Goal: Task Accomplishment & Management: Use online tool/utility

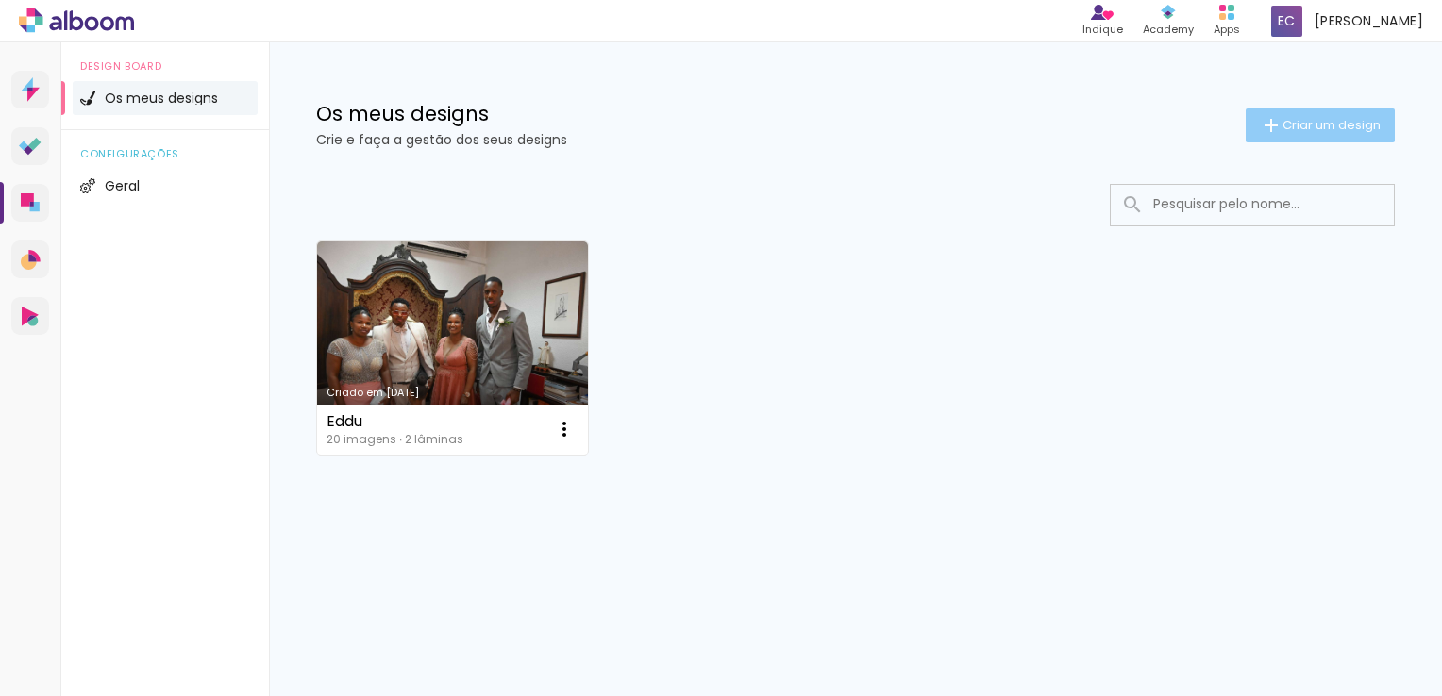
click at [1265, 118] on iron-icon at bounding box center [1271, 125] width 23 height 23
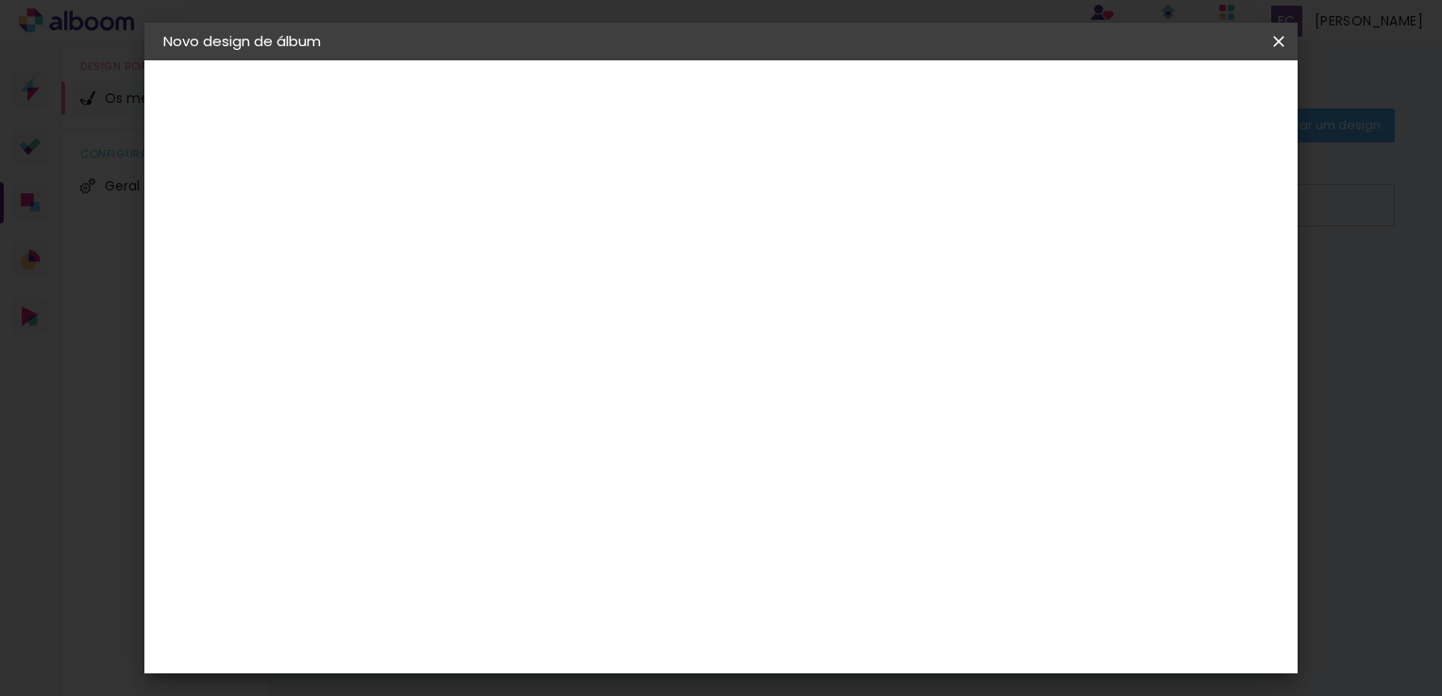
click at [472, 239] on input at bounding box center [472, 253] width 0 height 29
type input "xfut"
type paper-input "xfut"
click at [0, 0] on div "3. Revisão" at bounding box center [0, 0] width 0 height 0
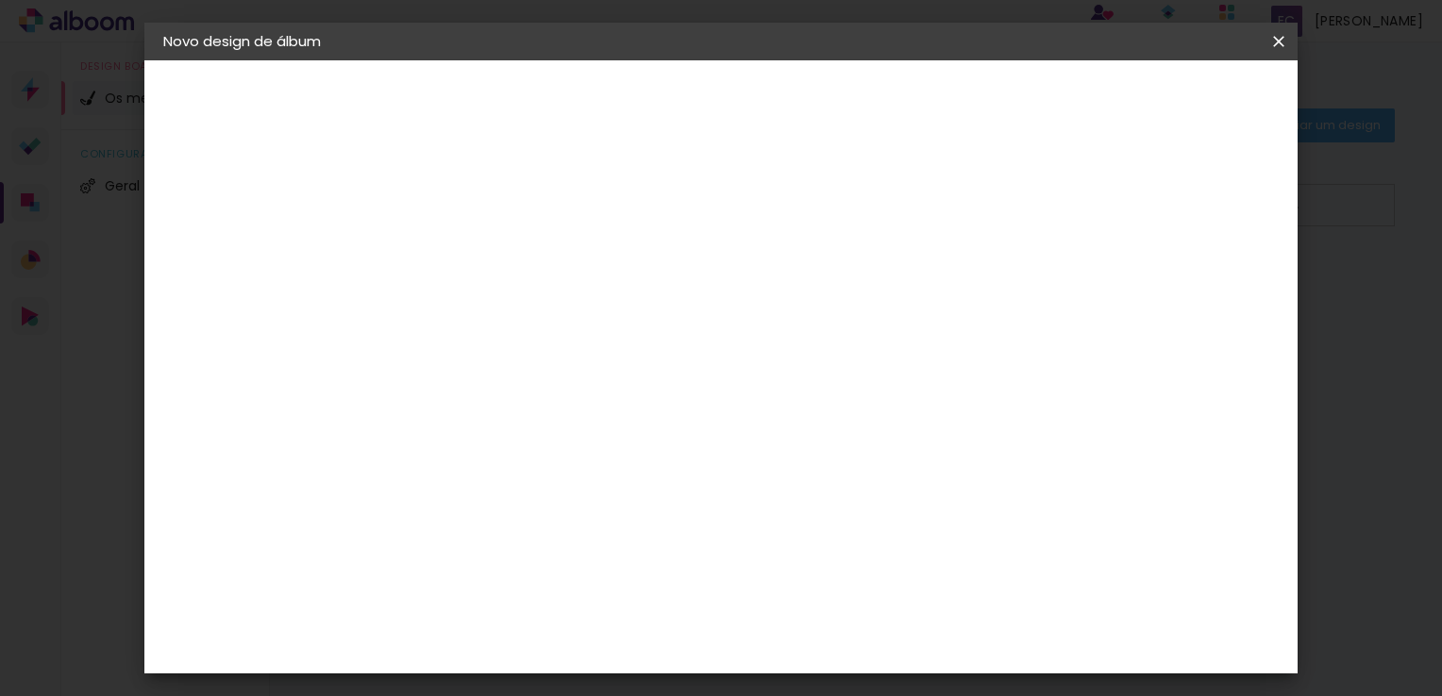
click at [0, 0] on div "3. Revisão" at bounding box center [0, 0] width 0 height 0
click at [0, 0] on iron-icon at bounding box center [0, 0] width 0 height 0
click at [0, 0] on div "2. Especificações" at bounding box center [0, 0] width 0 height 0
click at [0, 0] on iron-icon at bounding box center [0, 0] width 0 height 0
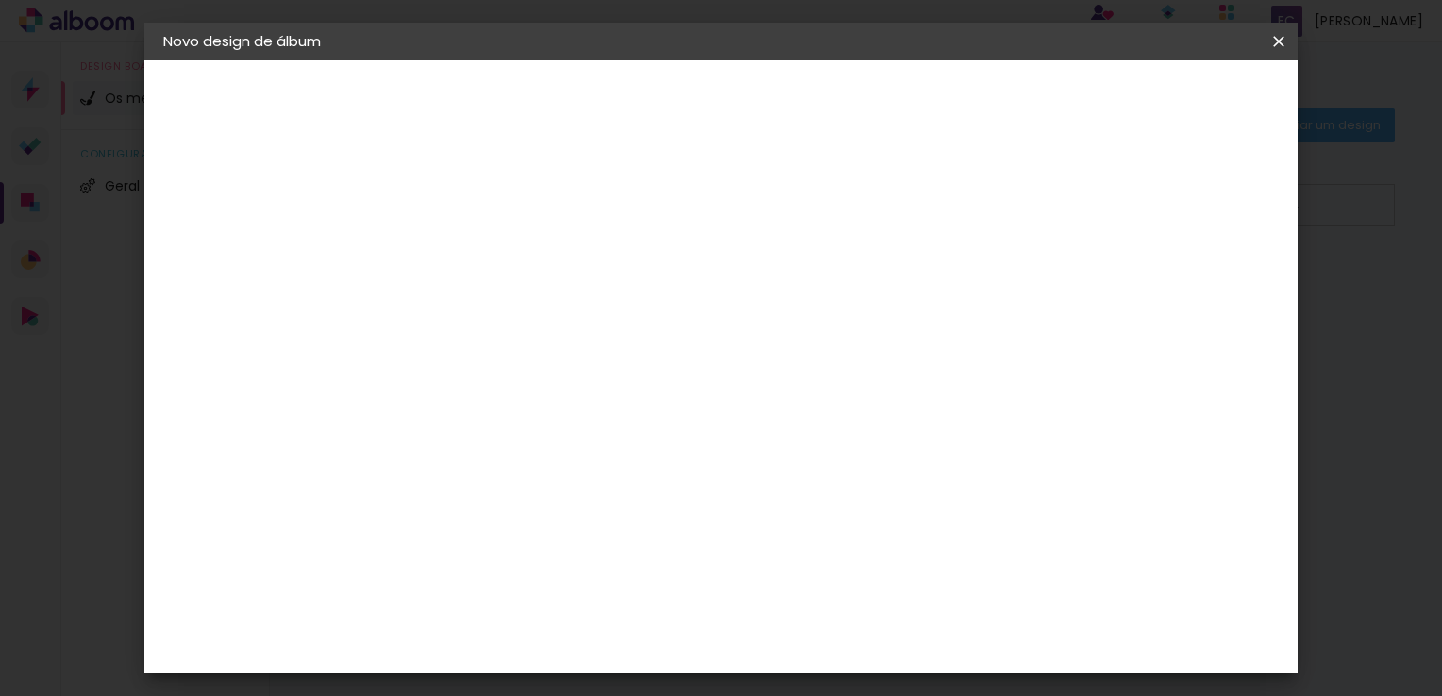
click at [0, 0] on iron-icon at bounding box center [0, 0] width 0 height 0
drag, startPoint x: 177, startPoint y: 99, endPoint x: 473, endPoint y: 258, distance: 335.2
click at [0, 0] on div "Informações Dê um título ao seu álbum. Avançar" at bounding box center [0, 0] width 0 height 0
click at [0, 0] on slot "Avançar" at bounding box center [0, 0] width 0 height 0
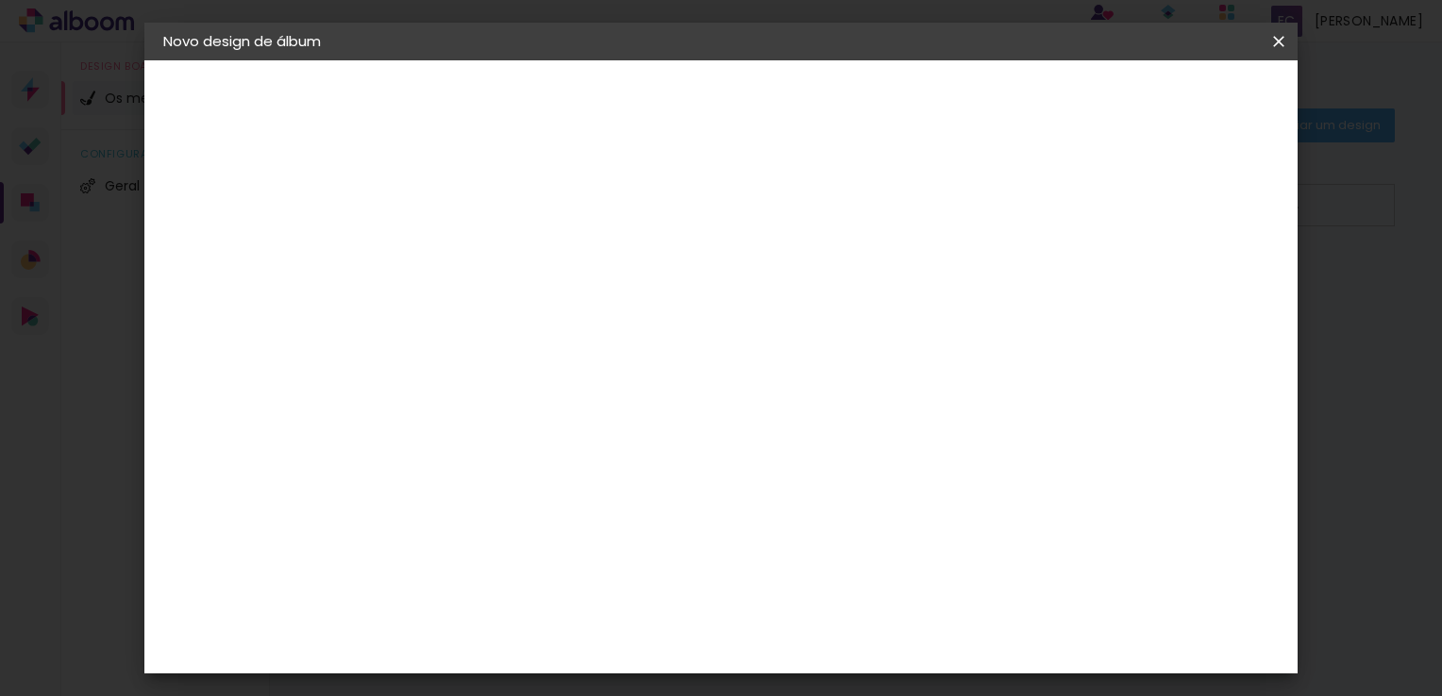
click at [528, 493] on div "Floricolor" at bounding box center [494, 496] width 70 height 15
click at [638, 390] on iron-icon at bounding box center [626, 401] width 23 height 23
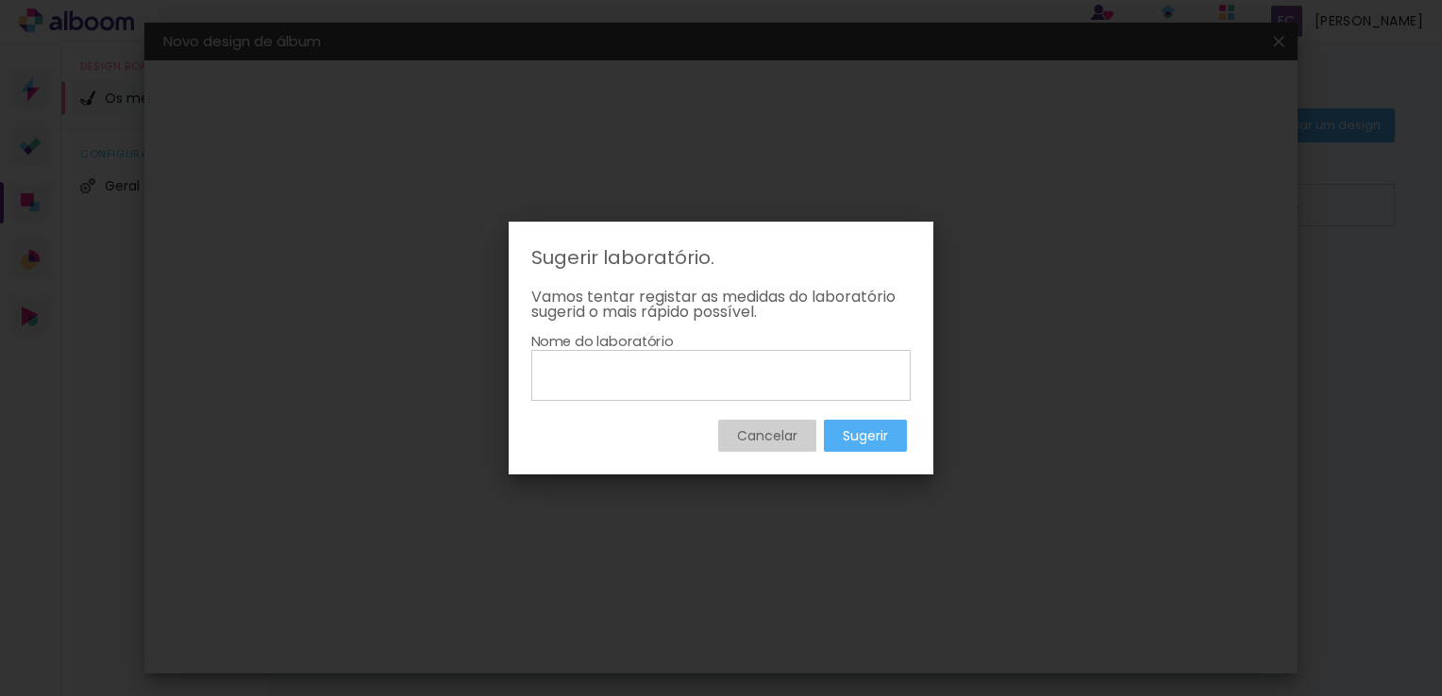
click at [0, 0] on slot "Cancelar" at bounding box center [0, 0] width 0 height 0
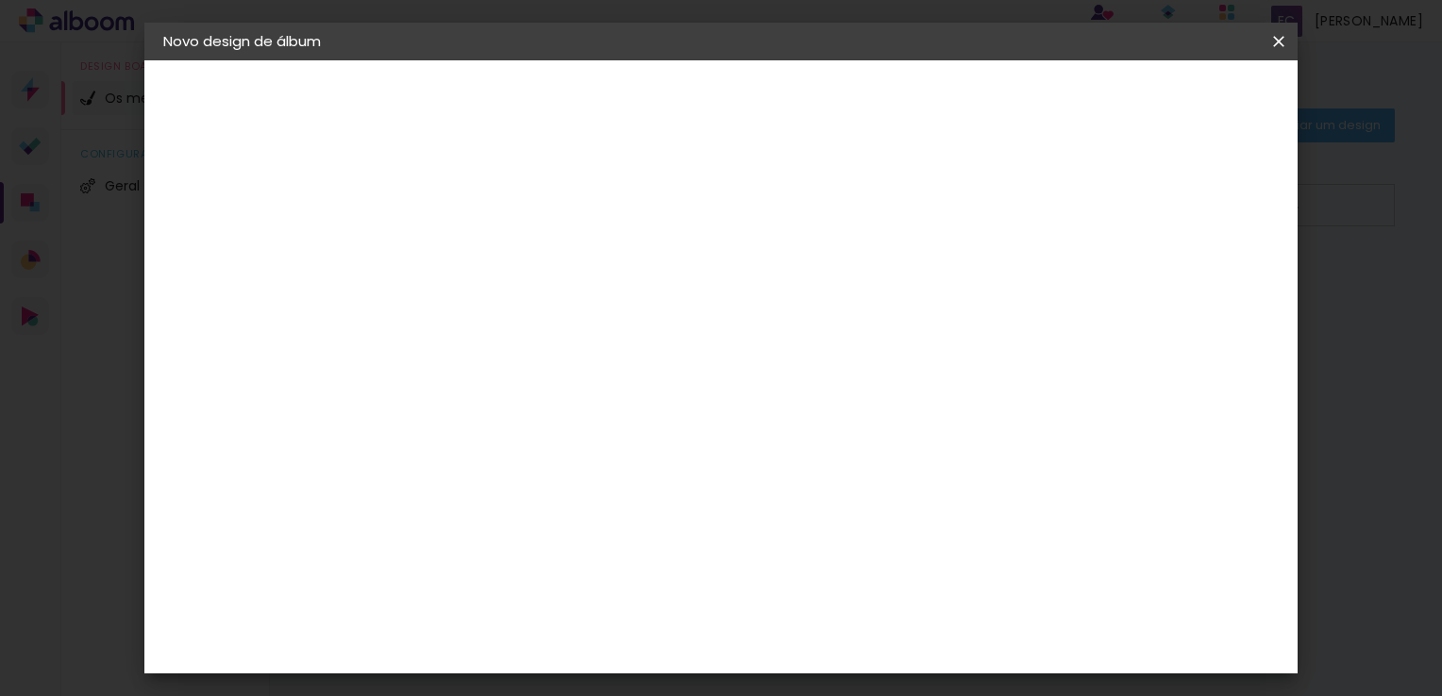
click at [636, 286] on iron-icon at bounding box center [625, 290] width 21 height 23
click at [748, 337] on paper-listbox "Tamanho Livre Sugerir um laboratório" at bounding box center [677, 334] width 142 height 184
click at [748, 284] on paper-item "Tamanho Livre" at bounding box center [677, 290] width 142 height 49
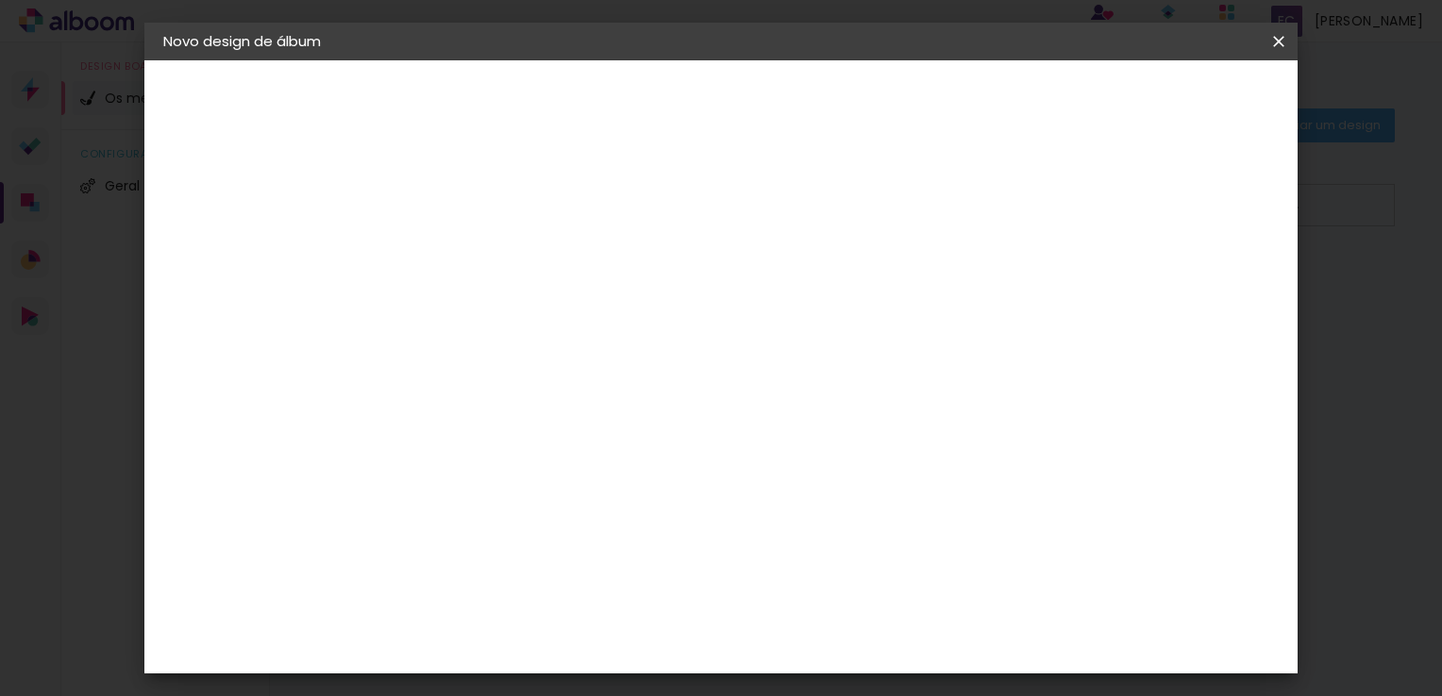
drag, startPoint x: 1115, startPoint y: 284, endPoint x: 991, endPoint y: 315, distance: 128.4
click at [748, 319] on div at bounding box center [677, 331] width 142 height 25
click at [748, 340] on paper-listbox "Tamanho Livre Sugerir um laboratório" at bounding box center [677, 334] width 142 height 184
drag, startPoint x: 827, startPoint y: 322, endPoint x: 868, endPoint y: 319, distance: 41.6
click at [583, 320] on paper-input-container "País de atuação Portugal" at bounding box center [500, 302] width 165 height 42
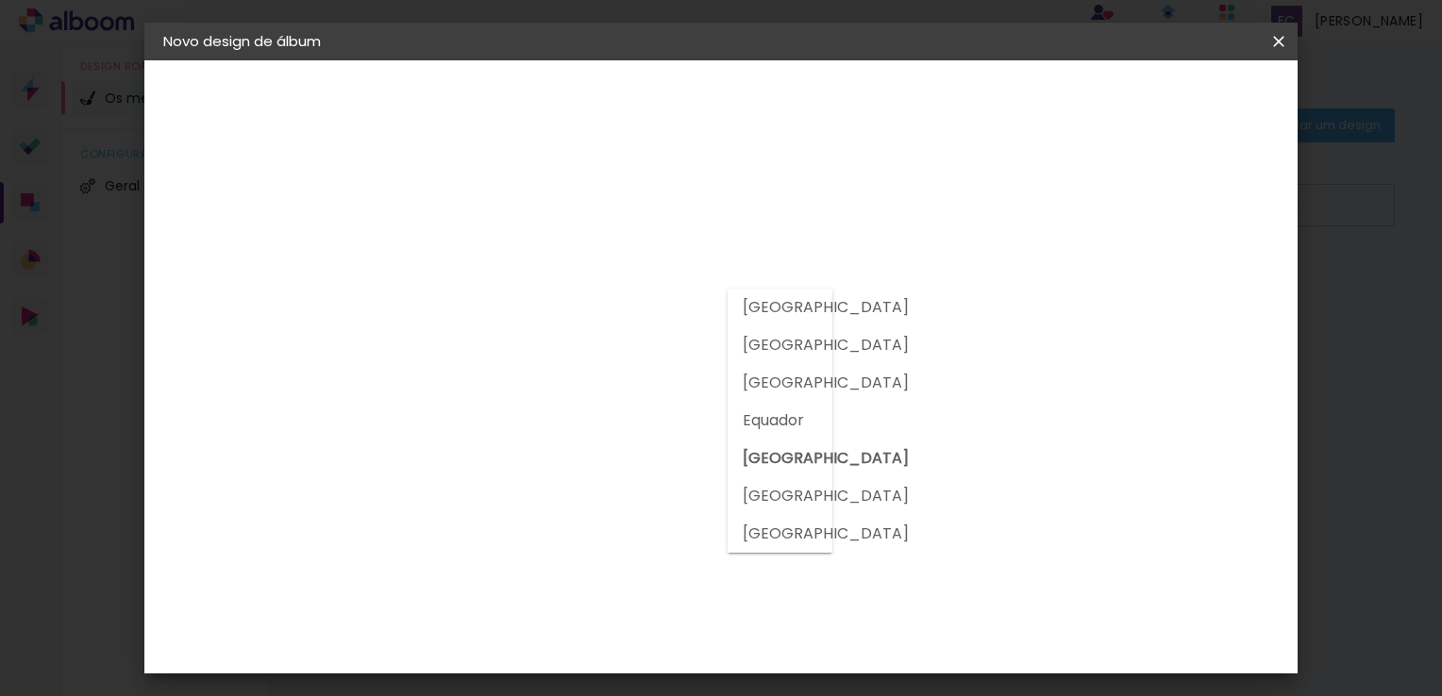
click at [748, 326] on div at bounding box center [677, 331] width 142 height 25
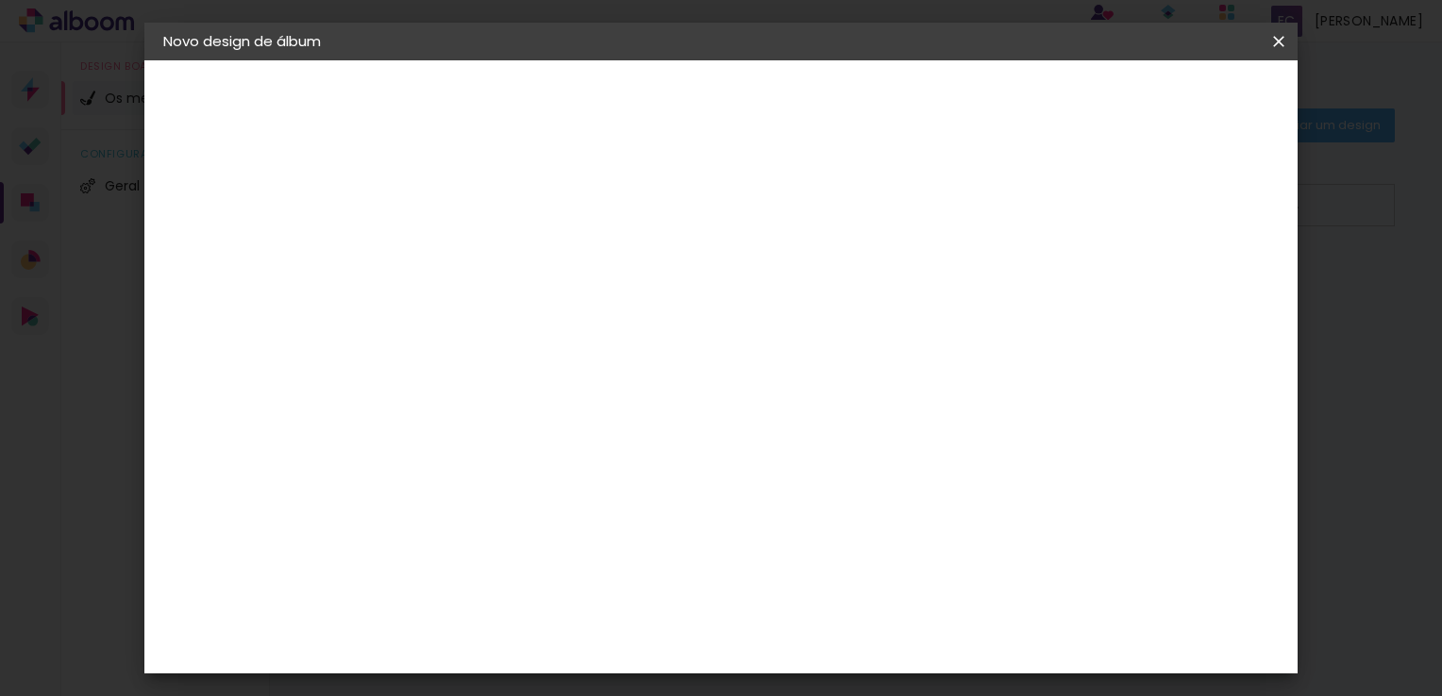
click at [748, 326] on div at bounding box center [677, 331] width 142 height 25
click at [0, 0] on slot "Tamanho Livre" at bounding box center [0, 0] width 0 height 0
drag, startPoint x: 861, startPoint y: 311, endPoint x: 842, endPoint y: 335, distance: 30.2
click at [748, 335] on album-spec-supplier-section at bounding box center [583, 352] width 330 height 338
click at [583, 320] on paper-input-container "País de atuação Portugal" at bounding box center [500, 302] width 165 height 42
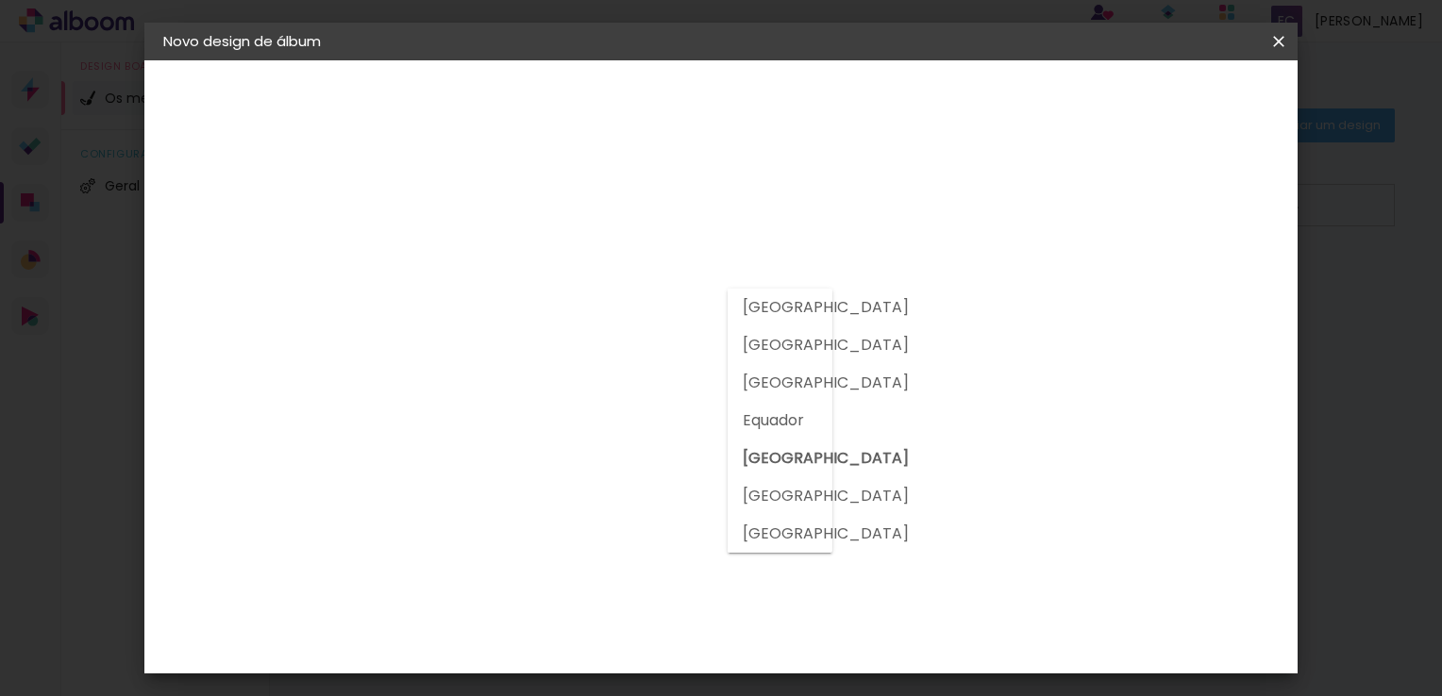
click at [818, 307] on div at bounding box center [779, 421] width 105 height 264
click at [748, 339] on paper-listbox "Tamanho Livre Sugerir um laboratório" at bounding box center [677, 334] width 142 height 184
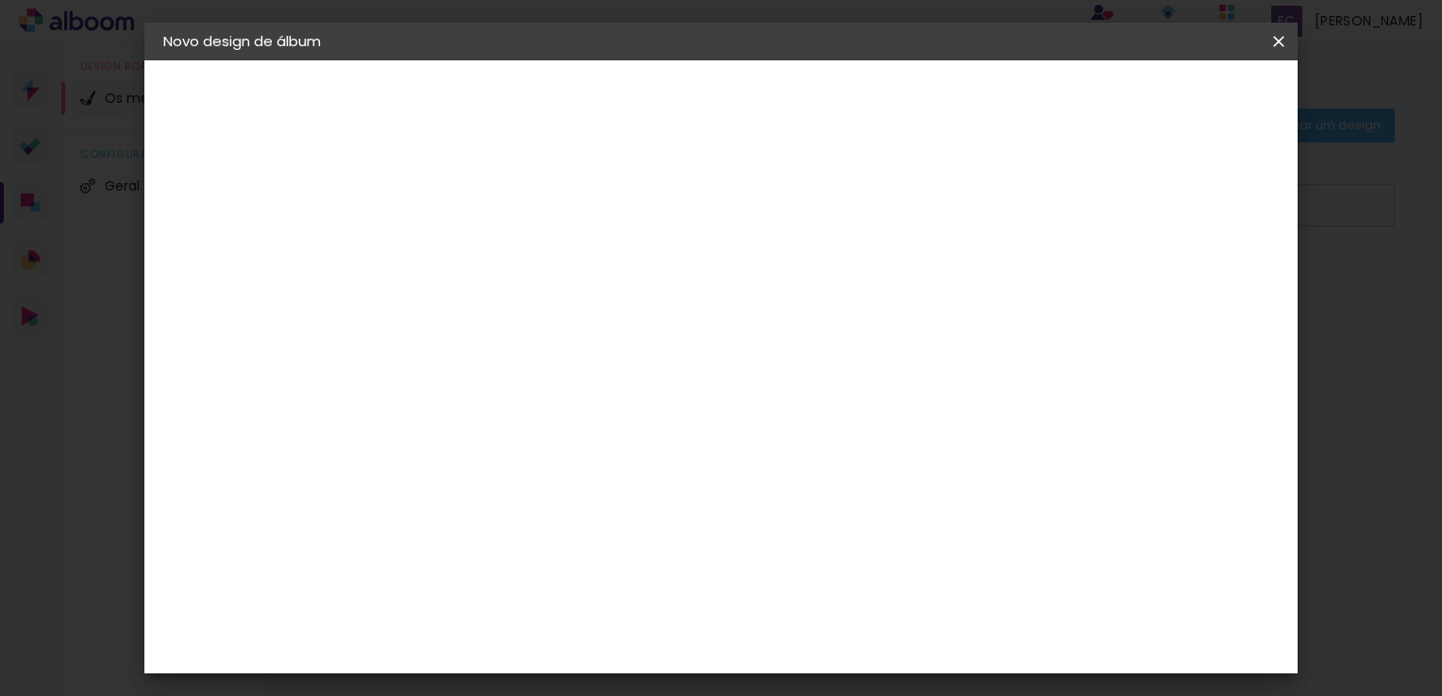
click at [540, 366] on input at bounding box center [501, 359] width 152 height 24
click at [560, 359] on input at bounding box center [501, 359] width 152 height 24
click at [457, 423] on paper-item "DreambooksPro" at bounding box center [500, 427] width 165 height 42
click at [504, 421] on div "DreambooksPro" at bounding box center [520, 426] width 123 height 15
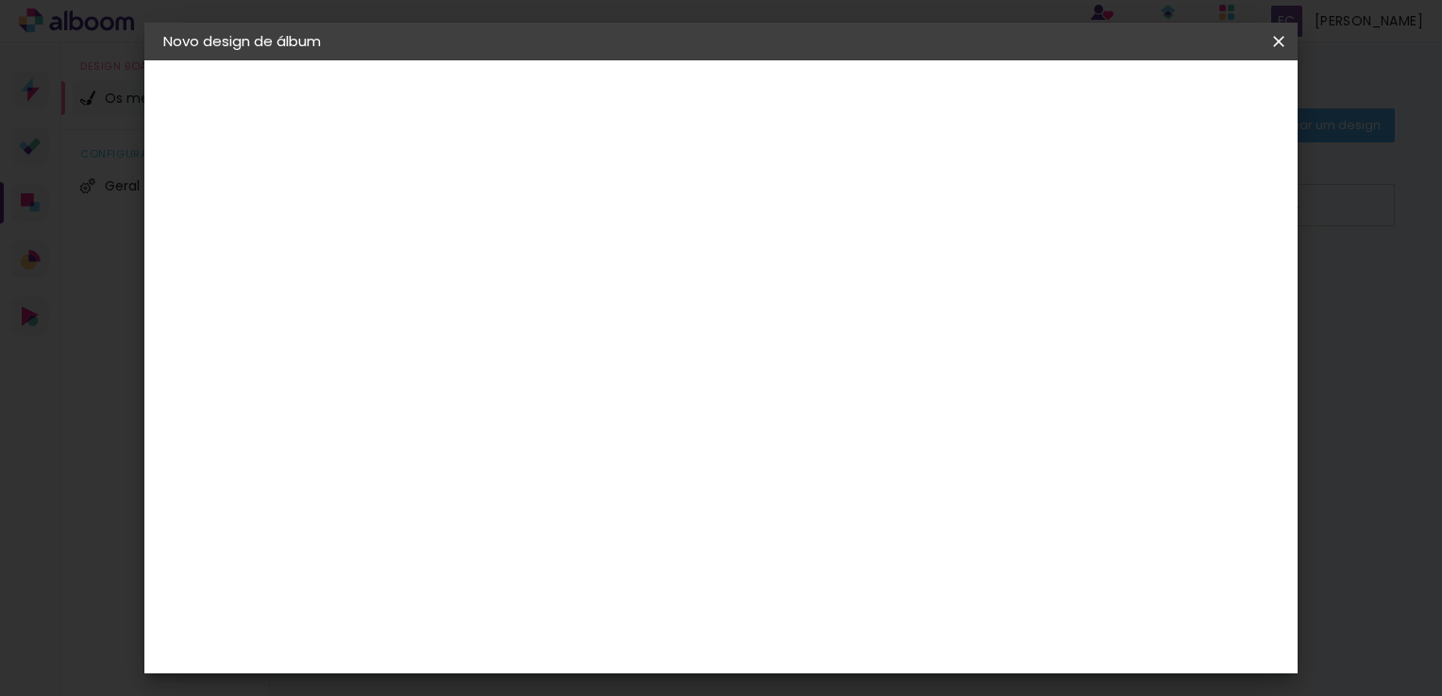
click at [504, 421] on div "DreambooksPro" at bounding box center [520, 426] width 123 height 15
drag, startPoint x: 1064, startPoint y: 547, endPoint x: 1042, endPoint y: 547, distance: 22.6
click at [777, 221] on div "Fornecedor Escolha um fornecedor ou avance com o tamanho livre. Voltar Avançar" at bounding box center [583, 140] width 387 height 160
click at [503, 489] on div "Floricolor" at bounding box center [494, 496] width 70 height 15
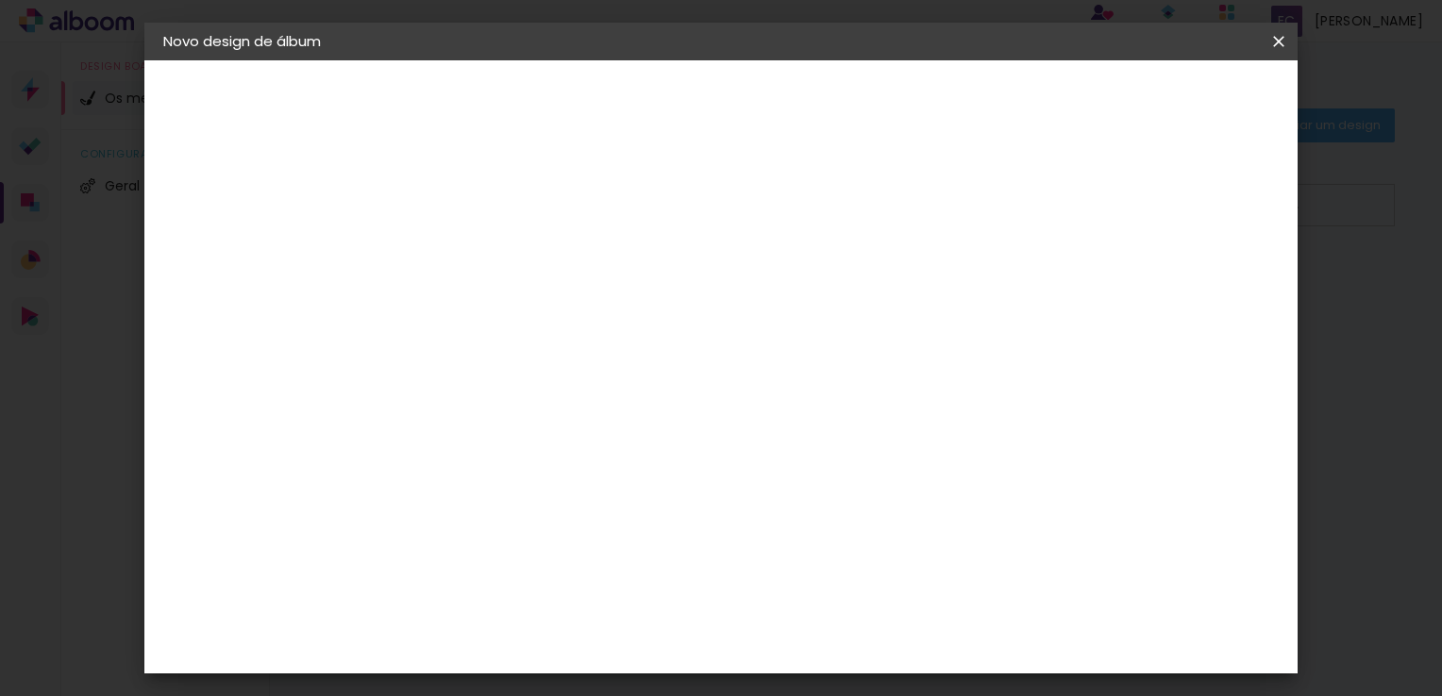
click at [504, 489] on div "Floricolor" at bounding box center [494, 496] width 70 height 15
click at [748, 476] on album-spec-supplier-section at bounding box center [583, 352] width 330 height 338
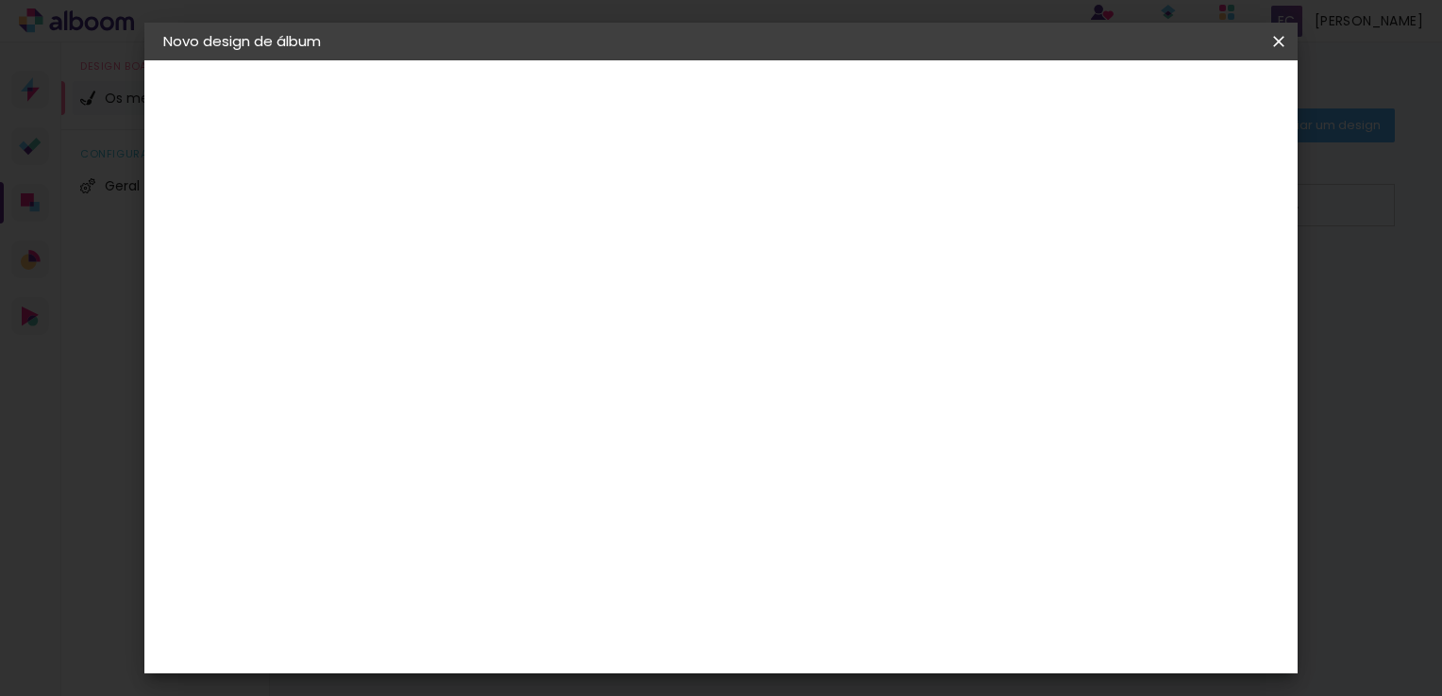
click at [0, 0] on slot "Tamanho Livre" at bounding box center [0, 0] width 0 height 0
drag, startPoint x: 882, startPoint y: 286, endPoint x: 1023, endPoint y: 199, distance: 165.2
click at [748, 199] on div "Avançado Tamanho Livre Sugerir um laboratório" at bounding box center [677, 306] width 142 height 246
drag, startPoint x: 1195, startPoint y: 111, endPoint x: 995, endPoint y: 189, distance: 214.5
click at [748, 189] on div "Avançado Tamanho Livre Sugerir um laboratório" at bounding box center [677, 306] width 142 height 246
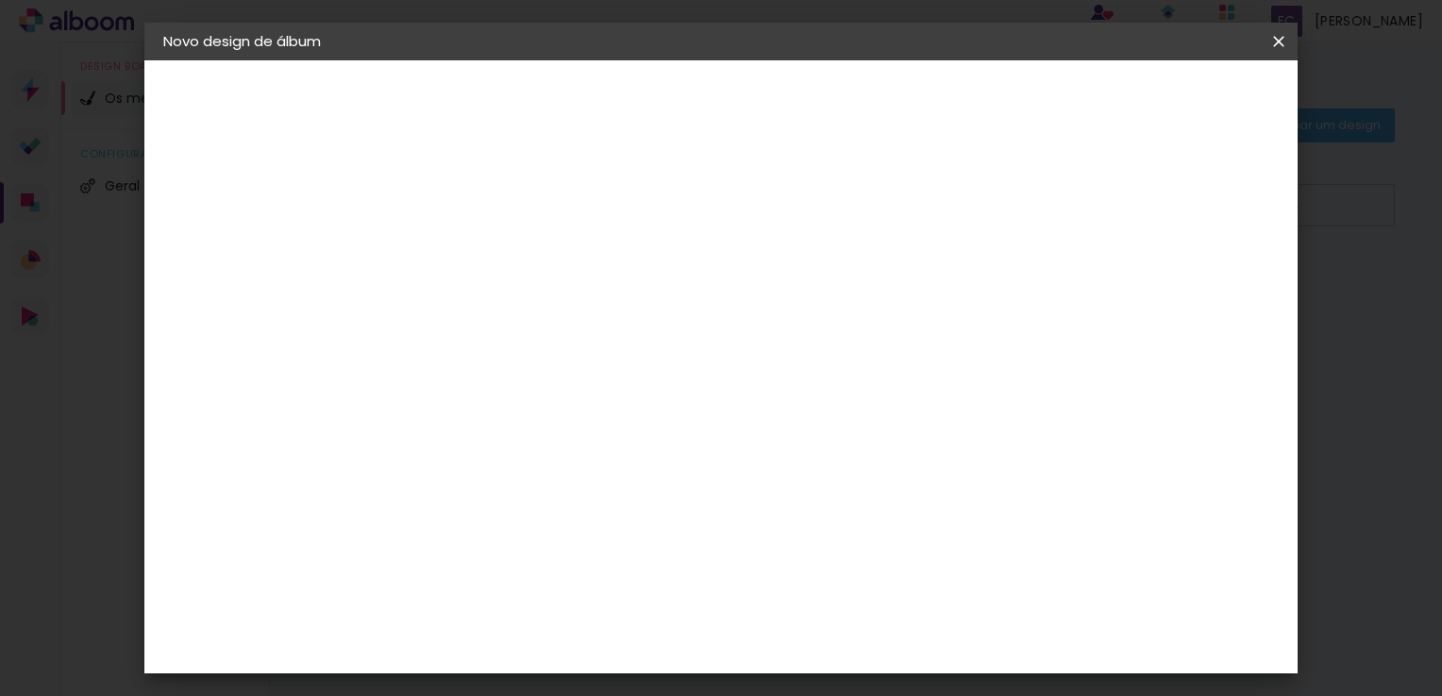
drag, startPoint x: 1357, startPoint y: 156, endPoint x: 898, endPoint y: 109, distance: 460.9
click at [777, 109] on header "Fornecedor Escolha um fornecedor ou avance com o tamanho livre. Voltar Avançar" at bounding box center [583, 131] width 387 height 142
click at [213, 108] on div "1. Informações" at bounding box center [266, 100] width 207 height 23
drag, startPoint x: 213, startPoint y: 108, endPoint x: 166, endPoint y: 99, distance: 47.9
click at [166, 99] on iron-icon at bounding box center [174, 100] width 23 height 23
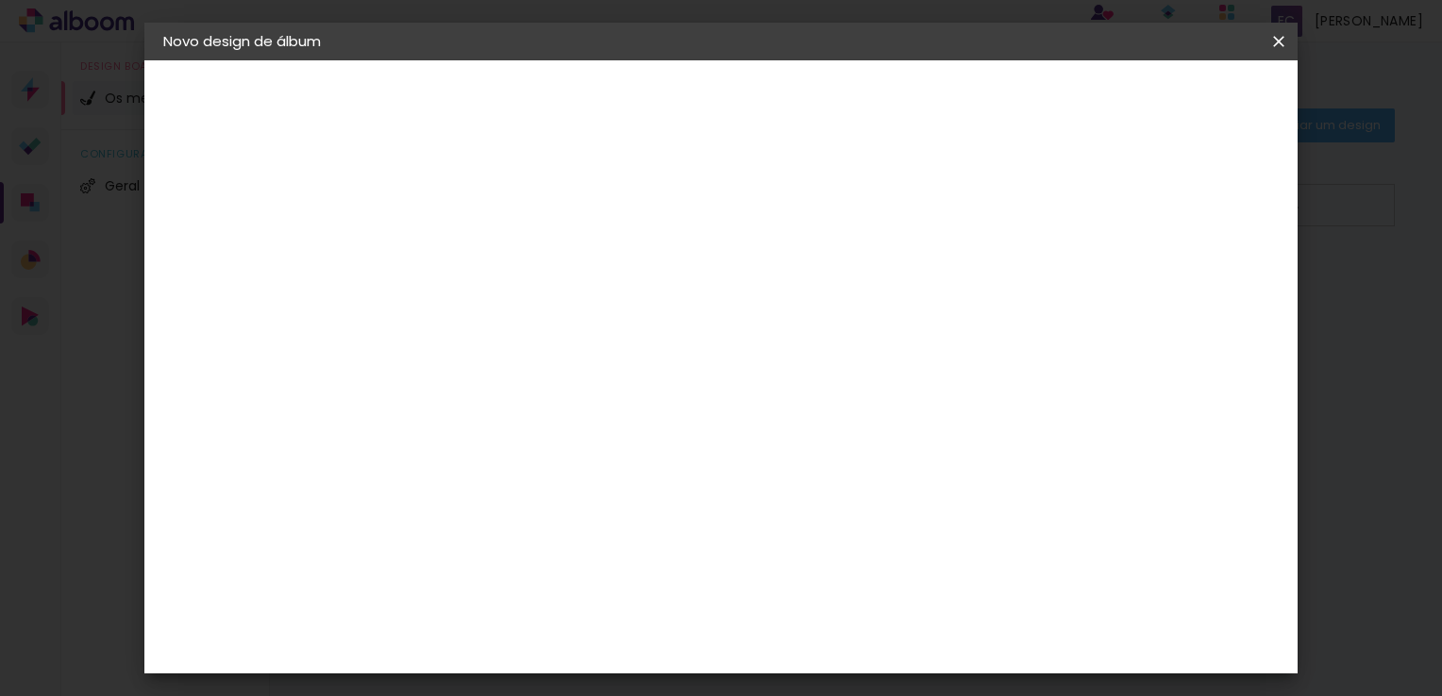
click at [166, 95] on iron-icon at bounding box center [174, 100] width 23 height 23
drag, startPoint x: 166, startPoint y: 95, endPoint x: 172, endPoint y: 169, distance: 73.8
click at [172, 117] on div "1. Informações A preencher título... xfut 2. Especificações Fornecedor A escolh…" at bounding box center [266, 88] width 245 height 57
click at [224, 198] on div "2. Especificações" at bounding box center [266, 193] width 207 height 23
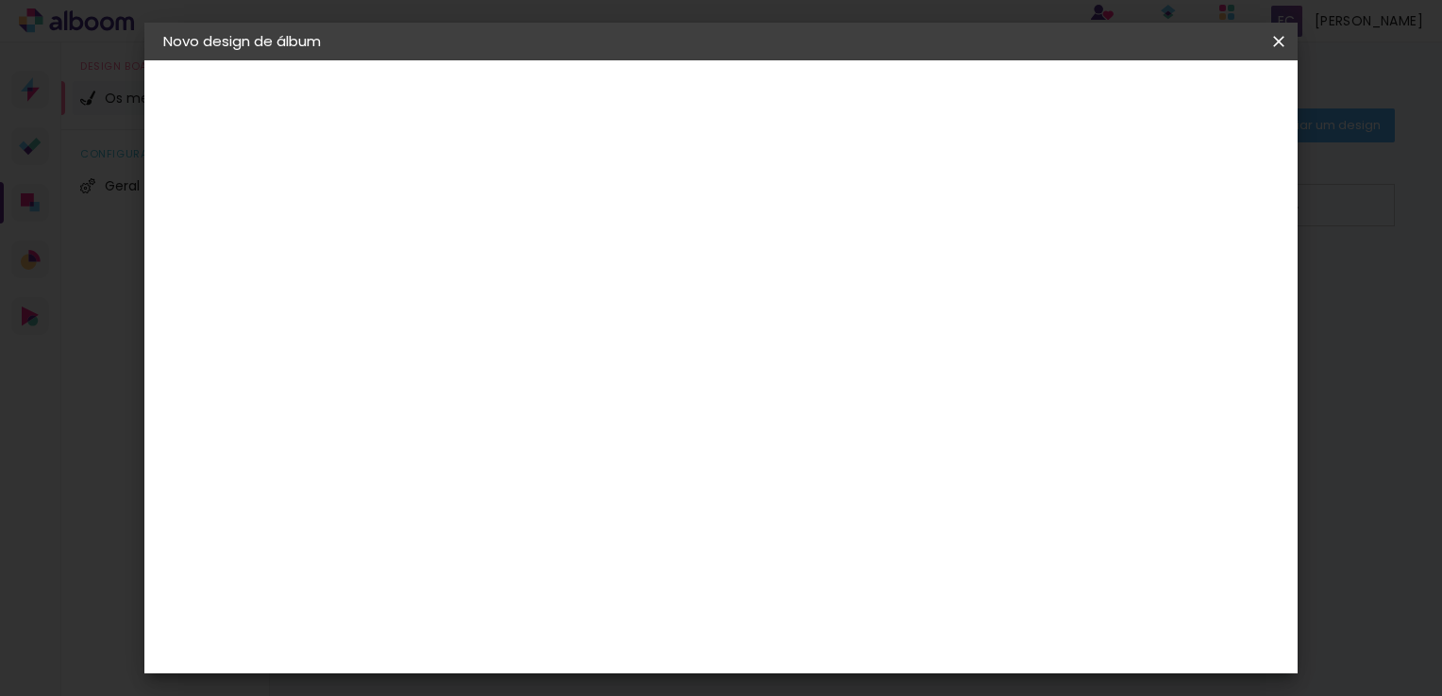
click at [226, 198] on div "2. Especificações" at bounding box center [266, 193] width 207 height 23
click at [0, 0] on slot "Avançar" at bounding box center [0, 0] width 0 height 0
type input "4"
type paper-input "4"
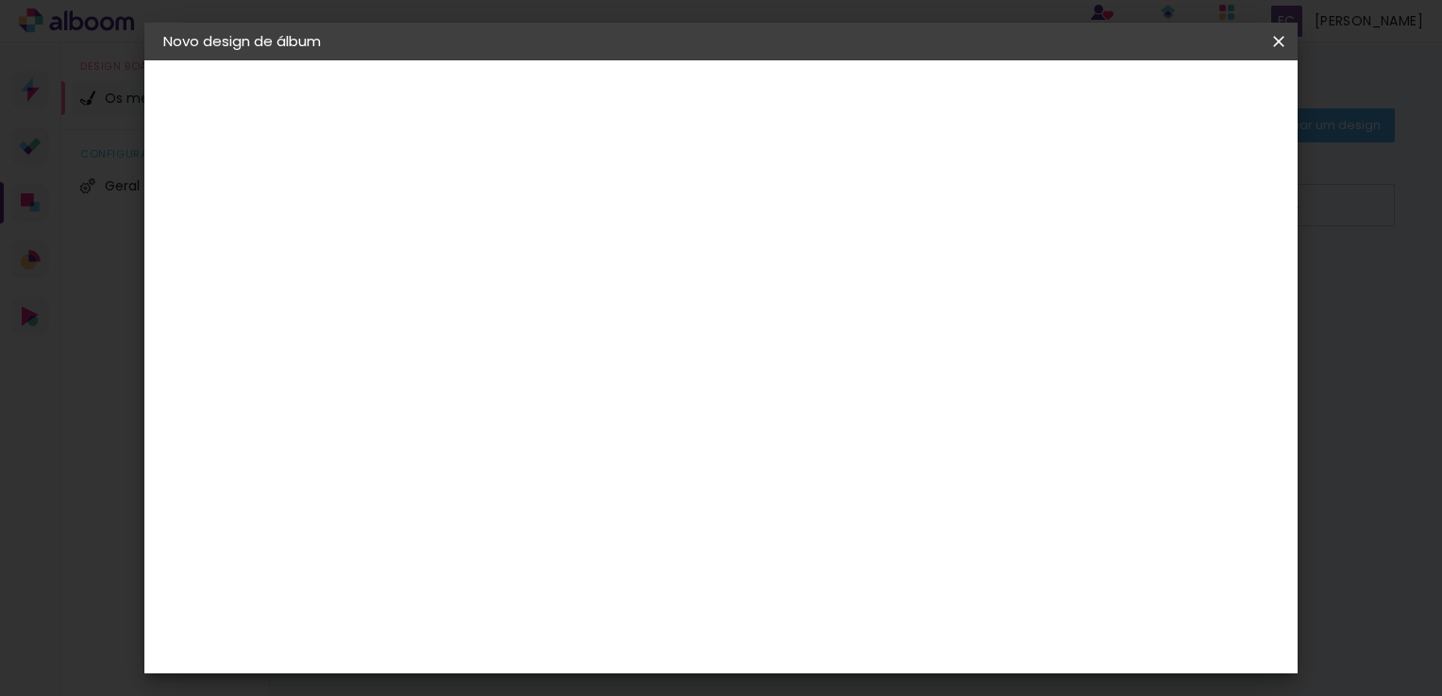
click at [1186, 119] on input "4" at bounding box center [1182, 108] width 34 height 28
click at [1200, 203] on div "30 cm cm cm mm A maioria dos laboratórios sugere 5mm de margem." at bounding box center [799, 137] width 818 height 151
click at [257, 236] on div "Tamanho livre" at bounding box center [235, 233] width 65 height 26
click at [284, 234] on iron-pages "Fornecedor A escolher fornecedor..." at bounding box center [266, 233] width 207 height 38
click at [286, 232] on iron-pages "Fornecedor A escolher fornecedor..." at bounding box center [266, 233] width 207 height 38
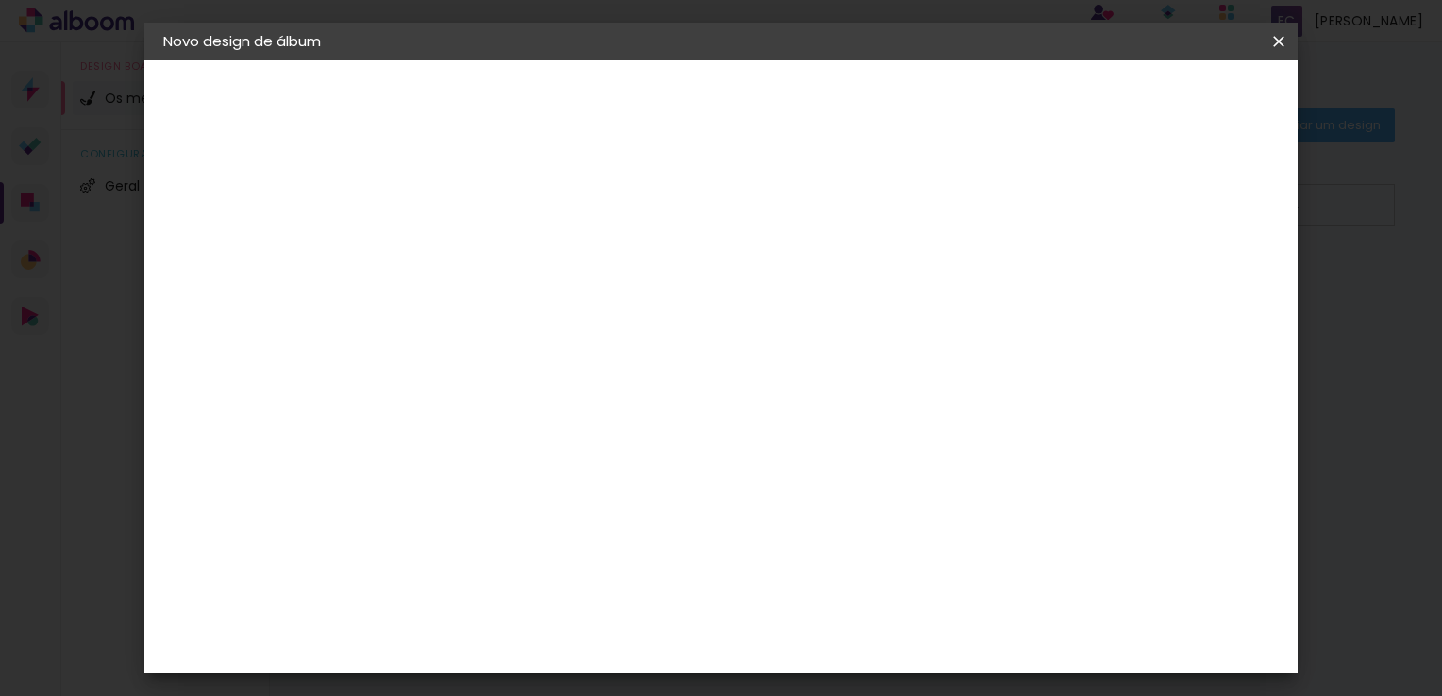
click at [258, 233] on iron-pages "Fornecedor A escolher fornecedor..." at bounding box center [266, 233] width 207 height 38
click at [259, 230] on iron-pages "Fornecedor A escolher fornecedor..." at bounding box center [266, 233] width 207 height 38
click at [260, 229] on iron-pages "Fornecedor A escolher fornecedor..." at bounding box center [266, 233] width 207 height 38
click at [263, 229] on iron-pages "Fornecedor A escolher fornecedor..." at bounding box center [266, 233] width 207 height 38
click at [278, 226] on iron-pages "Fornecedor A escolher fornecedor..." at bounding box center [266, 233] width 207 height 38
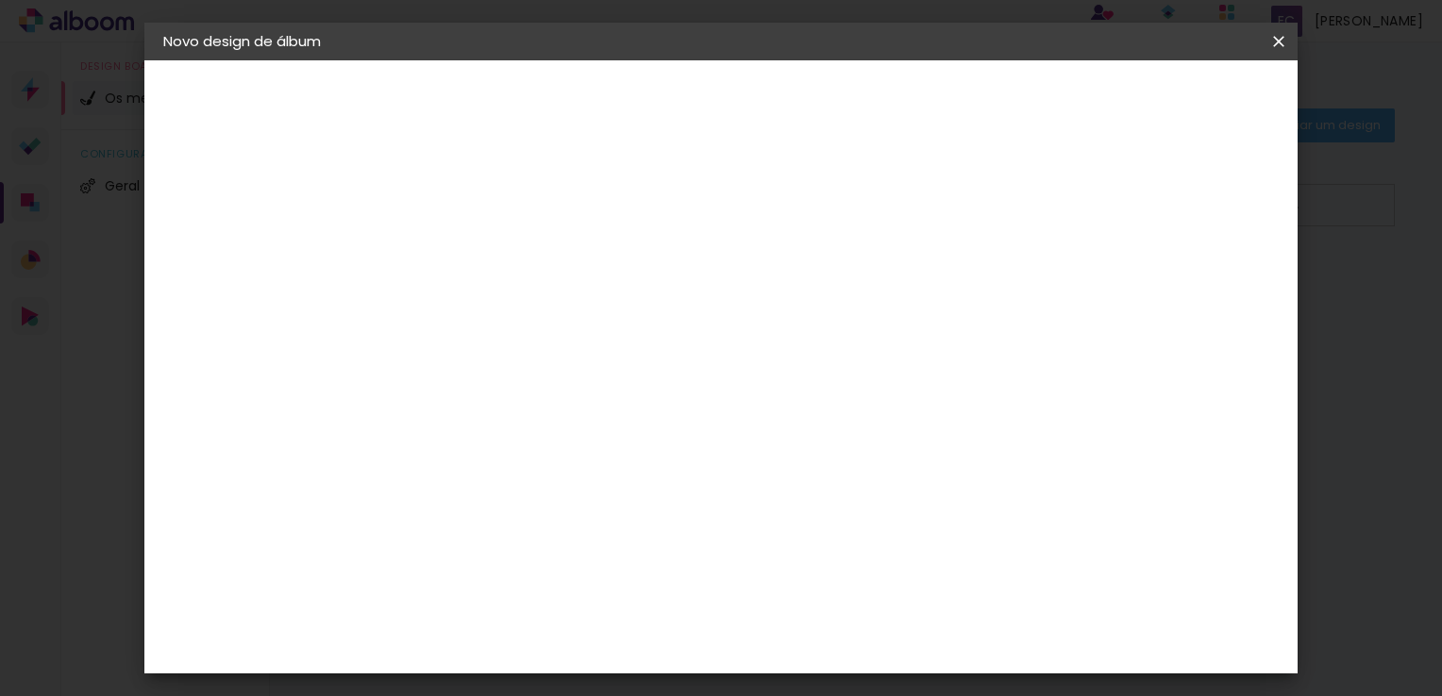
click at [177, 230] on iron-pages "Fornecedor A escolher fornecedor..." at bounding box center [266, 233] width 207 height 38
click at [183, 228] on iron-pages "Fornecedor A escolher fornecedor..." at bounding box center [266, 233] width 207 height 38
click at [181, 229] on iron-pages "Fornecedor A escolher fornecedor..." at bounding box center [266, 233] width 207 height 38
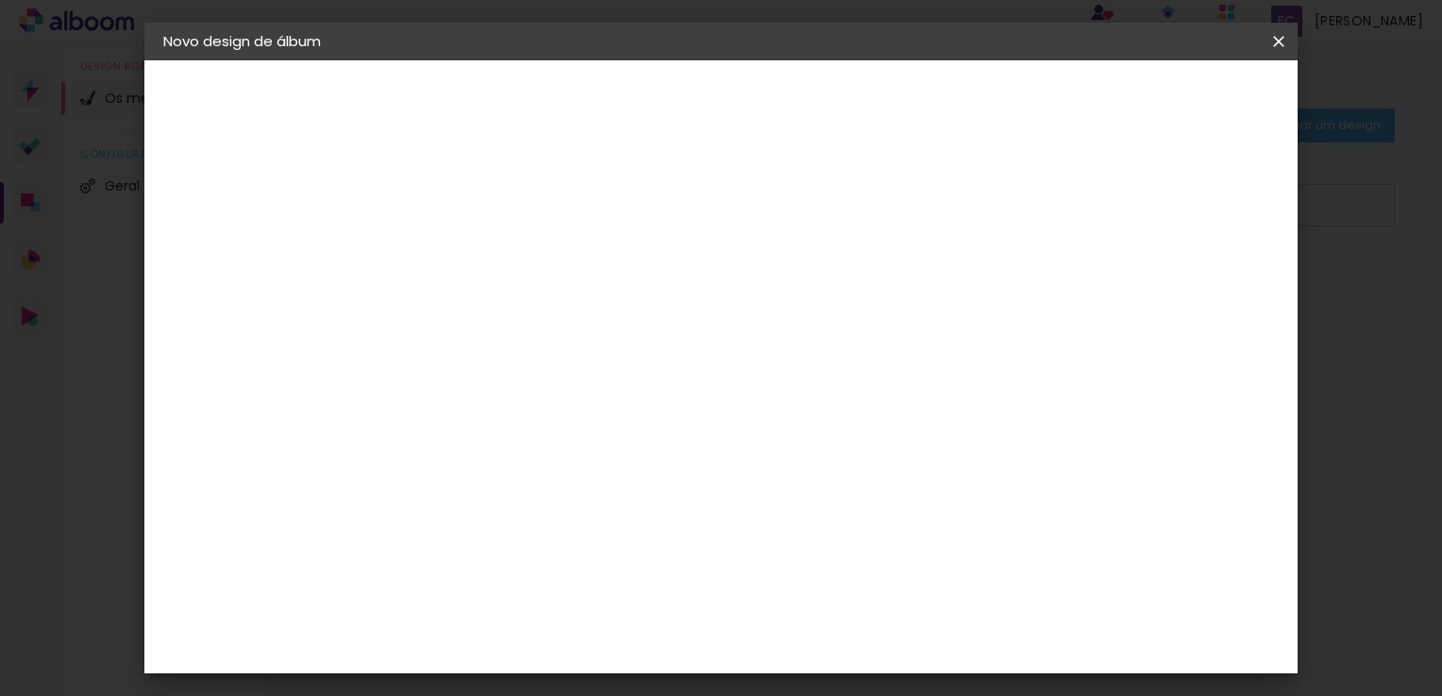
click at [181, 229] on iron-pages "Fornecedor A escolher fornecedor..." at bounding box center [266, 233] width 207 height 38
click at [226, 185] on div "2. Especificações" at bounding box center [266, 193] width 207 height 23
click at [227, 192] on div "2. Especificações" at bounding box center [266, 193] width 207 height 23
click at [229, 194] on div "2. Especificações" at bounding box center [266, 193] width 207 height 23
drag, startPoint x: 229, startPoint y: 194, endPoint x: 399, endPoint y: 255, distance: 180.3
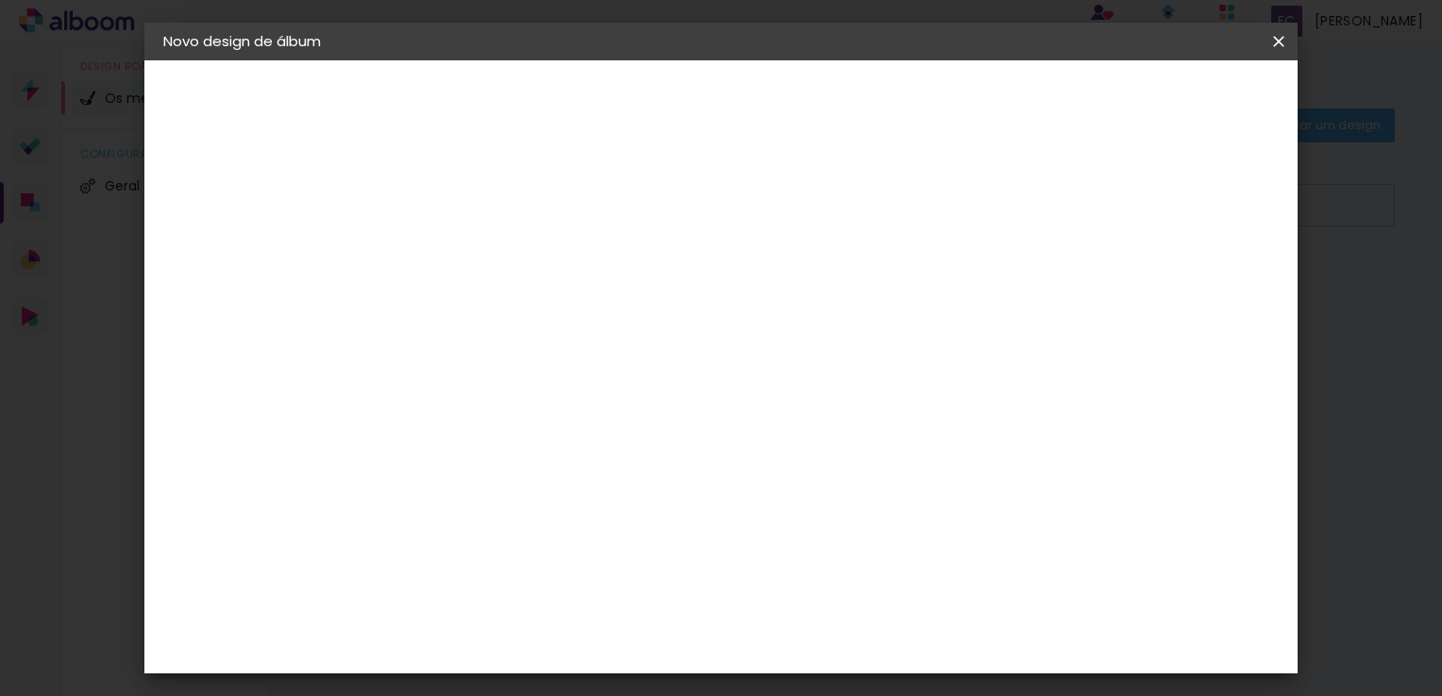
click at [399, 221] on div "Fornecedor Escolha um fornecedor ou avance com o tamanho livre. Voltar Avançar" at bounding box center [583, 140] width 387 height 160
drag, startPoint x: 314, startPoint y: 360, endPoint x: 1015, endPoint y: 495, distance: 713.9
click at [748, 495] on album-spec-supplier-section at bounding box center [583, 352] width 330 height 338
click at [748, 104] on div "Voltar Avançar" at bounding box center [654, 100] width 188 height 32
click at [777, 172] on div "Fornecedor Escolha um fornecedor ou avance com o tamanho livre. Voltar Avançar" at bounding box center [583, 140] width 387 height 160
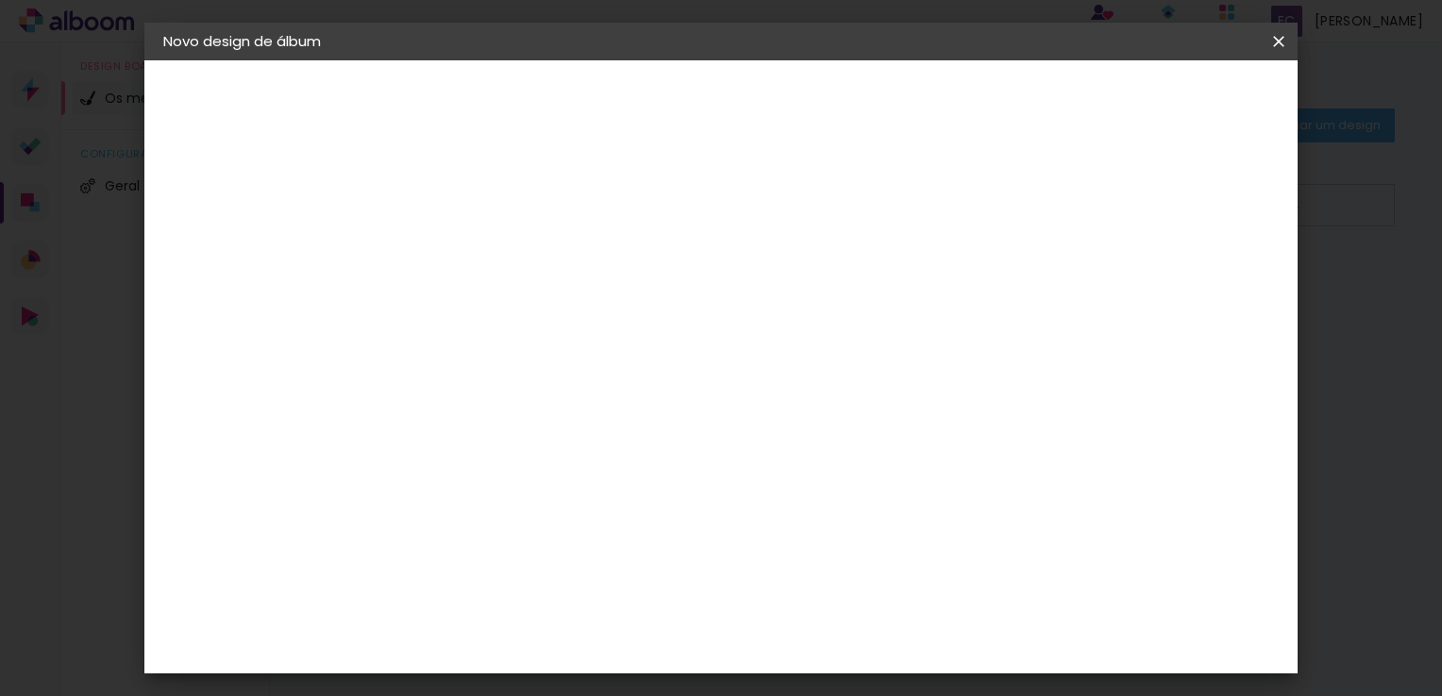
click at [748, 112] on div "Voltar Avançar" at bounding box center [654, 100] width 188 height 32
click at [748, 94] on div "Voltar Avançar" at bounding box center [654, 100] width 188 height 32
click at [0, 0] on iron-icon at bounding box center [0, 0] width 0 height 0
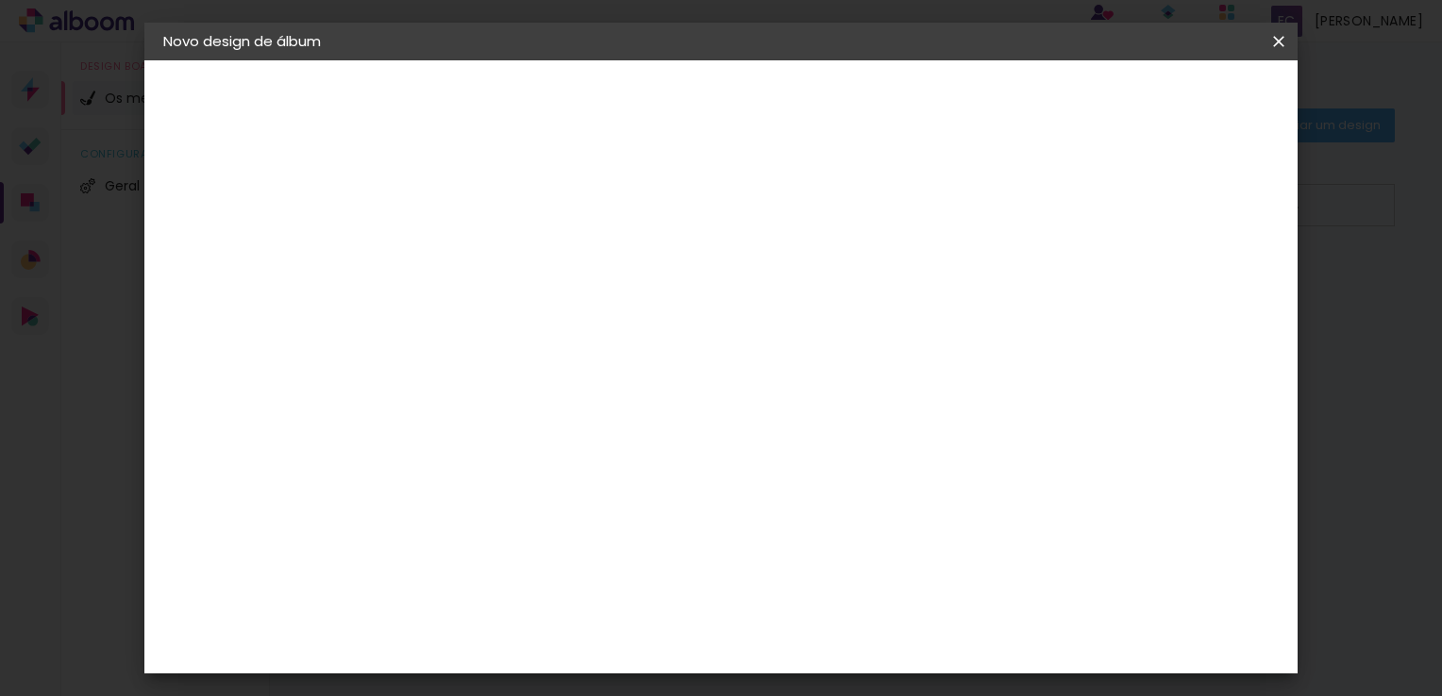
click at [501, 352] on input at bounding box center [501, 359] width 152 height 24
click at [500, 357] on input at bounding box center [501, 359] width 152 height 24
click at [748, 272] on paper-item "Tamanho Livre" at bounding box center [677, 290] width 142 height 49
drag, startPoint x: 891, startPoint y: 272, endPoint x: 1034, endPoint y: 206, distance: 157.9
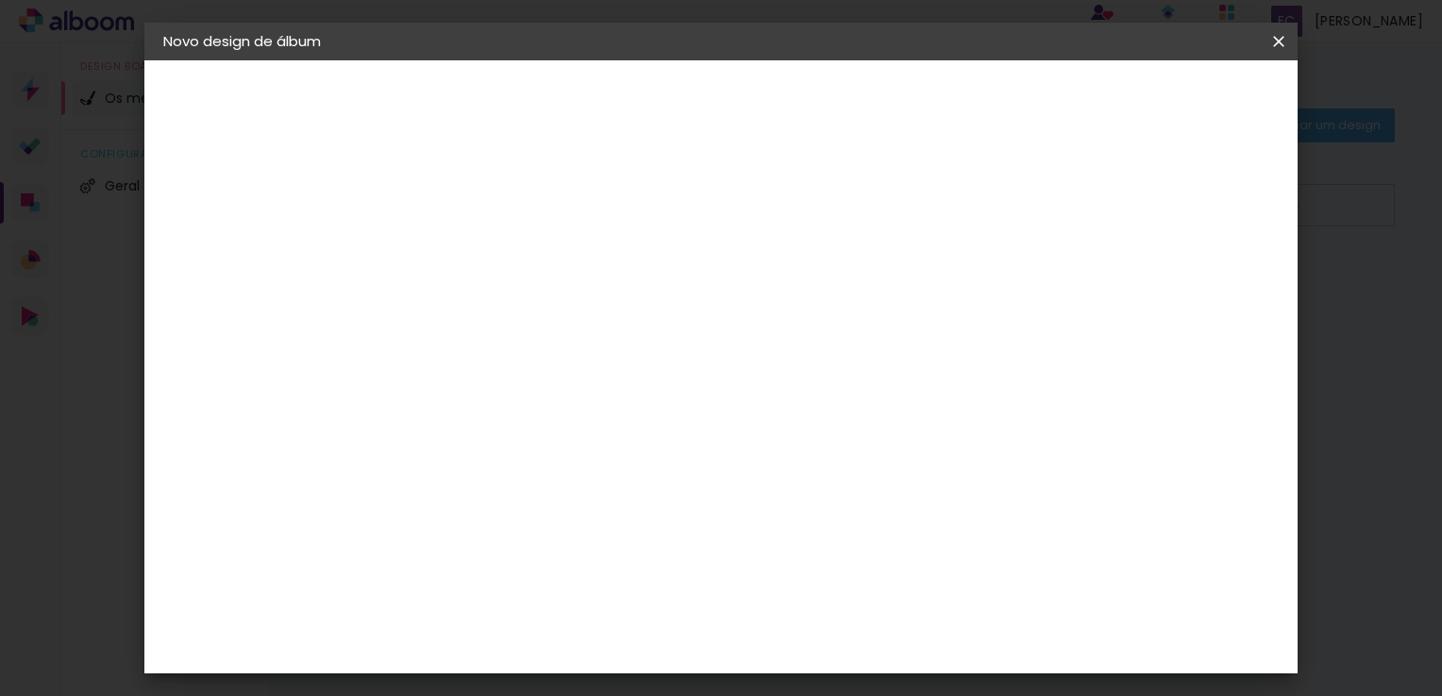
click at [748, 206] on div "Avançado Tamanho Livre Sugerir um laboratório" at bounding box center [677, 306] width 142 height 246
click at [0, 0] on slot "Tamanho Livre" at bounding box center [0, 0] width 0 height 0
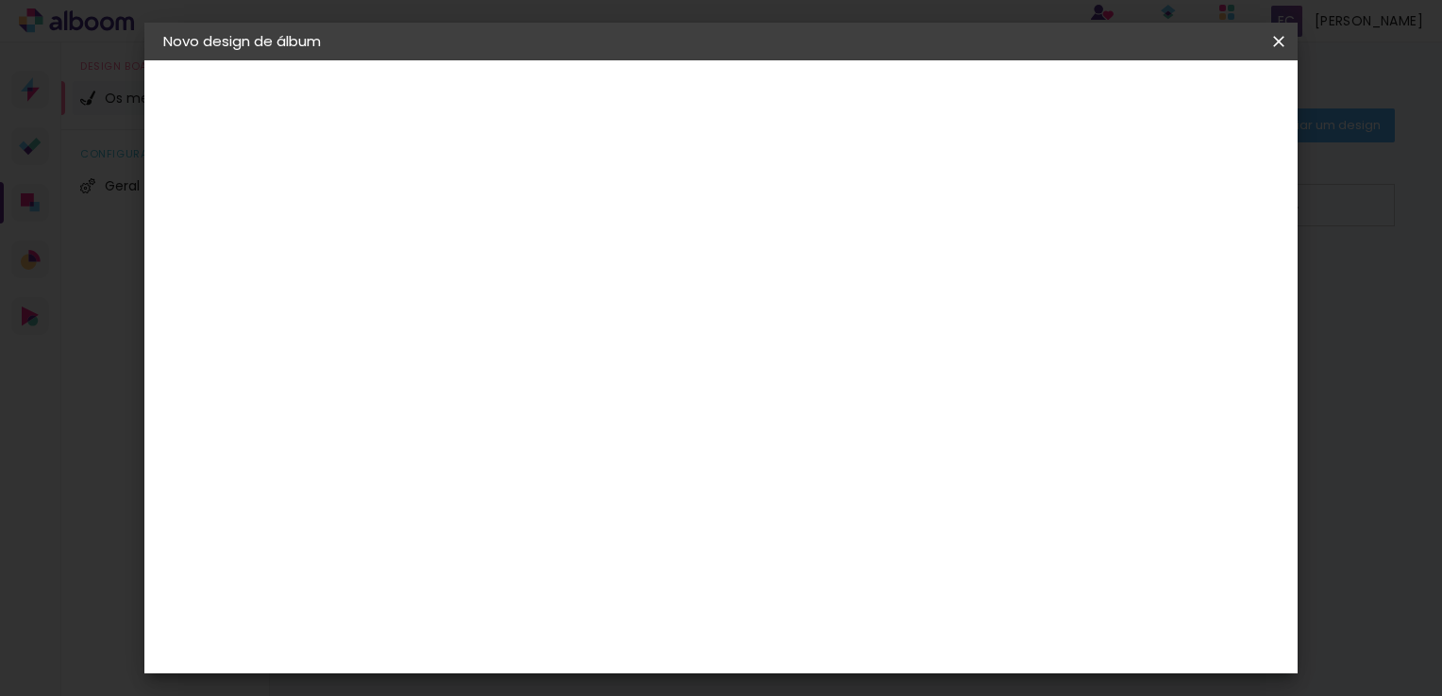
drag, startPoint x: 911, startPoint y: 289, endPoint x: 970, endPoint y: 288, distance: 58.5
click at [0, 0] on slot "Tamanho Livre" at bounding box center [0, 0] width 0 height 0
drag, startPoint x: 970, startPoint y: 288, endPoint x: 1049, endPoint y: 300, distance: 80.2
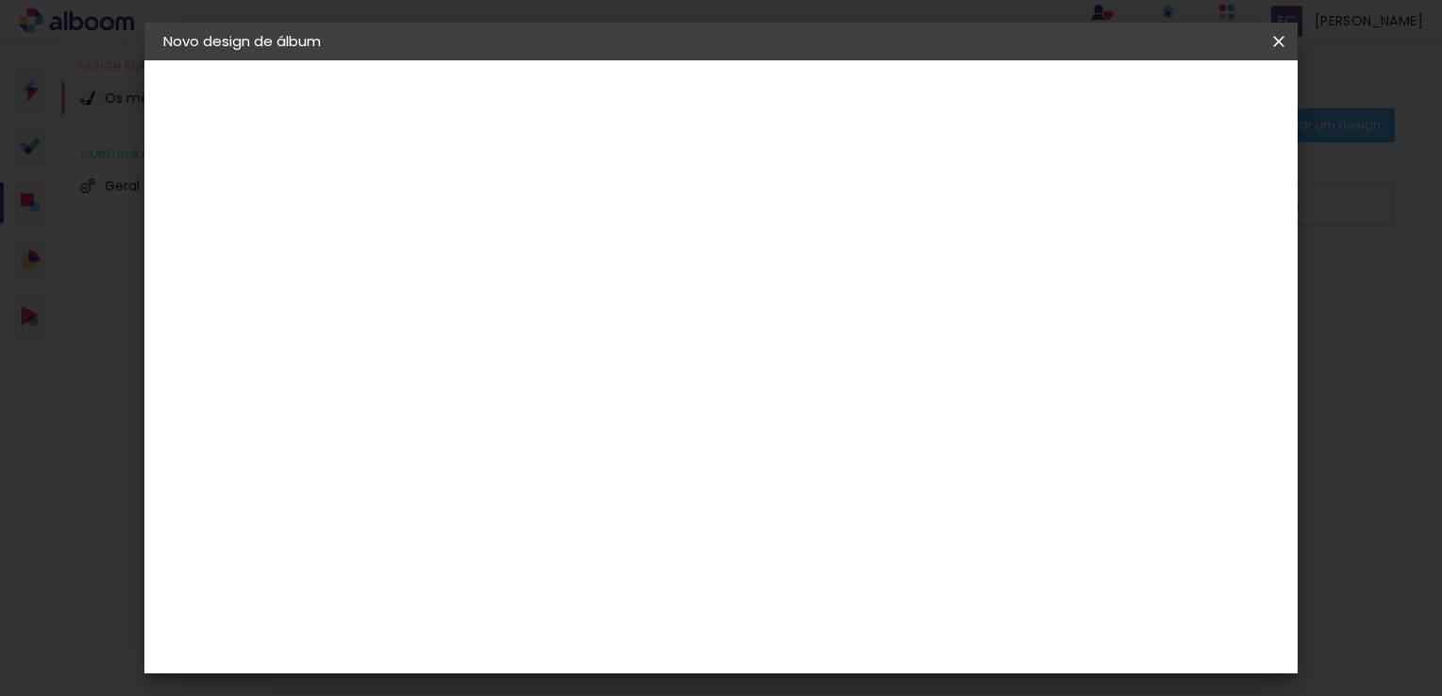
click at [748, 319] on div at bounding box center [677, 331] width 142 height 25
click at [748, 288] on paper-item "Tamanho Livre" at bounding box center [677, 290] width 142 height 49
click at [636, 281] on iron-icon at bounding box center [625, 290] width 21 height 23
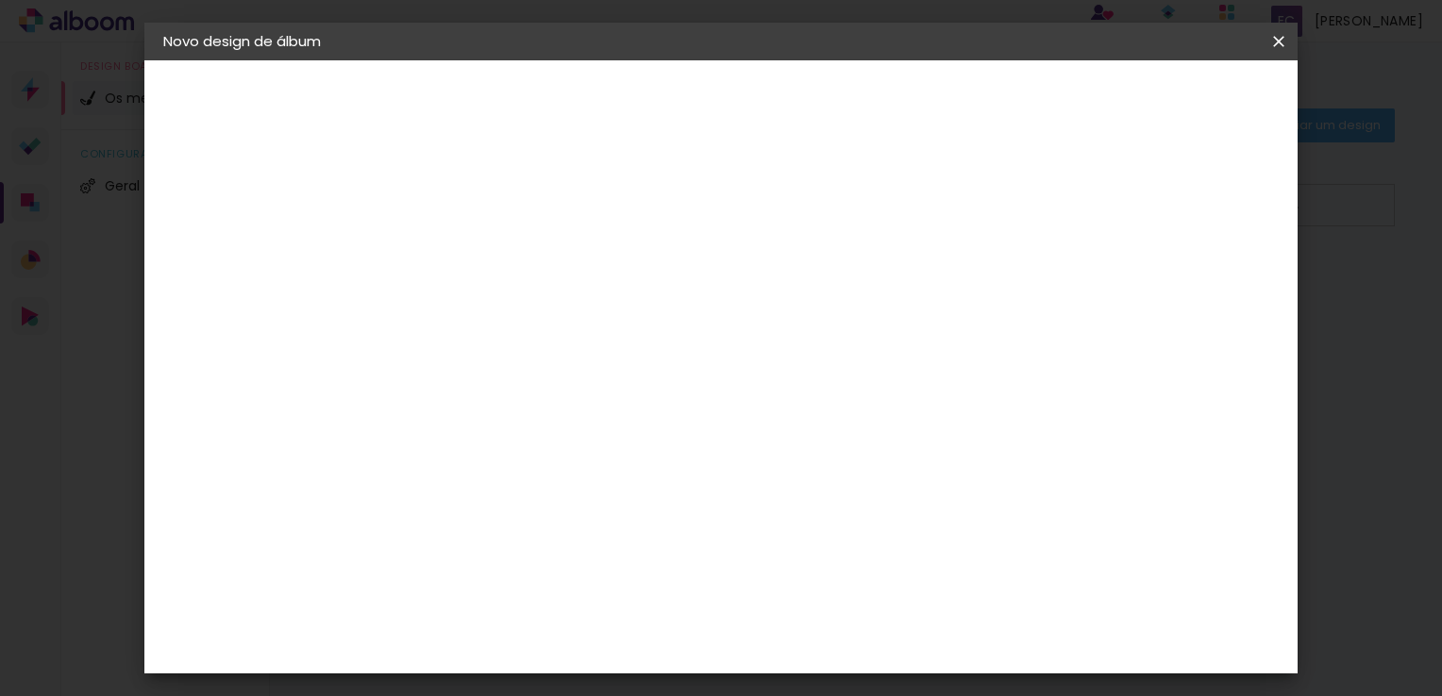
drag, startPoint x: 880, startPoint y: 281, endPoint x: 1139, endPoint y: 196, distance: 272.1
click at [748, 198] on div "Avançado Tamanho Livre Sugerir um laboratório" at bounding box center [677, 306] width 142 height 246
click at [0, 0] on slot "Avançar" at bounding box center [0, 0] width 0 height 0
drag, startPoint x: 252, startPoint y: 232, endPoint x: 245, endPoint y: 191, distance: 42.0
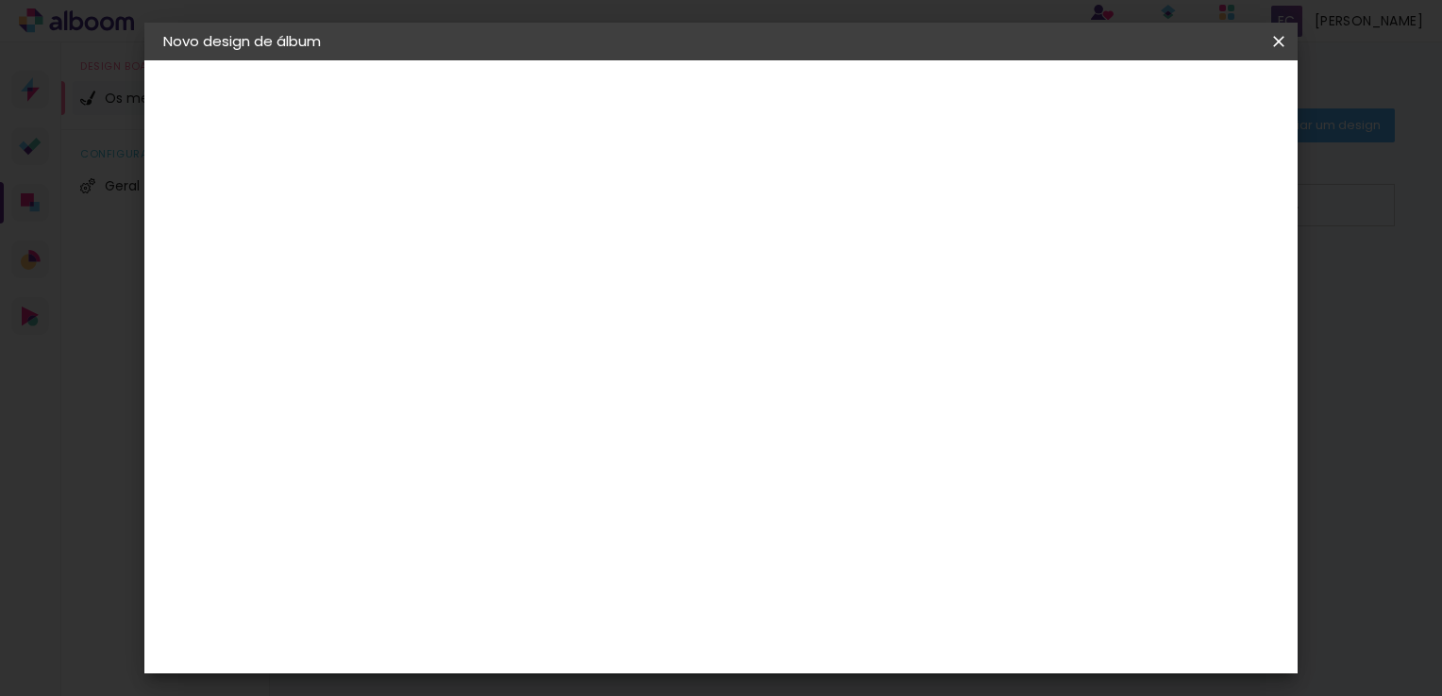
click at [245, 191] on div "2. Especificações" at bounding box center [266, 193] width 207 height 23
click at [177, 285] on iron-icon at bounding box center [174, 287] width 23 height 23
drag, startPoint x: 177, startPoint y: 285, endPoint x: 230, endPoint y: 281, distance: 53.0
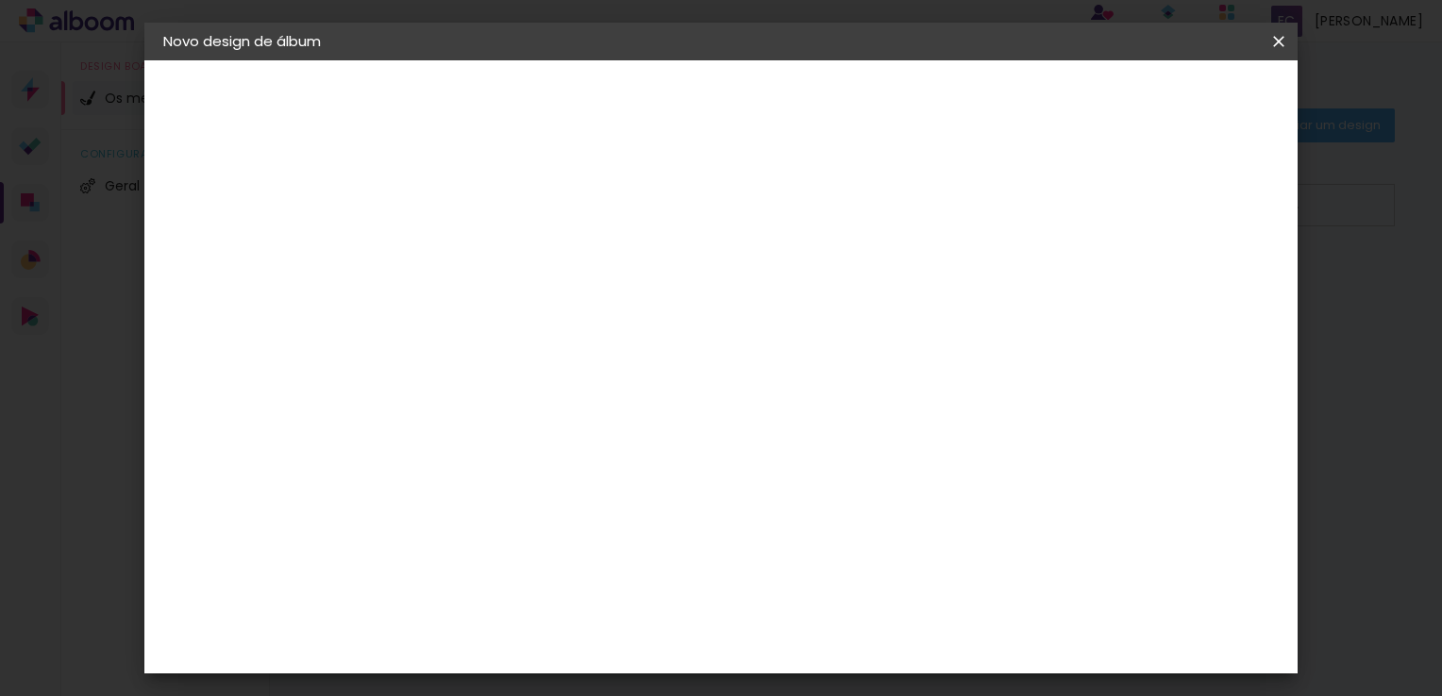
click at [230, 281] on div "3. Revisão" at bounding box center [266, 287] width 207 height 23
click at [226, 288] on div "3. Revisão" at bounding box center [266, 287] width 207 height 23
click at [242, 96] on div "1. Informações" at bounding box center [266, 100] width 207 height 23
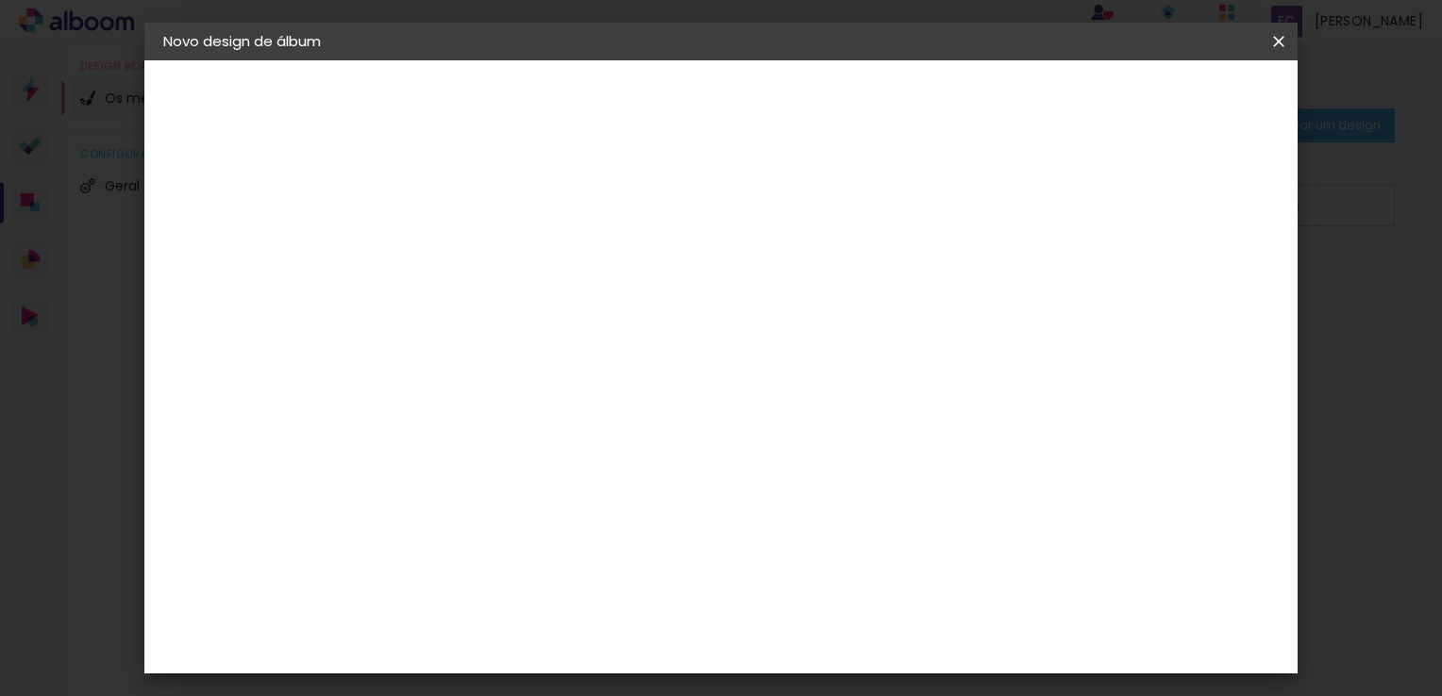
click at [359, 117] on div "1. Informações A preencher título... xfut 2. Especificações Fornecedor A escolh…" at bounding box center [266, 88] width 245 height 57
type input "5"
type paper-input "5"
click at [1187, 268] on input "5" at bounding box center [1185, 273] width 34 height 28
type input "6"
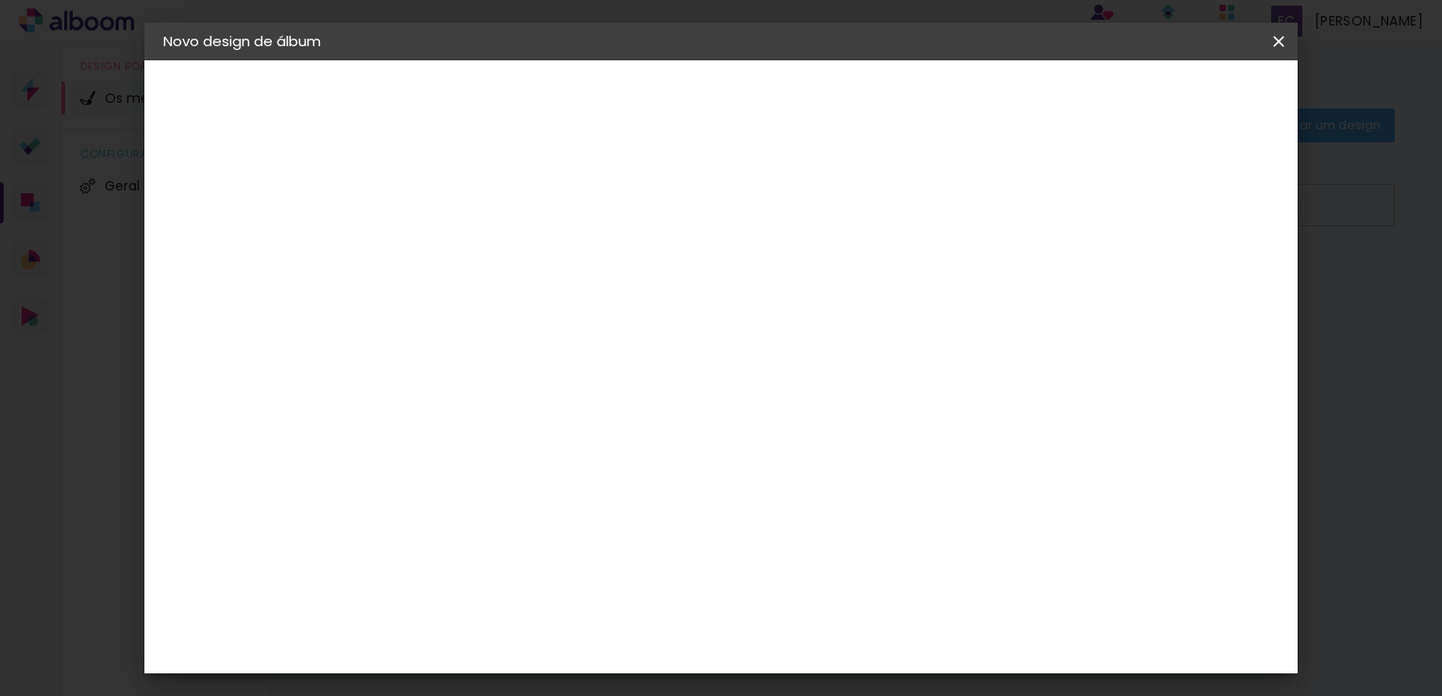
type paper-input "6"
click at [1188, 280] on input "6" at bounding box center [1180, 285] width 34 height 28
type input "7"
type paper-input "7"
click at [1191, 277] on input "7" at bounding box center [1179, 285] width 34 height 28
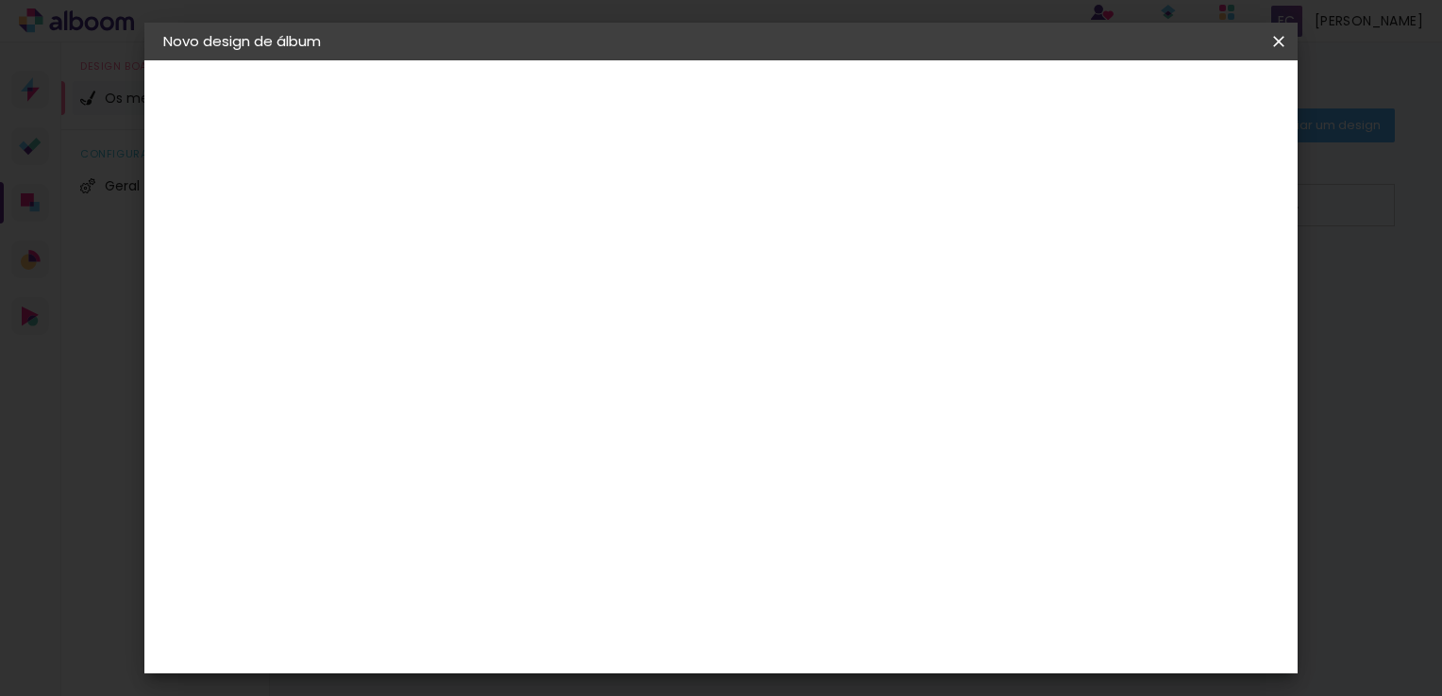
type input "8"
type paper-input "8"
click at [1191, 277] on input "8" at bounding box center [1176, 285] width 34 height 28
type input "9"
type paper-input "9"
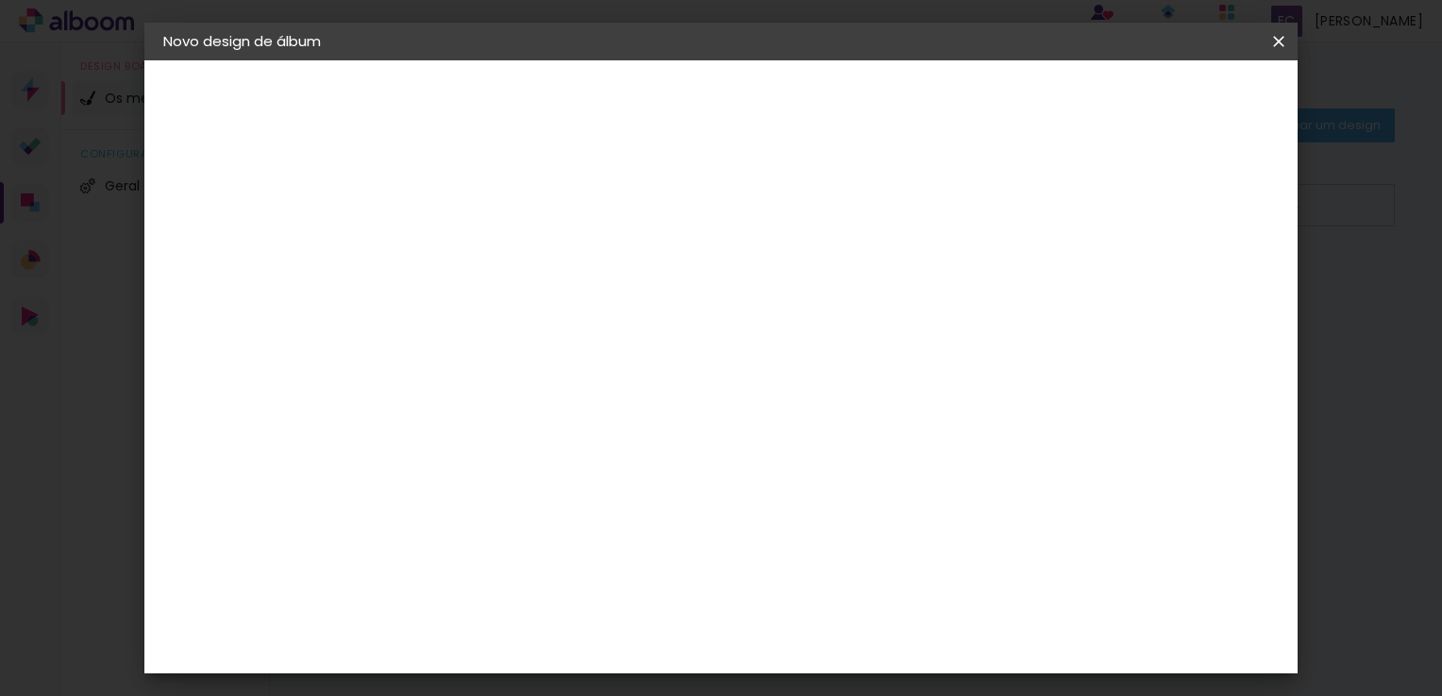
click at [1191, 277] on input "9" at bounding box center [1176, 285] width 34 height 28
click at [1191, 277] on div "mm" at bounding box center [1205, 285] width 28 height 28
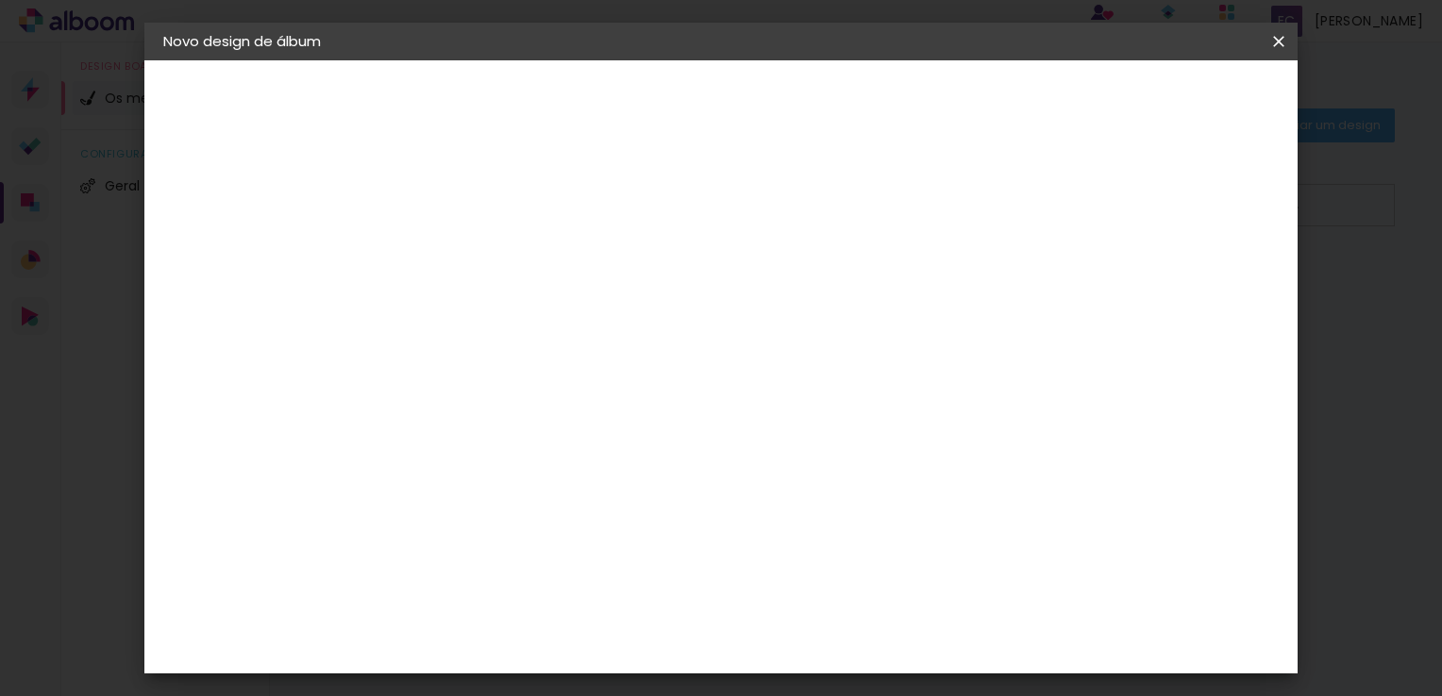
click at [1191, 277] on div "mm" at bounding box center [1205, 285] width 28 height 28
drag, startPoint x: 1190, startPoint y: 277, endPoint x: 1183, endPoint y: 289, distance: 13.1
click at [1181, 289] on input "9" at bounding box center [1174, 285] width 34 height 28
click at [1170, 277] on input "9" at bounding box center [1174, 285] width 34 height 28
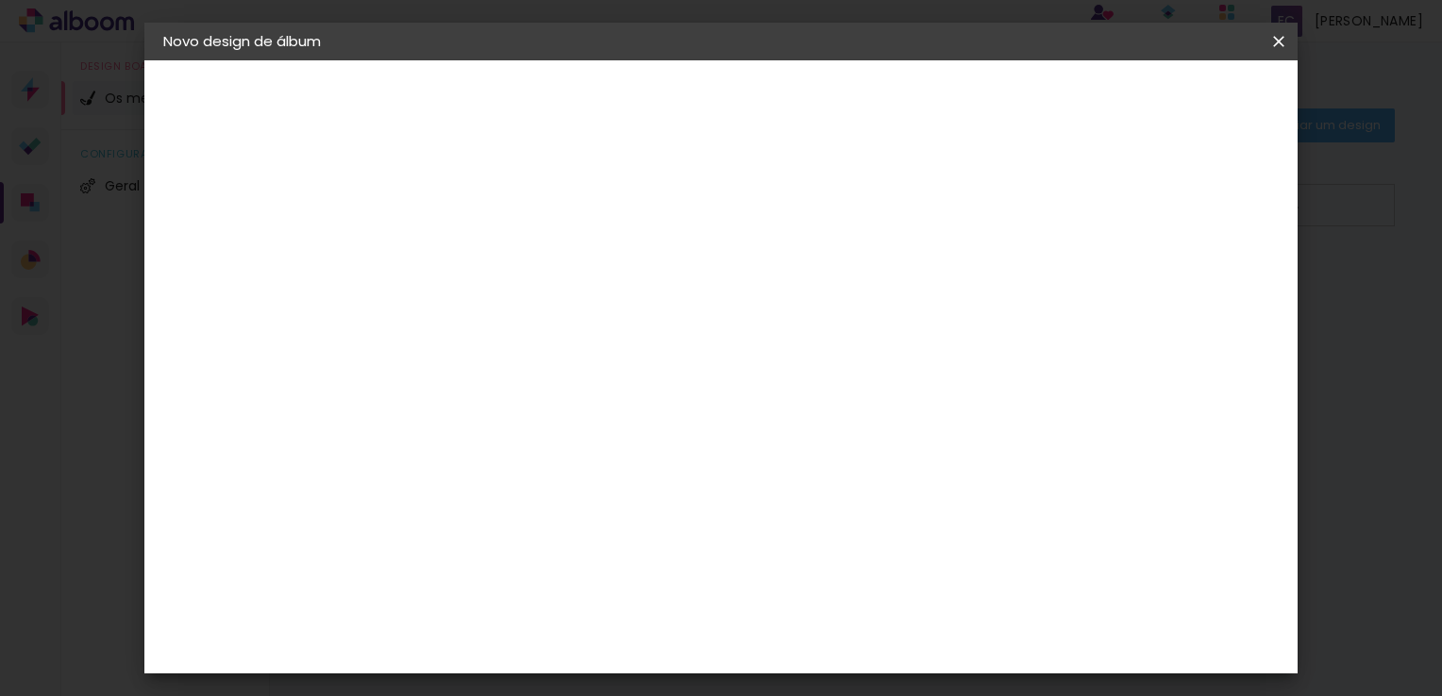
drag, startPoint x: 1180, startPoint y: 286, endPoint x: 1075, endPoint y: 249, distance: 111.9
type input "130"
type paper-input "130"
click at [1039, 271] on input "130" at bounding box center [1016, 285] width 43 height 28
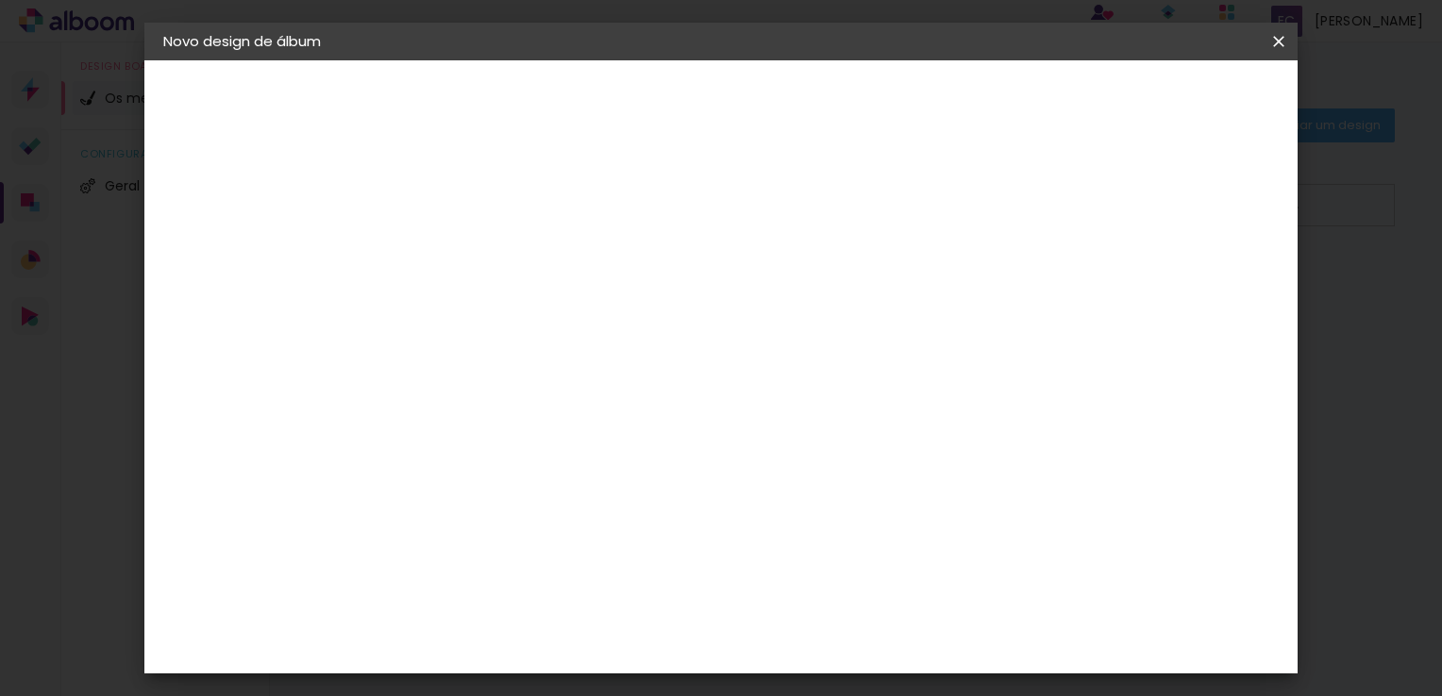
drag, startPoint x: 1025, startPoint y: 362, endPoint x: 1298, endPoint y: 740, distance: 466.2
type input "105"
type paper-input "105"
click at [1060, 300] on input "105" at bounding box center [1037, 286] width 43 height 28
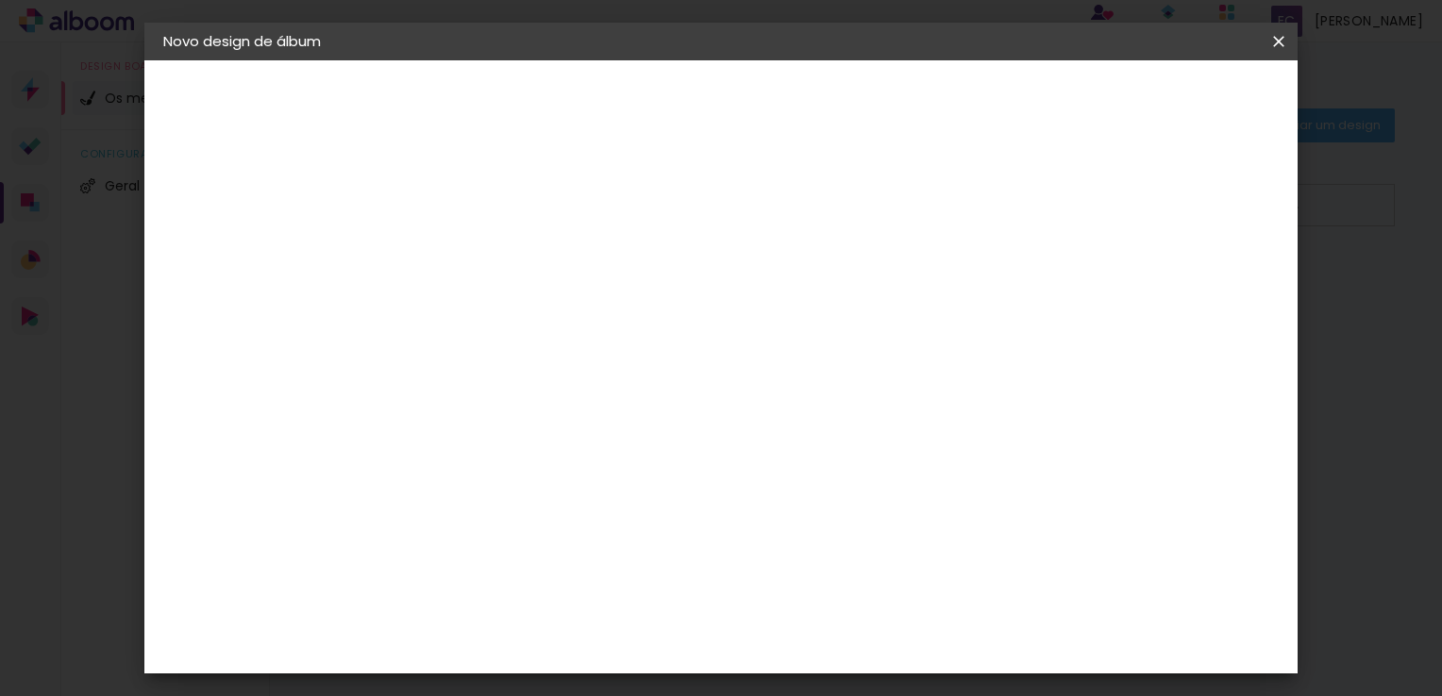
drag, startPoint x: 1053, startPoint y: 176, endPoint x: 1043, endPoint y: 206, distance: 31.9
type input "110"
type paper-input "110"
click at [1043, 272] on input "110" at bounding box center [1035, 286] width 43 height 28
drag, startPoint x: 1047, startPoint y: 277, endPoint x: 1133, endPoint y: 686, distance: 417.5
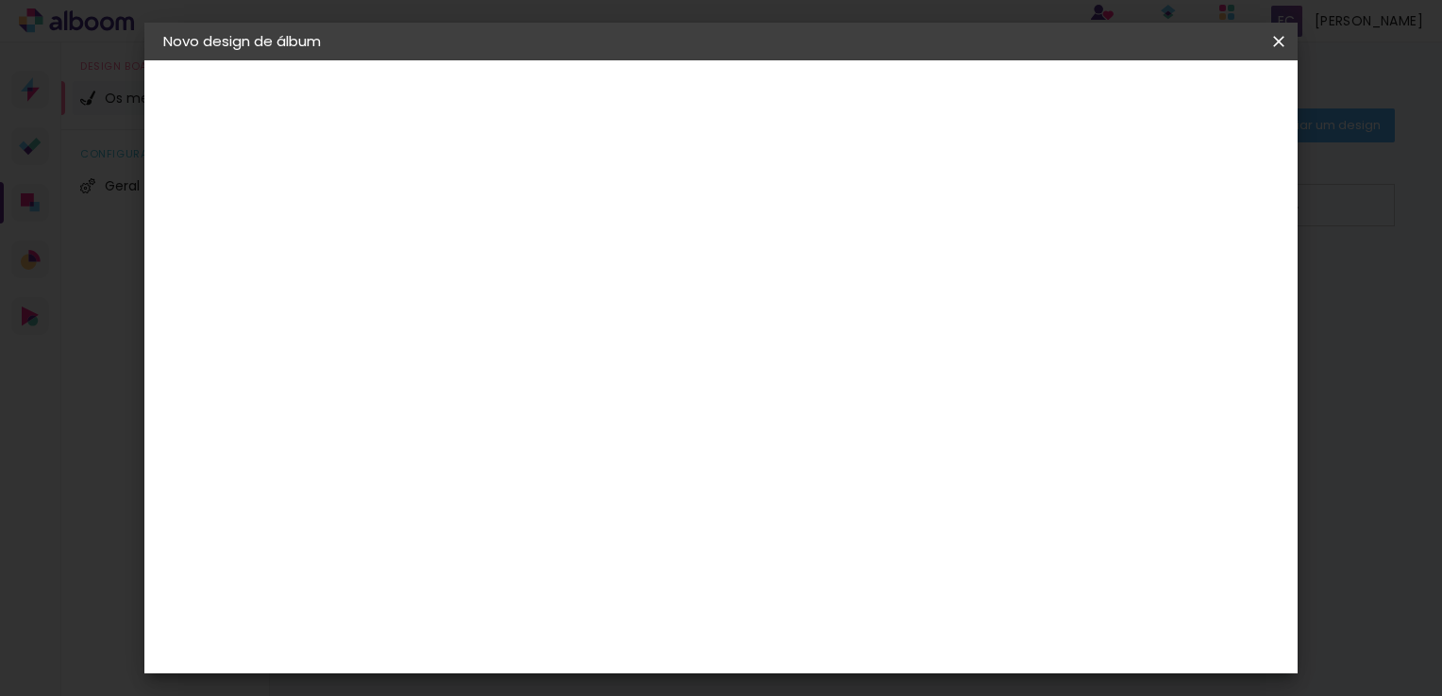
type input "87"
type paper-input "87"
click at [1077, 300] on input "87" at bounding box center [1054, 286] width 43 height 28
drag, startPoint x: 1072, startPoint y: 270, endPoint x: 1403, endPoint y: 542, distance: 428.4
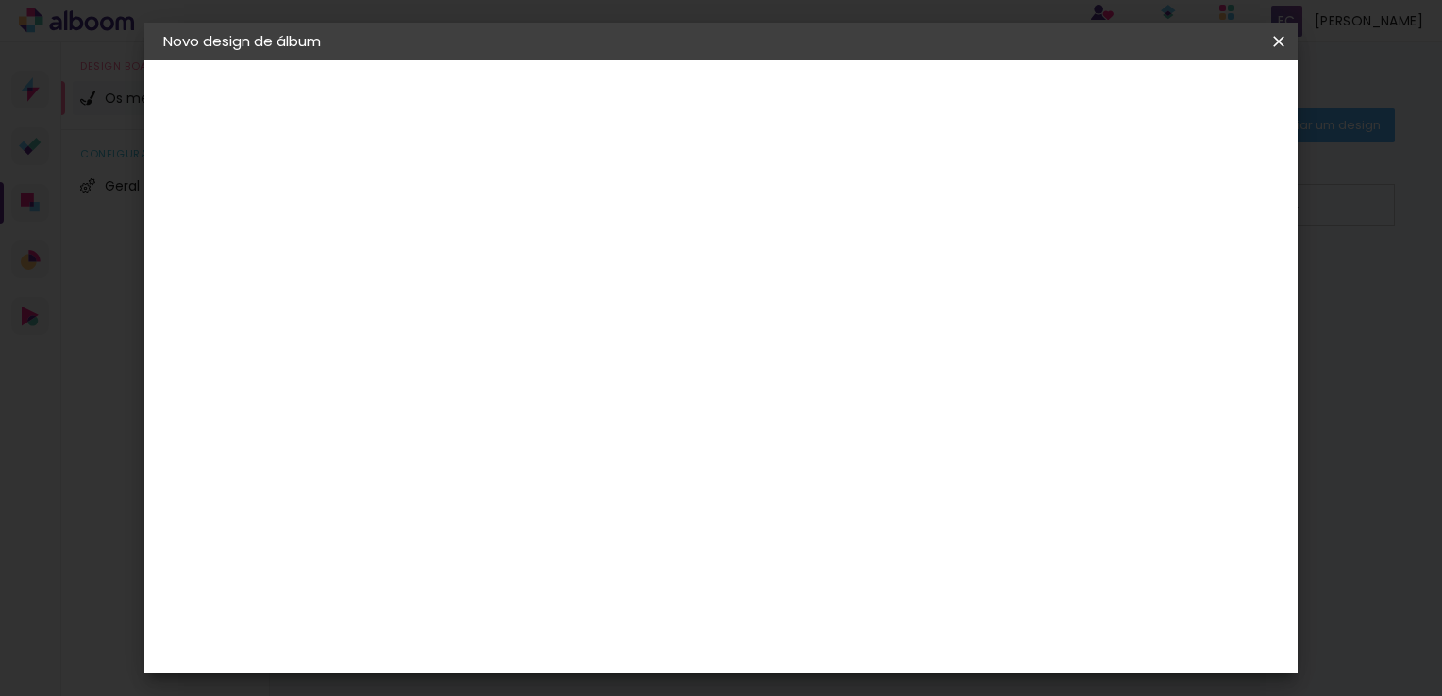
type input "59"
type paper-input "59"
click at [1109, 300] on input "59" at bounding box center [1086, 286] width 43 height 28
drag, startPoint x: 1105, startPoint y: 276, endPoint x: 1235, endPoint y: 508, distance: 266.1
type input "32"
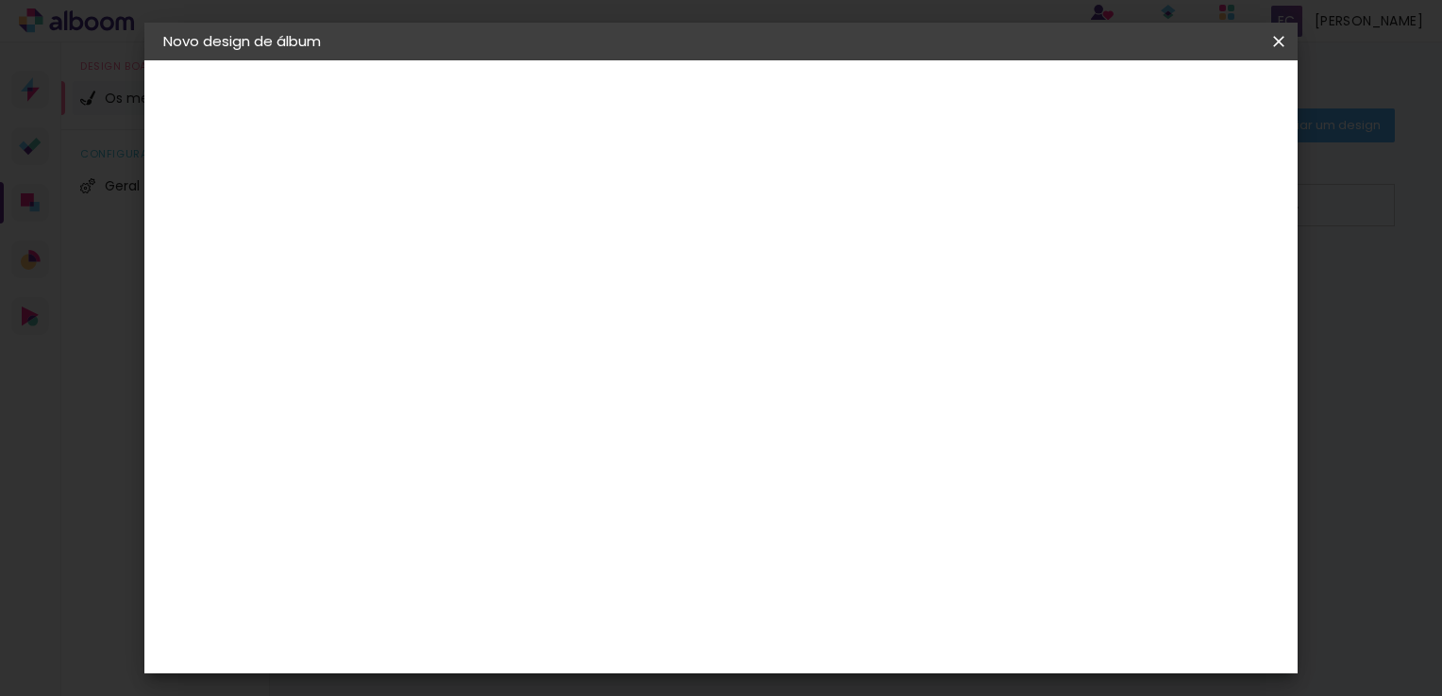
type paper-input "32"
click at [1135, 300] on input "32" at bounding box center [1117, 286] width 36 height 28
drag, startPoint x: 1125, startPoint y: 276, endPoint x: 1152, endPoint y: 744, distance: 469.7
type input "12"
type paper-input "12"
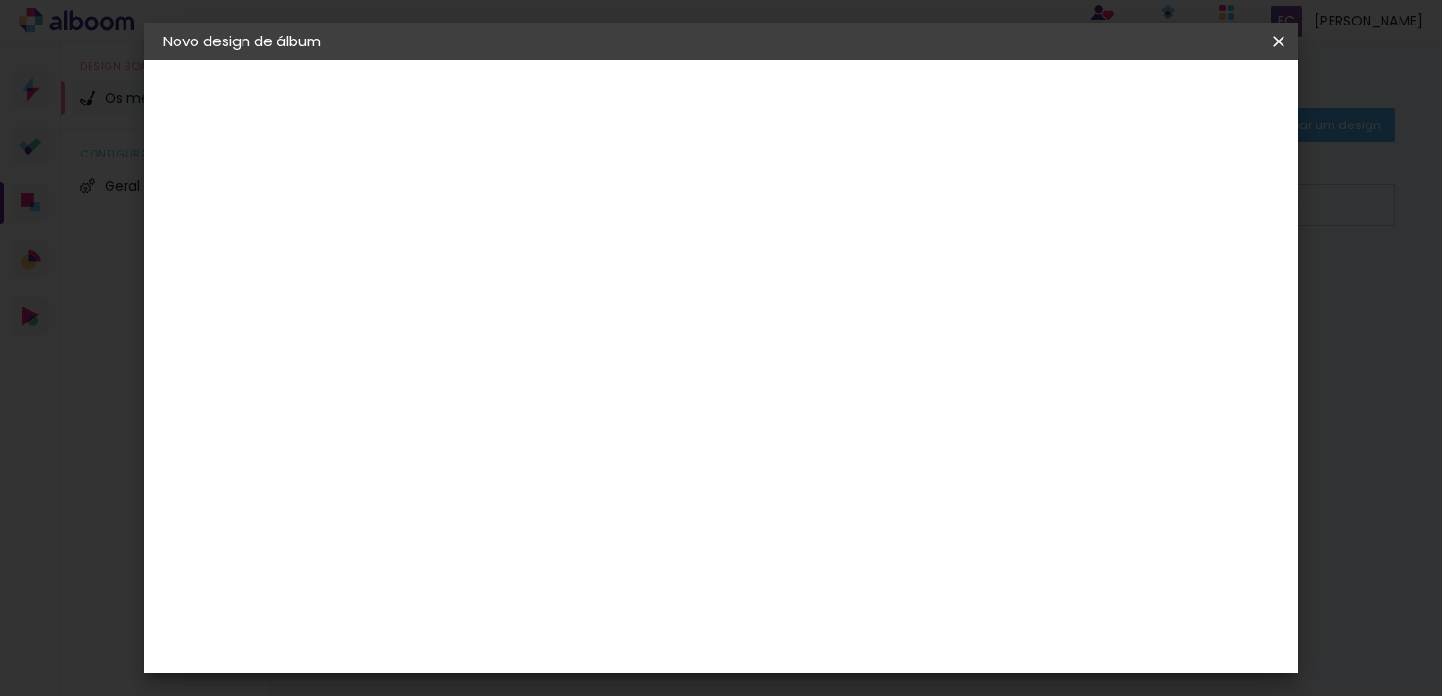
click at [1152, 300] on input "12" at bounding box center [1162, 286] width 34 height 28
drag, startPoint x: 1174, startPoint y: 276, endPoint x: 1396, endPoint y: 653, distance: 438.2
type input "0"
type paper-input "0"
click at [1211, 300] on input "0" at bounding box center [1194, 286] width 34 height 28
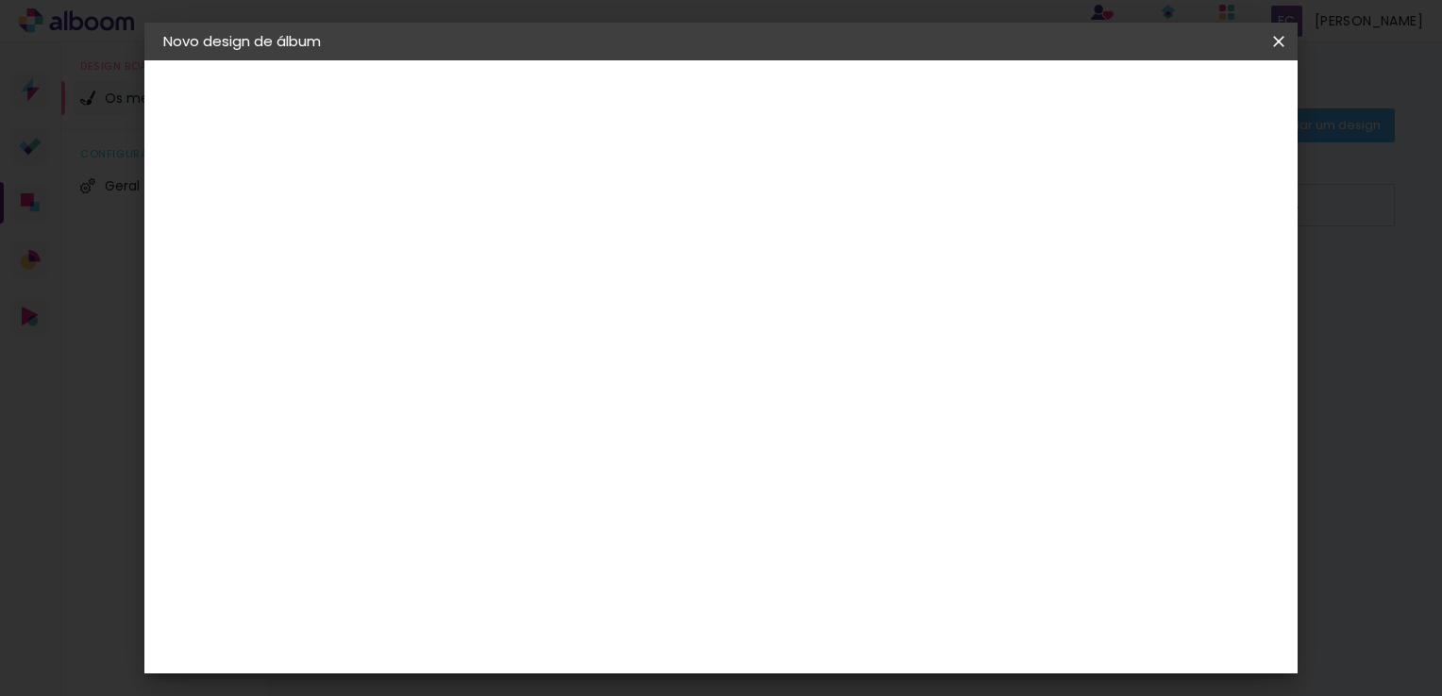
scroll to position [189, 0]
drag, startPoint x: 1208, startPoint y: 328, endPoint x: 1204, endPoint y: 345, distance: 17.4
click at [1211, 299] on input "0" at bounding box center [1194, 285] width 34 height 28
drag, startPoint x: 1204, startPoint y: 283, endPoint x: 1198, endPoint y: 396, distance: 113.4
click at [1198, 299] on input "0" at bounding box center [1194, 285] width 34 height 28
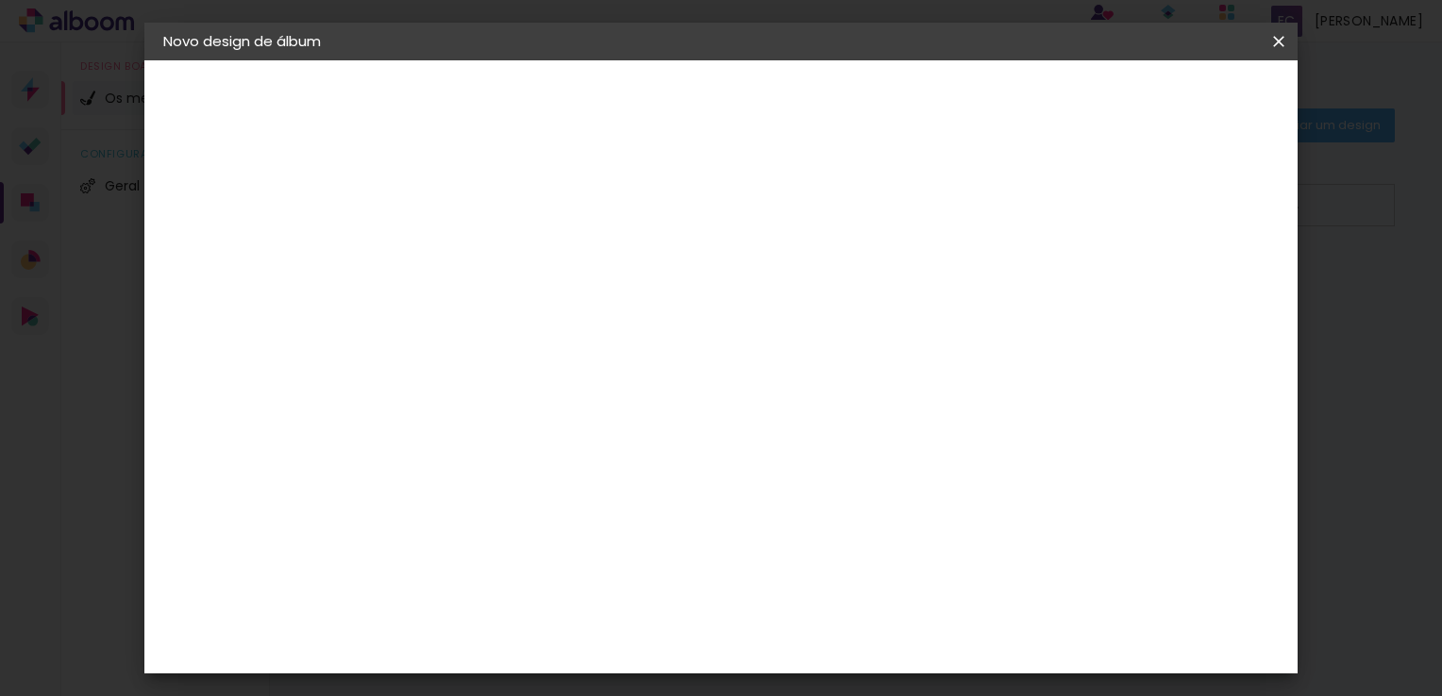
click at [255, 240] on div "Tamanho livre" at bounding box center [235, 233] width 65 height 26
click at [748, 99] on div "Voltar Avançar" at bounding box center [654, 100] width 188 height 32
click at [777, 130] on header "Fornecedor Escolha um fornecedor ou avance com o tamanho livre. Voltar Avançar" at bounding box center [583, 131] width 387 height 142
click at [748, 105] on div "Voltar Avançar" at bounding box center [654, 100] width 188 height 32
click at [748, 304] on paper-item "Tamanho Livre" at bounding box center [677, 290] width 142 height 49
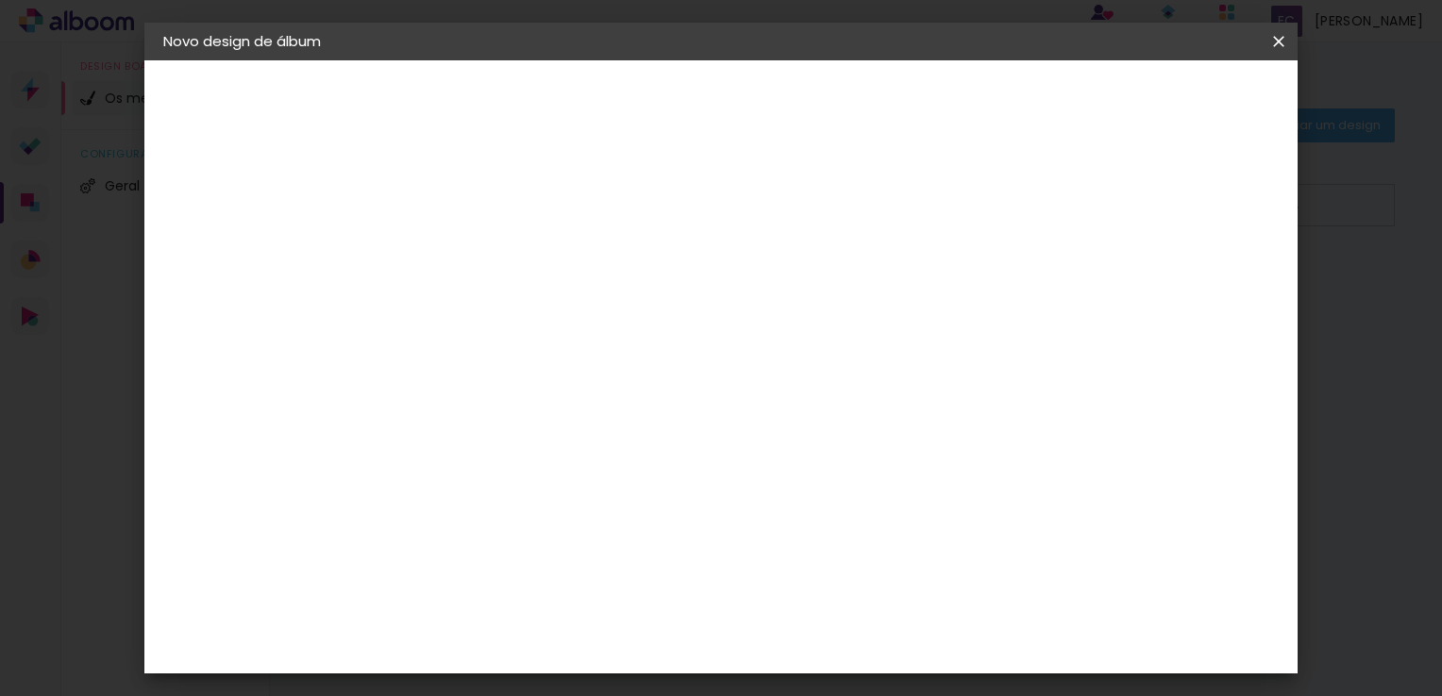
drag, startPoint x: 970, startPoint y: 304, endPoint x: 1211, endPoint y: 104, distance: 312.9
click at [0, 0] on slot "Avançar" at bounding box center [0, 0] width 0 height 0
drag, startPoint x: 1195, startPoint y: 462, endPoint x: 1187, endPoint y: 400, distance: 62.9
click at [1187, 300] on input "0" at bounding box center [1194, 286] width 34 height 28
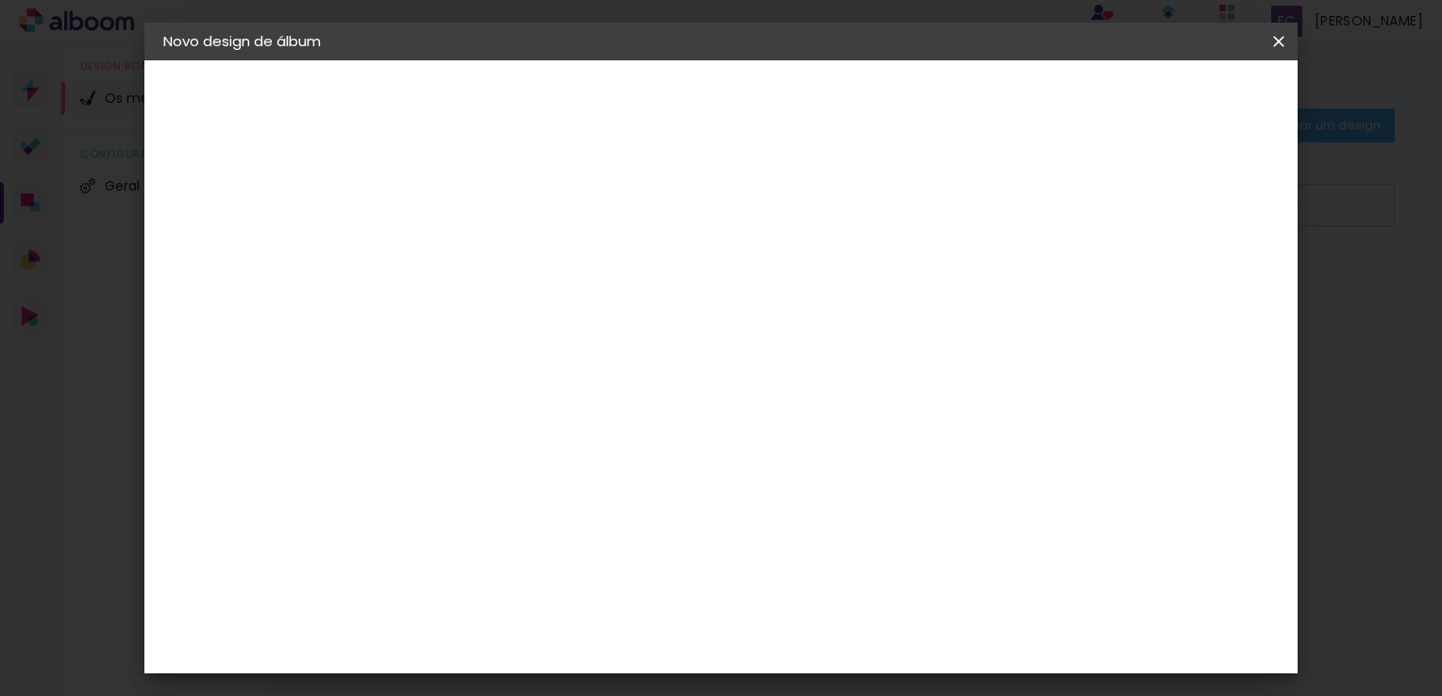
drag, startPoint x: 1200, startPoint y: 285, endPoint x: 1202, endPoint y: 266, distance: 19.0
type input "7"
type paper-input "7"
click at [1197, 272] on input "7" at bounding box center [1180, 286] width 34 height 28
drag, startPoint x: 1187, startPoint y: 279, endPoint x: 1122, endPoint y: 384, distance: 123.3
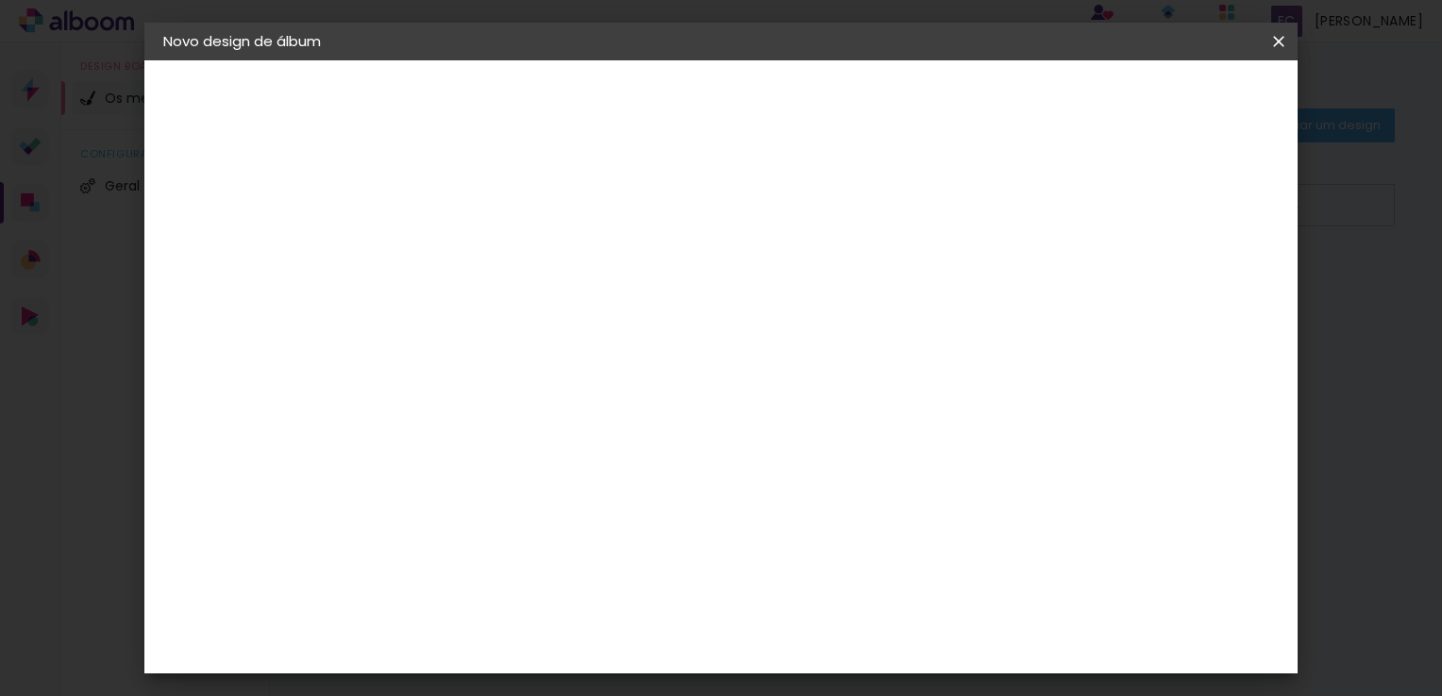
type input "0"
type paper-input "0"
click at [1177, 300] on input "0" at bounding box center [1194, 286] width 34 height 28
type input "1"
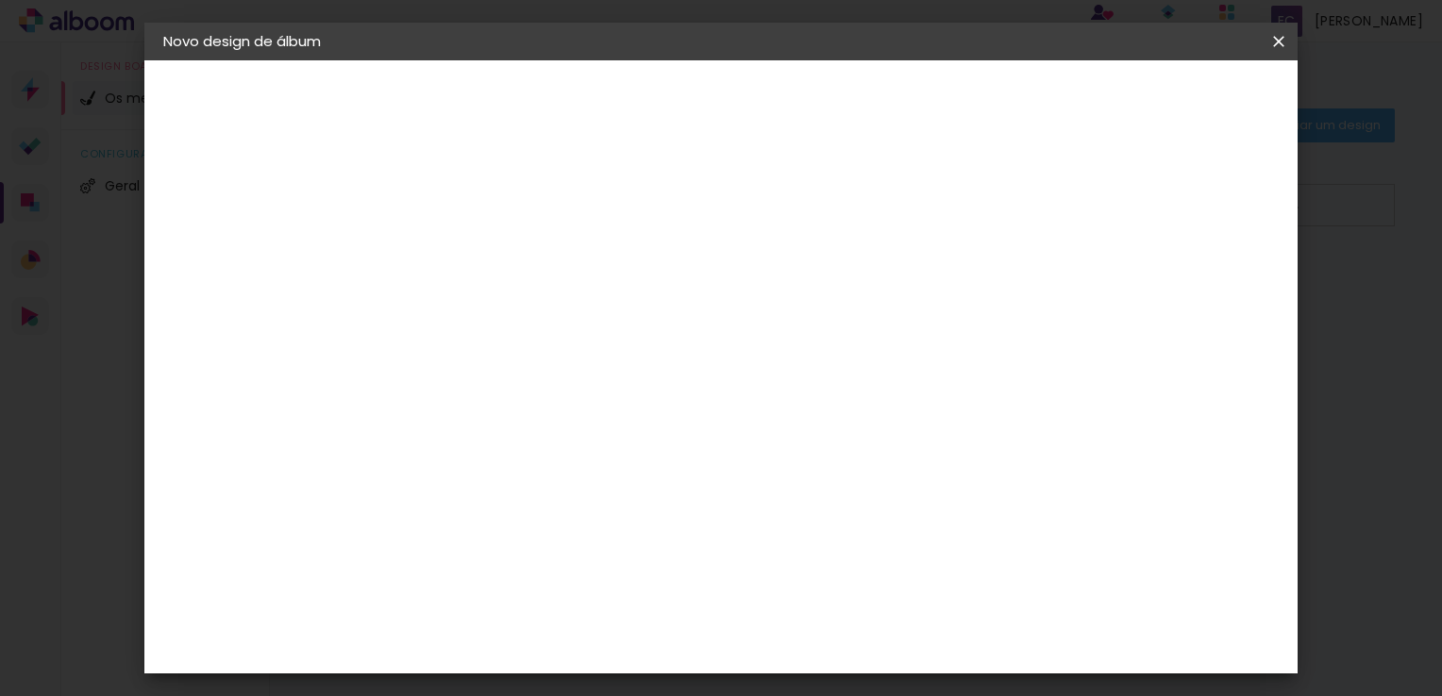
type paper-input "1"
click at [1202, 208] on input "1" at bounding box center [1194, 218] width 34 height 28
click at [1203, 211] on div "30 cm cm cm mm A maioria dos laboratórios sugere 5mm de margem." at bounding box center [799, 232] width 818 height 151
drag, startPoint x: 1203, startPoint y: 285, endPoint x: 1157, endPoint y: 334, distance: 67.4
type input "0"
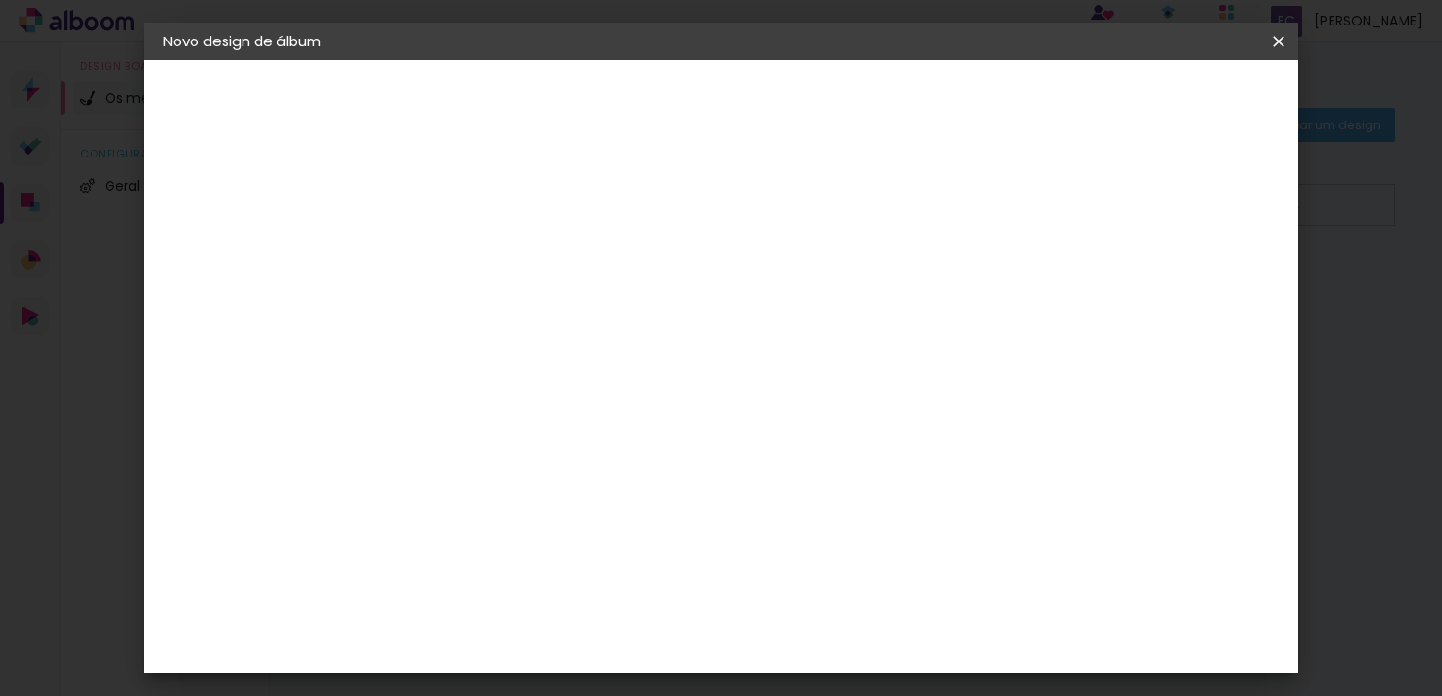
type paper-input "0"
click at [1177, 300] on input "0" at bounding box center [1194, 286] width 34 height 28
type input "1"
type paper-input "1"
click at [1203, 281] on input "1" at bounding box center [1192, 286] width 34 height 28
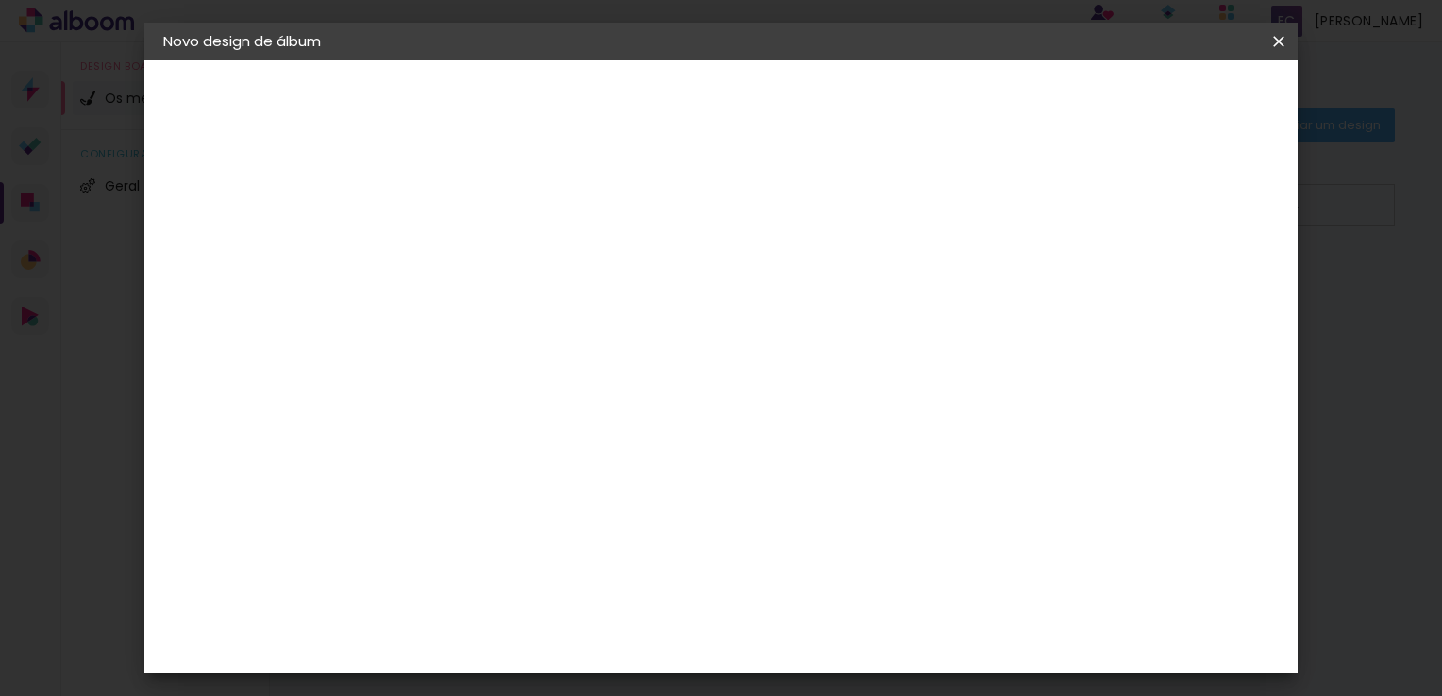
type input "2"
type paper-input "2"
click at [1203, 281] on input "2" at bounding box center [1189, 286] width 34 height 28
type input "3"
type paper-input "3"
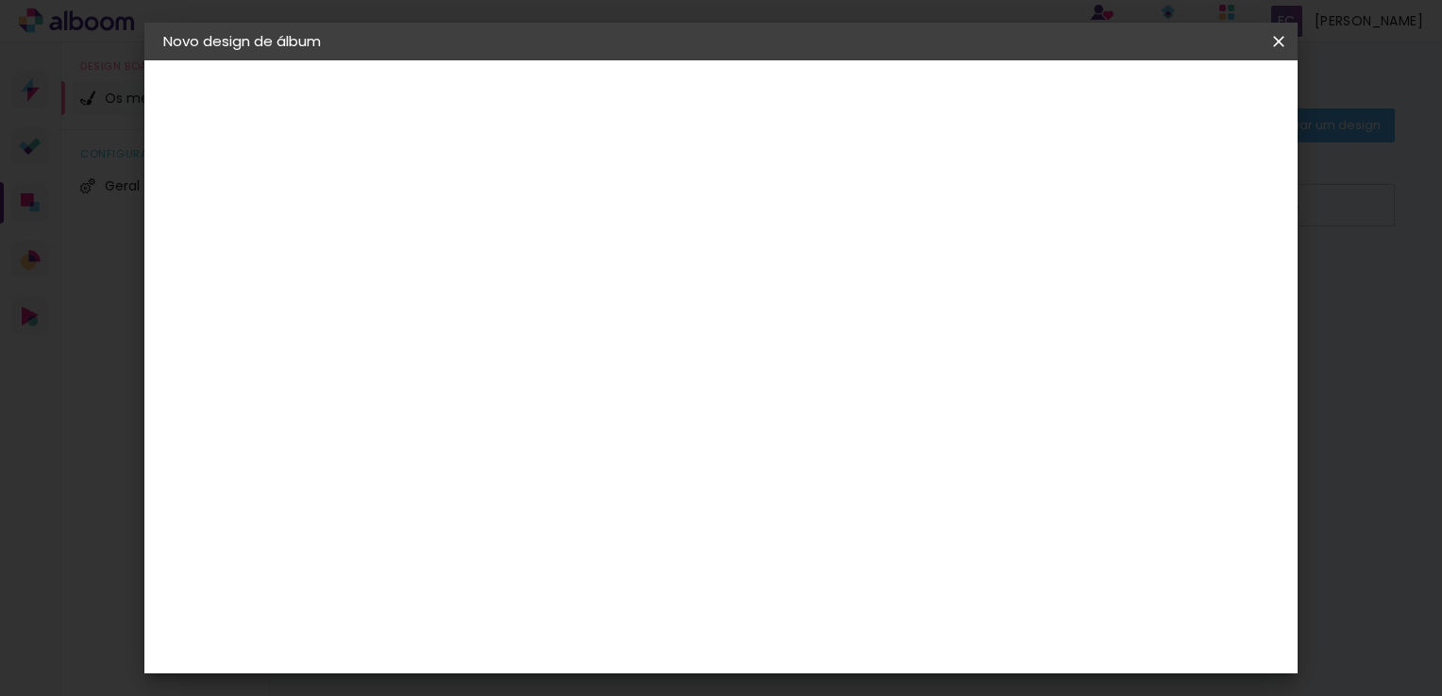
click at [1201, 281] on input "3" at bounding box center [1187, 286] width 34 height 28
type input "4"
type paper-input "4"
click at [1200, 281] on input "4" at bounding box center [1187, 286] width 34 height 28
type input "5"
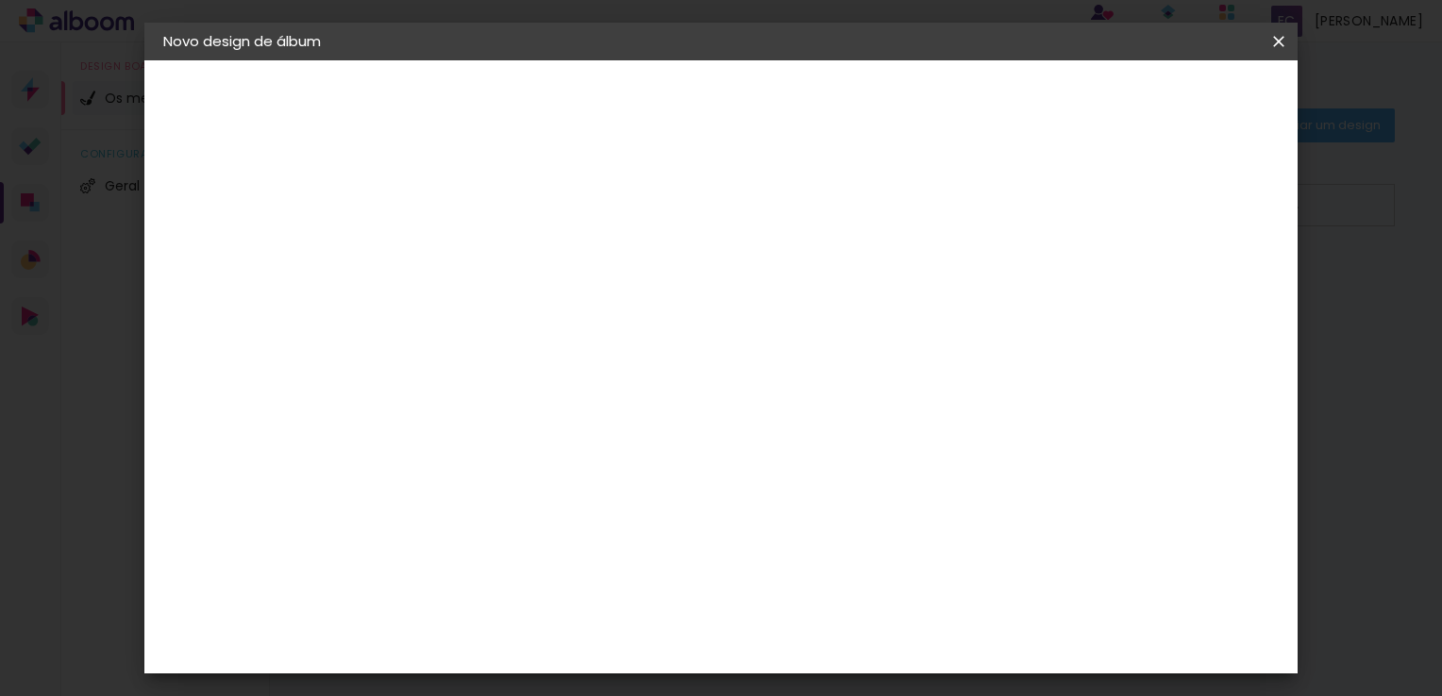
type paper-input "5"
click at [1200, 281] on input "5" at bounding box center [1185, 286] width 34 height 28
click at [1200, 281] on div "mm" at bounding box center [1213, 286] width 28 height 28
click at [1200, 281] on div "5" at bounding box center [1196, 286] width 62 height 28
click at [1200, 281] on div "mm" at bounding box center [1213, 286] width 28 height 28
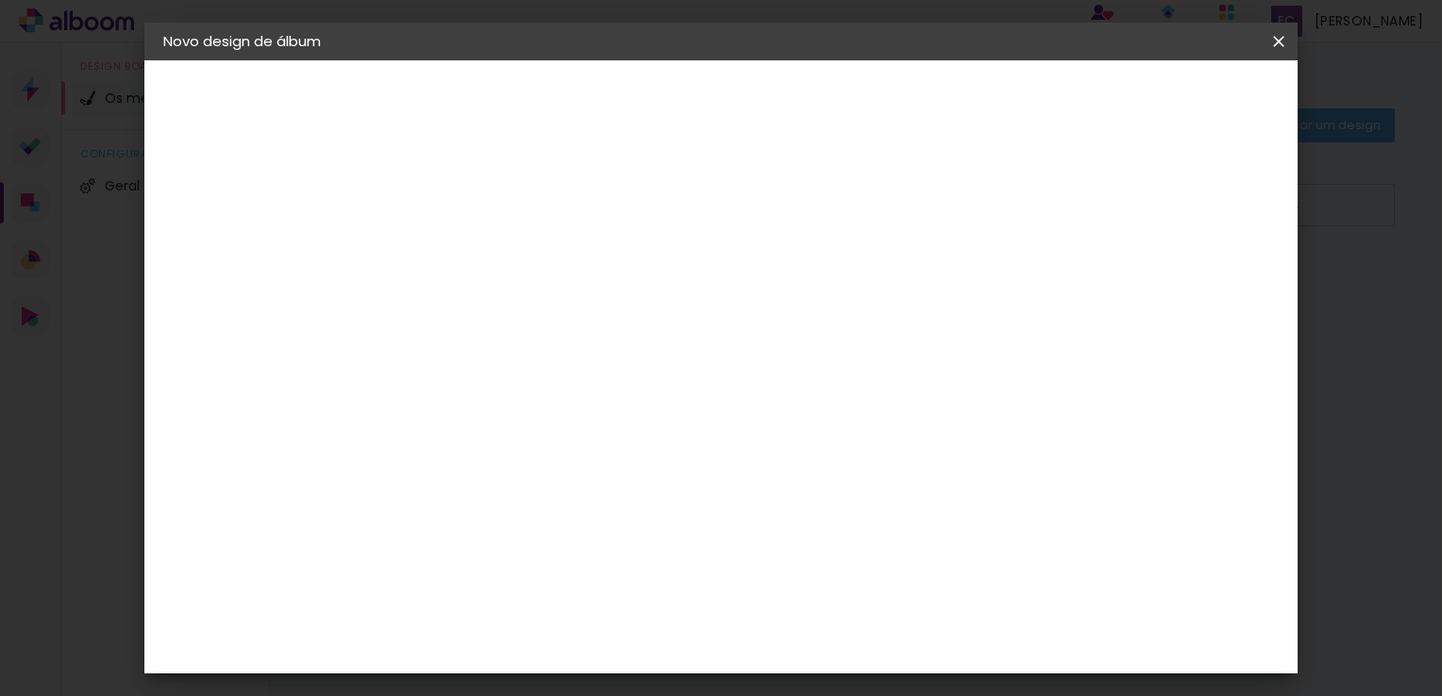
drag, startPoint x: 1200, startPoint y: 281, endPoint x: 1178, endPoint y: 285, distance: 23.0
click at [1178, 285] on input "5" at bounding box center [1182, 286] width 34 height 28
type input "20"
type paper-input "20"
click at [1168, 276] on input "20" at bounding box center [1151, 286] width 34 height 28
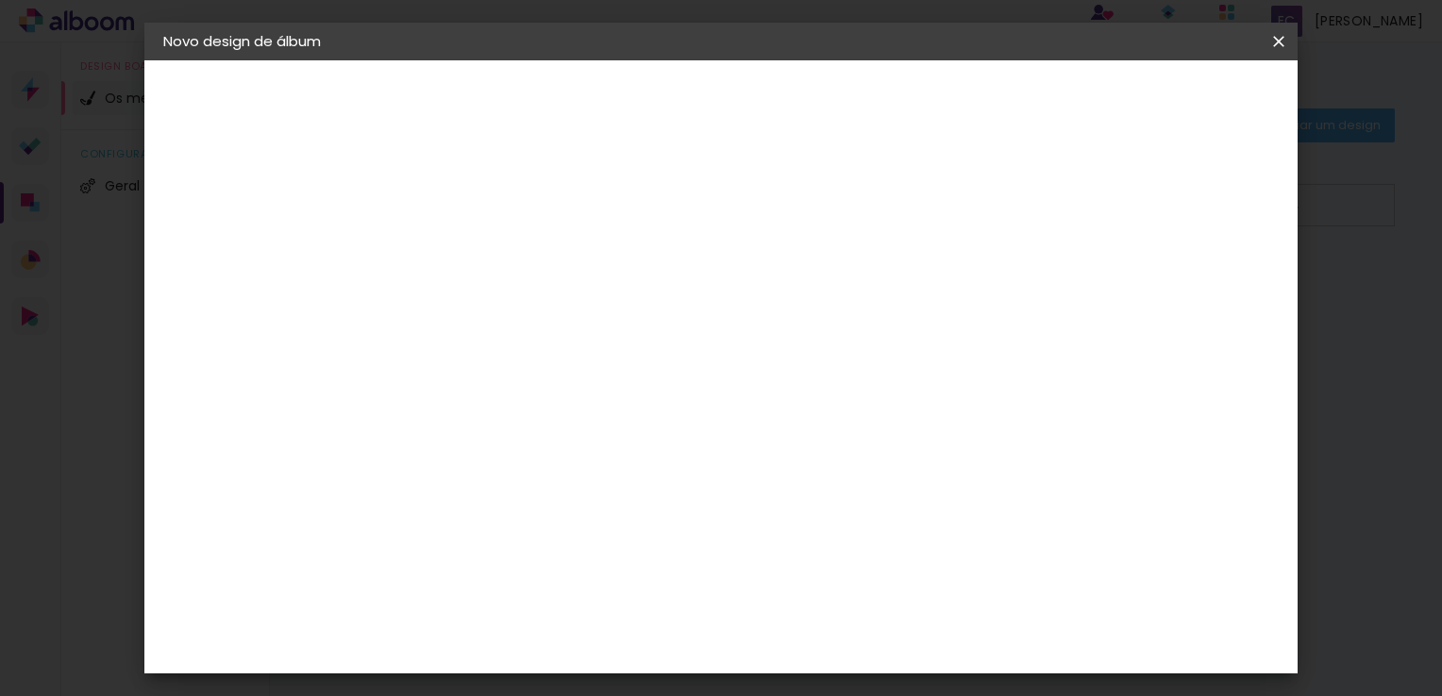
drag, startPoint x: 1159, startPoint y: 284, endPoint x: 1181, endPoint y: 315, distance: 38.5
type input "0"
type paper-input "0"
click at [1181, 300] on input "0" at bounding box center [1194, 286] width 34 height 28
type input "1"
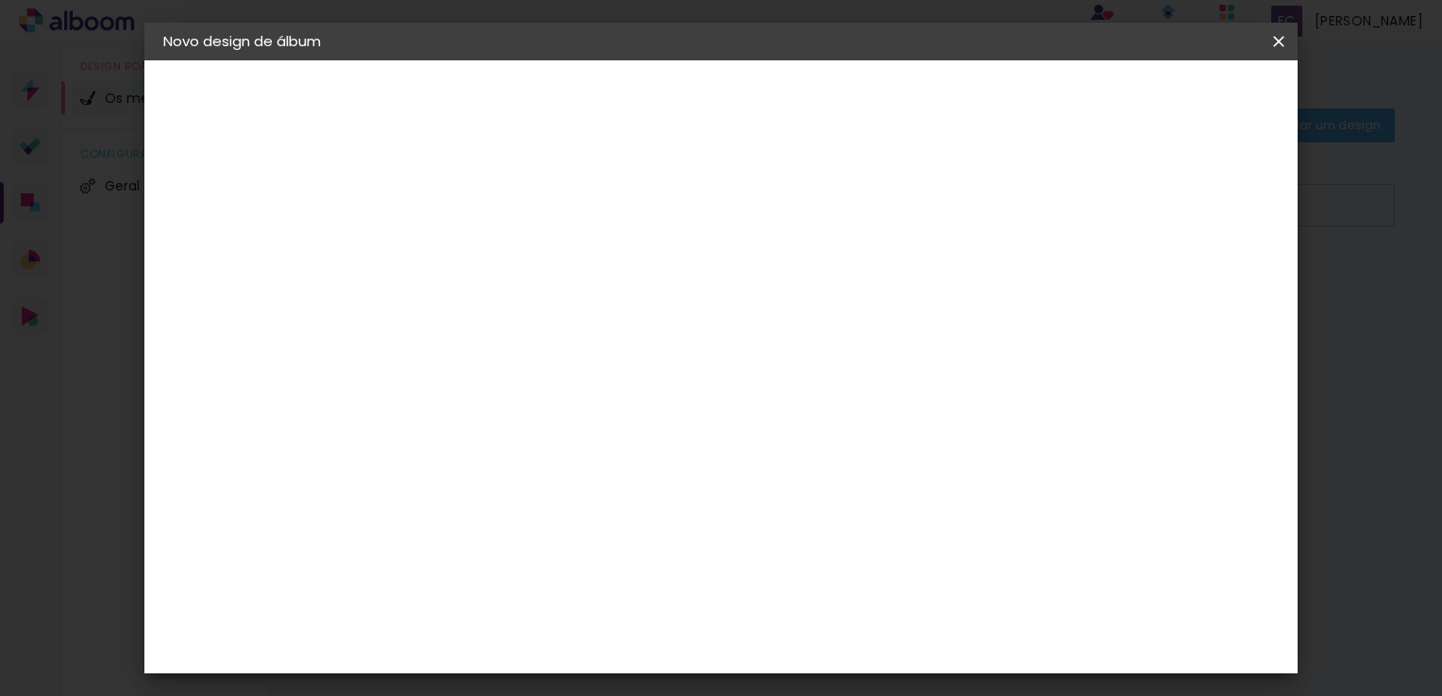
type paper-input "1"
click at [1198, 276] on input "1" at bounding box center [1194, 286] width 34 height 28
type input "2"
type paper-input "2"
click at [1198, 276] on input "2" at bounding box center [1192, 286] width 34 height 28
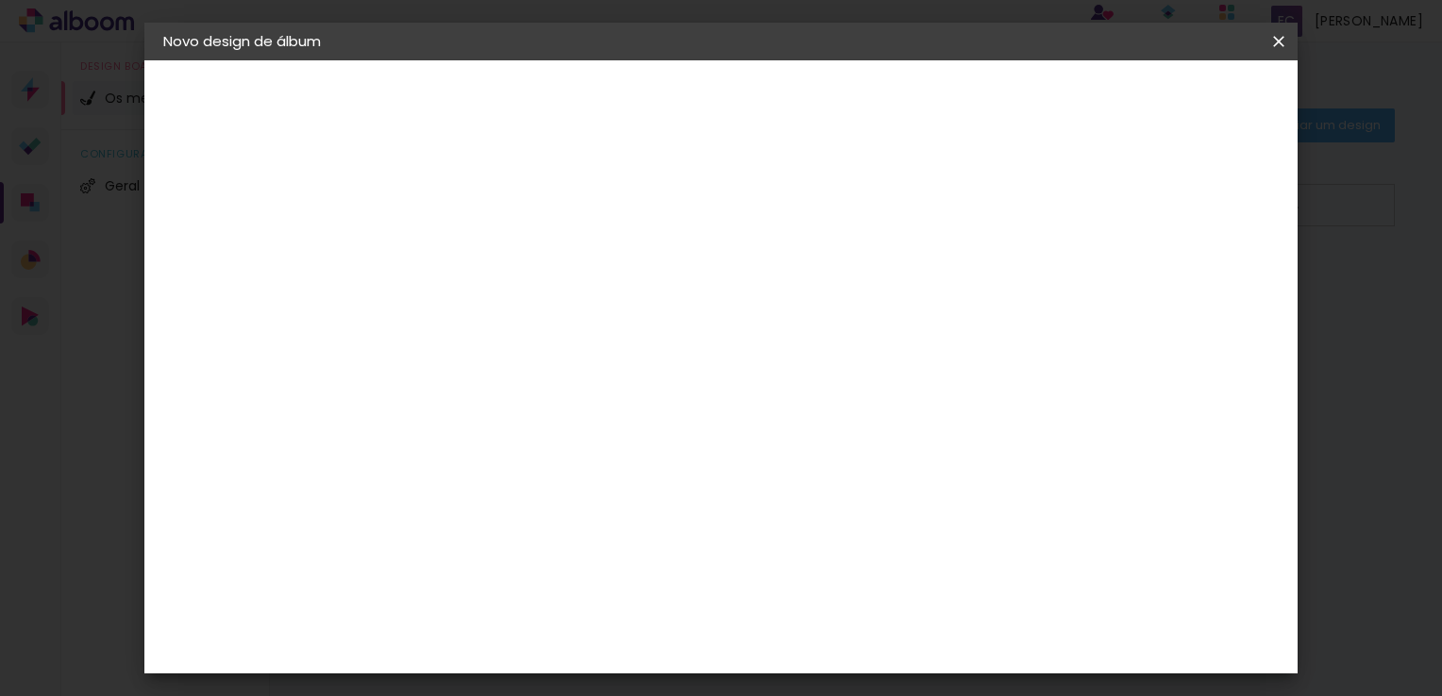
type input "3"
type paper-input "3"
click at [1198, 276] on input "3" at bounding box center [1189, 286] width 34 height 28
type input "4"
type paper-input "4"
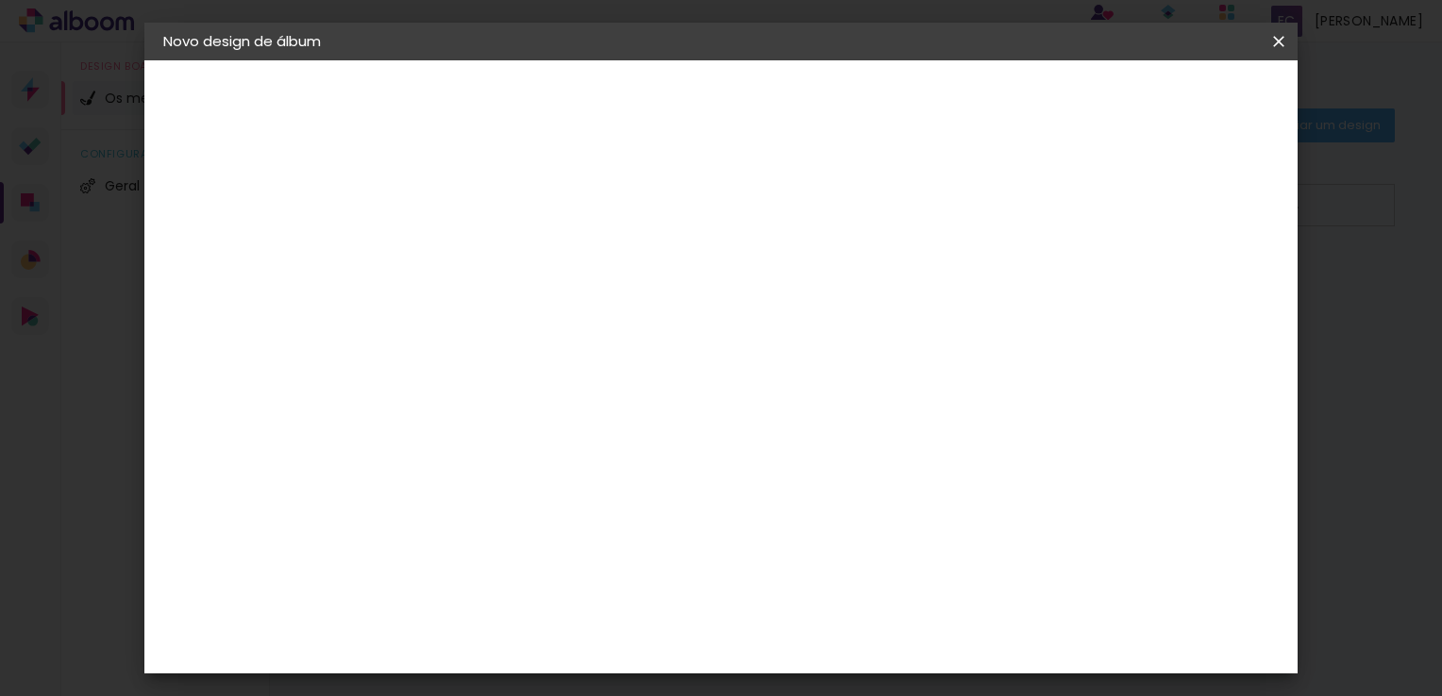
click at [1198, 277] on input "4" at bounding box center [1187, 286] width 34 height 28
type input "5"
type paper-input "5"
click at [1189, 277] on input "5" at bounding box center [1185, 286] width 34 height 28
drag, startPoint x: 423, startPoint y: 518, endPoint x: 448, endPoint y: 519, distance: 25.5
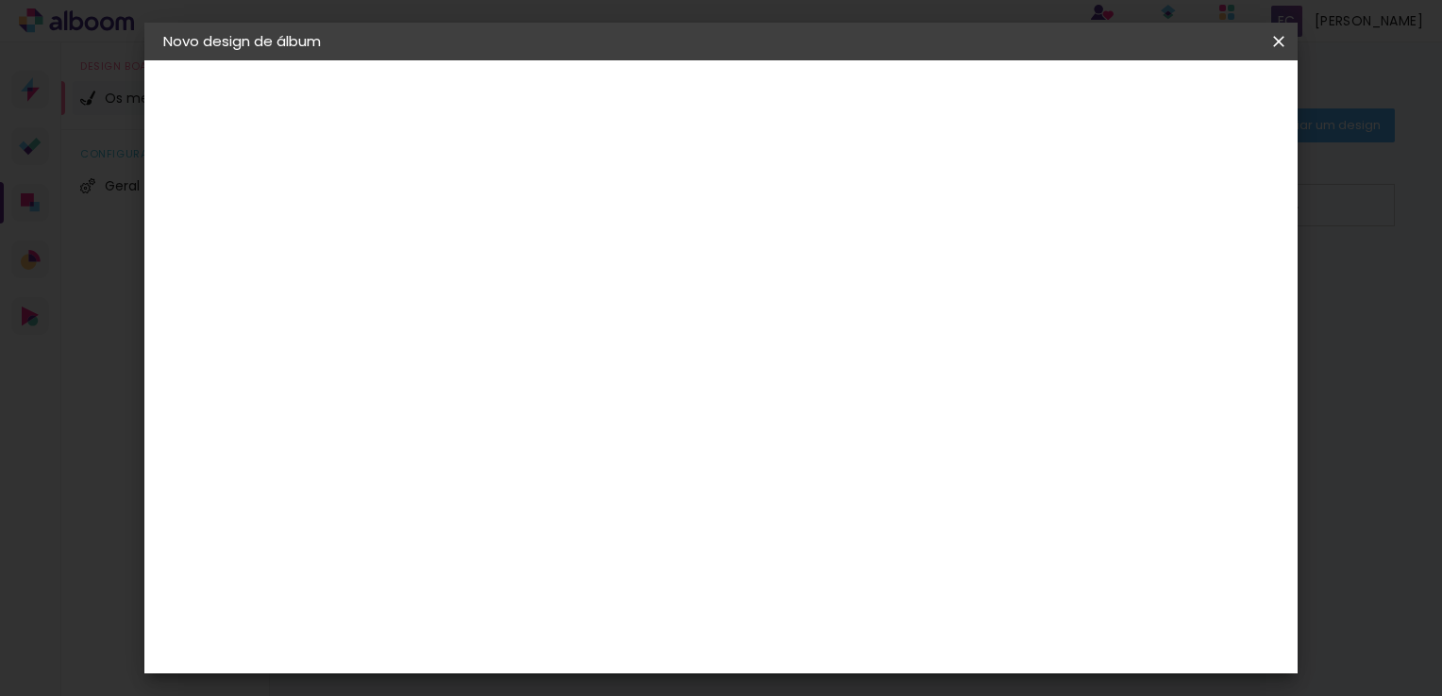
click at [430, 508] on input "30" at bounding box center [412, 518] width 49 height 28
click at [452, 515] on div "cm" at bounding box center [448, 518] width 23 height 28
click at [830, 645] on input "60" at bounding box center [825, 642] width 49 height 28
click at [838, 642] on input "60" at bounding box center [825, 642] width 49 height 28
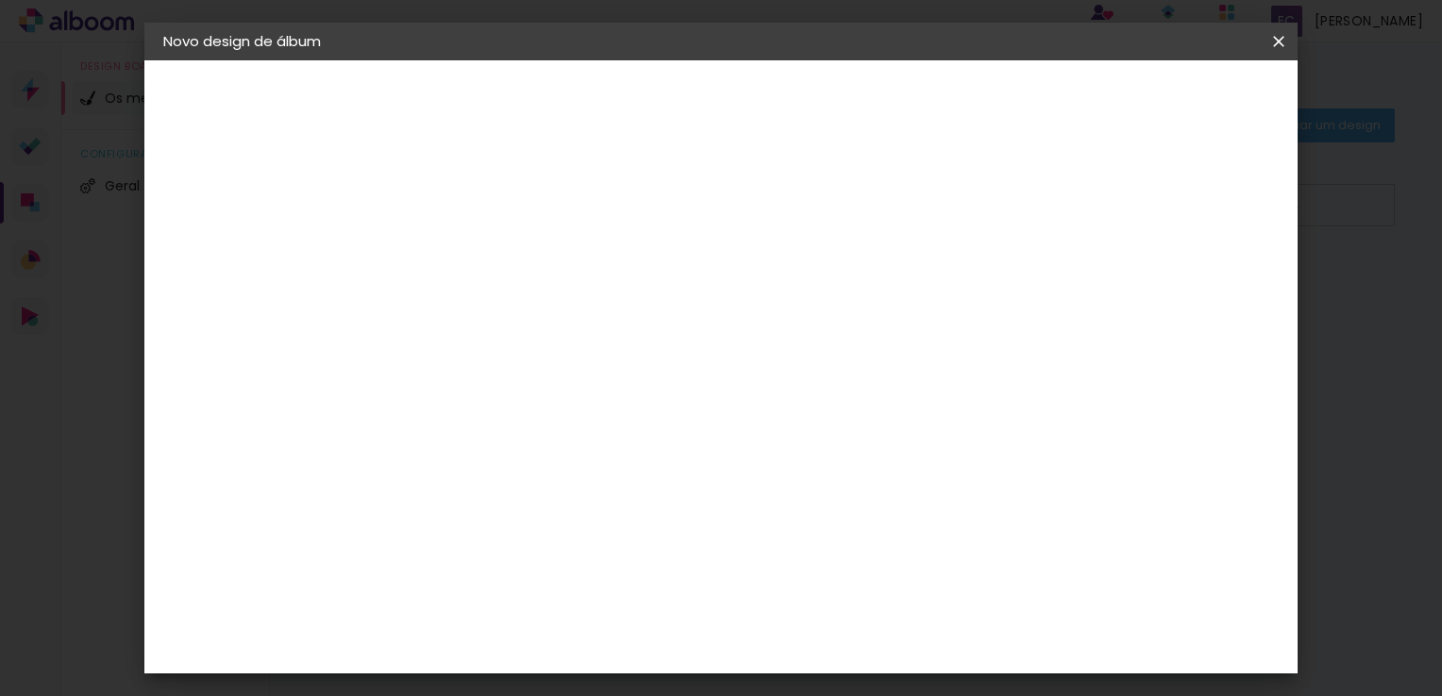
type input "40"
type paper-input "40"
click at [849, 284] on quentale-layouter at bounding box center [722, 354] width 515 height 387
click at [711, 354] on div at bounding box center [596, 279] width 227 height 150
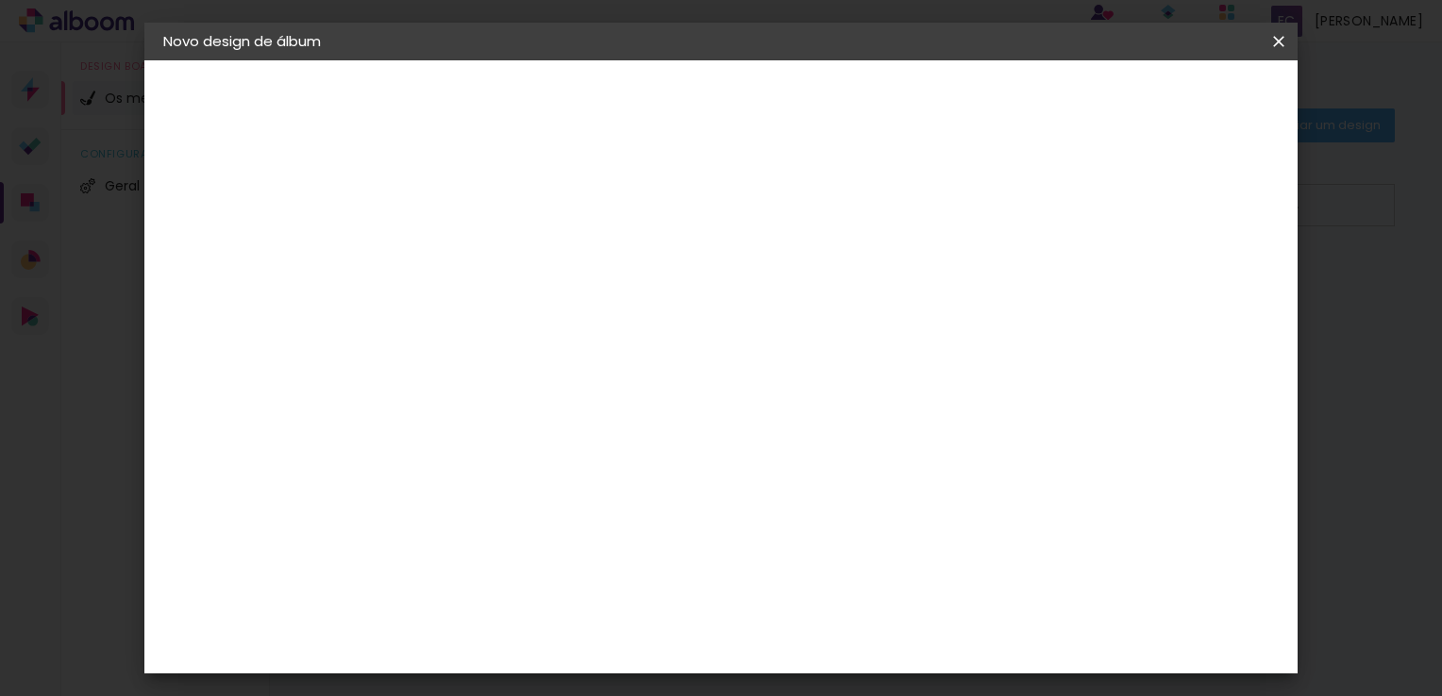
click at [203, 134] on paper-button "xfut" at bounding box center [266, 140] width 207 height 38
click at [472, 259] on input "xfut" at bounding box center [472, 253] width 0 height 29
drag, startPoint x: 716, startPoint y: 259, endPoint x: 611, endPoint y: 259, distance: 104.7
click at [0, 0] on div at bounding box center [0, 0] width 0 height 0
type input "i"
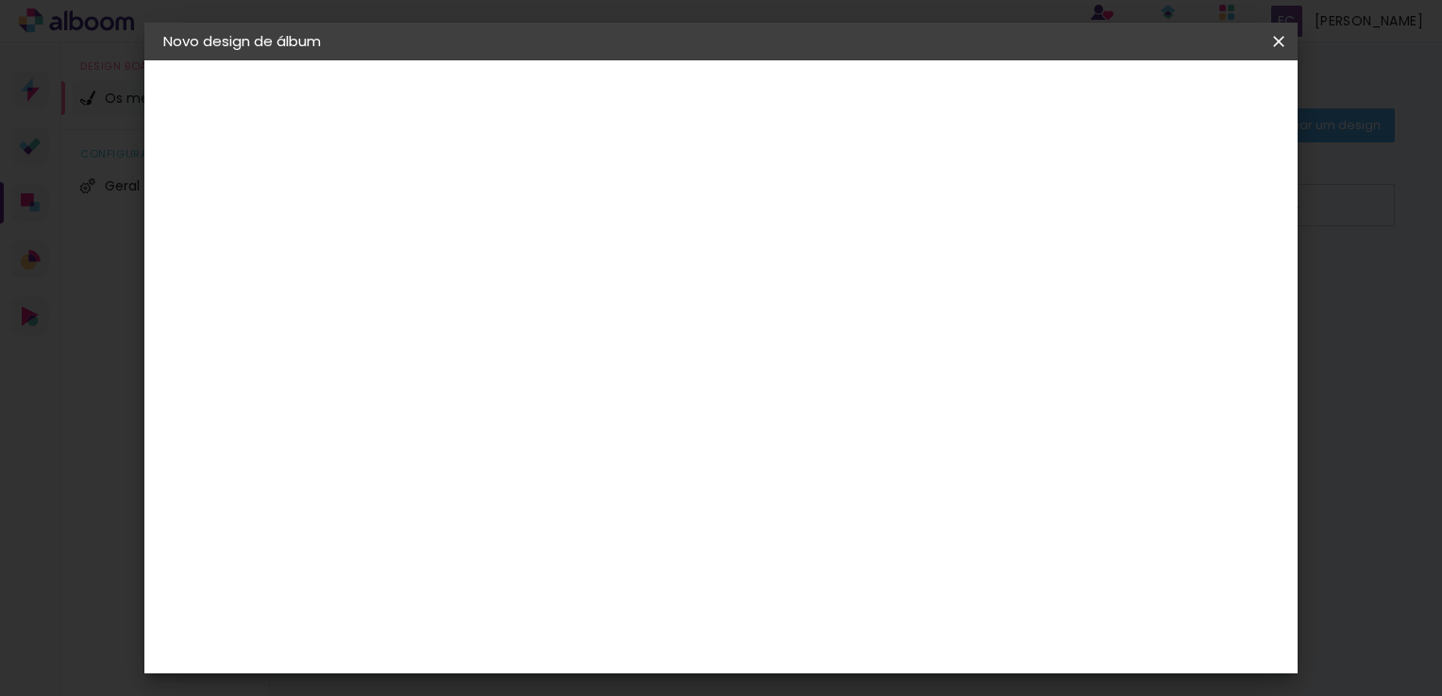
type input "Iza"
type paper-input "Iza"
drag, startPoint x: 1227, startPoint y: 98, endPoint x: 1215, endPoint y: 99, distance: 11.4
click at [0, 0] on slot "Avançar" at bounding box center [0, 0] width 0 height 0
click at [748, 292] on paper-item "Tamanho Livre" at bounding box center [677, 290] width 142 height 49
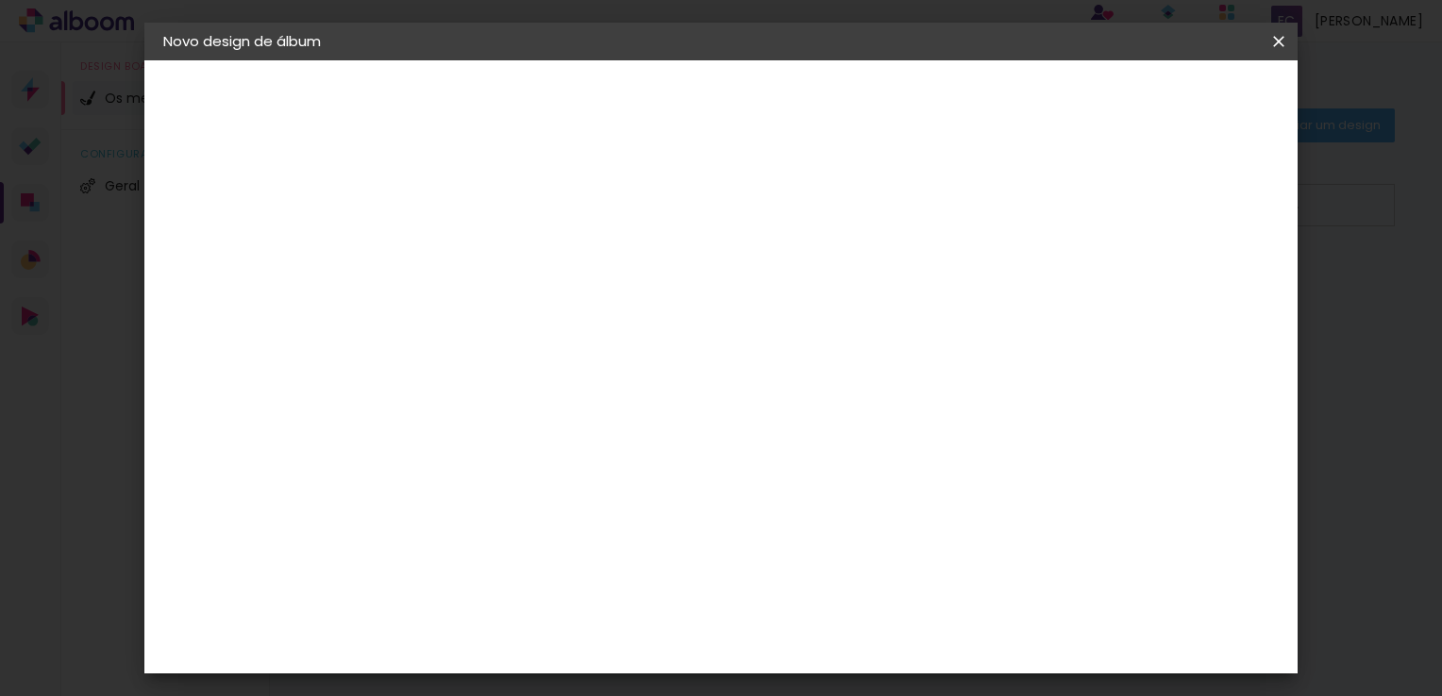
click at [0, 0] on slot "Avançar" at bounding box center [0, 0] width 0 height 0
click at [1009, 95] on span "Iniciar design" at bounding box center [966, 99] width 86 height 13
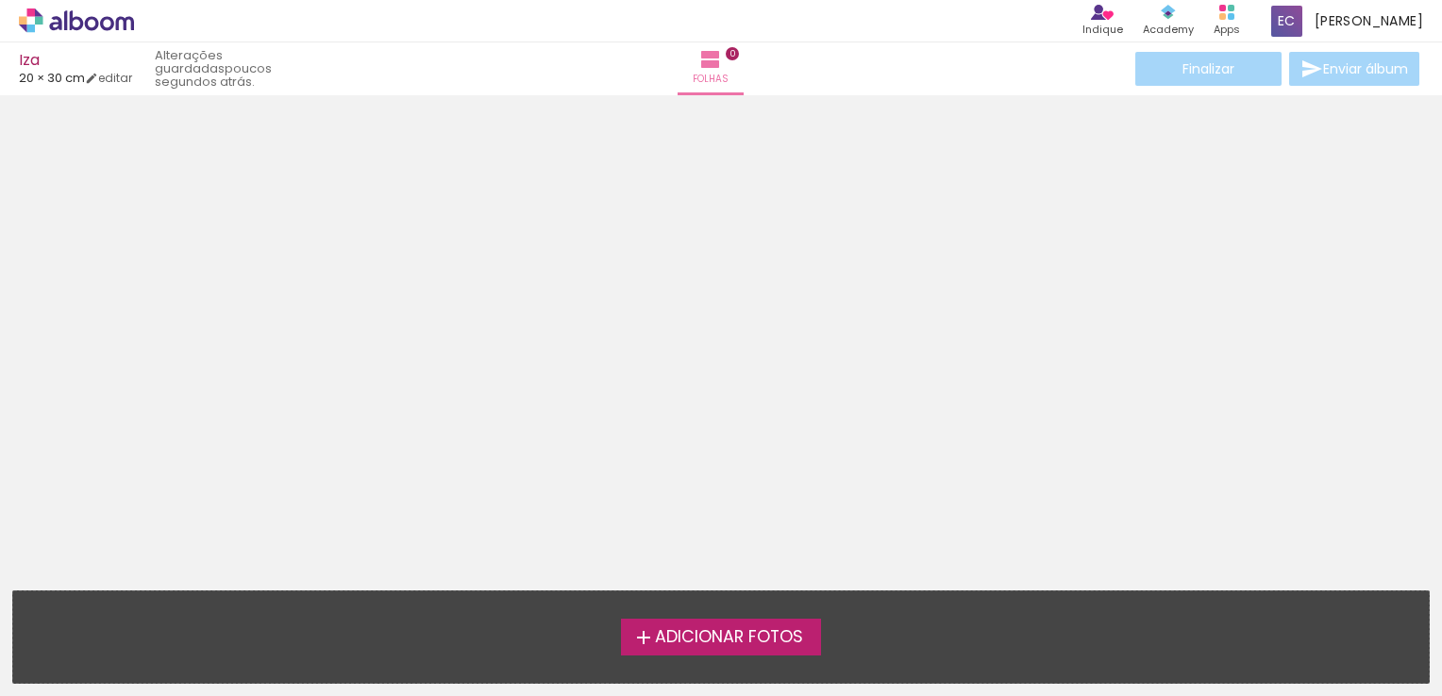
click at [717, 636] on span "Adicionar Fotos" at bounding box center [729, 637] width 148 height 17
click at [0, 0] on input "file" at bounding box center [0, 0] width 0 height 0
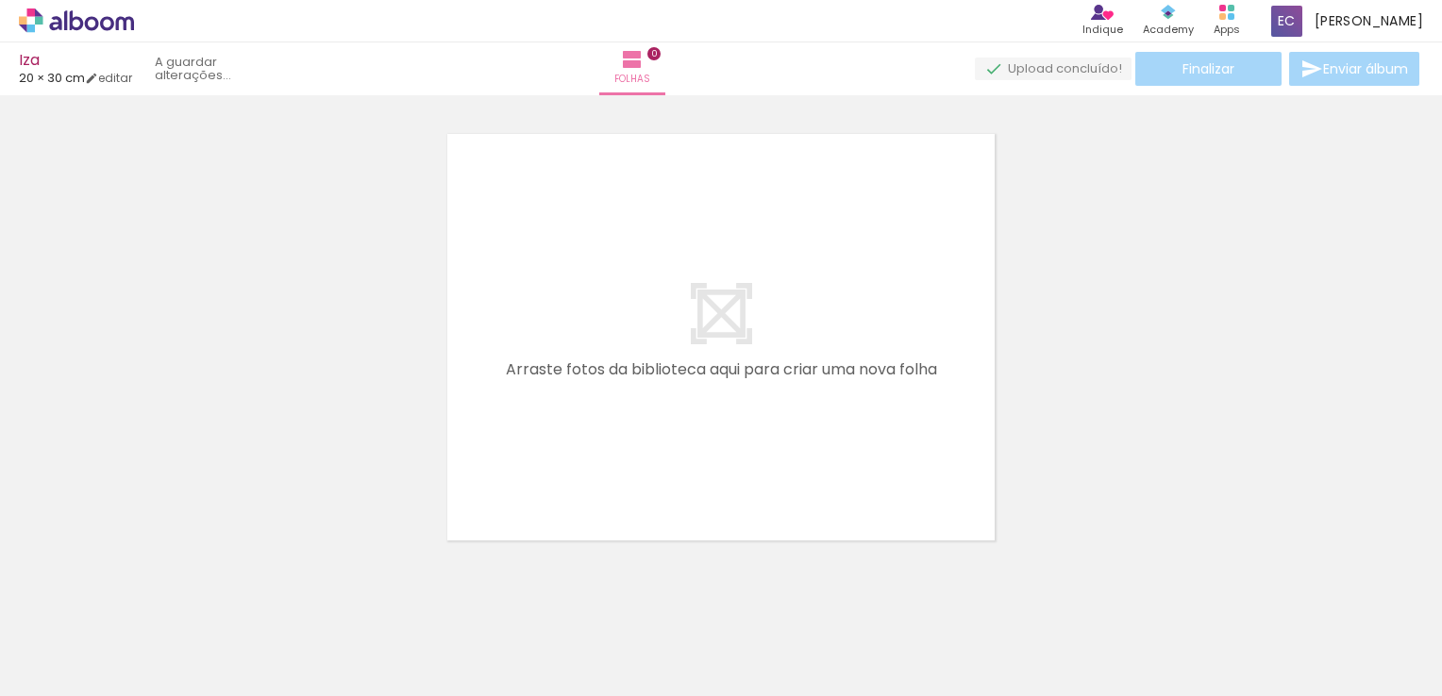
scroll to position [24, 0]
click at [622, 66] on iron-icon at bounding box center [610, 59] width 23 height 23
drag, startPoint x: 693, startPoint y: 66, endPoint x: 718, endPoint y: 50, distance: 30.1
click at [639, 50] on span "0" at bounding box center [632, 53] width 13 height 13
click at [639, 53] on span "0" at bounding box center [632, 53] width 13 height 13
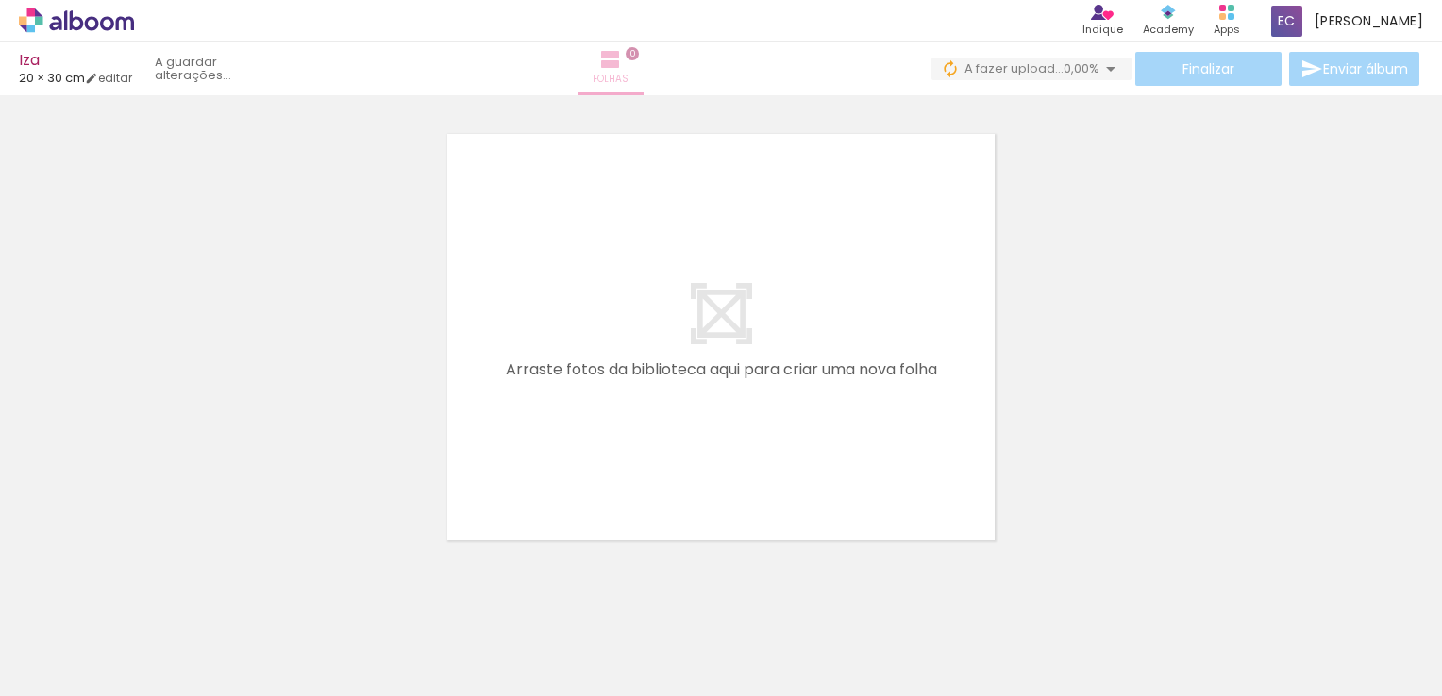
click at [639, 53] on span "0" at bounding box center [632, 53] width 13 height 13
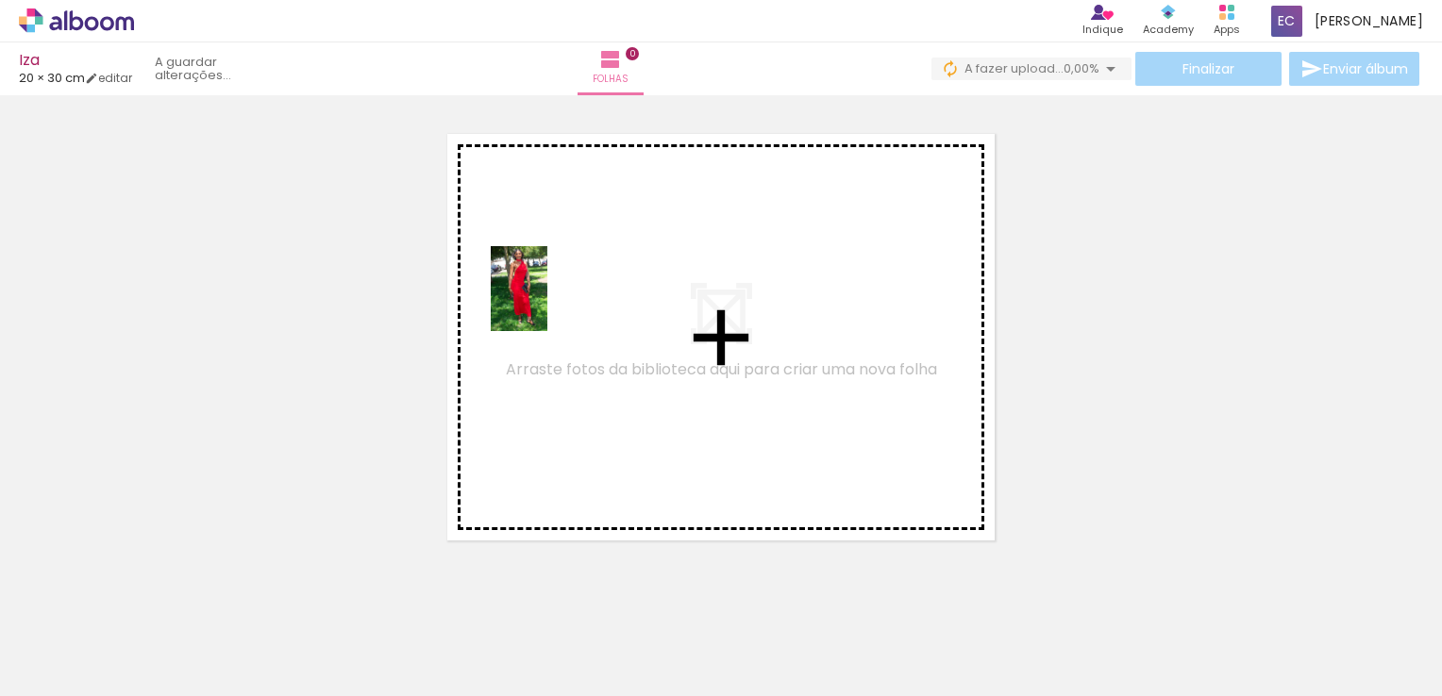
drag, startPoint x: 204, startPoint y: 633, endPoint x: 725, endPoint y: 392, distance: 574.1
click at [574, 284] on quentale-workspace at bounding box center [721, 348] width 1442 height 696
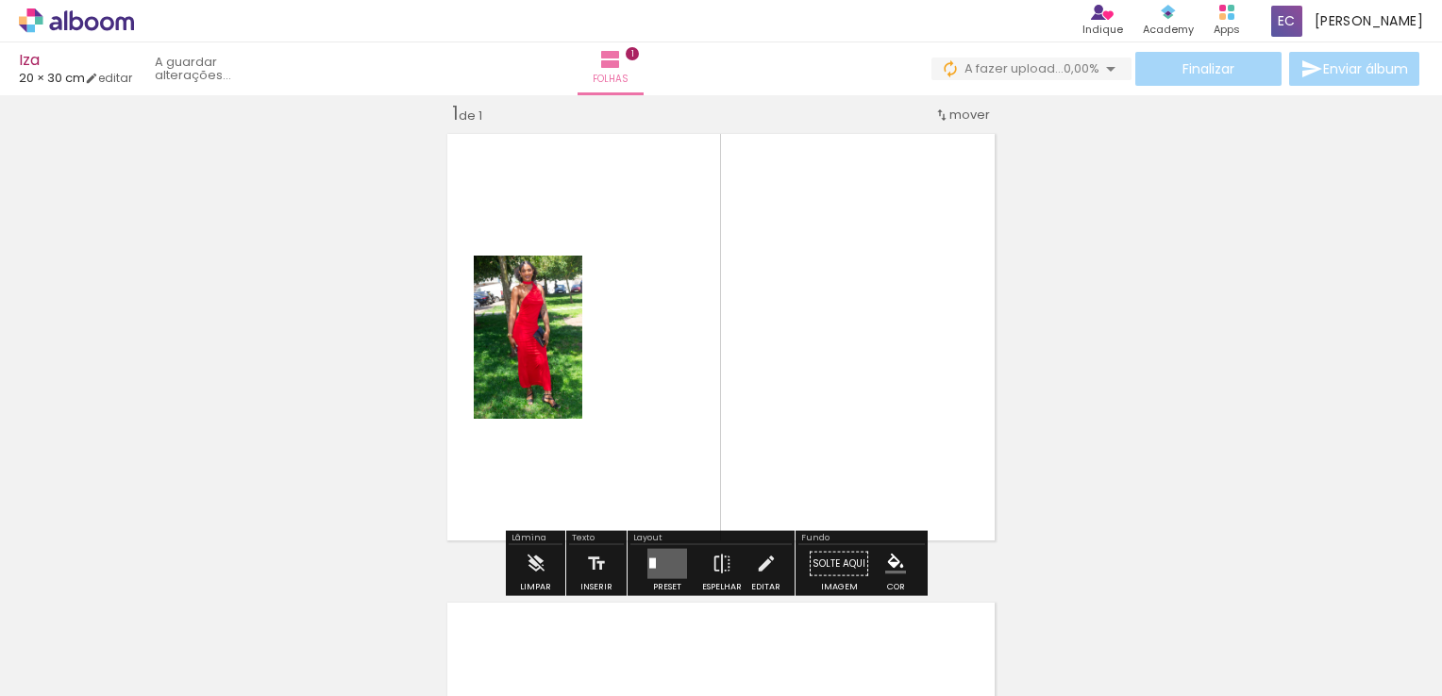
click at [659, 561] on quentale-layouter at bounding box center [667, 564] width 40 height 30
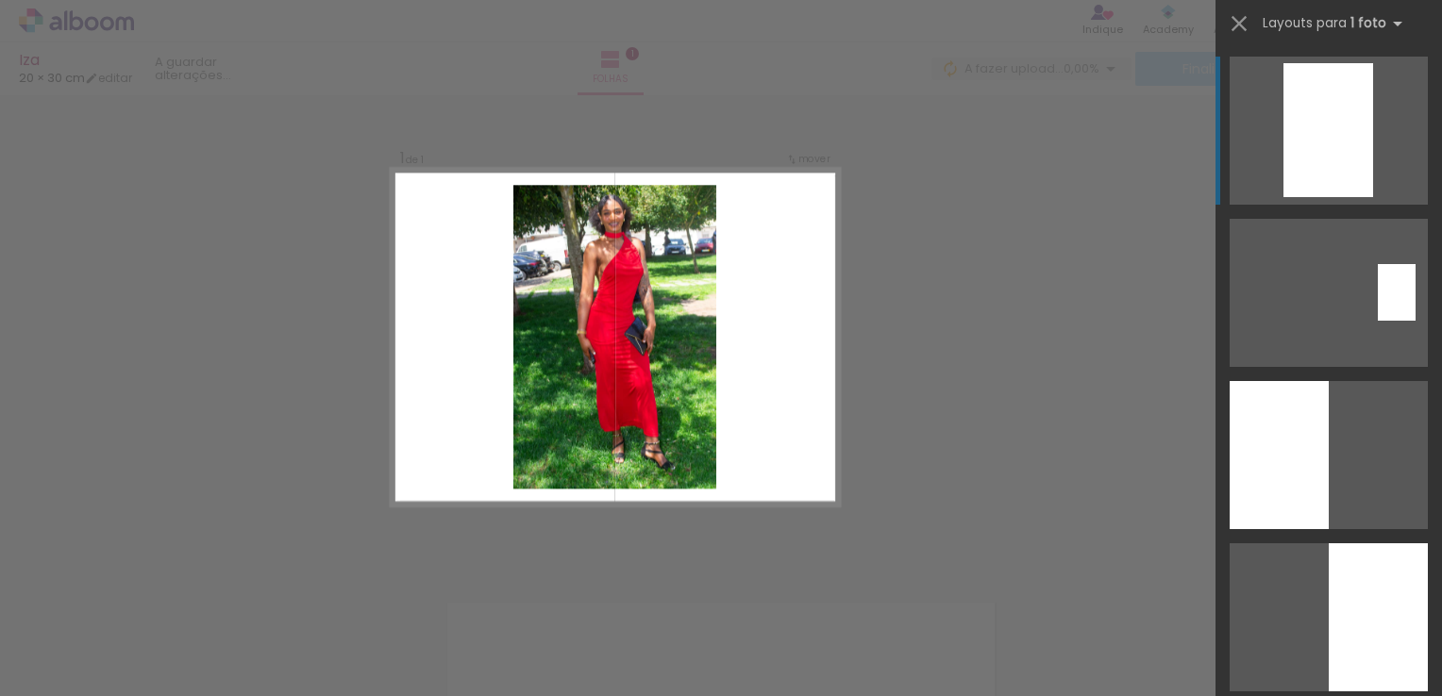
scroll to position [1038, 0]
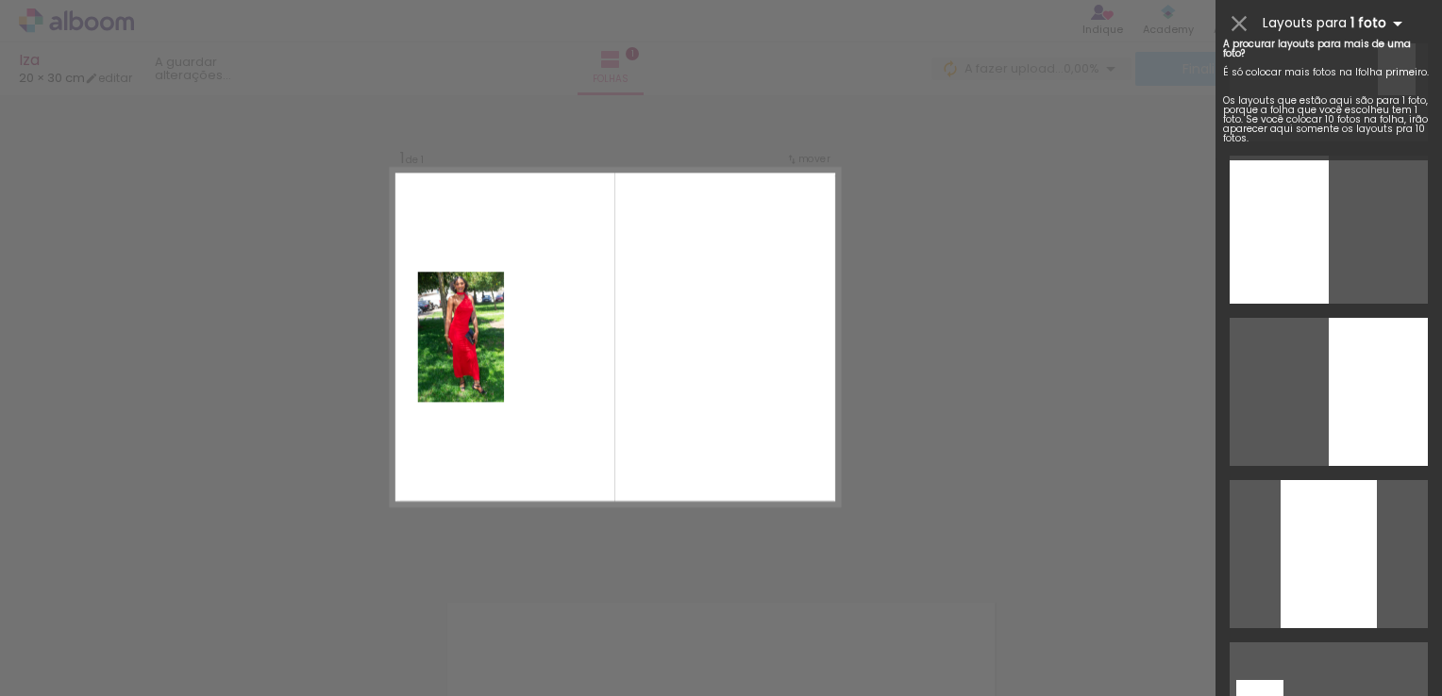
click at [1389, 25] on iron-icon at bounding box center [1397, 23] width 23 height 23
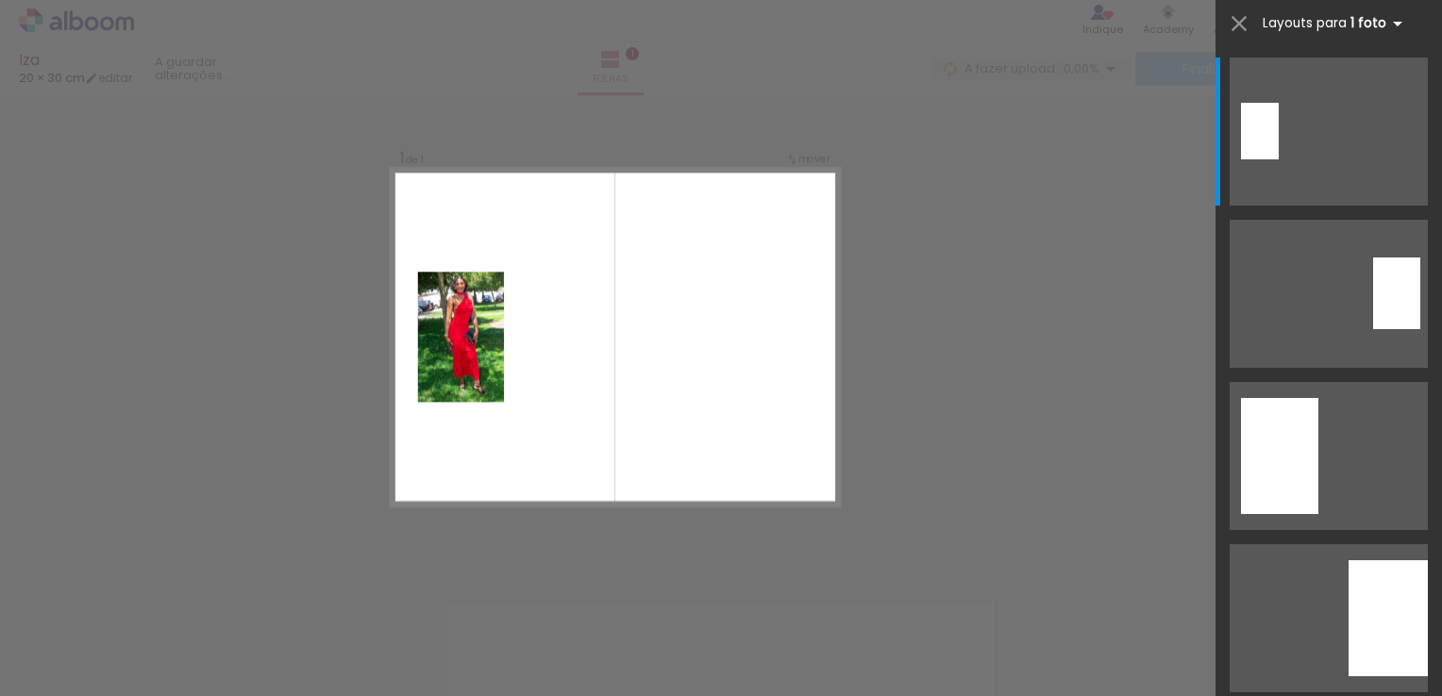
click at [1393, 22] on iron-icon at bounding box center [1397, 23] width 23 height 23
click at [1388, 23] on iron-icon at bounding box center [1397, 23] width 23 height 23
drag, startPoint x: 610, startPoint y: 632, endPoint x: 314, endPoint y: 629, distance: 295.3
click at [155, 629] on iron-horizontal-list at bounding box center [136, 637] width 38 height 118
click at [217, 627] on div at bounding box center [188, 633] width 57 height 85
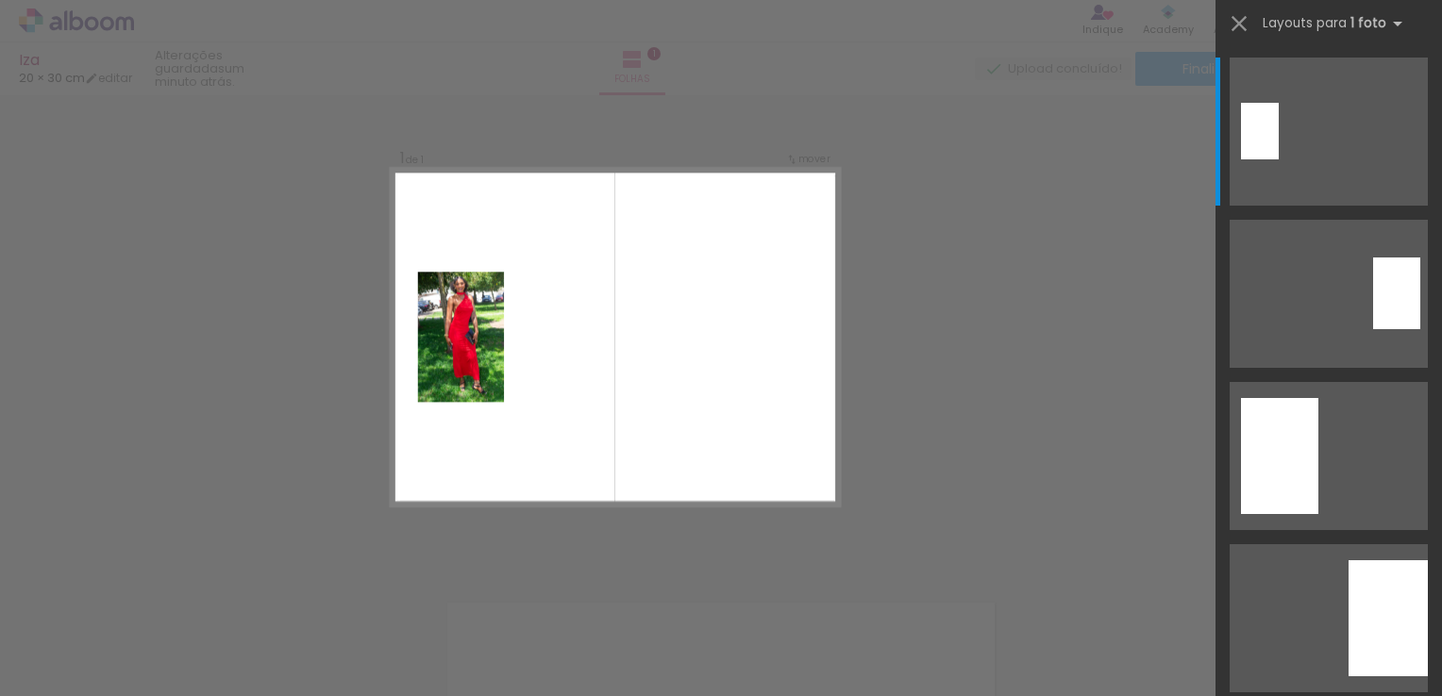
click at [217, 623] on div at bounding box center [188, 633] width 57 height 85
click at [217, 635] on div at bounding box center [188, 633] width 57 height 85
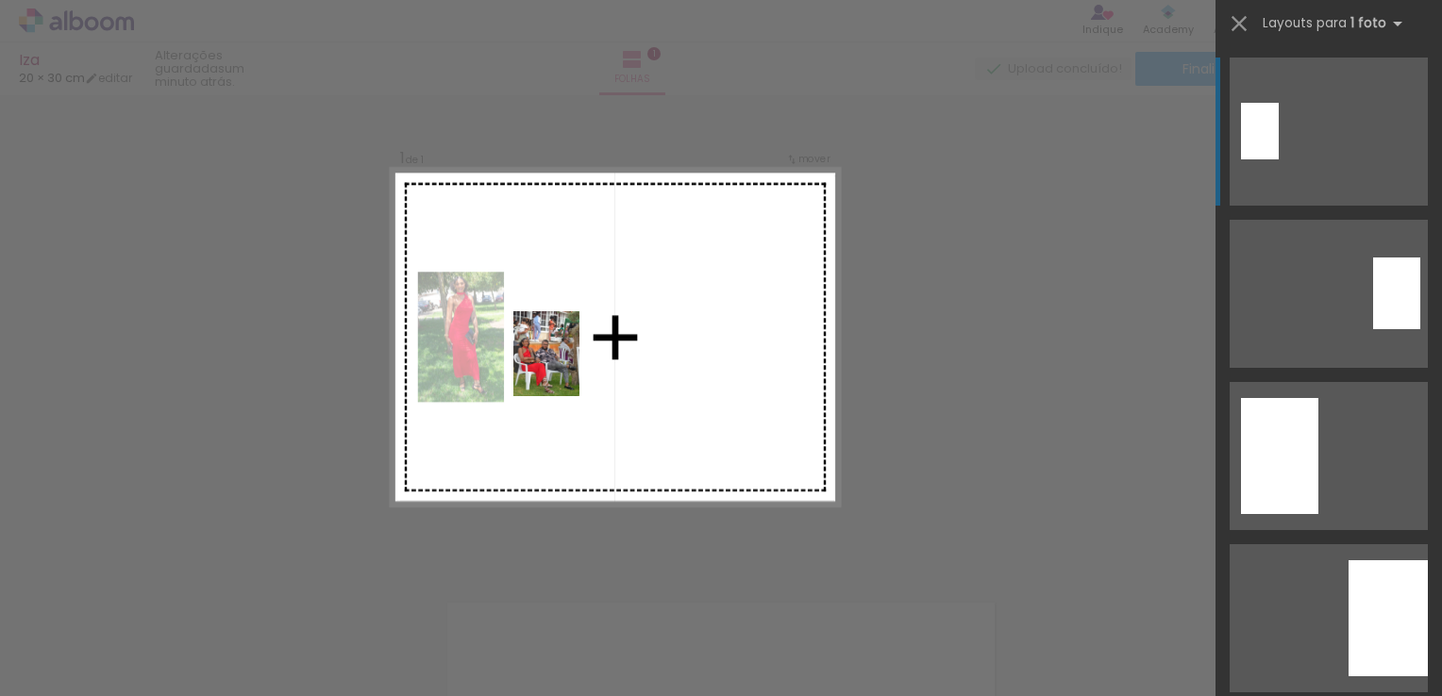
drag, startPoint x: 506, startPoint y: 638, endPoint x: 687, endPoint y: 579, distance: 190.4
click at [652, 324] on quentale-workspace at bounding box center [721, 348] width 1442 height 696
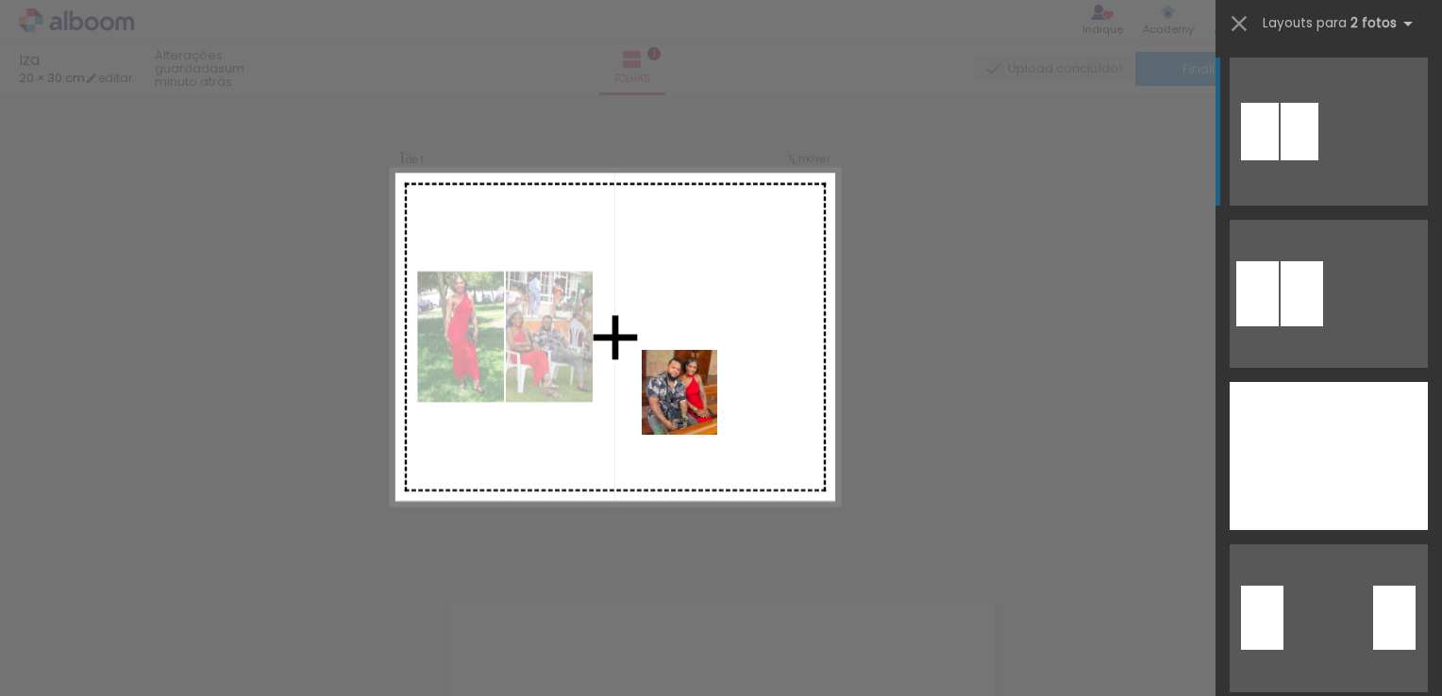
drag, startPoint x: 407, startPoint y: 651, endPoint x: 258, endPoint y: 595, distance: 159.1
click at [730, 392] on quentale-workspace at bounding box center [721, 348] width 1442 height 696
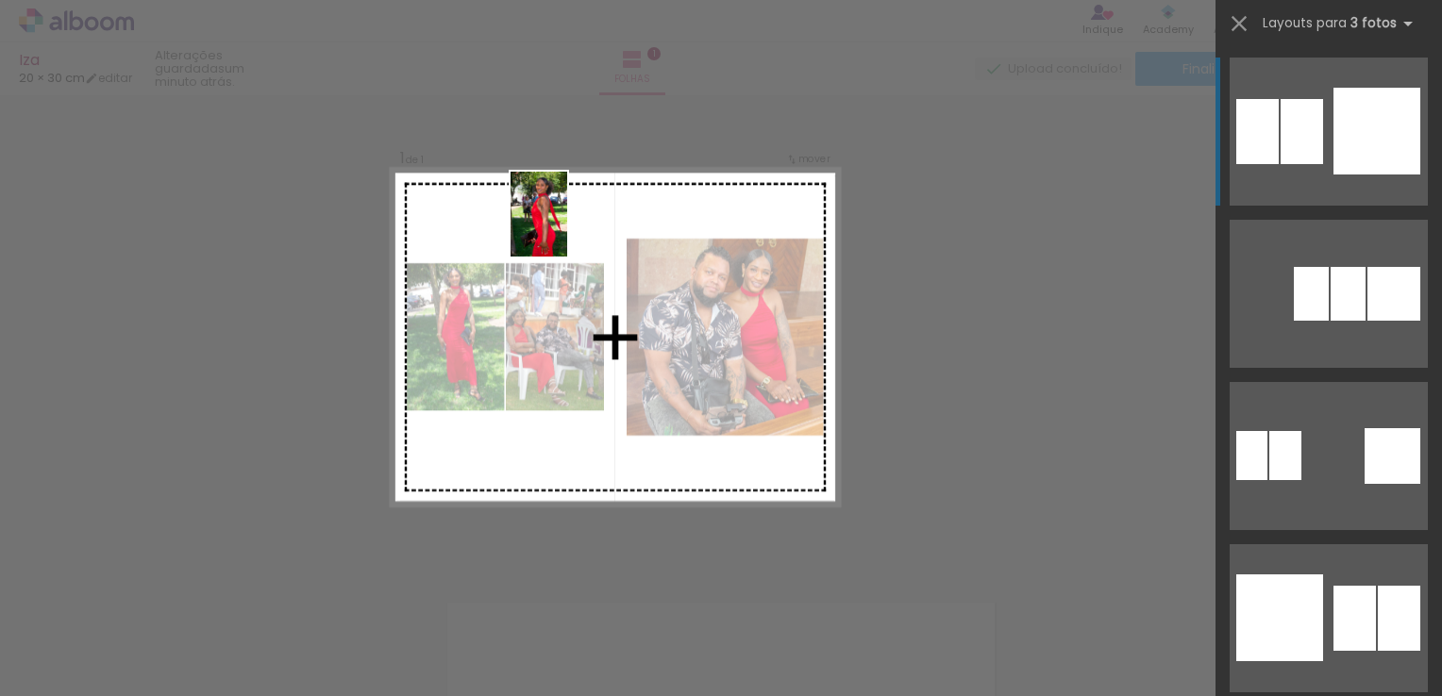
drag, startPoint x: 325, startPoint y: 613, endPoint x: 611, endPoint y: 409, distance: 352.4
click at [569, 226] on quentale-workspace at bounding box center [721, 348] width 1442 height 696
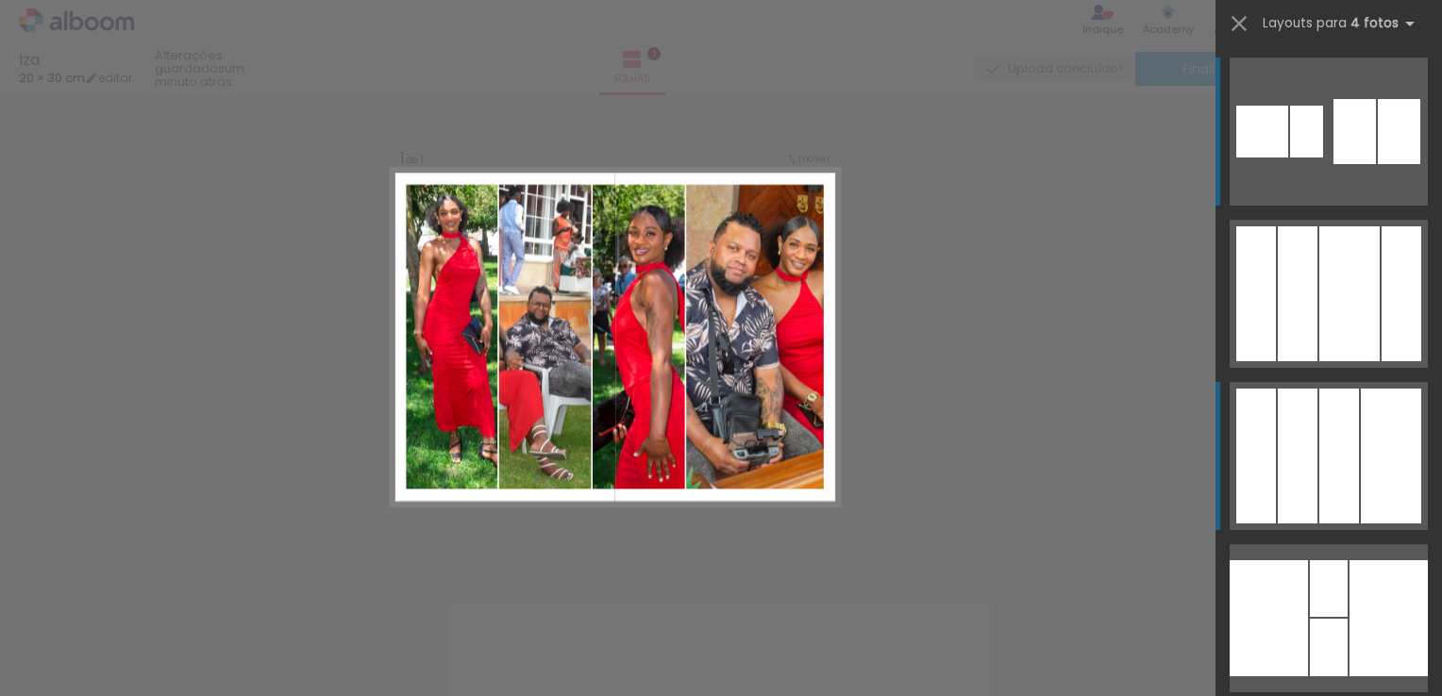
click at [1339, 361] on div at bounding box center [1349, 293] width 60 height 135
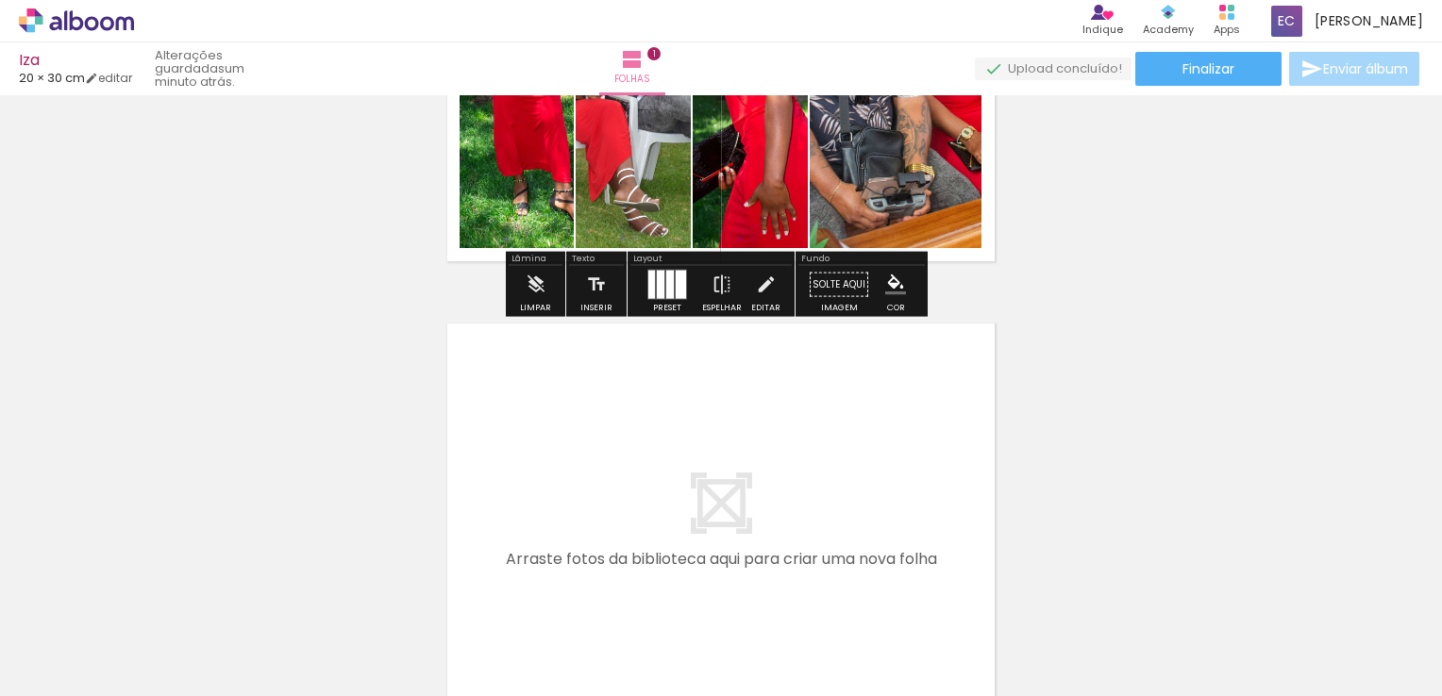
scroll to position [307, 0]
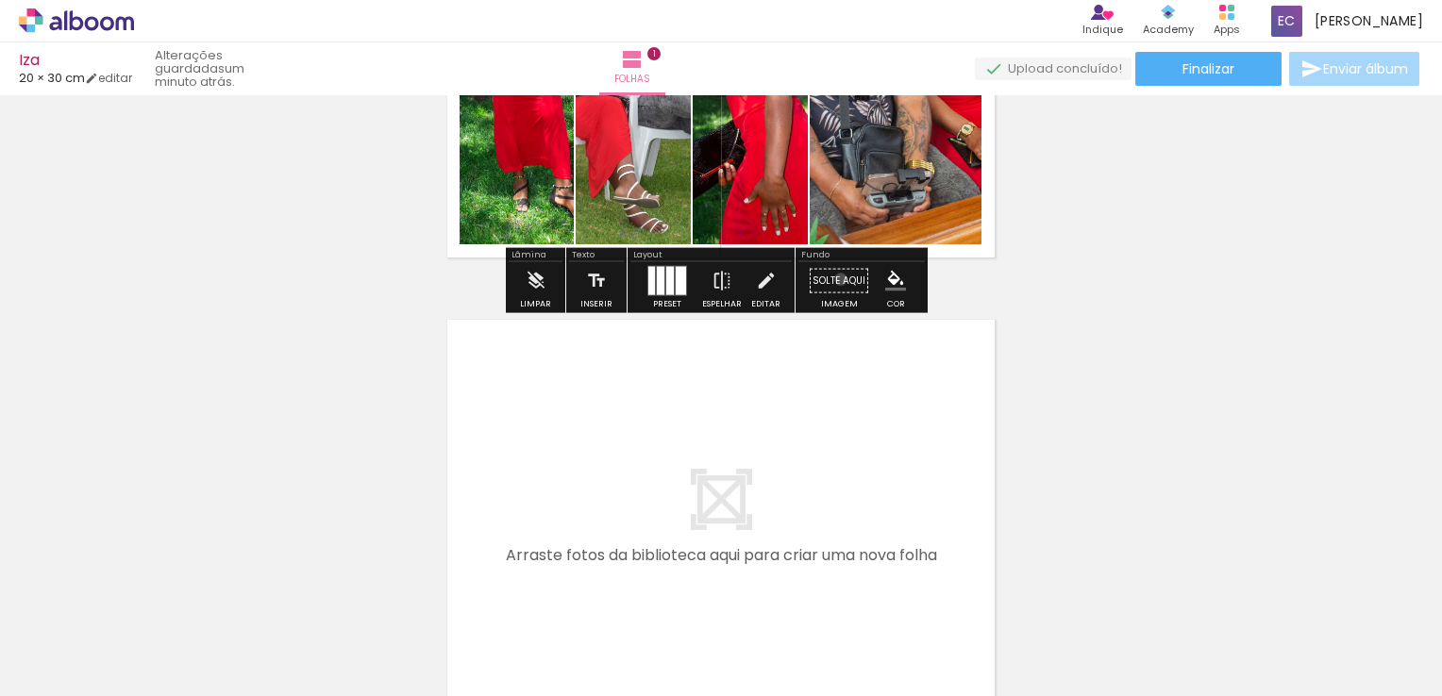
click at [834, 278] on paper-button "Solte aqui Imagem" at bounding box center [839, 286] width 68 height 48
drag, startPoint x: 832, startPoint y: 278, endPoint x: 831, endPoint y: 223, distance: 55.7
click at [831, 223] on div "Inserir folha 1 de 1" at bounding box center [721, 264] width 1442 height 939
click at [844, 288] on paper-button "Solte aqui Imagem" at bounding box center [839, 286] width 68 height 48
click at [849, 280] on paper-button "Solte aqui Imagem" at bounding box center [839, 286] width 68 height 48
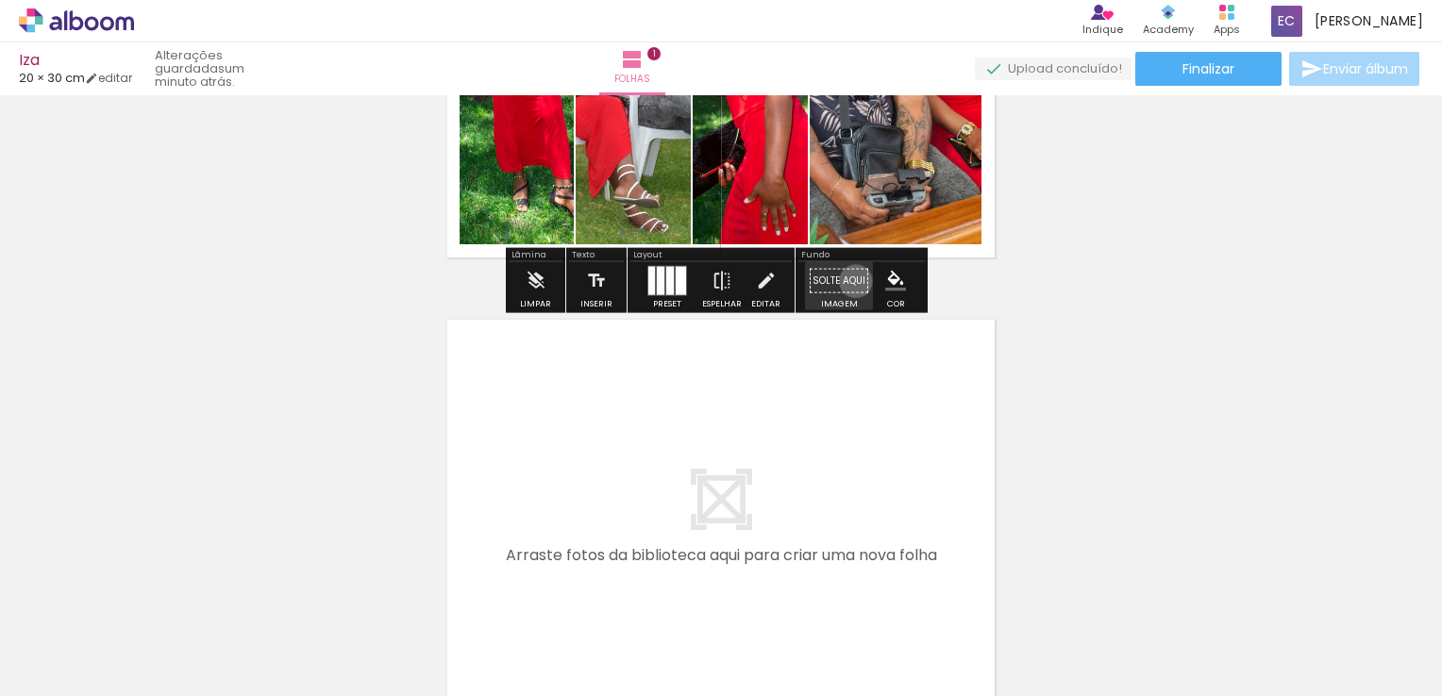
click at [849, 280] on paper-button "Solte aqui Imagem" at bounding box center [839, 286] width 68 height 48
click at [838, 301] on paper-button "Solte aqui Imagem" at bounding box center [839, 286] width 68 height 48
click at [814, 254] on div "Fundo" at bounding box center [861, 256] width 126 height 11
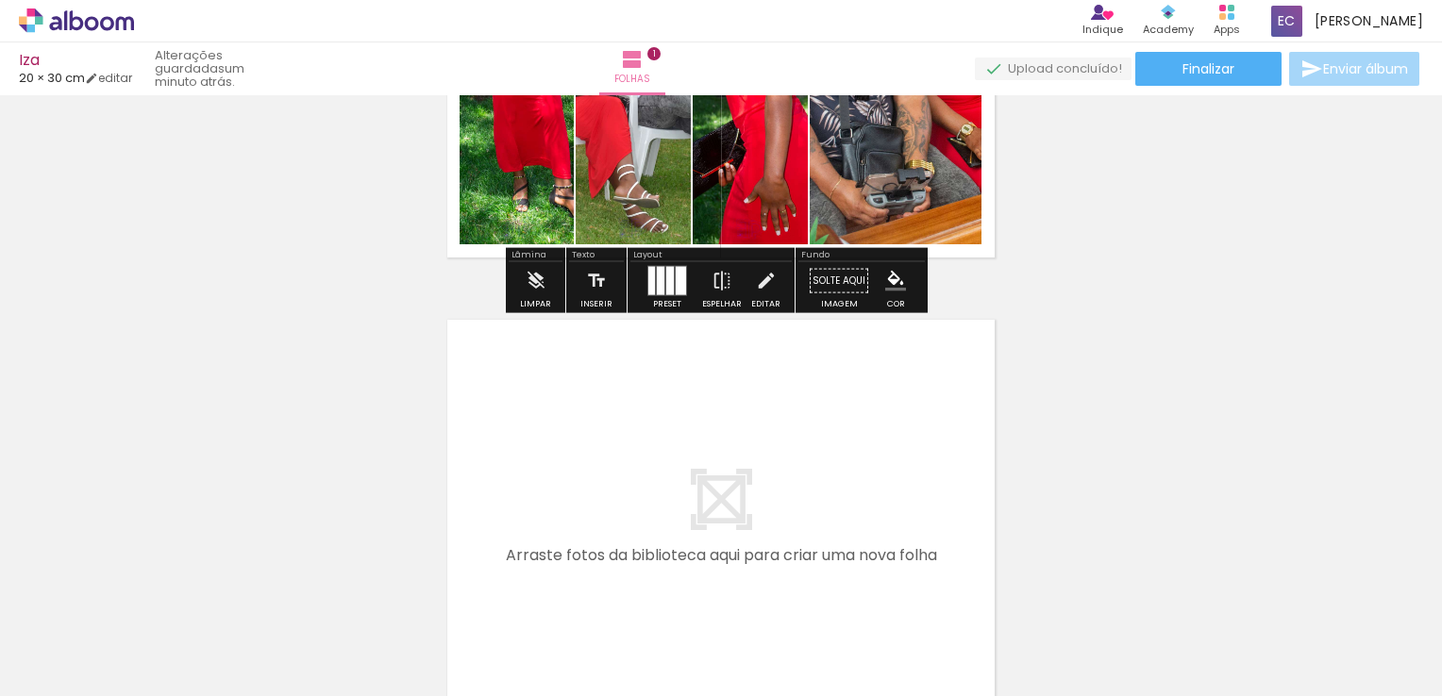
click at [814, 254] on div "Fundo" at bounding box center [861, 256] width 126 height 11
click at [887, 300] on div "Cor" at bounding box center [896, 304] width 18 height 8
click at [878, 271] on paper-menu-button "#ffebee #ffcdd2 #ef9a9a #e57373 #ef5350 #f44336 #e53935 #d32f2f #c62828 #b71c1c…" at bounding box center [896, 281] width 36 height 36
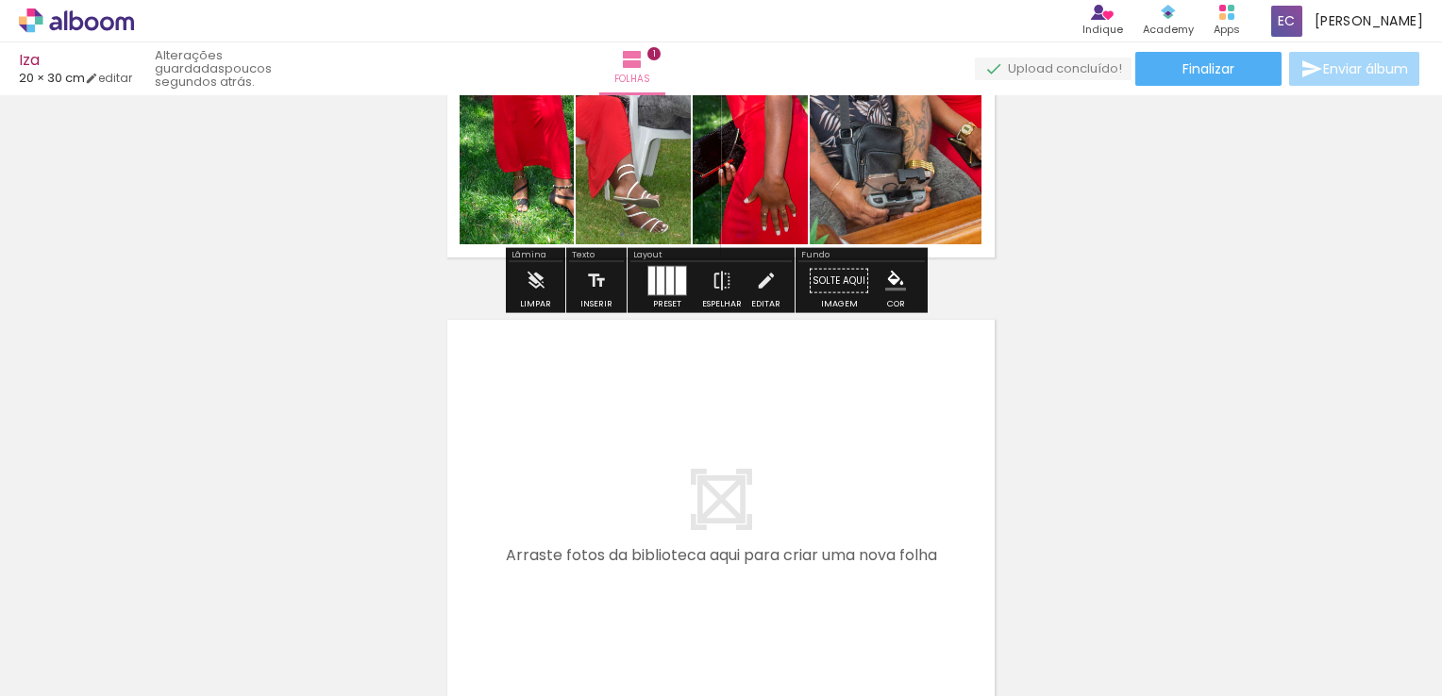
click at [888, 280] on iron-icon "color picker" at bounding box center [895, 281] width 21 height 21
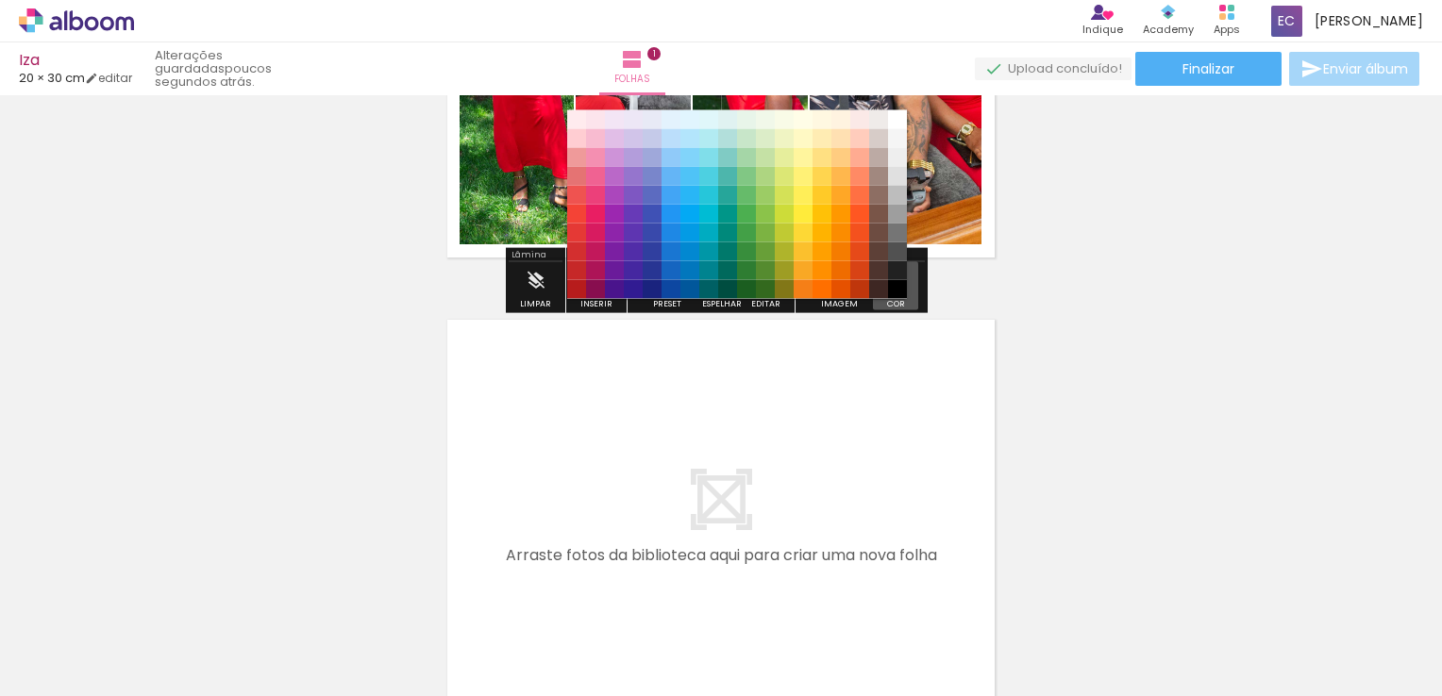
click at [888, 280] on paper-menu-button "#ffebee #ffcdd2 #ef9a9a #e57373 #ef5350 #f44336 #e53935 #d32f2f #c62828 #b71c1c…" at bounding box center [896, 281] width 36 height 36
click at [888, 277] on paper-menu-button "#ffebee #ffcdd2 #ef9a9a #e57373 #ef5350 #f44336 #e53935 #d32f2f #c62828 #b71c1c…" at bounding box center [896, 281] width 36 height 36
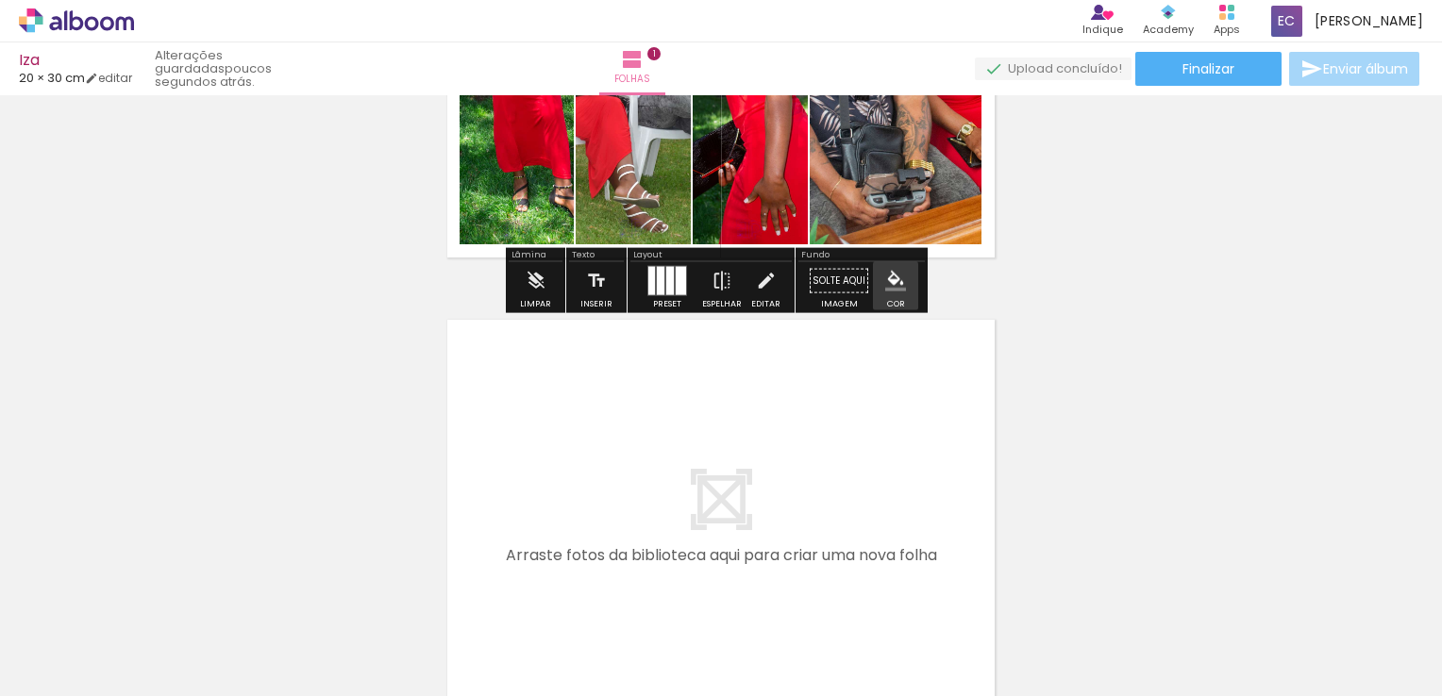
click at [888, 276] on iron-icon "color picker" at bounding box center [895, 281] width 21 height 21
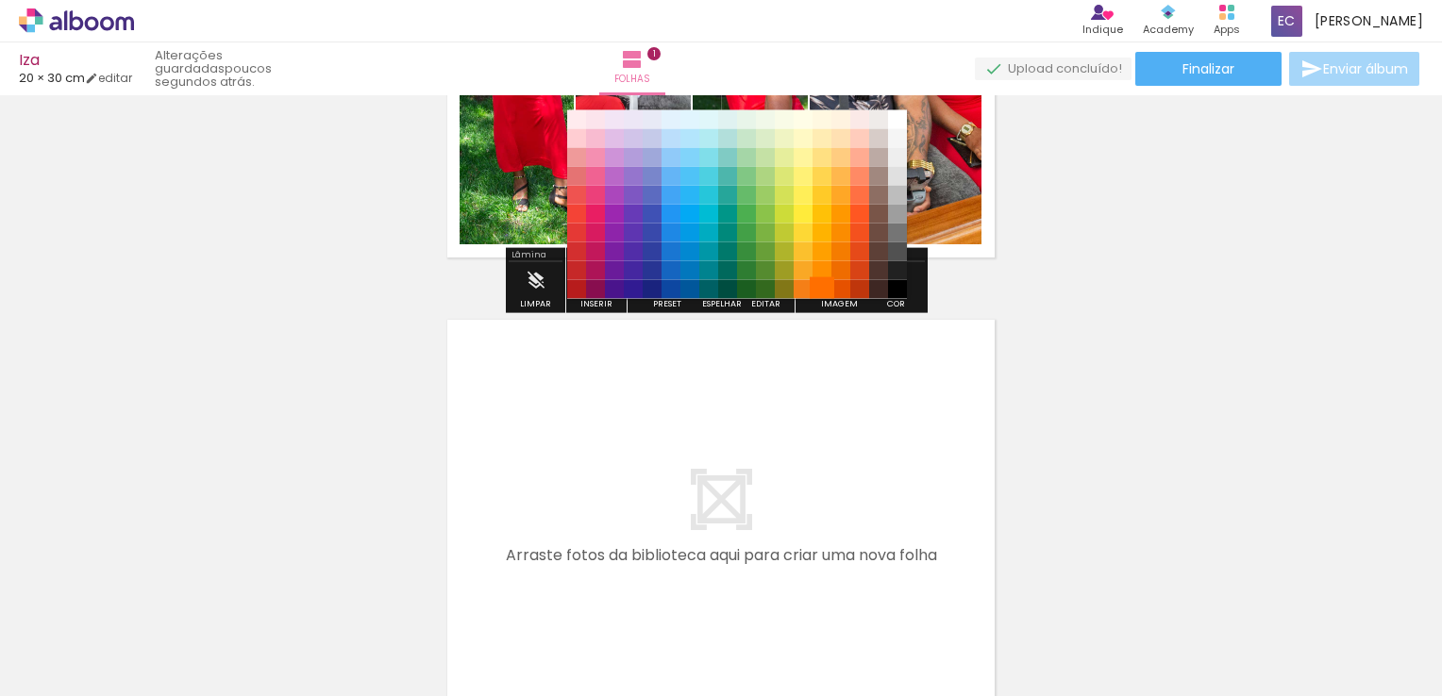
click at [823, 287] on paper-item "#ff6f00" at bounding box center [821, 288] width 19 height 19
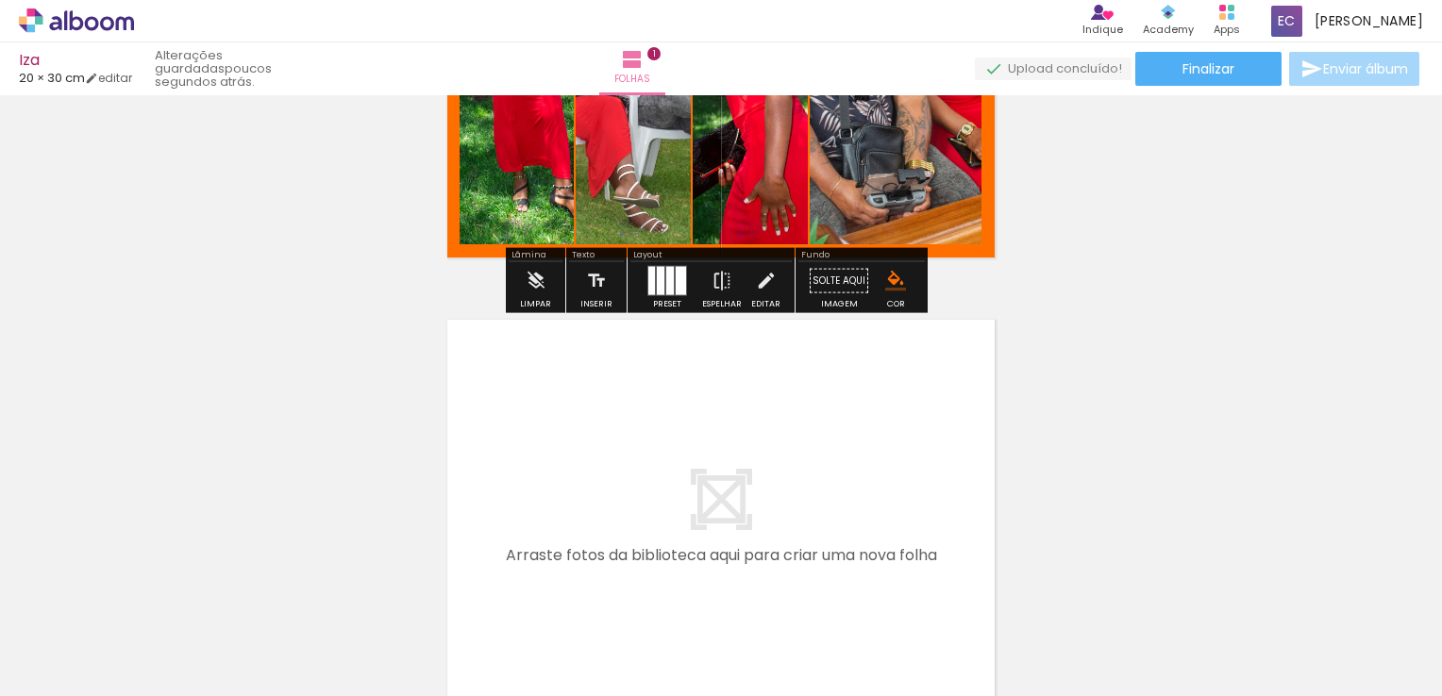
scroll to position [118, 0]
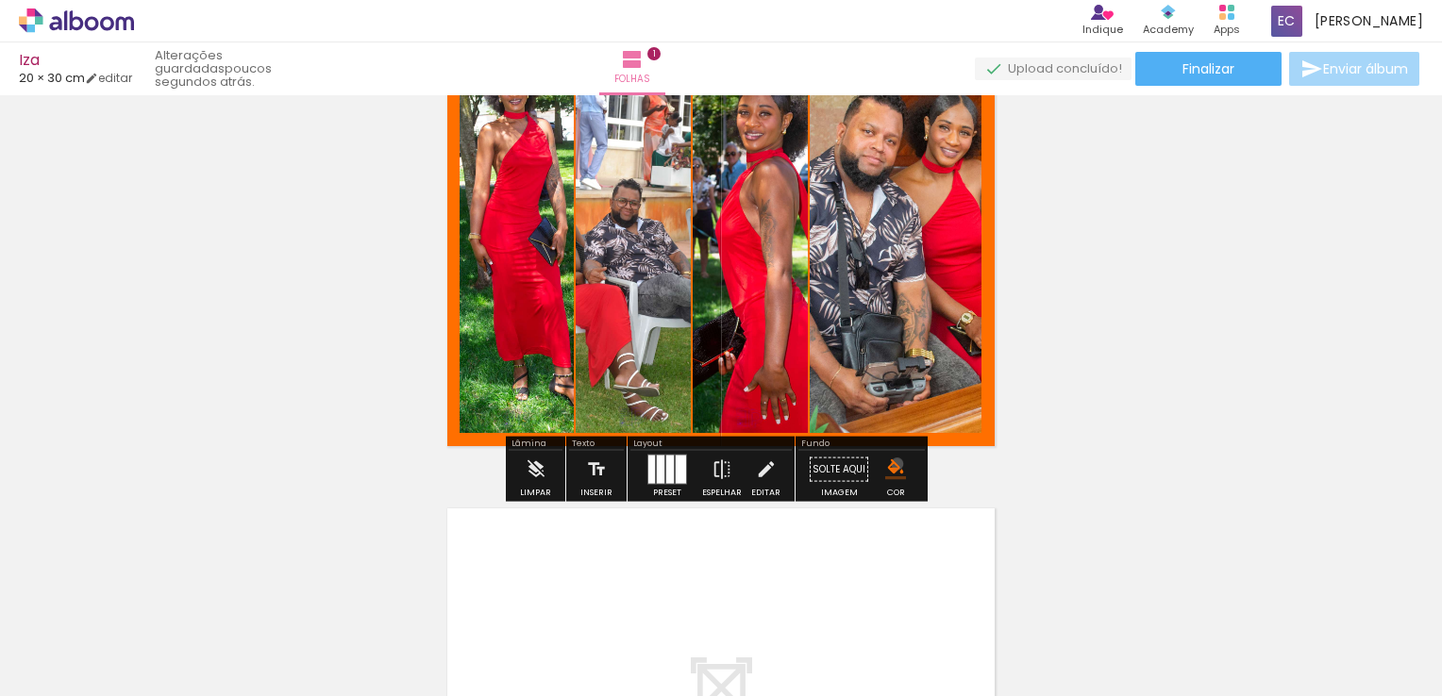
click at [890, 463] on iron-icon "color picker" at bounding box center [895, 470] width 21 height 21
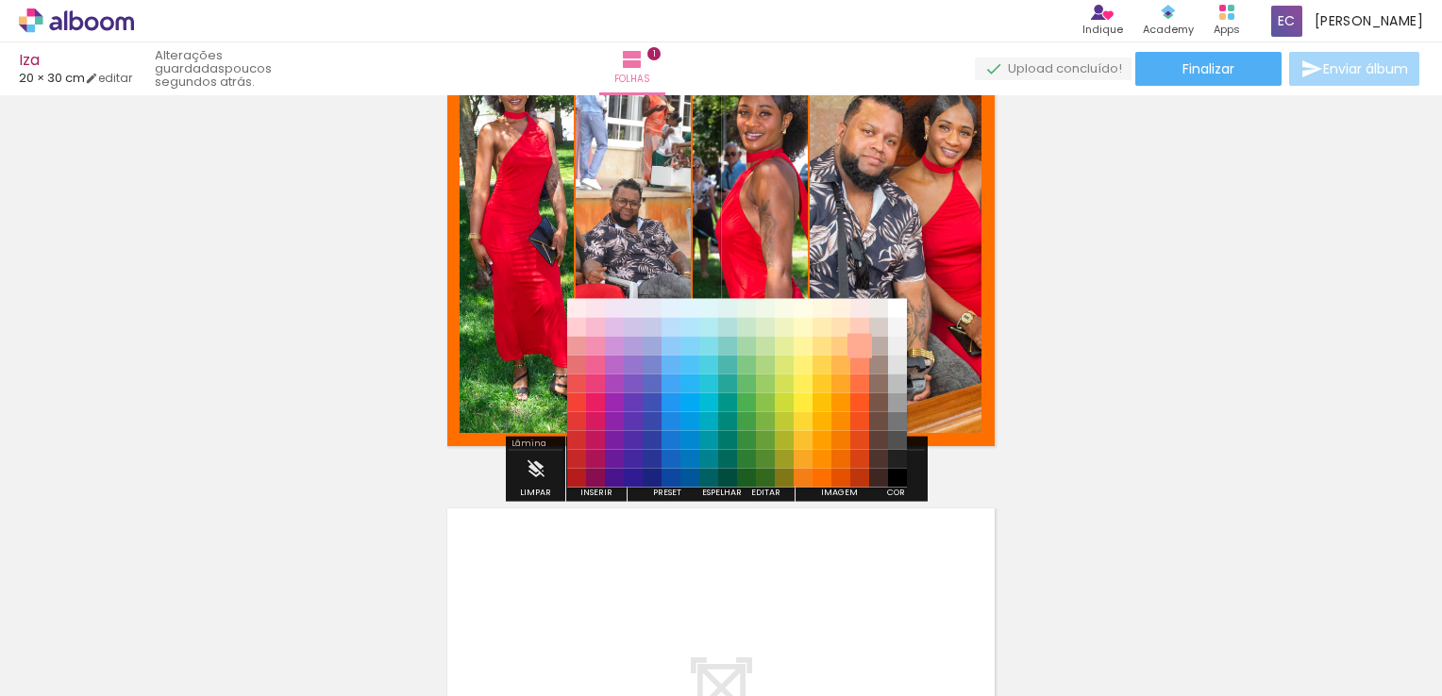
click at [857, 343] on paper-item "#ffab91" at bounding box center [859, 345] width 19 height 19
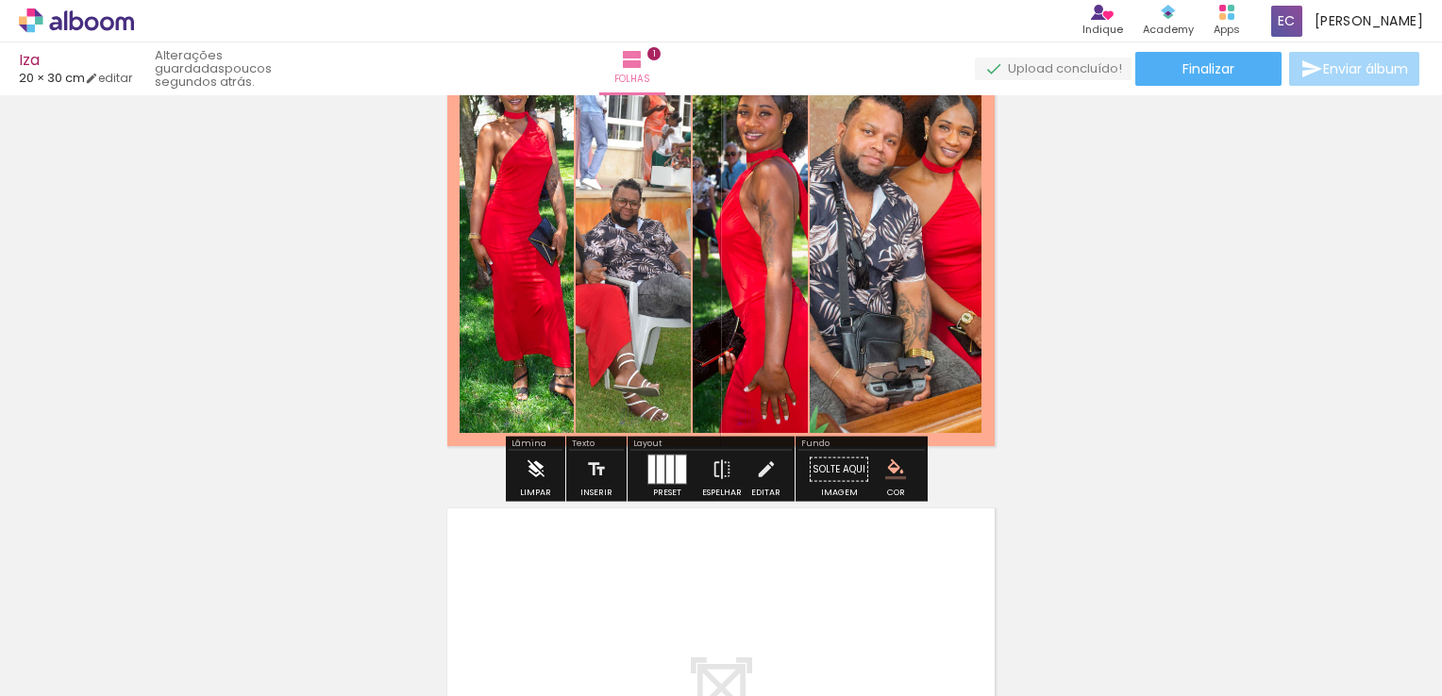
click at [536, 470] on iron-icon at bounding box center [536, 470] width 21 height 38
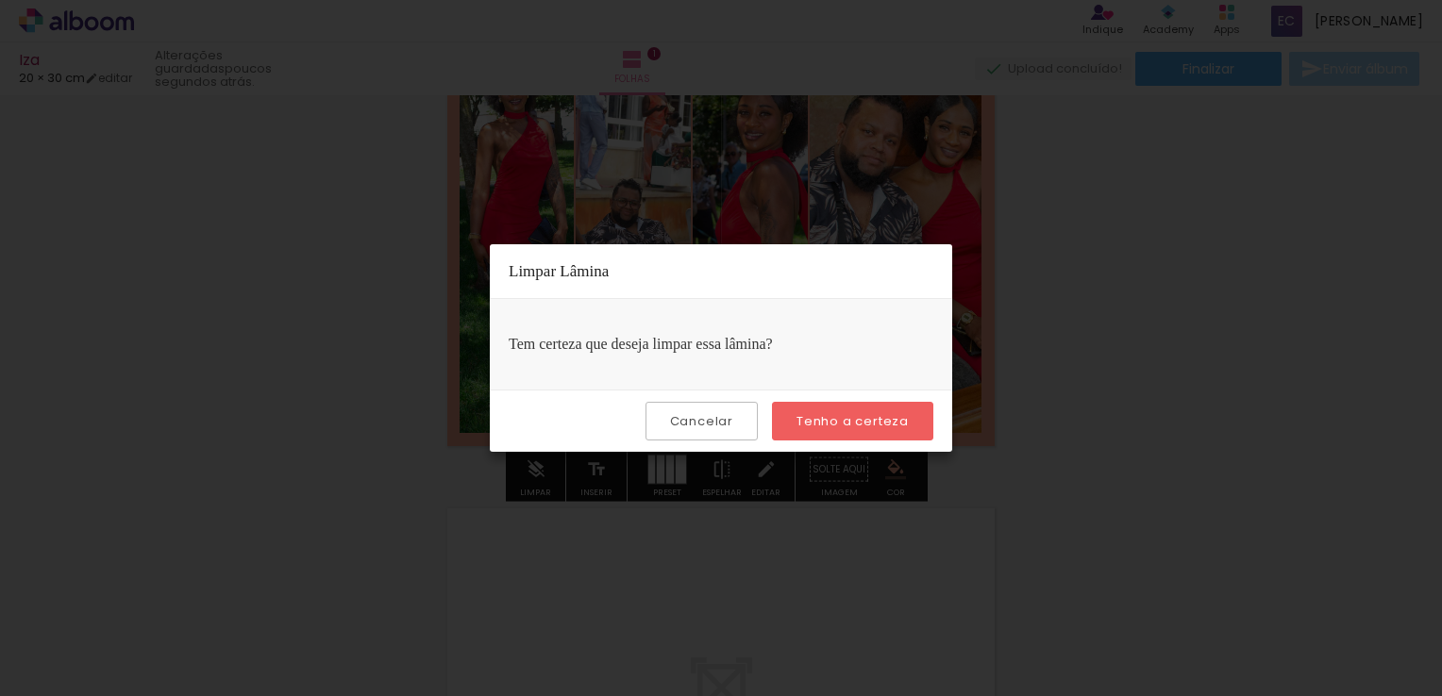
click at [0, 0] on slot "Cancelar" at bounding box center [0, 0] width 0 height 0
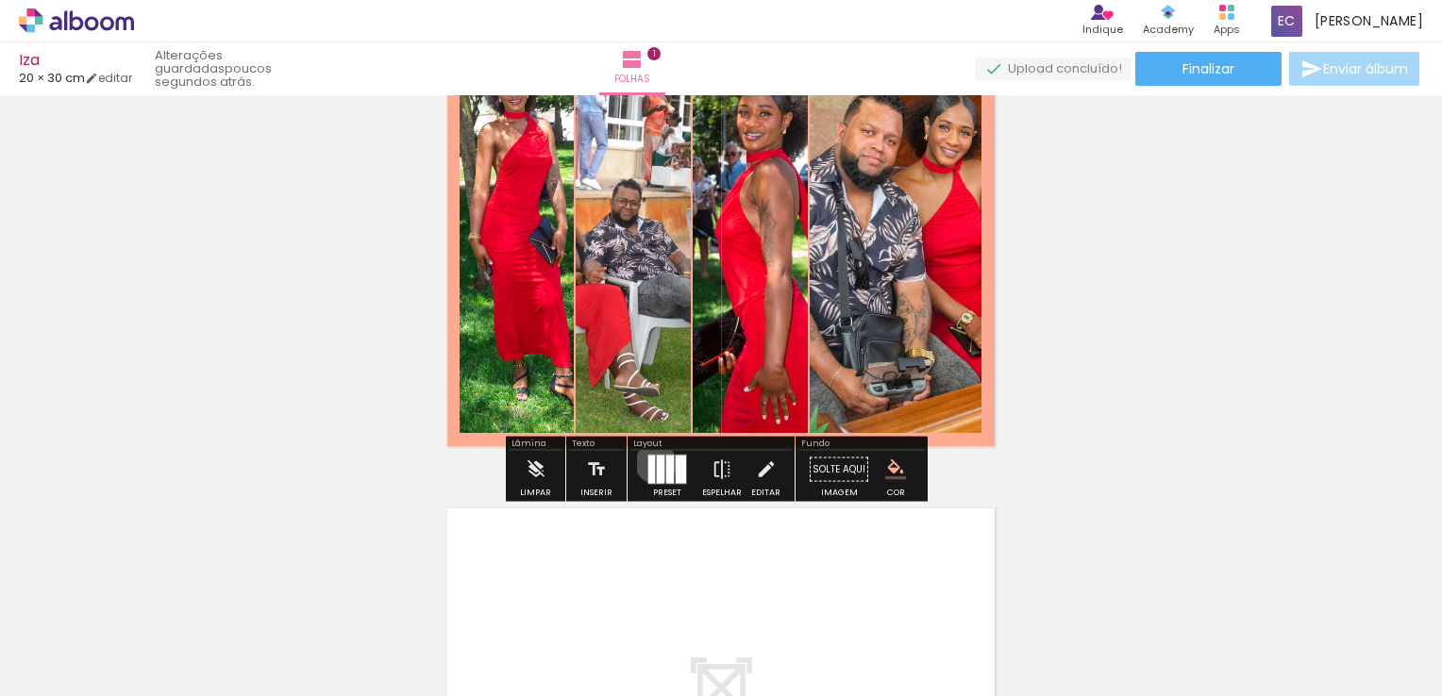
click at [651, 462] on quentale-layouter at bounding box center [667, 470] width 40 height 30
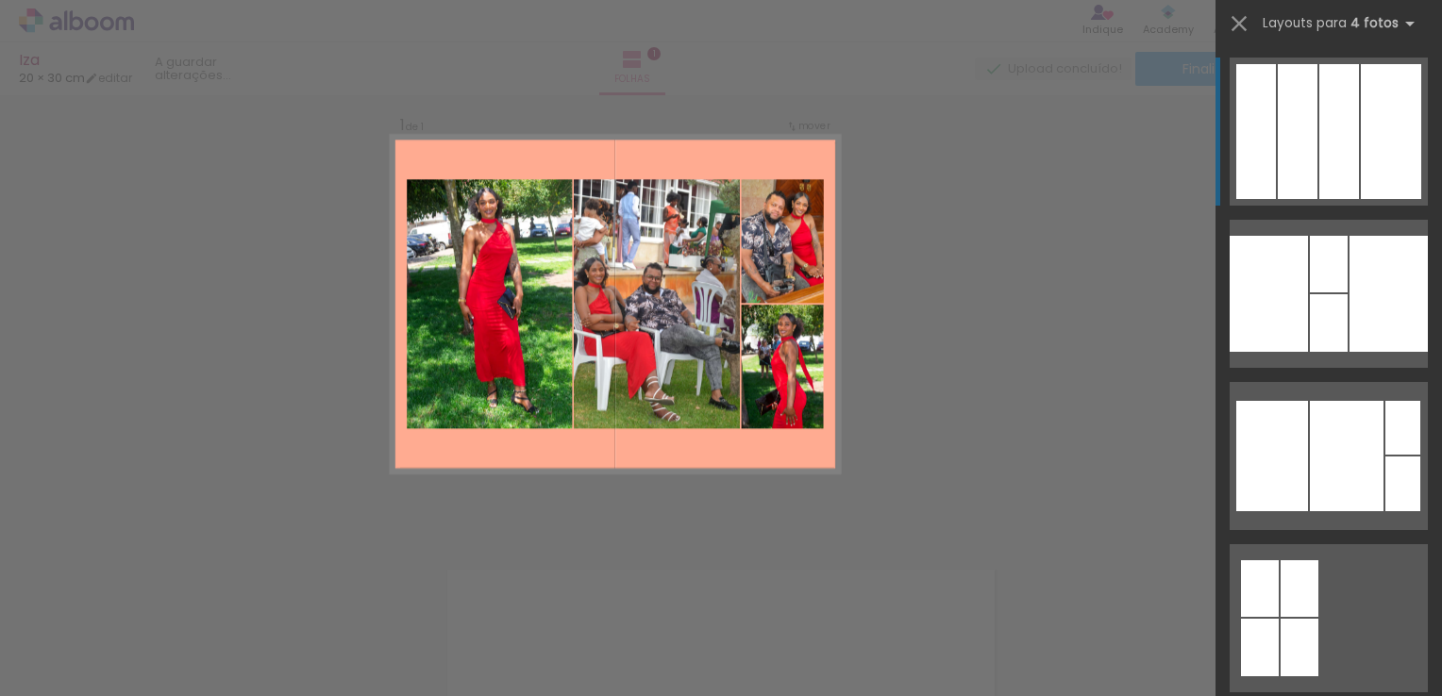
scroll to position [24, 0]
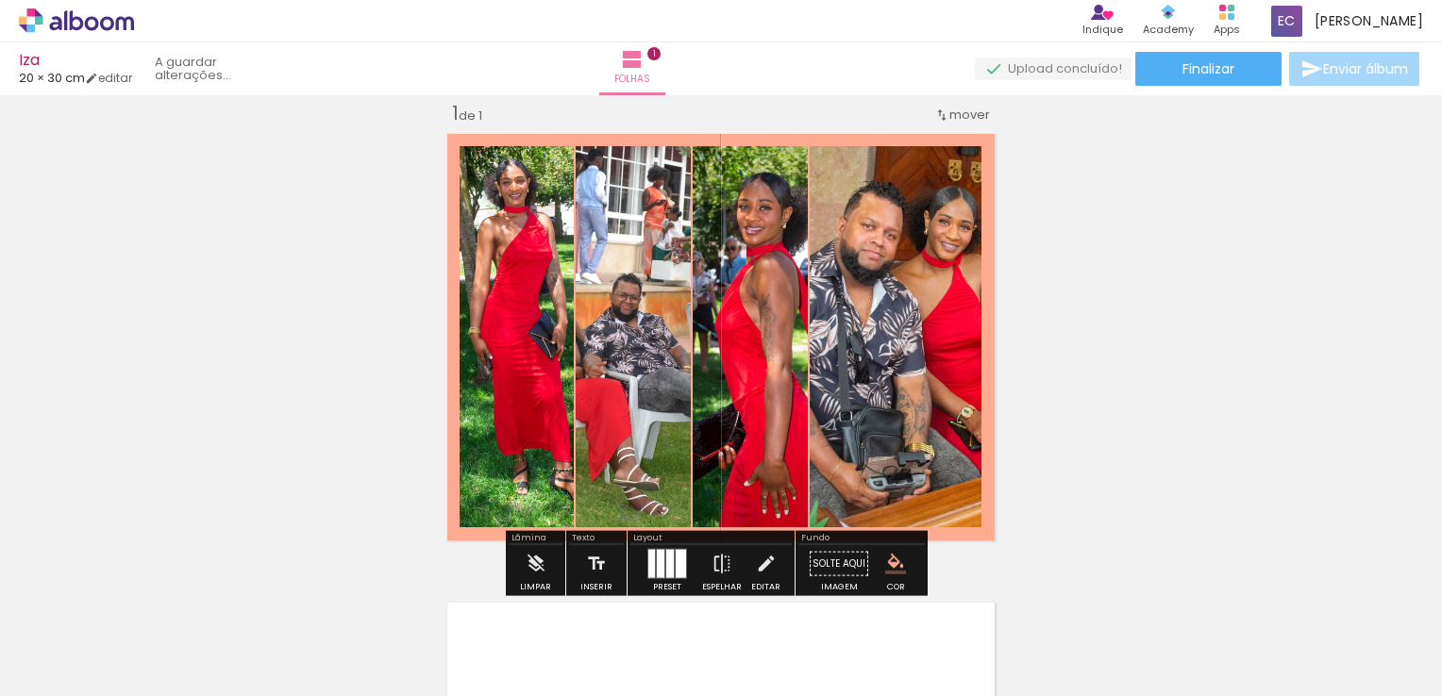
click at [1306, 160] on quentale-workspace at bounding box center [721, 348] width 1442 height 696
click at [712, 553] on iron-icon at bounding box center [721, 564] width 21 height 38
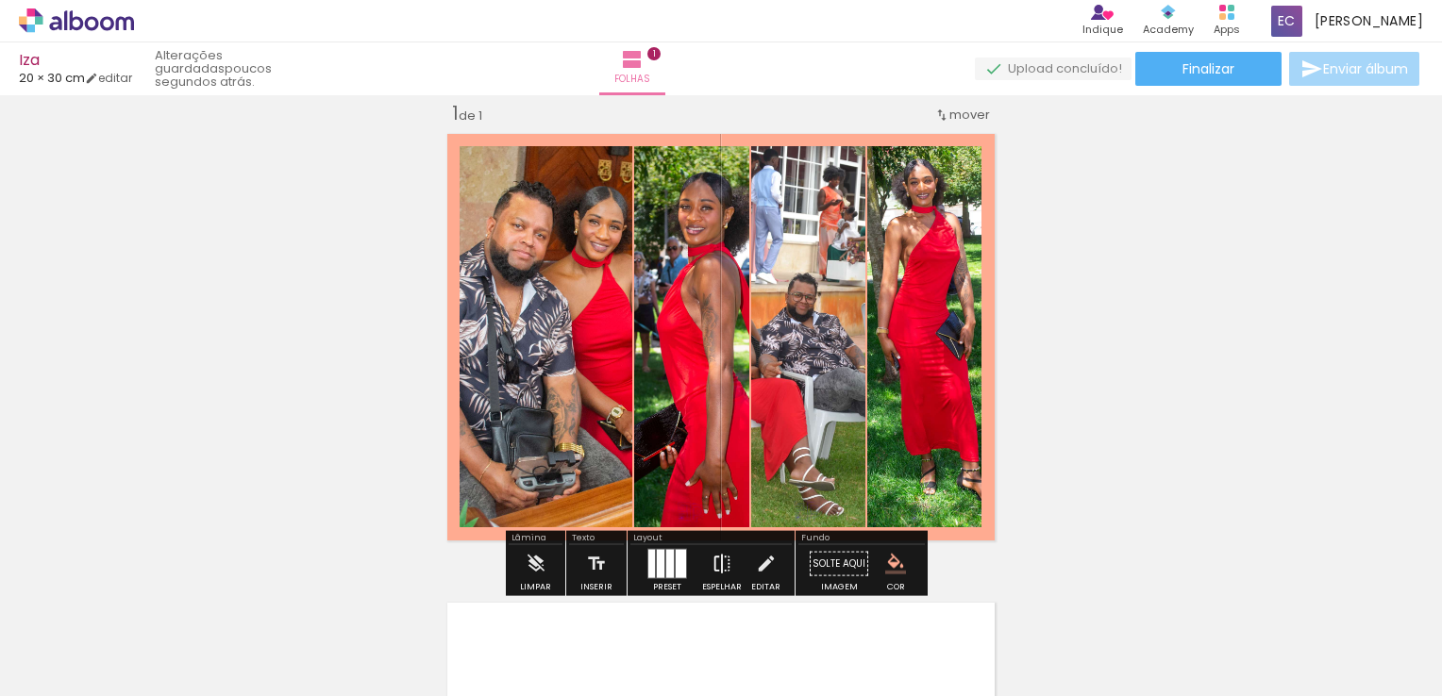
click at [712, 553] on iron-icon at bounding box center [721, 564] width 21 height 38
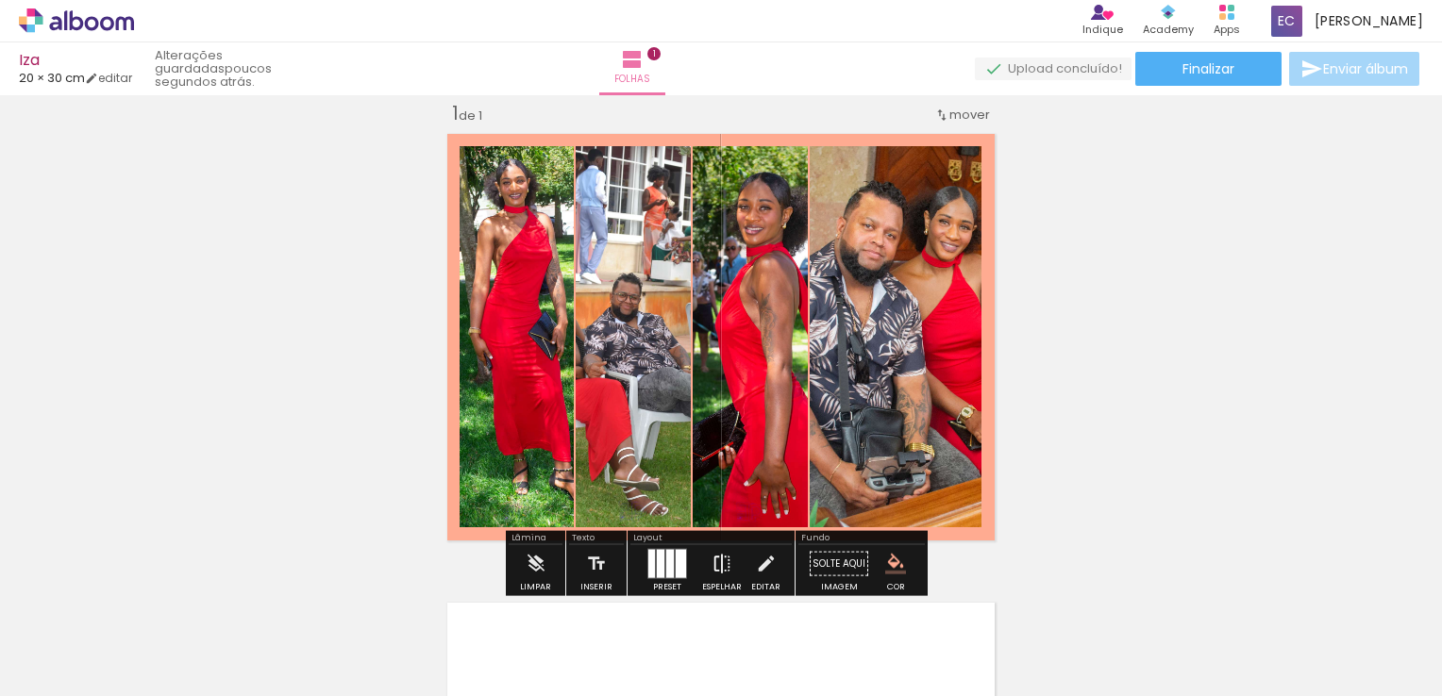
click at [711, 555] on iron-icon at bounding box center [721, 564] width 21 height 38
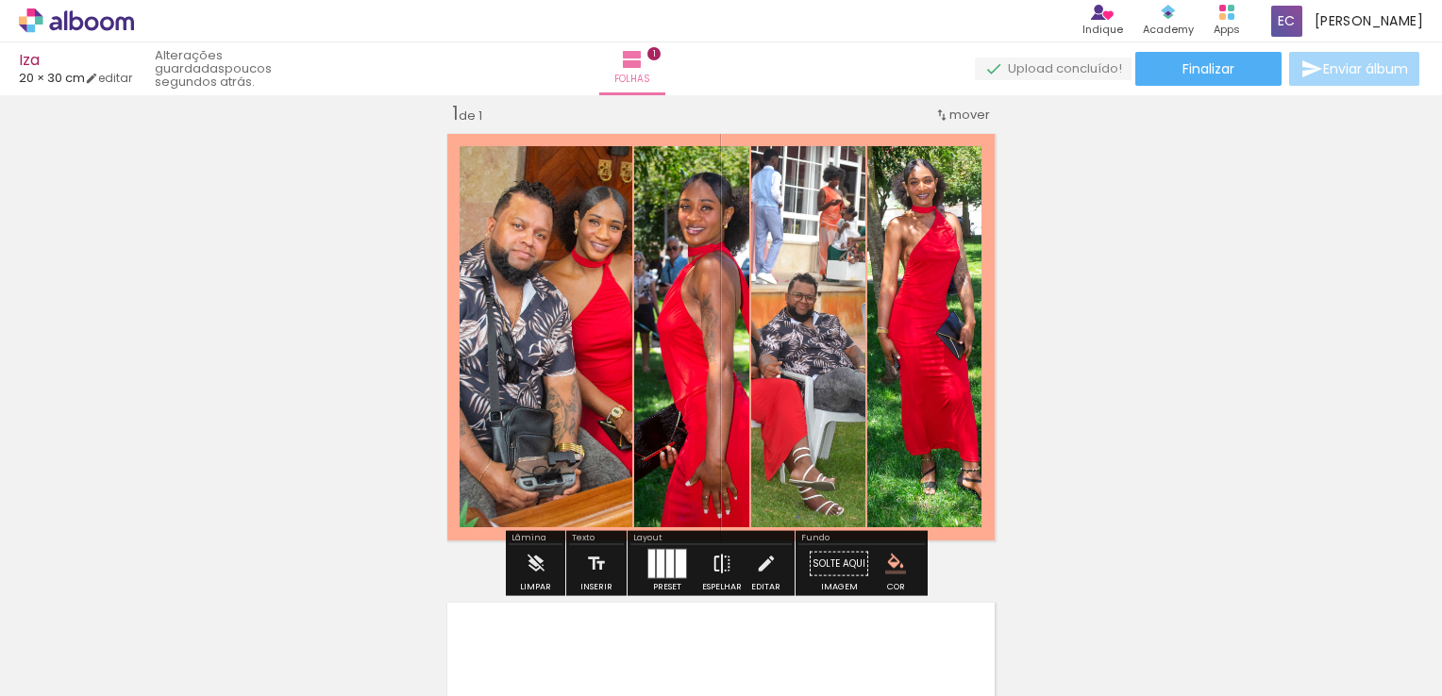
click at [702, 562] on paper-button "Espelhar" at bounding box center [721, 569] width 49 height 48
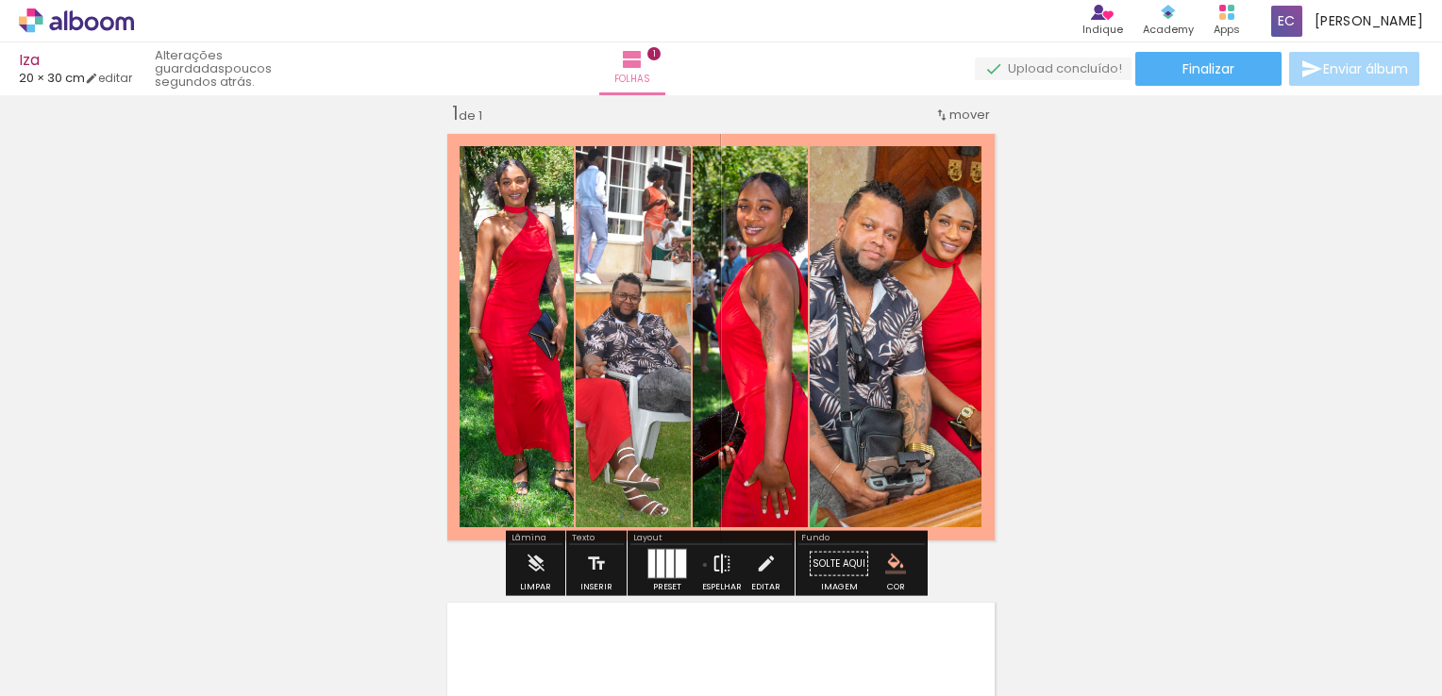
click at [700, 564] on paper-button "Espelhar" at bounding box center [721, 569] width 49 height 48
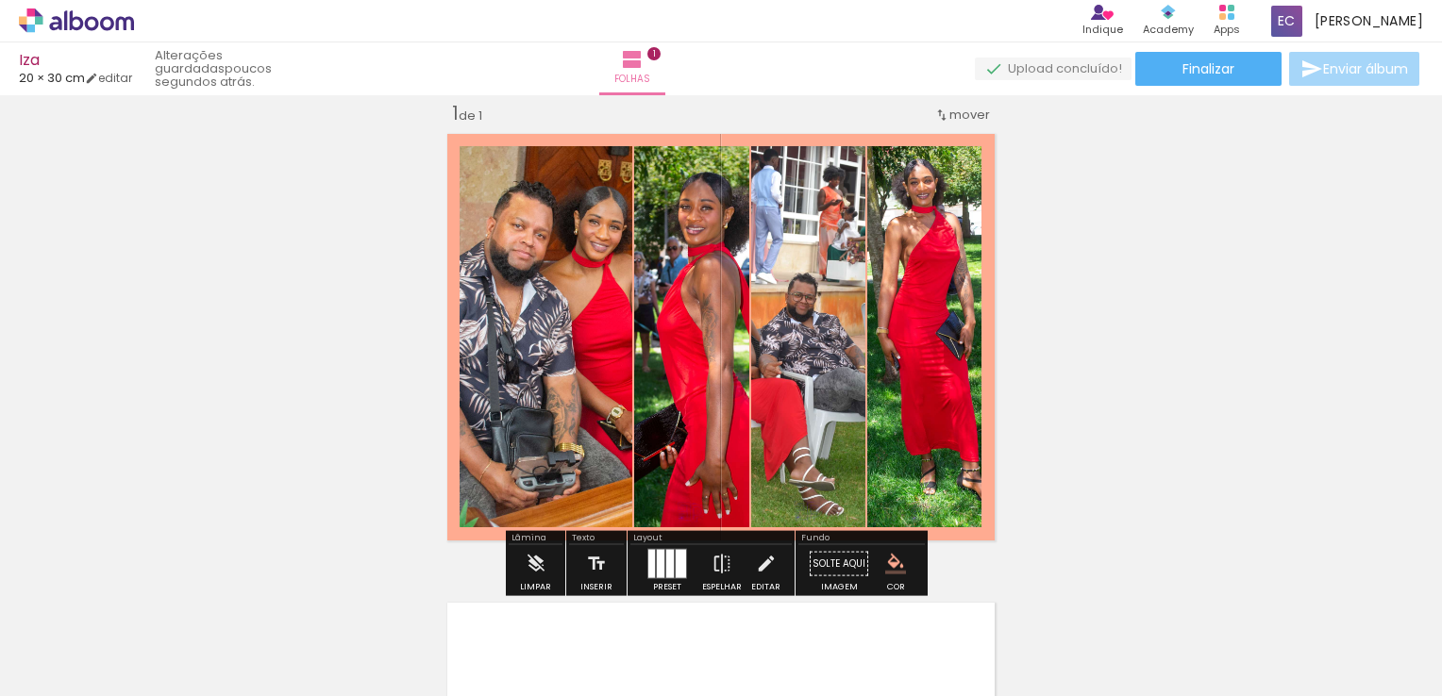
click at [805, 337] on quentale-photo at bounding box center [808, 336] width 114 height 381
click at [807, 450] on quentale-photo at bounding box center [808, 336] width 114 height 381
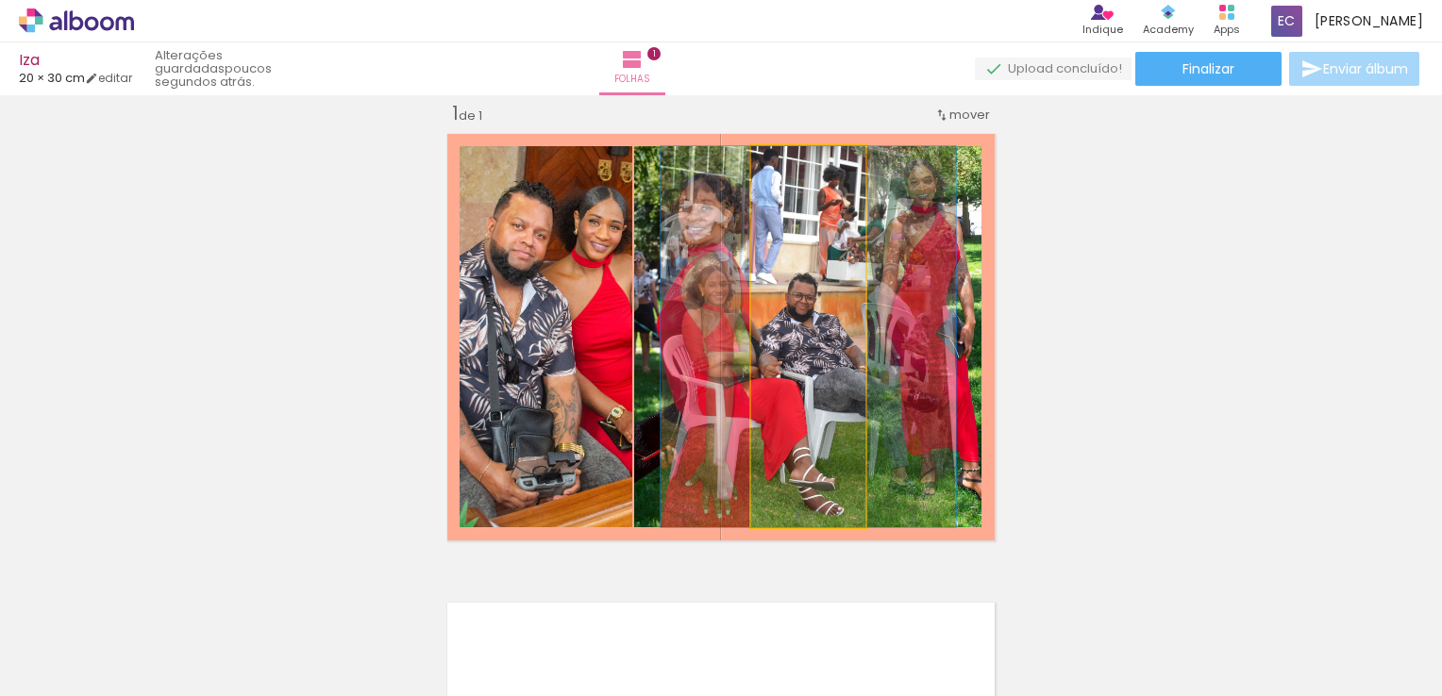
drag, startPoint x: 803, startPoint y: 511, endPoint x: 803, endPoint y: 484, distance: 27.4
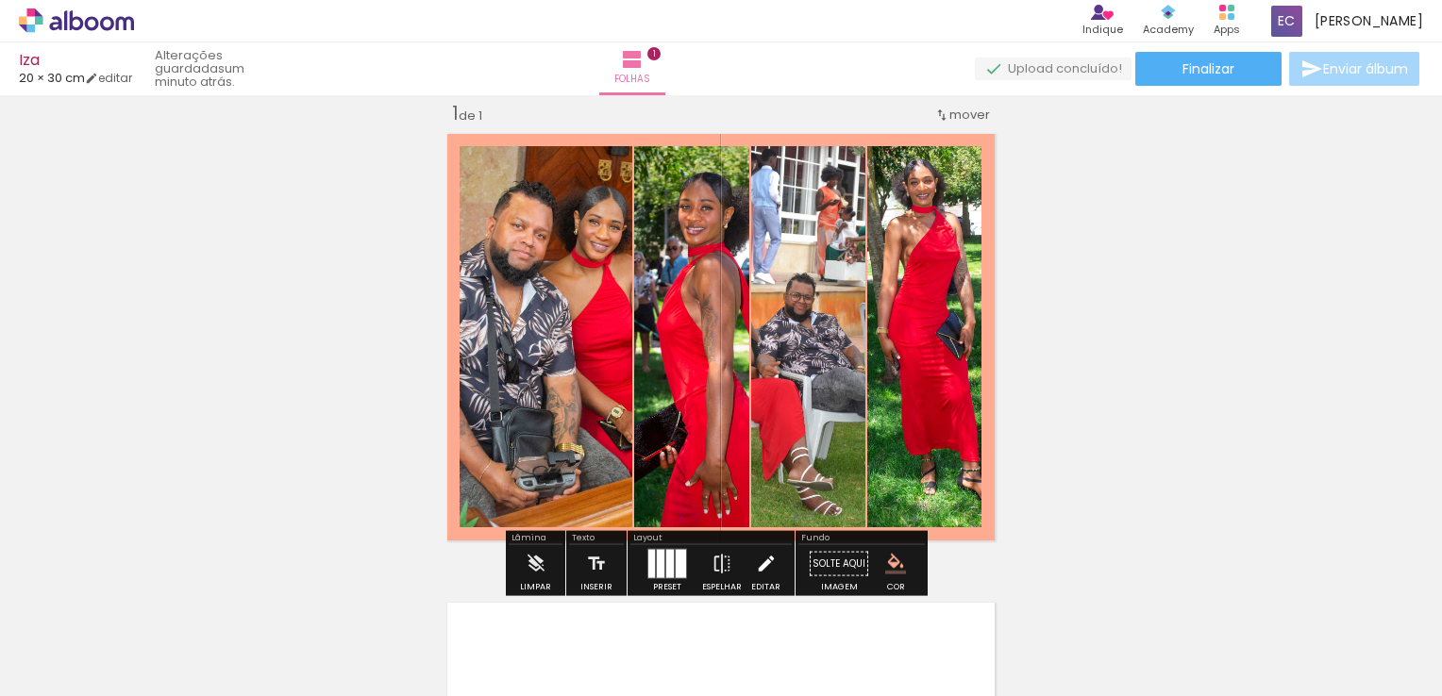
click at [762, 566] on iron-icon at bounding box center [766, 564] width 21 height 38
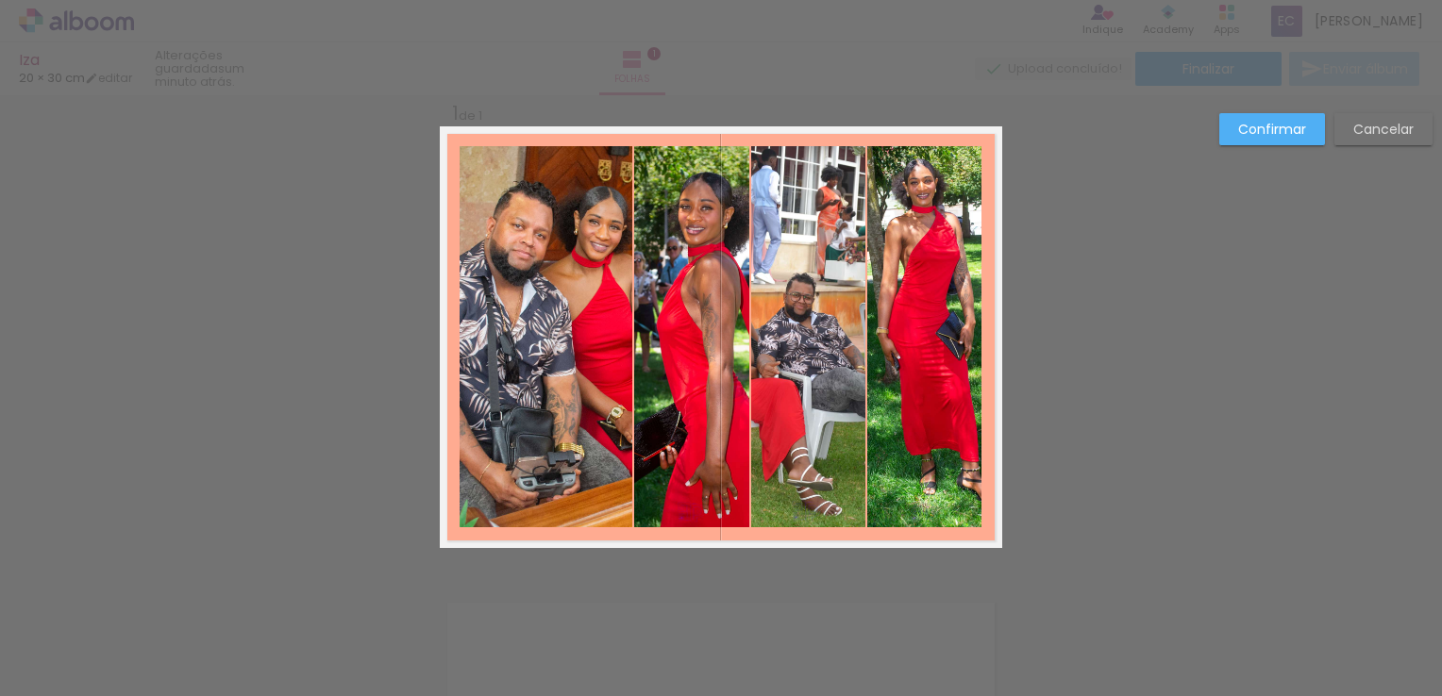
click at [0, 0] on slot "Confirmar" at bounding box center [0, 0] width 0 height 0
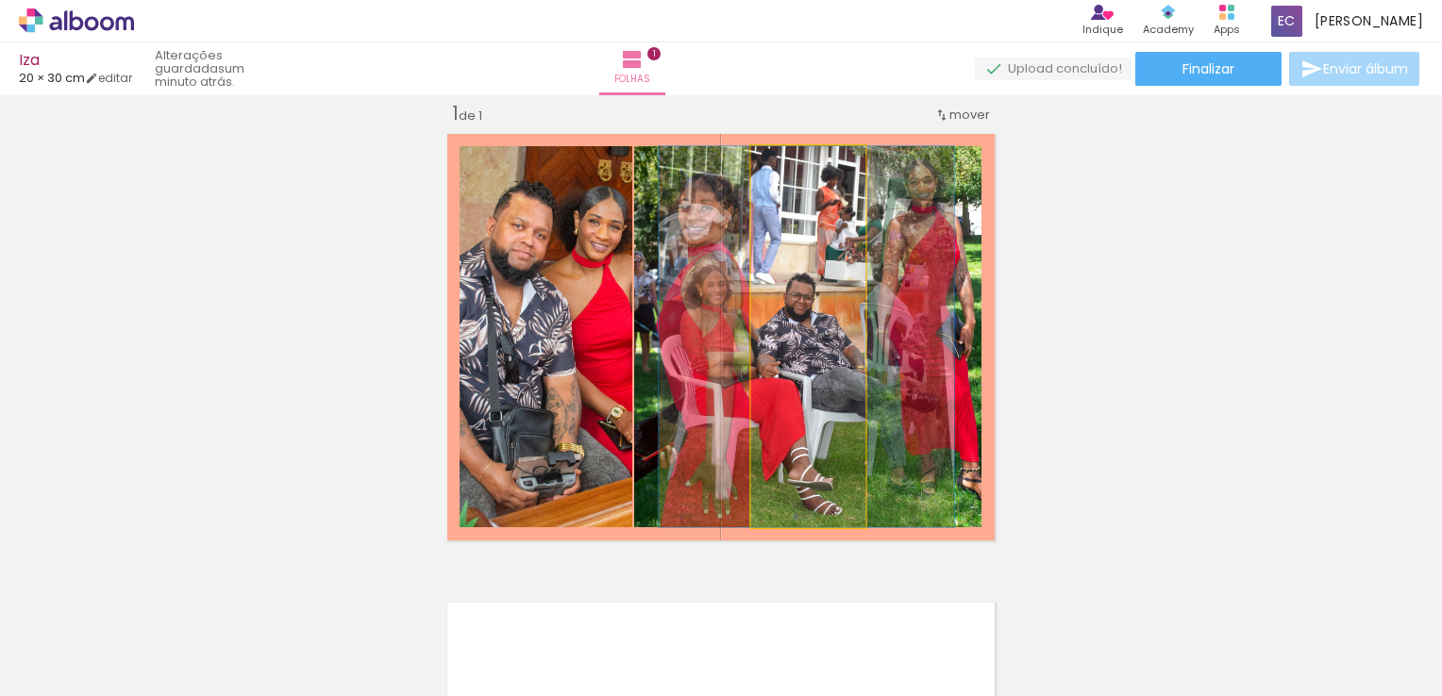
click at [762, 421] on quentale-photo at bounding box center [808, 336] width 114 height 381
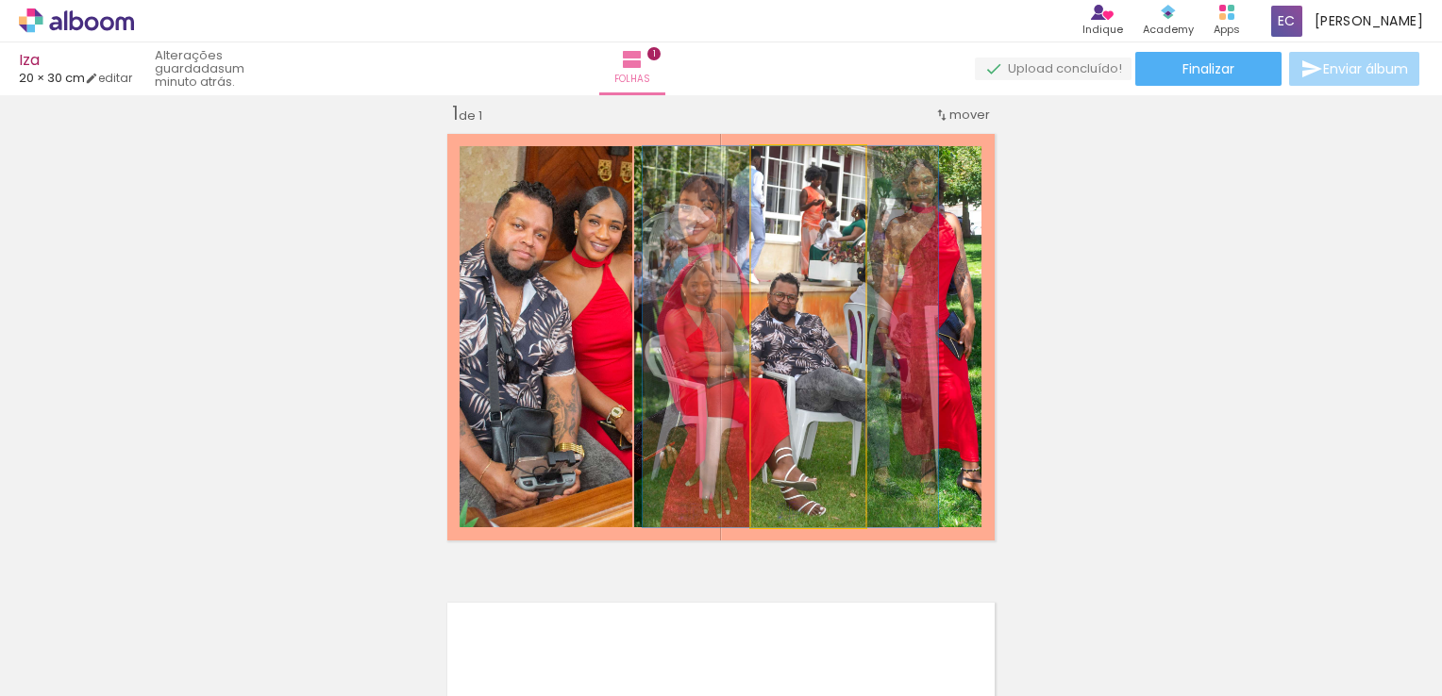
drag, startPoint x: 809, startPoint y: 363, endPoint x: 787, endPoint y: 380, distance: 27.6
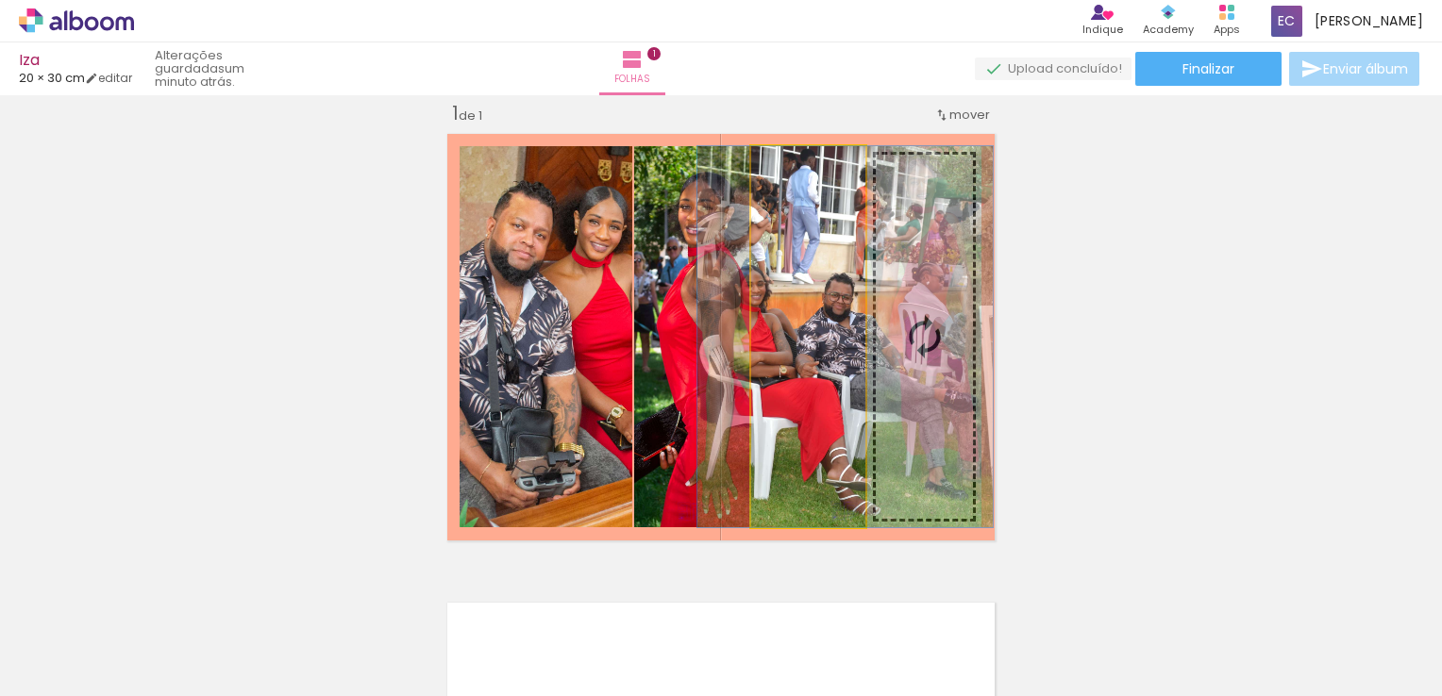
drag, startPoint x: 804, startPoint y: 455, endPoint x: 864, endPoint y: 384, distance: 93.0
click at [0, 0] on slot at bounding box center [0, 0] width 0 height 0
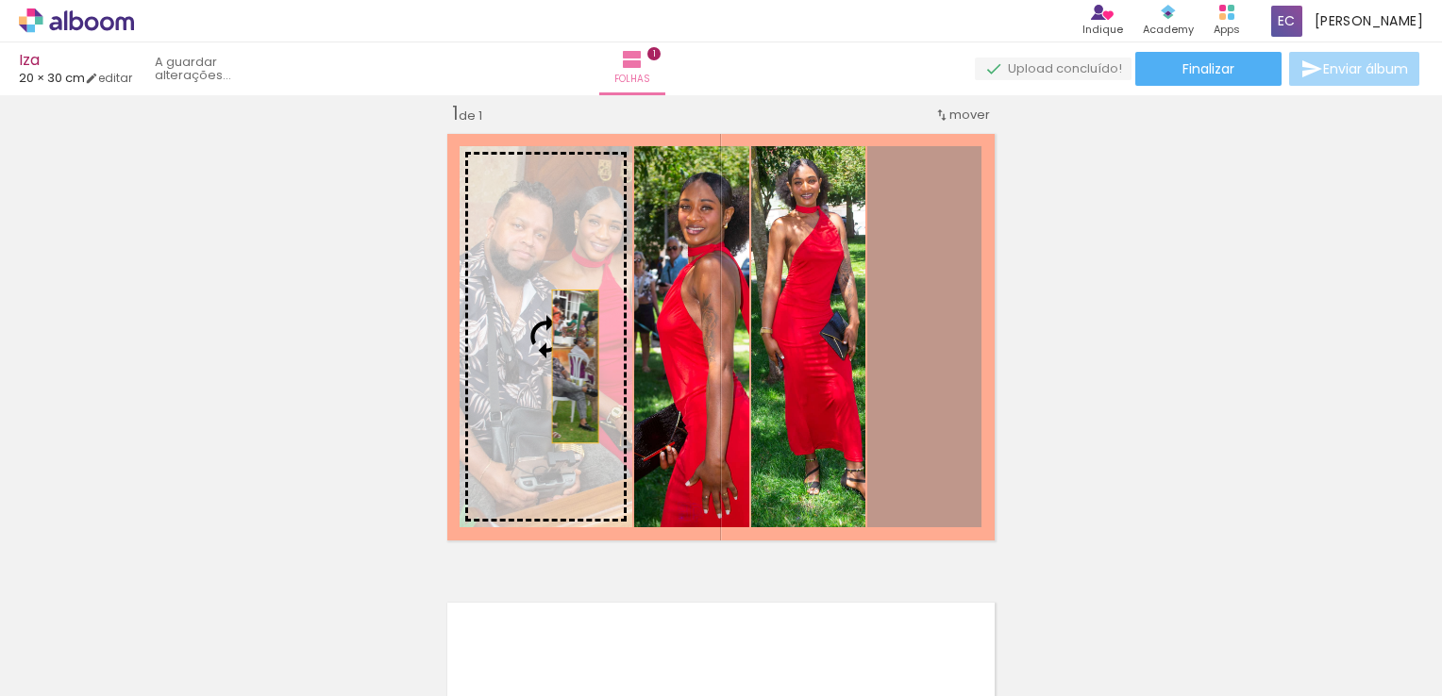
drag, startPoint x: 923, startPoint y: 369, endPoint x: 577, endPoint y: 366, distance: 345.4
click at [0, 0] on slot at bounding box center [0, 0] width 0 height 0
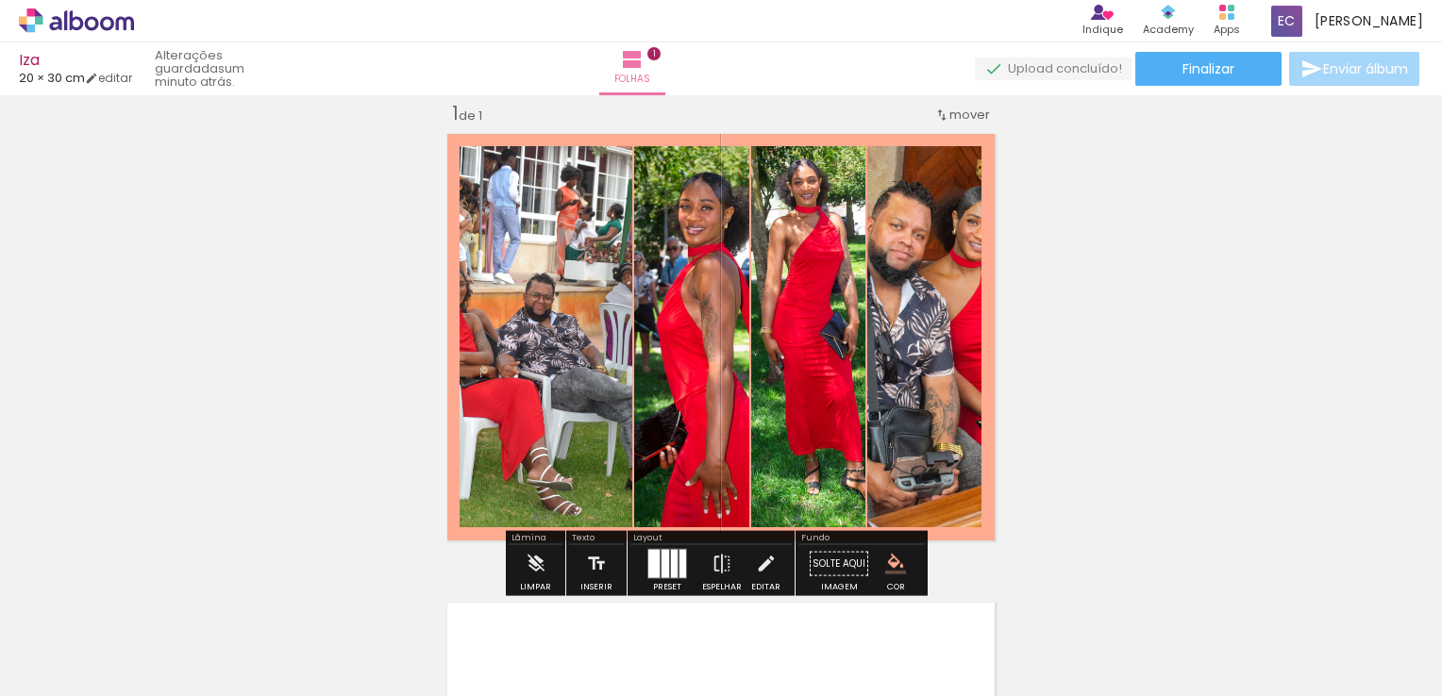
drag, startPoint x: 550, startPoint y: 352, endPoint x: 569, endPoint y: 268, distance: 86.1
click at [550, 351] on quentale-photo at bounding box center [546, 336] width 173 height 381
click at [472, 161] on iron-icon at bounding box center [479, 166] width 19 height 19
click at [761, 566] on iron-icon at bounding box center [766, 564] width 21 height 38
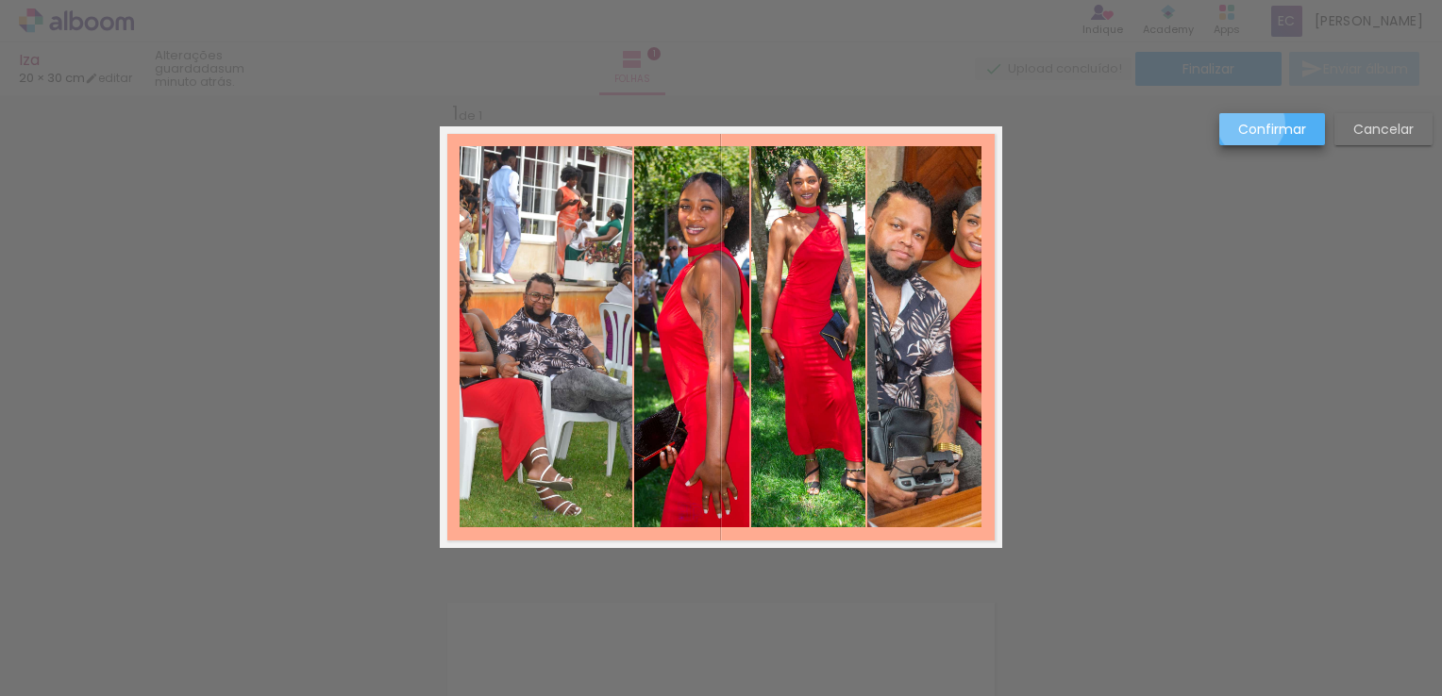
click at [0, 0] on slot "Confirmar" at bounding box center [0, 0] width 0 height 0
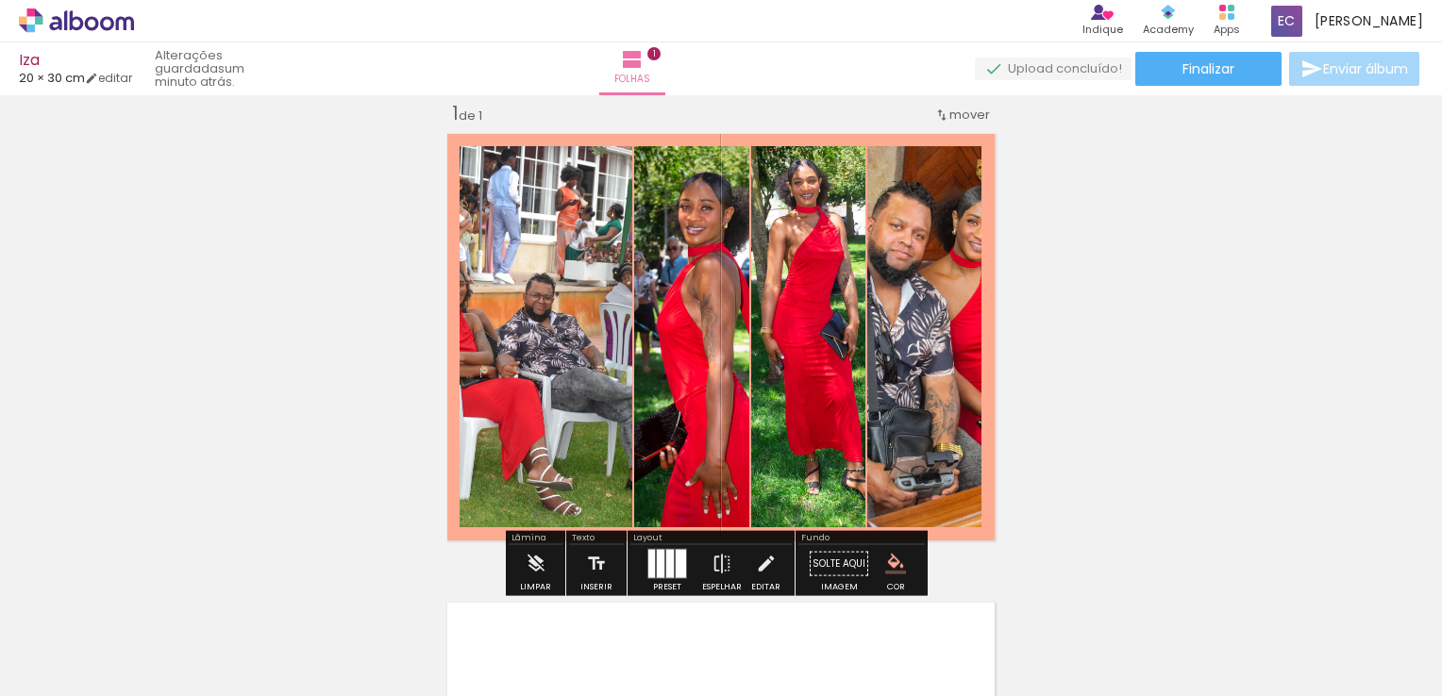
click at [800, 194] on div at bounding box center [811, 195] width 23 height 19
click at [800, 187] on div at bounding box center [811, 195] width 23 height 19
click at [801, 192] on div at bounding box center [811, 195] width 23 height 19
click at [800, 194] on div at bounding box center [811, 195] width 23 height 19
click at [768, 204] on paper-button "P&B" at bounding box center [775, 195] width 28 height 28
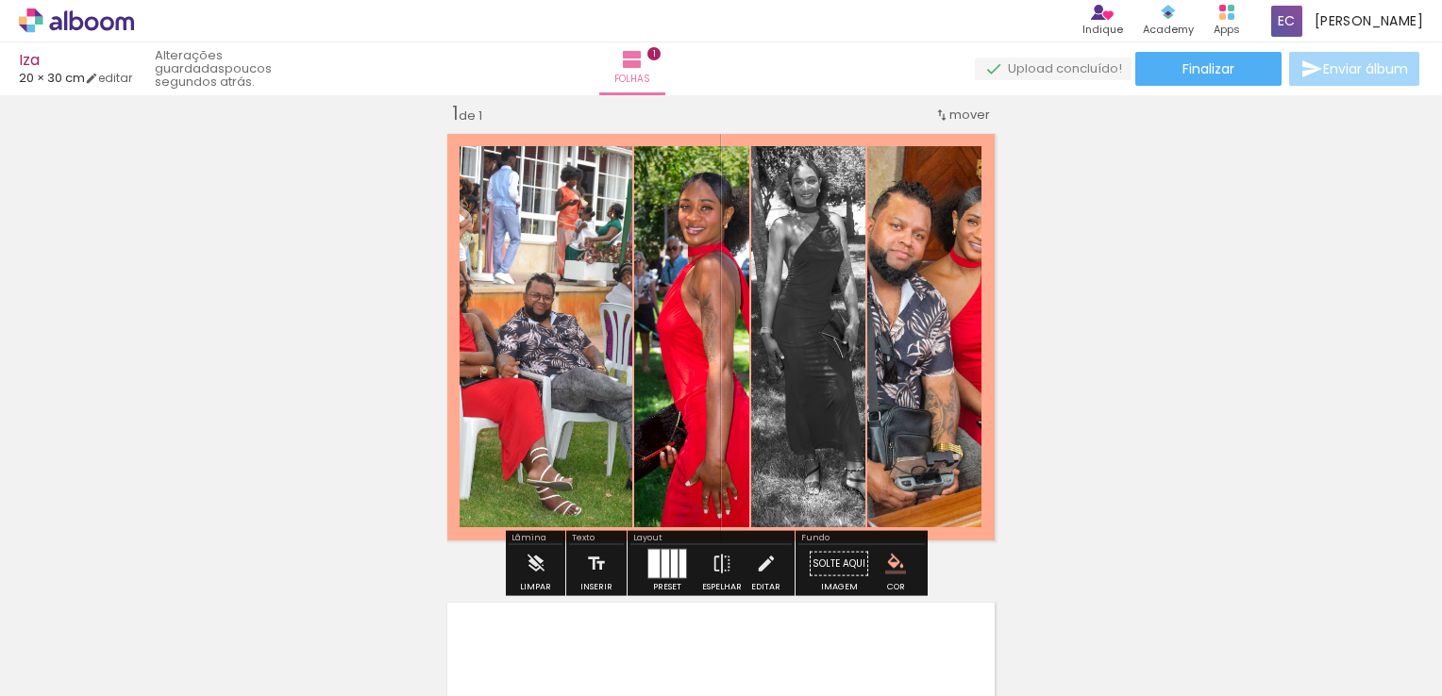
click at [768, 205] on paper-button "P&B" at bounding box center [775, 195] width 28 height 28
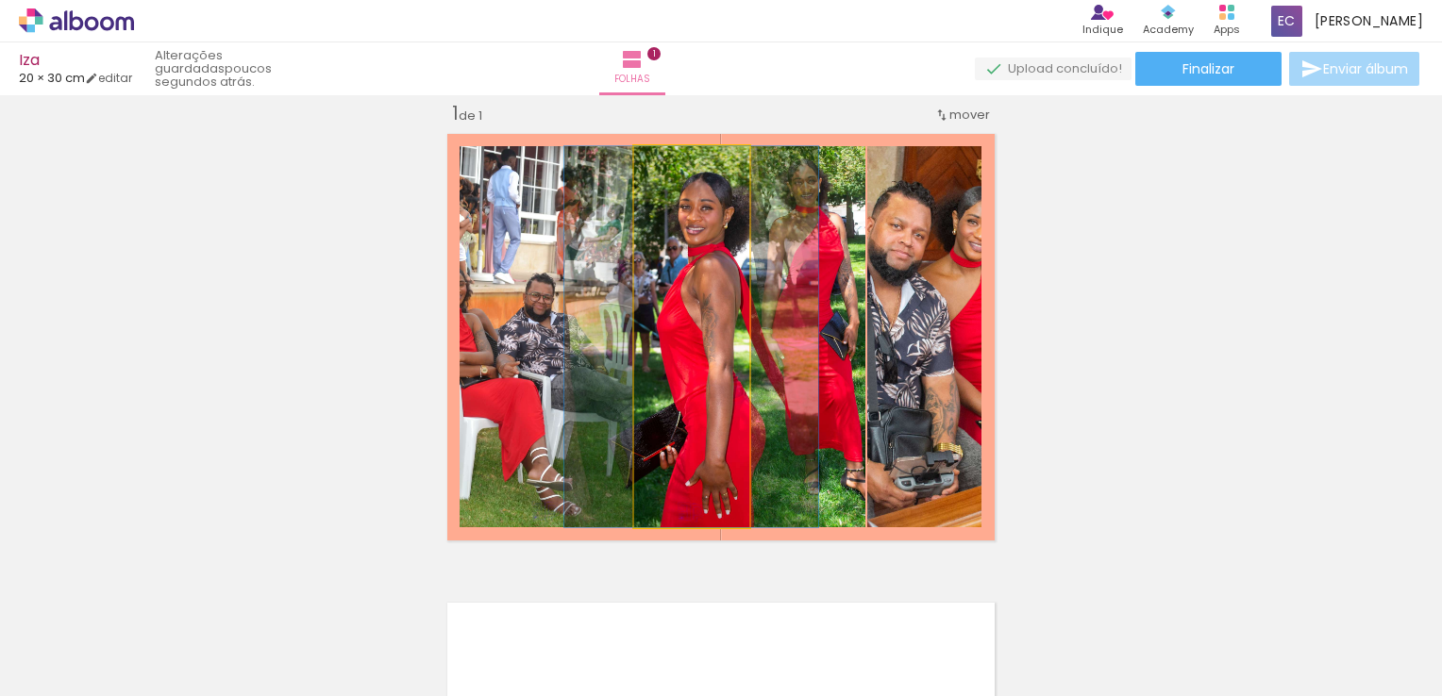
click at [709, 299] on quentale-photo at bounding box center [691, 336] width 115 height 381
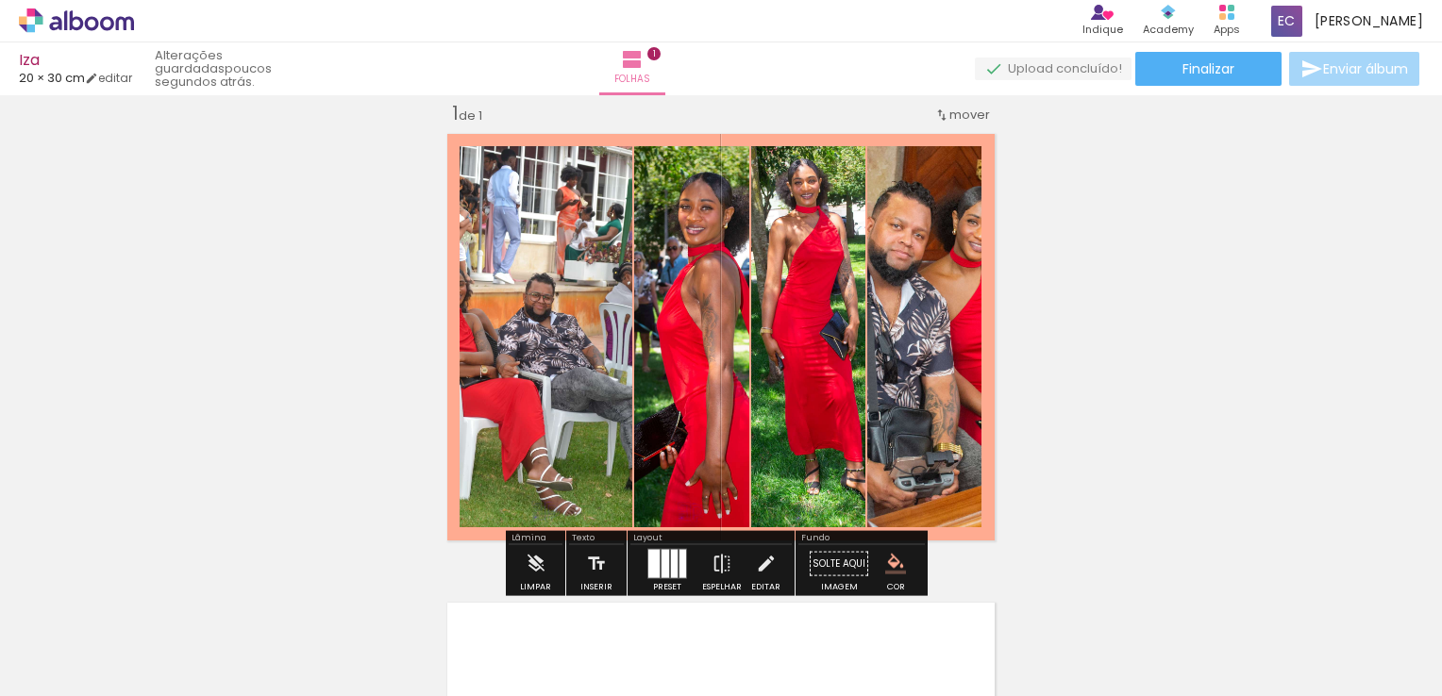
click at [709, 299] on quentale-photo at bounding box center [691, 336] width 115 height 381
click at [689, 198] on div at bounding box center [694, 195] width 23 height 19
click at [686, 225] on span at bounding box center [694, 227] width 19 height 4
click at [688, 225] on span at bounding box center [694, 227] width 19 height 4
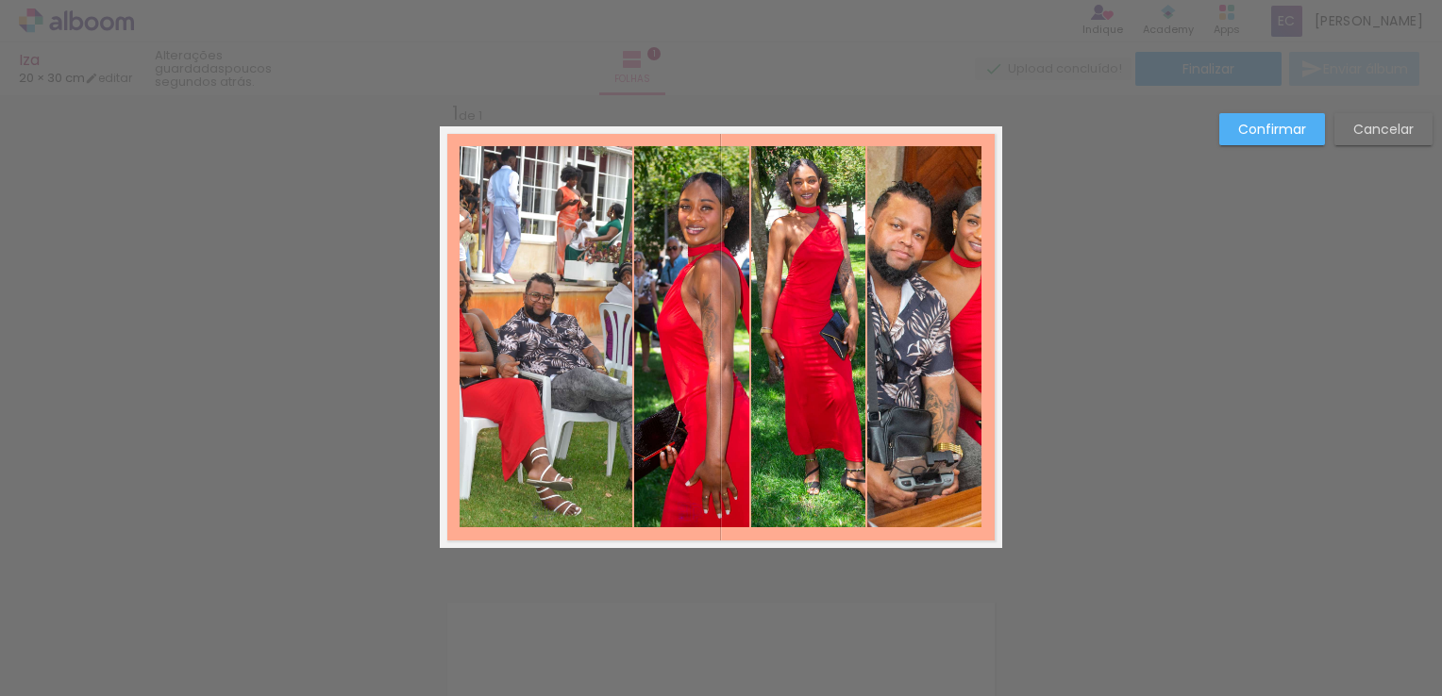
click at [688, 224] on quentale-photo at bounding box center [691, 336] width 115 height 381
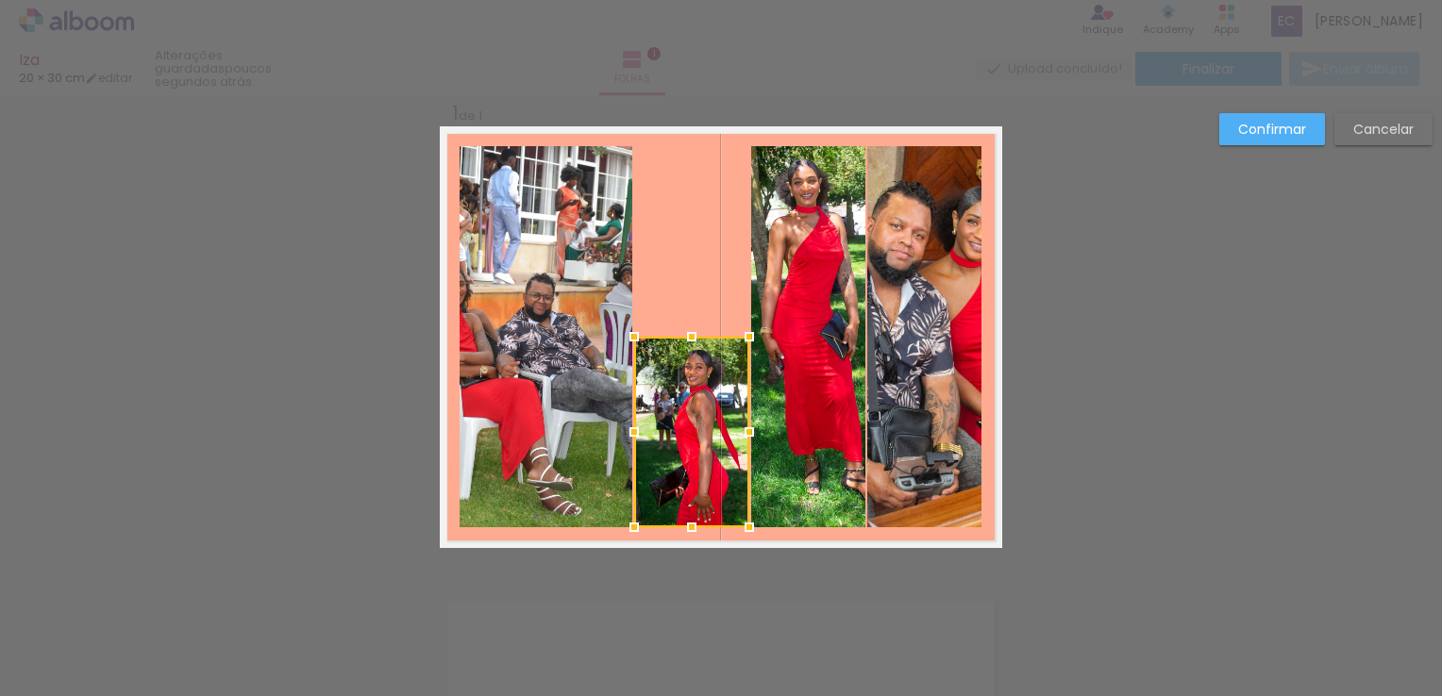
drag, startPoint x: 685, startPoint y: 147, endPoint x: 718, endPoint y: 338, distance: 193.4
click at [718, 338] on div at bounding box center [691, 432] width 115 height 191
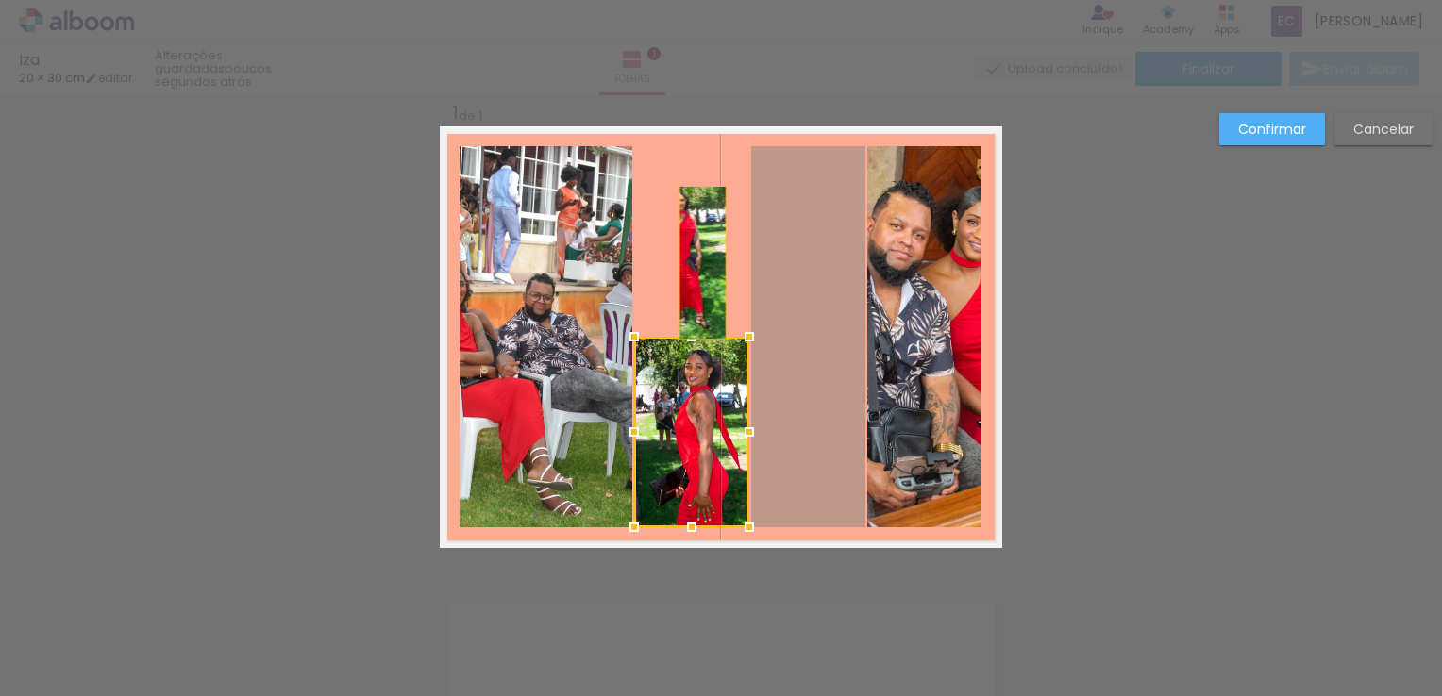
drag, startPoint x: 743, startPoint y: 289, endPoint x: 683, endPoint y: 241, distance: 76.5
click at [685, 242] on quentale-layouter at bounding box center [721, 337] width 562 height 422
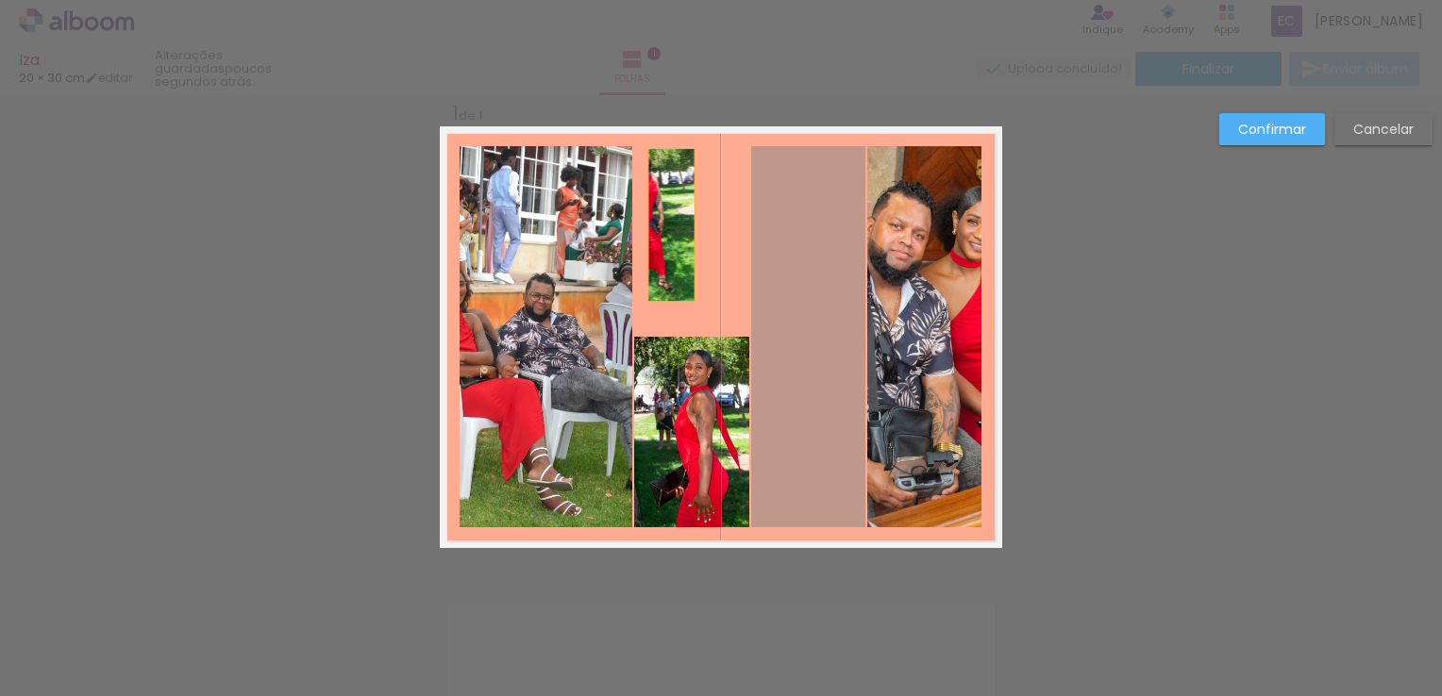
drag, startPoint x: 761, startPoint y: 275, endPoint x: 664, endPoint y: 226, distance: 108.9
click at [664, 226] on quentale-layouter at bounding box center [721, 337] width 562 height 422
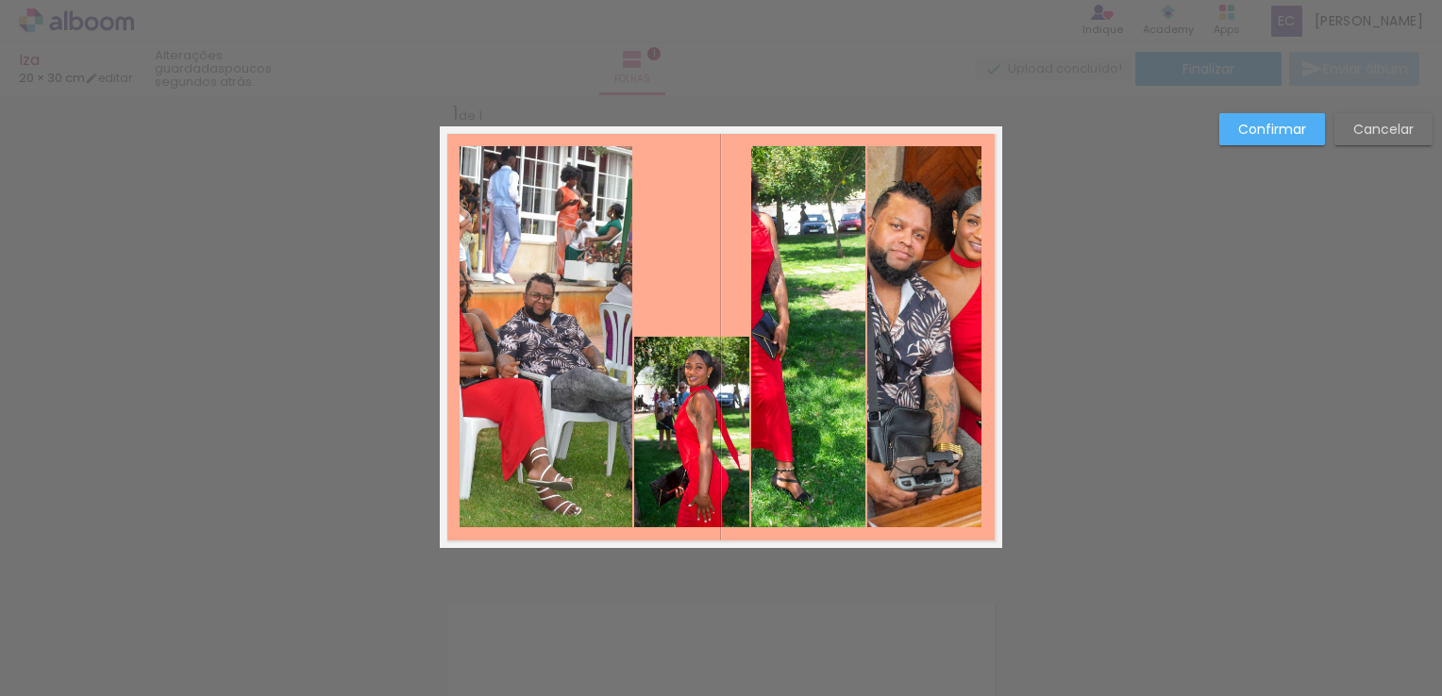
click at [690, 223] on quentale-layouter at bounding box center [721, 337] width 562 height 422
click at [774, 208] on quentale-photo at bounding box center [808, 336] width 114 height 381
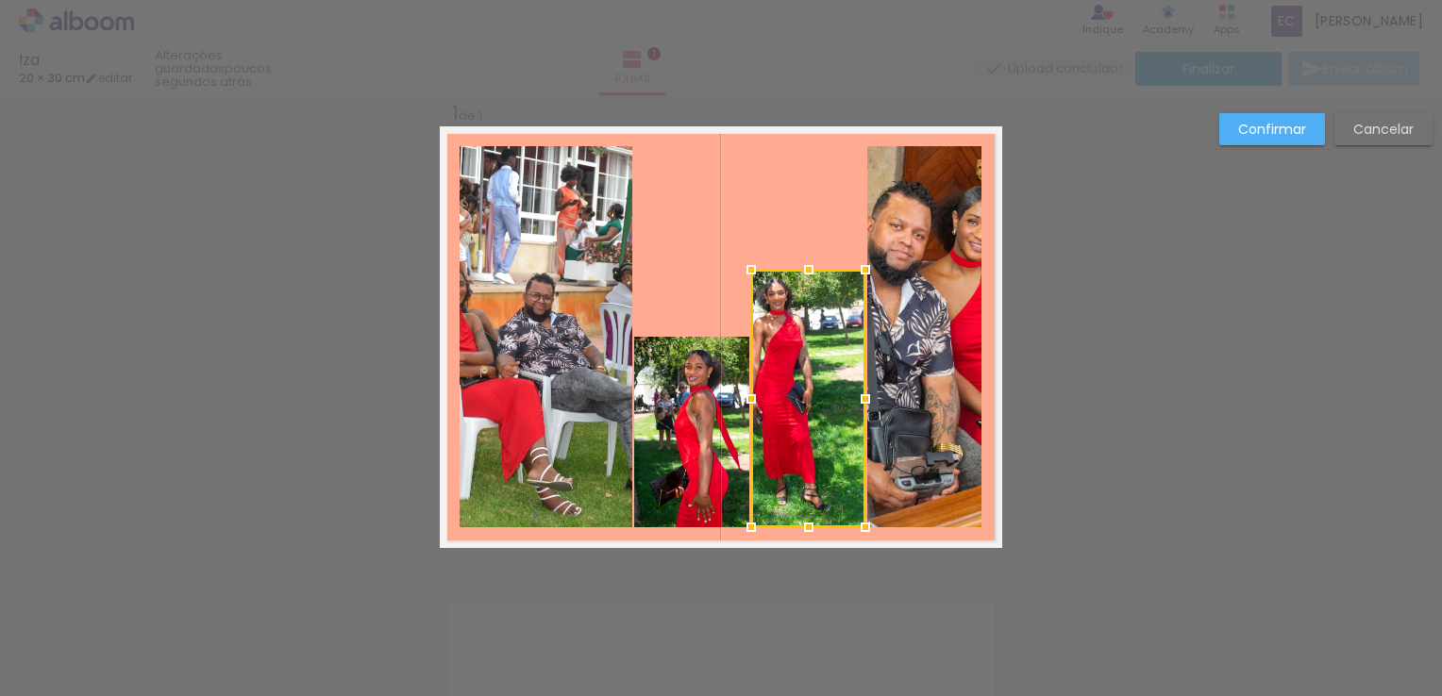
drag, startPoint x: 785, startPoint y: 156, endPoint x: 795, endPoint y: 293, distance: 138.2
click at [797, 262] on div at bounding box center [809, 270] width 38 height 38
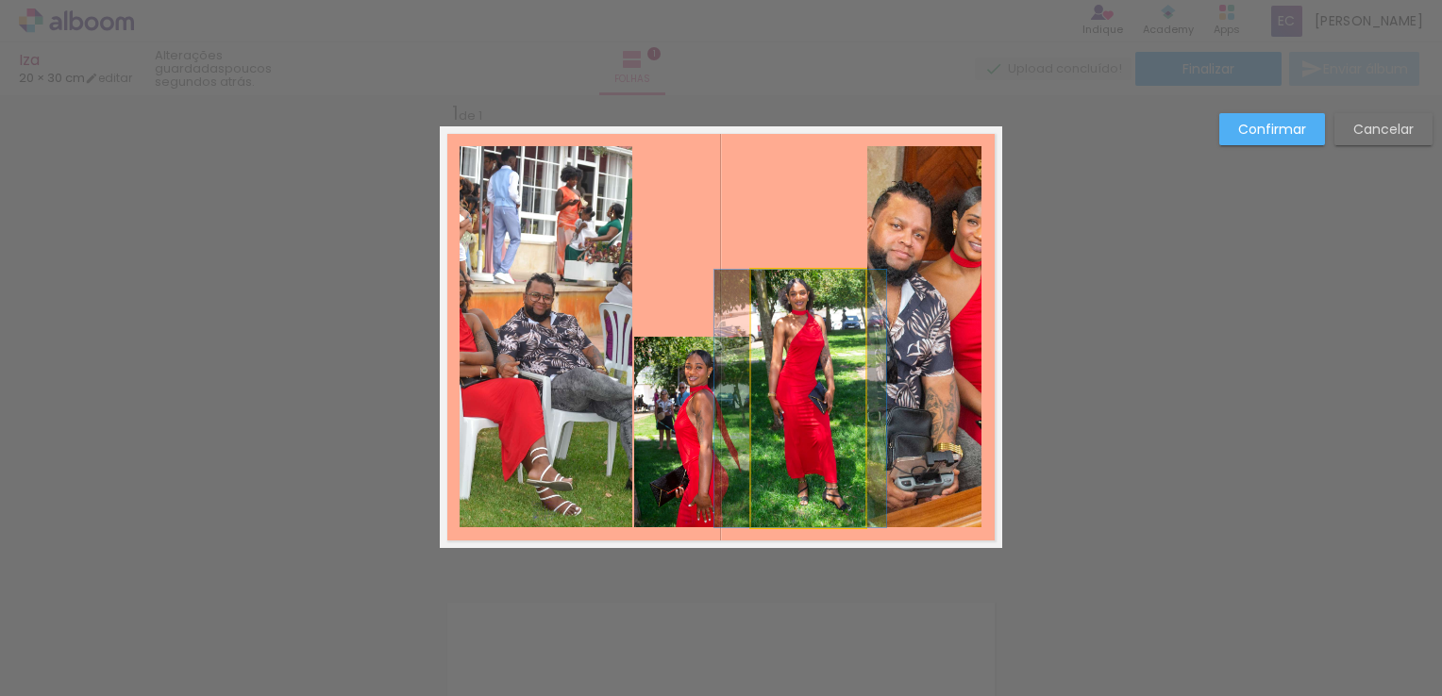
drag, startPoint x: 793, startPoint y: 376, endPoint x: 817, endPoint y: 384, distance: 26.0
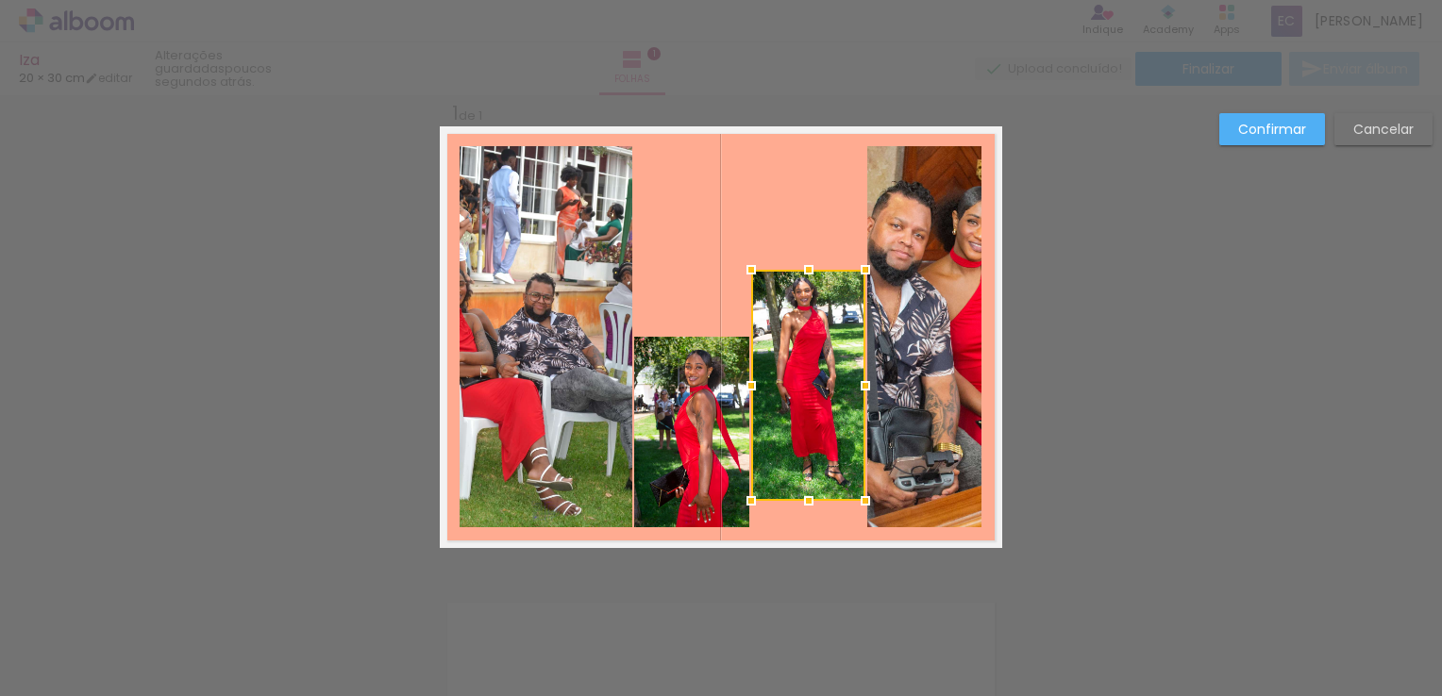
drag, startPoint x: 804, startPoint y: 530, endPoint x: 823, endPoint y: 504, distance: 32.5
click at [823, 504] on album-spread "1 de 1" at bounding box center [721, 337] width 562 height 422
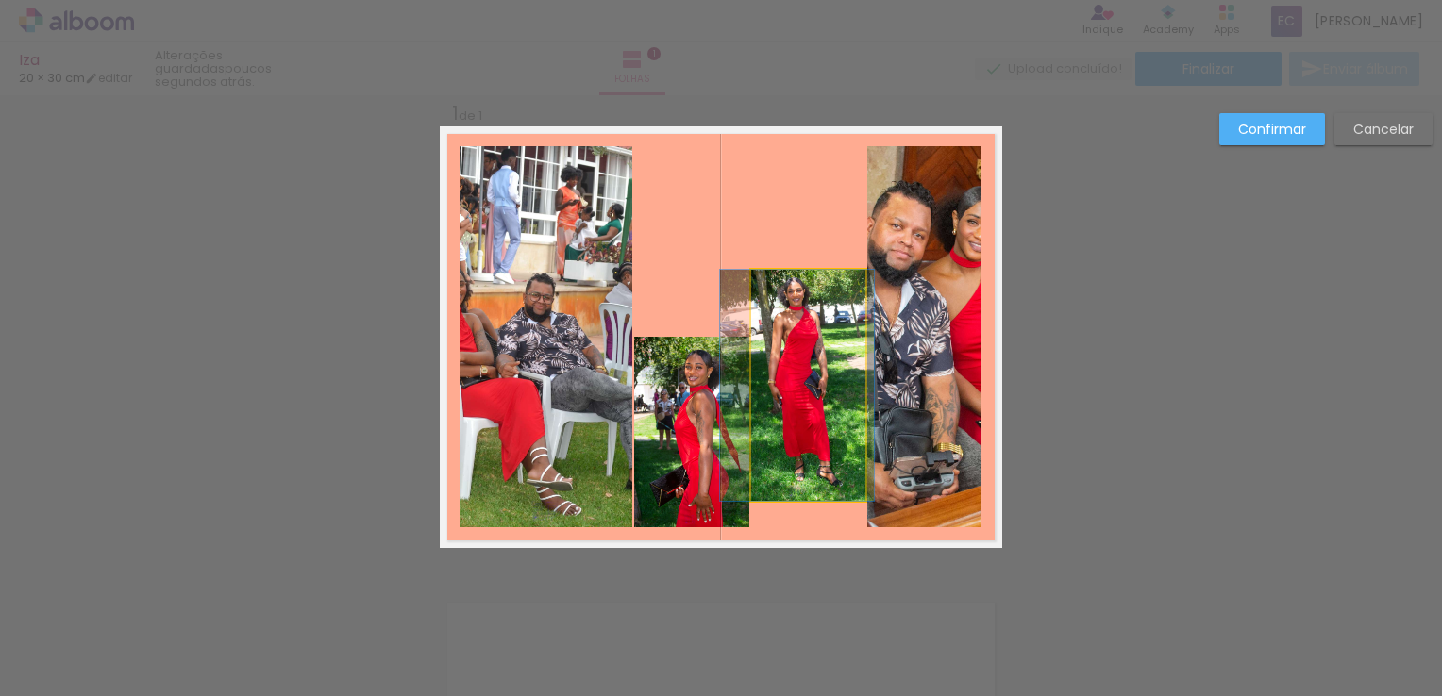
drag, startPoint x: 817, startPoint y: 376, endPoint x: 815, endPoint y: 387, distance: 11.5
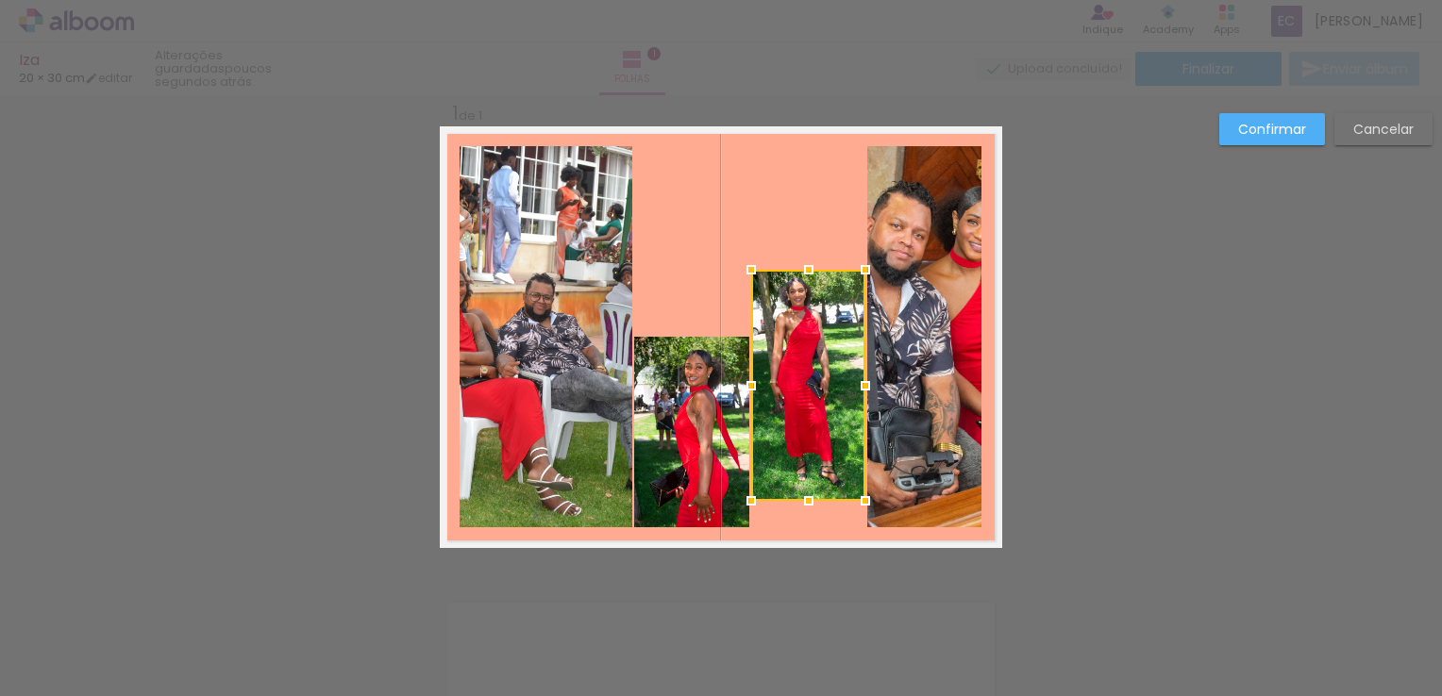
click at [586, 425] on quentale-photo at bounding box center [546, 336] width 173 height 381
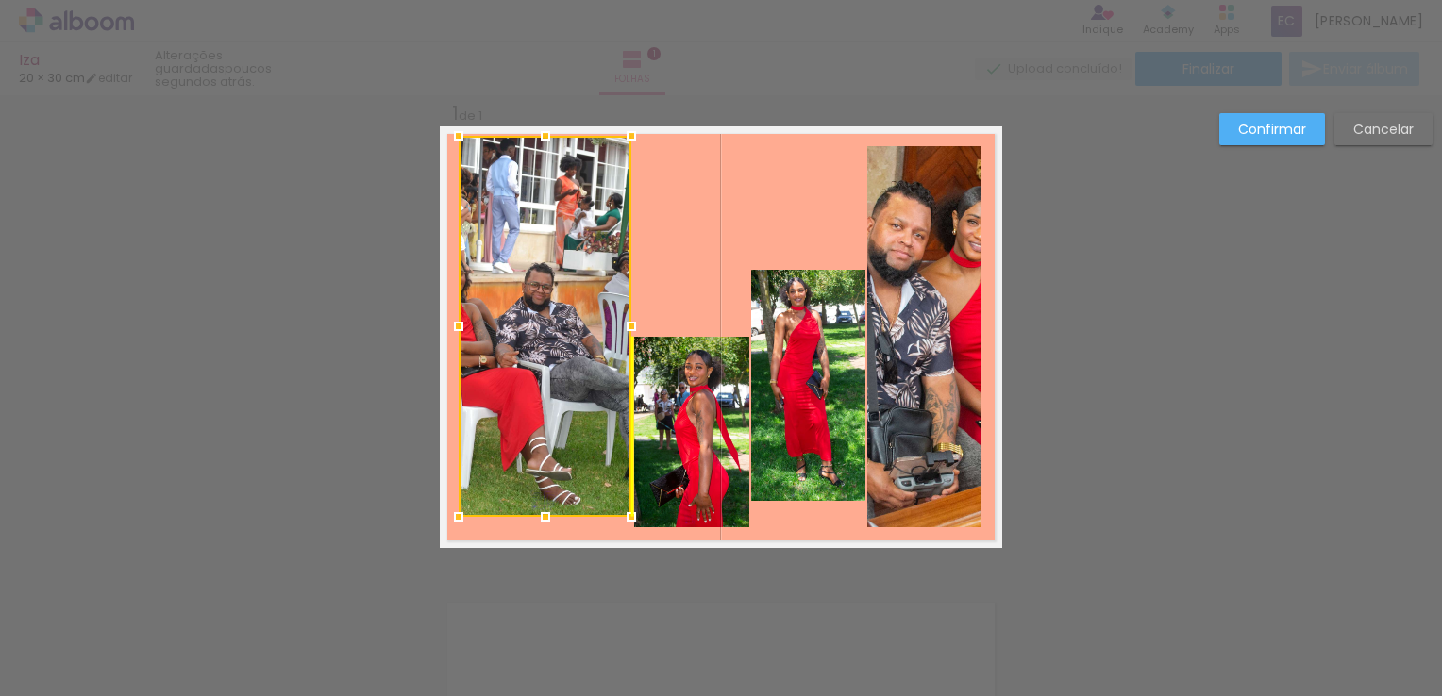
drag, startPoint x: 514, startPoint y: 270, endPoint x: 505, endPoint y: 259, distance: 14.0
click at [505, 259] on div at bounding box center [545, 326] width 173 height 381
click at [514, 349] on div at bounding box center [545, 326] width 173 height 381
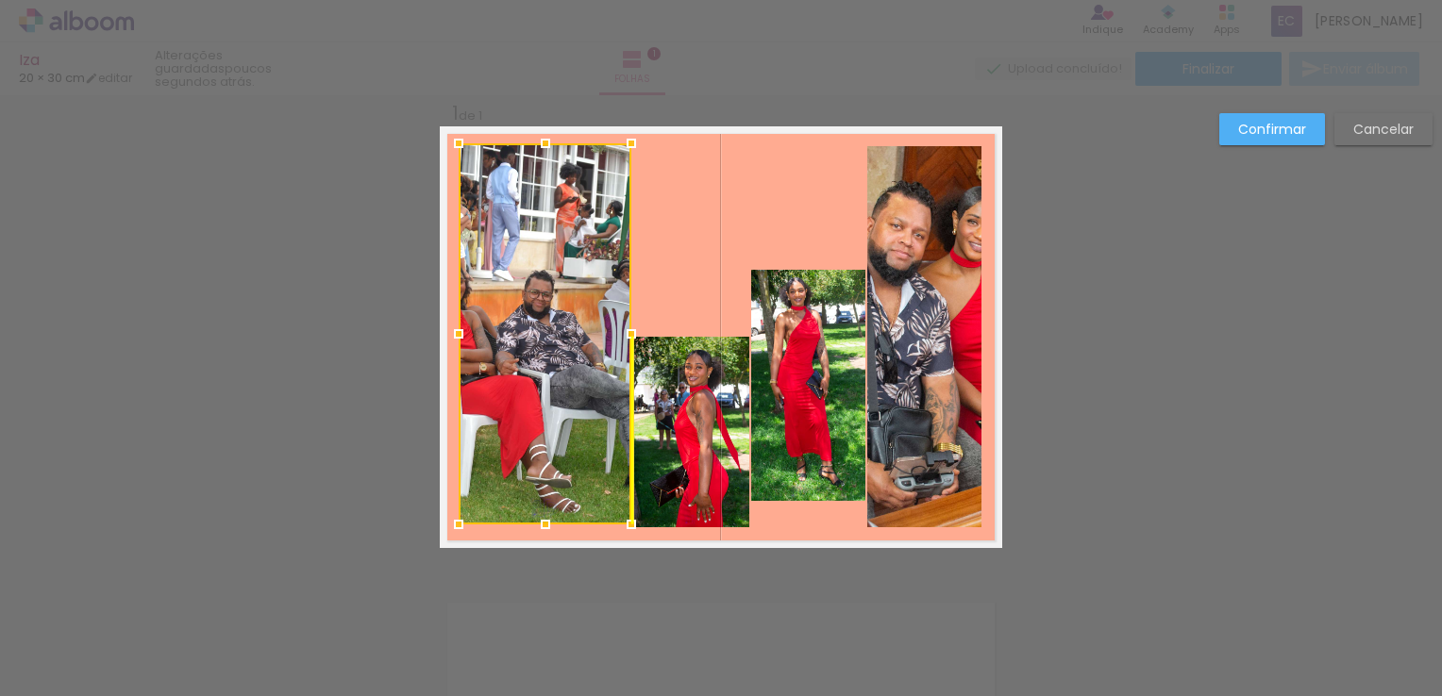
drag, startPoint x: 521, startPoint y: 326, endPoint x: 536, endPoint y: 303, distance: 28.0
click at [521, 334] on div at bounding box center [545, 333] width 173 height 381
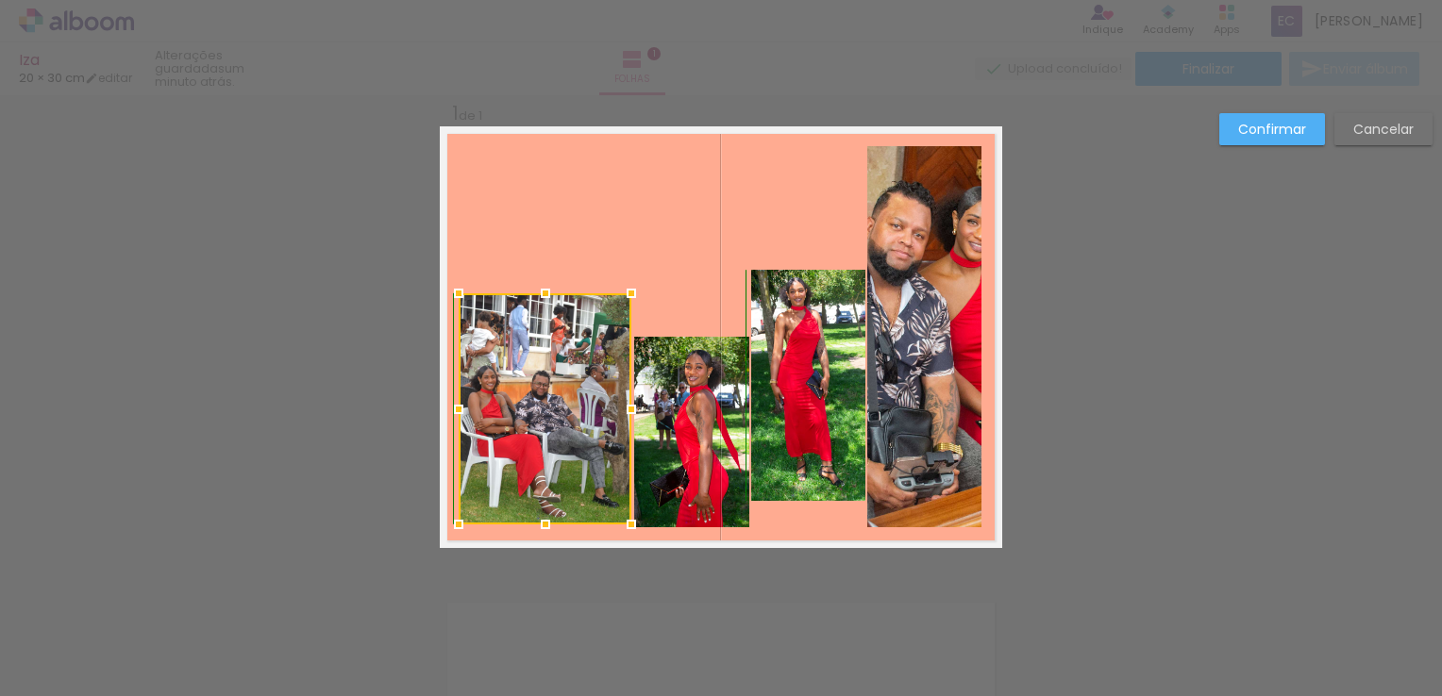
drag, startPoint x: 536, startPoint y: 138, endPoint x: 569, endPoint y: 297, distance: 162.8
click at [569, 297] on div at bounding box center [545, 408] width 173 height 231
click at [556, 393] on div at bounding box center [545, 408] width 173 height 231
click at [540, 391] on div at bounding box center [545, 409] width 173 height 231
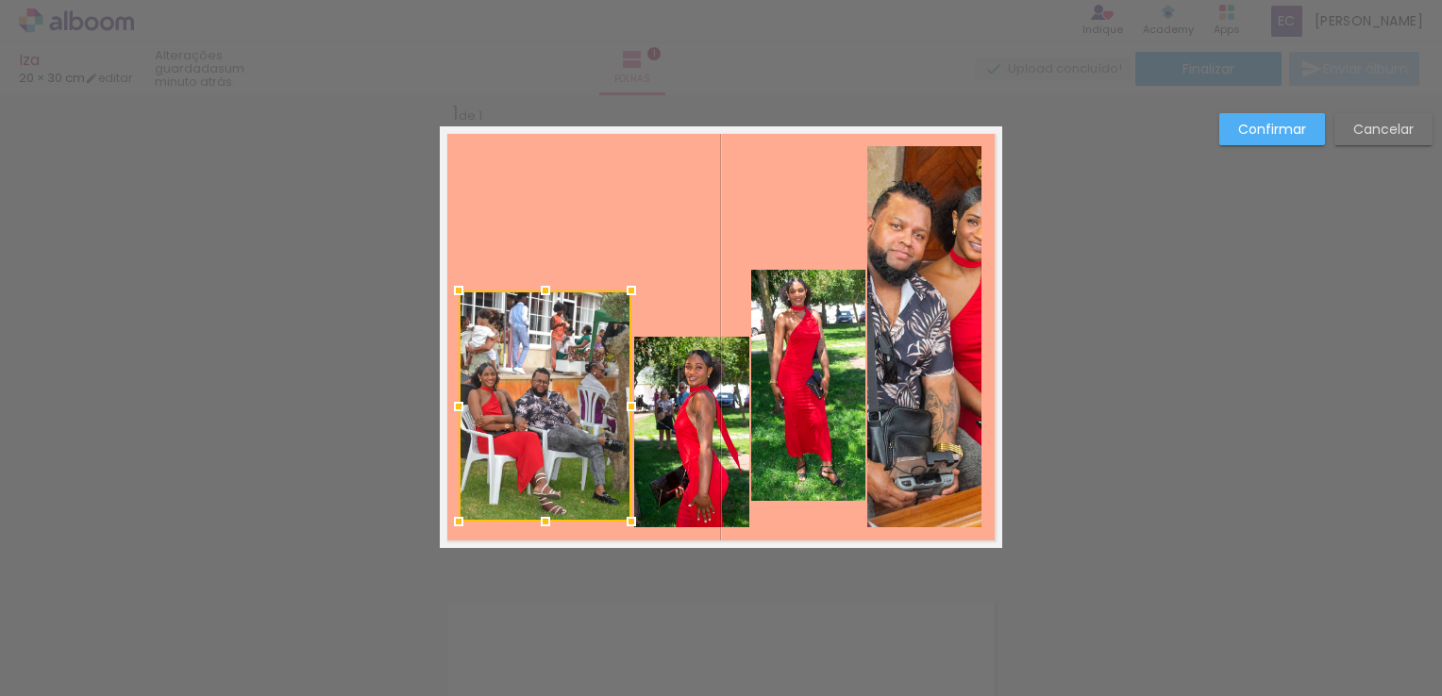
click at [896, 281] on quentale-photo at bounding box center [924, 336] width 114 height 381
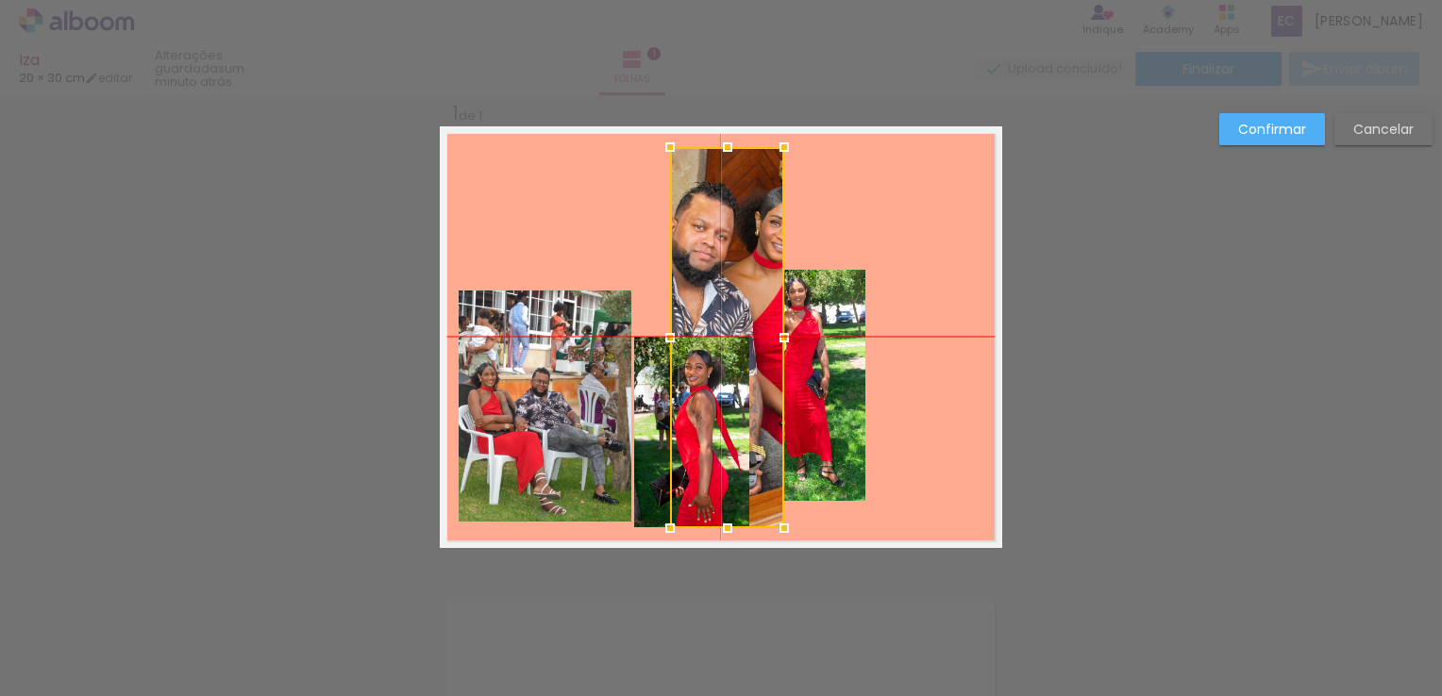
drag, startPoint x: 894, startPoint y: 231, endPoint x: 694, endPoint y: 263, distance: 202.6
click at [697, 226] on div at bounding box center [727, 337] width 114 height 381
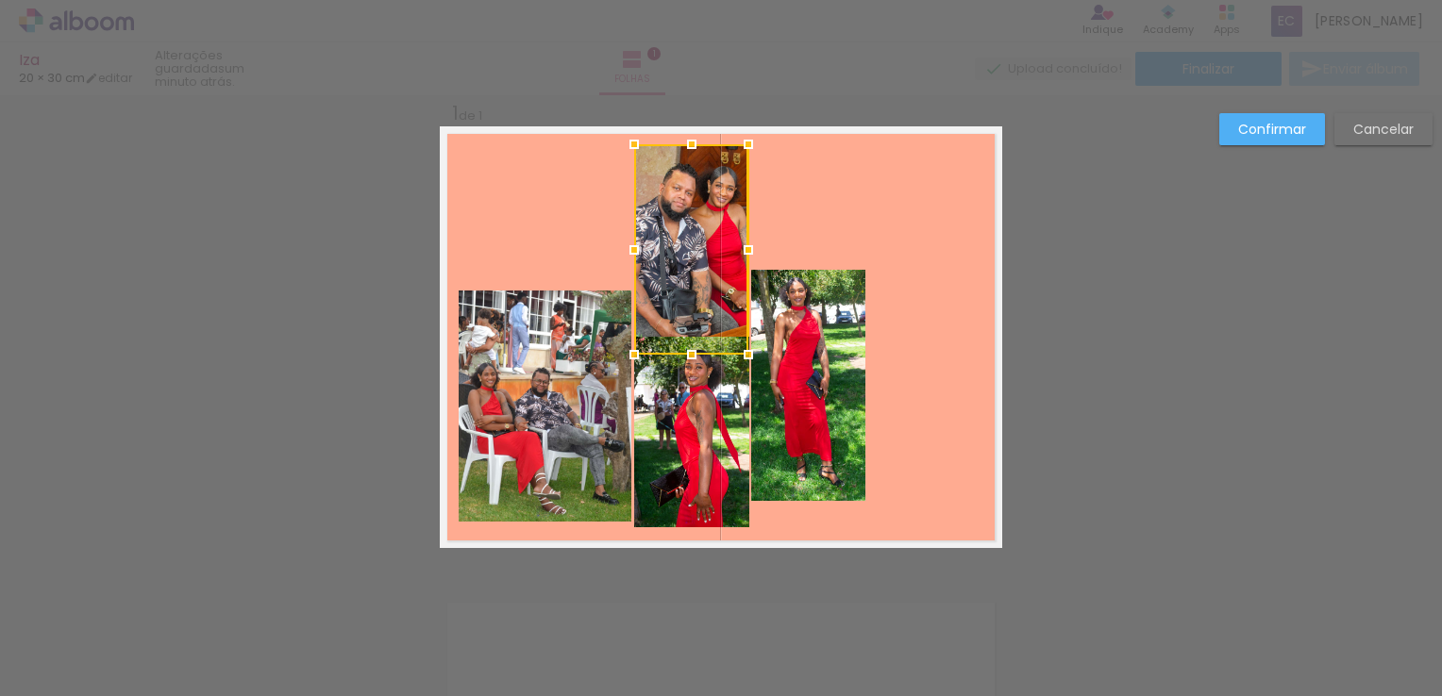
drag, startPoint x: 678, startPoint y: 528, endPoint x: 682, endPoint y: 324, distance: 204.8
click at [680, 344] on div at bounding box center [692, 355] width 38 height 38
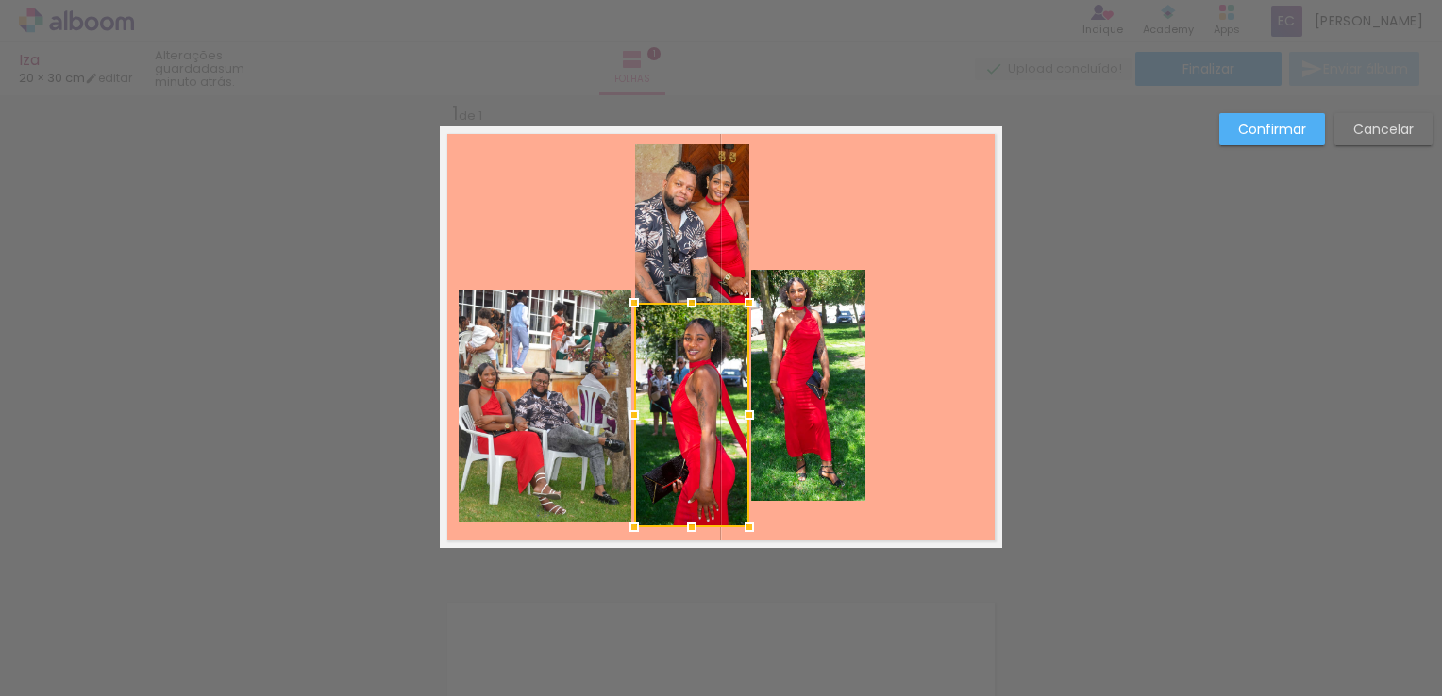
drag, startPoint x: 686, startPoint y: 336, endPoint x: 671, endPoint y: 323, distance: 20.1
click at [673, 322] on div at bounding box center [692, 303] width 38 height 38
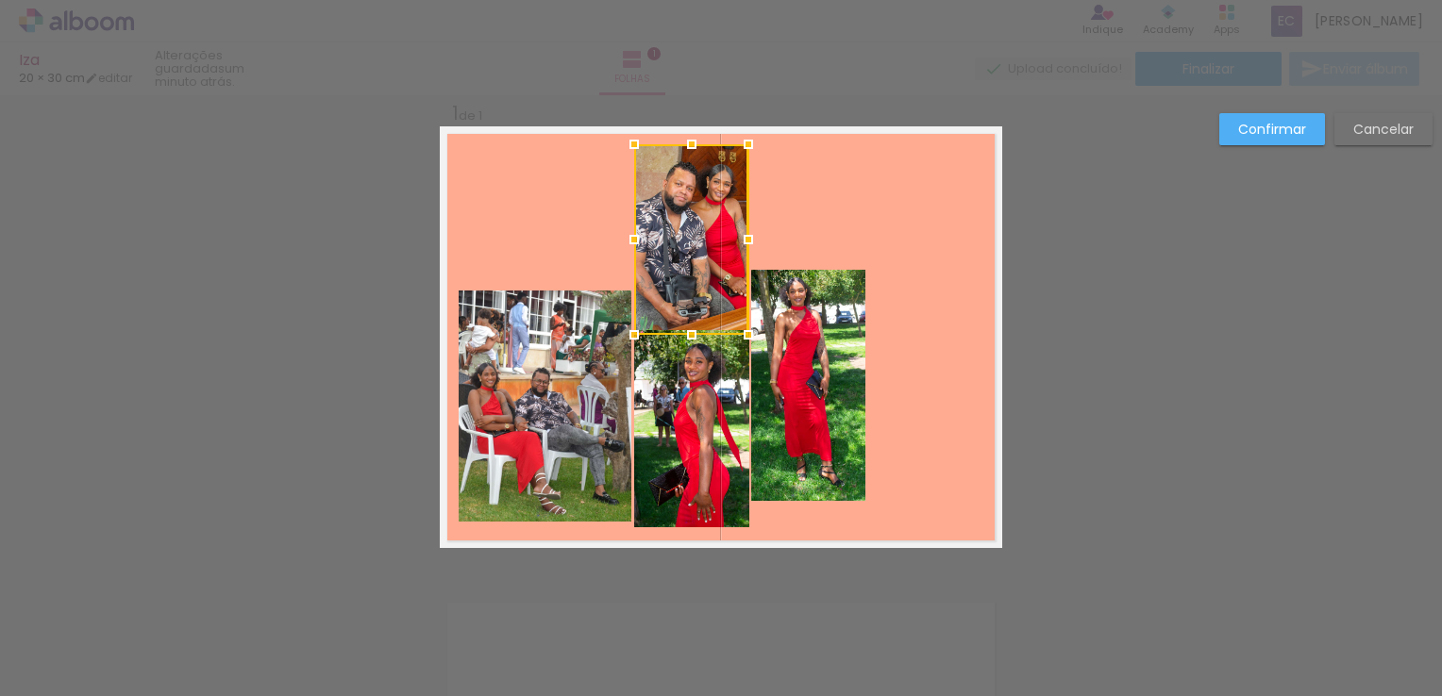
click at [689, 311] on div at bounding box center [691, 239] width 114 height 191
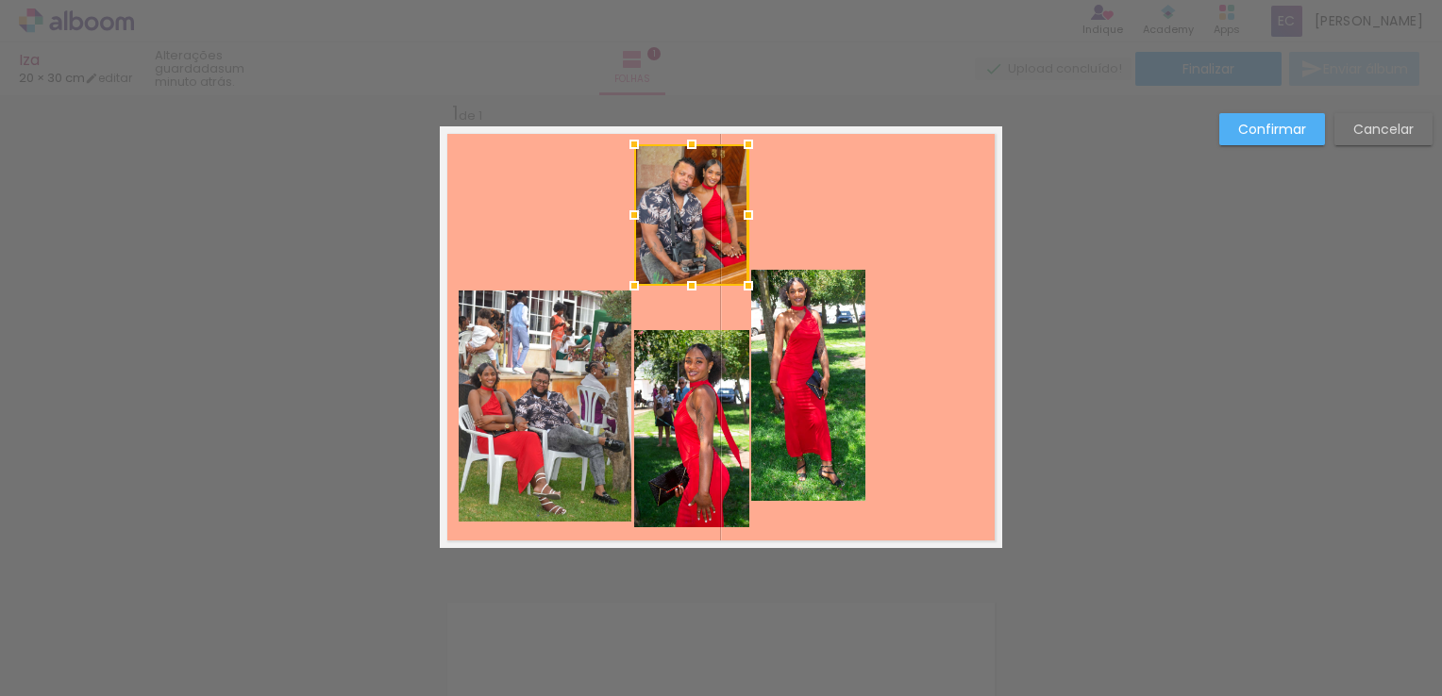
drag, startPoint x: 687, startPoint y: 340, endPoint x: 710, endPoint y: 293, distance: 52.3
click at [704, 289] on album-spread "1 de 1" at bounding box center [721, 337] width 562 height 422
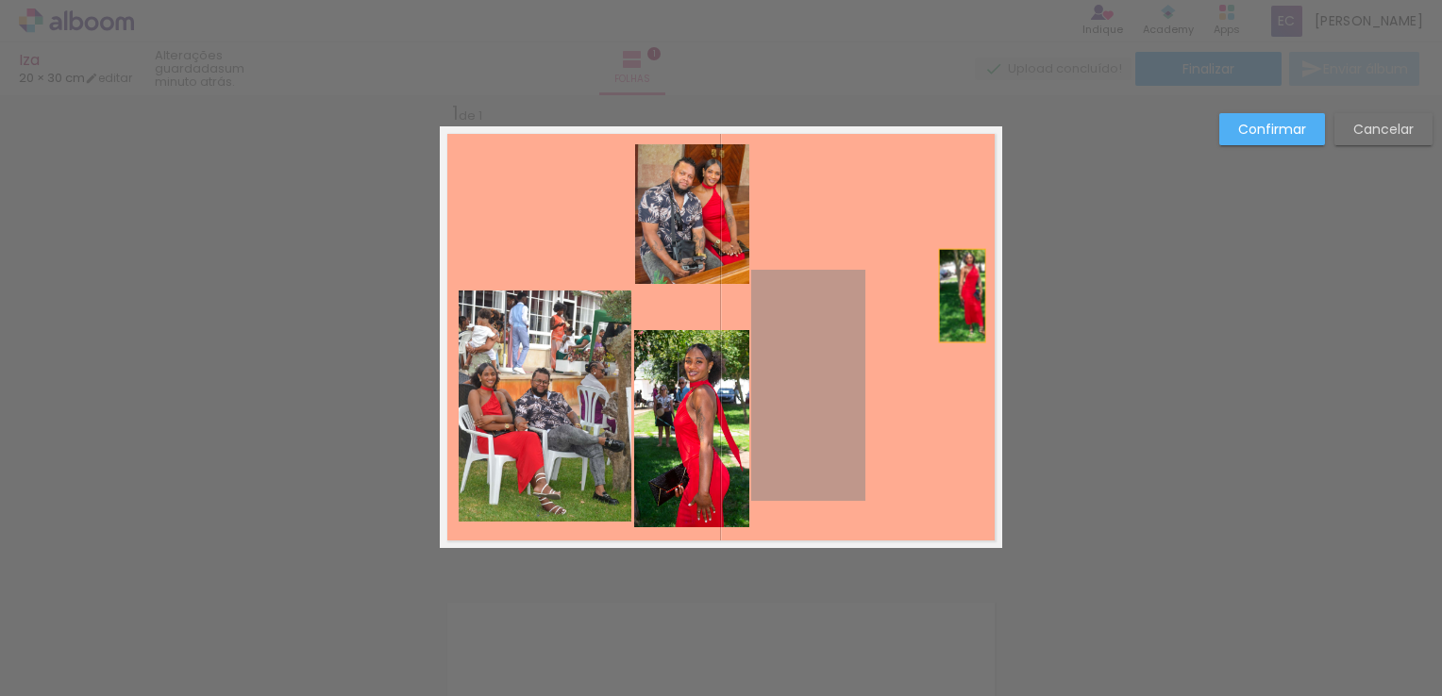
drag, startPoint x: 821, startPoint y: 360, endPoint x: 967, endPoint y: 315, distance: 153.1
click at [961, 306] on quentale-layouter at bounding box center [721, 337] width 562 height 422
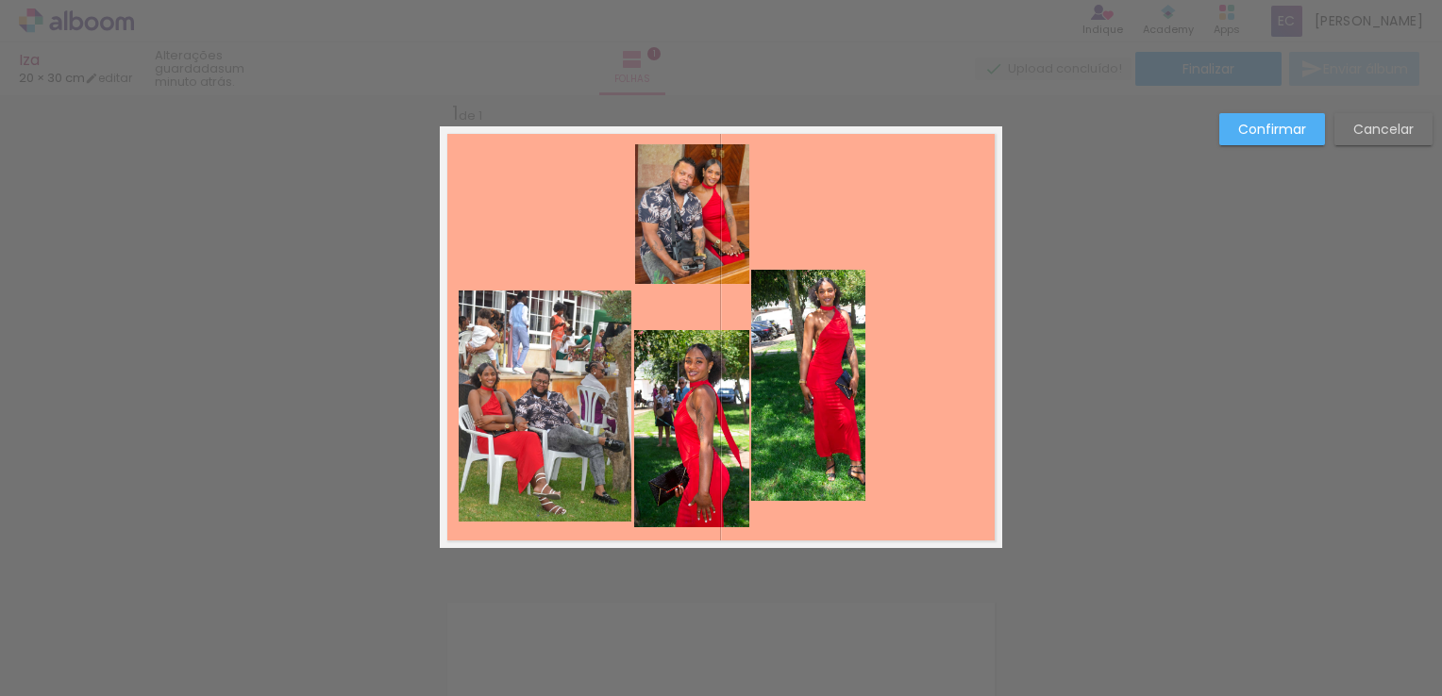
drag, startPoint x: 728, startPoint y: 206, endPoint x: 876, endPoint y: 201, distance: 147.3
click at [703, 206] on quentale-photo at bounding box center [692, 214] width 114 height 140
click at [0, 0] on slot "Confirmar" at bounding box center [0, 0] width 0 height 0
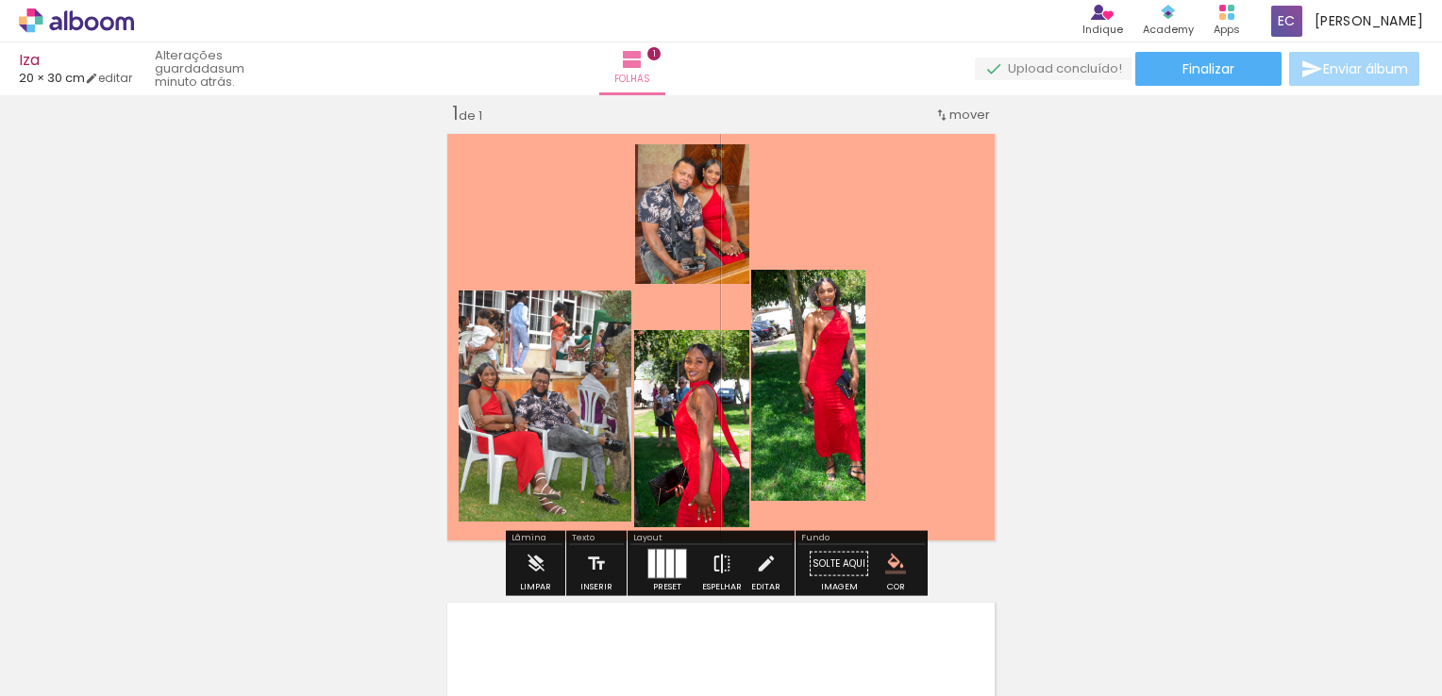
click at [722, 559] on iron-icon at bounding box center [721, 564] width 21 height 38
click at [724, 559] on iron-icon at bounding box center [721, 564] width 21 height 38
click at [721, 560] on iron-icon at bounding box center [721, 564] width 21 height 38
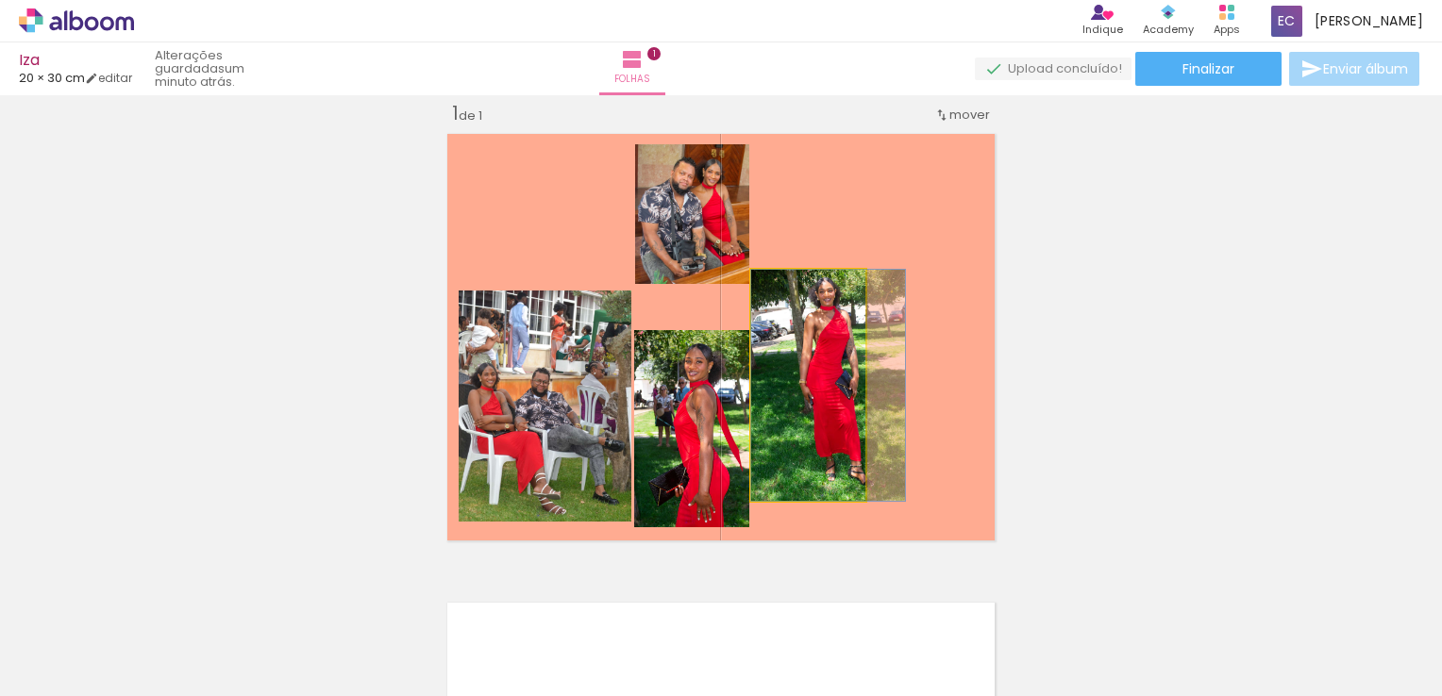
click at [837, 415] on quentale-photo at bounding box center [808, 385] width 114 height 231
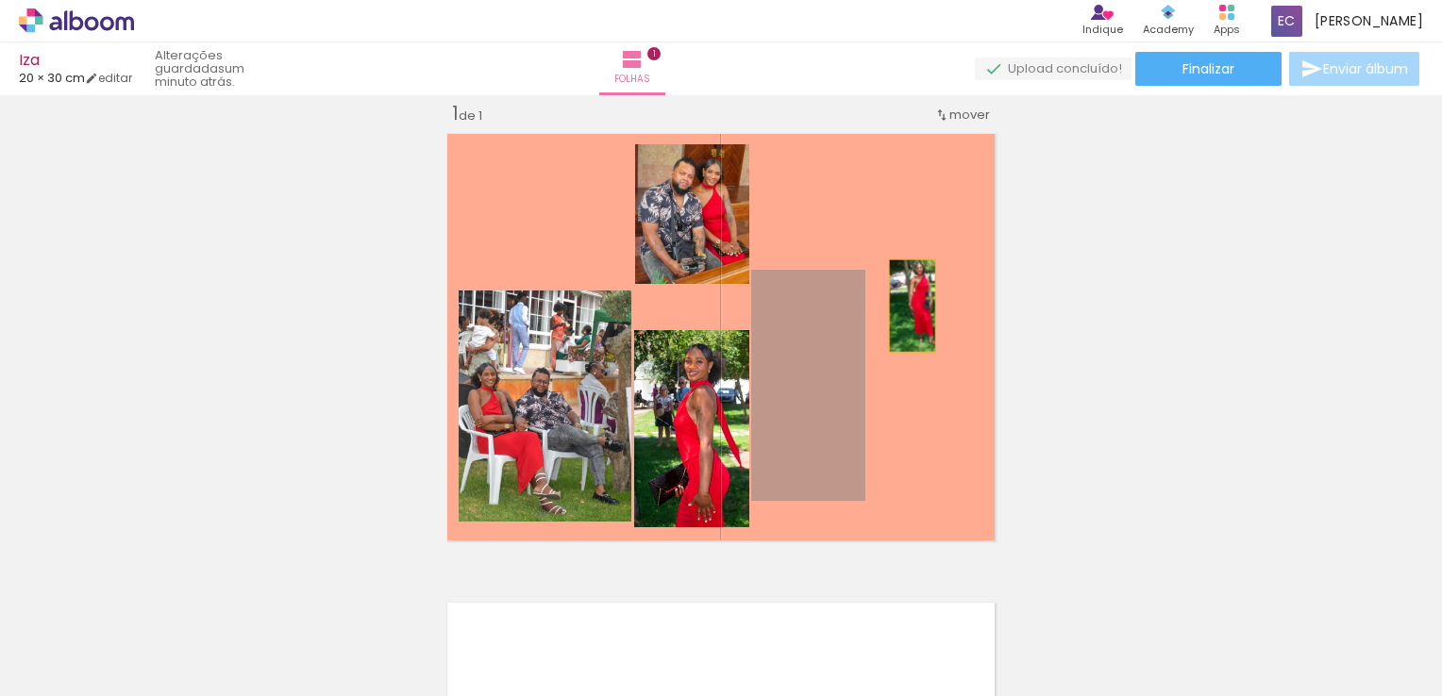
drag, startPoint x: 849, startPoint y: 426, endPoint x: 916, endPoint y: 360, distance: 94.1
click at [907, 347] on quentale-layouter at bounding box center [721, 337] width 562 height 422
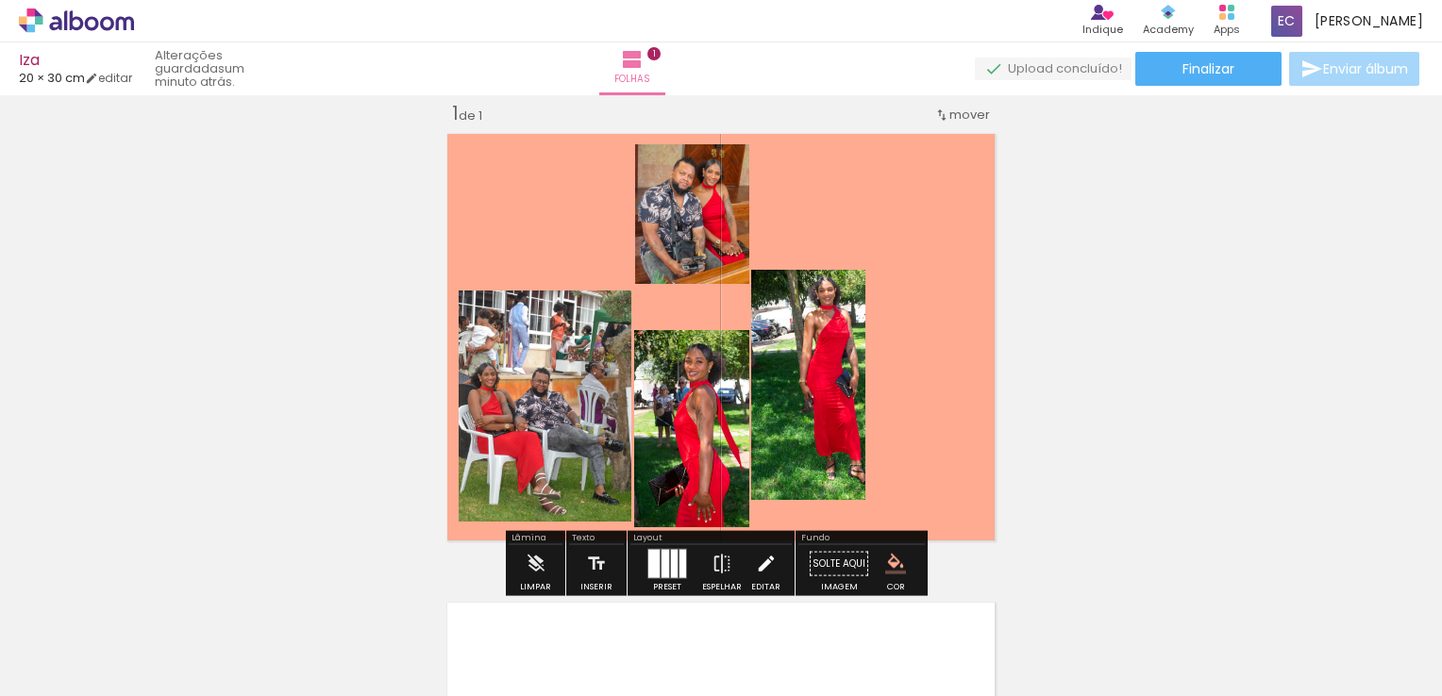
click at [756, 560] on iron-icon at bounding box center [766, 564] width 21 height 38
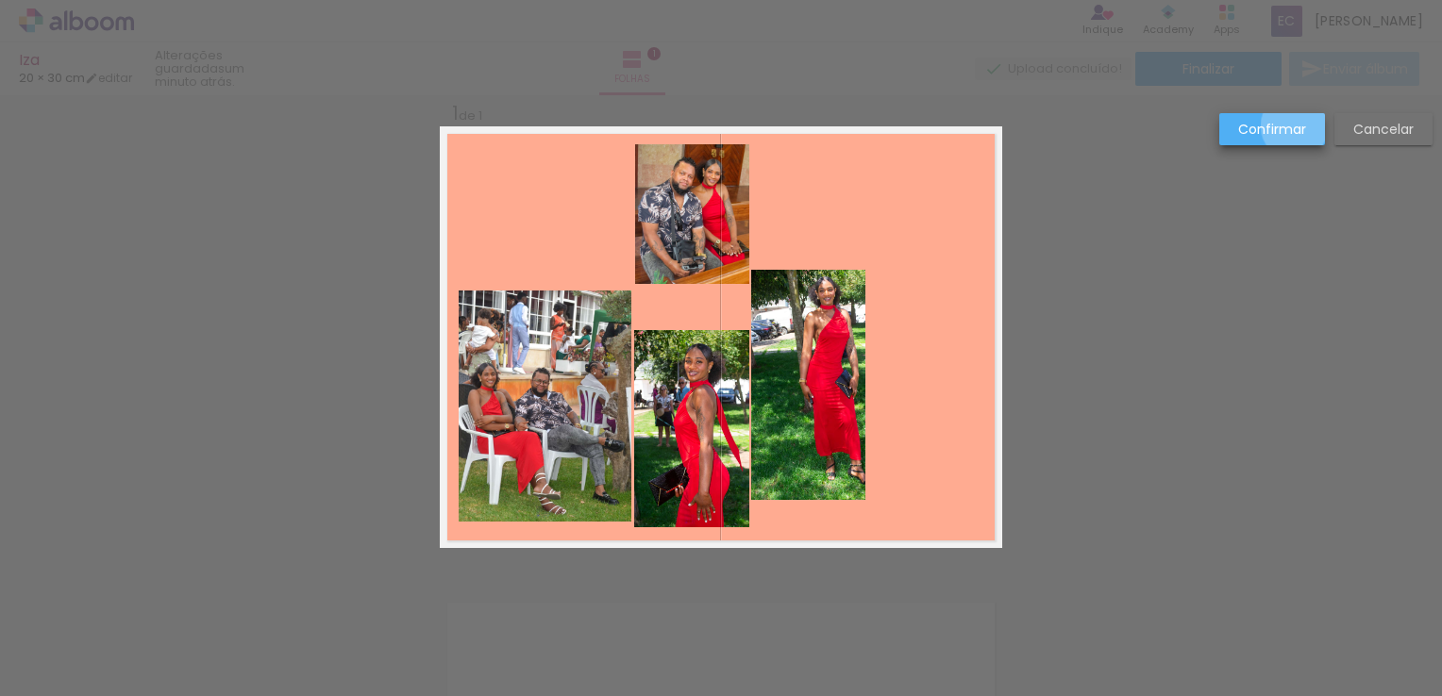
click at [0, 0] on slot "Confirmar" at bounding box center [0, 0] width 0 height 0
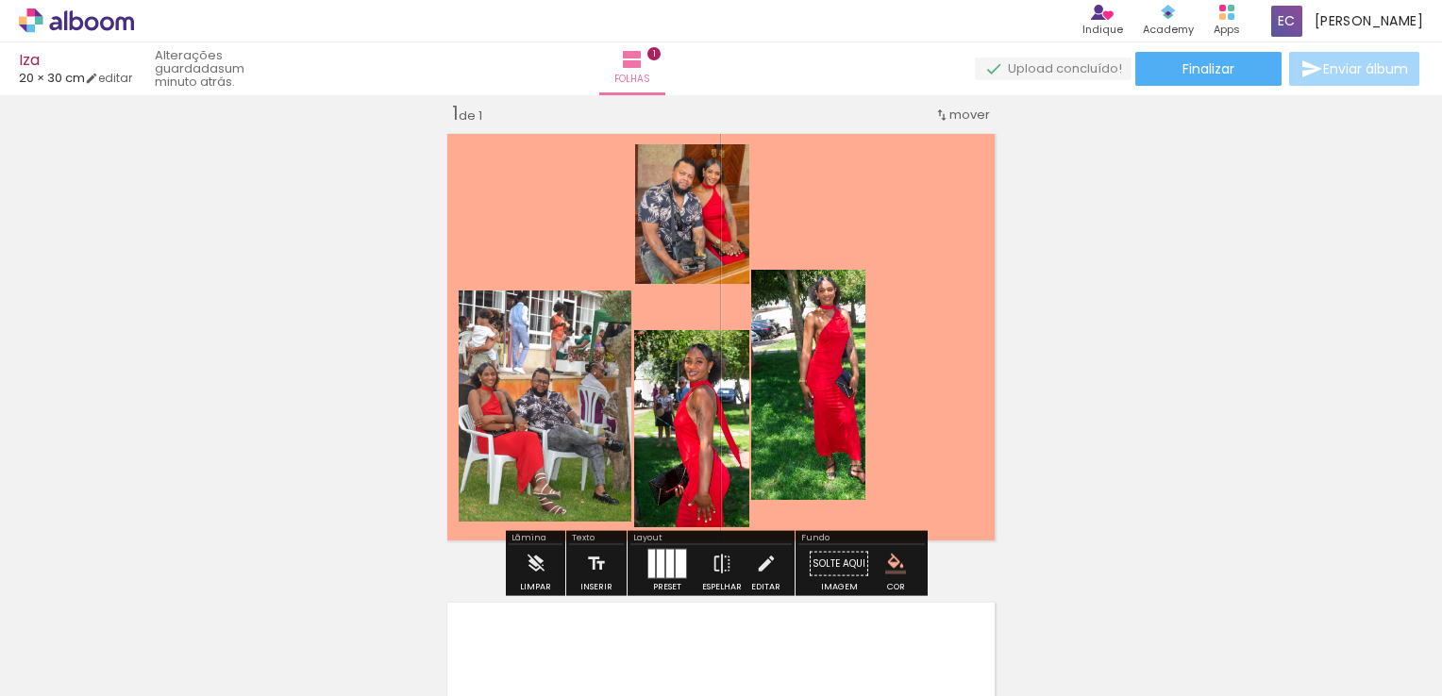
click at [668, 569] on div at bounding box center [670, 564] width 8 height 28
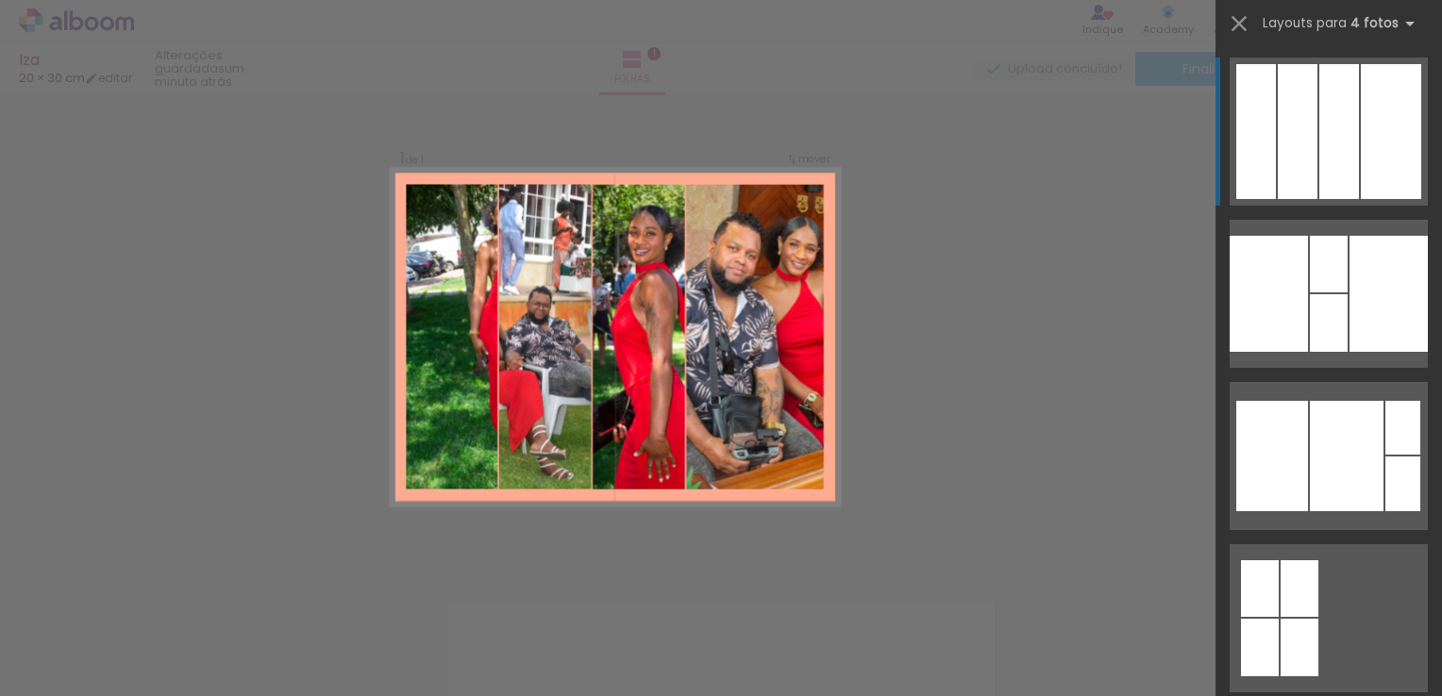
click at [677, 564] on div "Confirmar Cancelar" at bounding box center [721, 563] width 1442 height 983
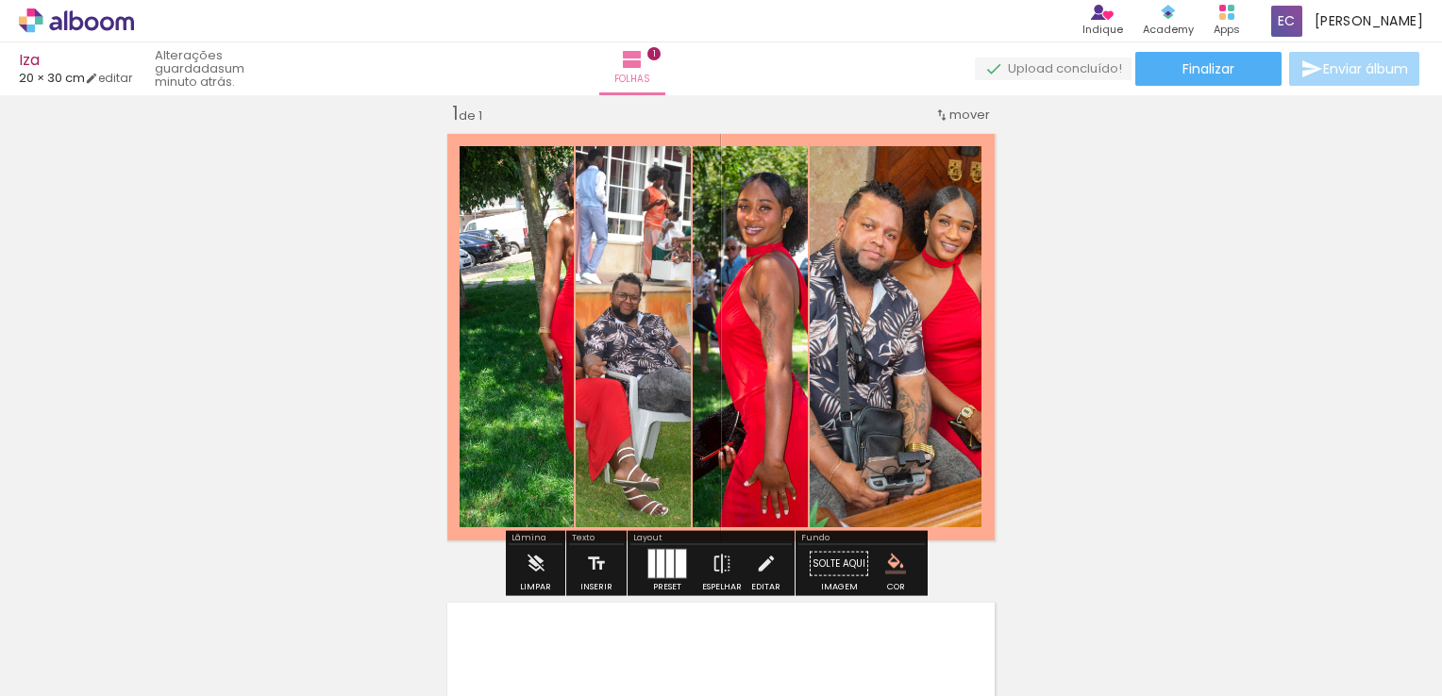
click at [677, 564] on div at bounding box center [681, 564] width 10 height 28
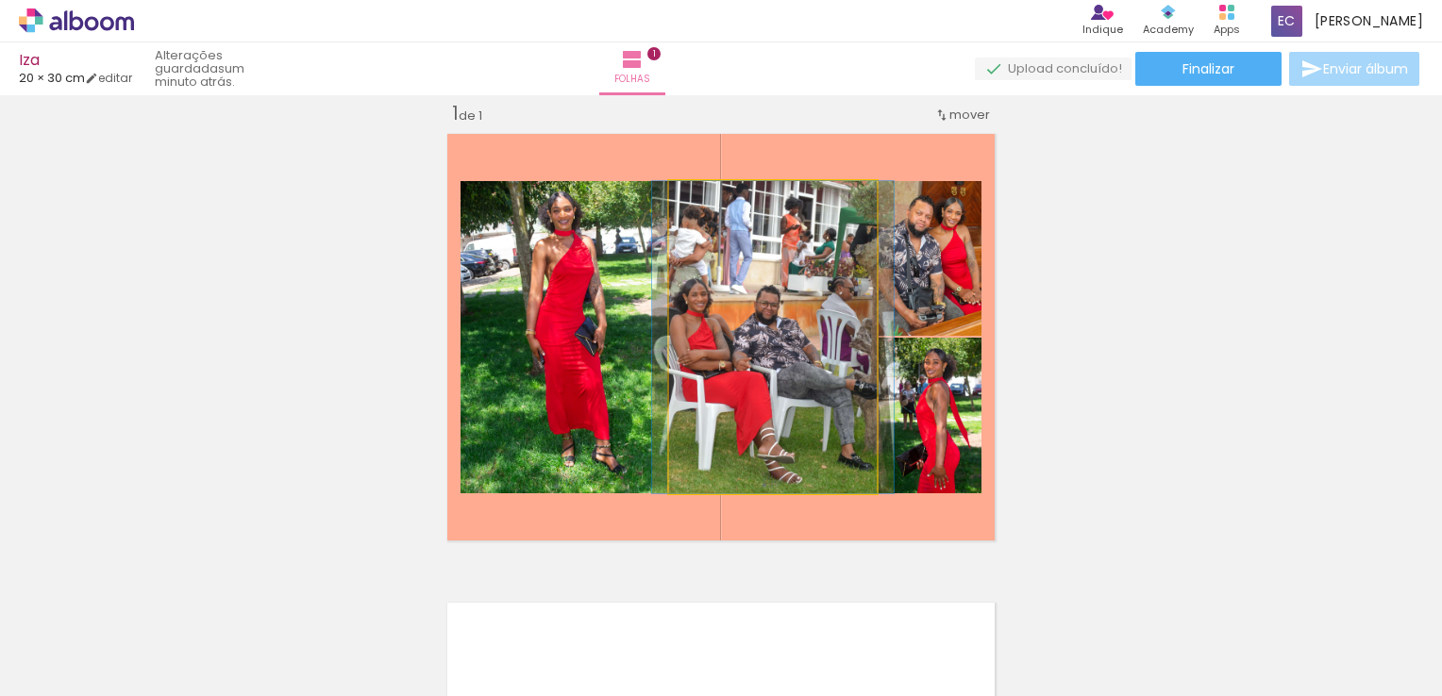
click at [747, 332] on quentale-photo at bounding box center [773, 337] width 208 height 312
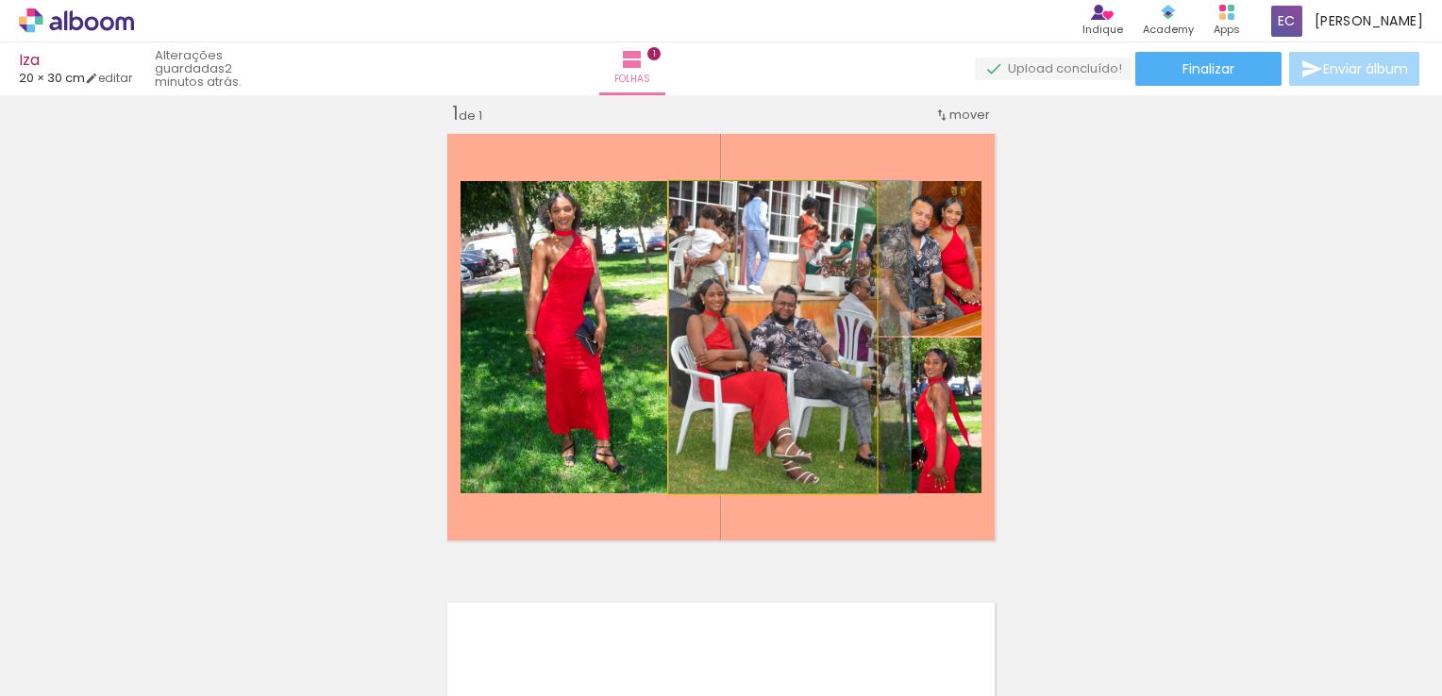
drag, startPoint x: 745, startPoint y: 308, endPoint x: 834, endPoint y: 277, distance: 93.7
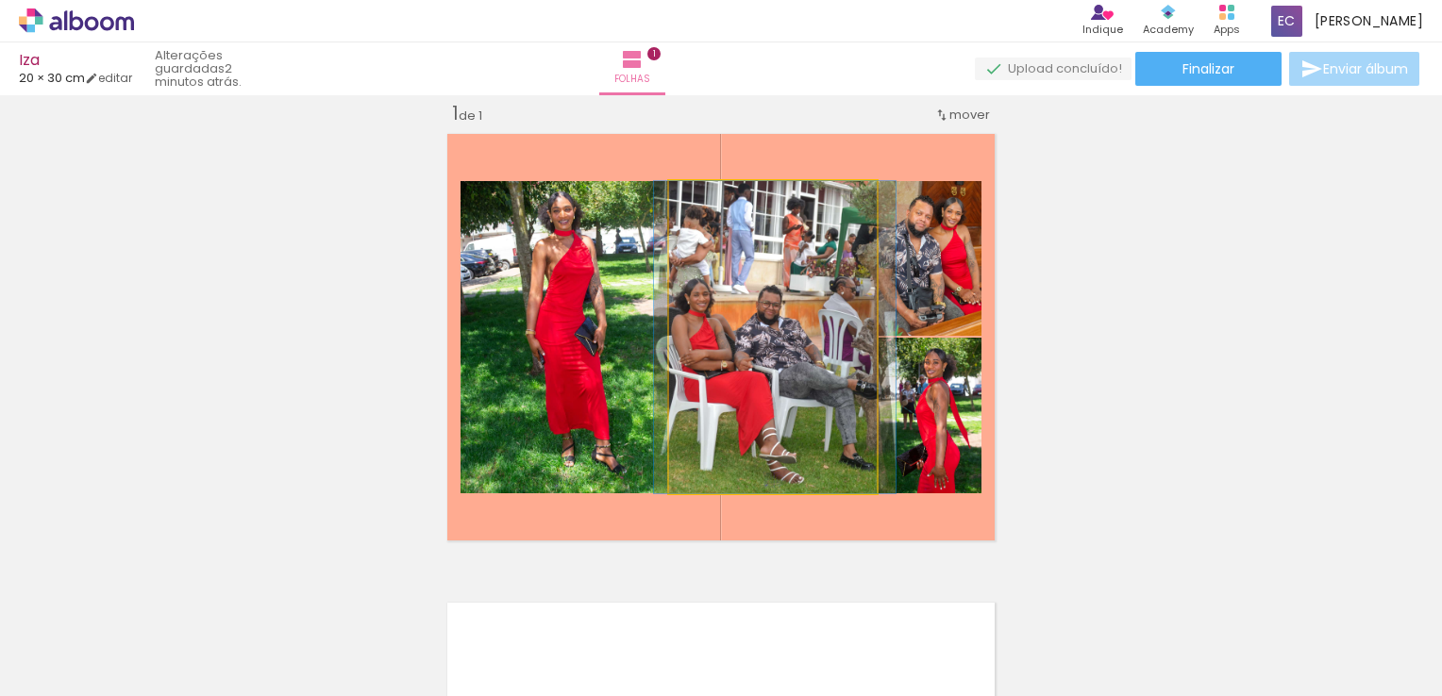
drag, startPoint x: 795, startPoint y: 335, endPoint x: 780, endPoint y: 338, distance: 15.4
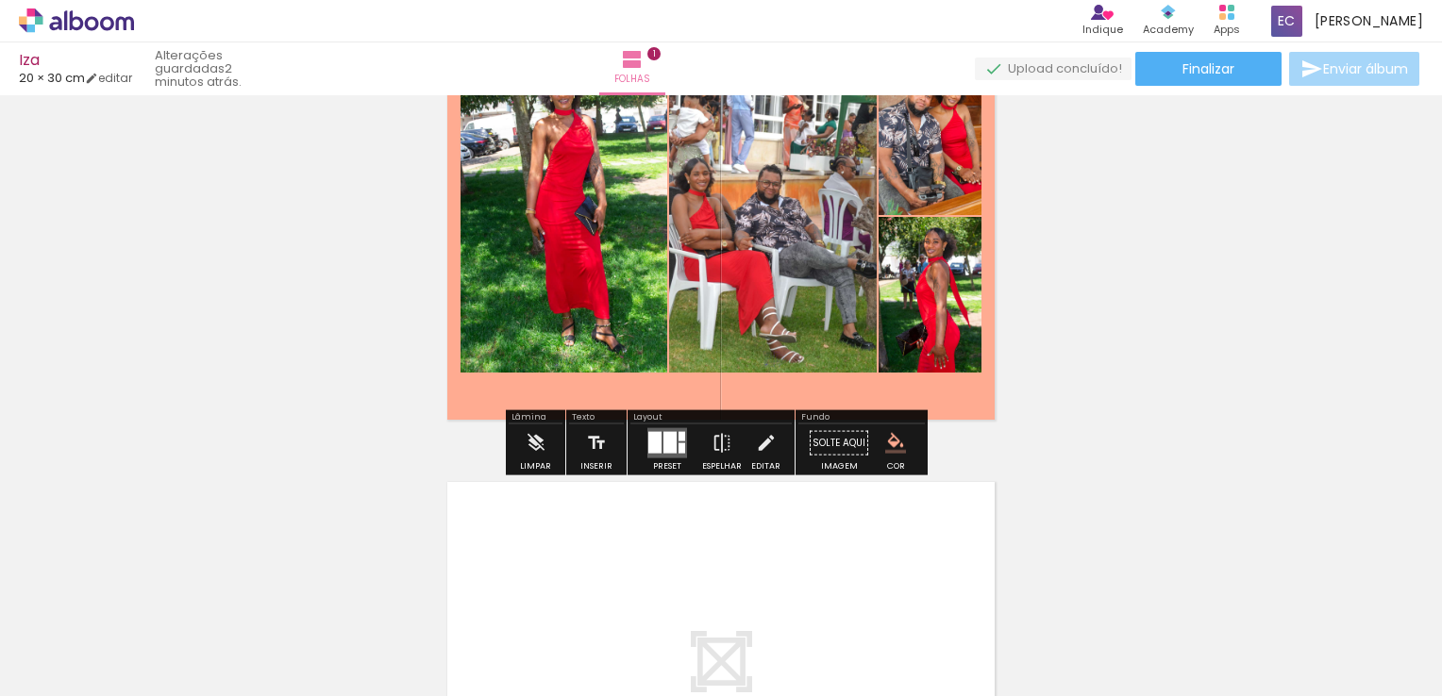
scroll to position [189, 0]
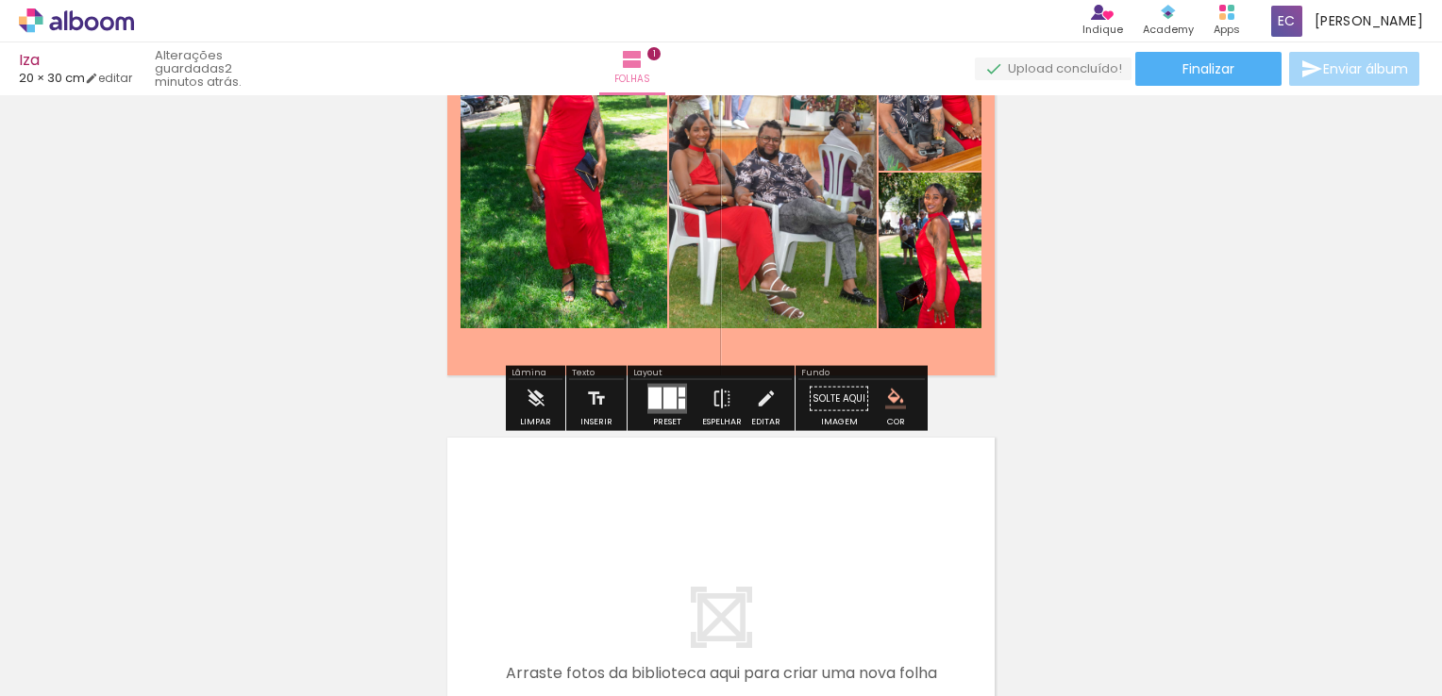
click at [887, 413] on paper-menu-button "#ffebee #ffcdd2 #ef9a9a #e57373 #ef5350 #f44336 #e53935 #d32f2f #c62828 #b71c1c…" at bounding box center [896, 399] width 36 height 36
click at [885, 397] on iron-icon "color picker" at bounding box center [895, 399] width 21 height 21
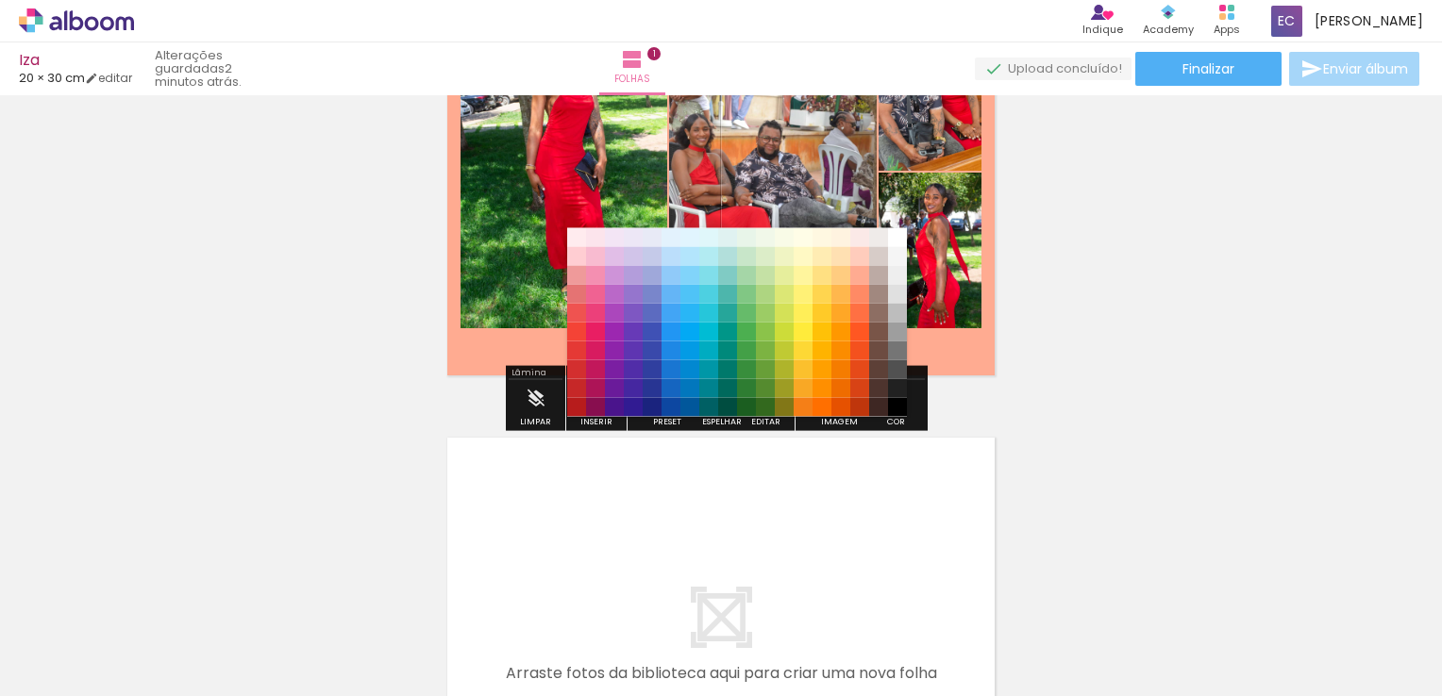
click at [664, 362] on paper-item "#1976d2" at bounding box center [670, 368] width 19 height 19
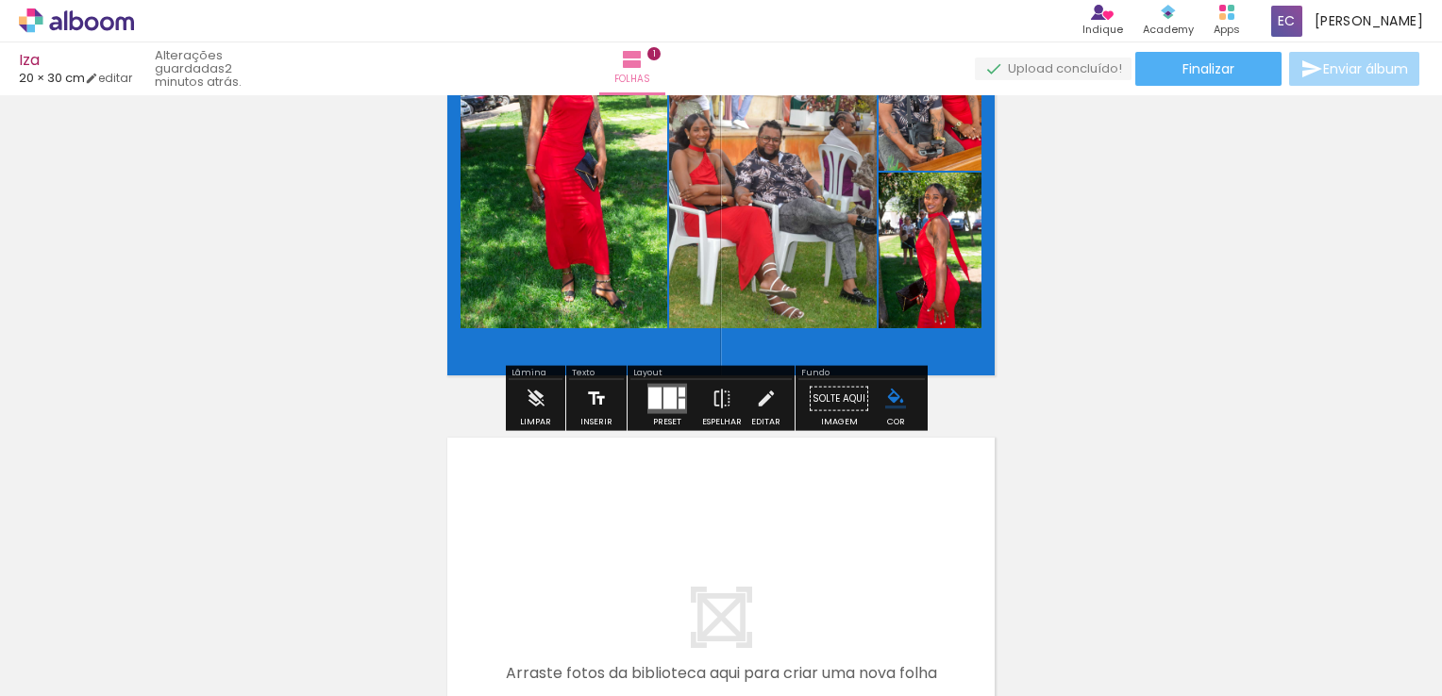
click at [596, 418] on div "Inserir" at bounding box center [596, 422] width 32 height 8
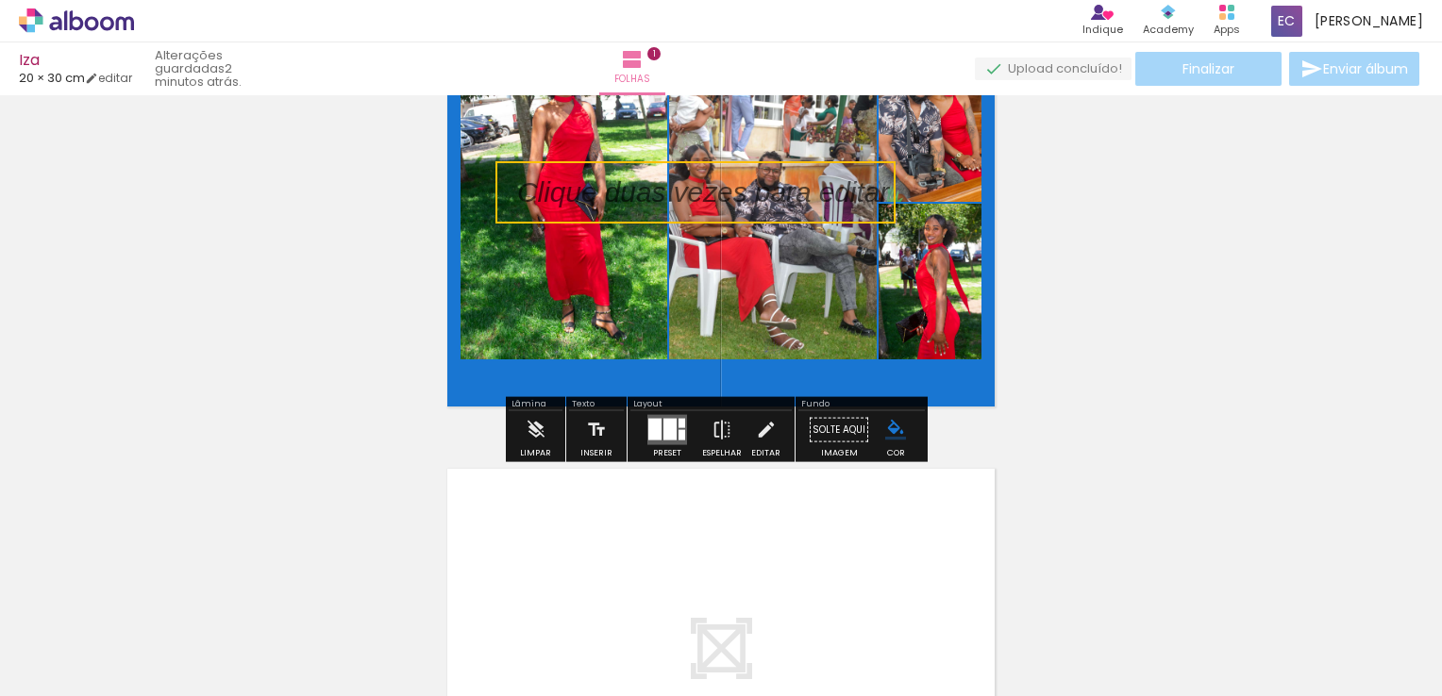
scroll to position [150, 0]
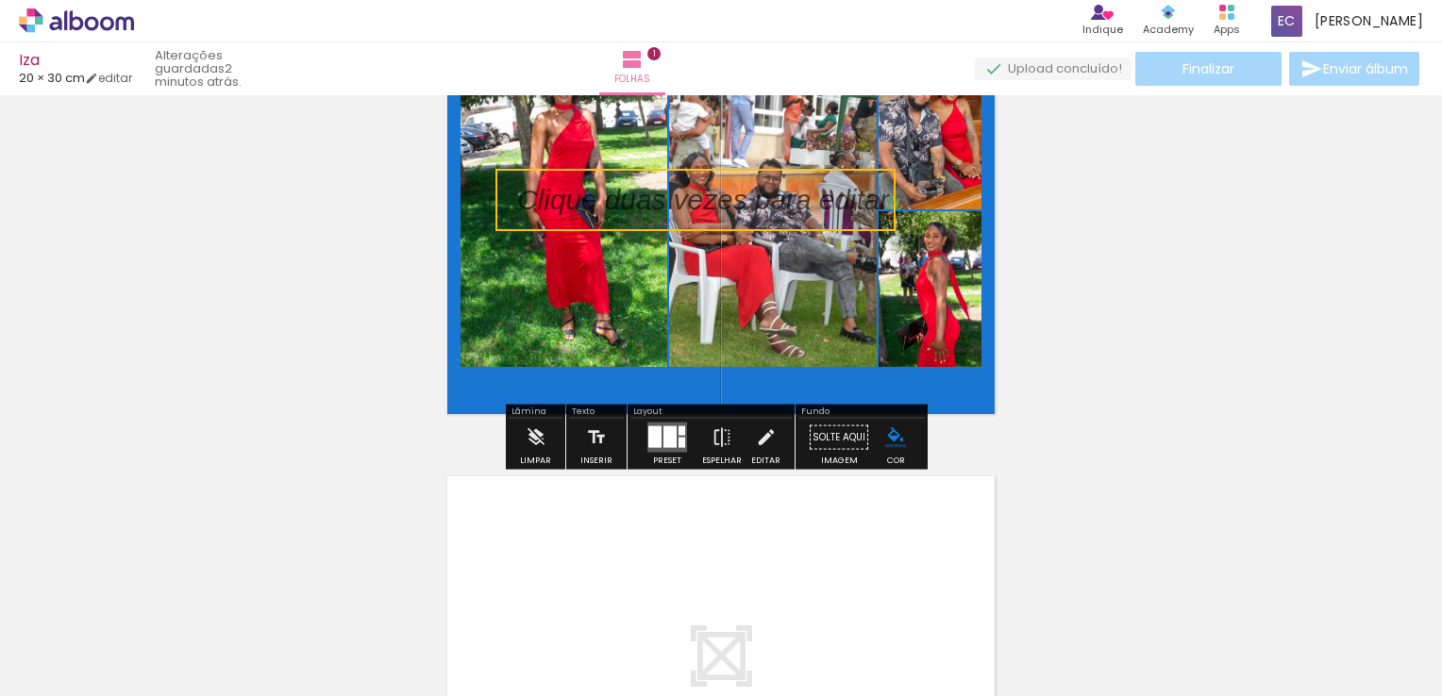
click at [703, 210] on quentale-selection at bounding box center [695, 200] width 400 height 62
type input "Sans Serif"
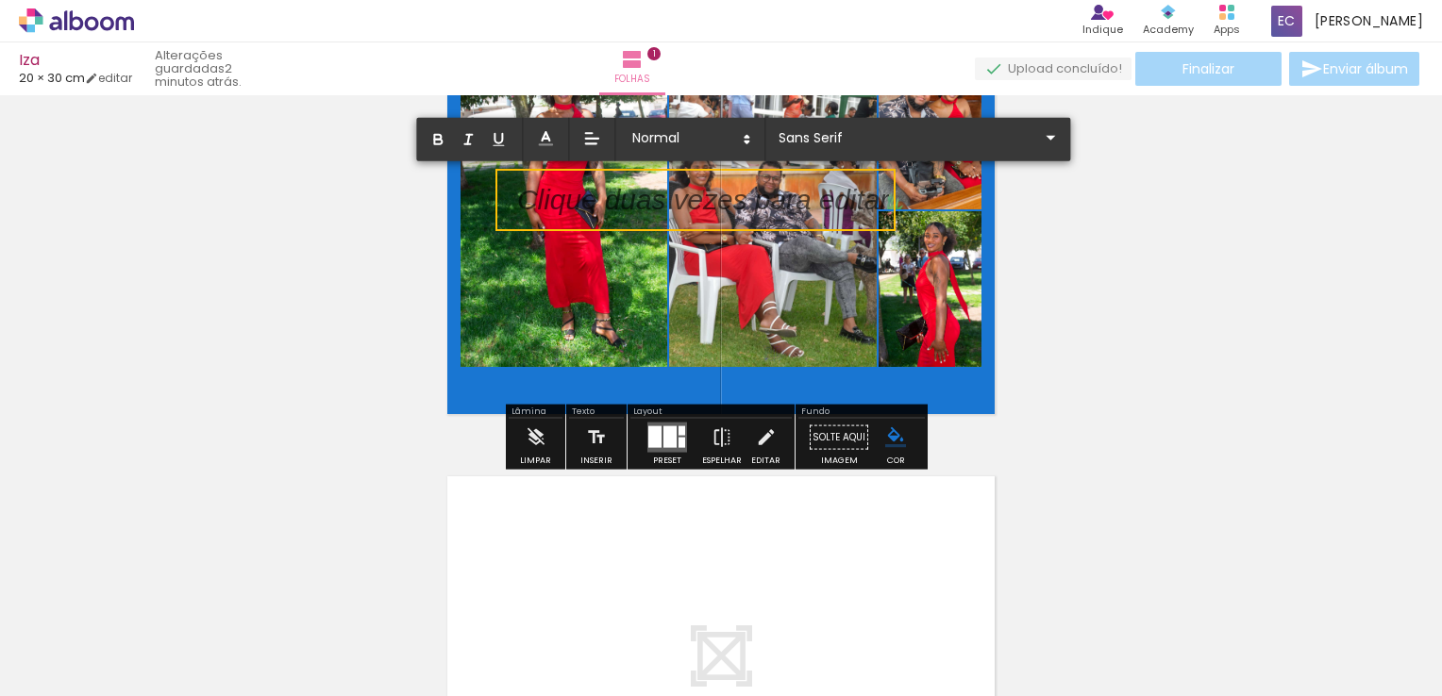
click at [698, 207] on p at bounding box center [703, 212] width 372 height 40
click at [697, 207] on p at bounding box center [703, 212] width 372 height 40
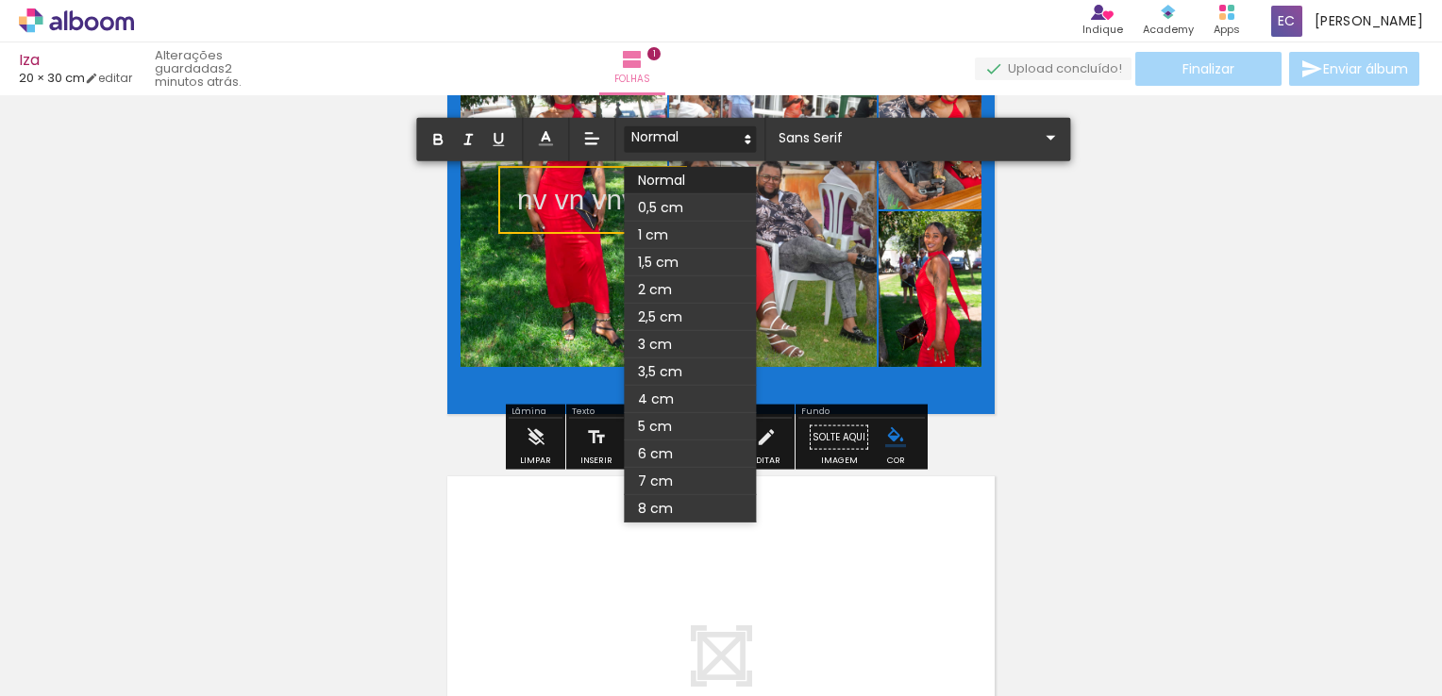
click at [717, 136] on span at bounding box center [690, 139] width 132 height 26
click at [688, 264] on span at bounding box center [690, 262] width 132 height 27
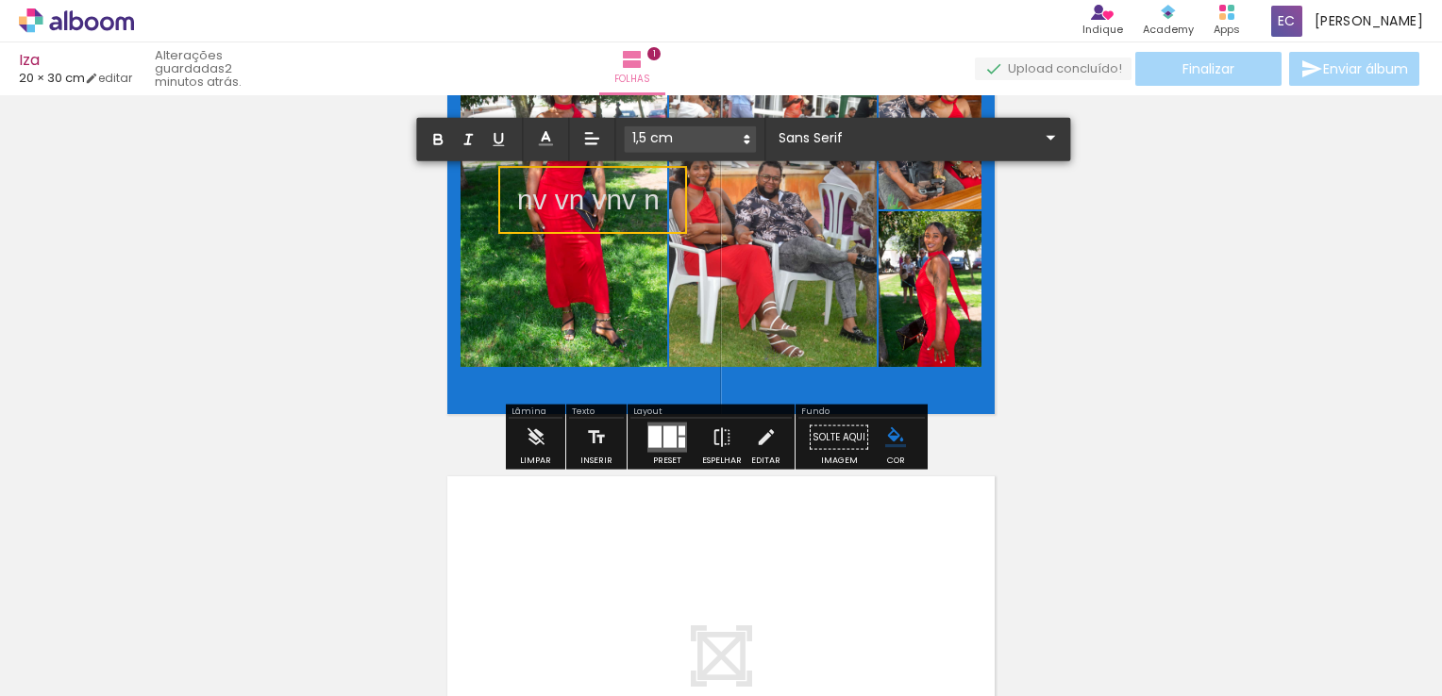
click at [721, 137] on span at bounding box center [690, 139] width 132 height 26
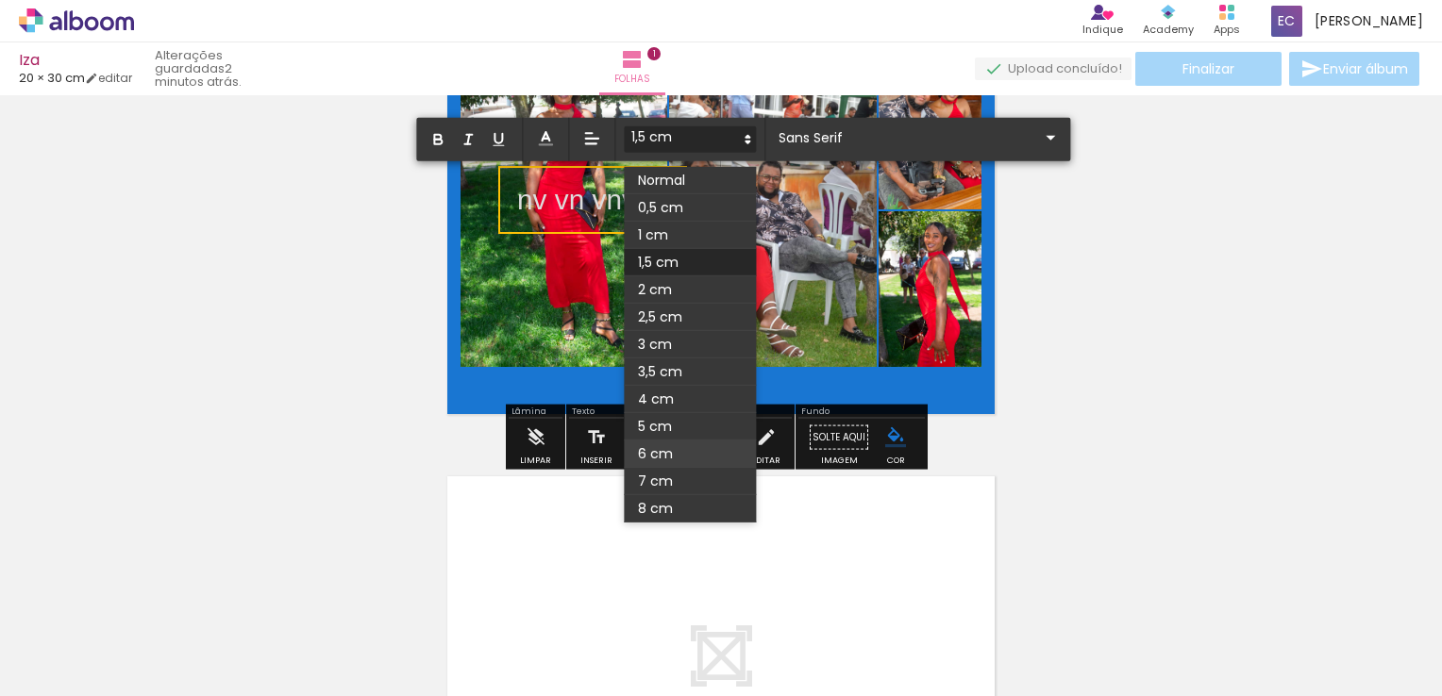
click at [650, 450] on span at bounding box center [690, 454] width 132 height 27
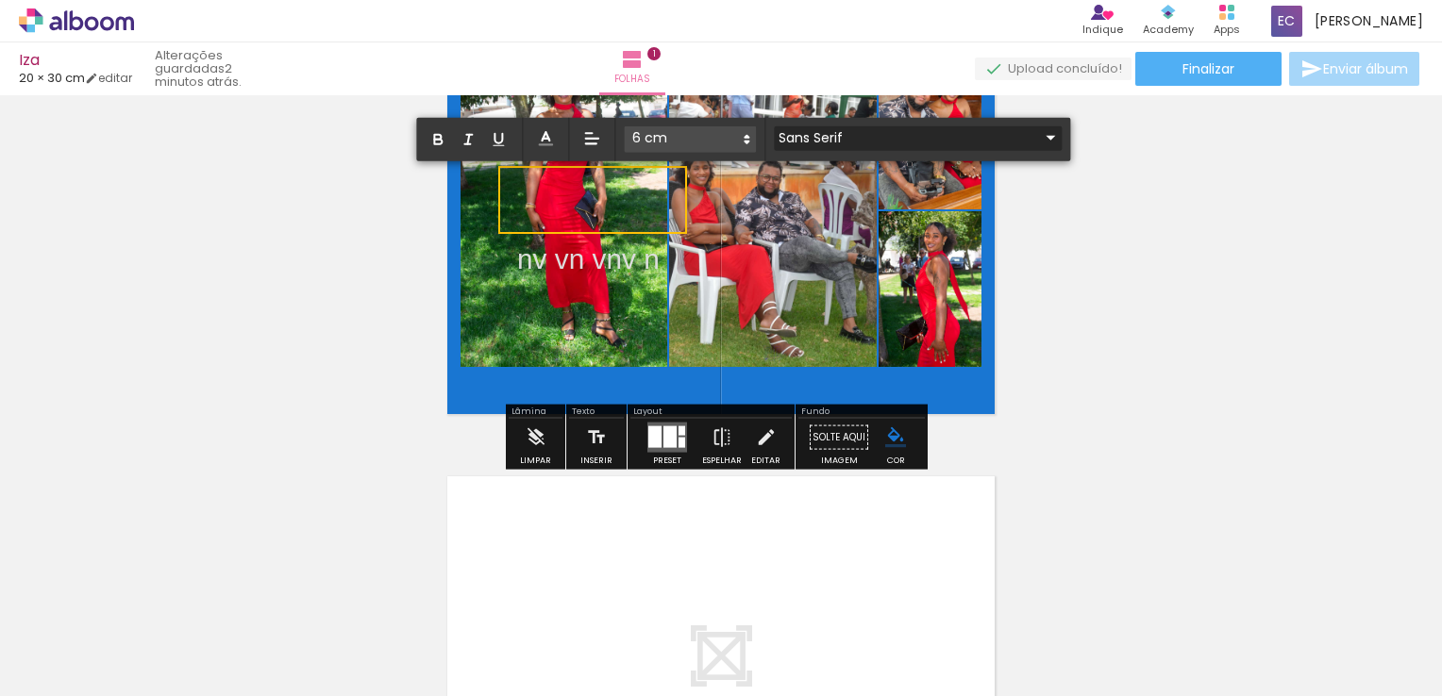
click at [850, 133] on input "Sans Serif" at bounding box center [906, 137] width 265 height 20
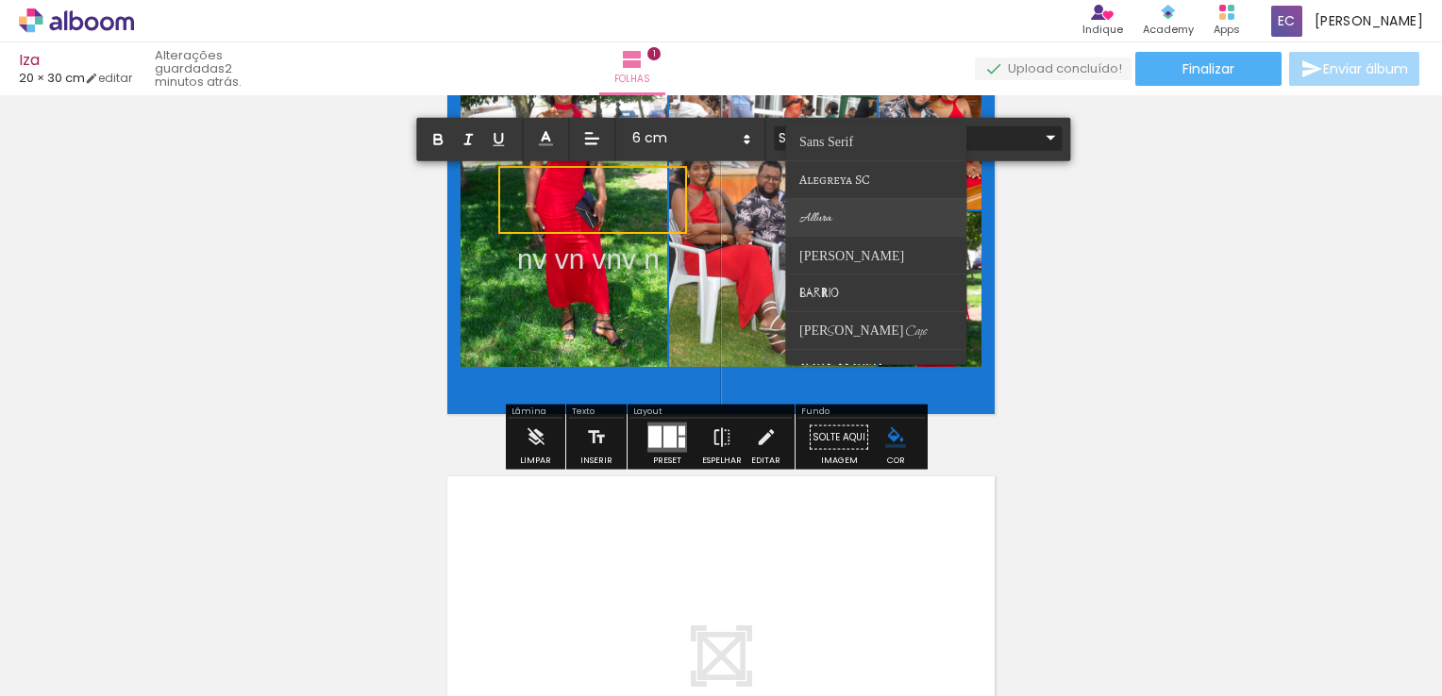
click at [823, 148] on span "Allura" at bounding box center [827, 141] width 54 height 14
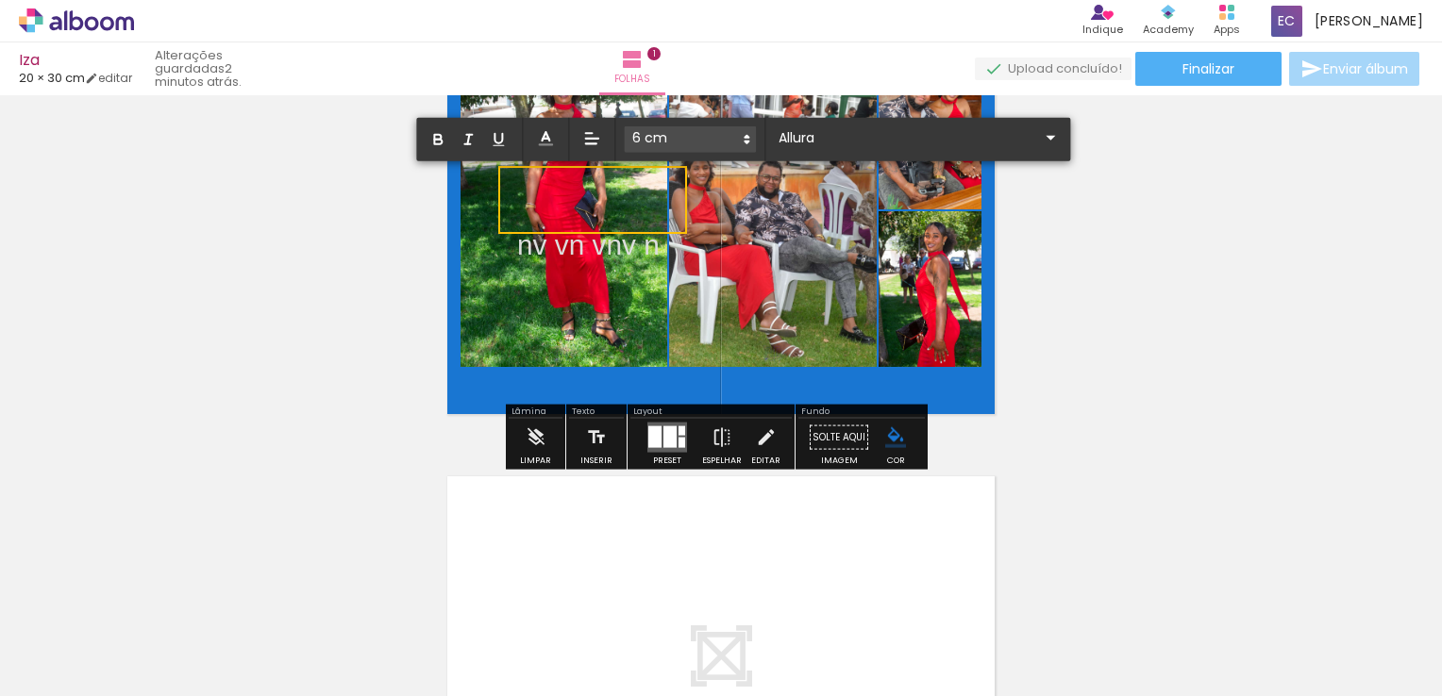
click at [631, 249] on p "nv vn vnv n ﻿" at bounding box center [588, 240] width 142 height 120
drag, startPoint x: 589, startPoint y: 202, endPoint x: 457, endPoint y: 206, distance: 132.2
click at [459, 206] on album-spread "1 de 1" at bounding box center [721, 211] width 562 height 422
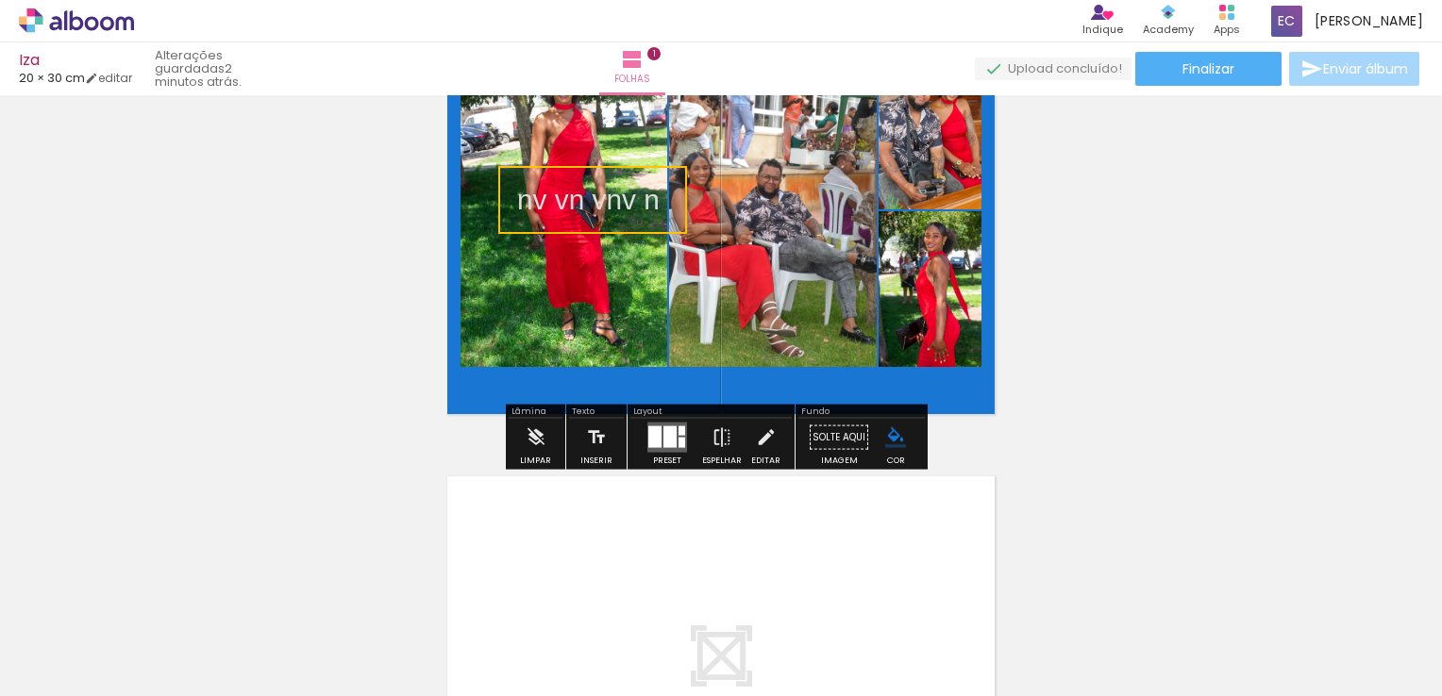
drag, startPoint x: 644, startPoint y: 202, endPoint x: 610, endPoint y: 201, distance: 33.0
click at [610, 207] on div "Inserir folha 1 de 1" at bounding box center [721, 421] width 1442 height 939
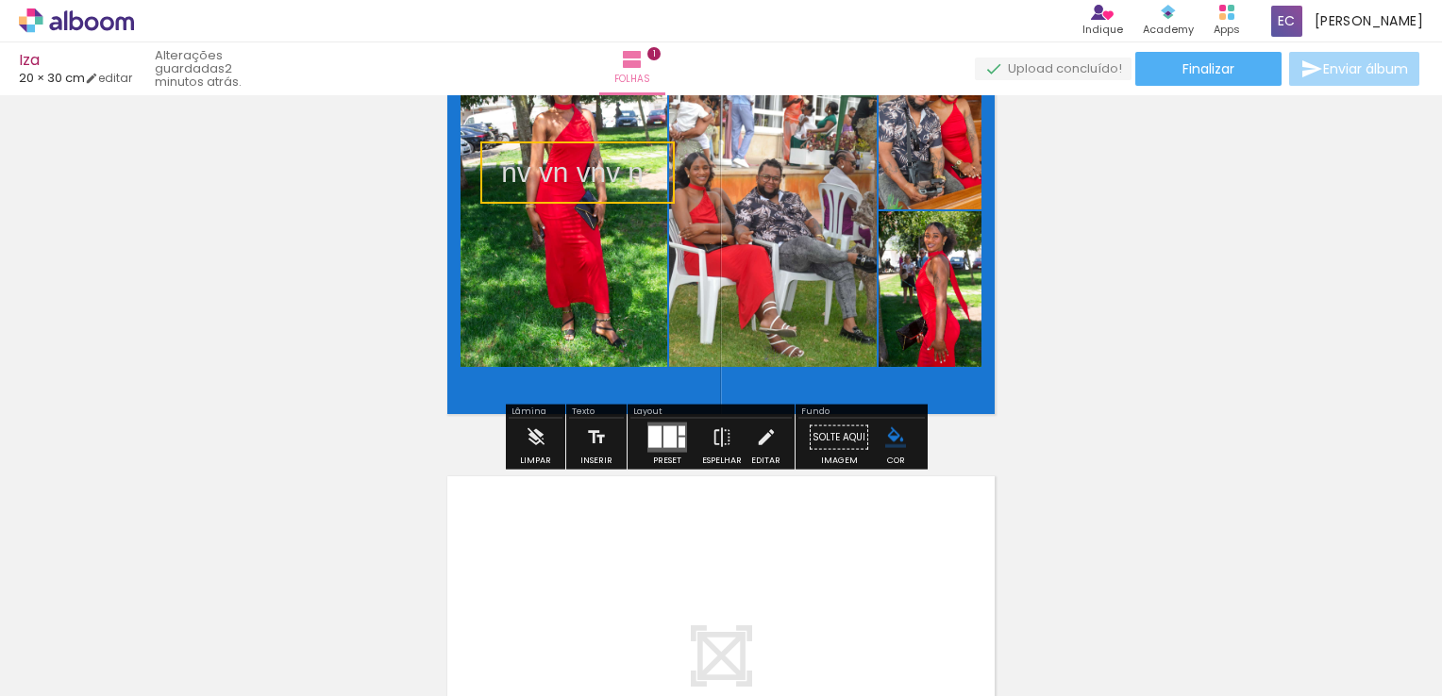
click at [633, 174] on quentale-selection at bounding box center [577, 173] width 194 height 62
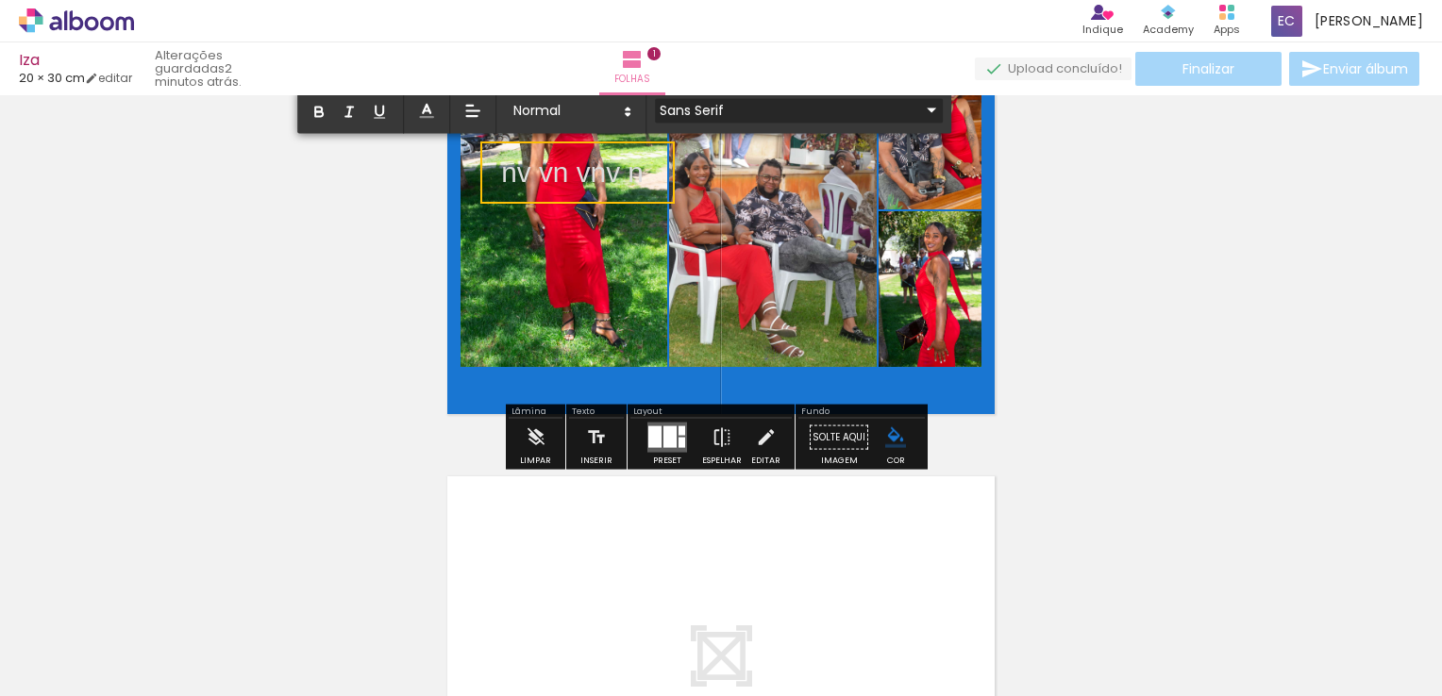
click at [920, 108] on iron-icon at bounding box center [931, 110] width 23 height 23
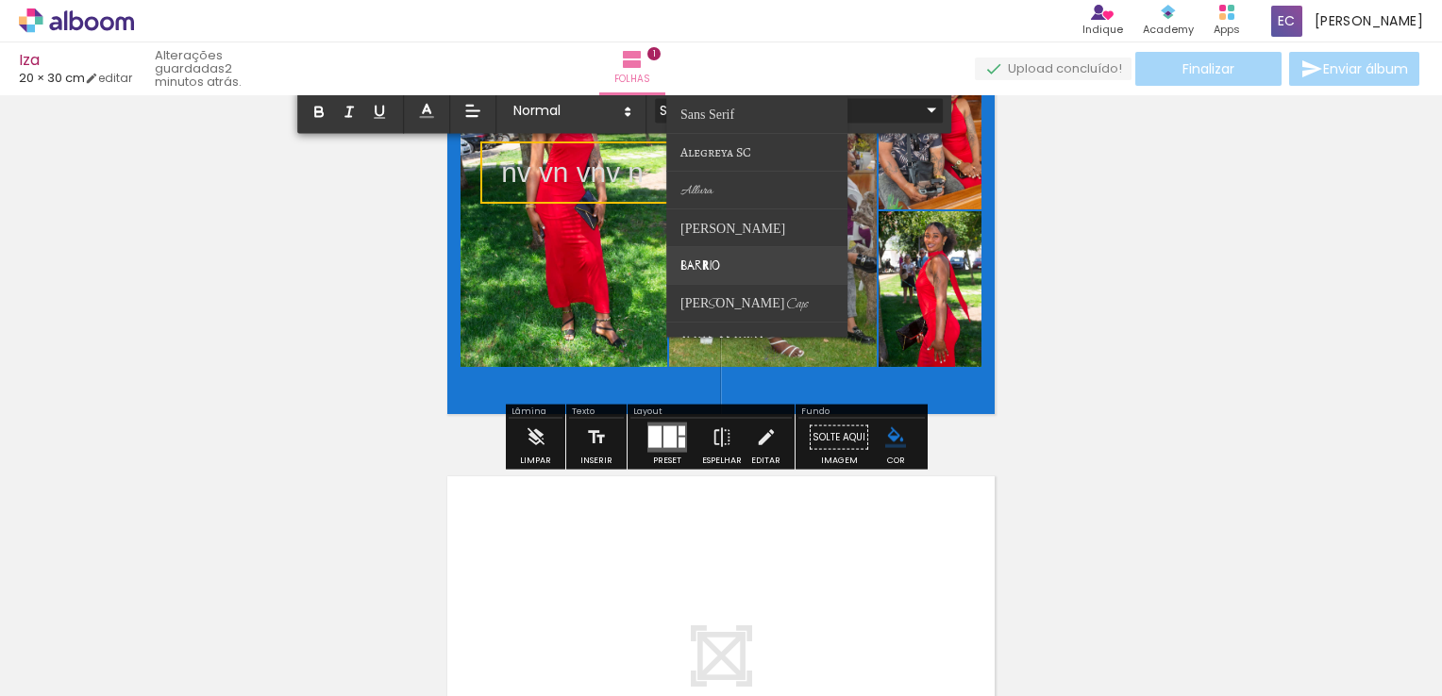
click at [756, 250] on paper-item at bounding box center [757, 265] width 181 height 38
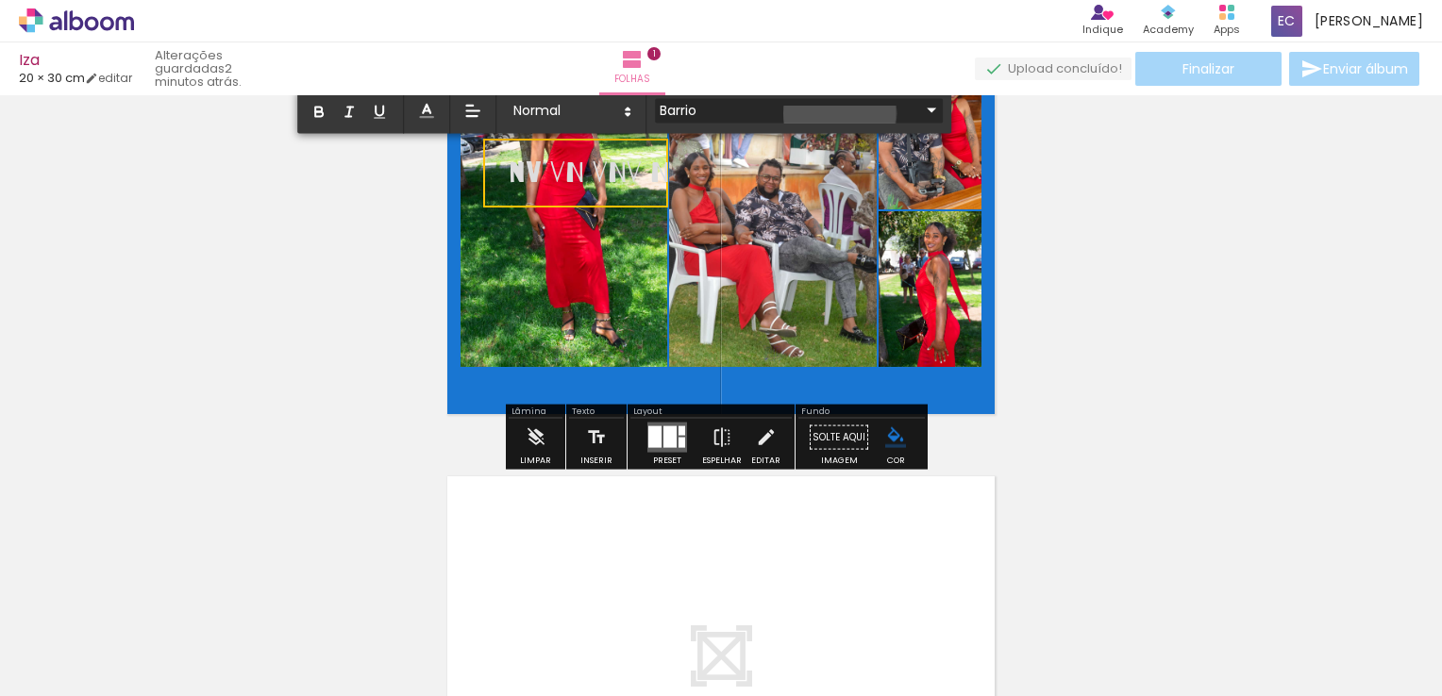
click at [920, 114] on iron-icon at bounding box center [931, 110] width 23 height 23
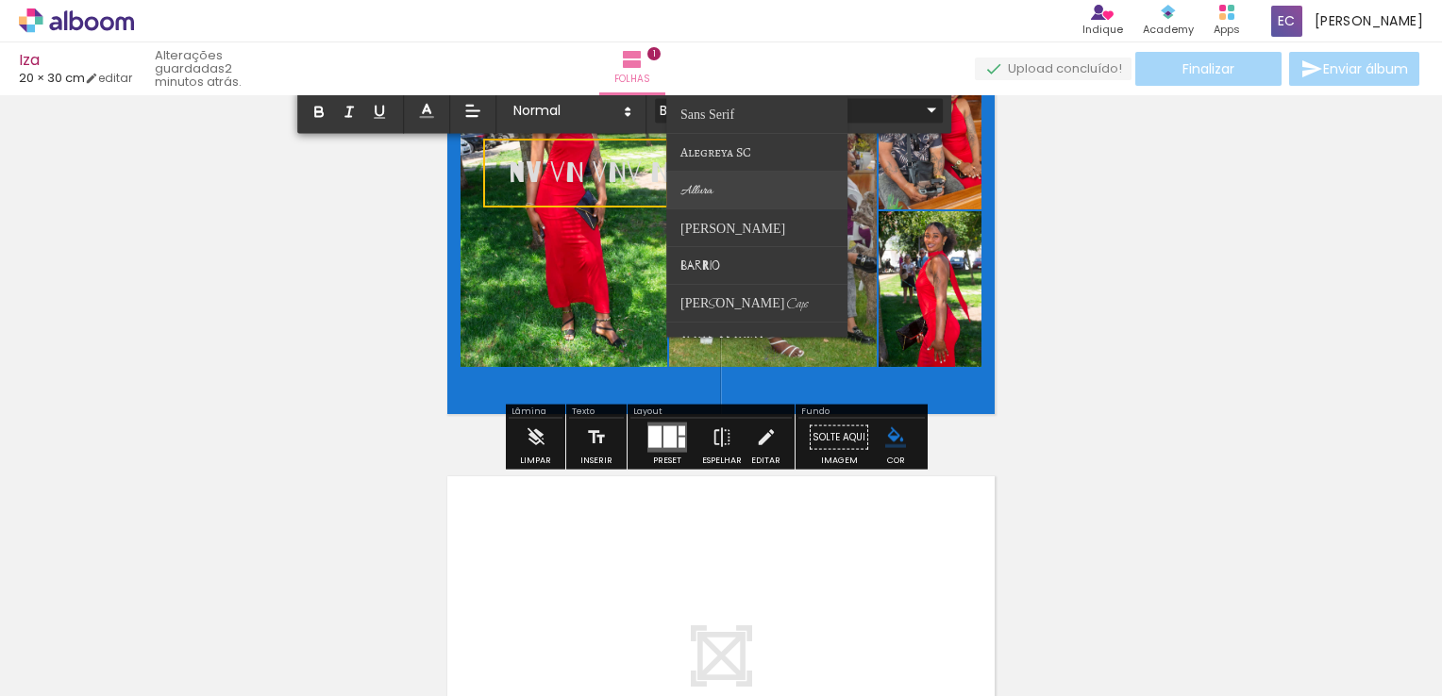
click at [736, 182] on paper-item at bounding box center [757, 190] width 181 height 38
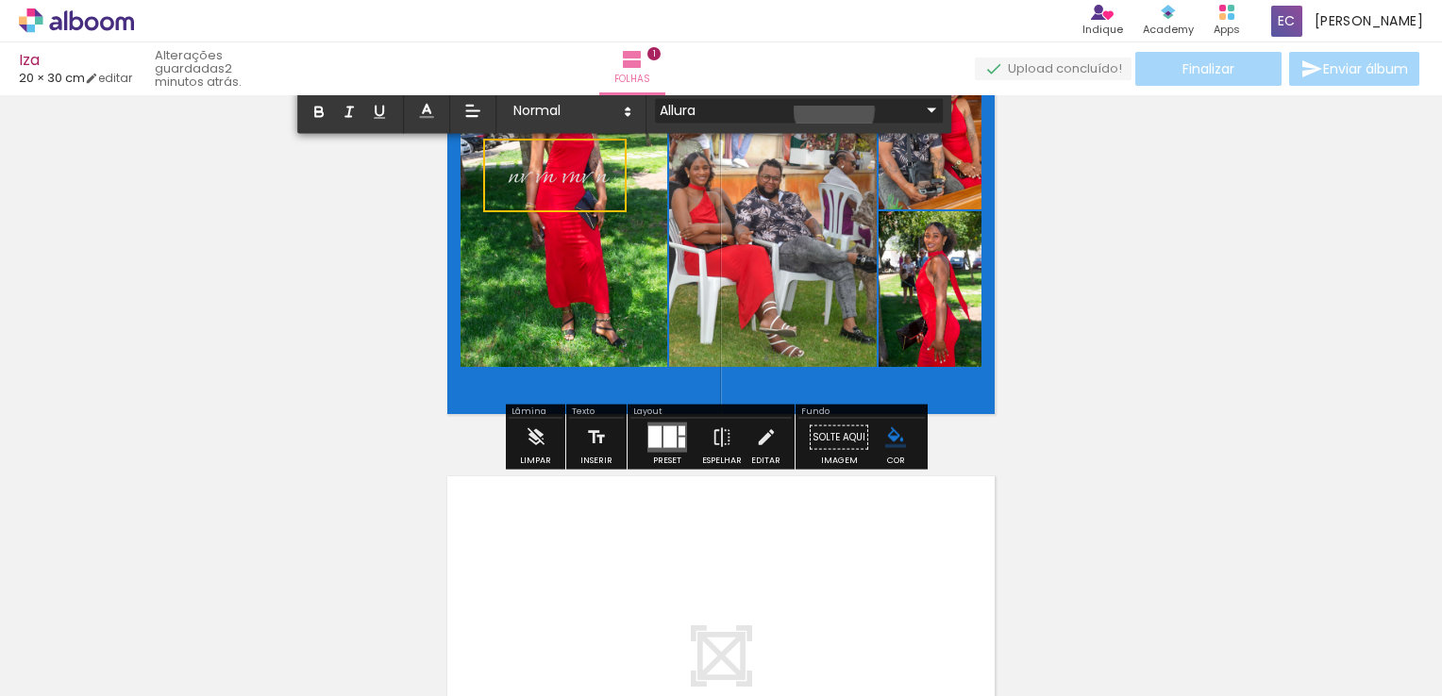
click at [920, 110] on iron-icon at bounding box center [931, 110] width 23 height 23
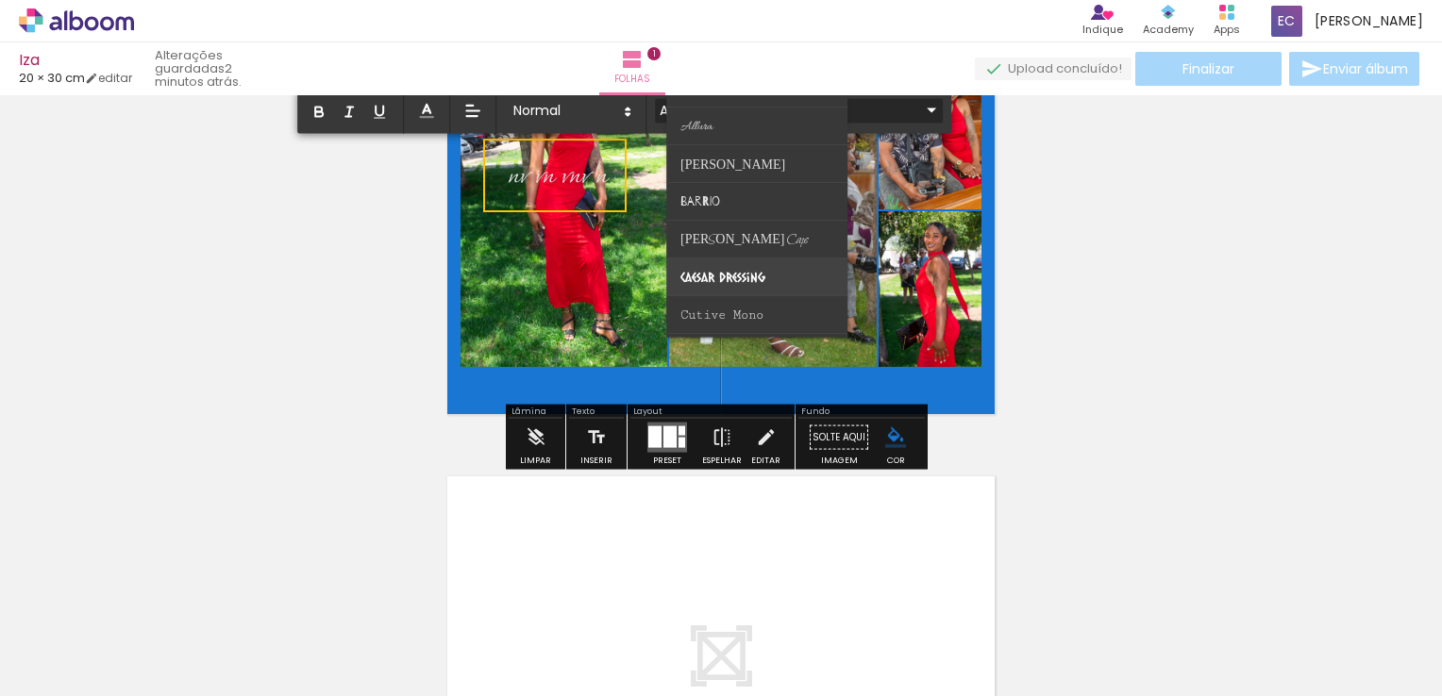
scroll to position [94, 0]
click at [734, 26] on span "Caesar Dressing" at bounding box center [708, 19] width 54 height 14
type input "Caesar Dressing"
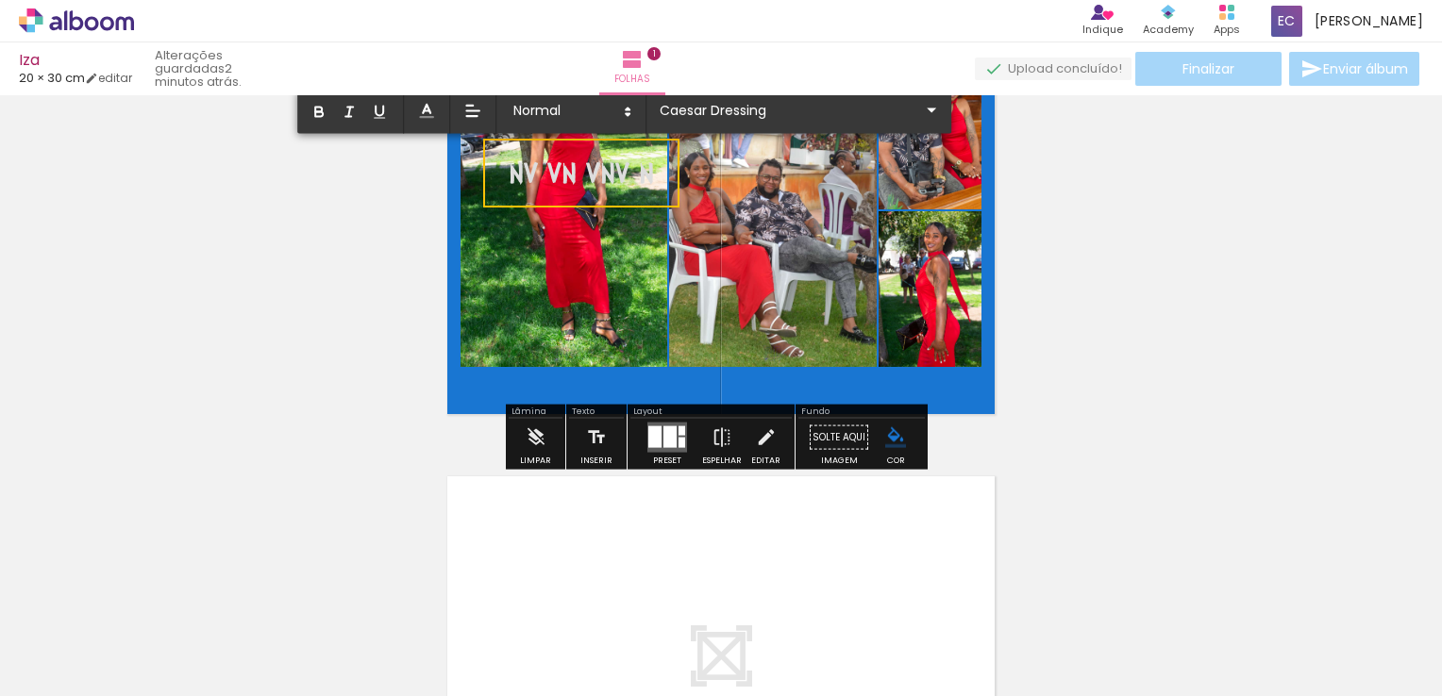
click at [592, 172] on span "nv vn vnv n" at bounding box center [581, 172] width 145 height 35
click at [1129, 209] on div "Inserir folha 1 de 1" at bounding box center [721, 421] width 1442 height 939
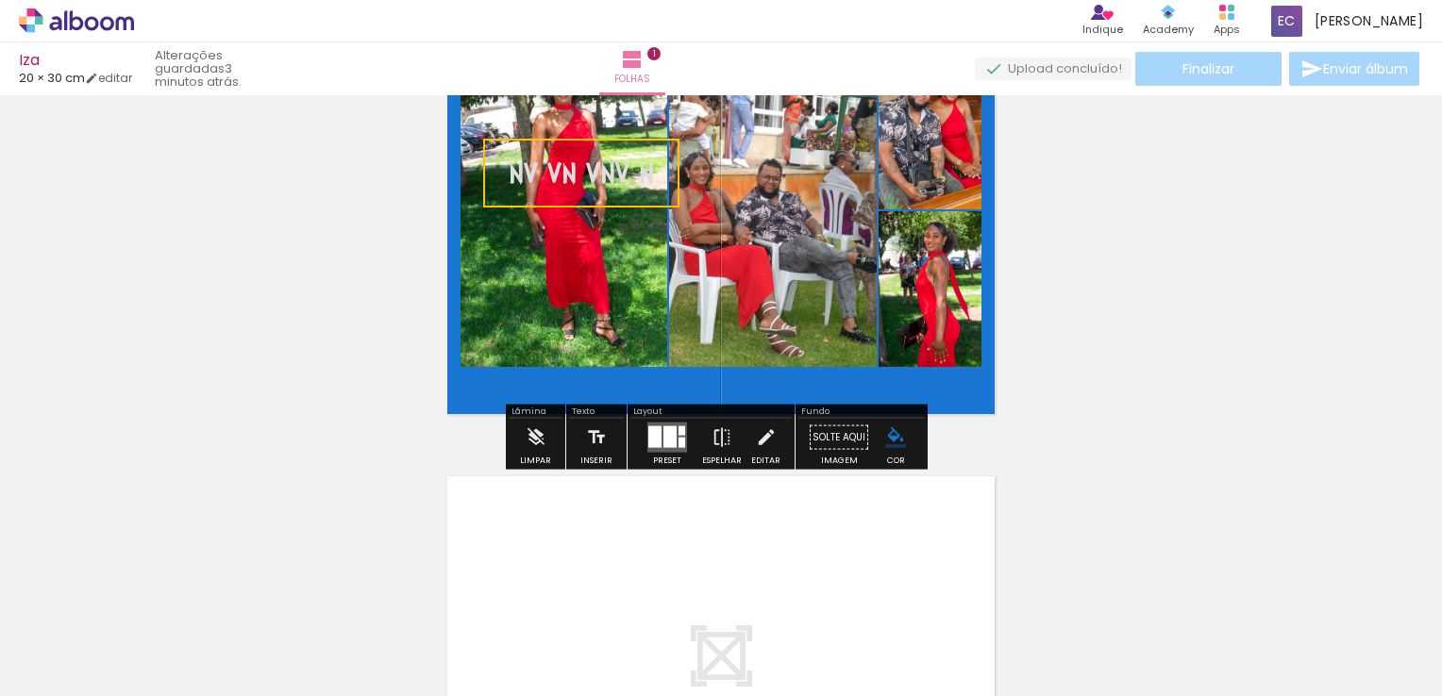
scroll to position [56, 0]
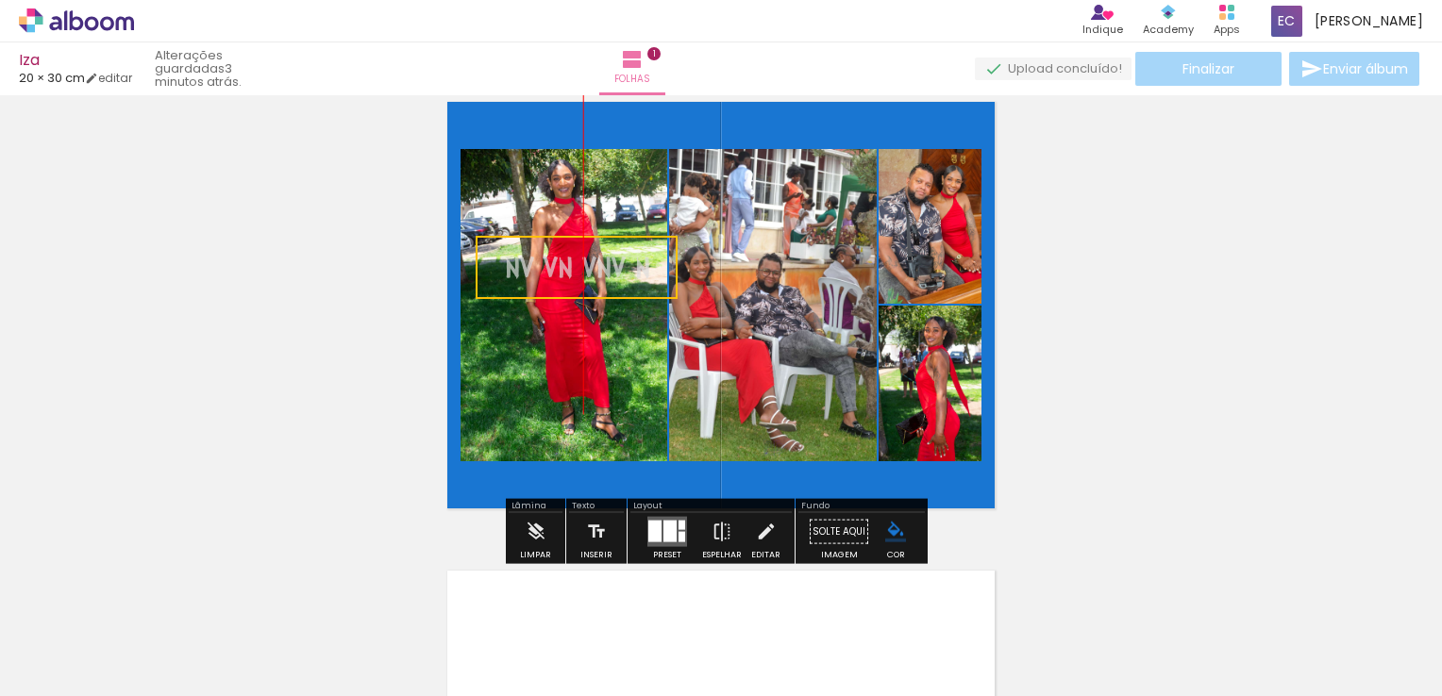
click at [589, 275] on quentale-selection at bounding box center [577, 267] width 202 height 63
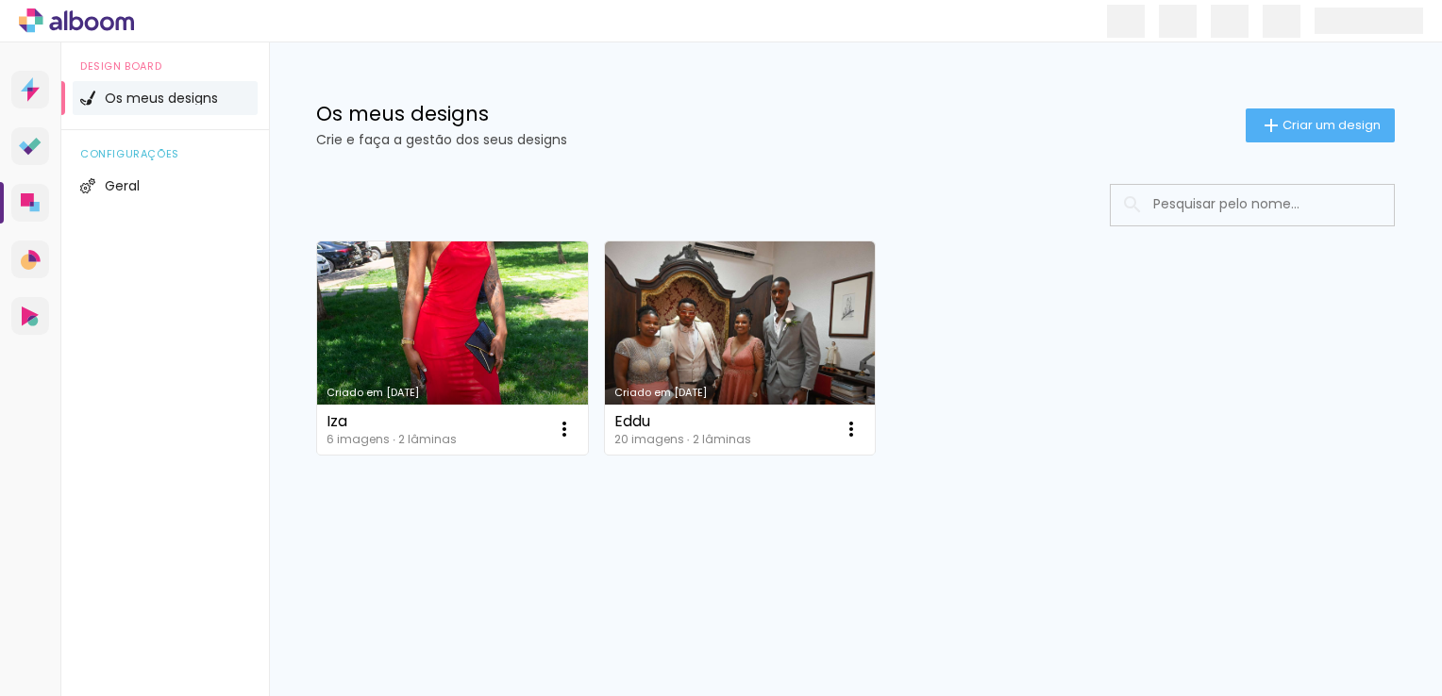
click at [505, 357] on link "Criado em [DATE]" at bounding box center [452, 348] width 271 height 213
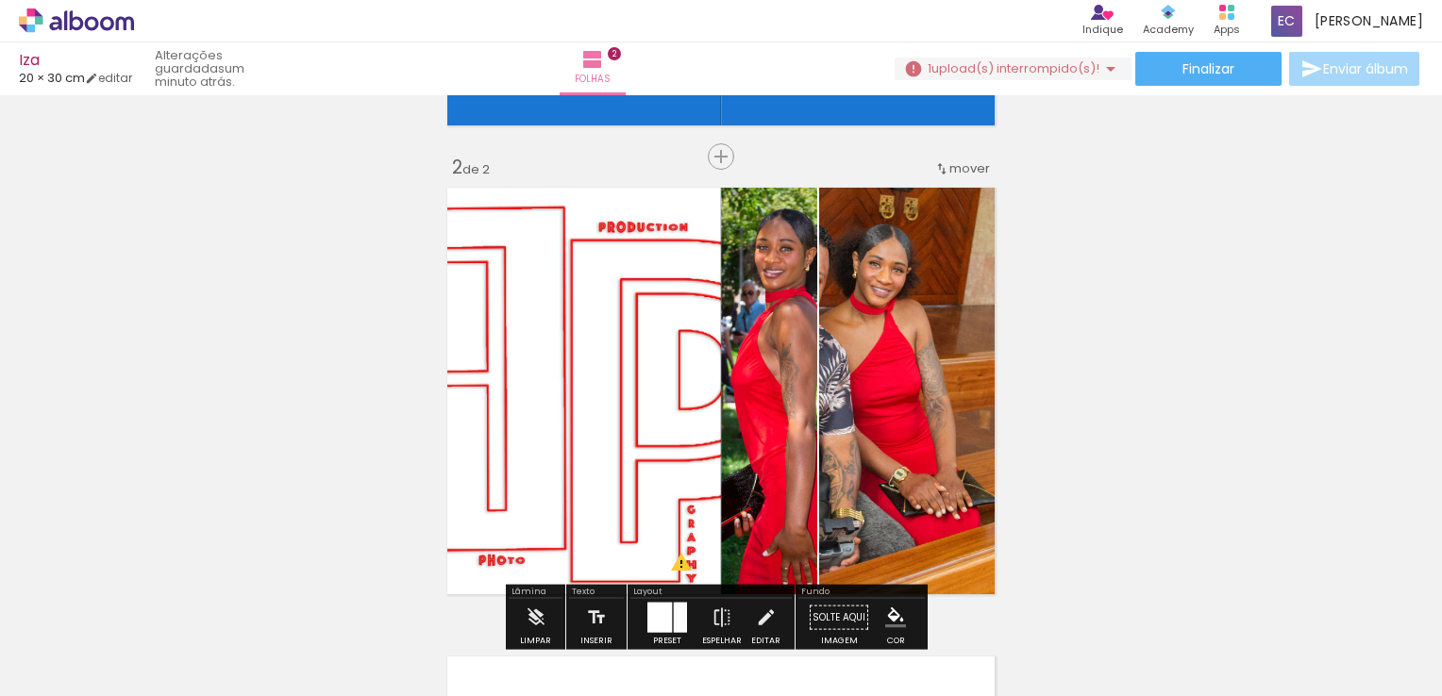
scroll to position [472, 0]
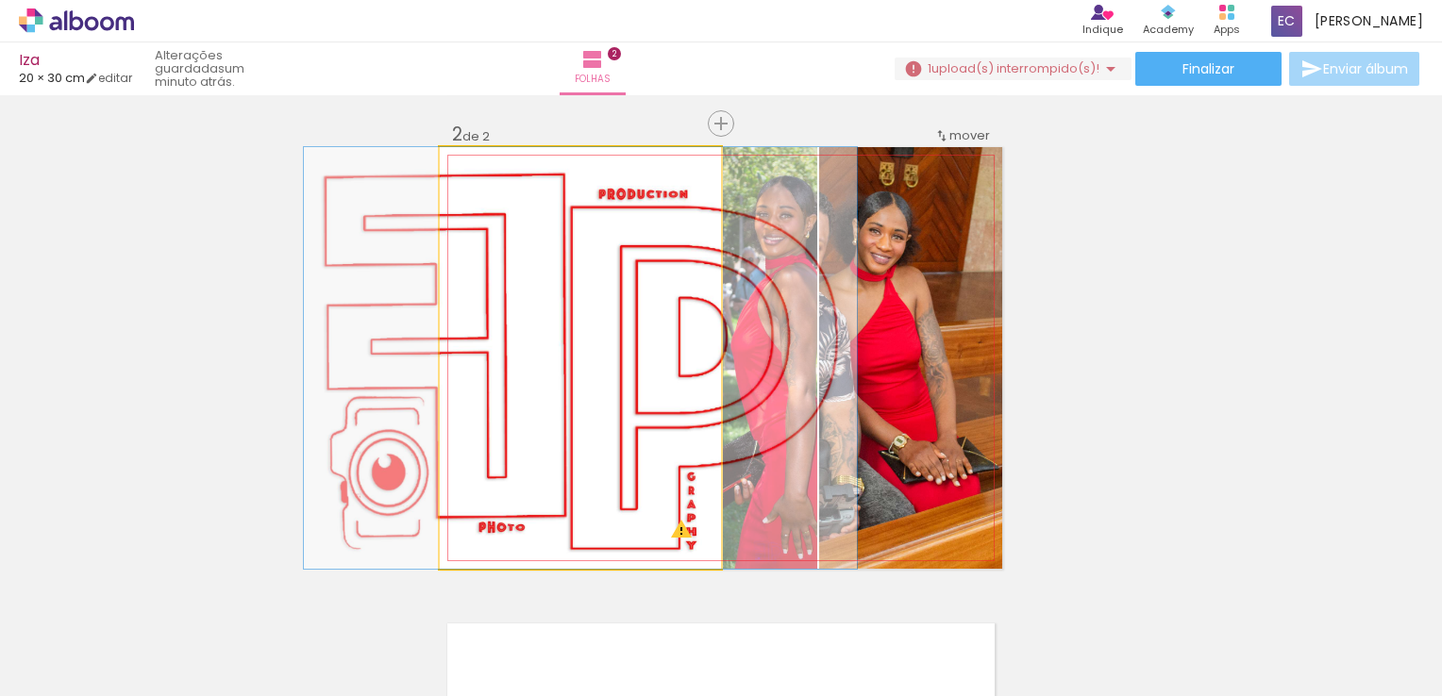
click at [662, 426] on quentale-photo at bounding box center [580, 358] width 281 height 422
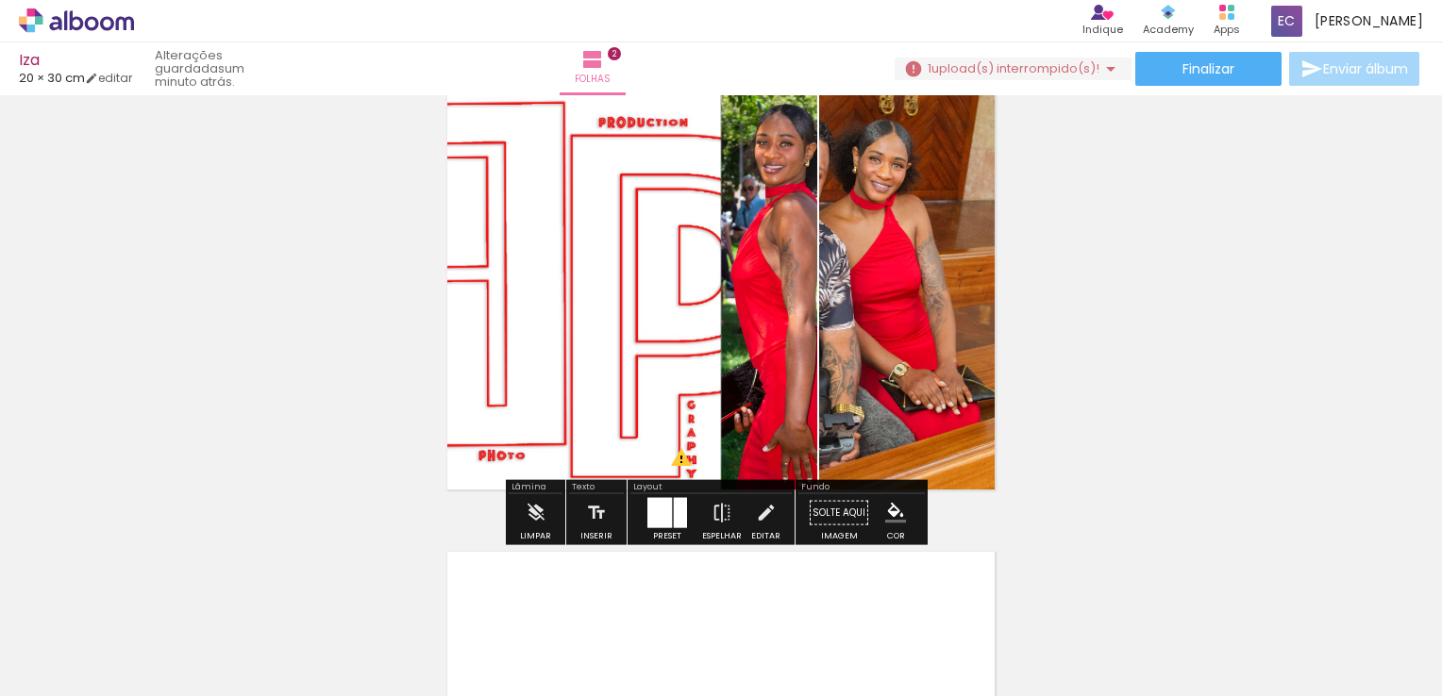
scroll to position [660, 0]
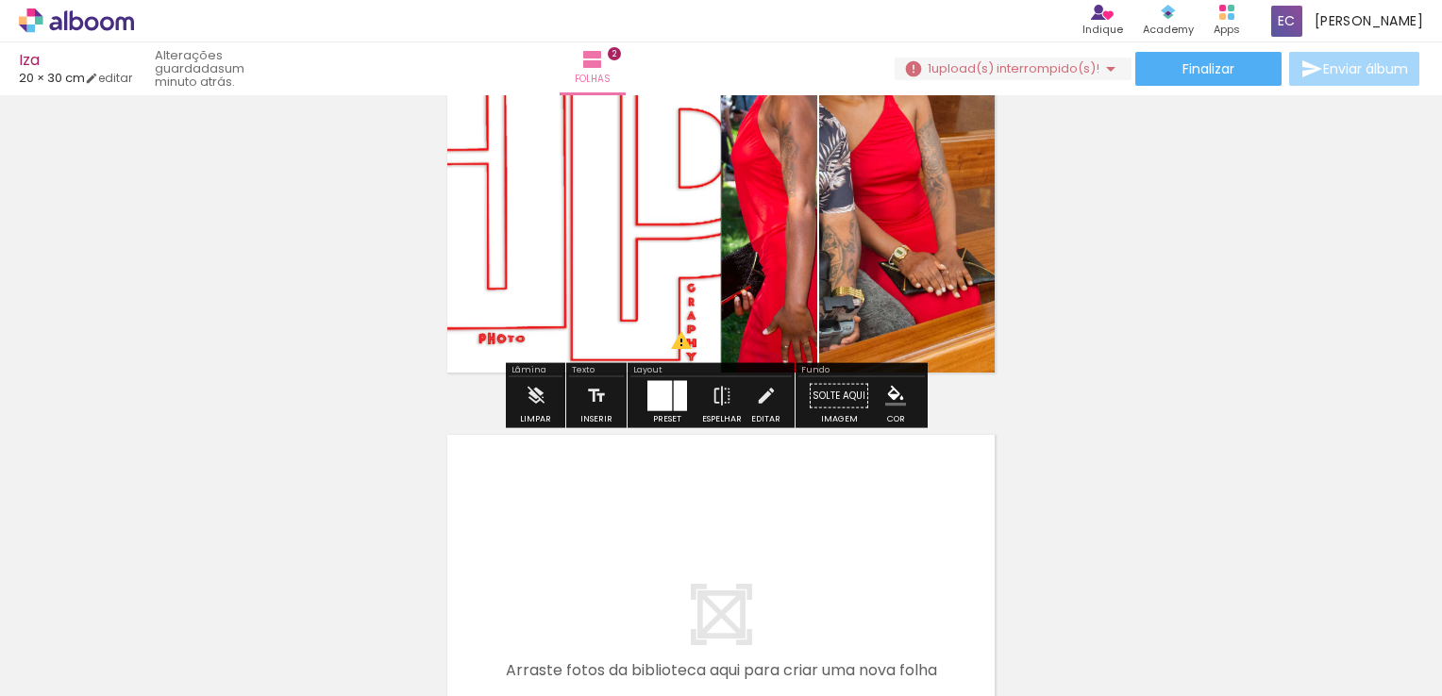
click at [570, 248] on quentale-photo at bounding box center [580, 169] width 281 height 422
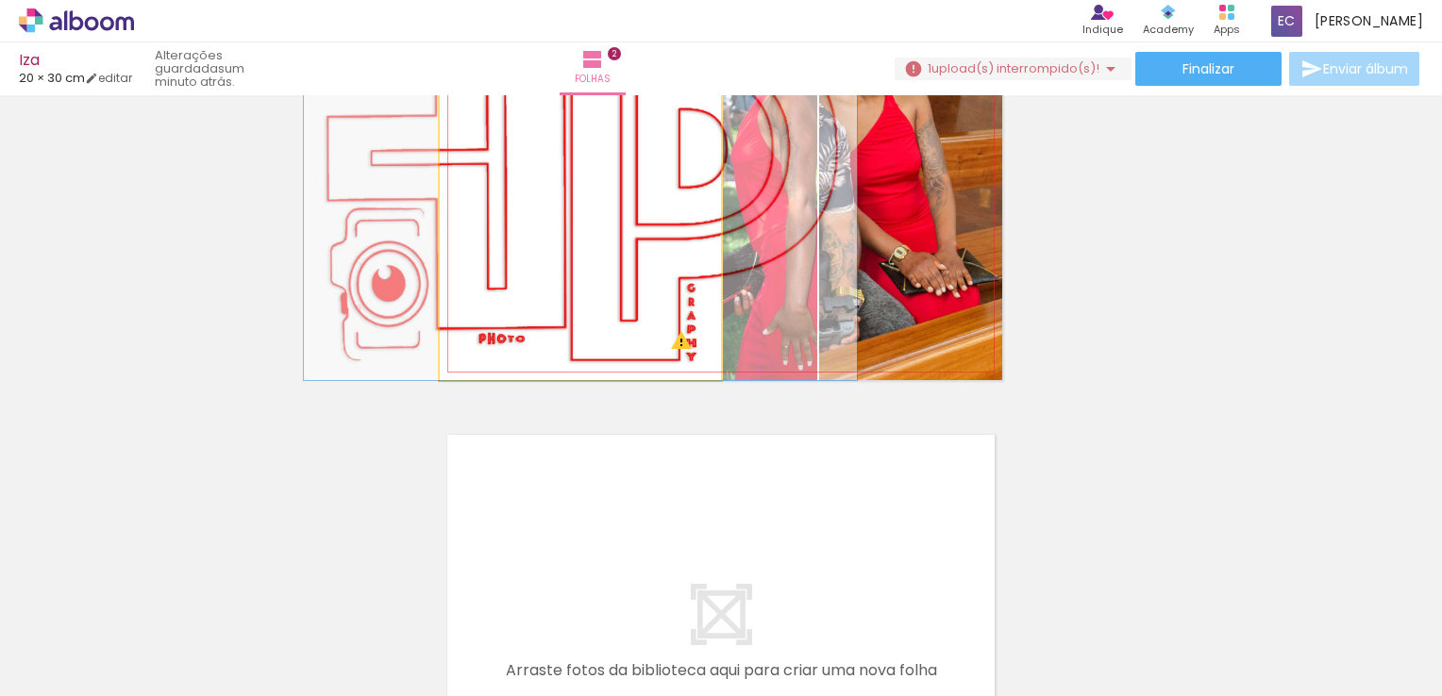
click at [633, 268] on quentale-photo at bounding box center [580, 169] width 281 height 422
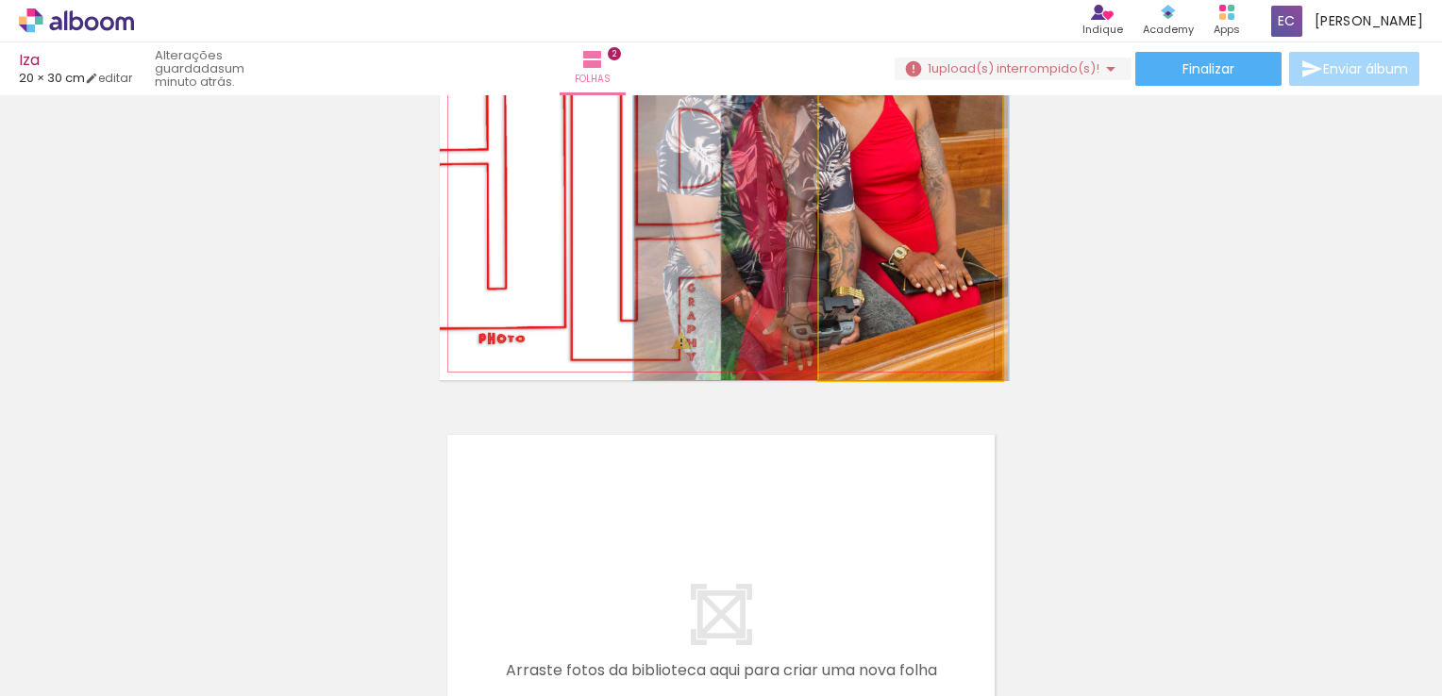
click at [908, 254] on quentale-photo at bounding box center [910, 169] width 183 height 422
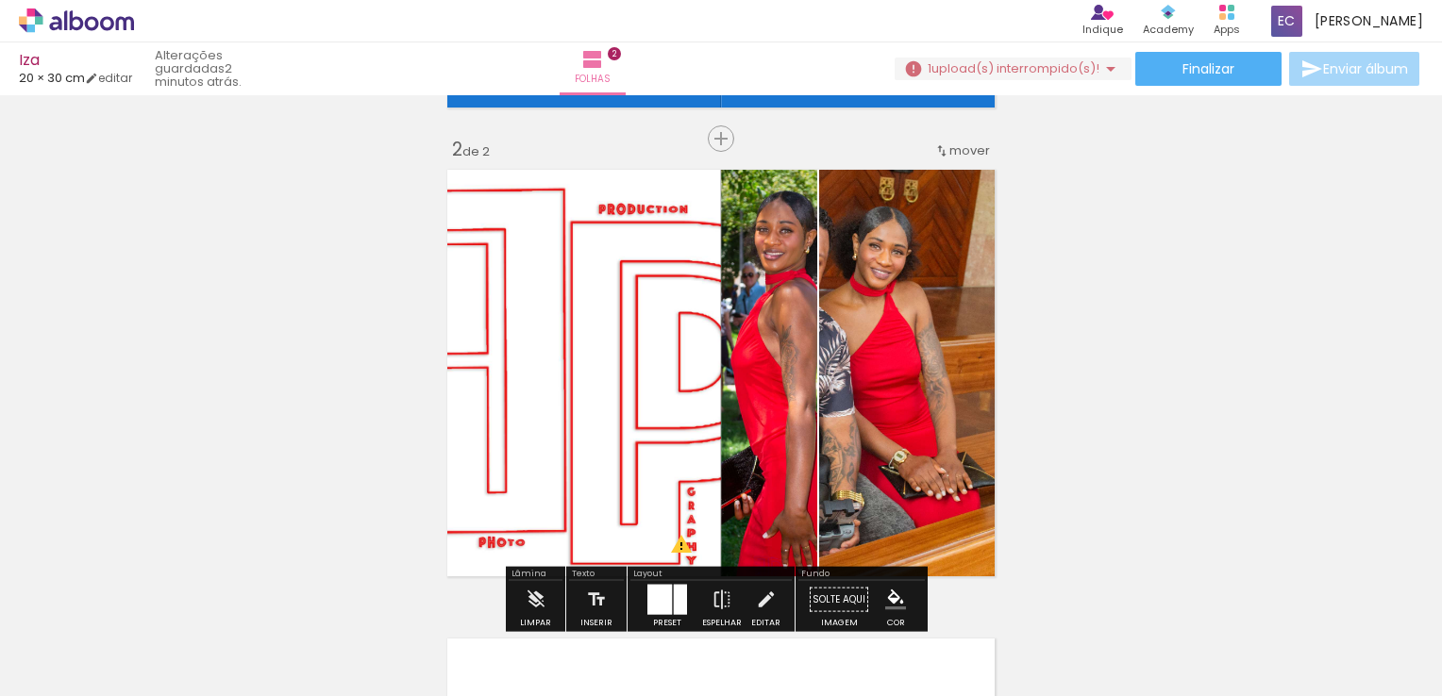
scroll to position [336, 0]
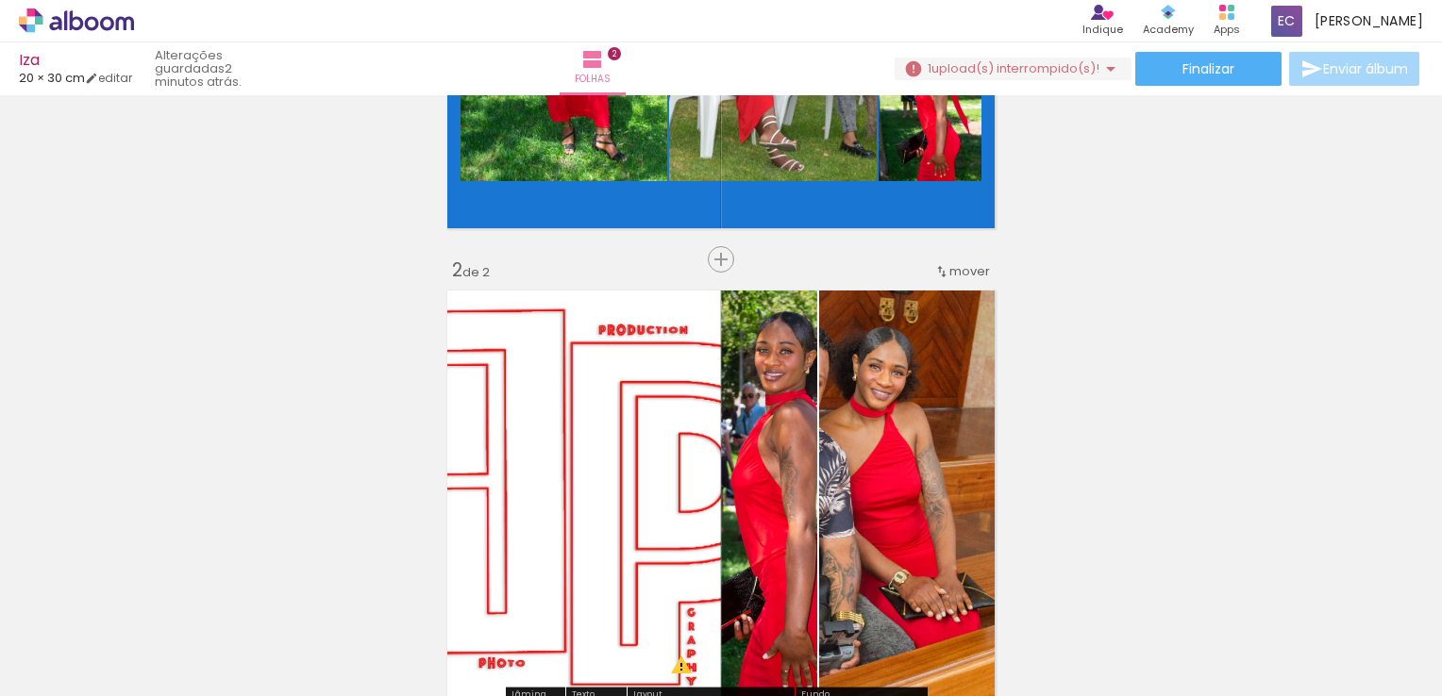
click at [569, 417] on quentale-photo at bounding box center [580, 494] width 281 height 422
click at [940, 266] on iron-icon at bounding box center [941, 271] width 15 height 15
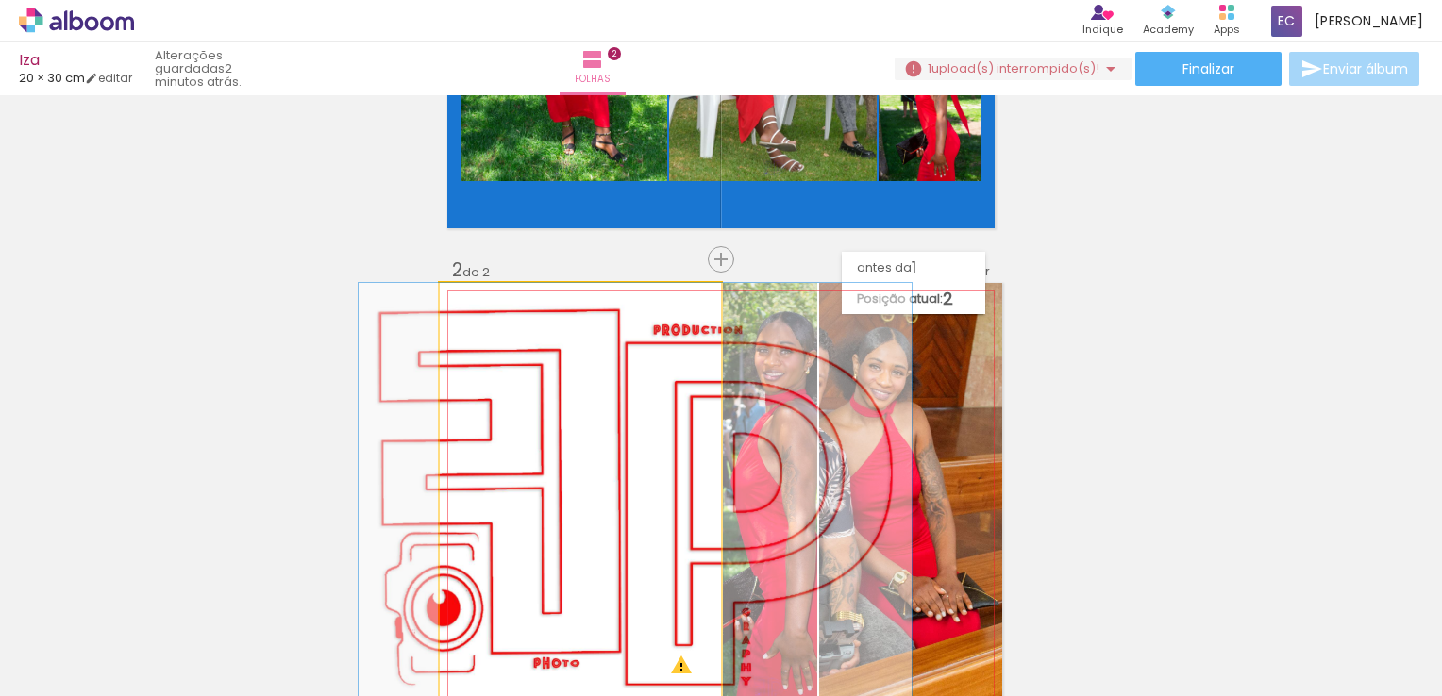
drag, startPoint x: 636, startPoint y: 413, endPoint x: 827, endPoint y: 419, distance: 190.7
click at [0, 0] on slot at bounding box center [0, 0] width 0 height 0
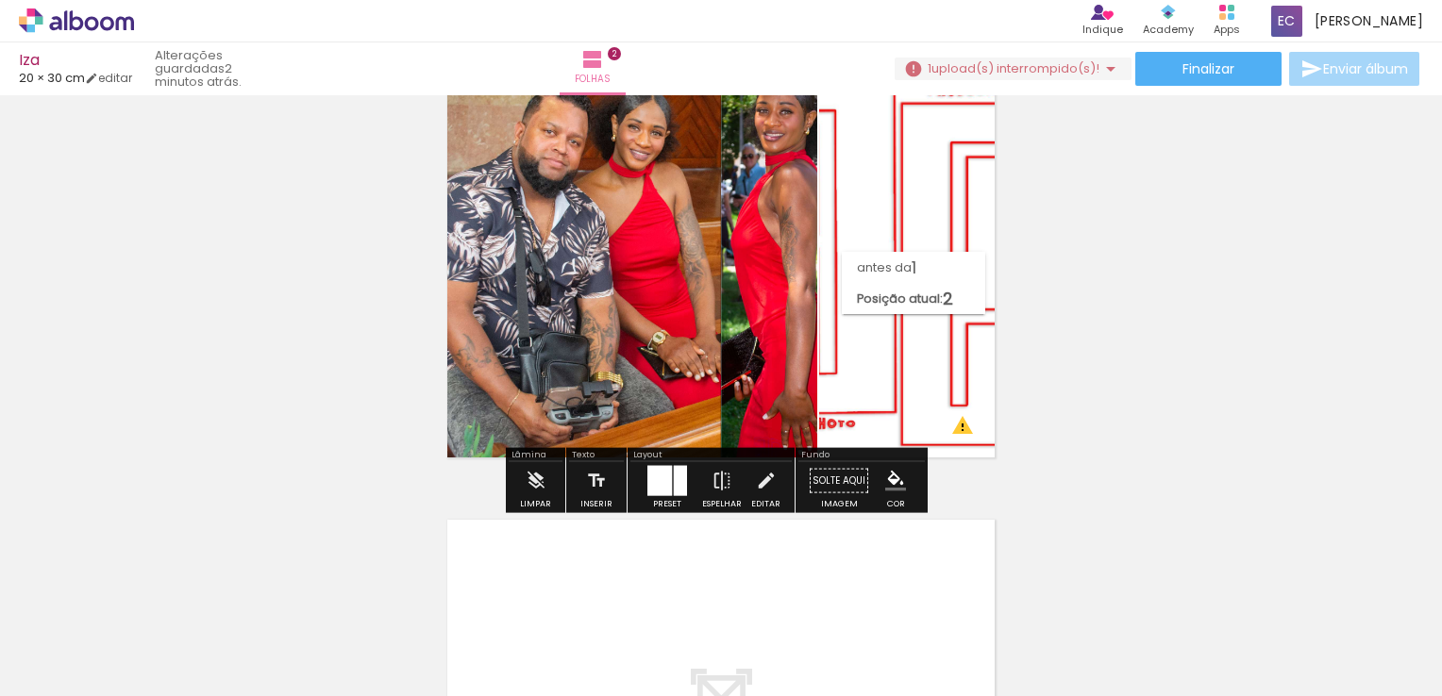
scroll to position [646, 0]
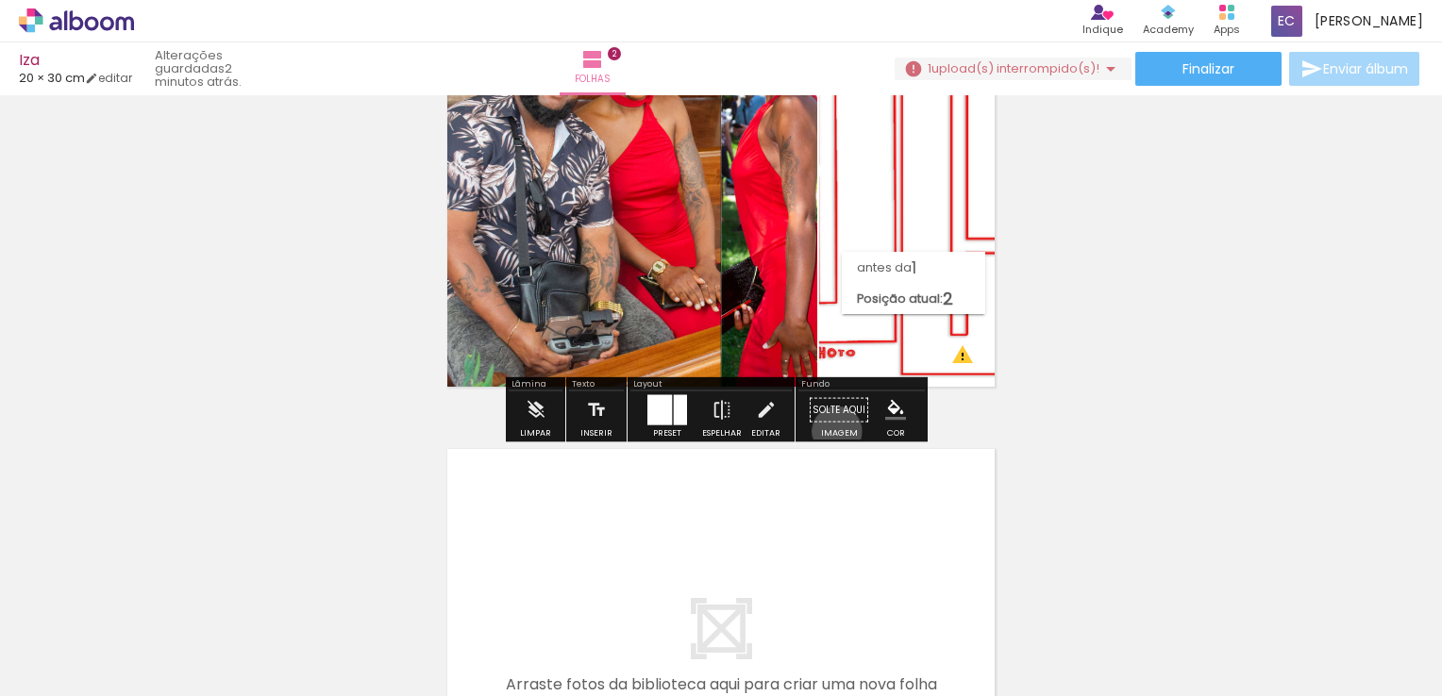
click at [830, 430] on paper-button "Solte aqui Imagem" at bounding box center [839, 416] width 68 height 48
click at [822, 432] on paper-button "Solte aqui Imagem" at bounding box center [839, 416] width 68 height 48
click at [821, 432] on paper-button "Solte aqui Imagem" at bounding box center [839, 416] width 68 height 48
click at [829, 405] on paper-button "Solte aqui Imagem" at bounding box center [839, 416] width 68 height 48
drag, startPoint x: 813, startPoint y: 405, endPoint x: 873, endPoint y: 285, distance: 133.8
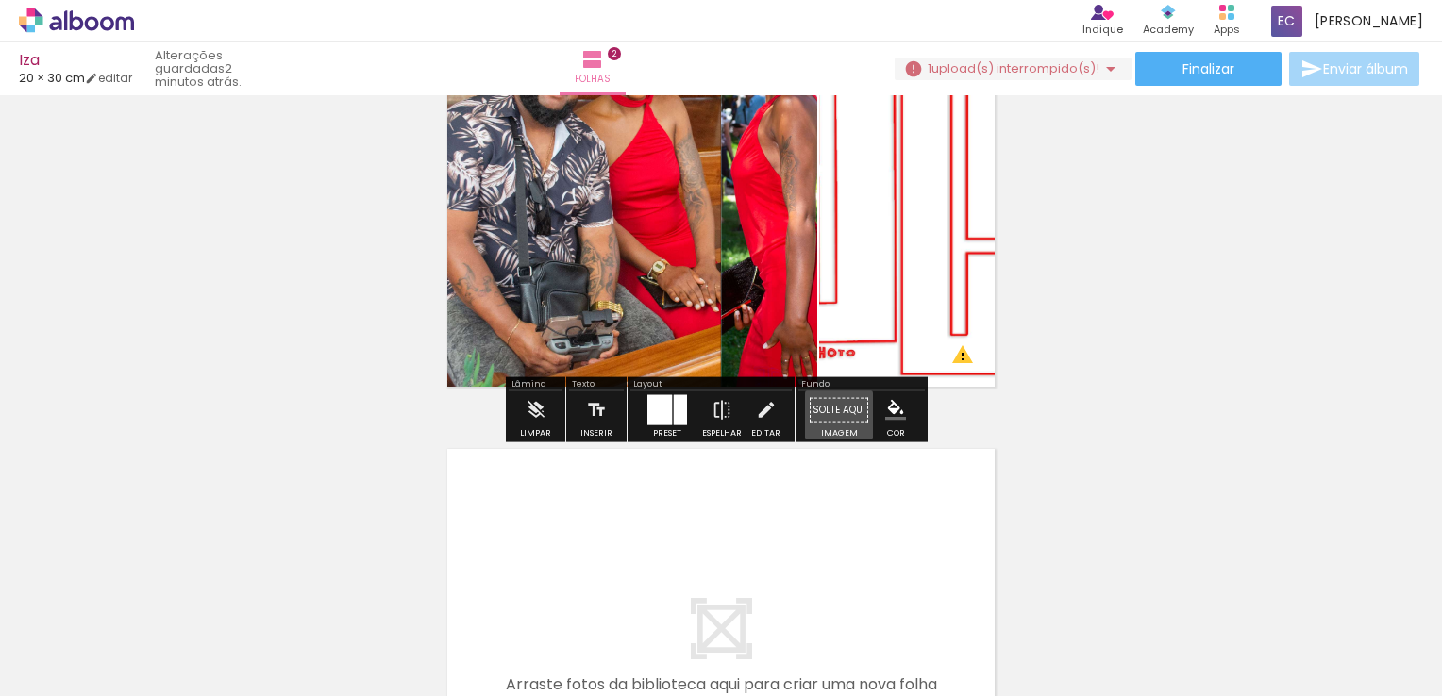
click at [872, 285] on div "Inserir folha 1 de 2 Inserir folha 2 de 2 O Designbox precisa de aumentar a sua…" at bounding box center [721, 160] width 1442 height 1408
click at [861, 293] on quentale-photo at bounding box center [910, 184] width 183 height 422
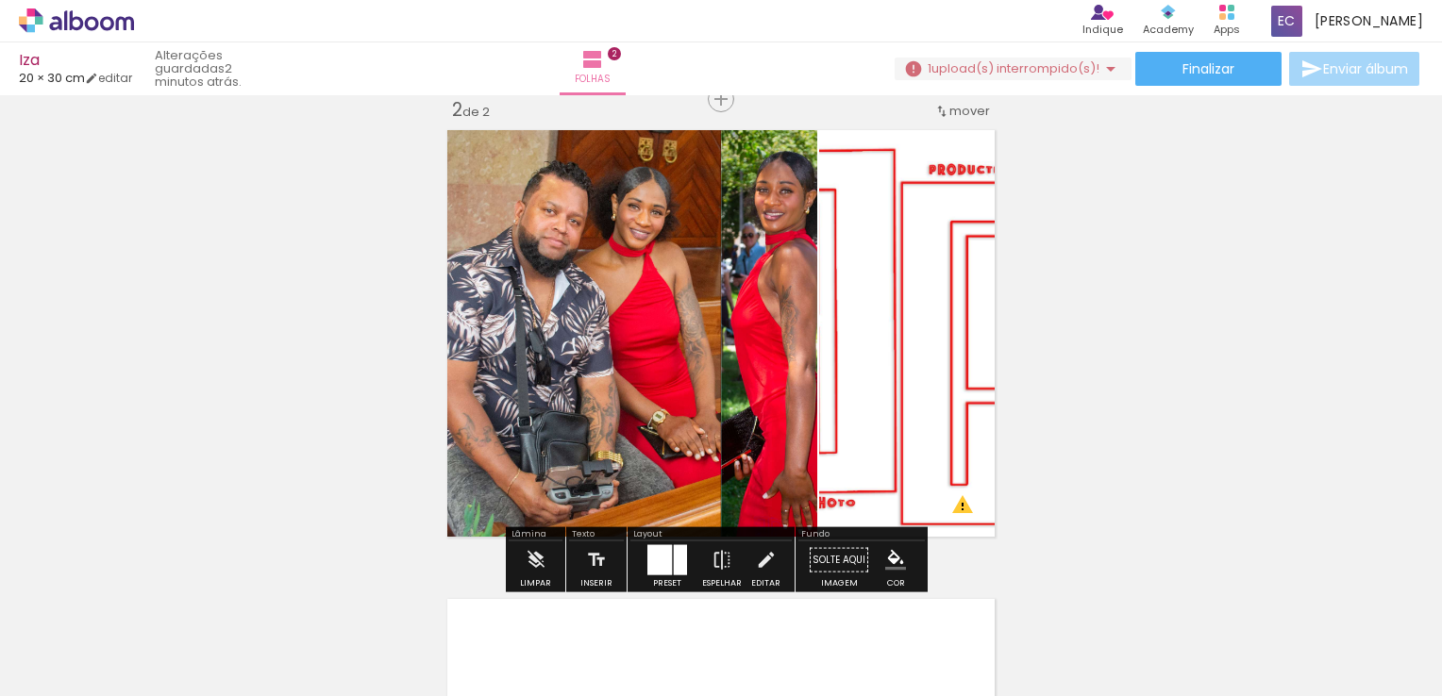
scroll to position [458, 0]
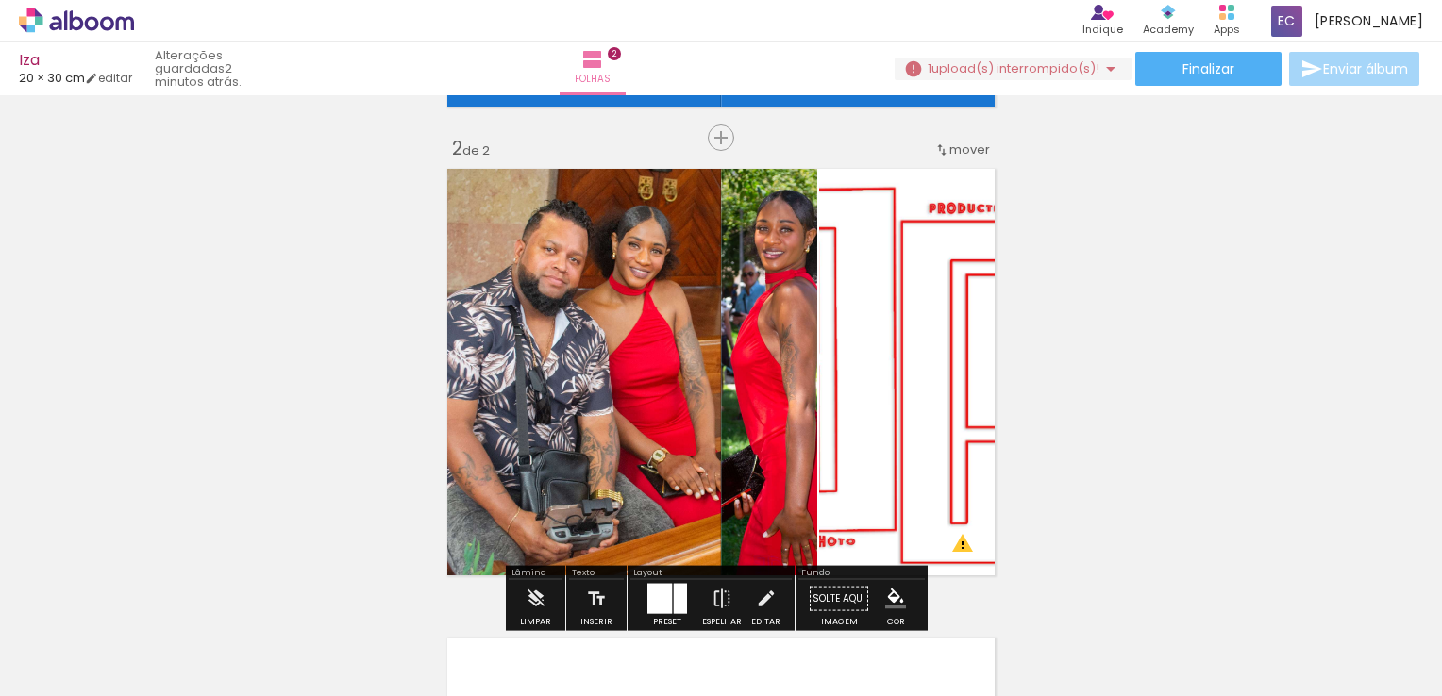
click at [775, 360] on quentale-photo at bounding box center [769, 372] width 96 height 422
click at [763, 364] on quentale-photo at bounding box center [769, 372] width 96 height 422
click at [743, 361] on quentale-photo at bounding box center [769, 372] width 96 height 422
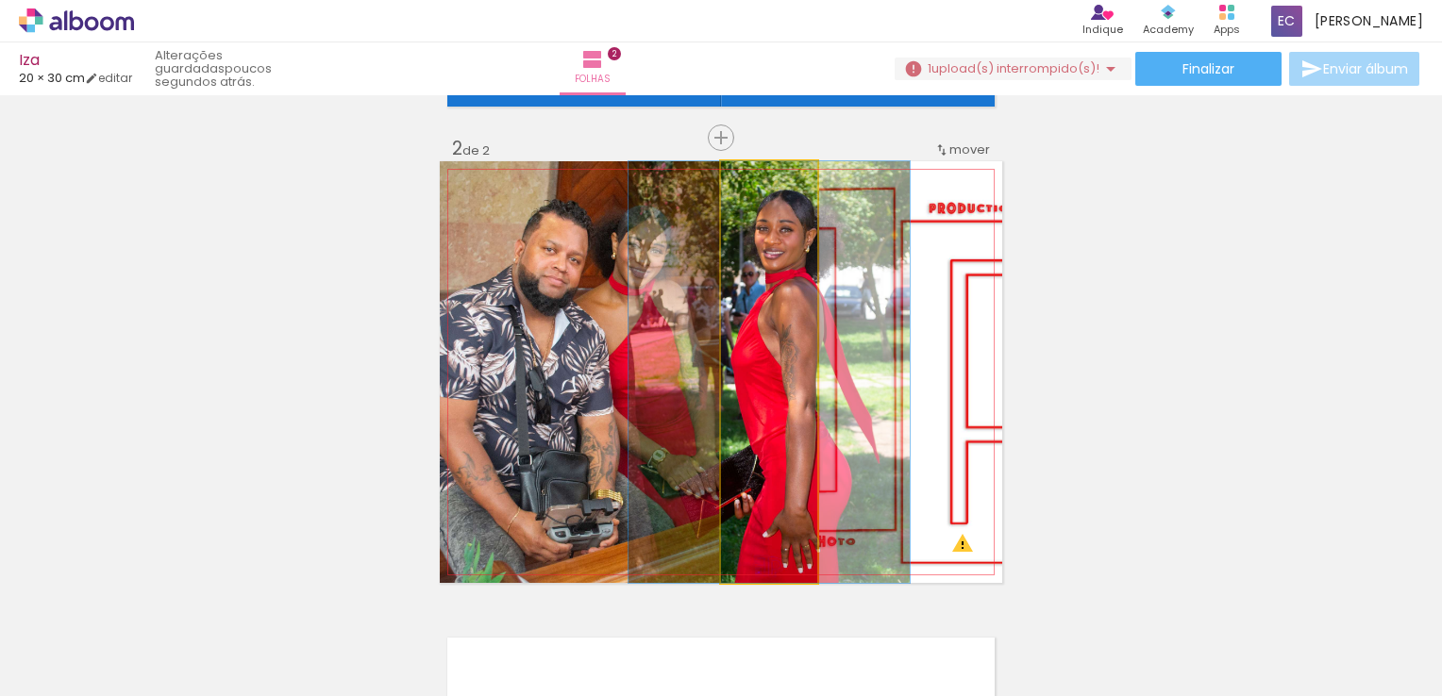
drag, startPoint x: 785, startPoint y: 176, endPoint x: 676, endPoint y: 228, distance: 121.1
type paper-slider "100"
click at [721, 228] on quentale-photo at bounding box center [769, 372] width 96 height 422
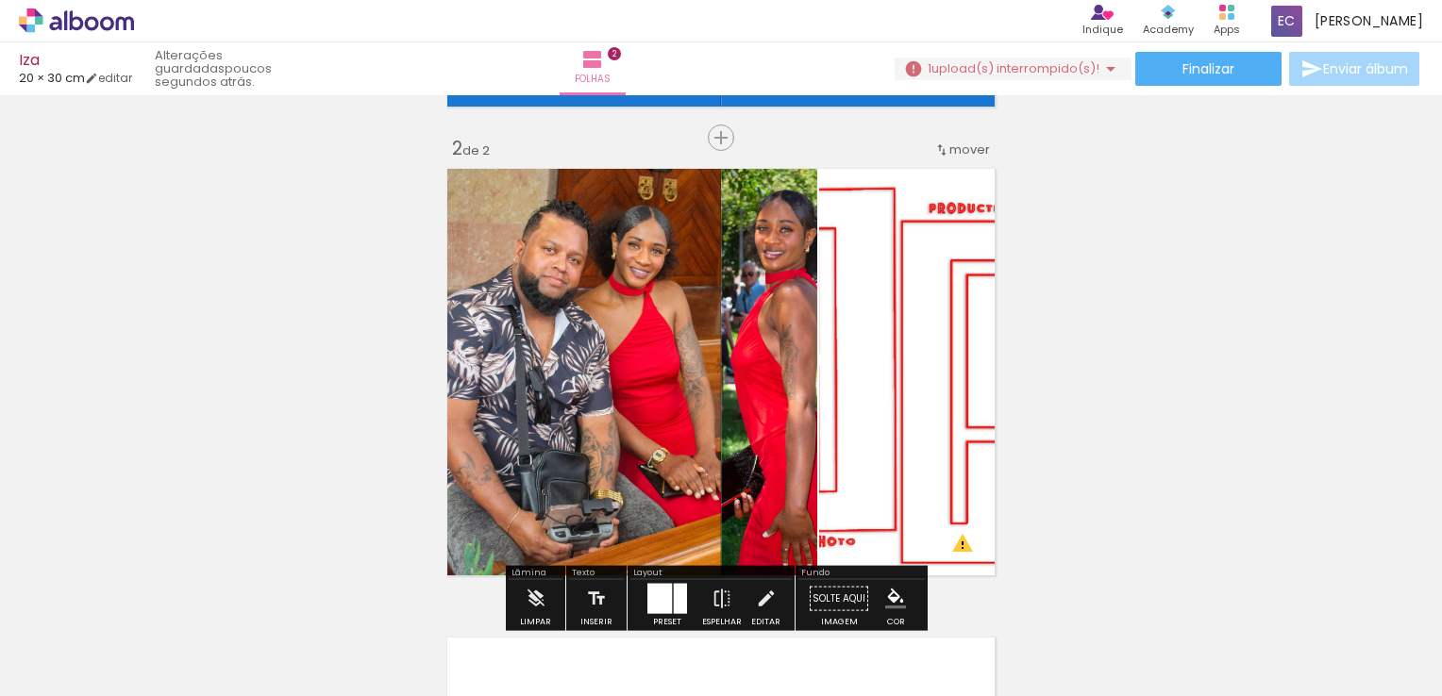
scroll to position [552, 0]
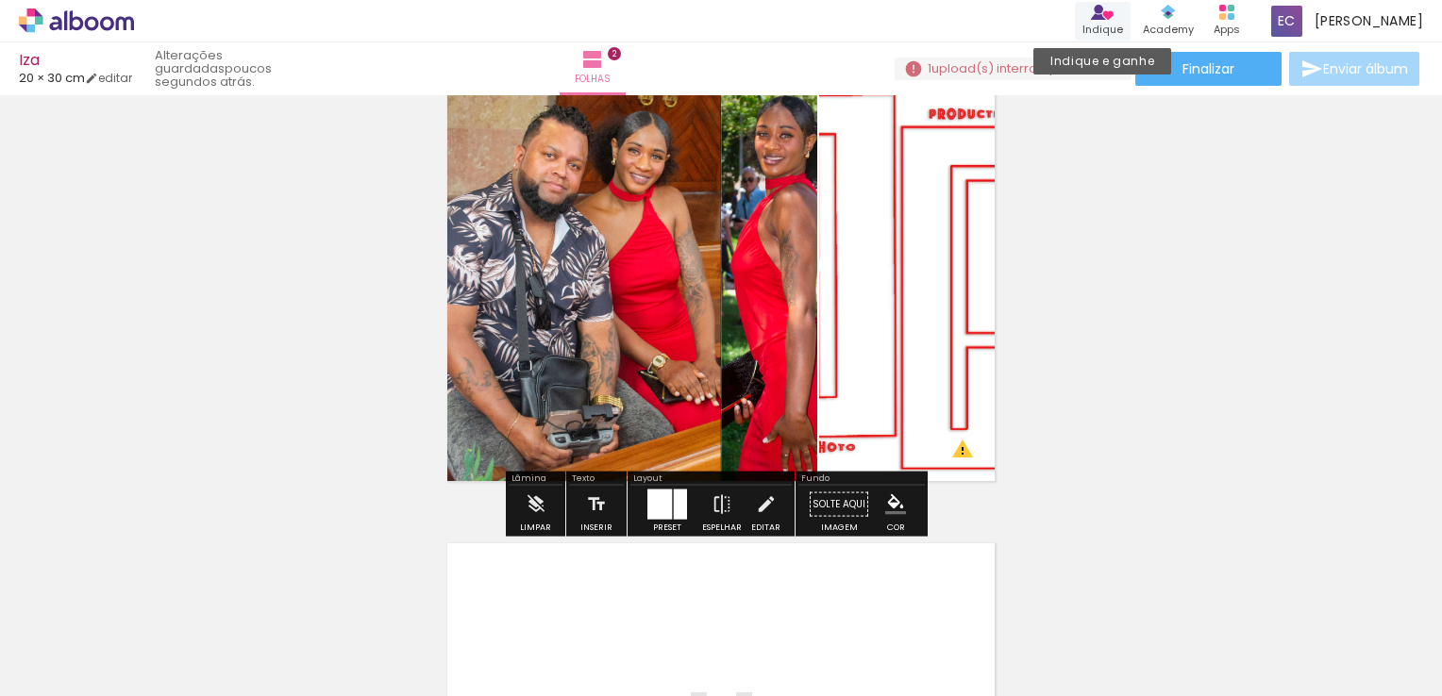
click at [1106, 17] on icon at bounding box center [1098, 17] width 15 height 8
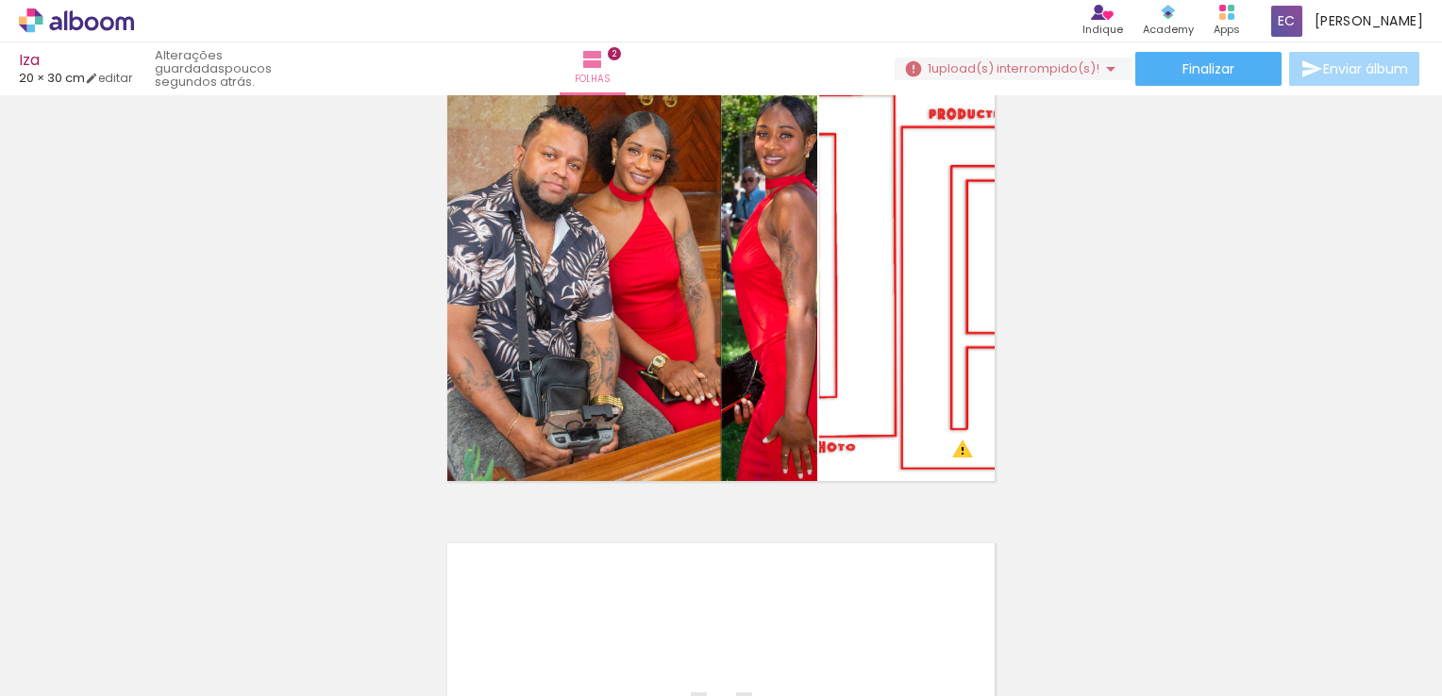
click at [99, 642] on iron-icon at bounding box center [96, 639] width 15 height 15
click at [92, 643] on div at bounding box center [60, 634] width 97 height 32
click at [0, 0] on slot "Todas as fotos" at bounding box center [0, 0] width 0 height 0
click at [89, 644] on input "Todas as fotos" at bounding box center [53, 639] width 72 height 16
click at [0, 0] on slot "Não utilizadas" at bounding box center [0, 0] width 0 height 0
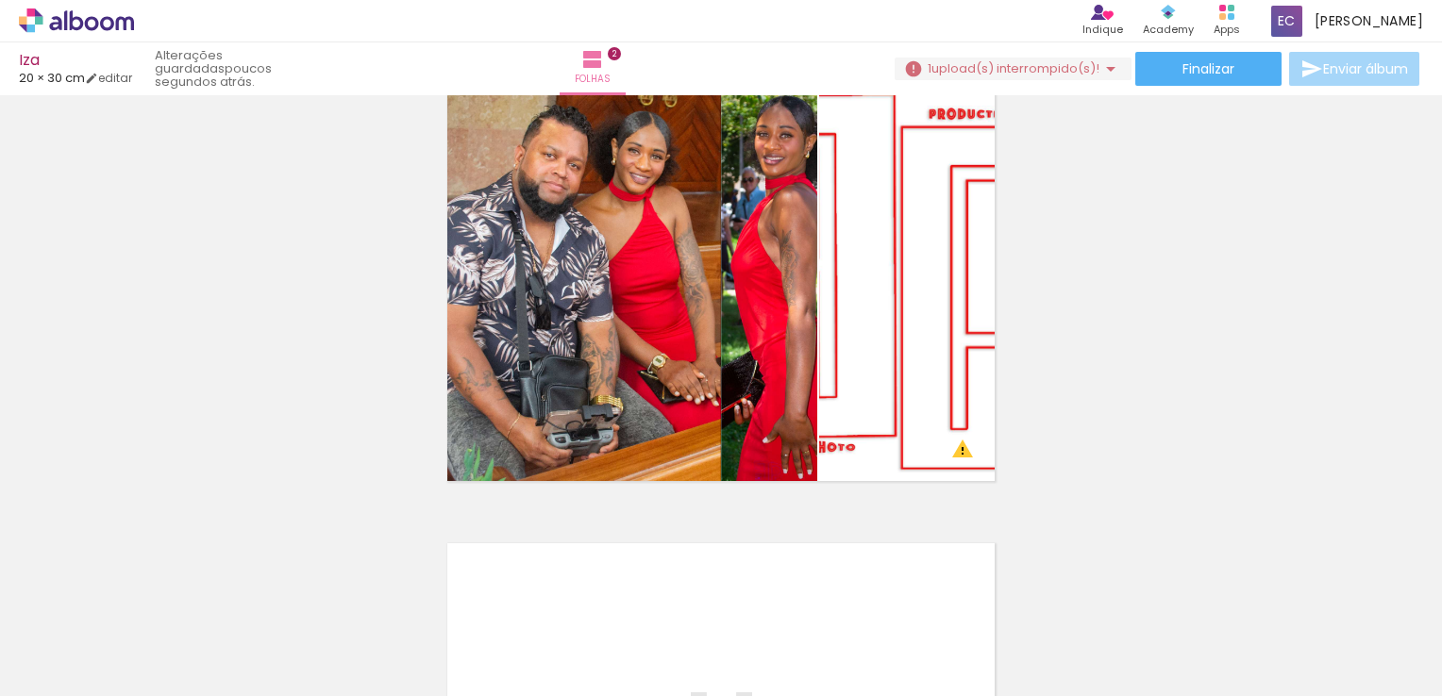
click at [103, 637] on iron-icon at bounding box center [96, 639] width 15 height 15
click at [94, 637] on paper-item "Não utilizadas" at bounding box center [60, 633] width 97 height 16
click at [113, 640] on div "Biblioteca 1 de 6 fotos Todas as fotos Não utilizadas Adicionar Fotos" at bounding box center [58, 637] width 117 height 93
click at [101, 641] on iron-icon at bounding box center [96, 639] width 15 height 15
click at [0, 0] on slot "Todas as fotos" at bounding box center [0, 0] width 0 height 0
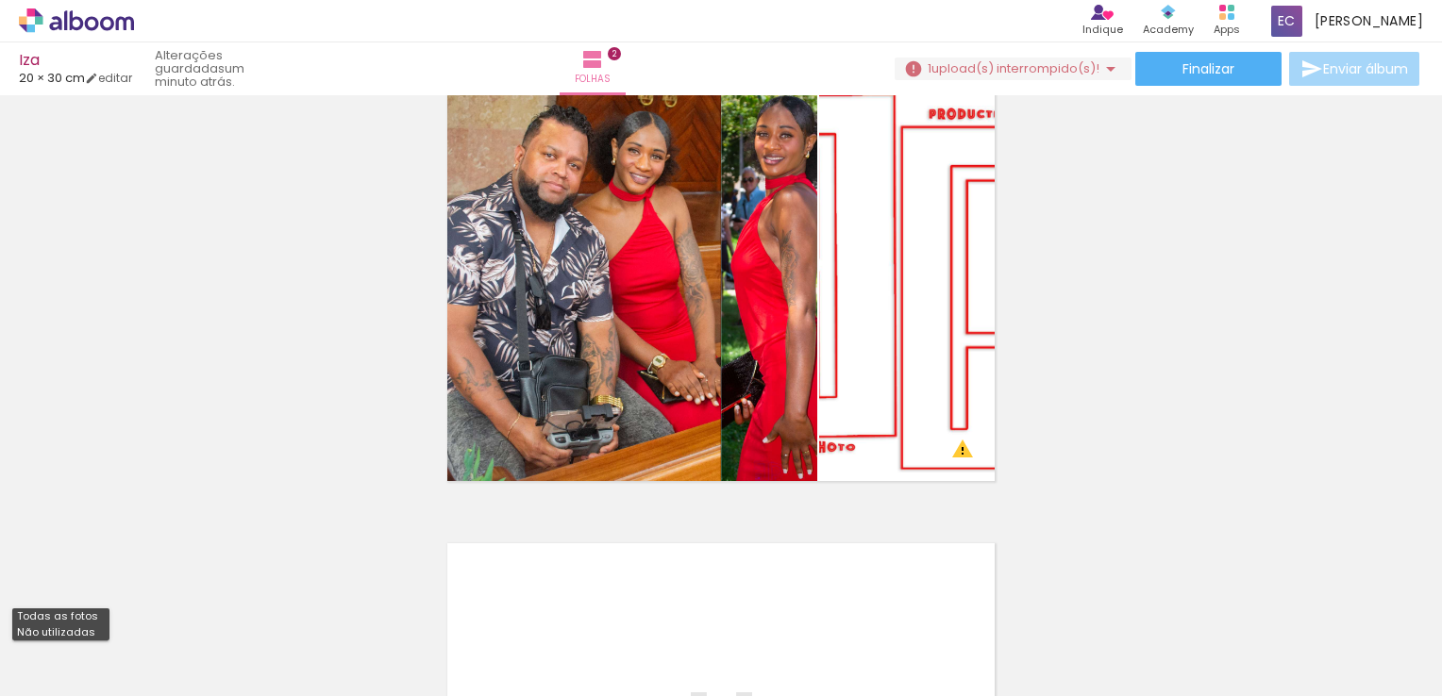
type input "Todas as fotos"
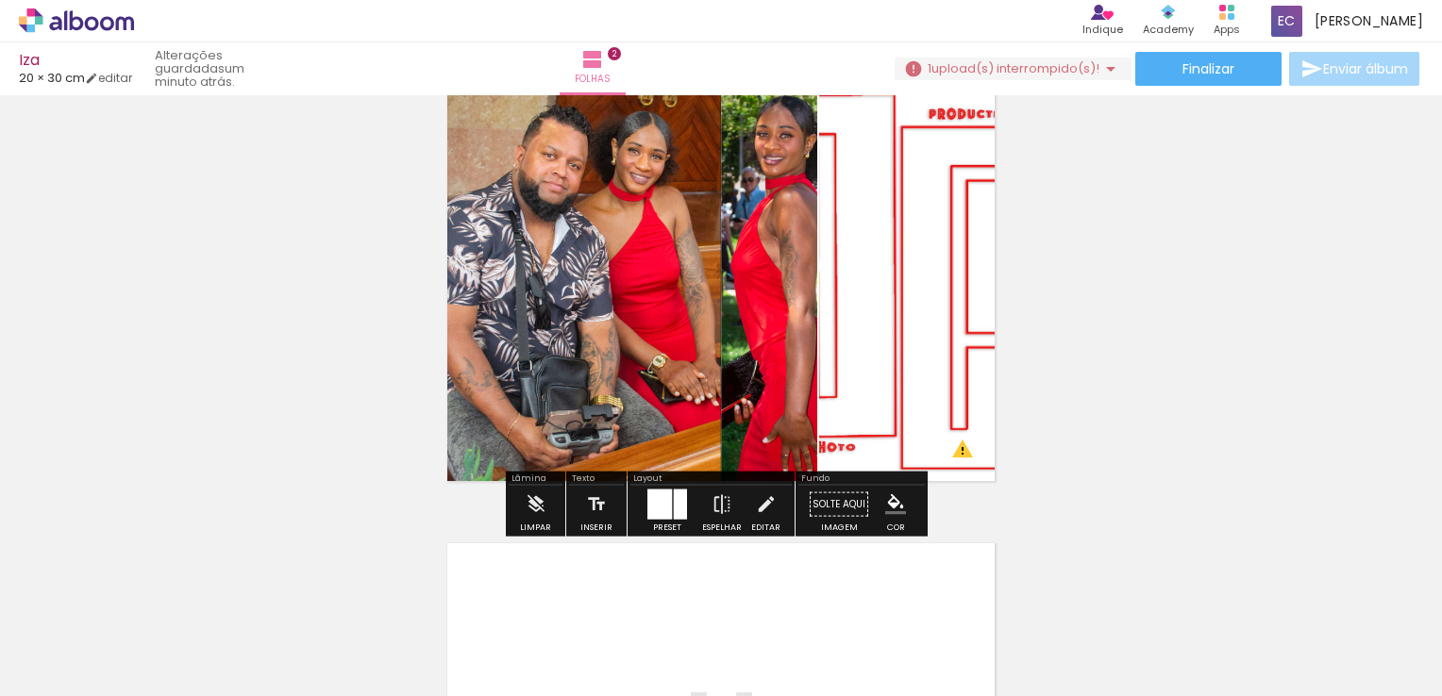
click at [894, 251] on quentale-photo at bounding box center [910, 278] width 183 height 422
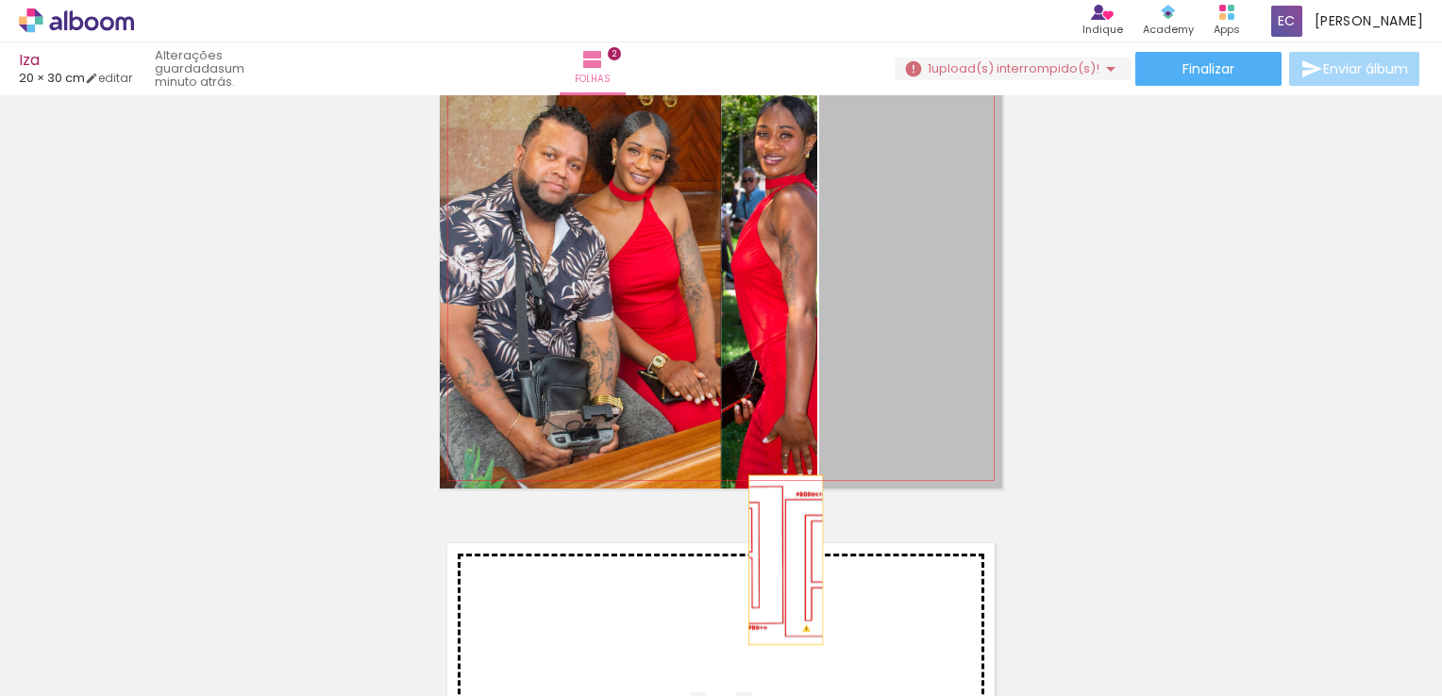
drag, startPoint x: 864, startPoint y: 258, endPoint x: 778, endPoint y: 560, distance: 313.9
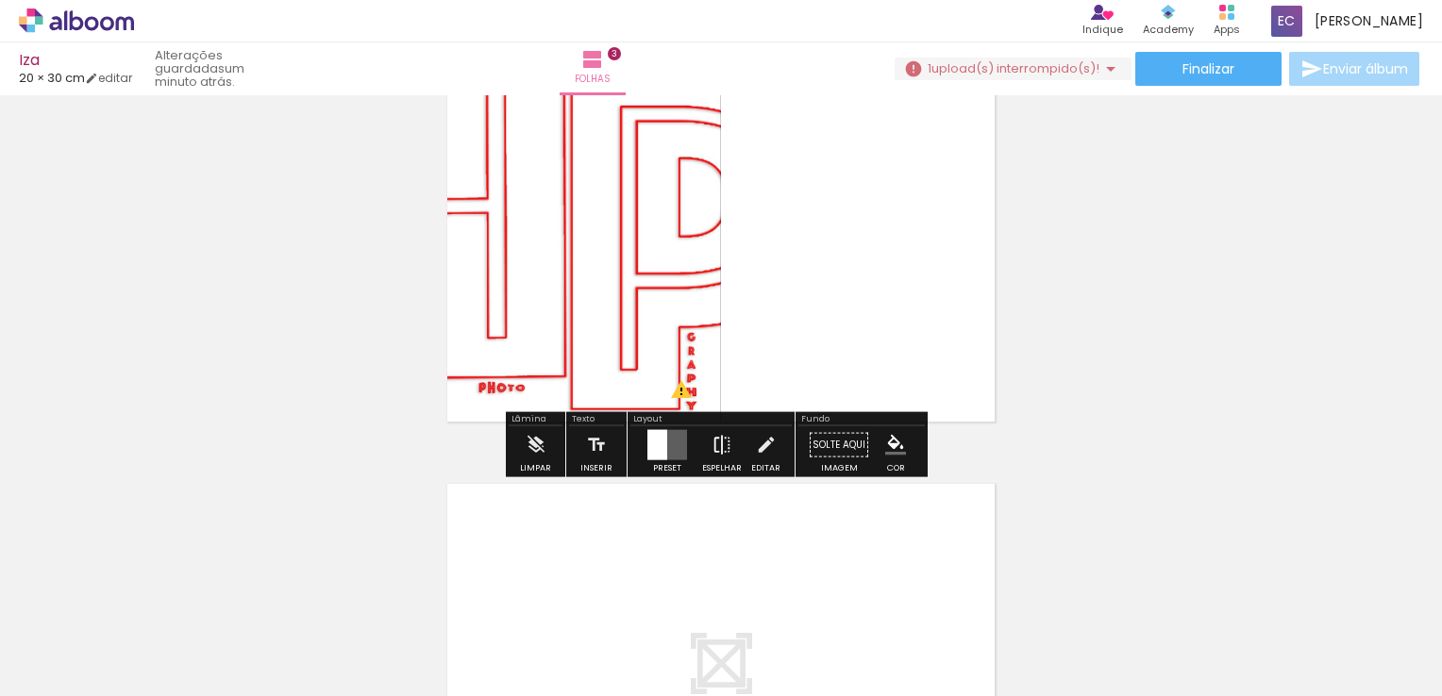
scroll to position [1056, 0]
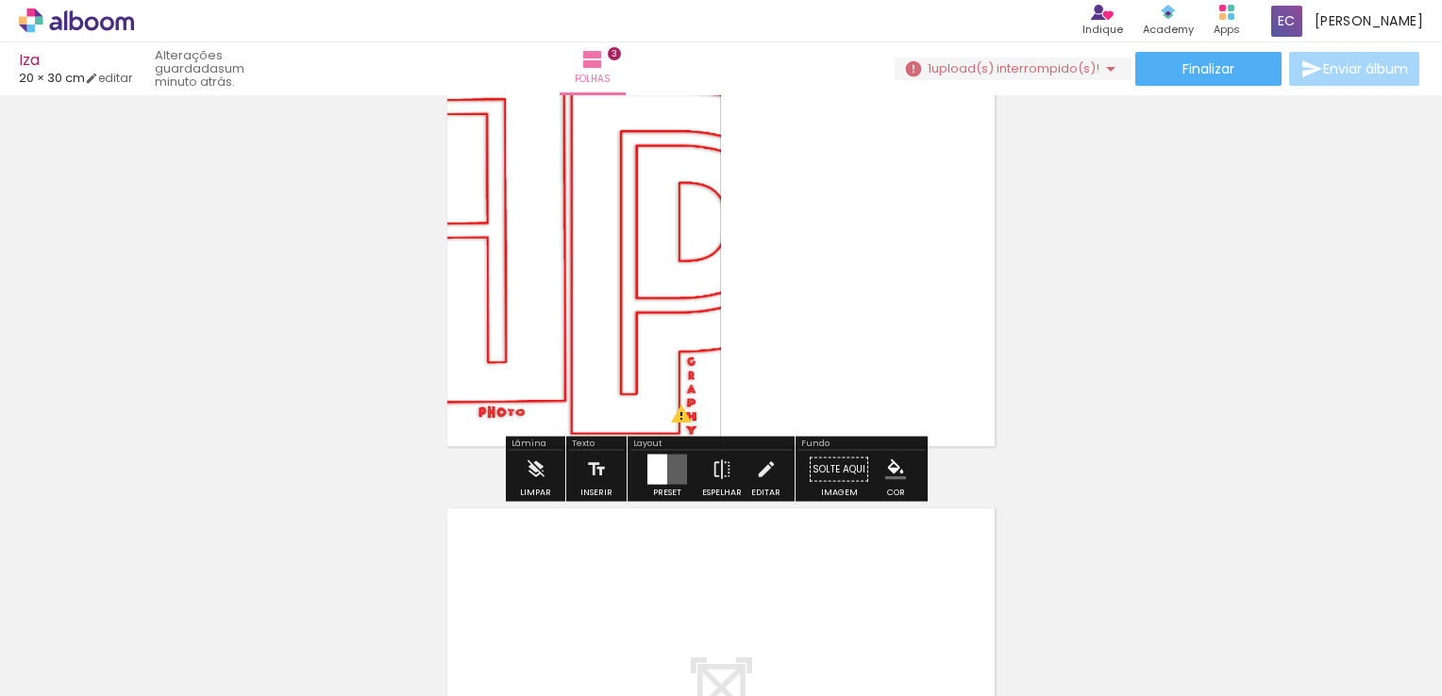
click at [691, 376] on quentale-photo at bounding box center [580, 243] width 281 height 422
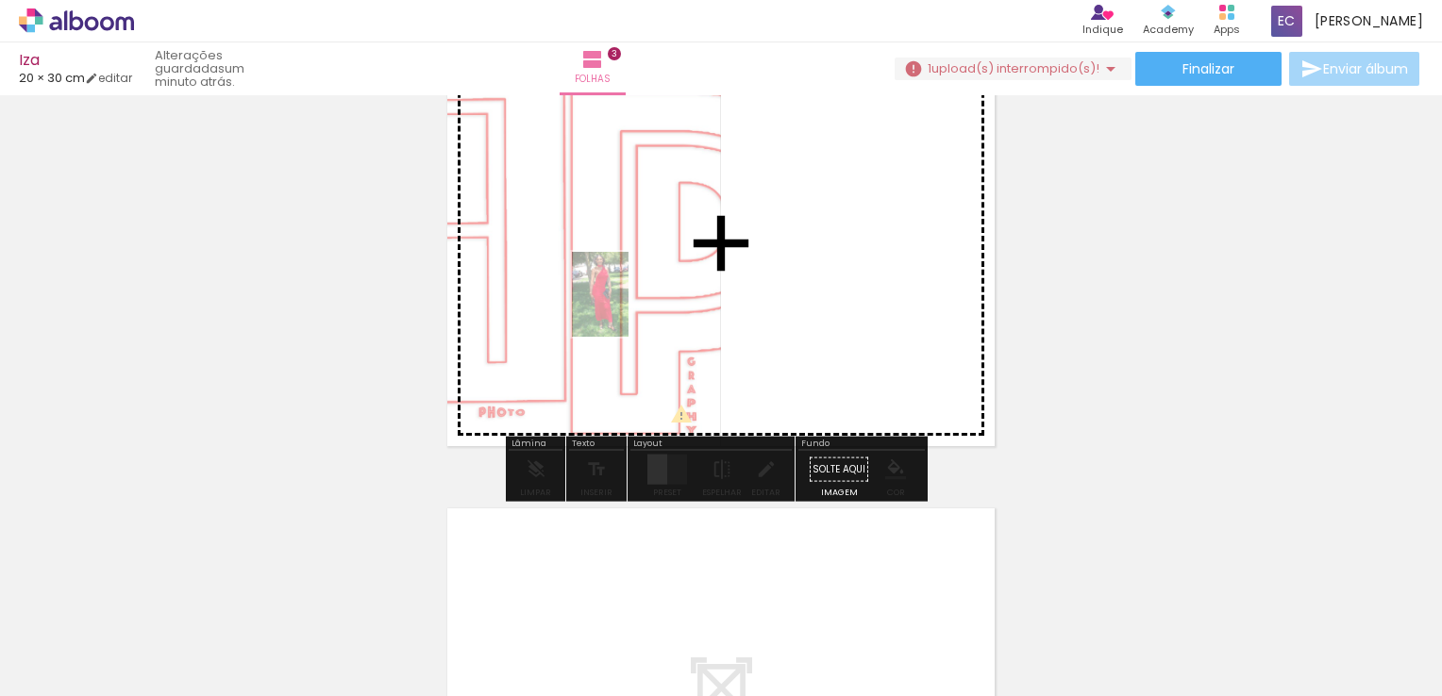
drag, startPoint x: 191, startPoint y: 661, endPoint x: 628, endPoint y: 309, distance: 562.3
click at [628, 309] on quentale-workspace at bounding box center [721, 348] width 1442 height 696
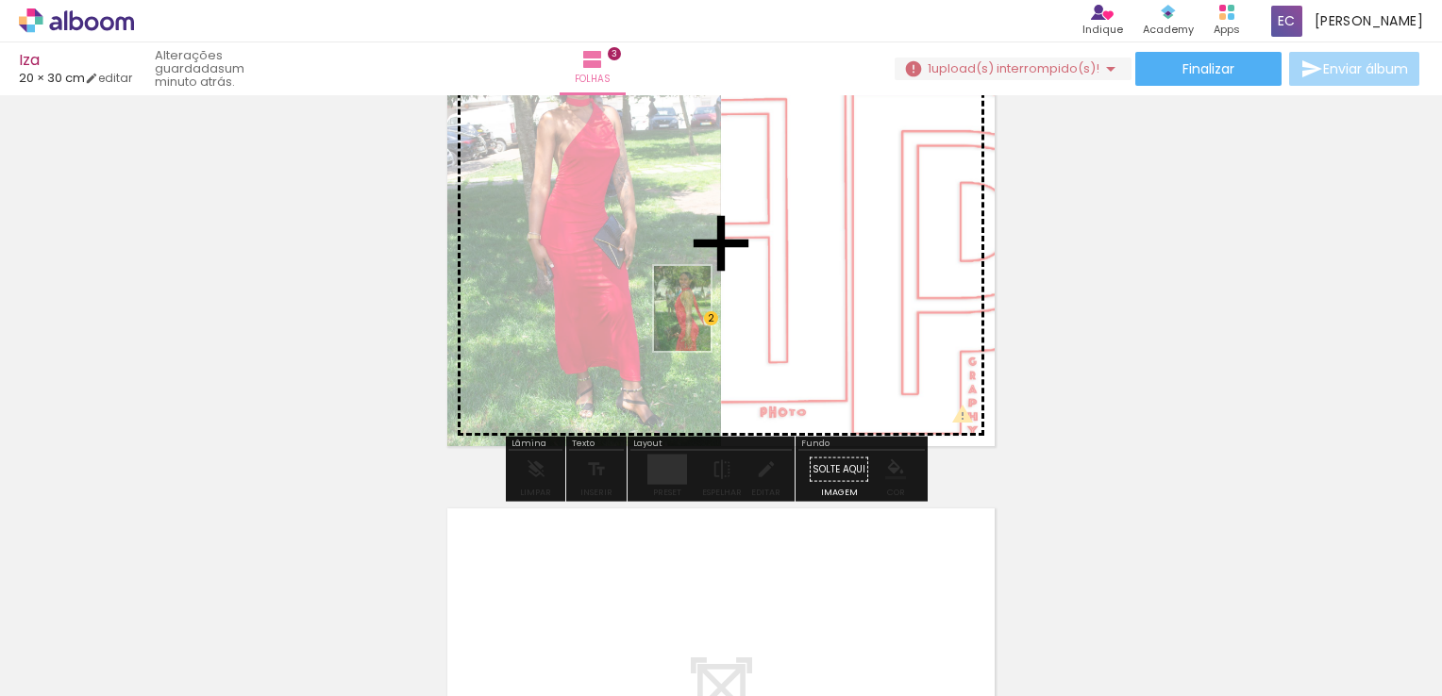
drag, startPoint x: 295, startPoint y: 643, endPoint x: 886, endPoint y: 295, distance: 685.2
click at [902, 261] on quentale-workspace at bounding box center [721, 348] width 1442 height 696
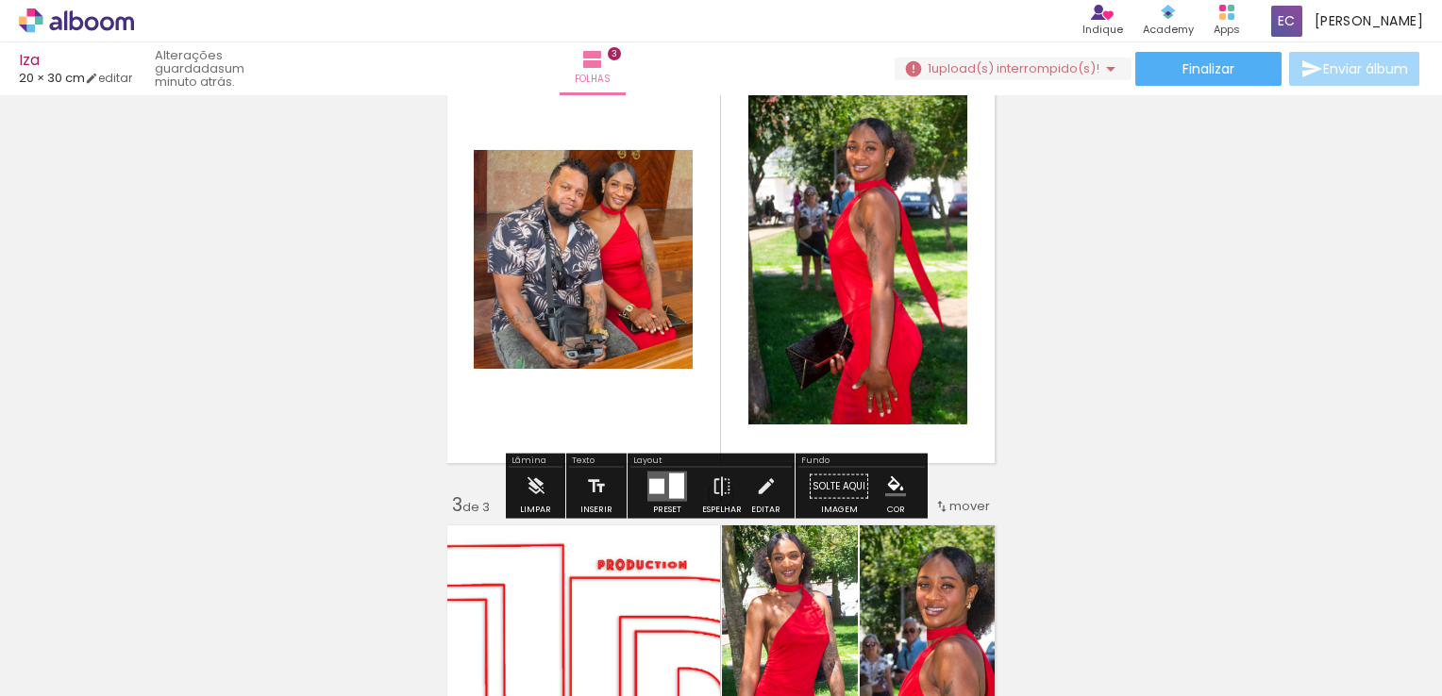
scroll to position [584, 0]
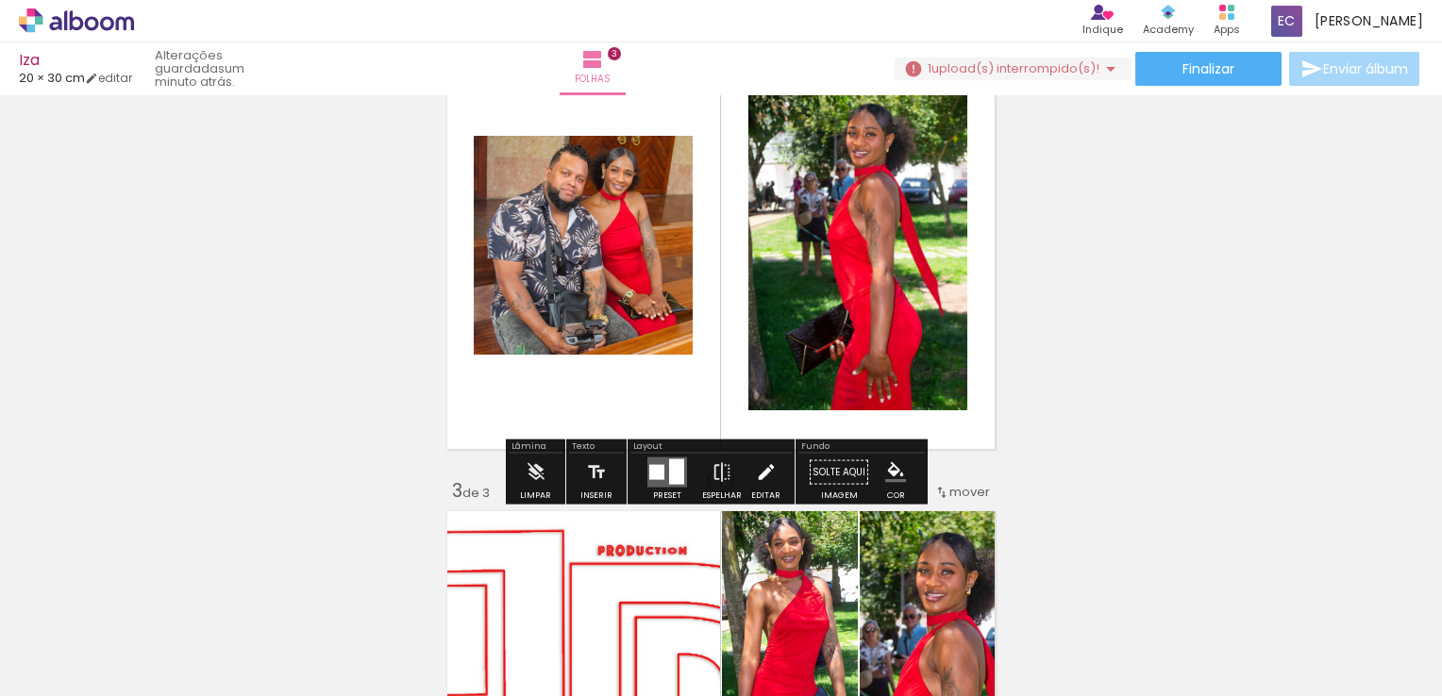
click at [761, 474] on iron-icon at bounding box center [766, 473] width 21 height 38
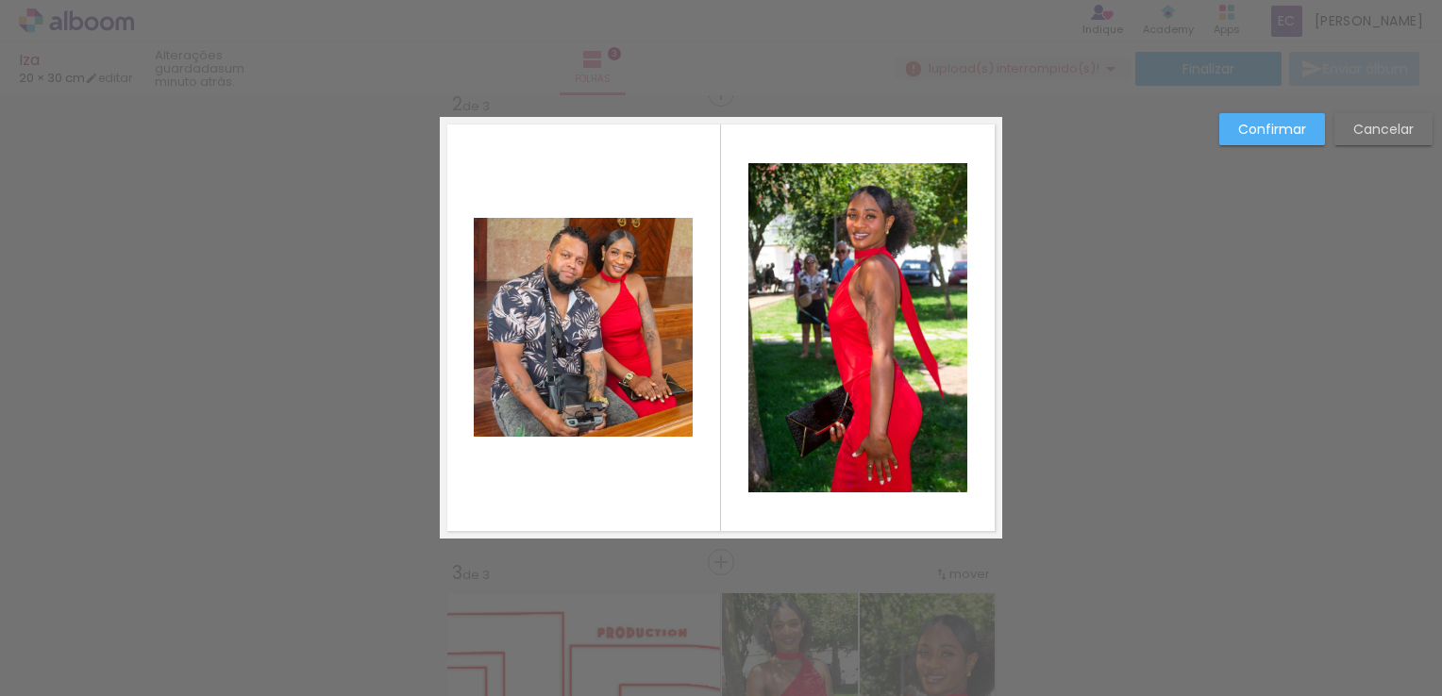
scroll to position [493, 0]
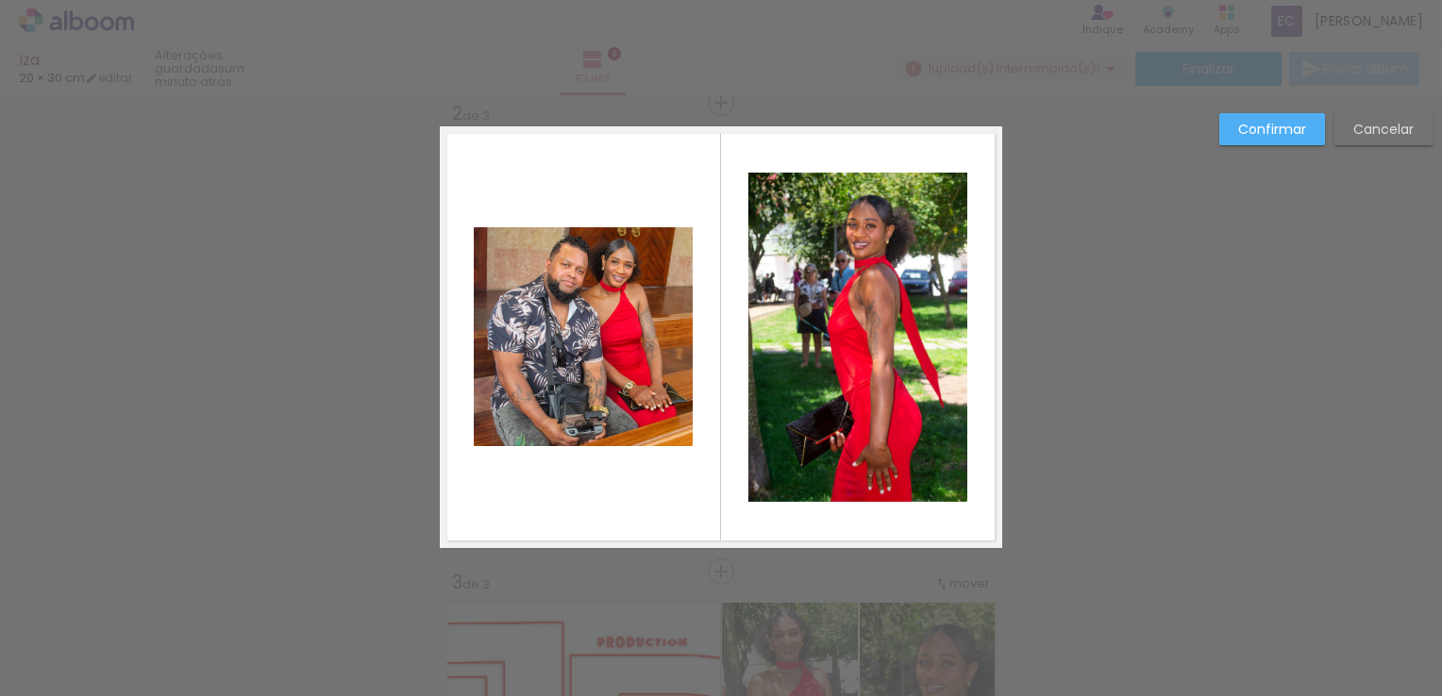
click at [928, 333] on quentale-photo at bounding box center [857, 337] width 219 height 329
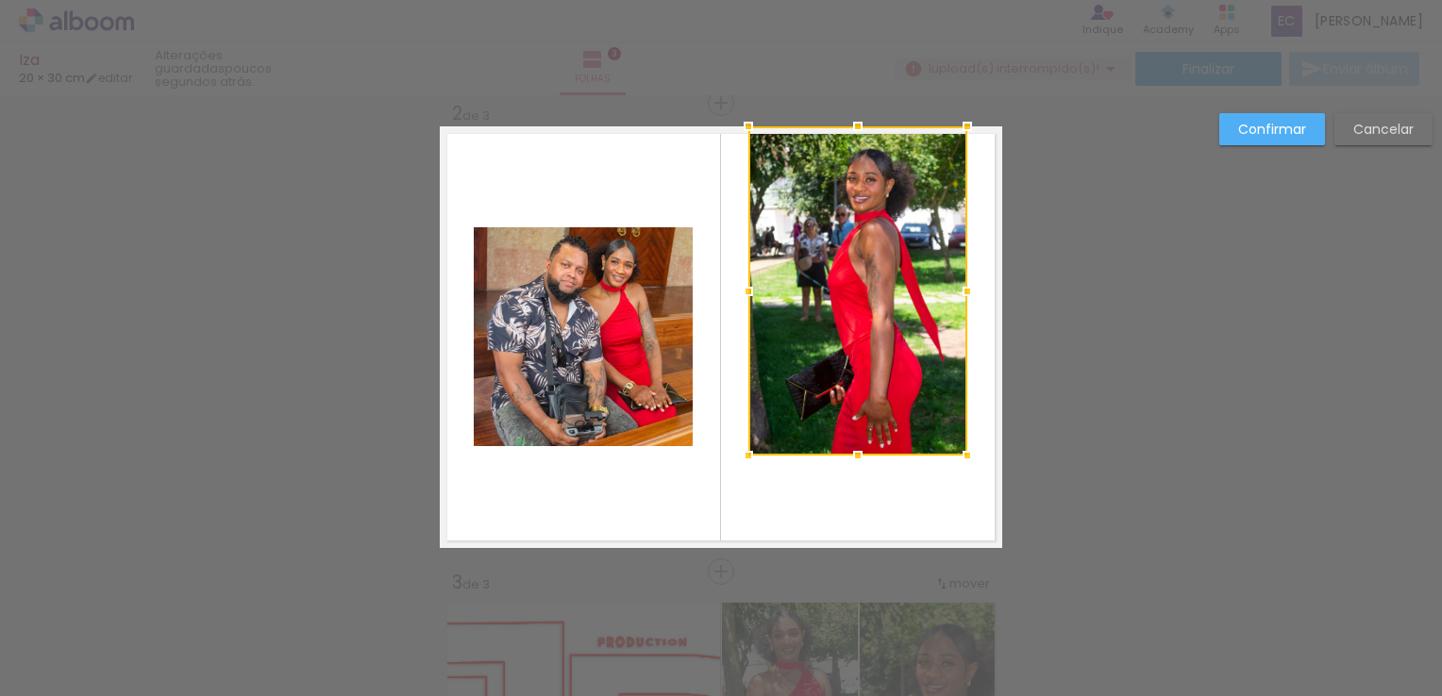
drag, startPoint x: 906, startPoint y: 312, endPoint x: 913, endPoint y: 236, distance: 76.8
click at [913, 236] on div at bounding box center [857, 290] width 219 height 329
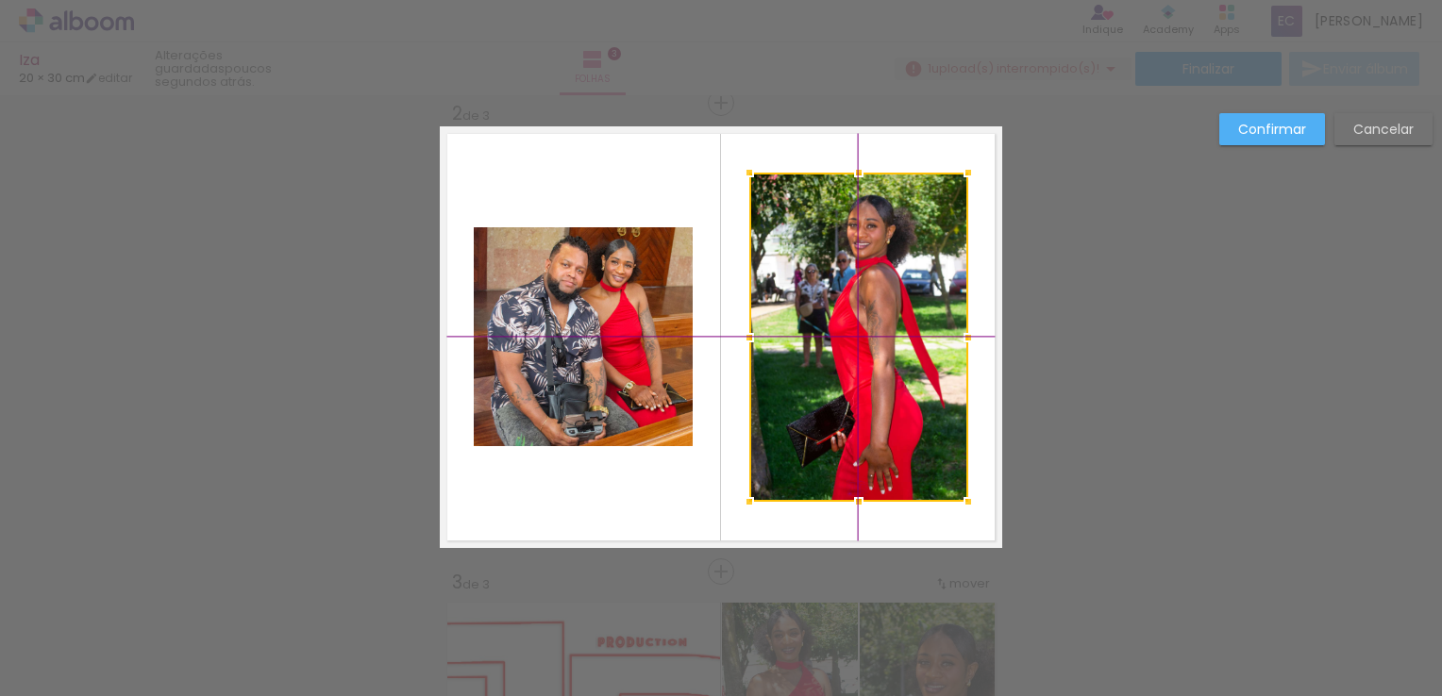
drag, startPoint x: 840, startPoint y: 388, endPoint x: 838, endPoint y: 492, distance: 103.8
click at [837, 433] on div at bounding box center [858, 337] width 219 height 329
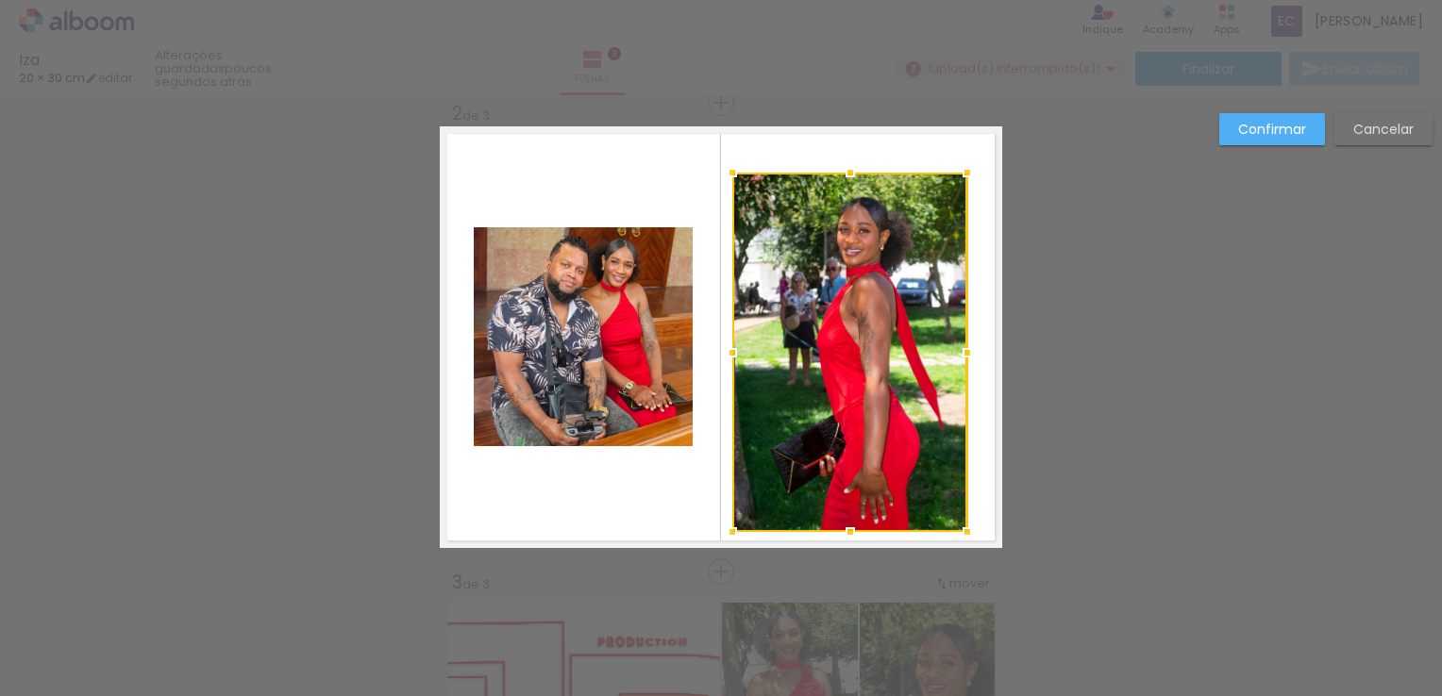
drag, startPoint x: 745, startPoint y: 502, endPoint x: 732, endPoint y: 536, distance: 36.4
click at [732, 536] on div at bounding box center [732, 532] width 38 height 38
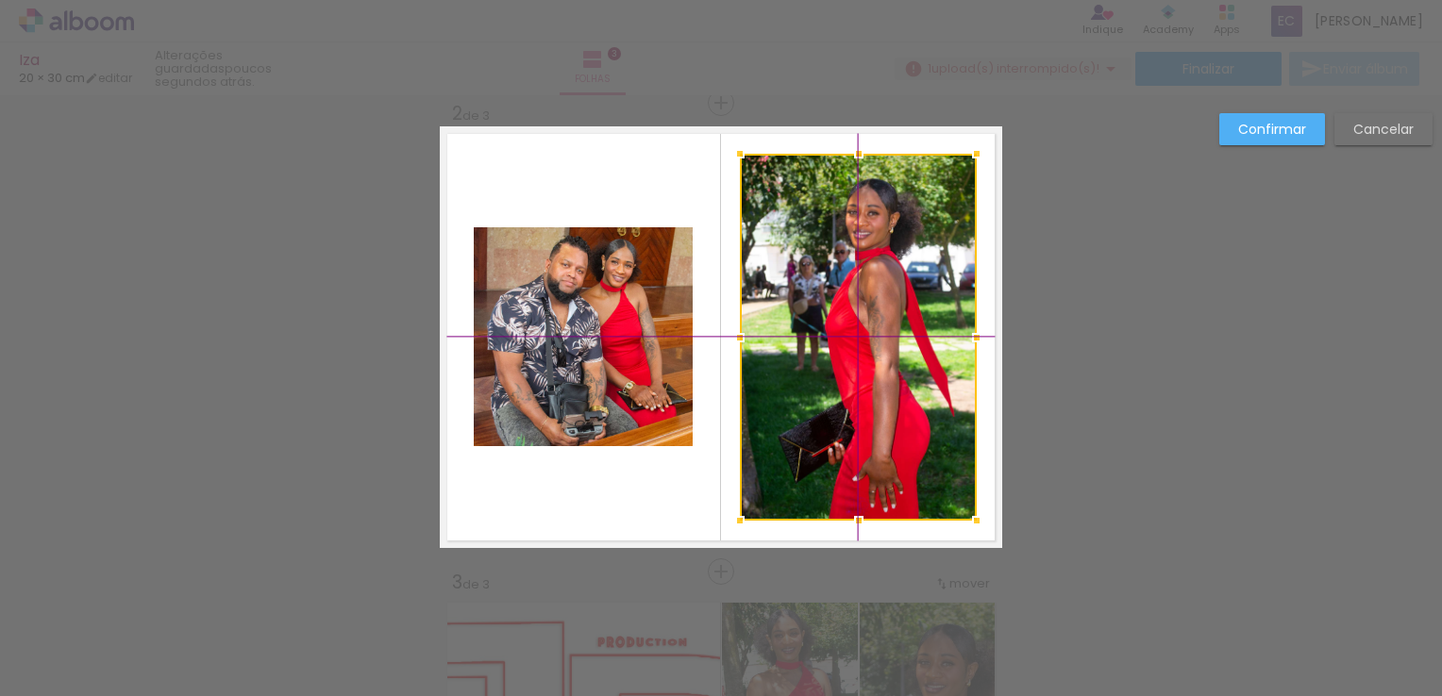
drag, startPoint x: 932, startPoint y: 312, endPoint x: 929, endPoint y: 270, distance: 42.6
click at [977, 256] on div at bounding box center [858, 337] width 237 height 367
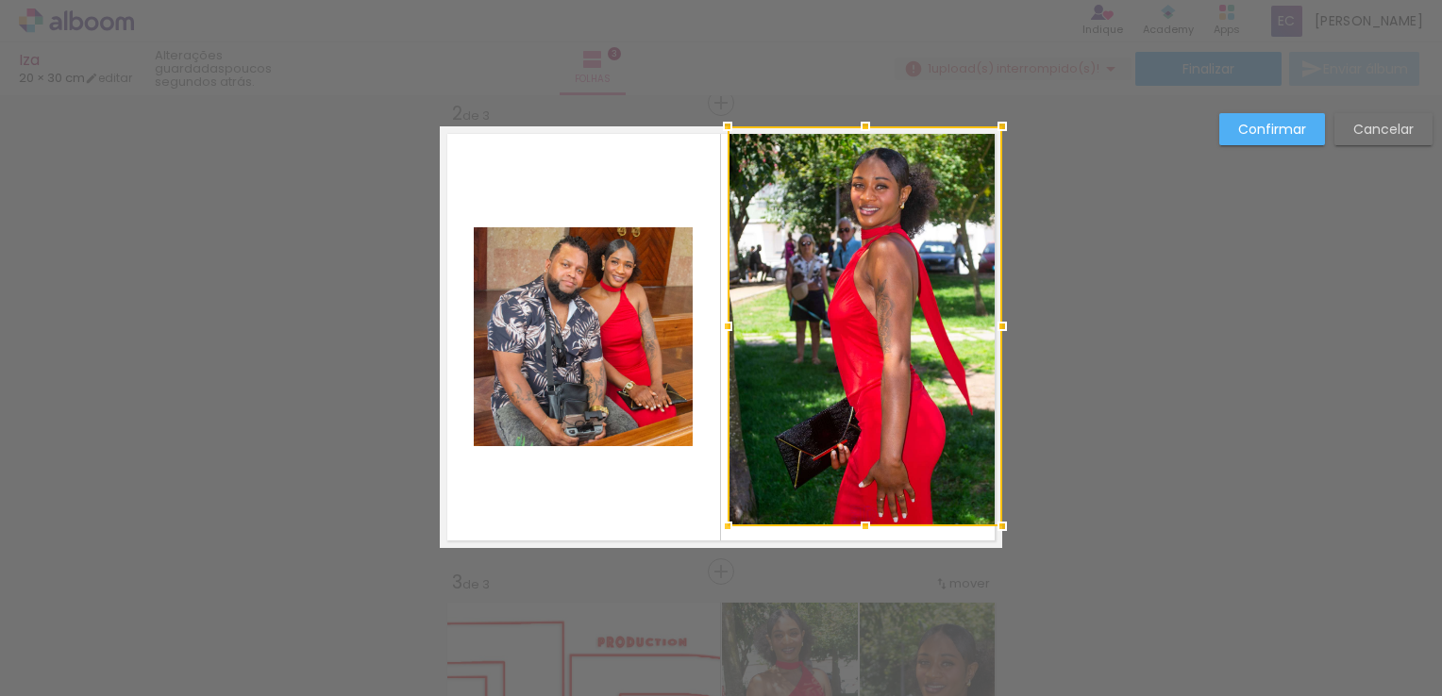
drag, startPoint x: 757, startPoint y: 496, endPoint x: 706, endPoint y: 564, distance: 84.9
click at [706, 564] on div "Inserir folha 1 de 3 Inserir folha 2 de 3 Inserir folha 3 de 3 O Designbox prec…" at bounding box center [721, 563] width 1442 height 1921
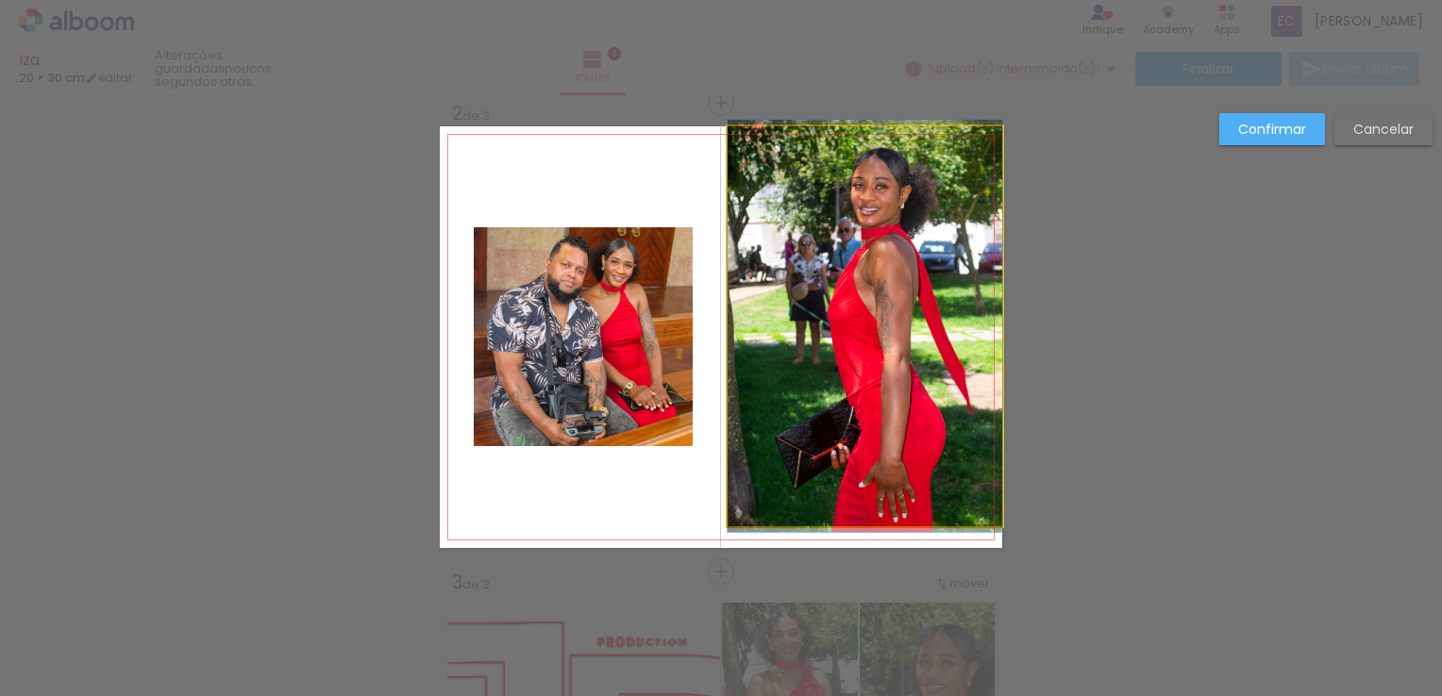
click at [849, 517] on quentale-photo at bounding box center [864, 326] width 275 height 400
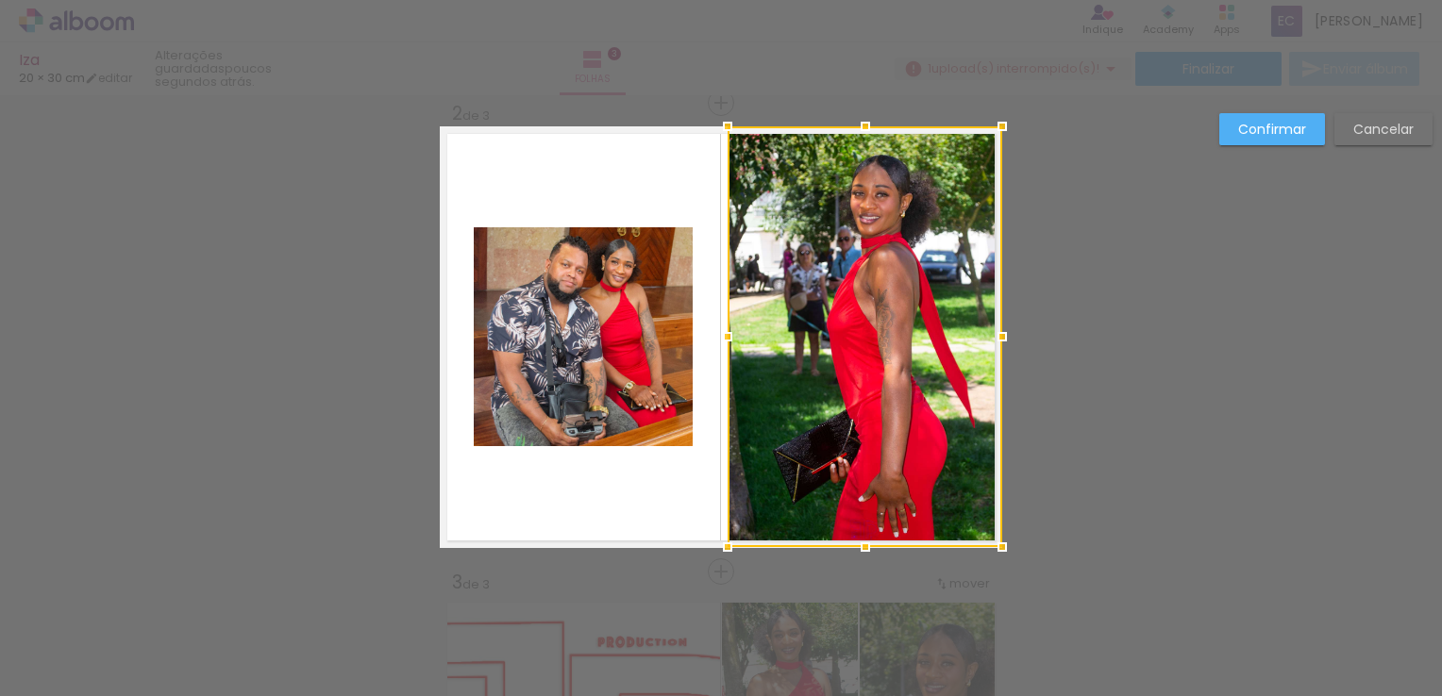
click at [852, 528] on div at bounding box center [864, 336] width 275 height 421
click at [1062, 457] on div "Confirmar Cancelar" at bounding box center [721, 563] width 1442 height 1921
click at [680, 515] on quentale-layouter at bounding box center [721, 337] width 562 height 422
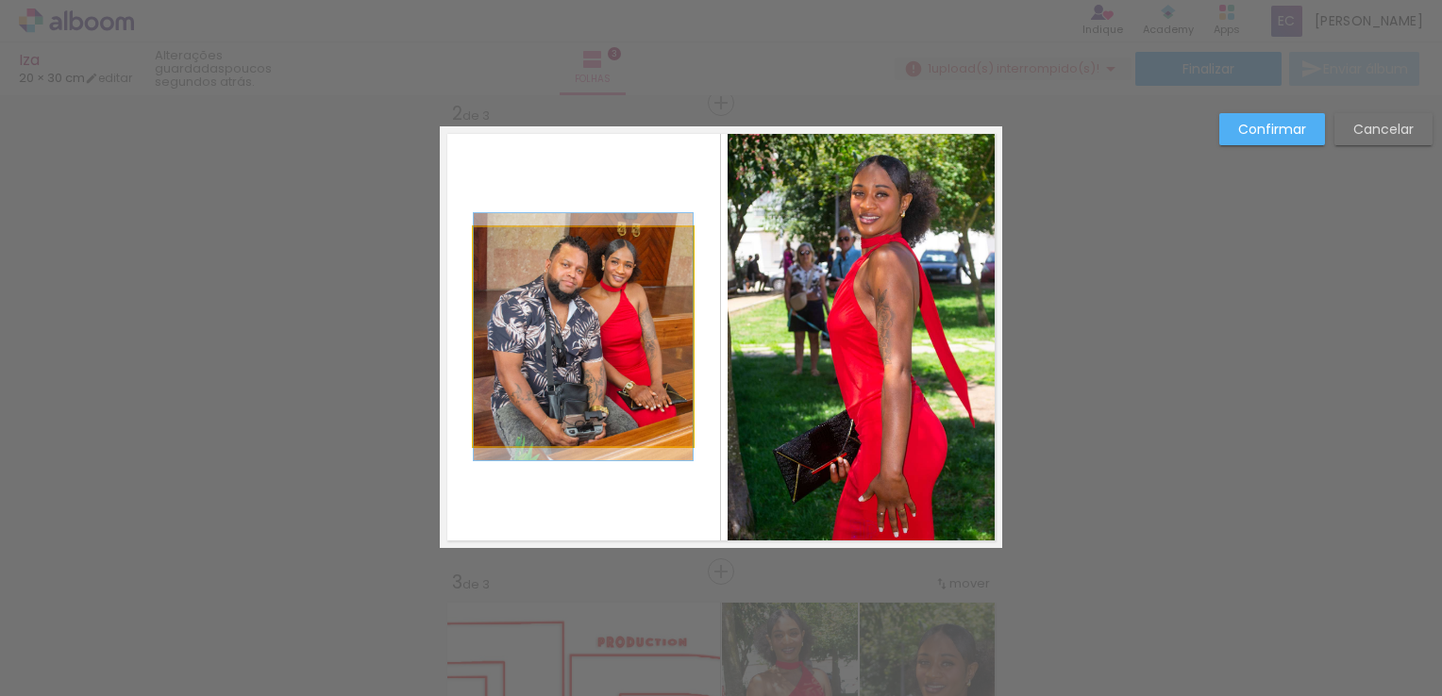
drag, startPoint x: 663, startPoint y: 411, endPoint x: 684, endPoint y: 382, distance: 35.9
click at [663, 410] on quentale-photo at bounding box center [583, 336] width 219 height 219
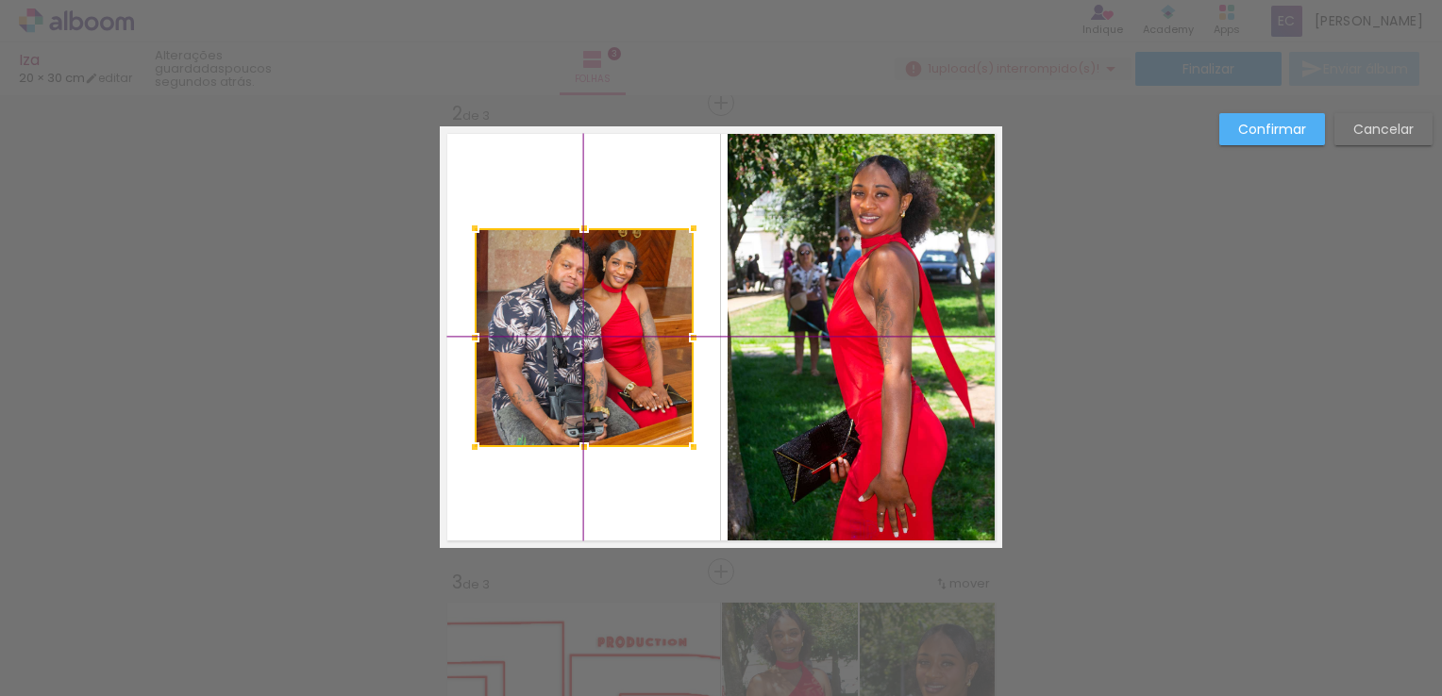
drag, startPoint x: 627, startPoint y: 417, endPoint x: 610, endPoint y: 410, distance: 17.3
click at [610, 410] on div at bounding box center [584, 337] width 219 height 219
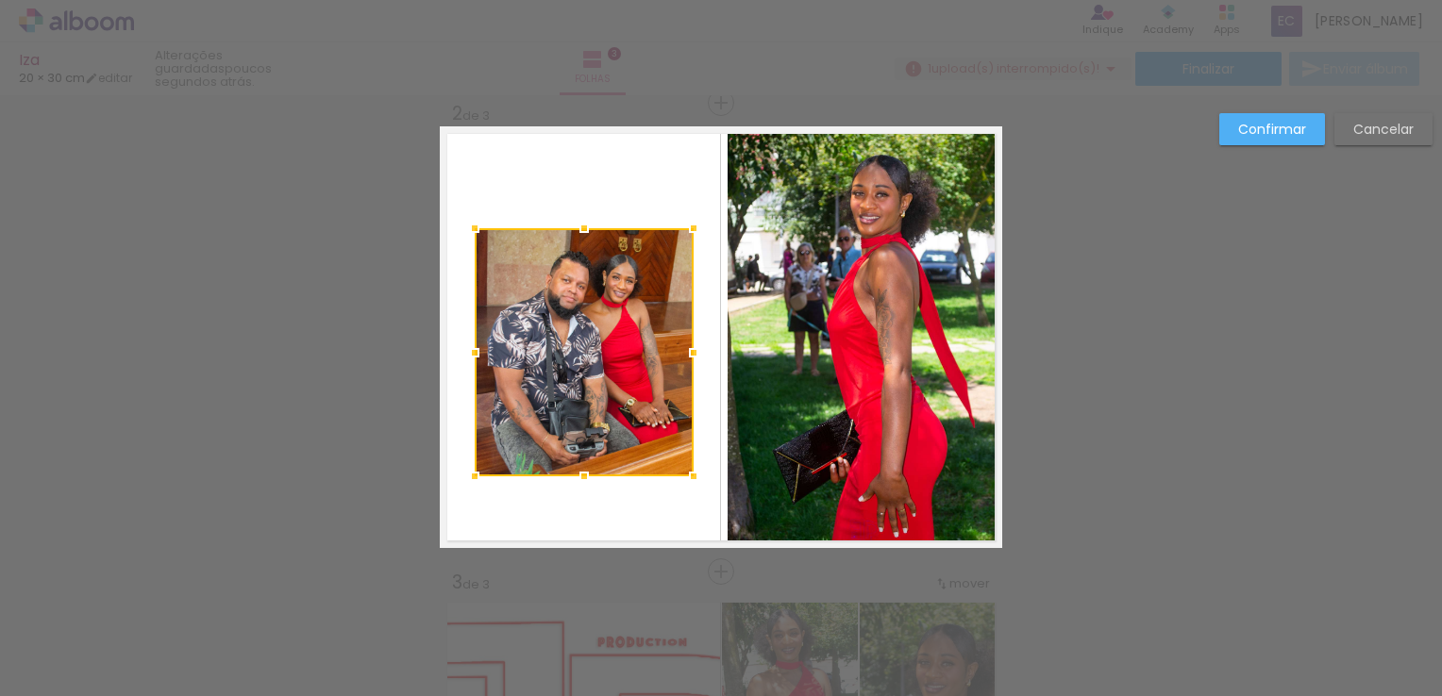
drag, startPoint x: 577, startPoint y: 447, endPoint x: 569, endPoint y: 488, distance: 41.5
click at [569, 488] on div at bounding box center [584, 477] width 38 height 38
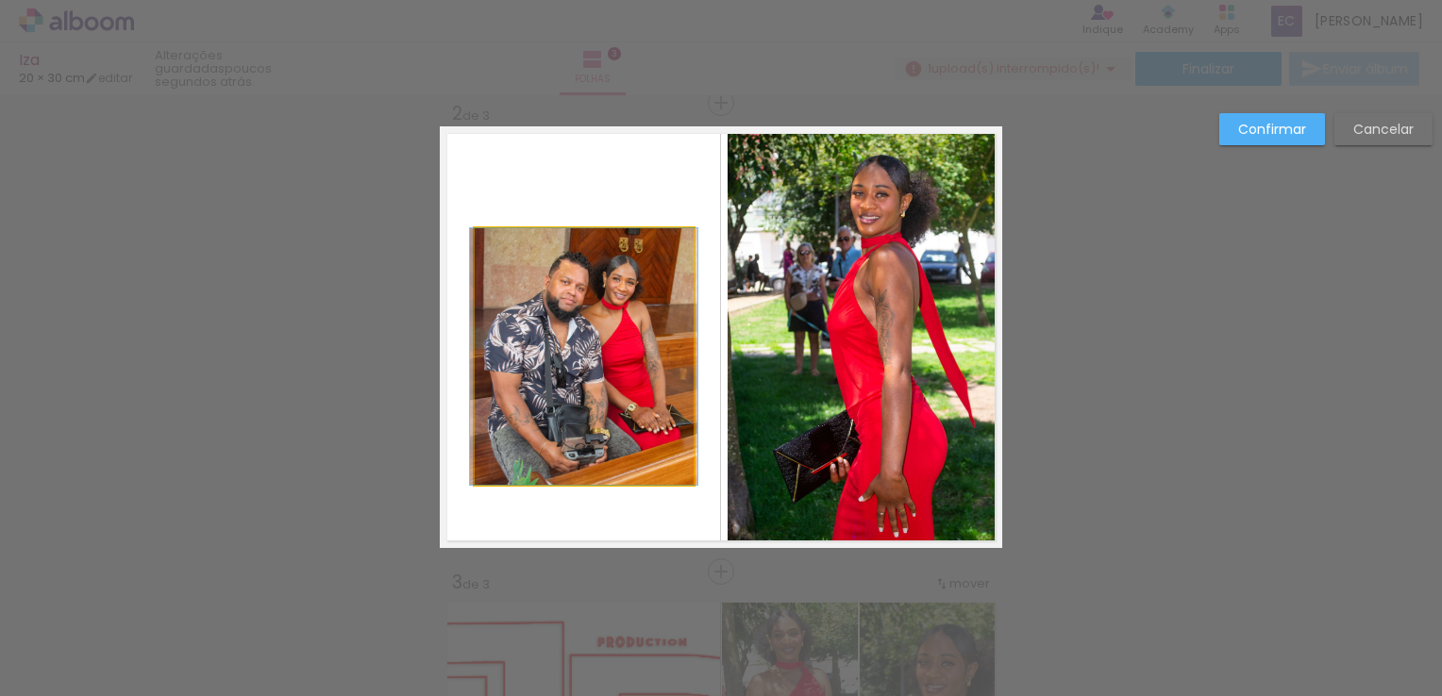
click at [663, 371] on quentale-photo at bounding box center [584, 356] width 219 height 257
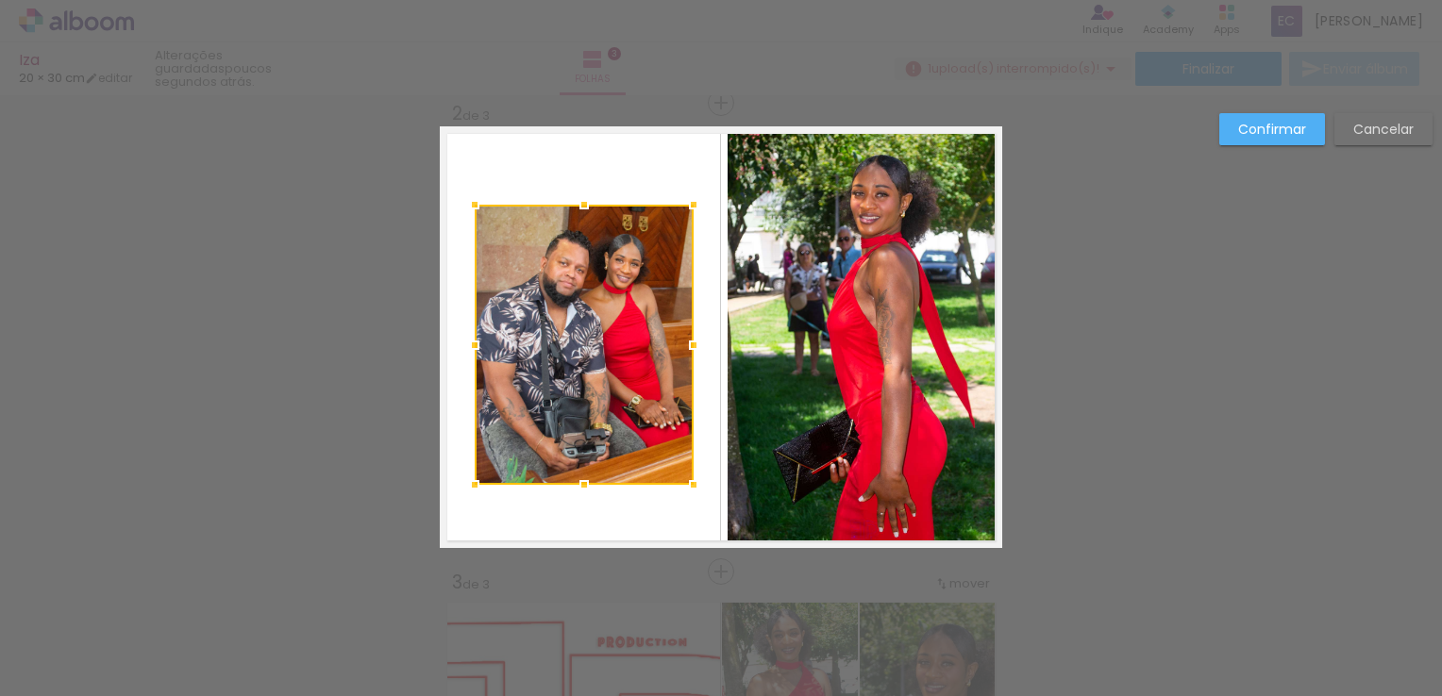
drag, startPoint x: 574, startPoint y: 225, endPoint x: 578, endPoint y: 234, distance: 10.5
click at [594, 195] on div at bounding box center [584, 205] width 38 height 38
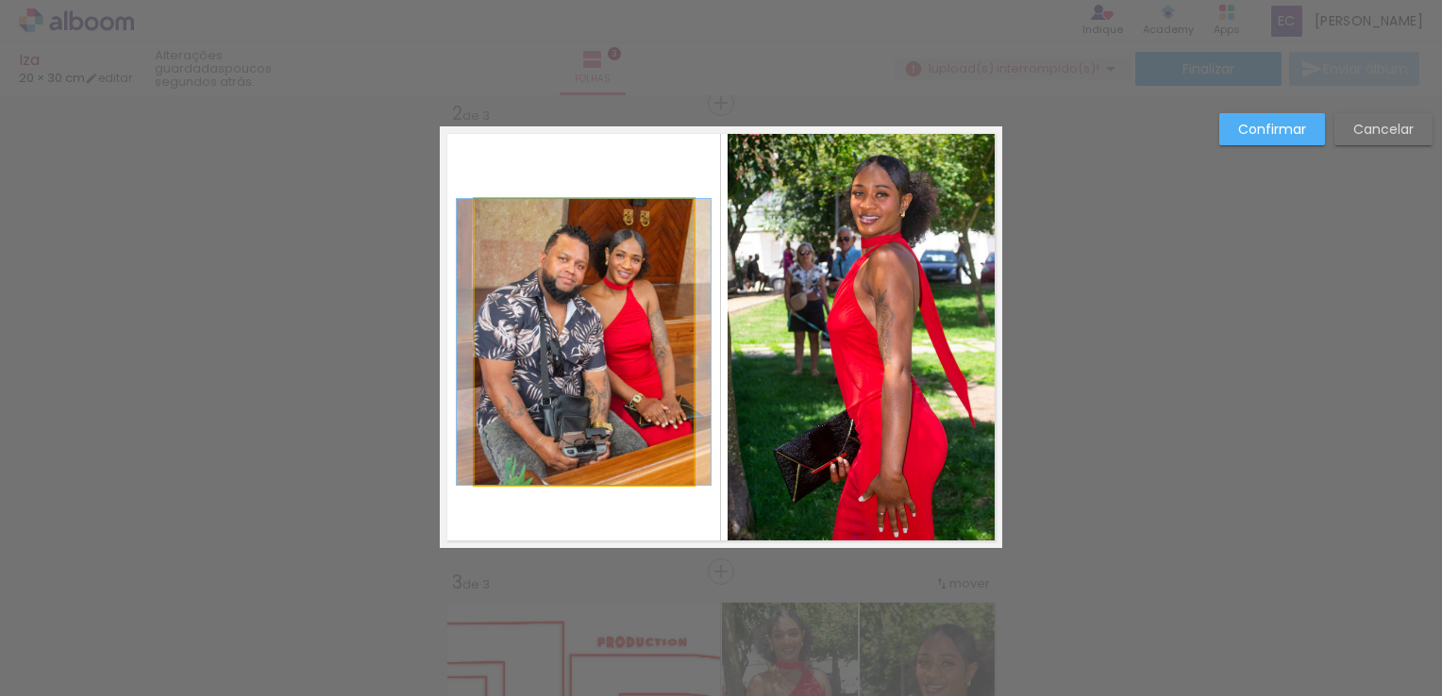
click at [681, 365] on quentale-photo at bounding box center [584, 342] width 219 height 286
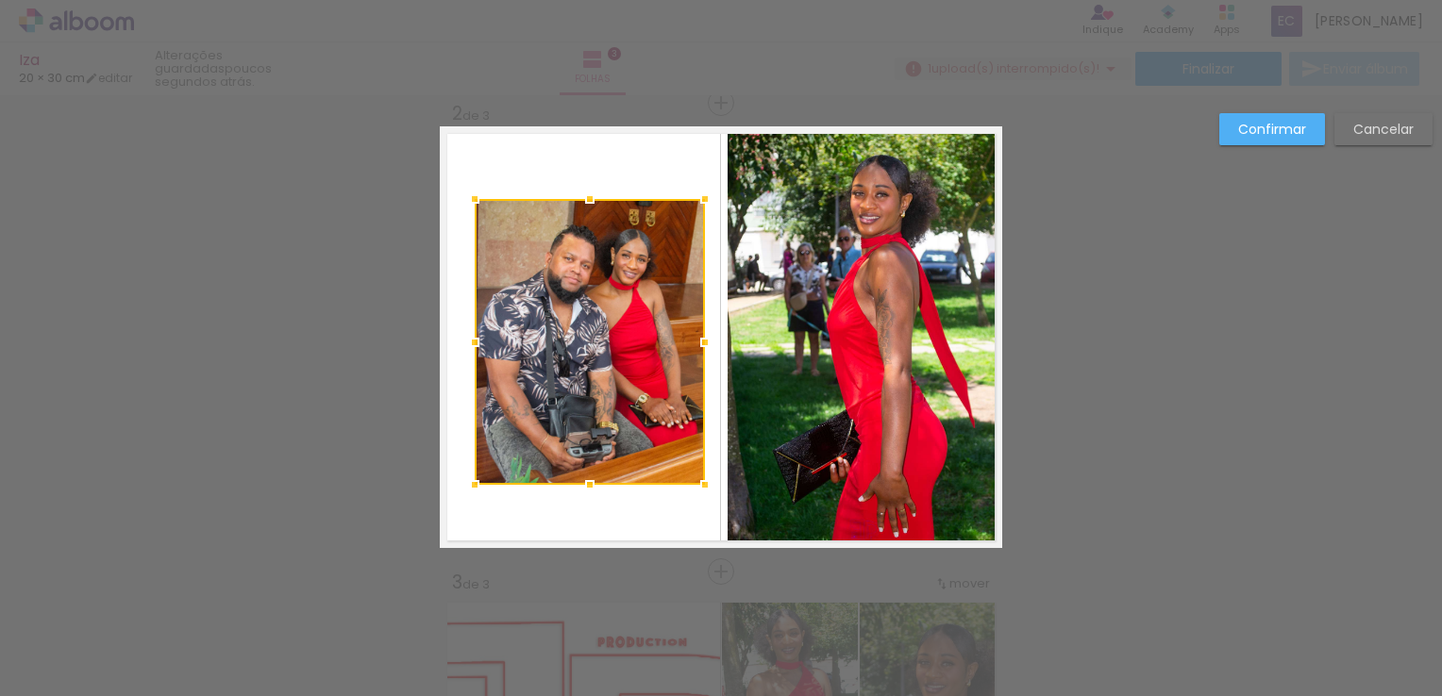
drag, startPoint x: 687, startPoint y: 345, endPoint x: 681, endPoint y: 354, distance: 10.2
click at [698, 350] on div at bounding box center [705, 343] width 38 height 38
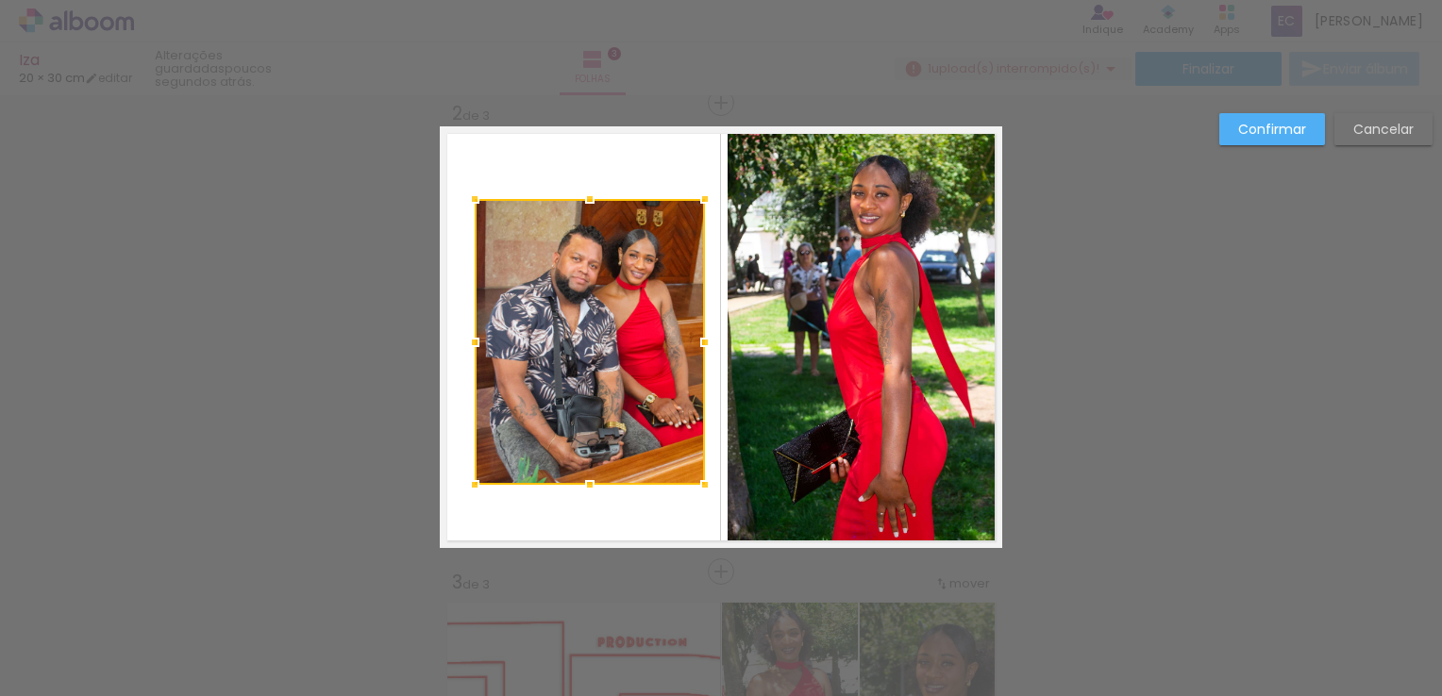
click at [0, 0] on slot "Confirmar" at bounding box center [0, 0] width 0 height 0
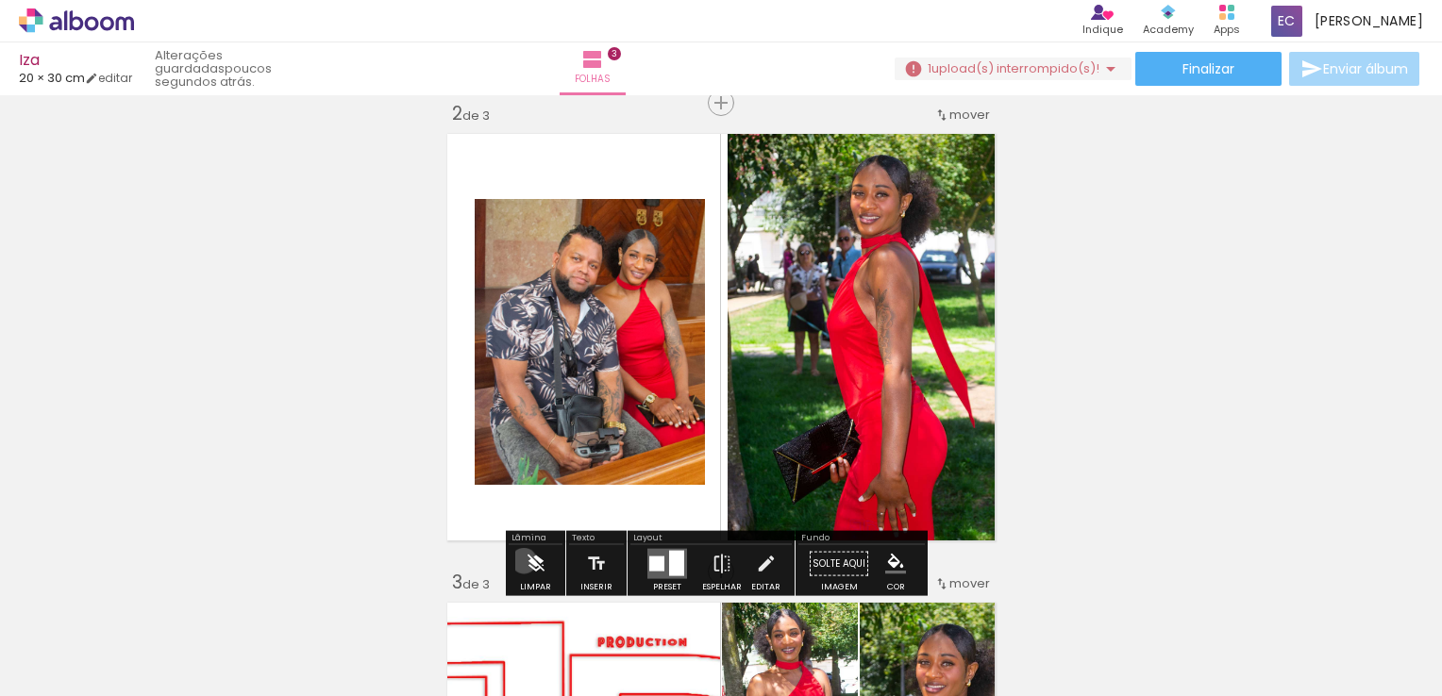
click at [526, 560] on iron-icon at bounding box center [536, 564] width 21 height 38
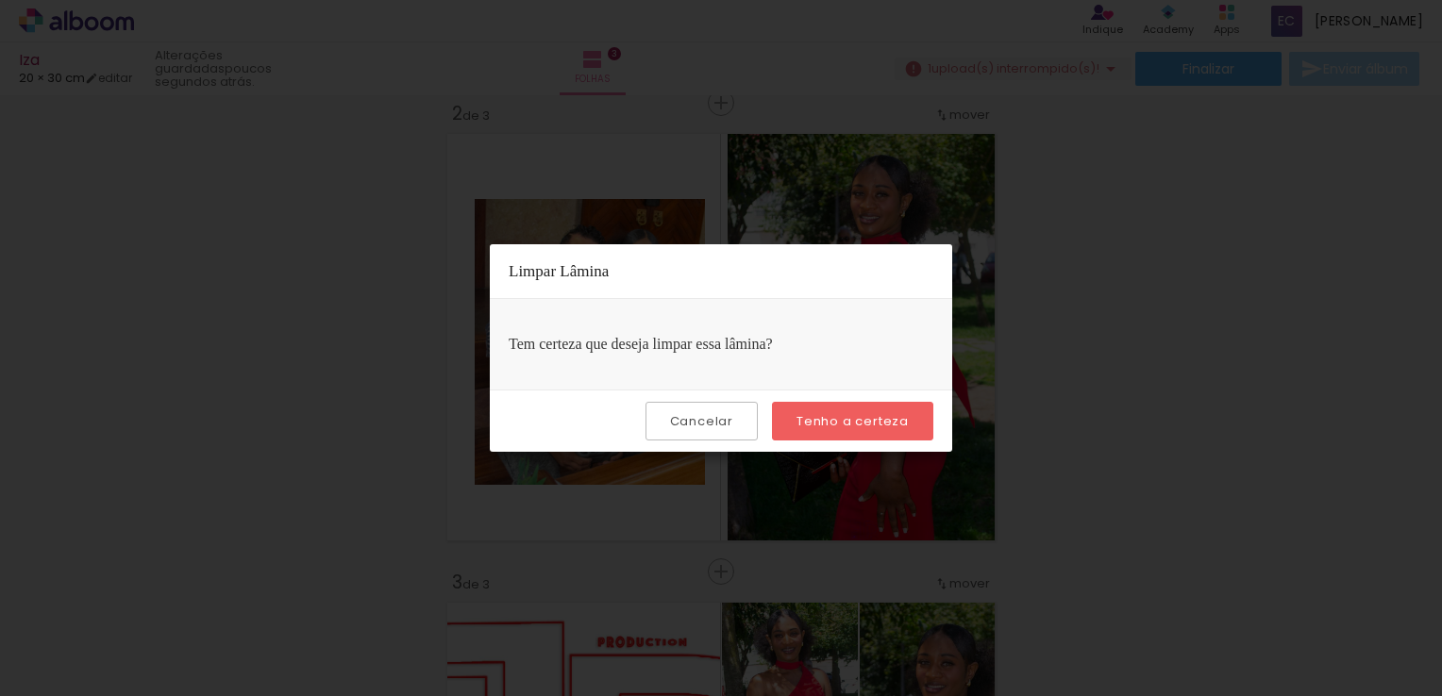
click at [0, 0] on slot "Cancelar" at bounding box center [0, 0] width 0 height 0
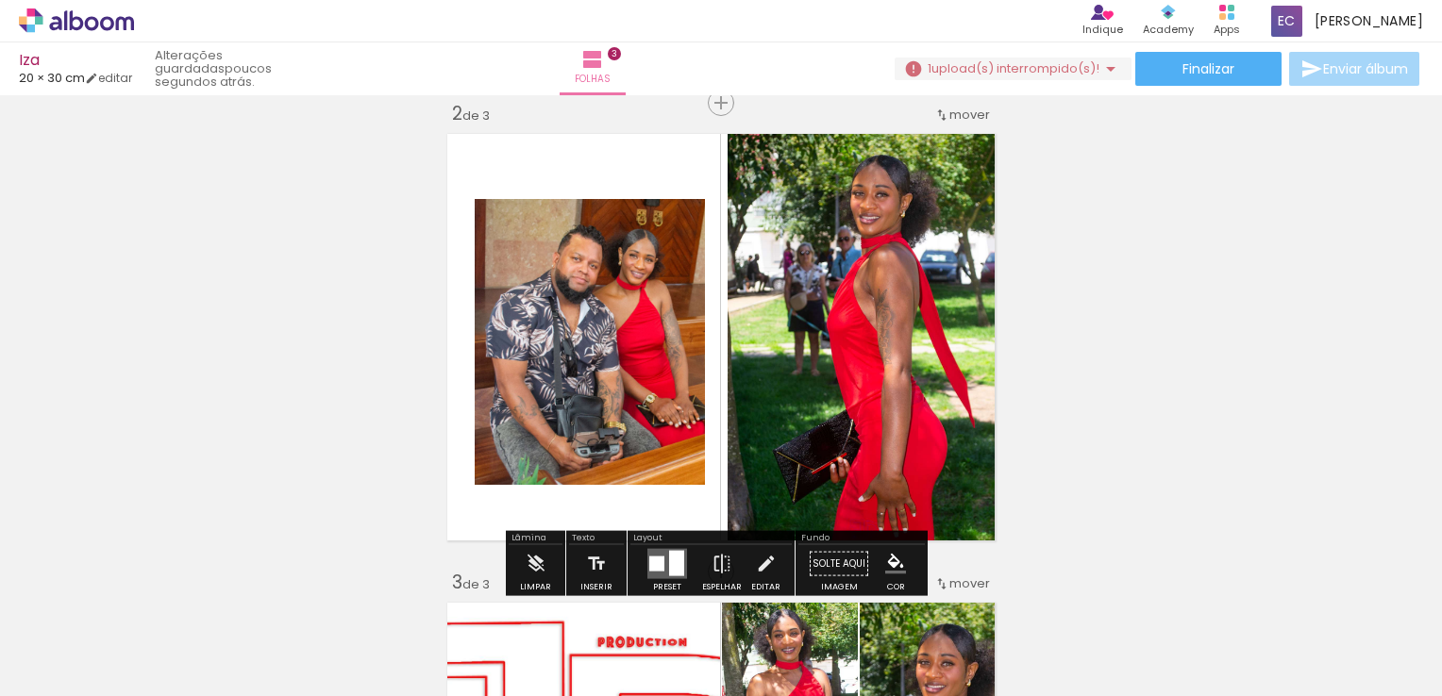
click at [658, 572] on quentale-layouter at bounding box center [667, 564] width 40 height 30
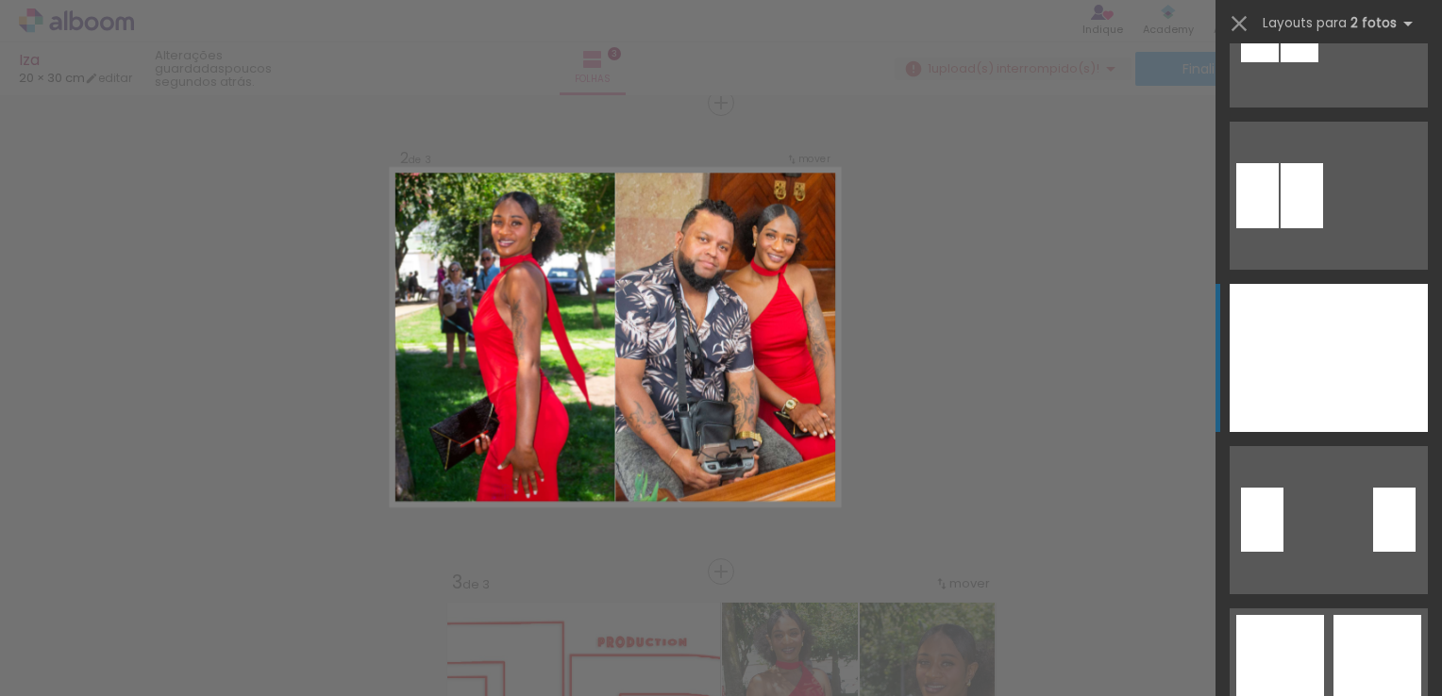
scroll to position [755, 0]
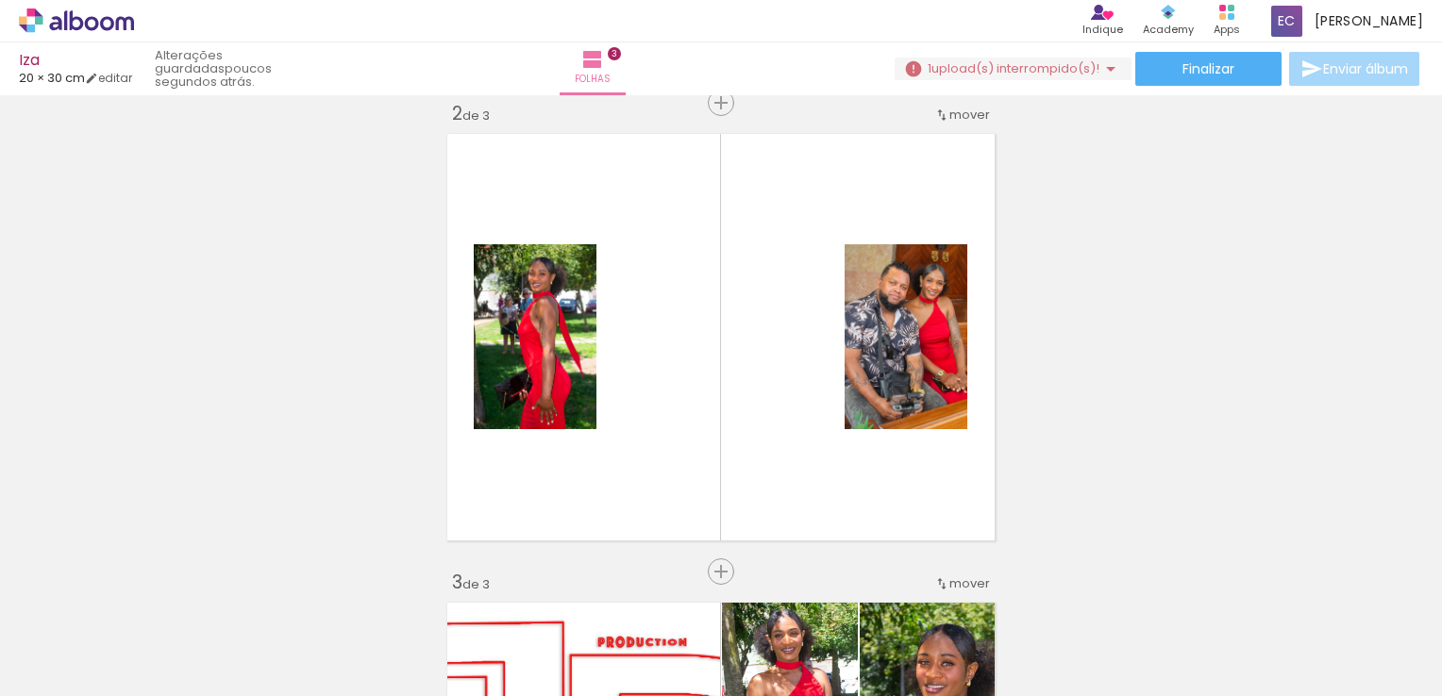
click at [477, 576] on div "3 de 3" at bounding box center [471, 583] width 38 height 18
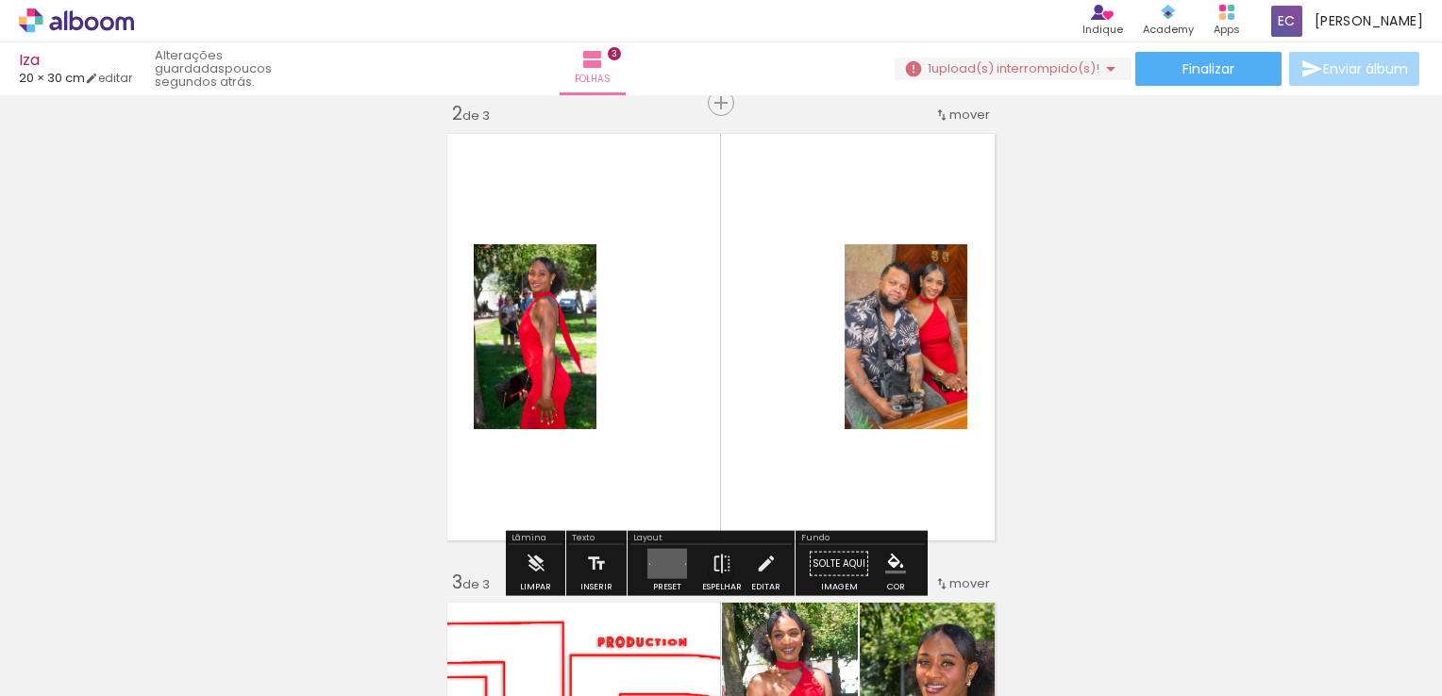
click at [1230, 460] on div "Inserir folha 1 de 3 Inserir folha 2 de 3 Inserir folha 3 de 3 O Designbox prec…" at bounding box center [721, 547] width 1442 height 1877
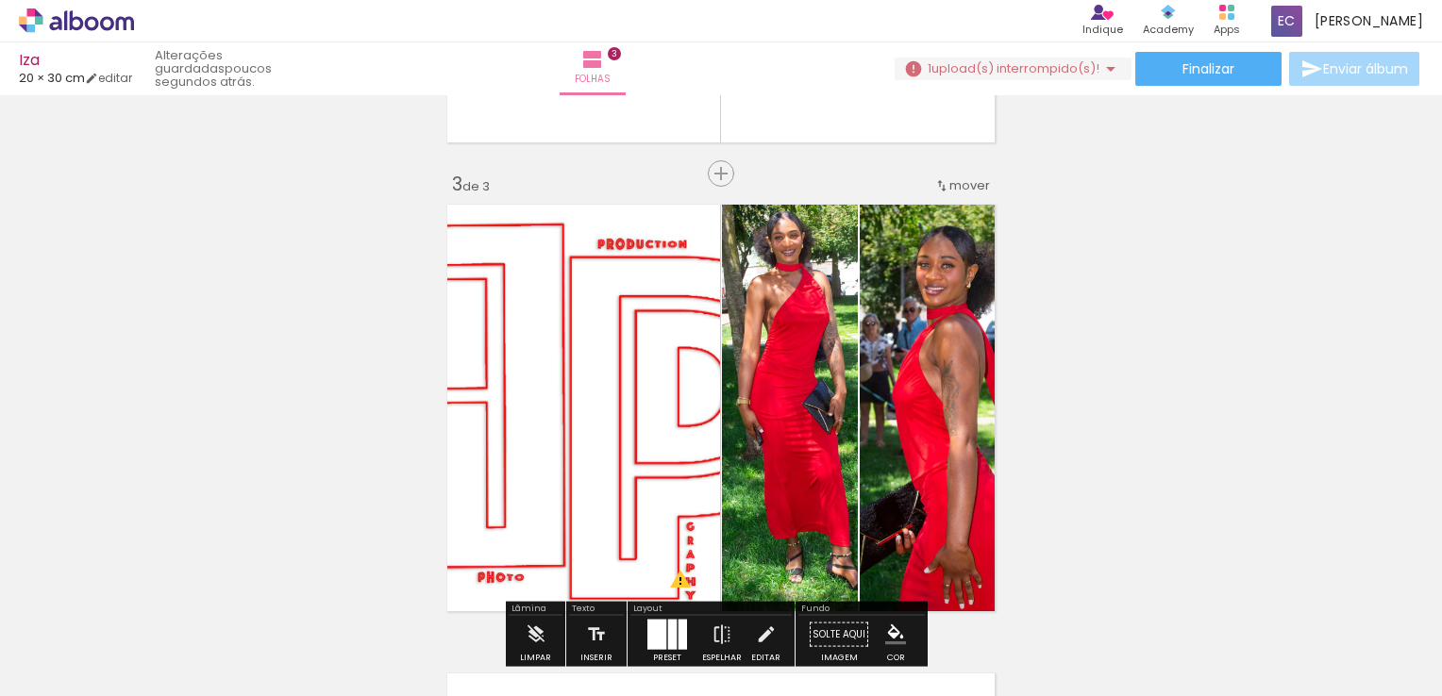
scroll to position [1182, 0]
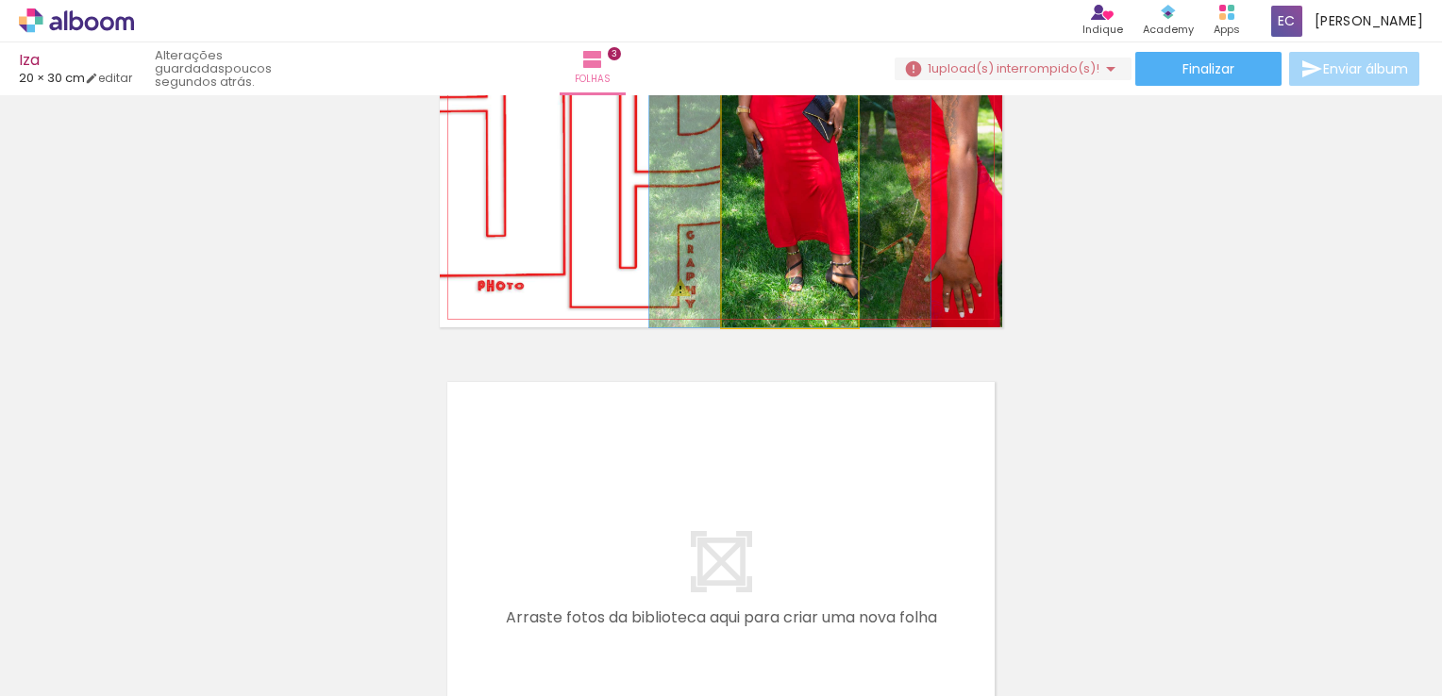
click at [811, 308] on quentale-photo at bounding box center [790, 117] width 136 height 422
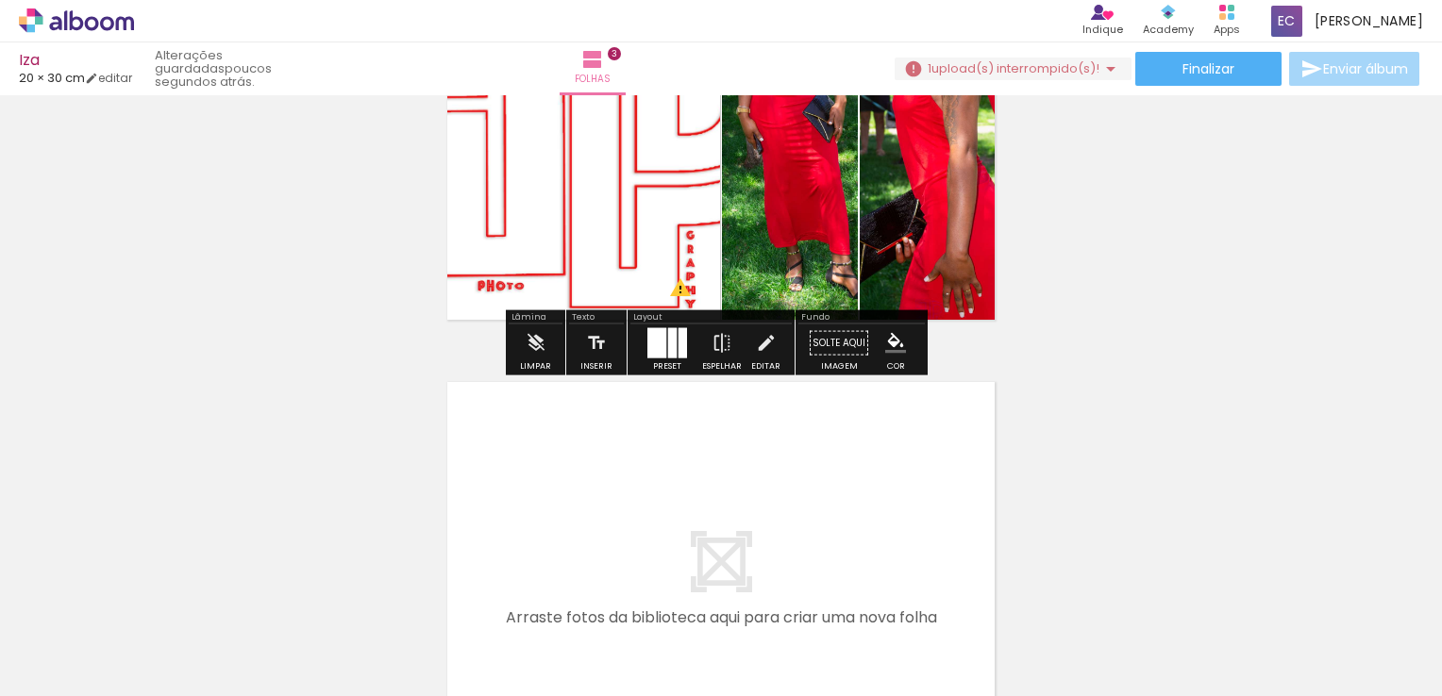
click at [806, 326] on paper-button "Solte aqui Imagem" at bounding box center [839, 349] width 68 height 48
click at [806, 319] on div "Fundo" at bounding box center [861, 318] width 126 height 11
click at [805, 319] on div "Fundo" at bounding box center [861, 318] width 126 height 11
drag, startPoint x: 838, startPoint y: 360, endPoint x: 811, endPoint y: 345, distance: 30.4
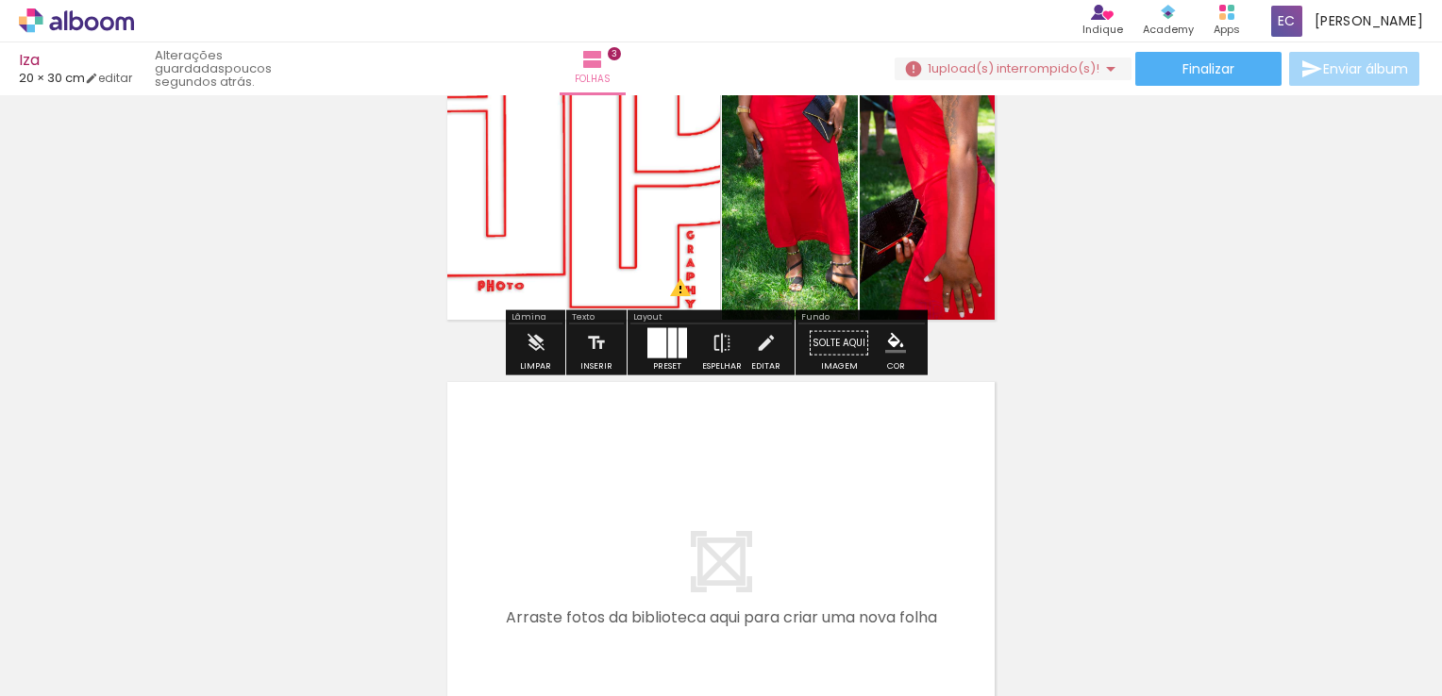
drag, startPoint x: 811, startPoint y: 345, endPoint x: 1166, endPoint y: 415, distance: 361.6
click at [761, 350] on iron-icon at bounding box center [766, 344] width 21 height 38
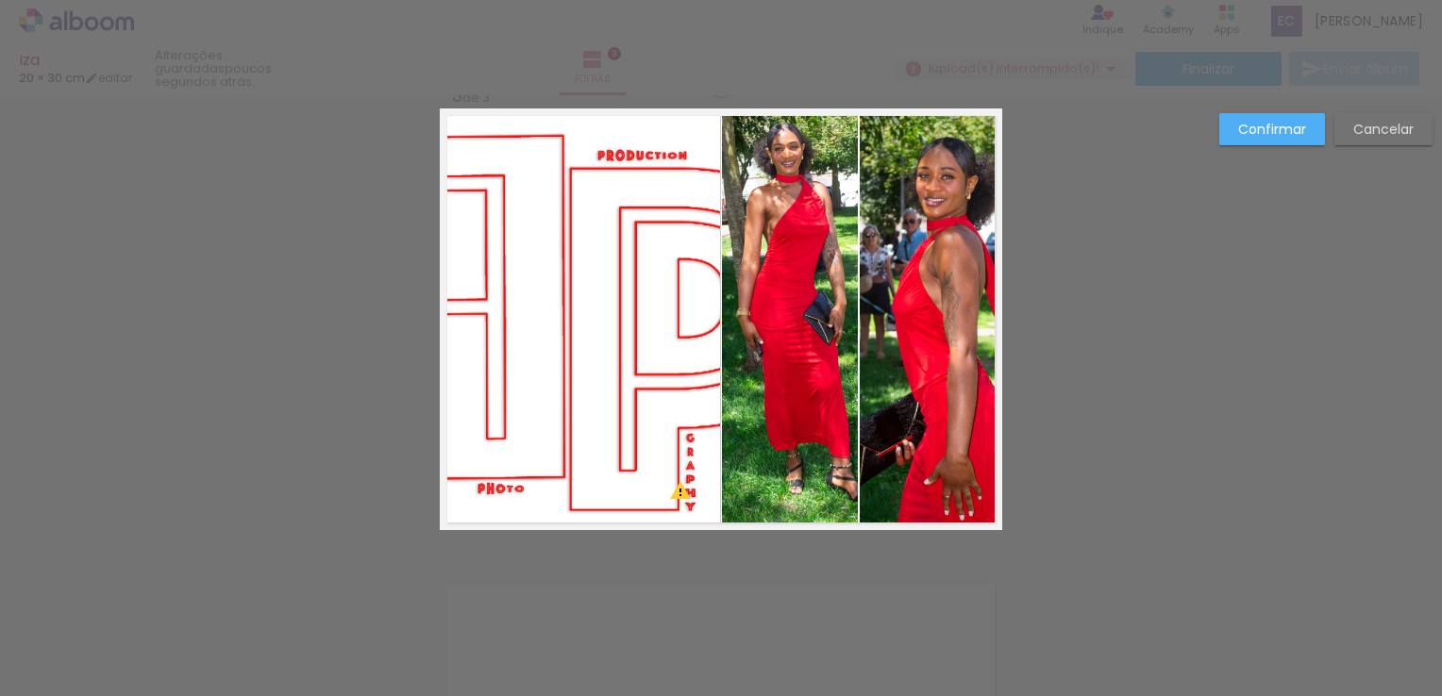
scroll to position [961, 0]
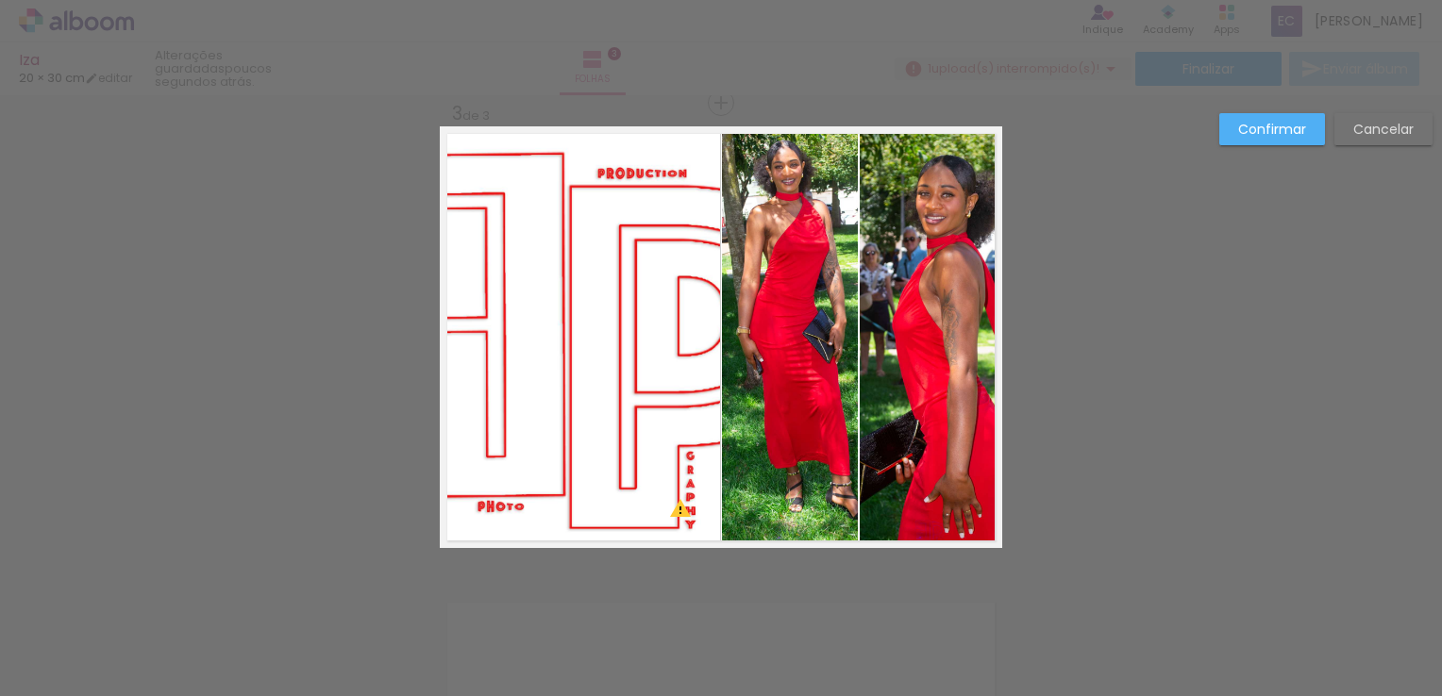
click at [651, 409] on quentale-photo at bounding box center [580, 337] width 280 height 422
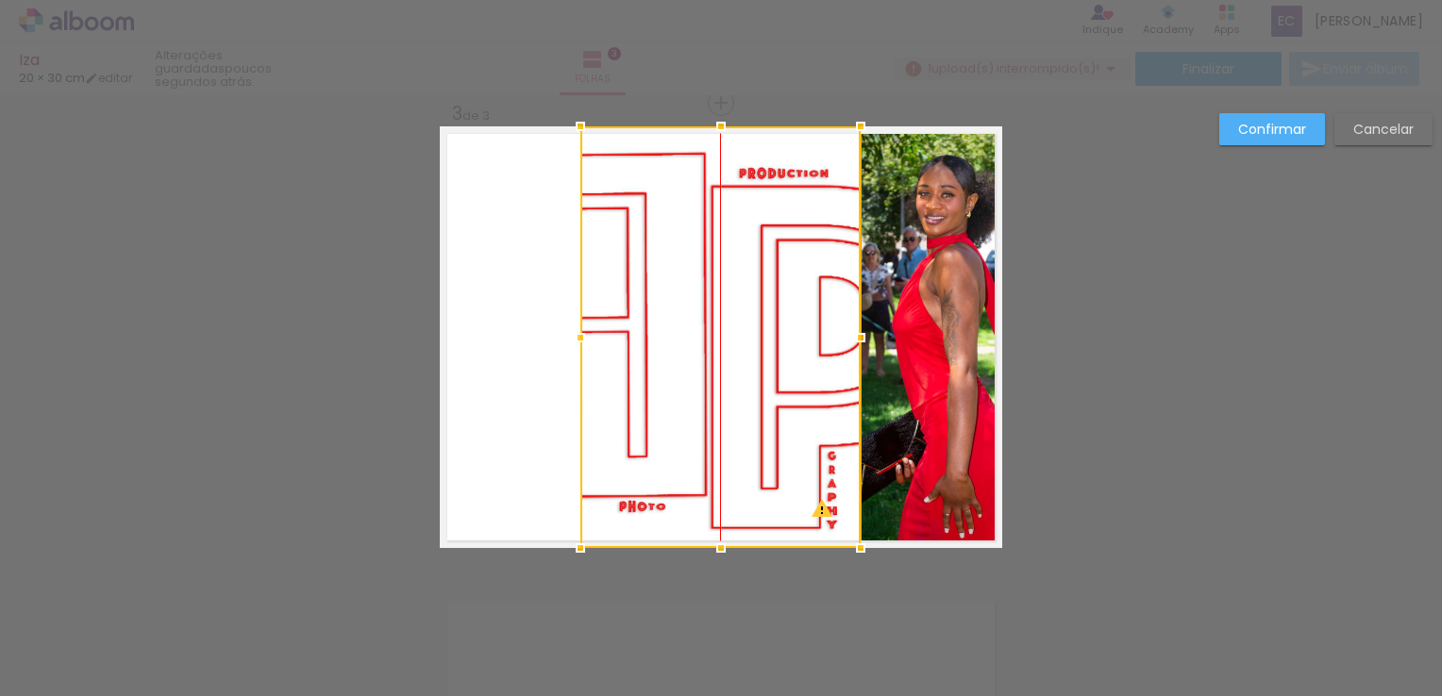
click at [813, 425] on div at bounding box center [720, 337] width 280 height 422
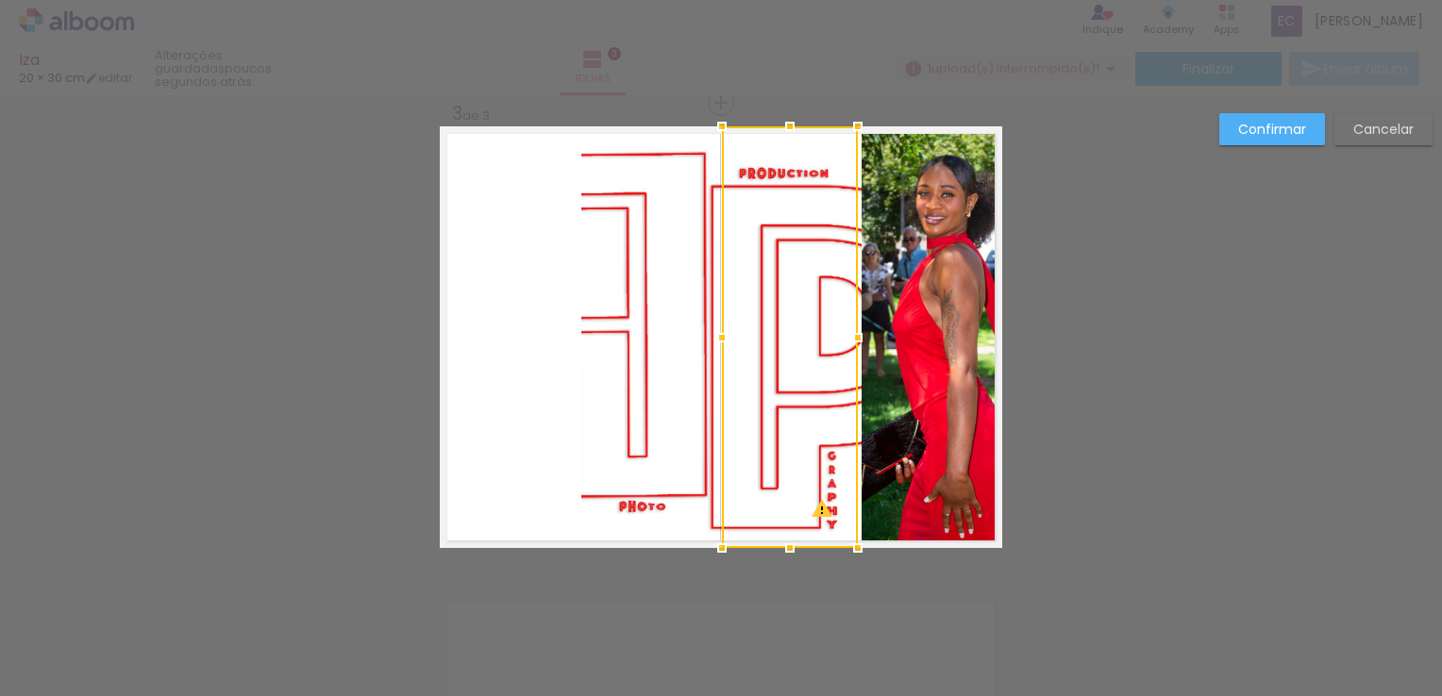
click at [606, 357] on quentale-photo at bounding box center [721, 337] width 280 height 422
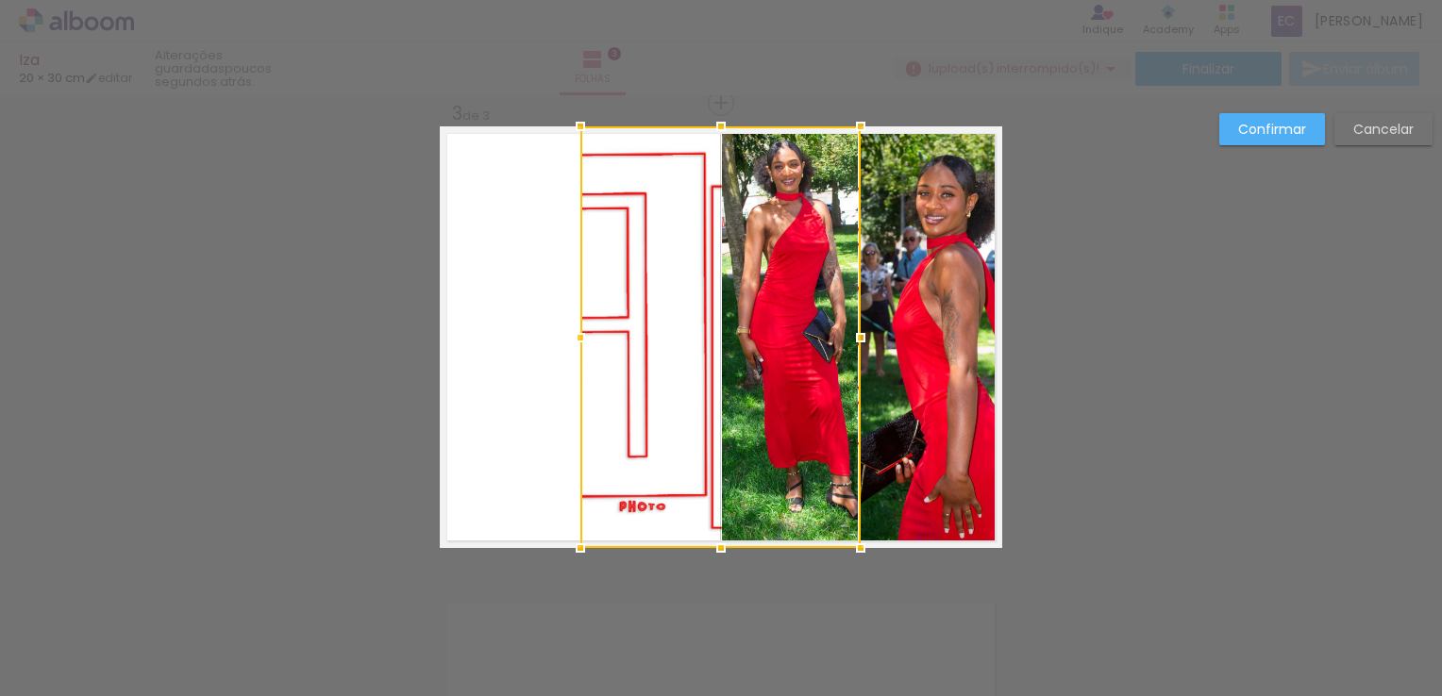
click at [762, 368] on div at bounding box center [720, 337] width 280 height 422
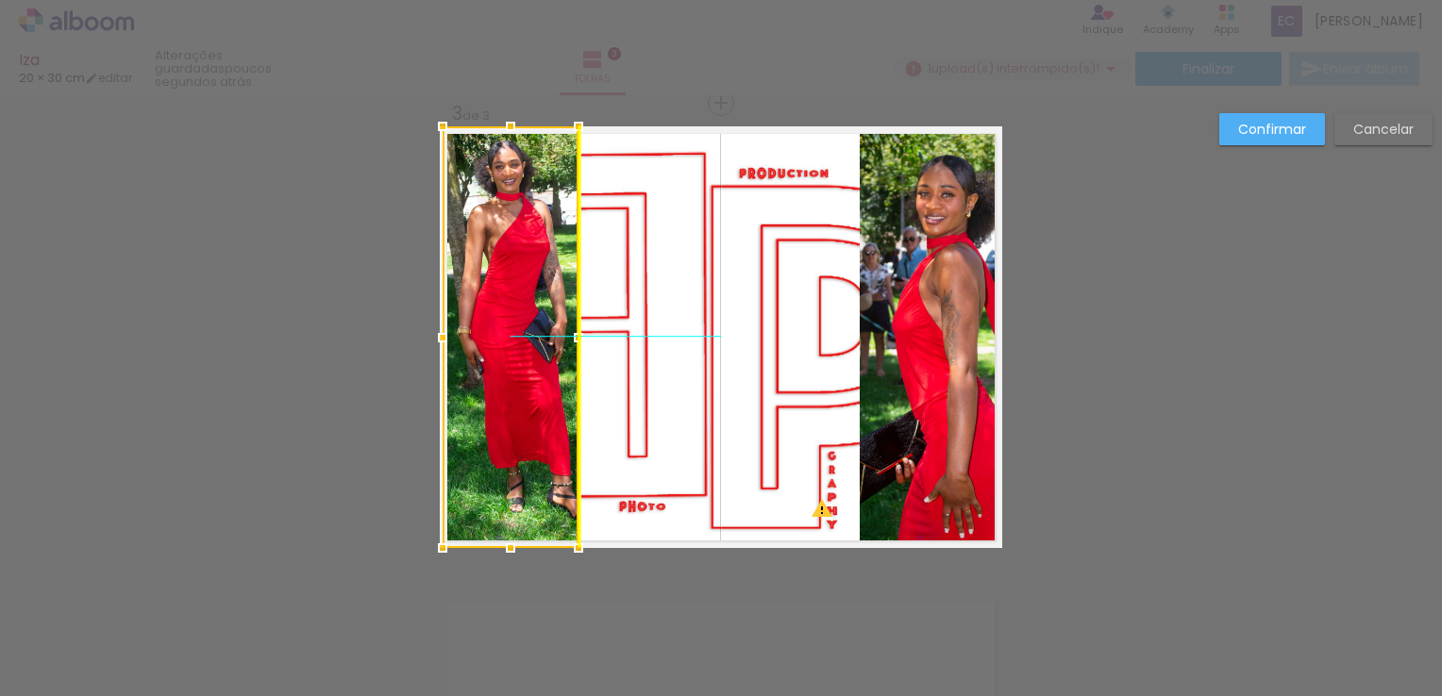
drag, startPoint x: 729, startPoint y: 347, endPoint x: 523, endPoint y: 353, distance: 206.7
click at [523, 353] on div at bounding box center [511, 337] width 136 height 422
click at [726, 402] on quentale-photo at bounding box center [721, 337] width 280 height 422
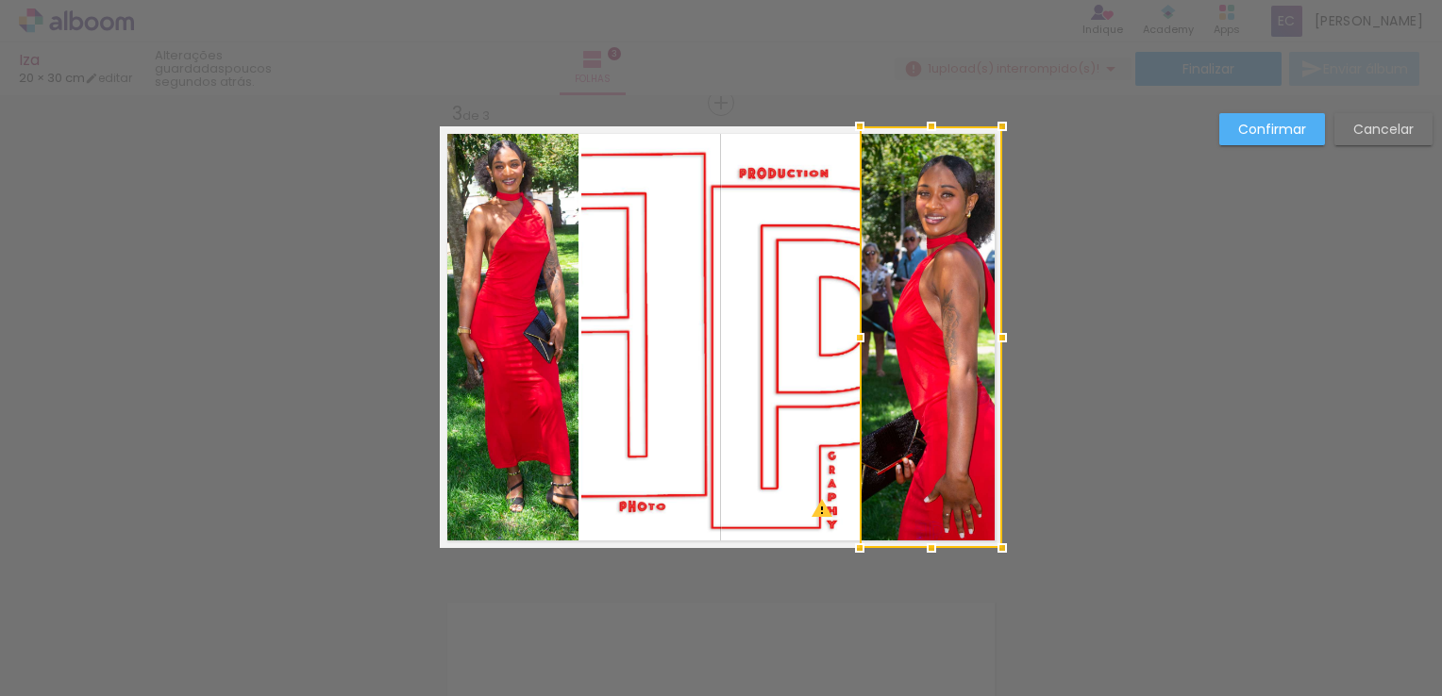
click at [679, 461] on quentale-photo at bounding box center [721, 337] width 280 height 422
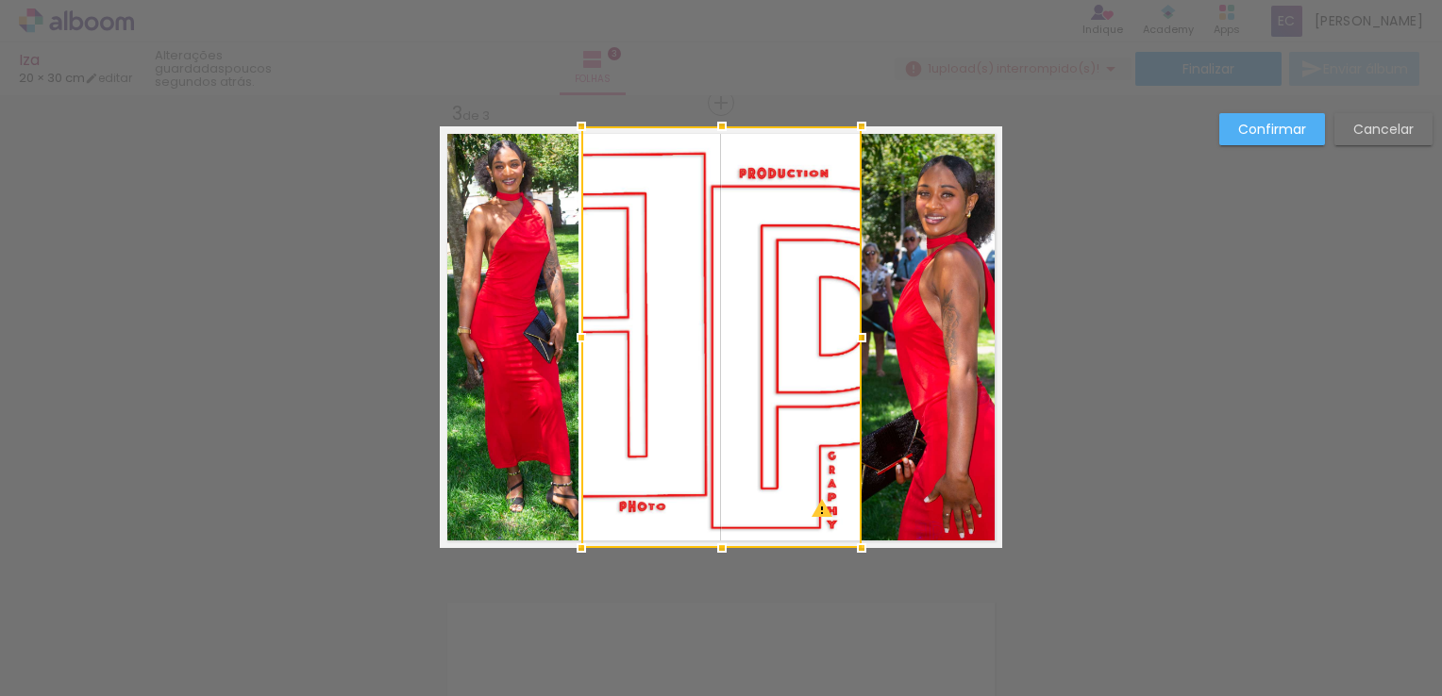
click at [775, 357] on div at bounding box center [721, 337] width 280 height 422
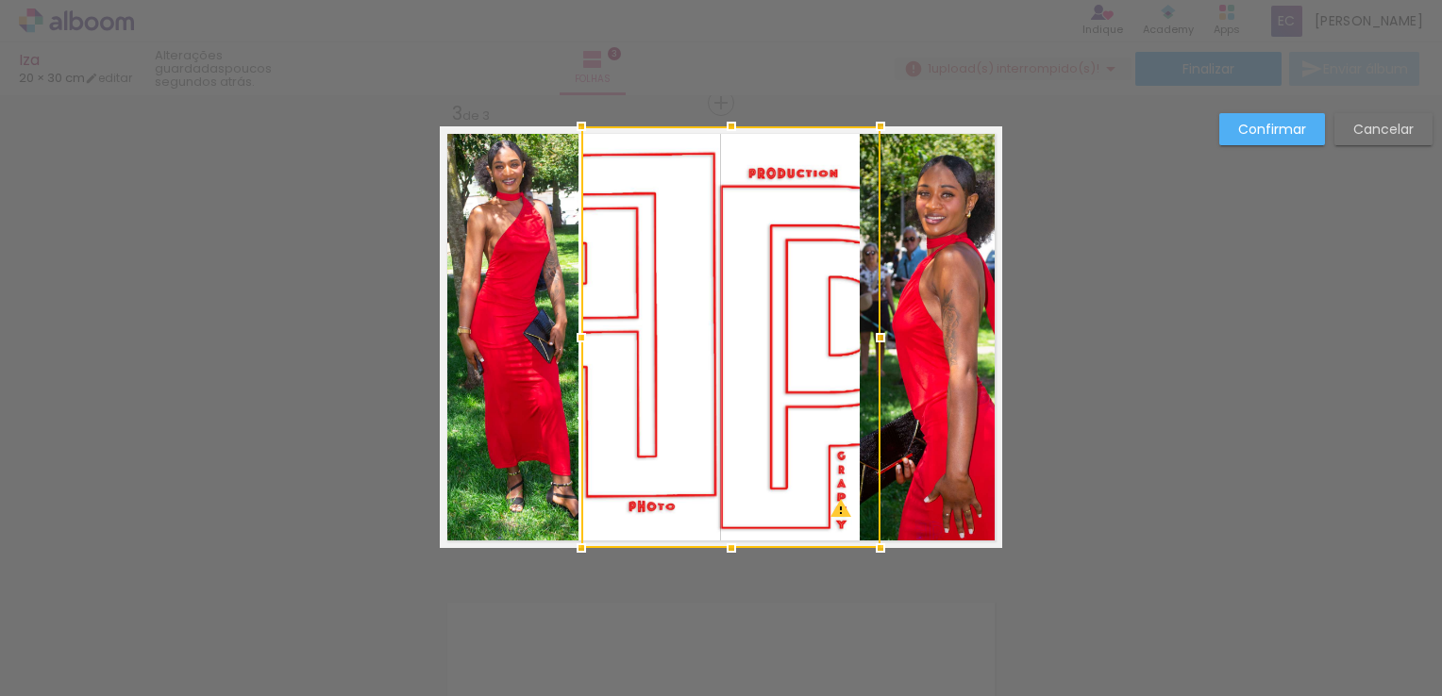
click at [844, 349] on div at bounding box center [730, 337] width 299 height 422
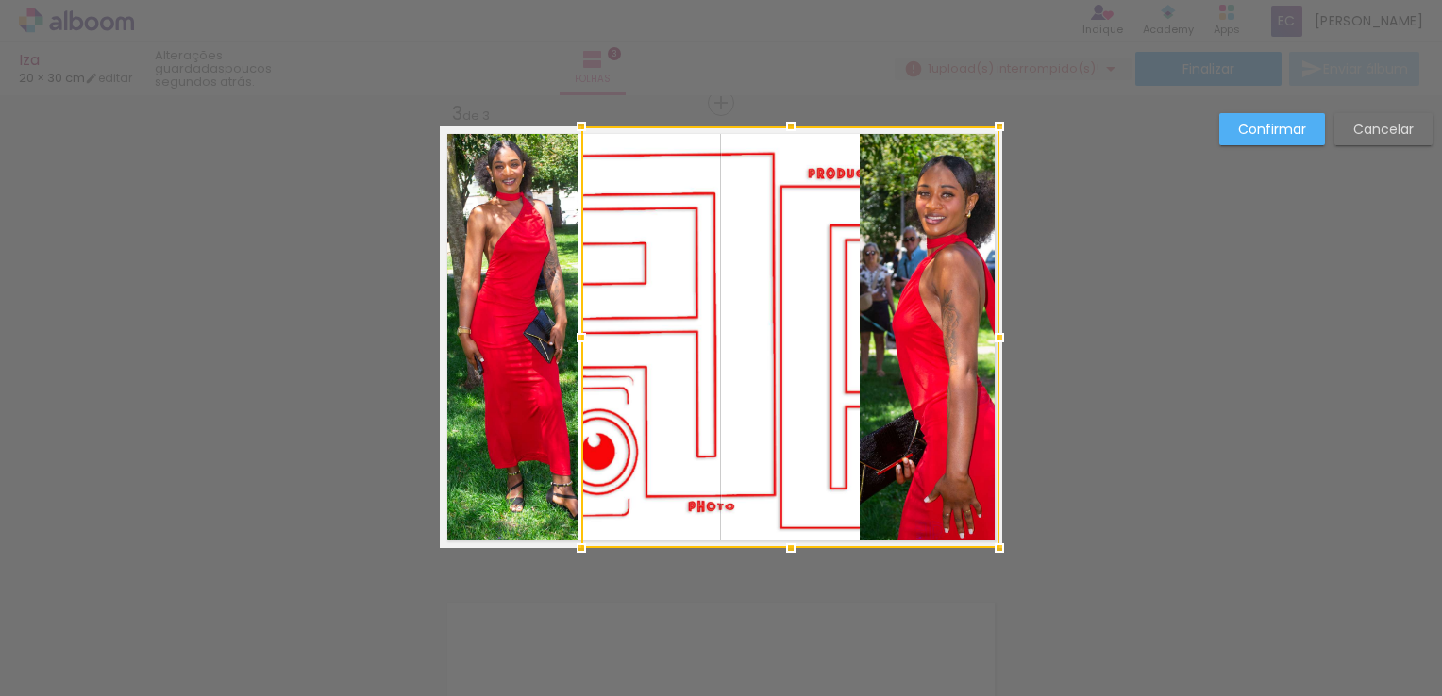
drag, startPoint x: 876, startPoint y: 344, endPoint x: 993, endPoint y: 363, distance: 118.5
click at [993, 363] on album-spread "3 de 3" at bounding box center [721, 337] width 562 height 422
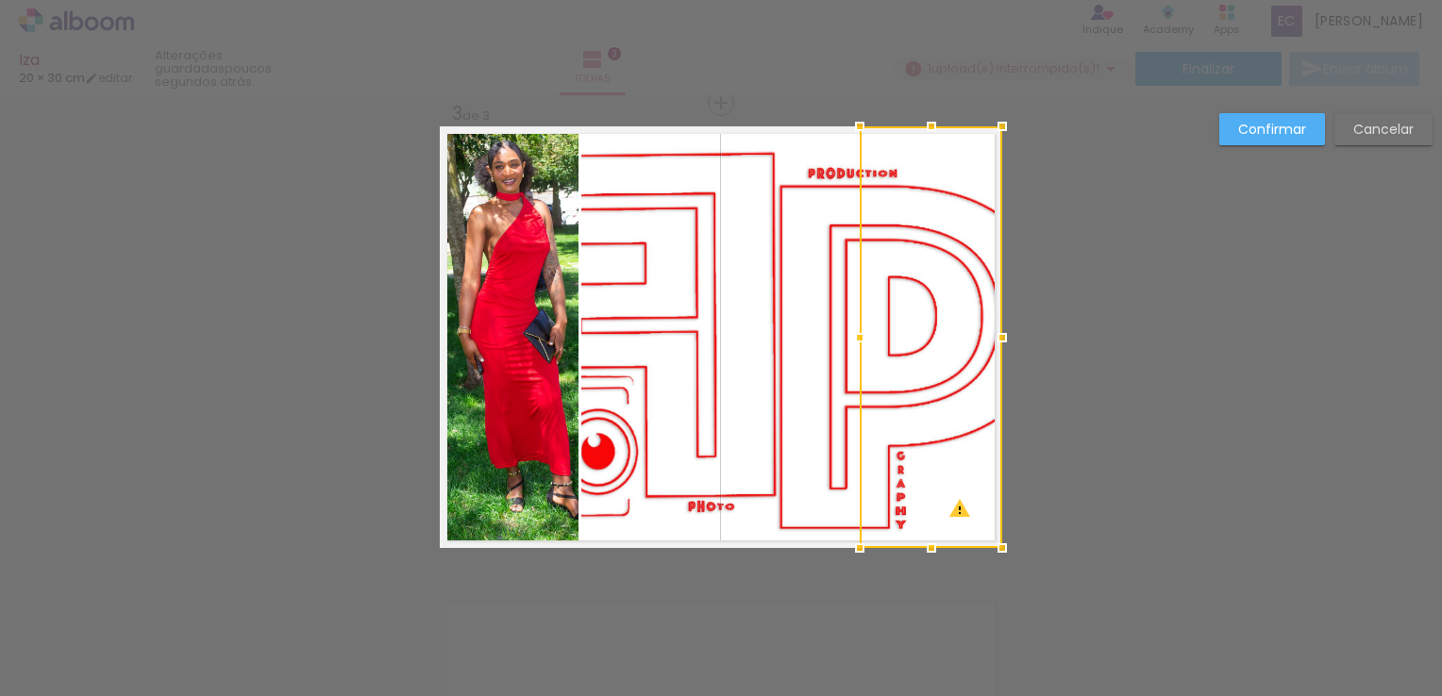
click at [594, 349] on quentale-photo at bounding box center [790, 337] width 418 height 422
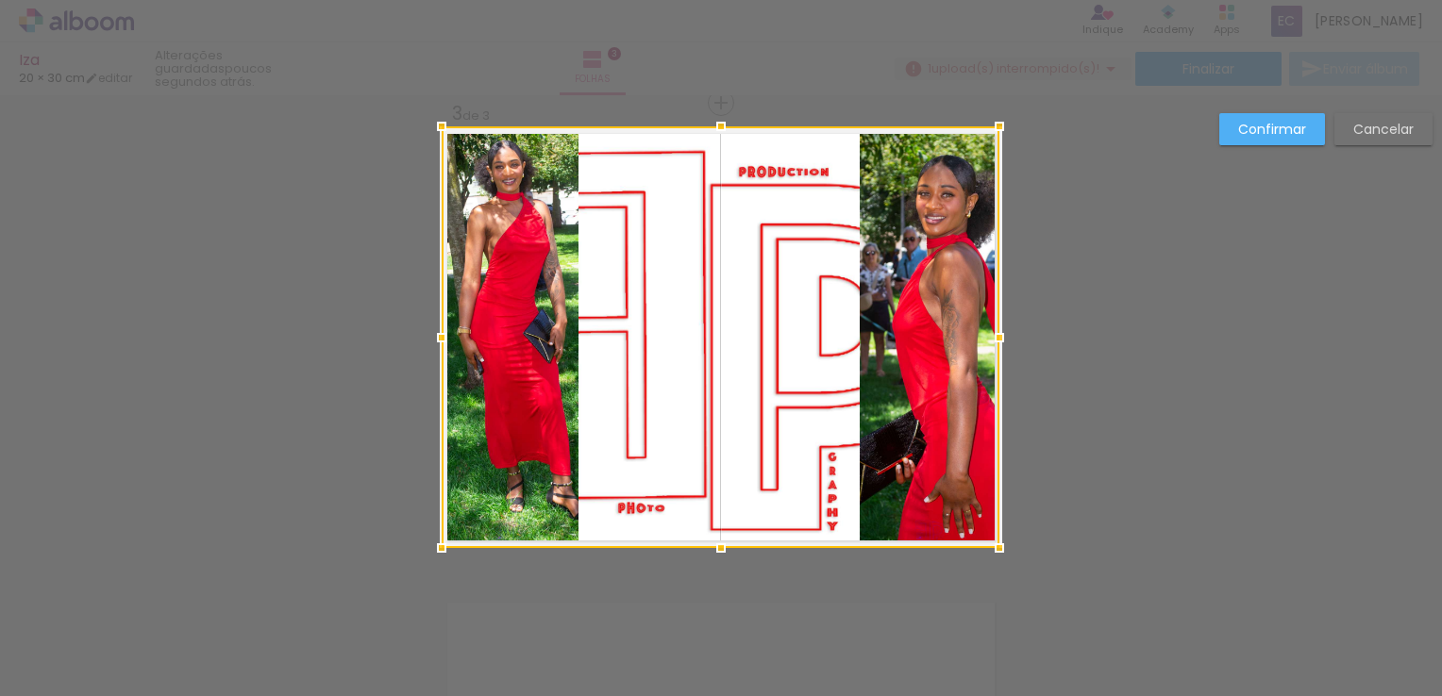
drag, startPoint x: 570, startPoint y: 342, endPoint x: 276, endPoint y: 351, distance: 293.6
click at [258, 349] on div "Inserir folha 1 de 3 Inserir folha 2 de 3 Inserir folha 3 de 3 O Designbox prec…" at bounding box center [721, 94] width 1442 height 1921
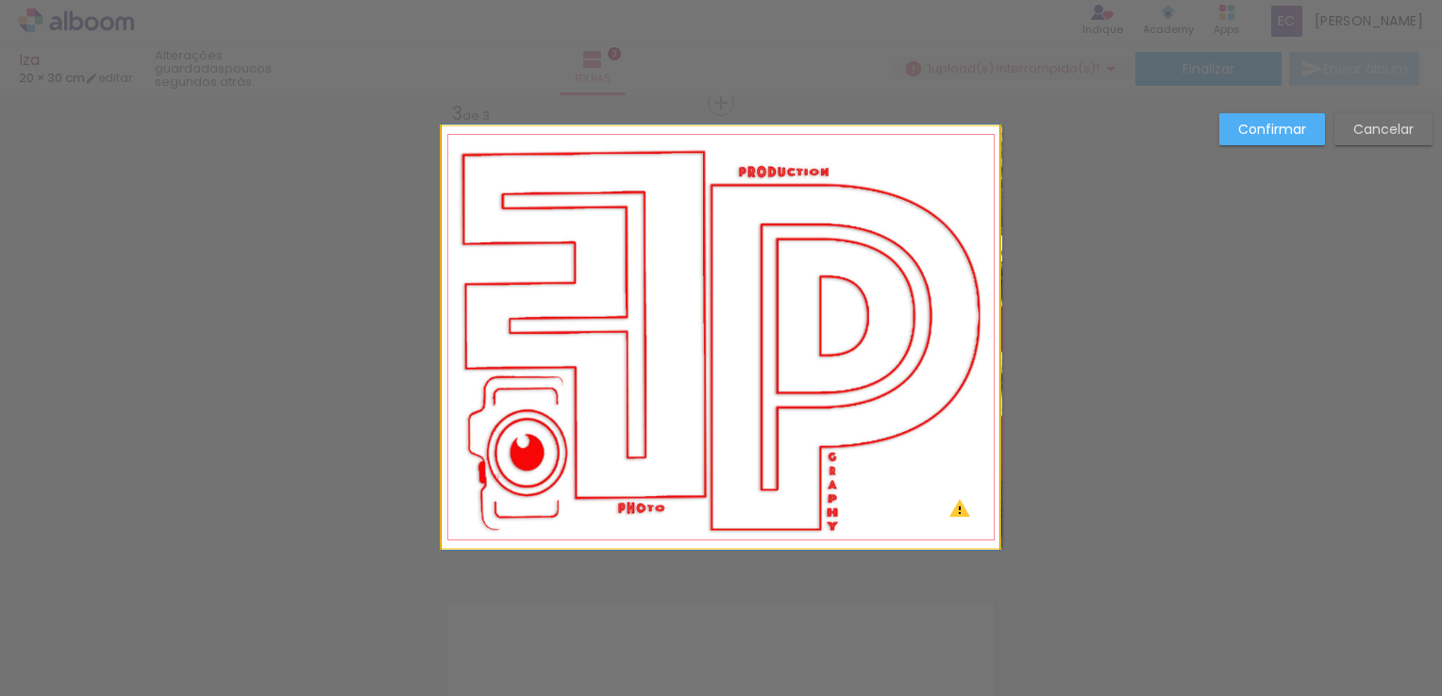
click at [717, 351] on quentale-photo at bounding box center [721, 337] width 558 height 422
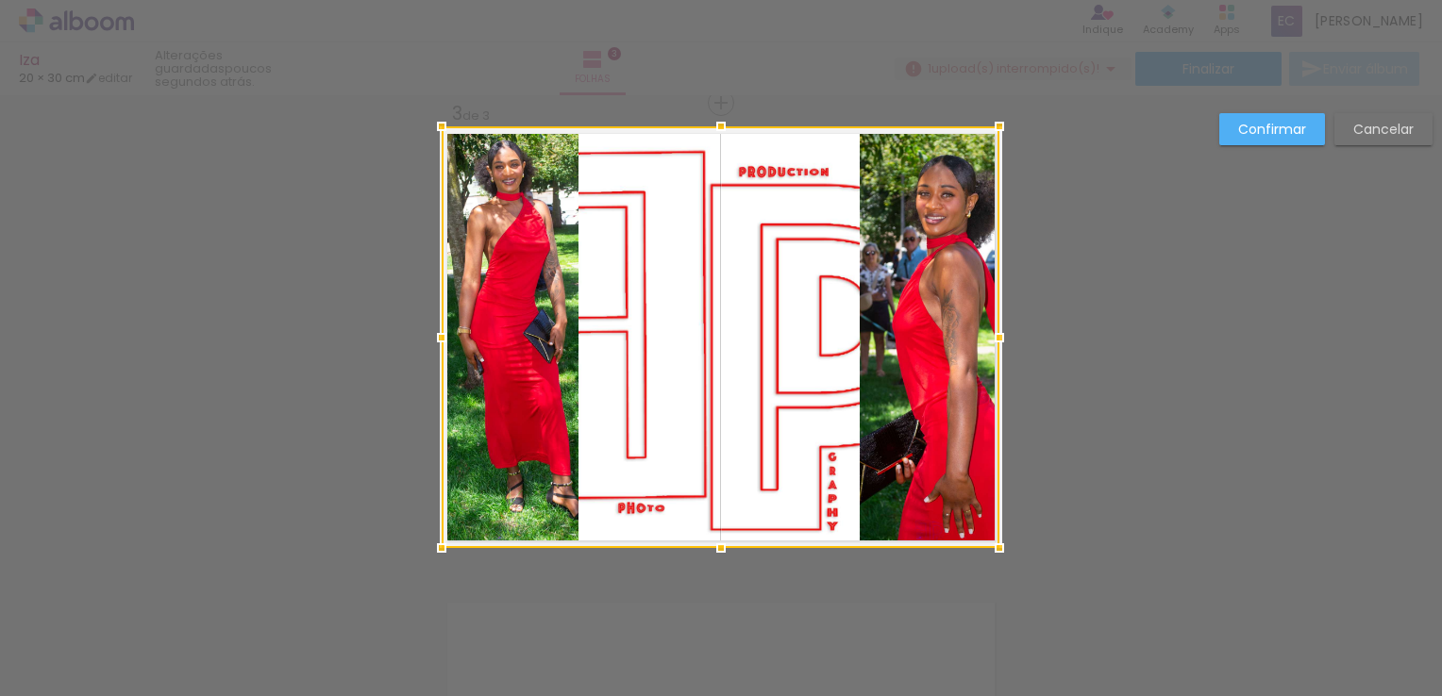
click at [736, 349] on div at bounding box center [721, 337] width 558 height 422
click at [823, 285] on div at bounding box center [721, 337] width 558 height 422
click at [823, 285] on div at bounding box center [719, 337] width 558 height 422
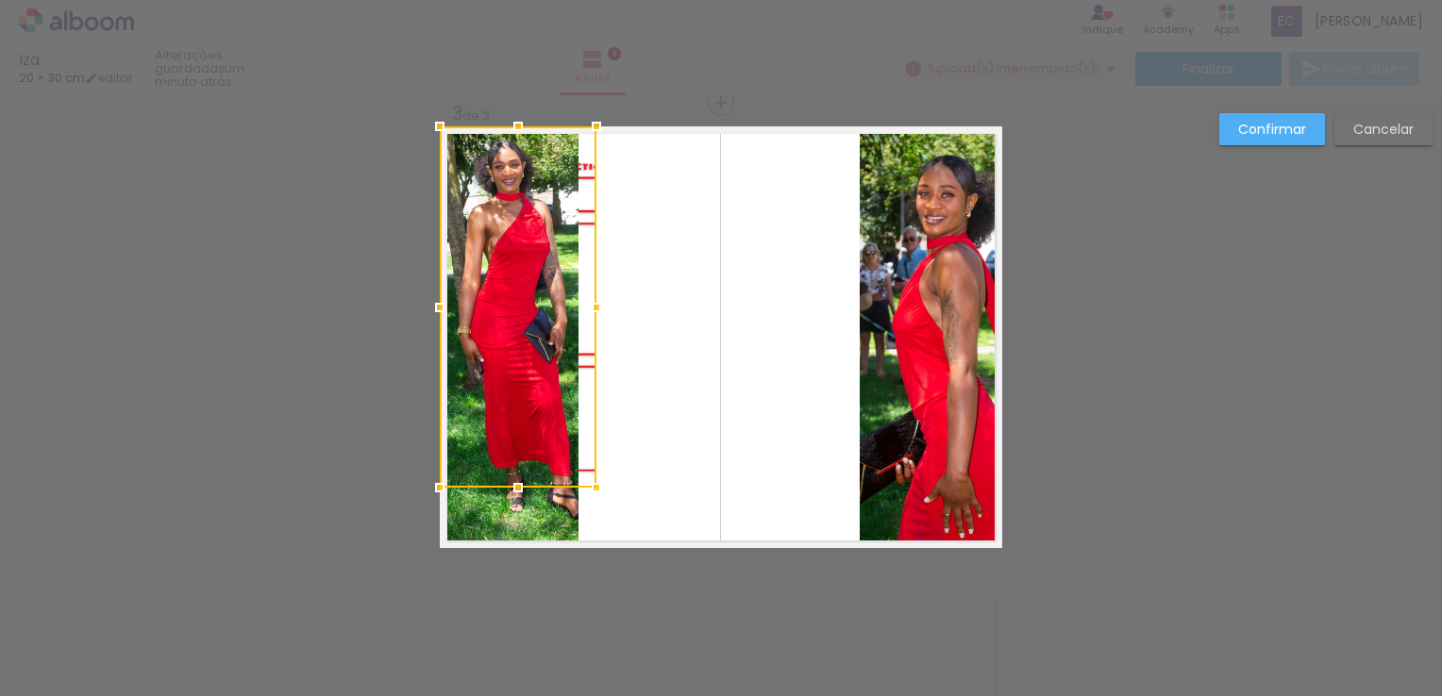
drag, startPoint x: 996, startPoint y: 549, endPoint x: 596, endPoint y: 491, distance: 404.3
click at [596, 491] on div at bounding box center [596, 488] width 38 height 38
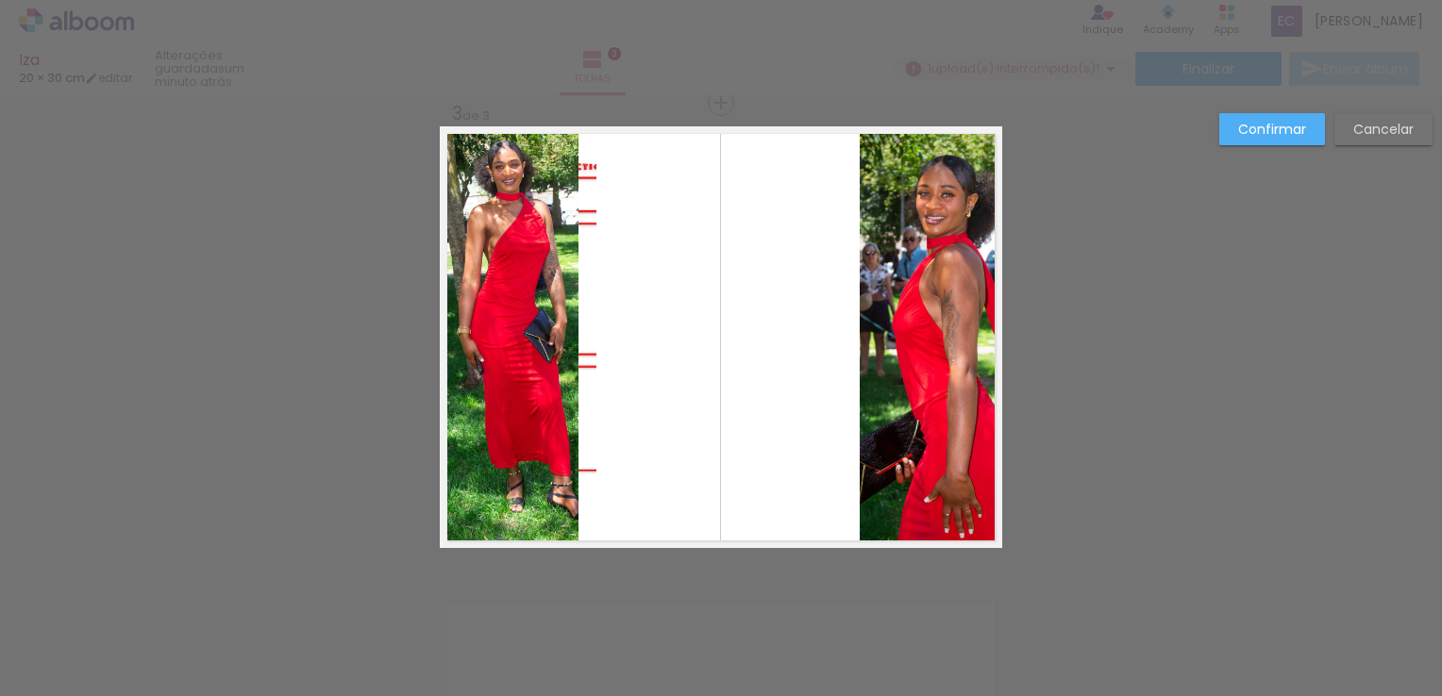
click at [623, 468] on quentale-layouter at bounding box center [721, 337] width 562 height 422
click at [586, 461] on quentale-photo at bounding box center [518, 306] width 157 height 361
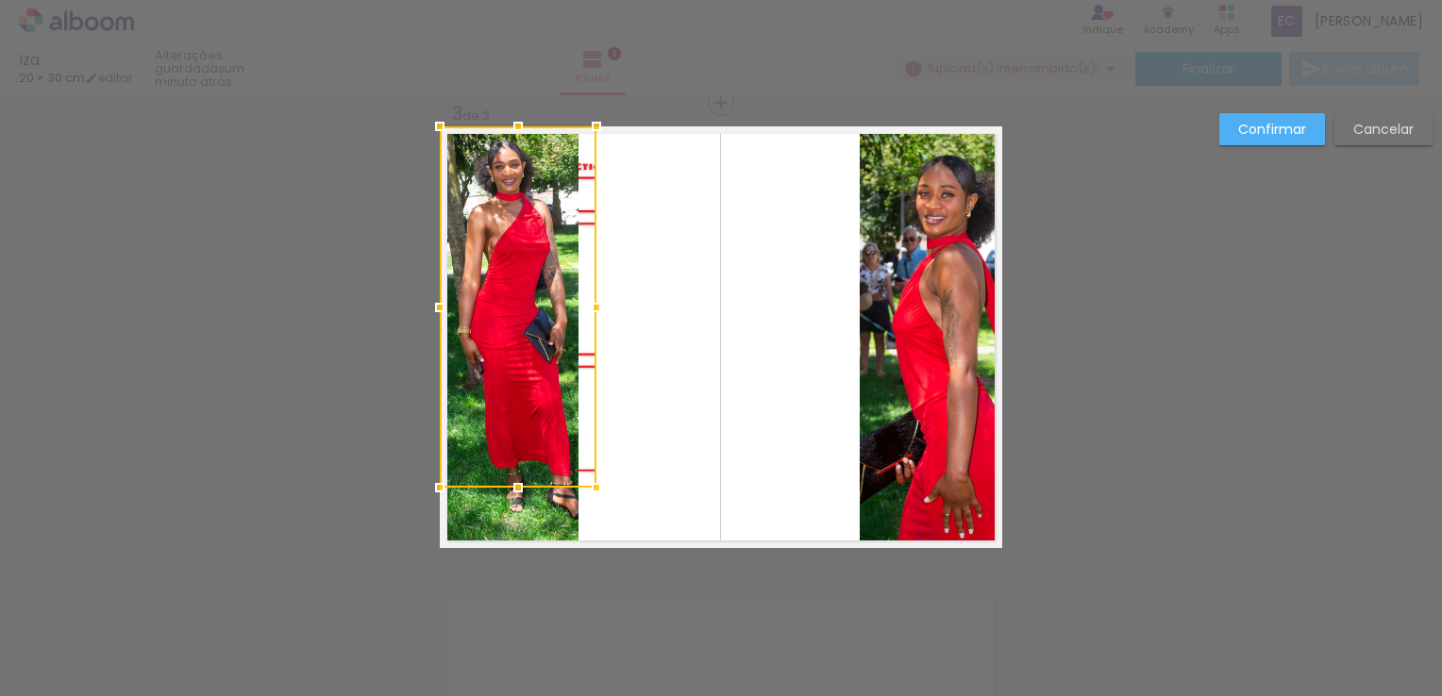
drag, startPoint x: 594, startPoint y: 455, endPoint x: 799, endPoint y: 447, distance: 205.8
click at [806, 446] on album-spread "3 de 3" at bounding box center [721, 337] width 562 height 422
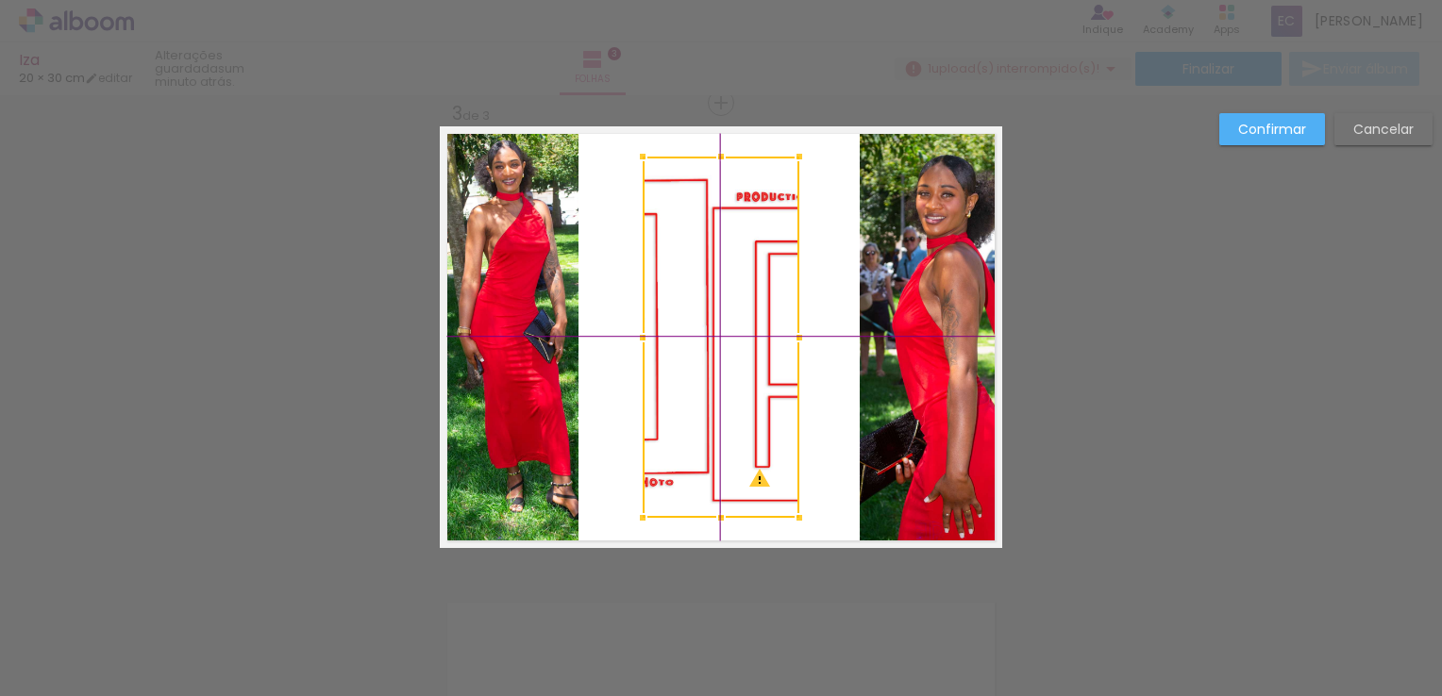
drag, startPoint x: 494, startPoint y: 384, endPoint x: 663, endPoint y: 432, distance: 175.6
click at [671, 410] on div at bounding box center [721, 337] width 157 height 361
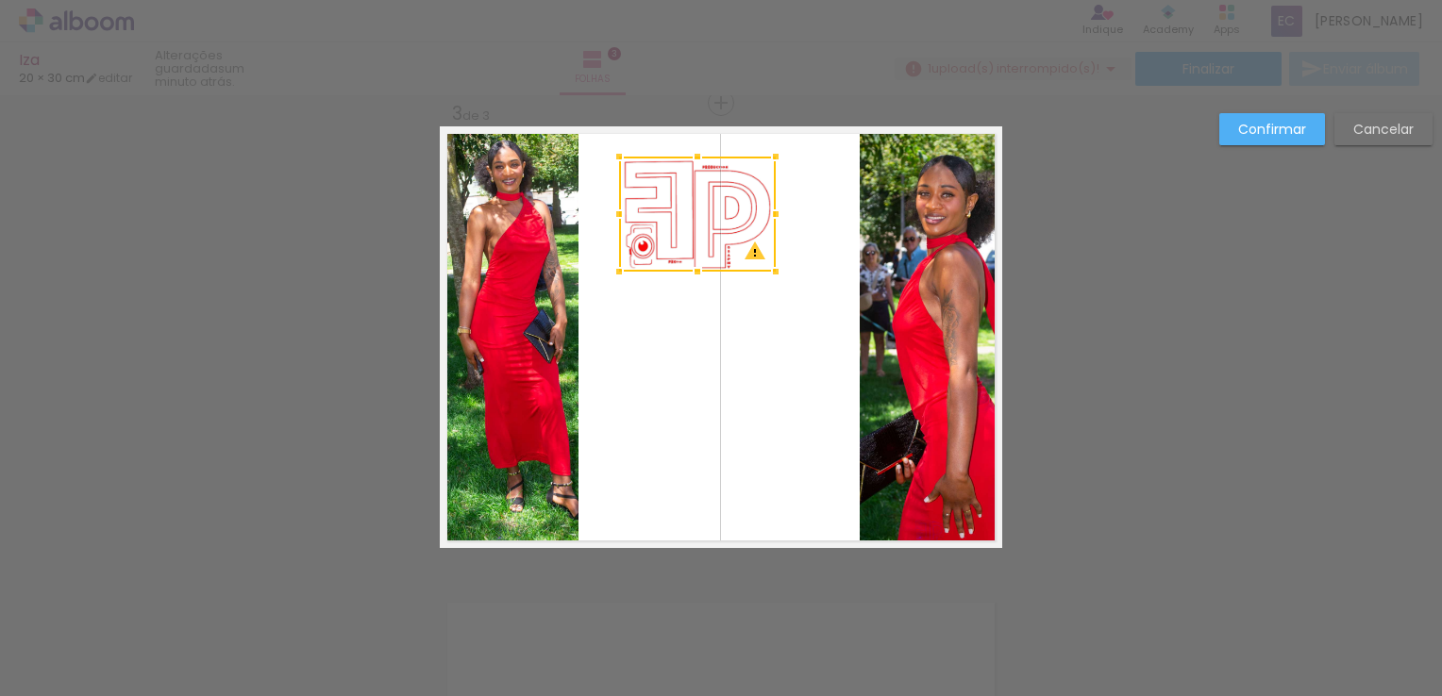
drag, startPoint x: 715, startPoint y: 486, endPoint x: 807, endPoint y: 274, distance: 231.2
click at [807, 274] on album-spread "3 de 3" at bounding box center [721, 337] width 562 height 422
click at [753, 209] on quentale-photo at bounding box center [697, 214] width 157 height 115
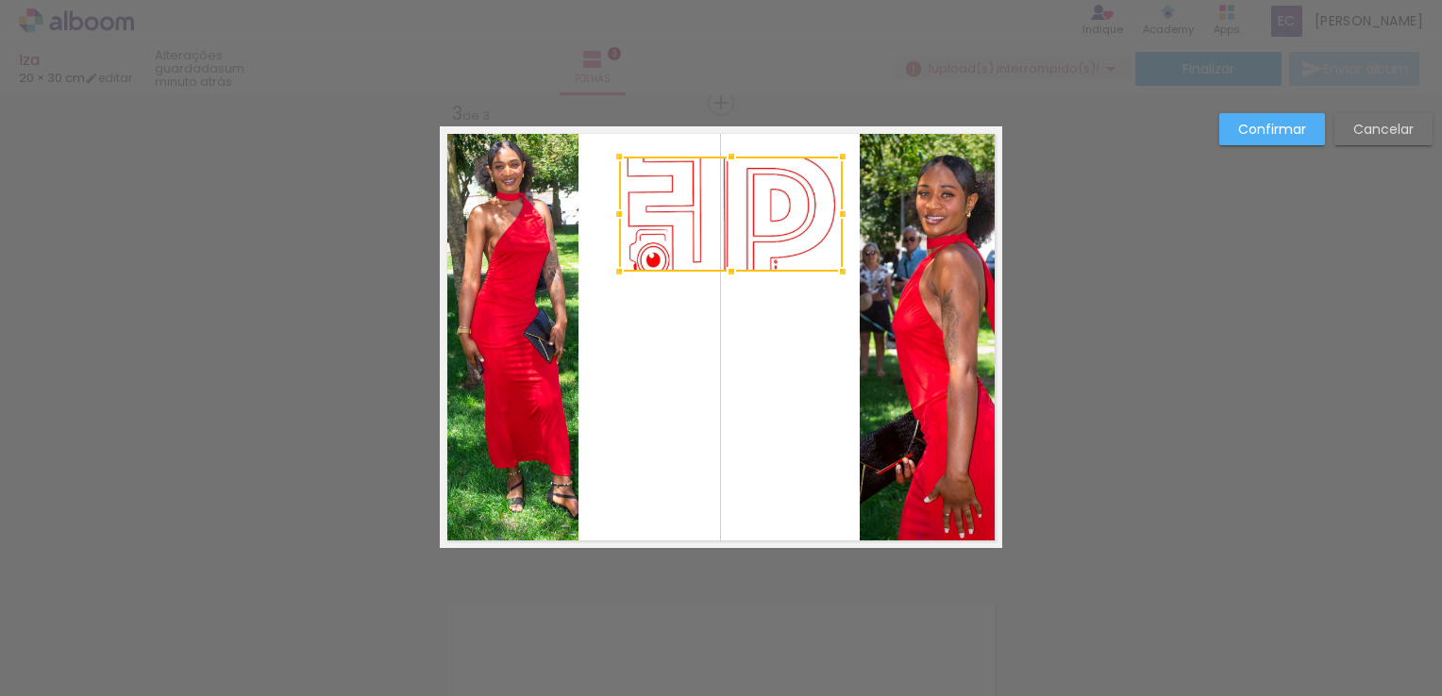
drag, startPoint x: 767, startPoint y: 218, endPoint x: 826, endPoint y: 229, distance: 59.6
click at [832, 227] on div at bounding box center [843, 214] width 38 height 38
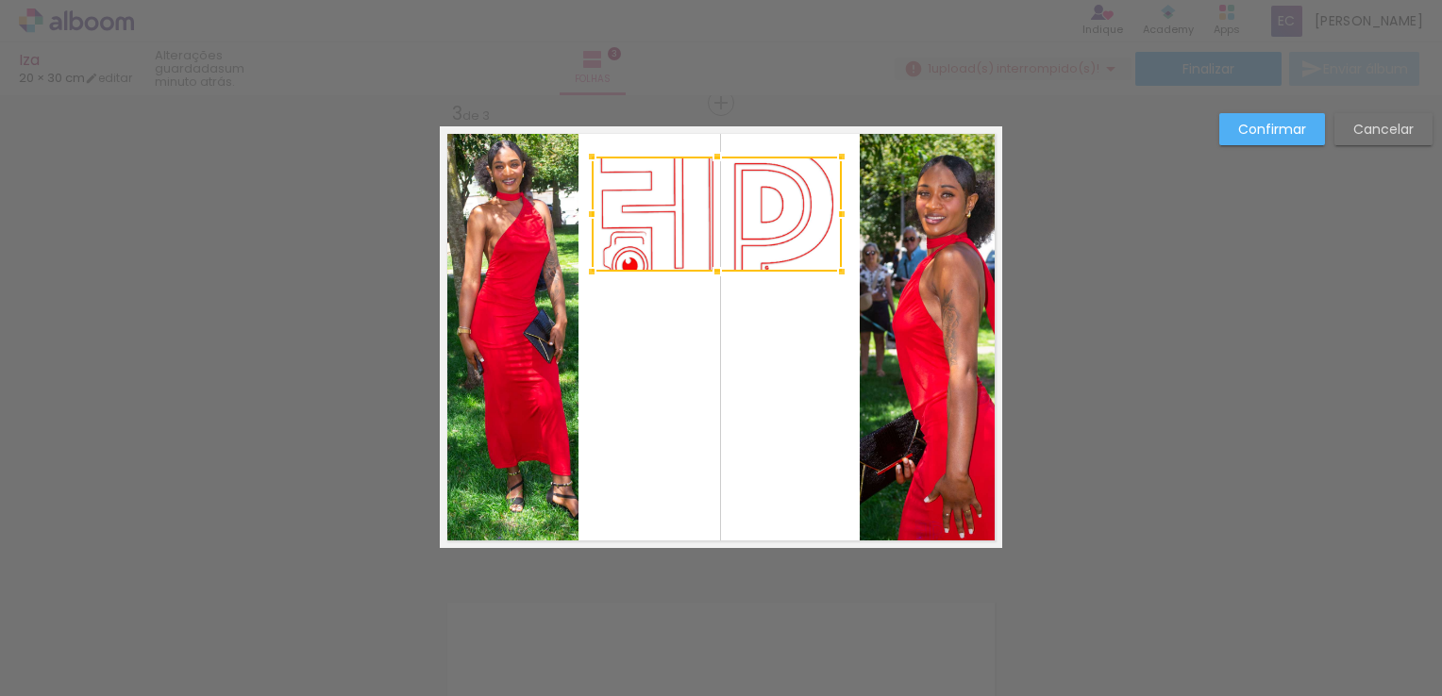
drag, startPoint x: 604, startPoint y: 213, endPoint x: 572, endPoint y: 227, distance: 35.1
click at [576, 225] on div at bounding box center [592, 214] width 38 height 38
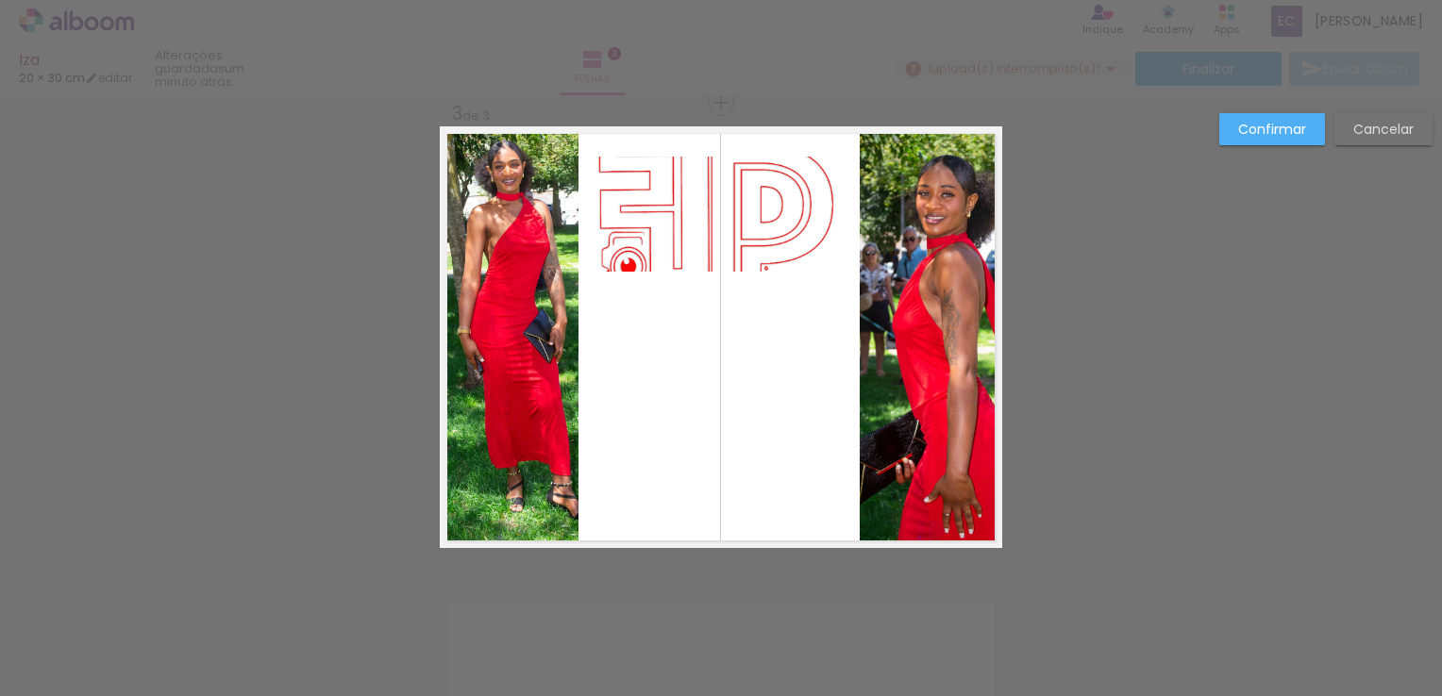
click at [711, 227] on quentale-photo at bounding box center [716, 214] width 252 height 115
click at [709, 234] on div at bounding box center [716, 214] width 252 height 115
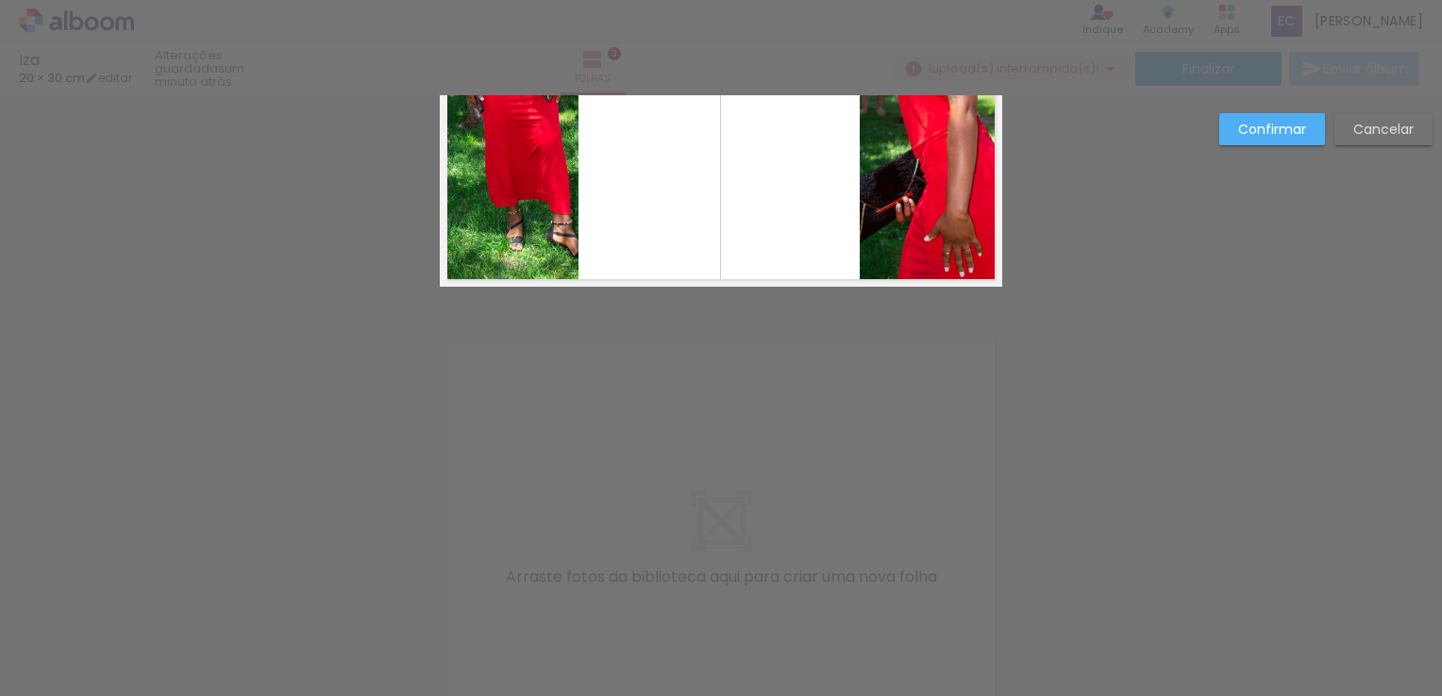
scroll to position [1245, 0]
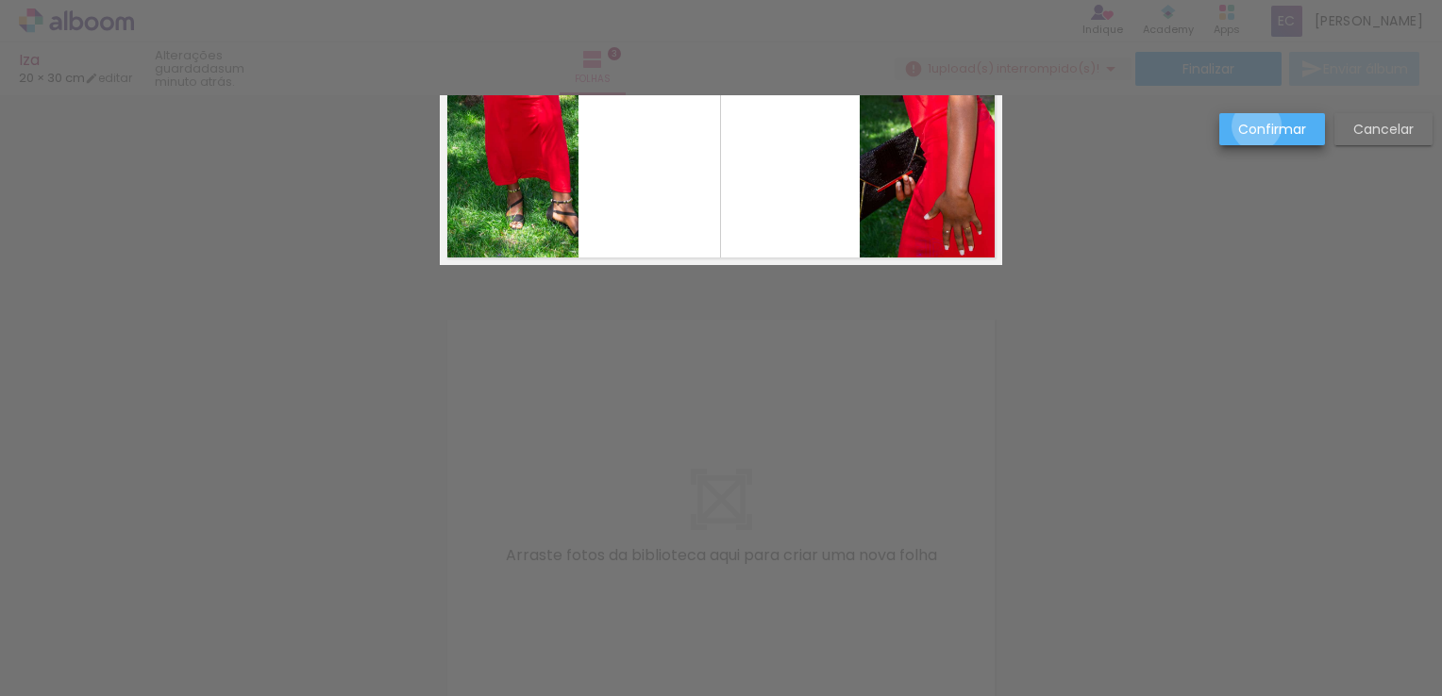
click at [0, 0] on slot "Confirmar" at bounding box center [0, 0] width 0 height 0
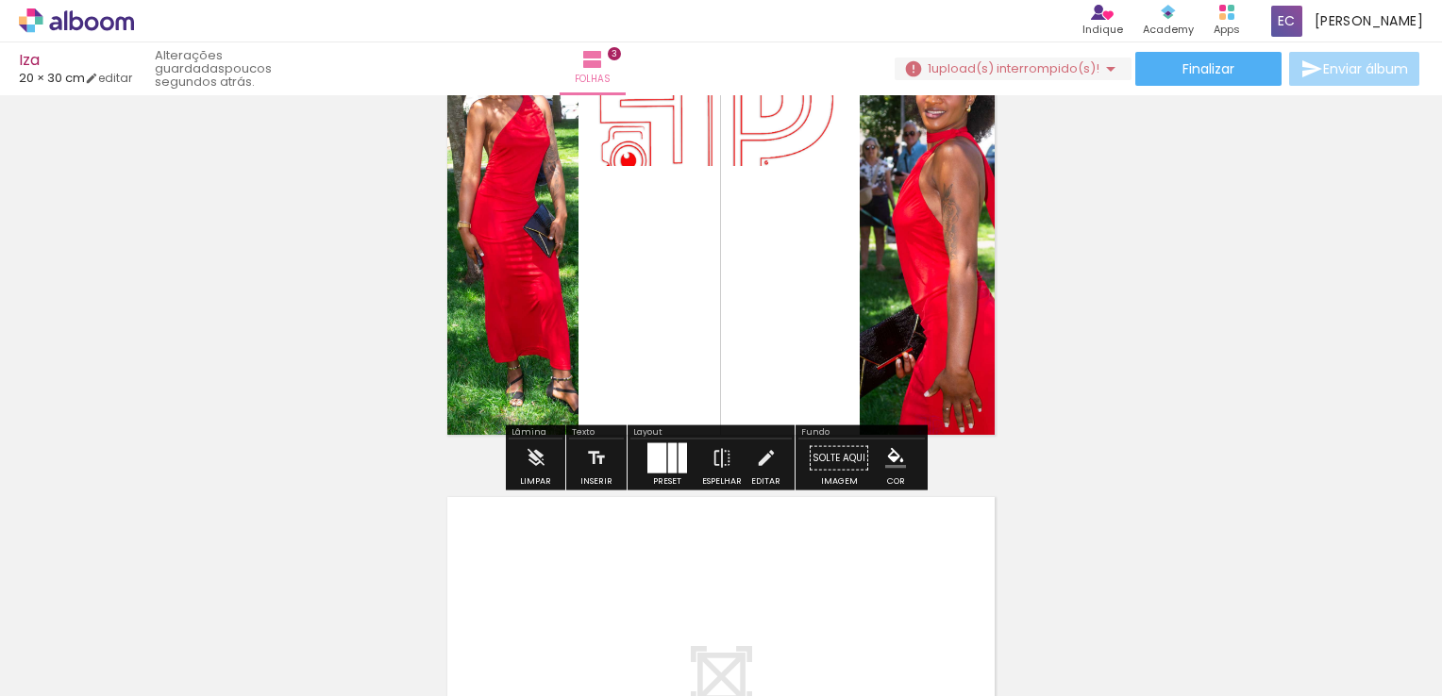
scroll to position [1056, 0]
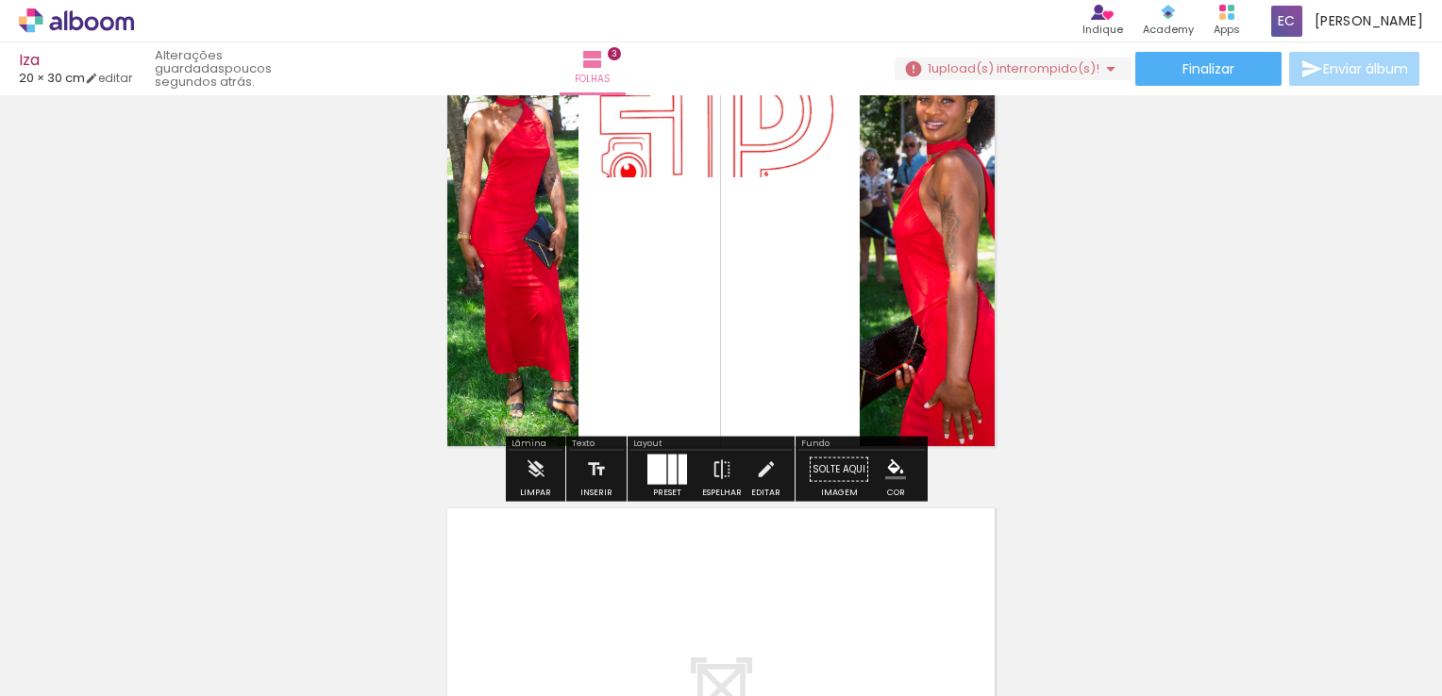
click at [891, 474] on iron-icon "color picker" at bounding box center [895, 470] width 21 height 21
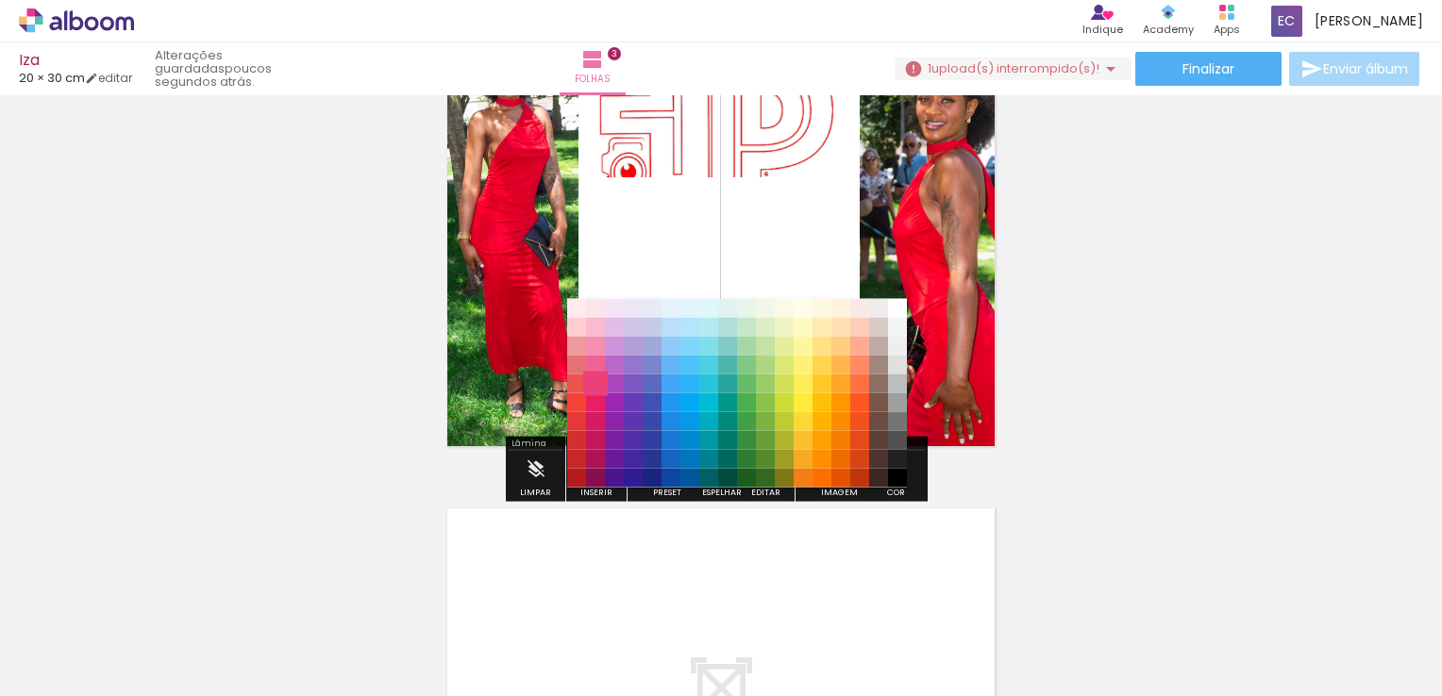
click at [586, 383] on paper-item "#ec407a" at bounding box center [595, 383] width 19 height 19
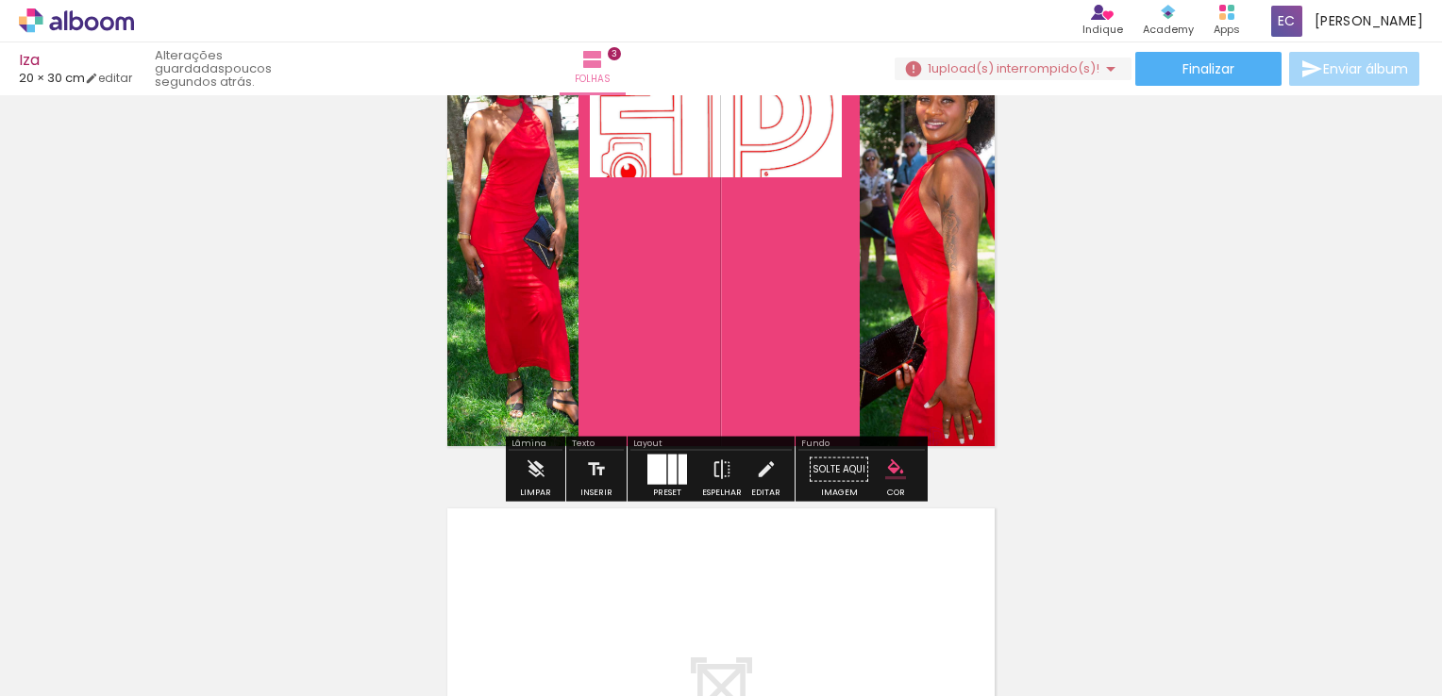
click at [762, 228] on quentale-layouter at bounding box center [721, 243] width 562 height 422
click at [697, 158] on quentale-photo at bounding box center [716, 119] width 252 height 115
click at [691, 180] on quentale-layouter at bounding box center [721, 243] width 562 height 422
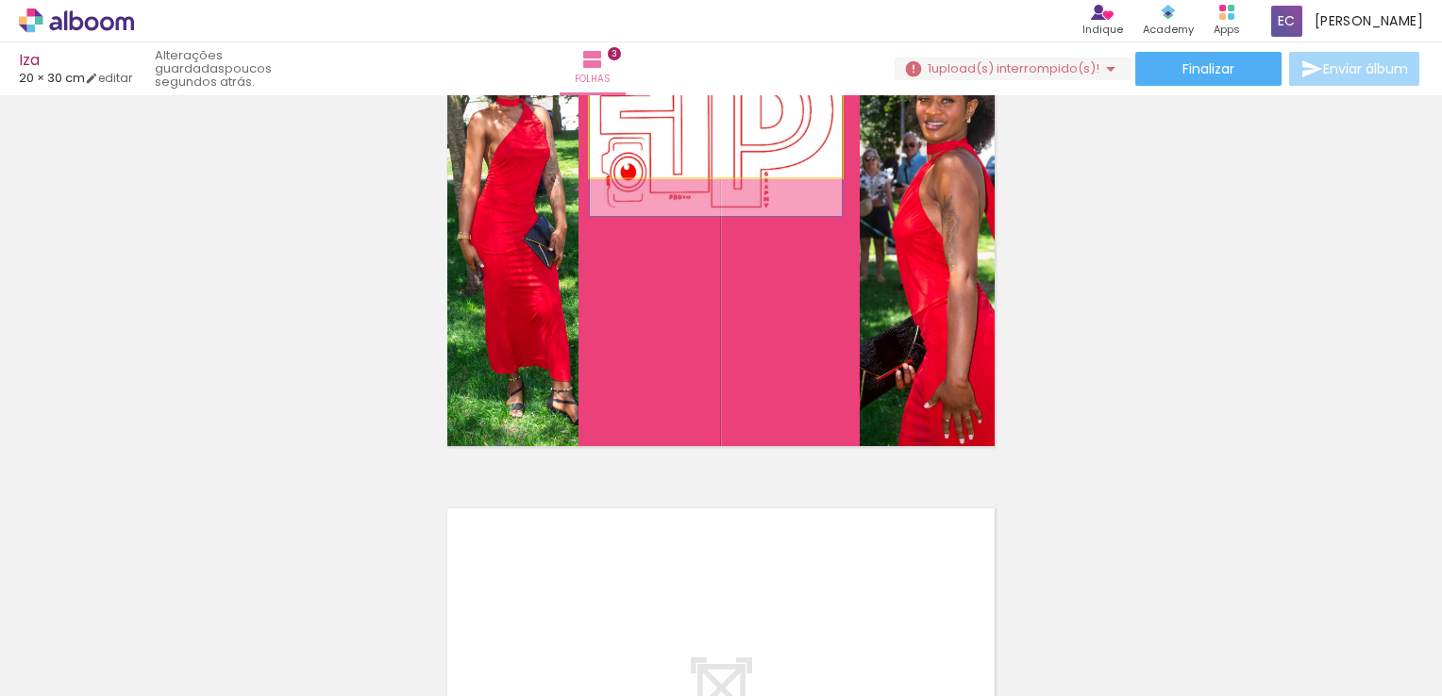
click at [703, 164] on quentale-photo at bounding box center [716, 119] width 252 height 115
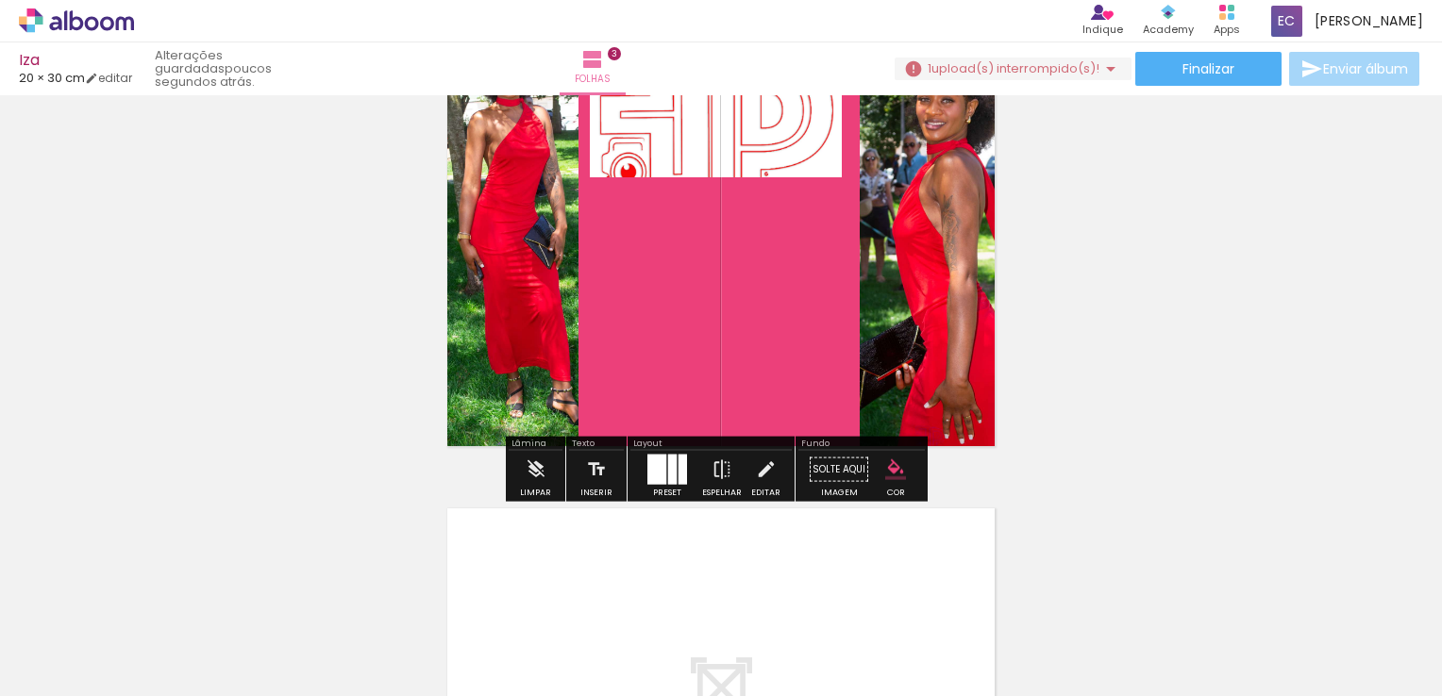
click at [706, 168] on quentale-photo at bounding box center [716, 119] width 252 height 115
click at [772, 489] on div "Editar" at bounding box center [765, 493] width 29 height 8
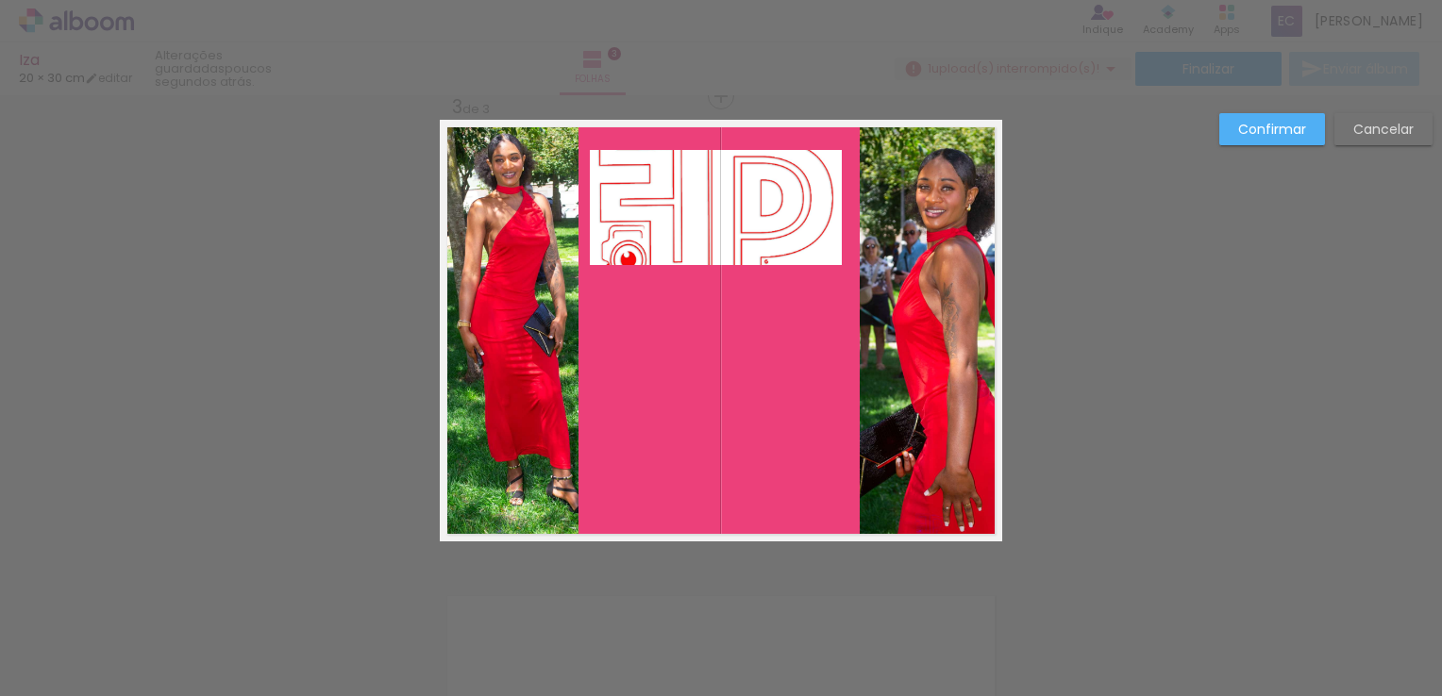
scroll to position [961, 0]
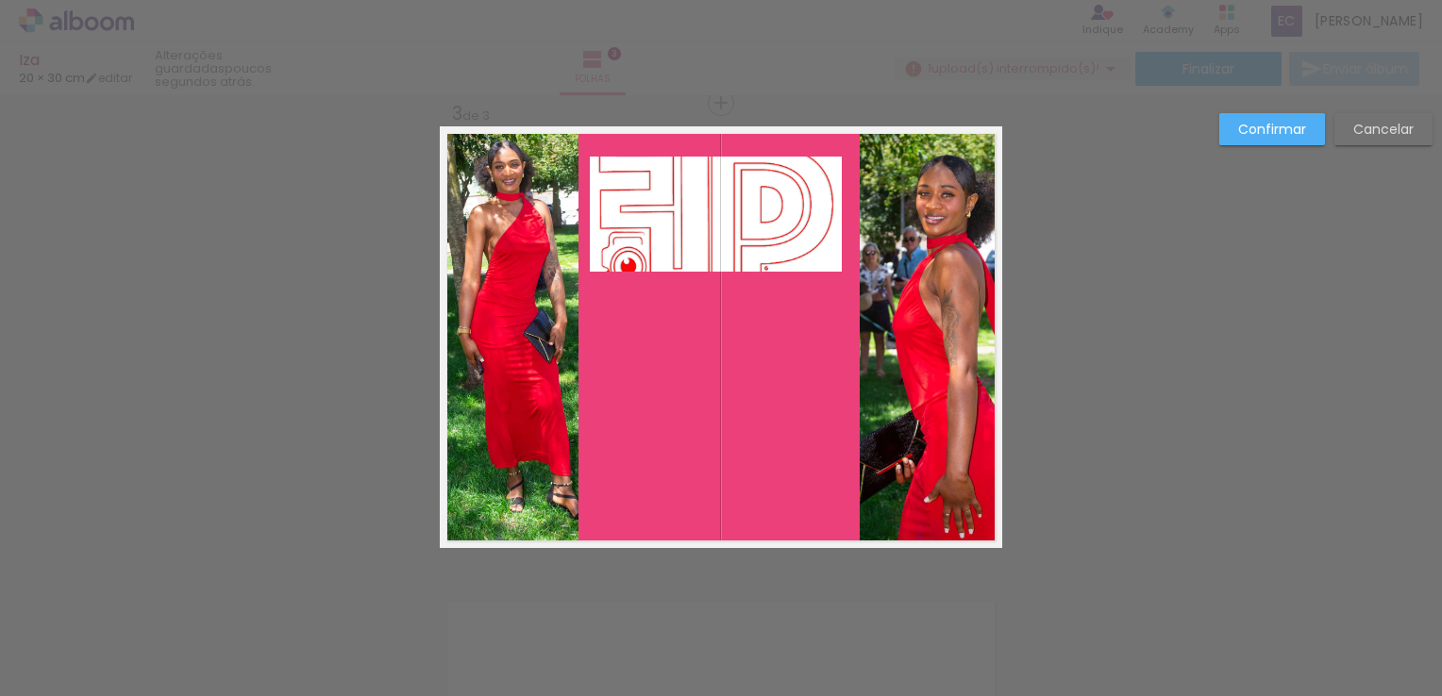
click at [727, 266] on quentale-photo at bounding box center [716, 214] width 252 height 115
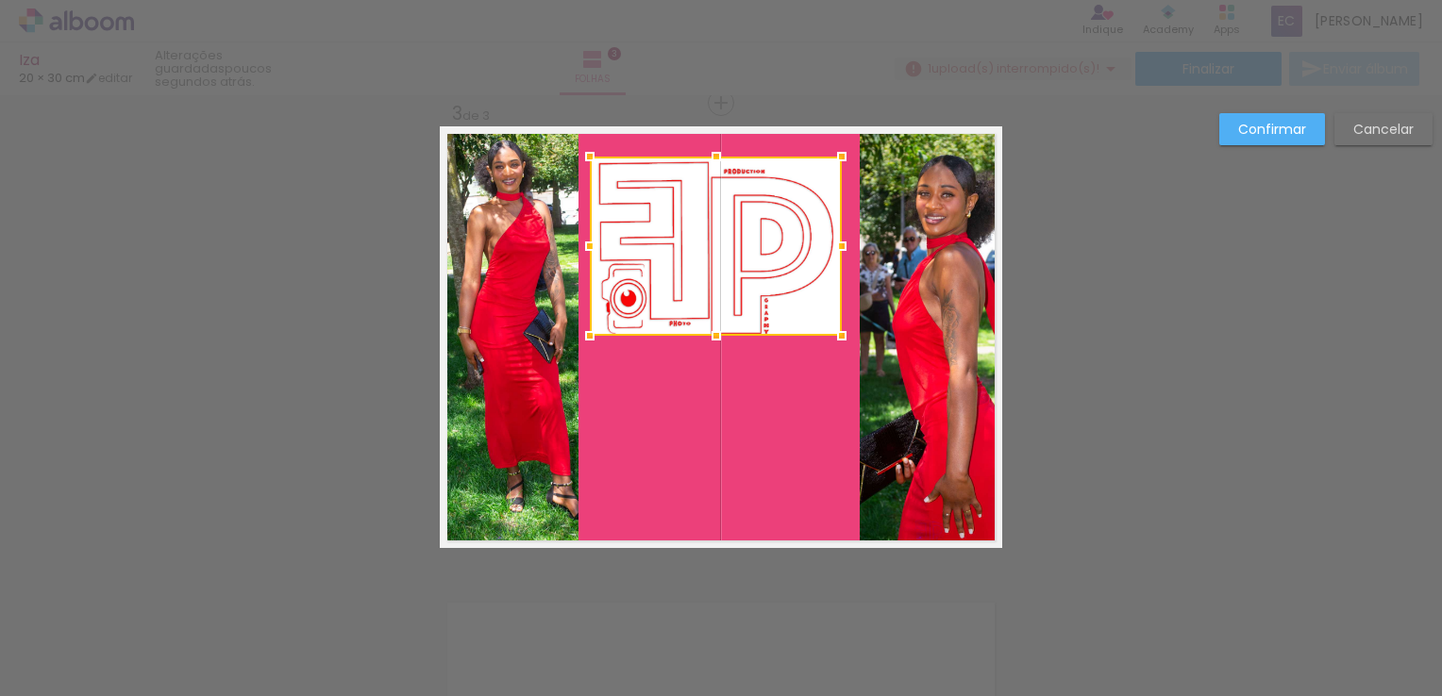
drag, startPoint x: 706, startPoint y: 281, endPoint x: 726, endPoint y: 349, distance: 70.8
click at [726, 349] on div at bounding box center [716, 336] width 38 height 38
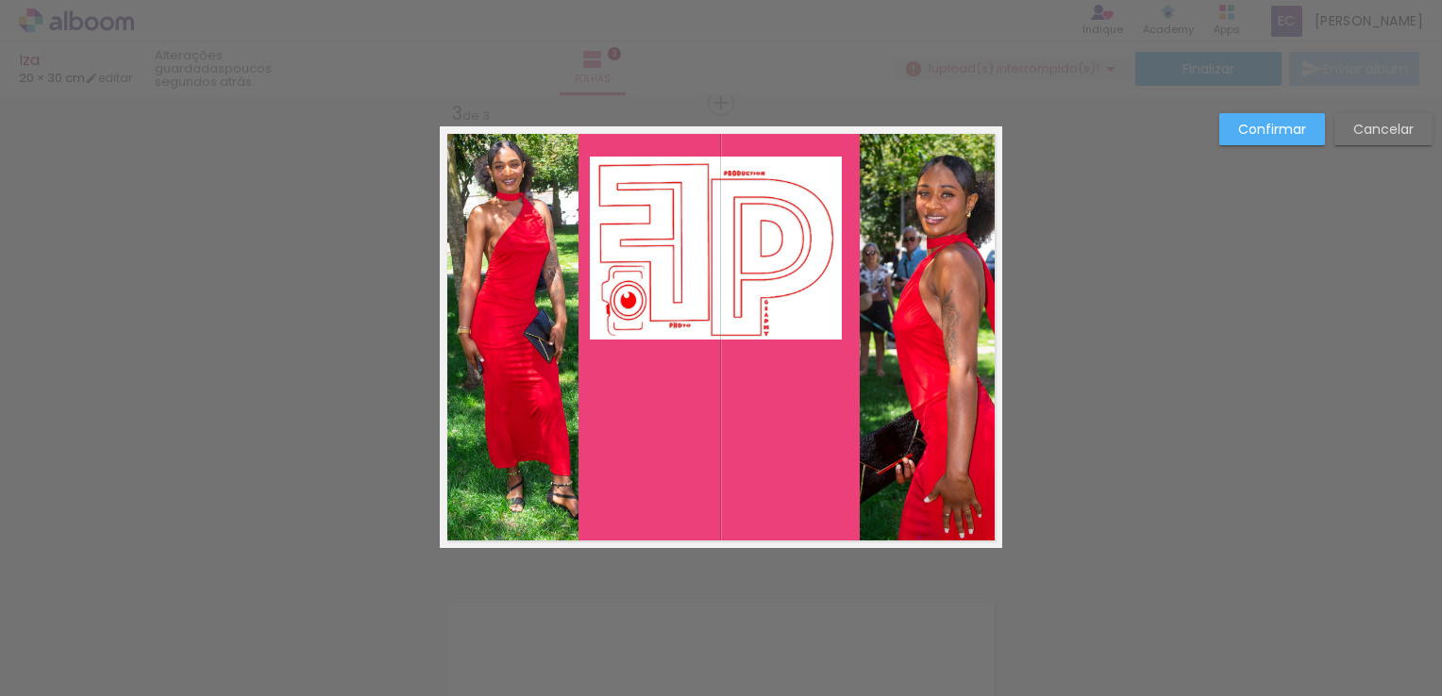
click at [0, 0] on slot "Confirmar" at bounding box center [0, 0] width 0 height 0
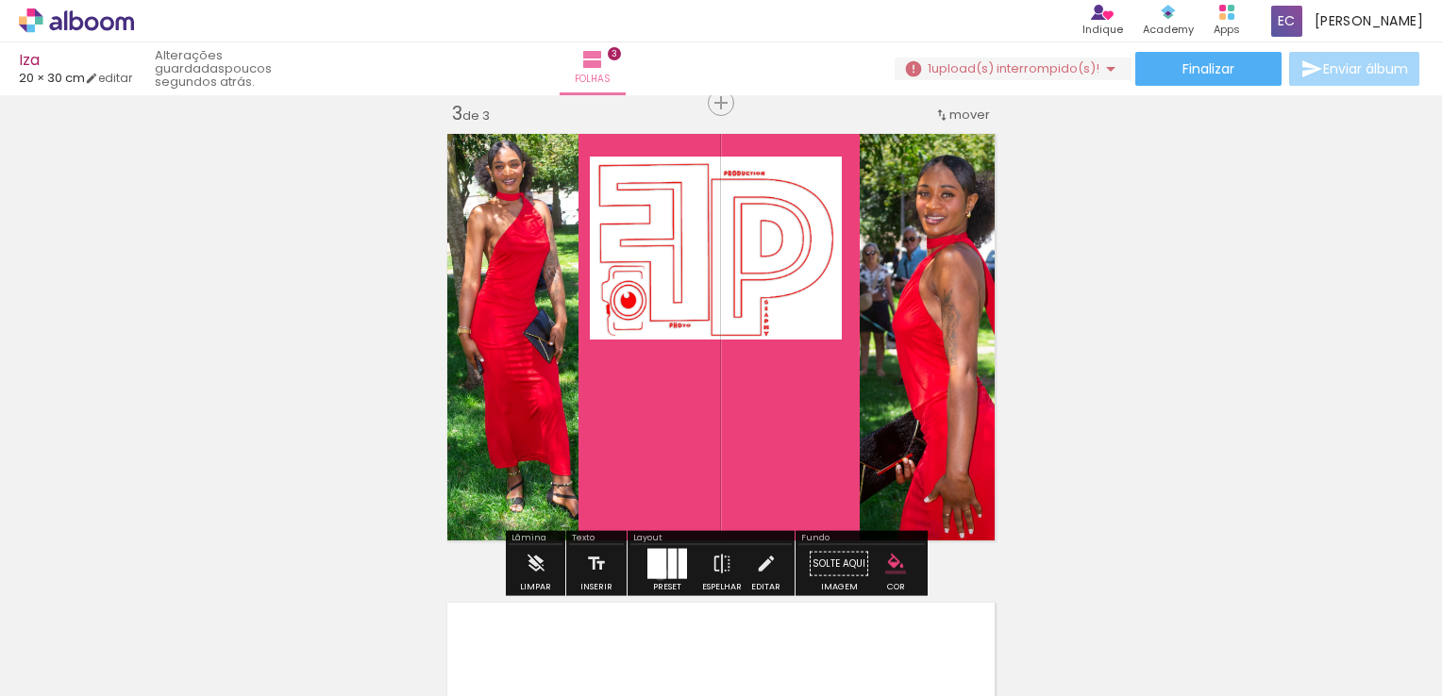
click at [656, 573] on div at bounding box center [656, 564] width 19 height 30
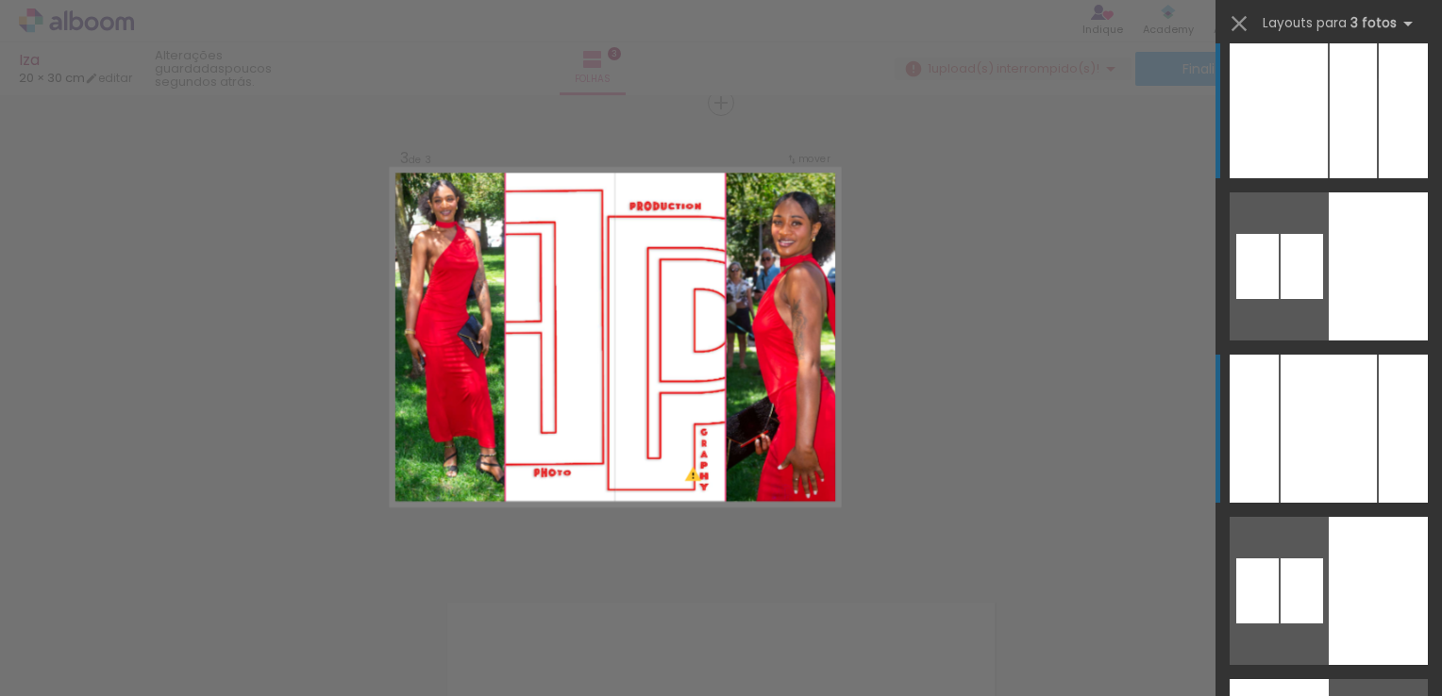
scroll to position [0, 0]
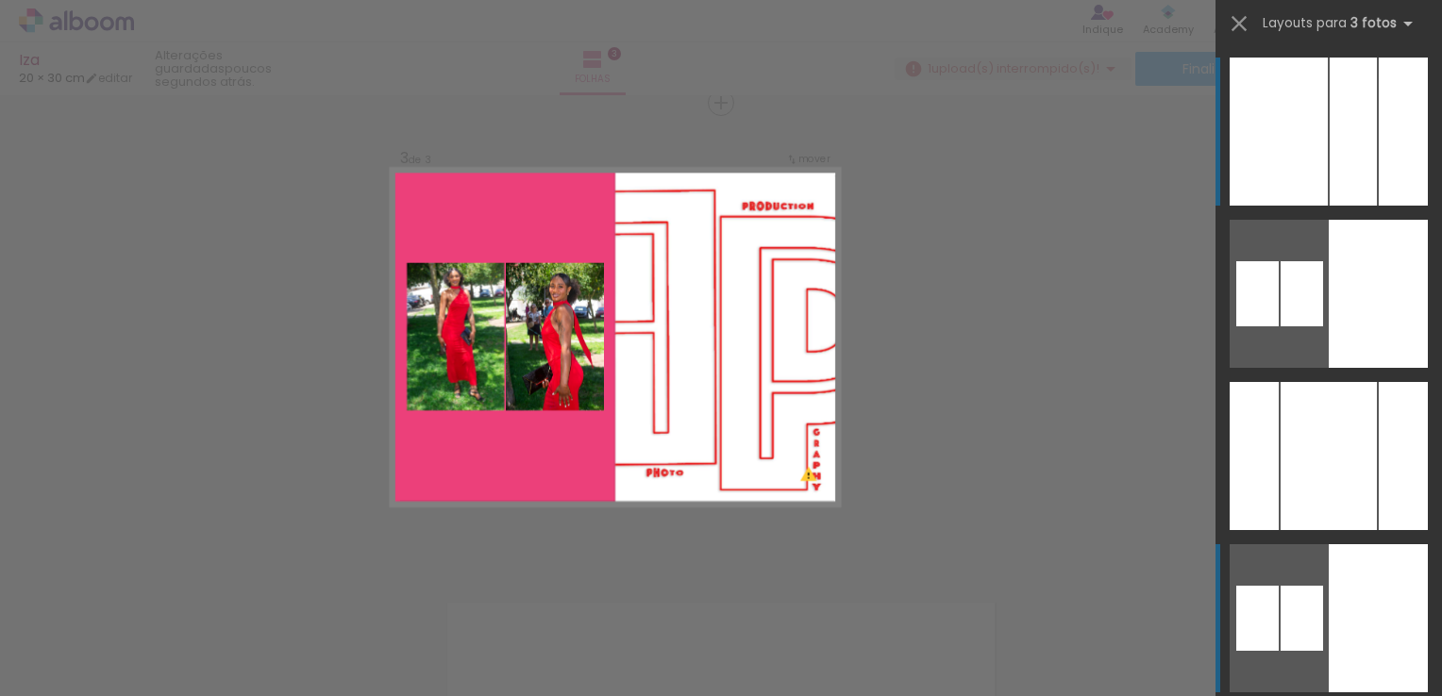
click at [1379, 206] on div at bounding box center [1403, 132] width 49 height 148
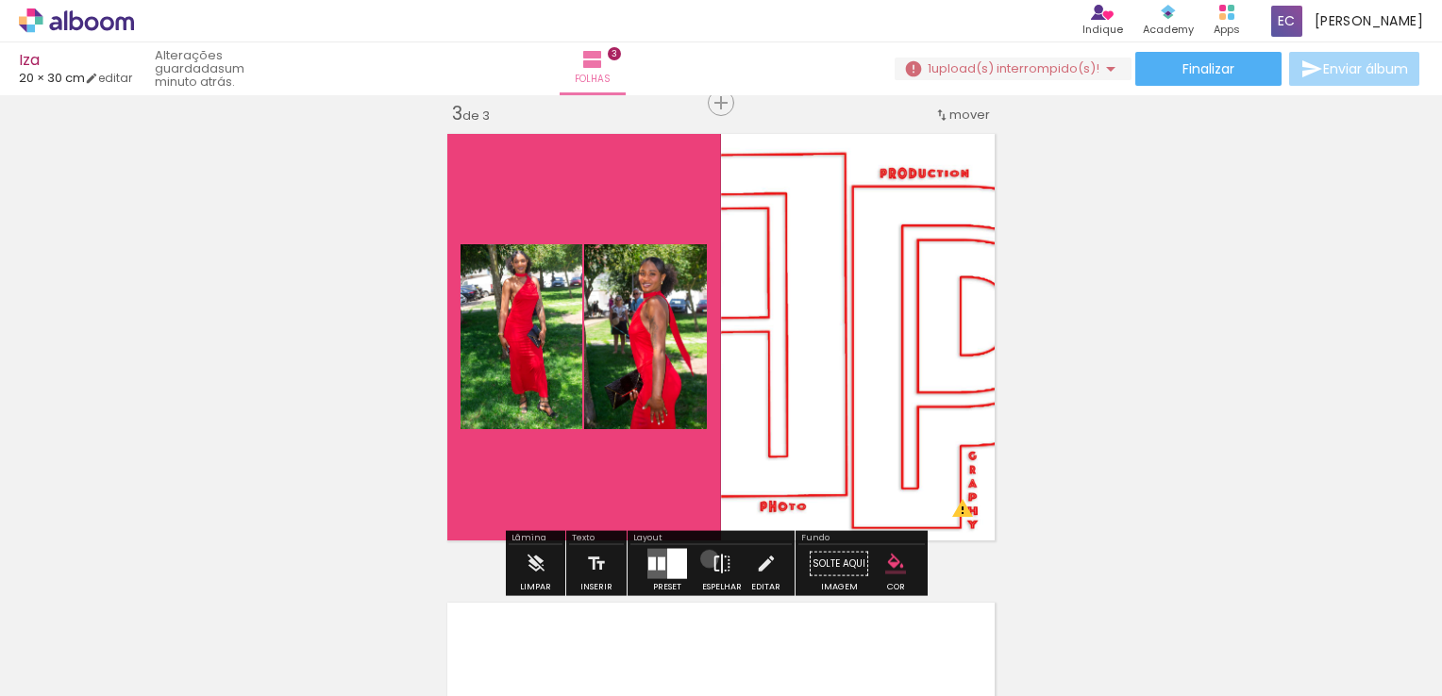
click at [705, 559] on paper-button "Espelhar" at bounding box center [721, 569] width 49 height 48
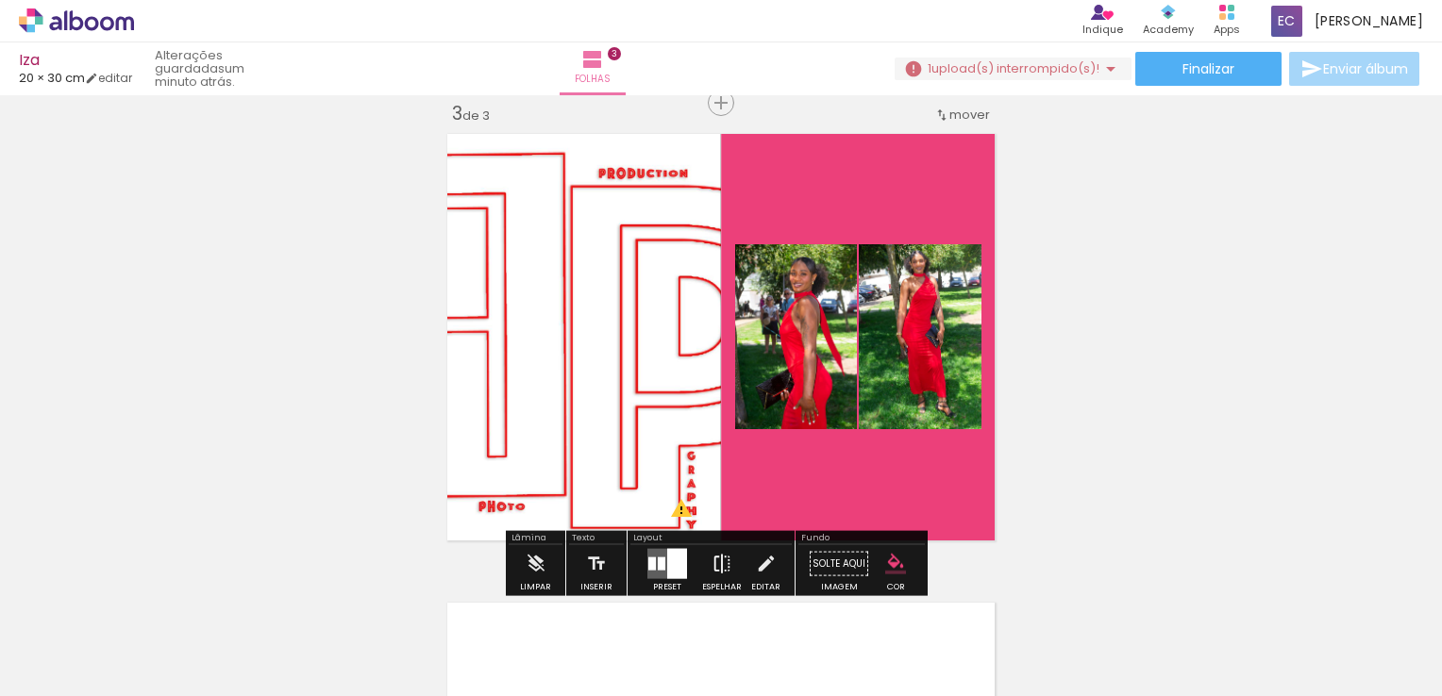
click at [711, 559] on iron-icon at bounding box center [721, 564] width 21 height 38
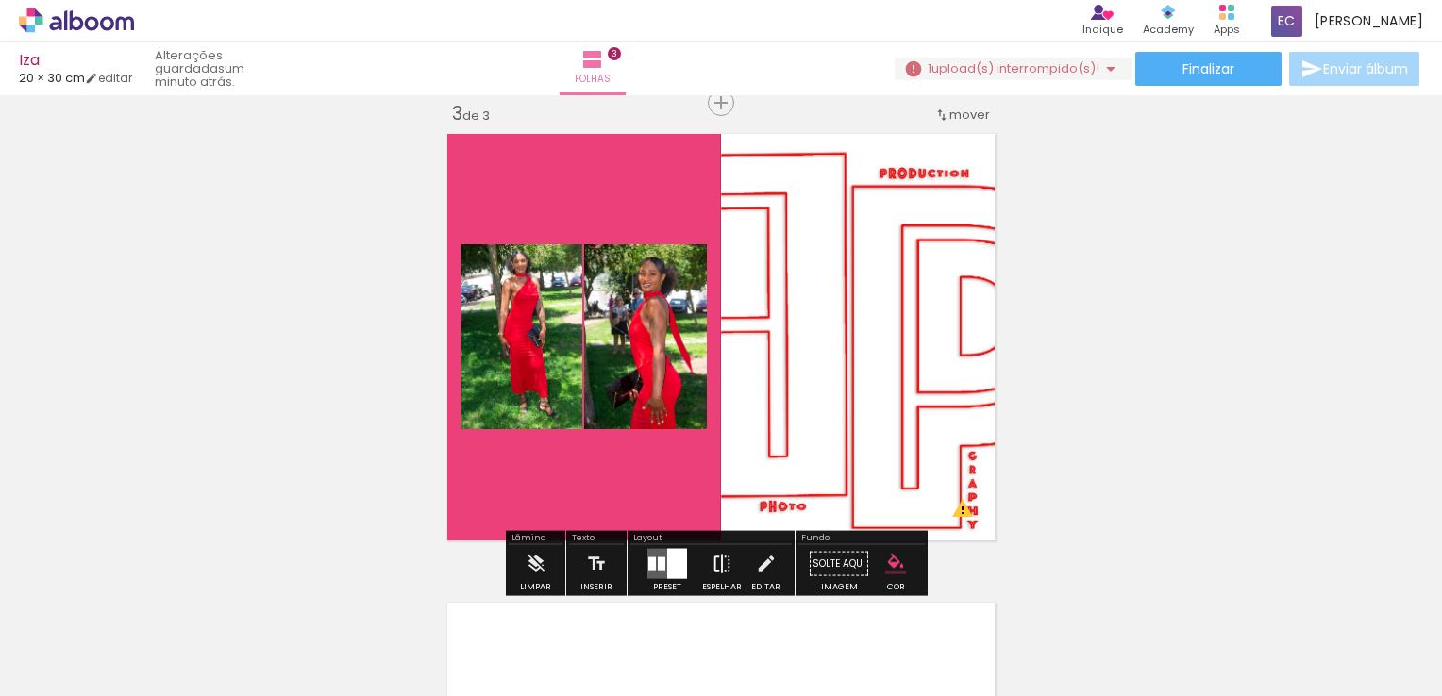
click at [702, 561] on paper-button "Espelhar" at bounding box center [721, 569] width 49 height 48
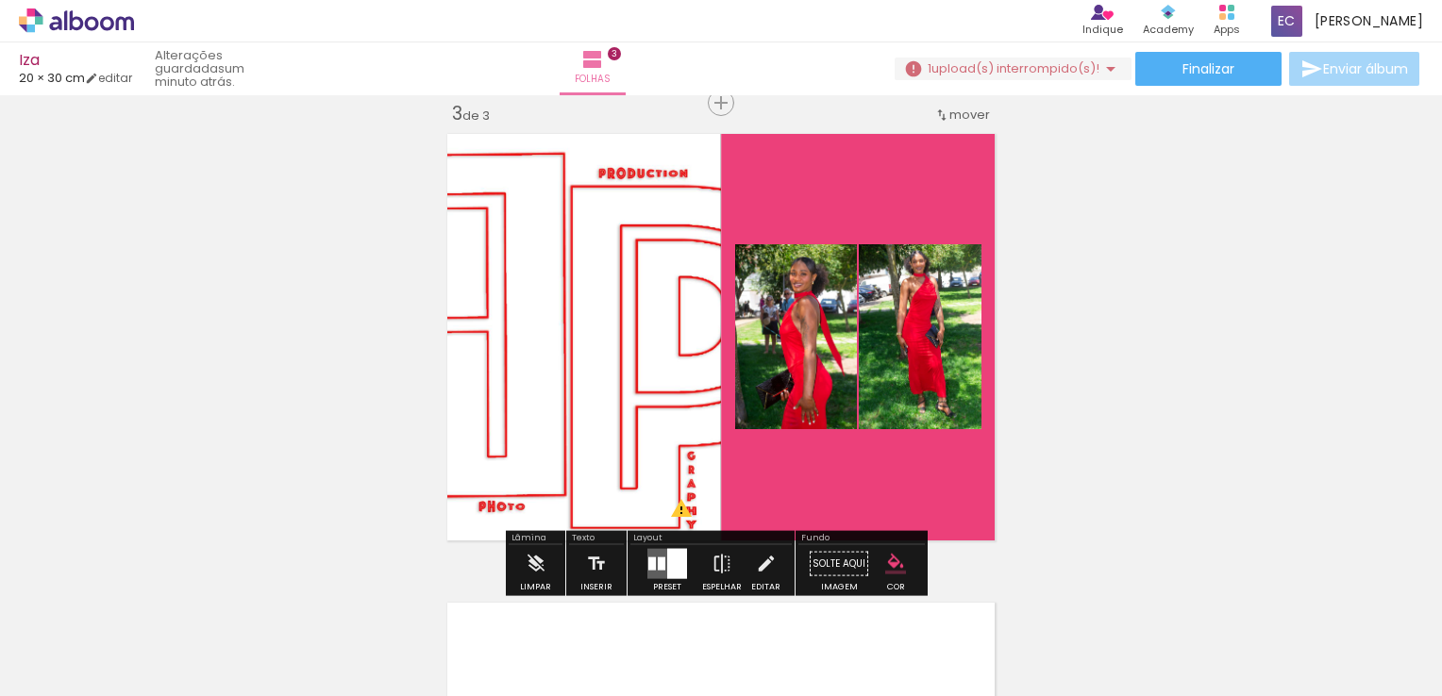
click at [682, 583] on quentale-thumb at bounding box center [717, 632] width 106 height 109
click at [711, 559] on iron-icon at bounding box center [721, 564] width 21 height 38
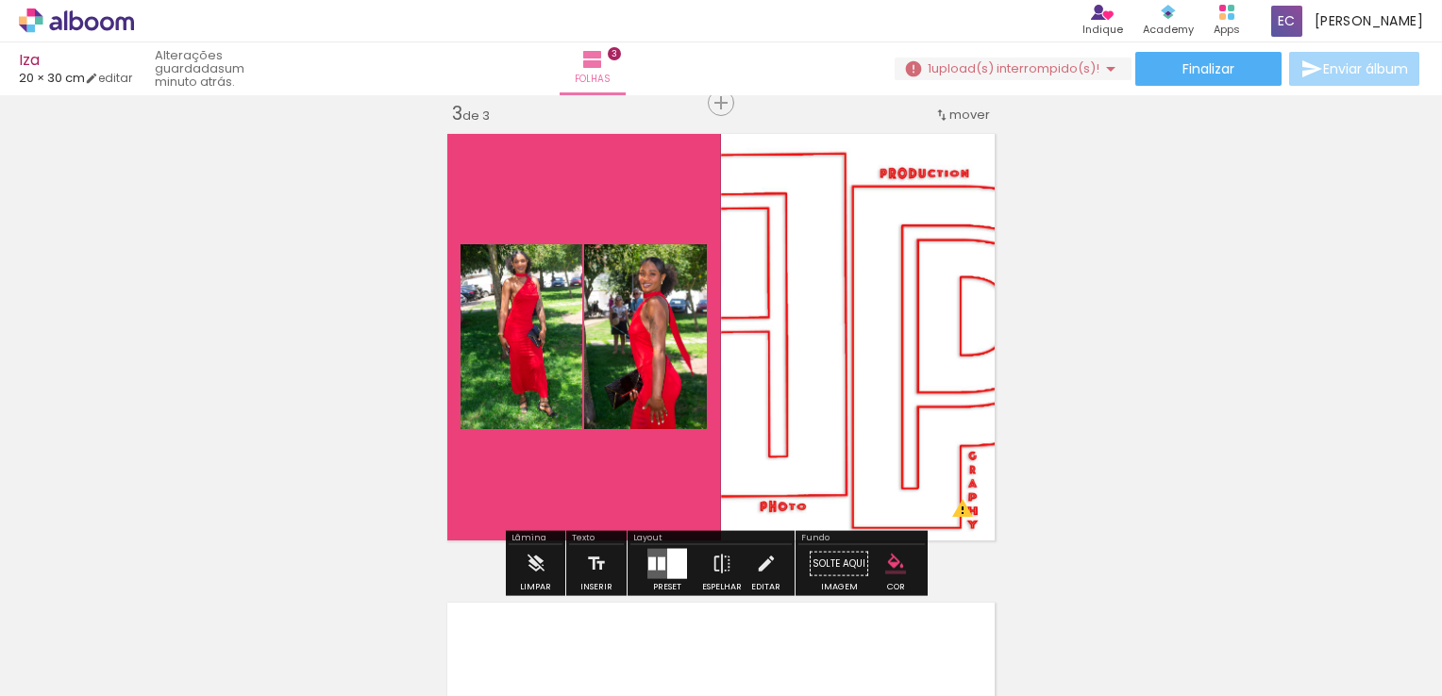
click at [747, 554] on paper-button "Editar" at bounding box center [765, 569] width 39 height 48
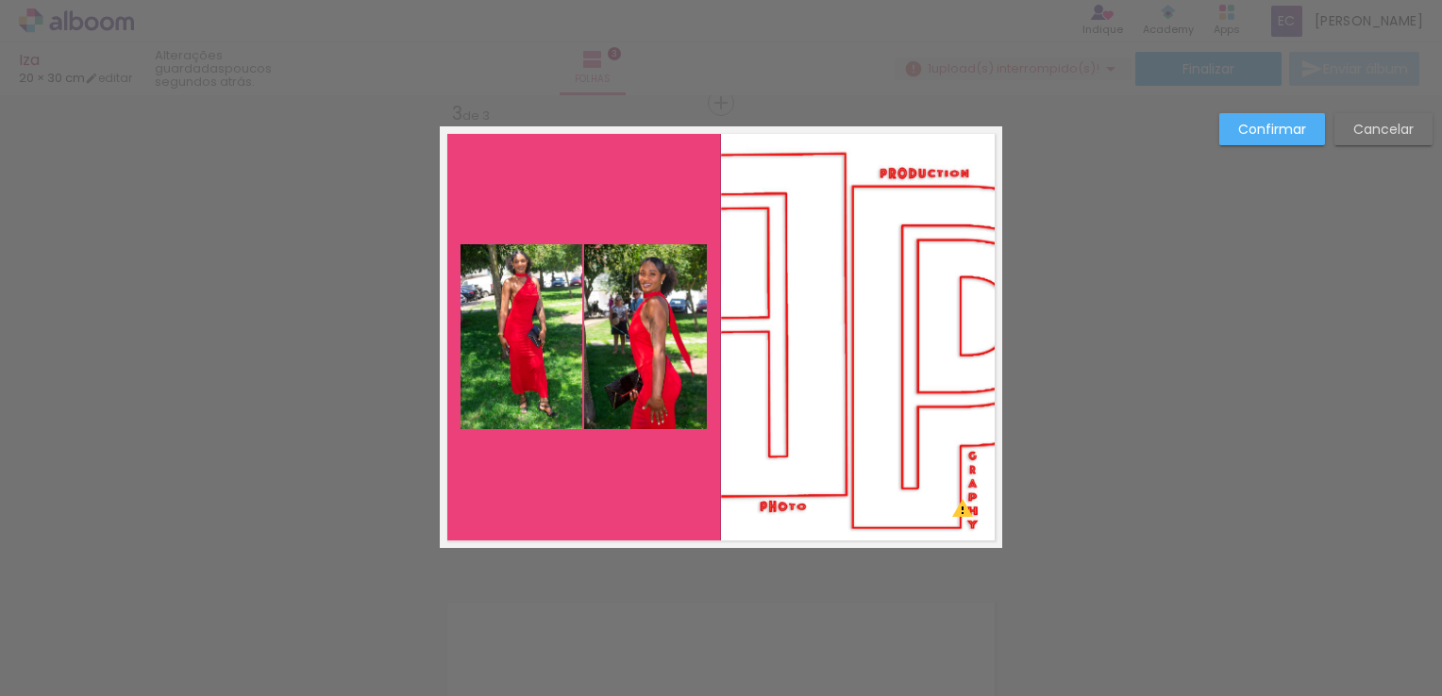
click at [1147, 396] on div "Confirmar Cancelar" at bounding box center [721, 94] width 1442 height 1921
click at [0, 0] on slot "Confirmar" at bounding box center [0, 0] width 0 height 0
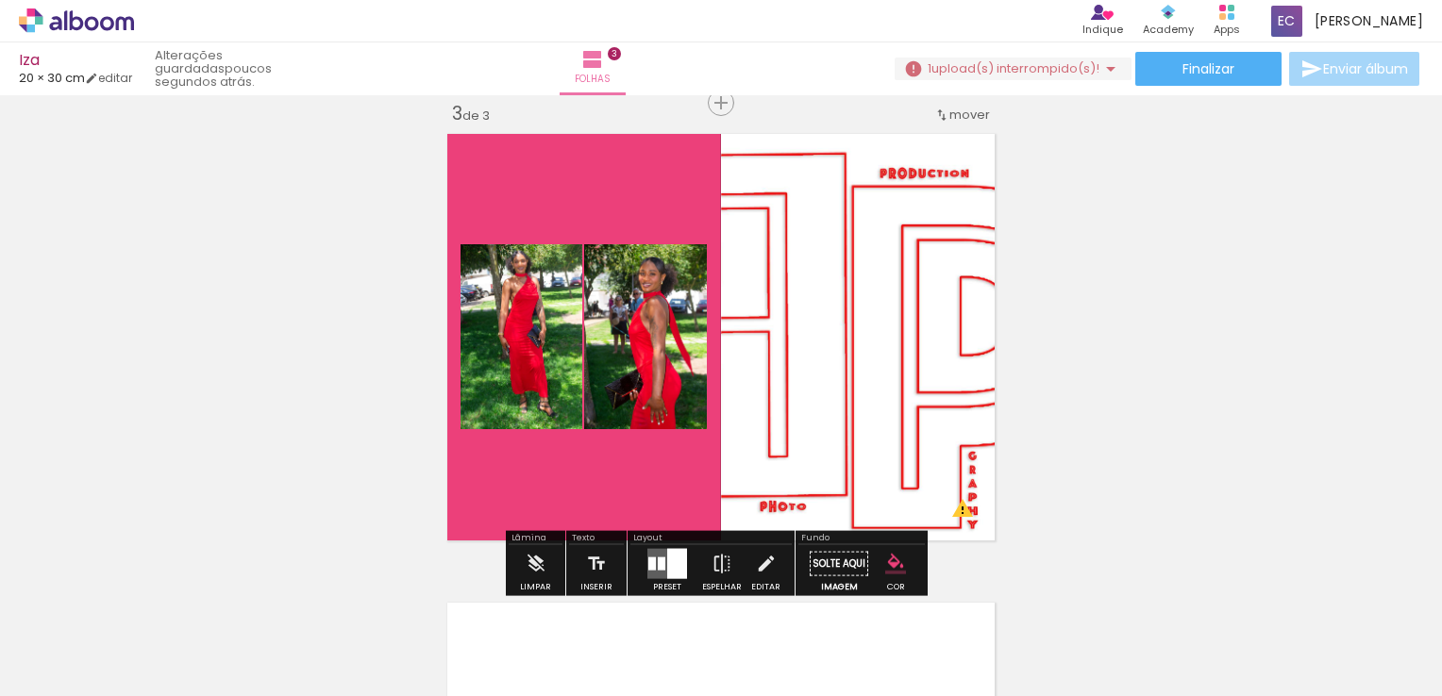
drag, startPoint x: 842, startPoint y: 557, endPoint x: 819, endPoint y: 568, distance: 25.3
click at [819, 568] on paper-button "Solte aqui Imagem" at bounding box center [839, 569] width 68 height 48
click at [811, 568] on paper-button "Solte aqui Imagem" at bounding box center [839, 569] width 68 height 48
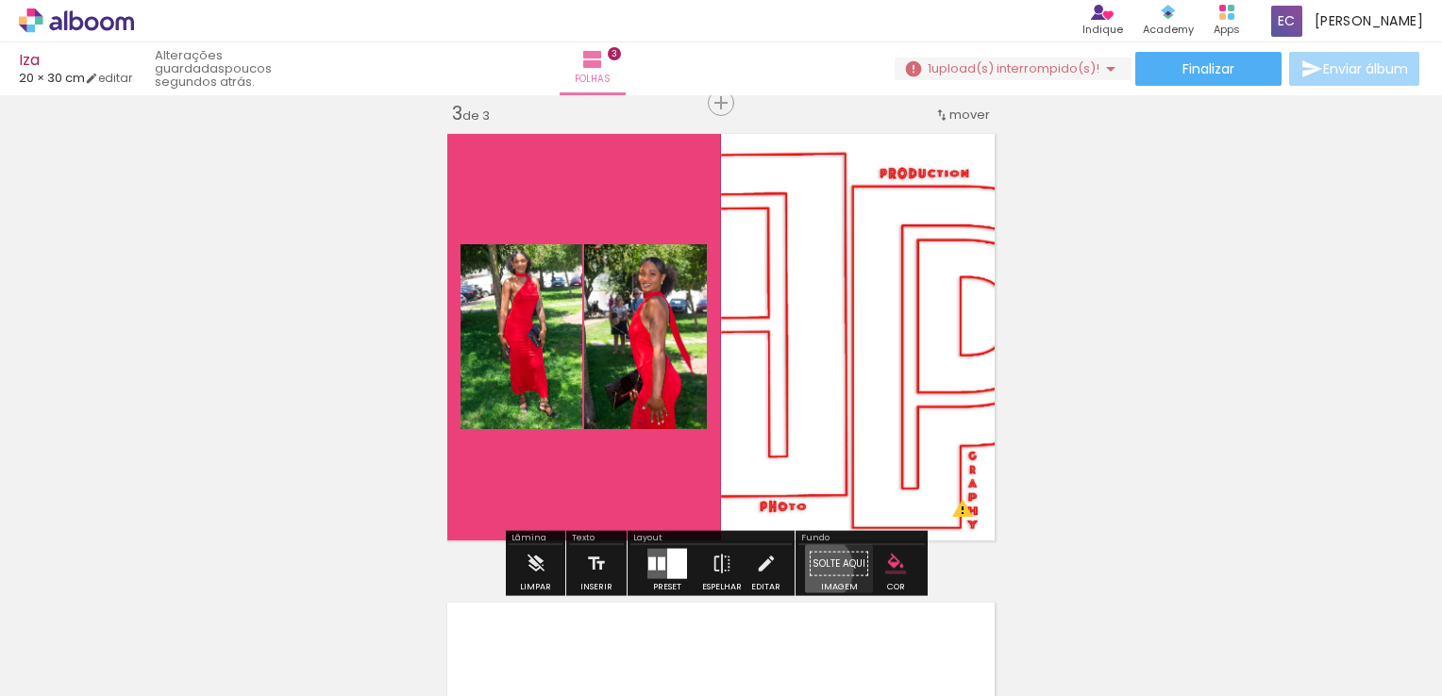
click at [811, 568] on paper-button "Solte aqui Imagem" at bounding box center [839, 569] width 68 height 48
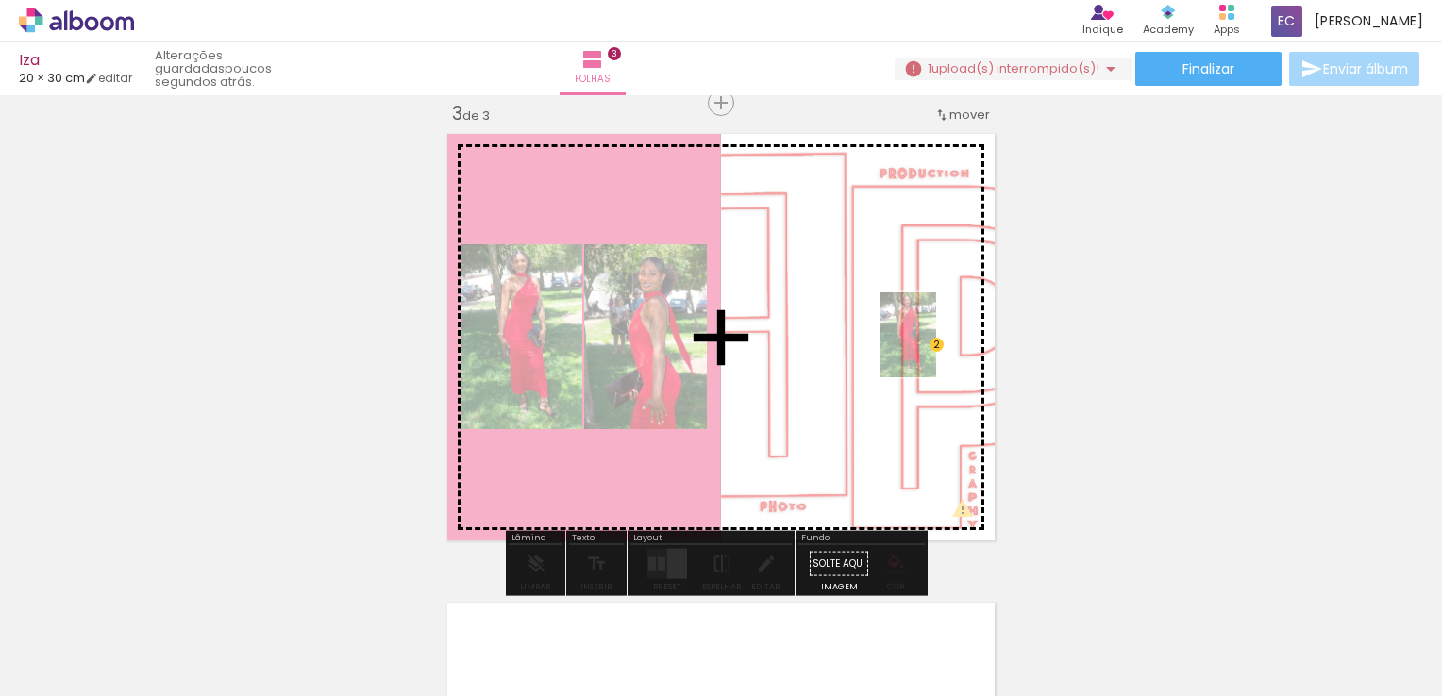
drag, startPoint x: 198, startPoint y: 620, endPoint x: 936, endPoint y: 349, distance: 786.0
click at [936, 349] on quentale-workspace at bounding box center [721, 348] width 1442 height 696
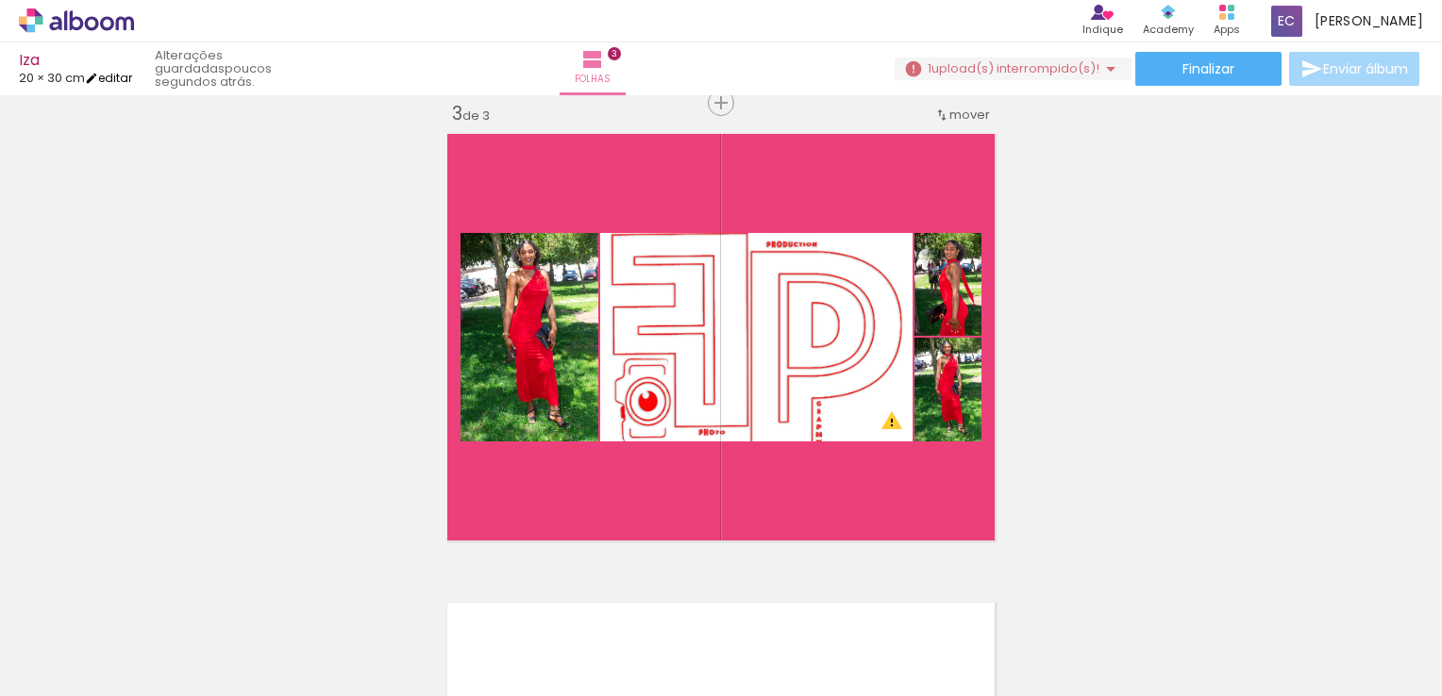
click at [131, 75] on link "editar" at bounding box center [108, 78] width 47 height 16
type input "30"
type input "40"
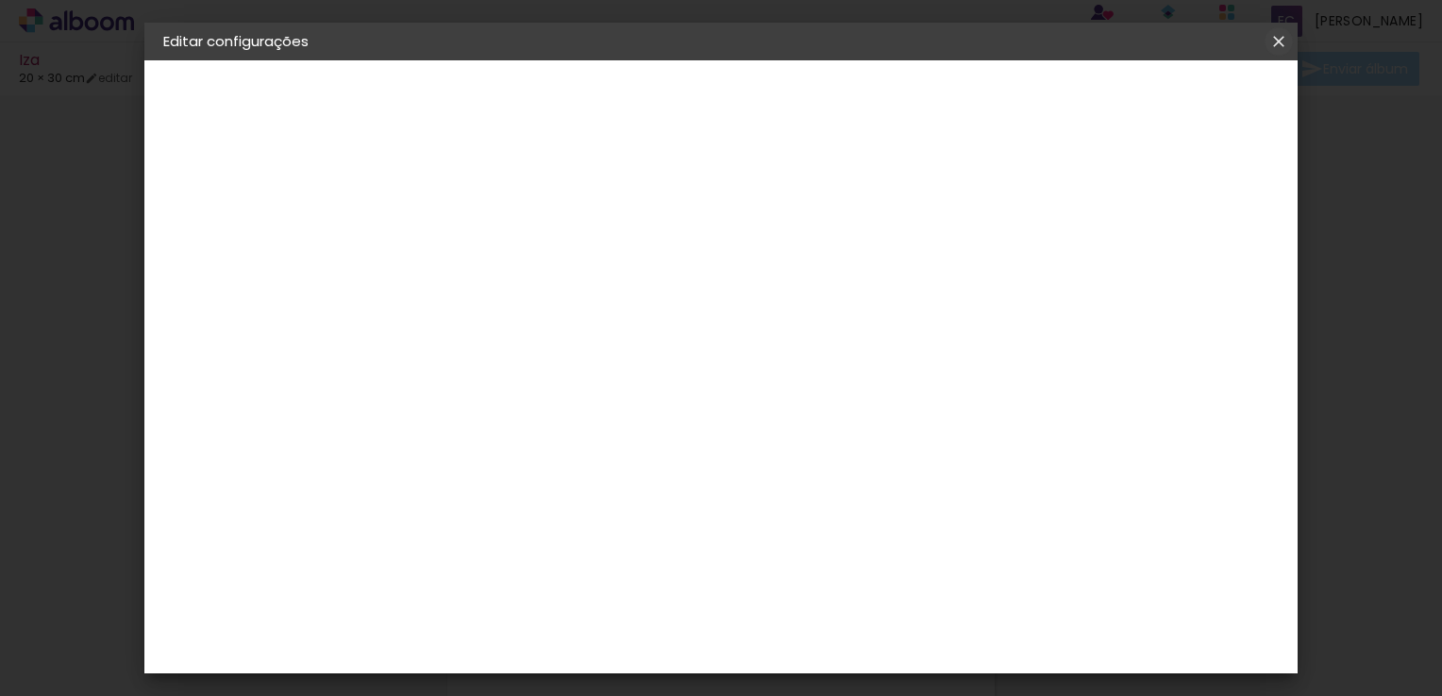
click at [1280, 32] on iron-icon at bounding box center [1278, 41] width 23 height 19
click at [818, 100] on span "Guardar configurações" at bounding box center [770, 106] width 96 height 26
click at [837, 87] on paper-button "Guardar configurações" at bounding box center [770, 106] width 134 height 45
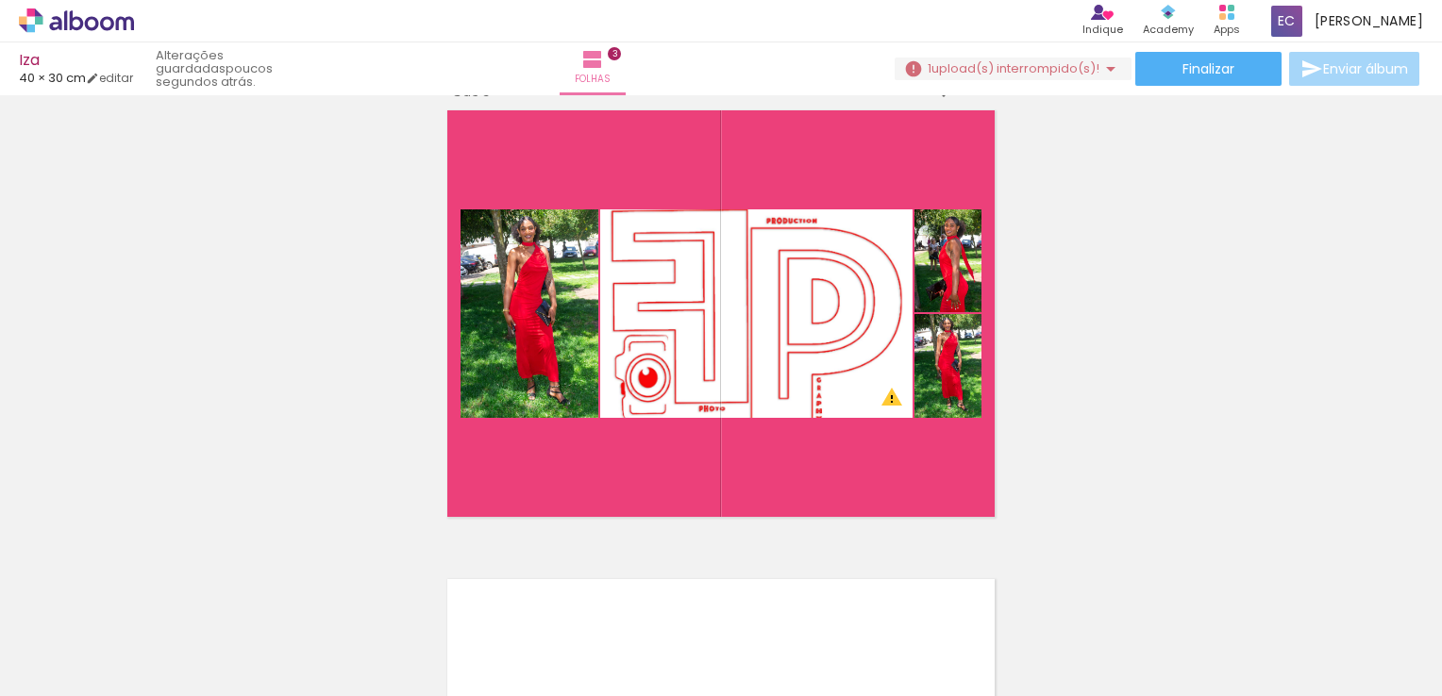
scroll to position [460, 0]
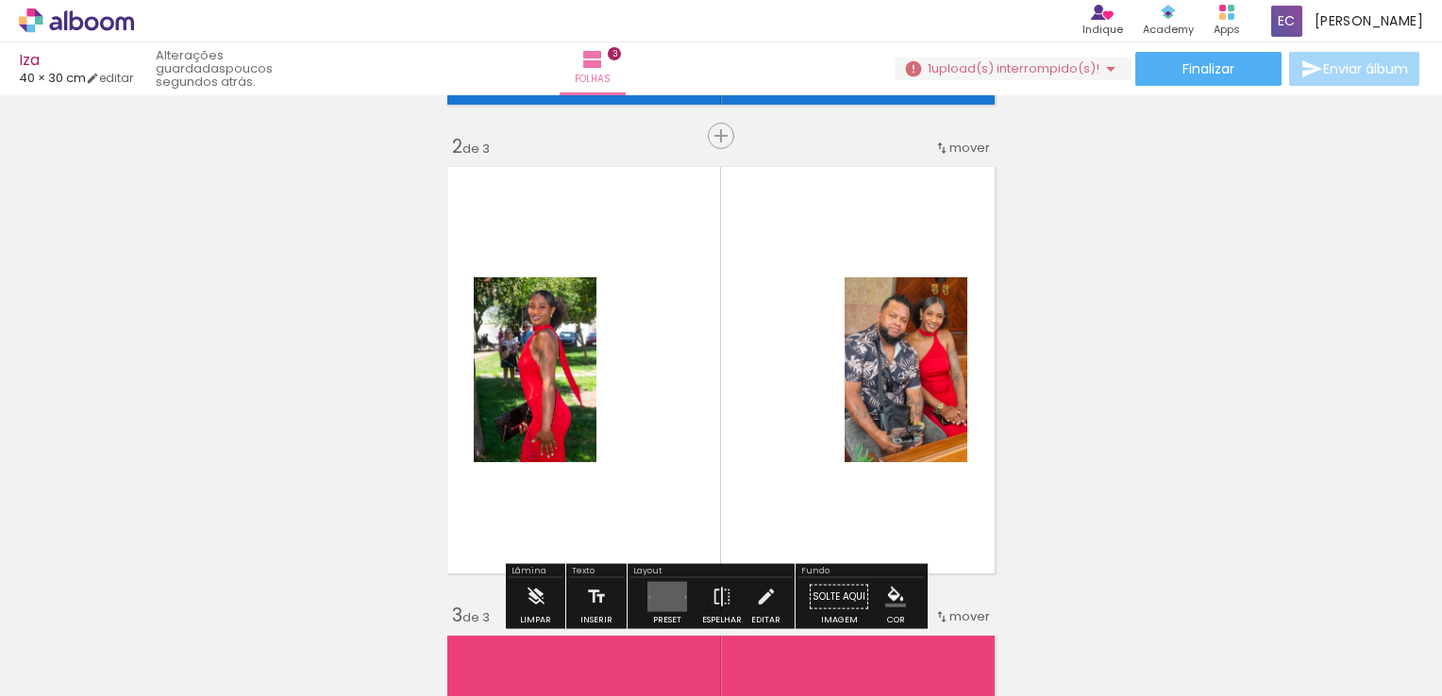
click at [1099, 69] on iron-icon at bounding box center [1110, 69] width 23 height 23
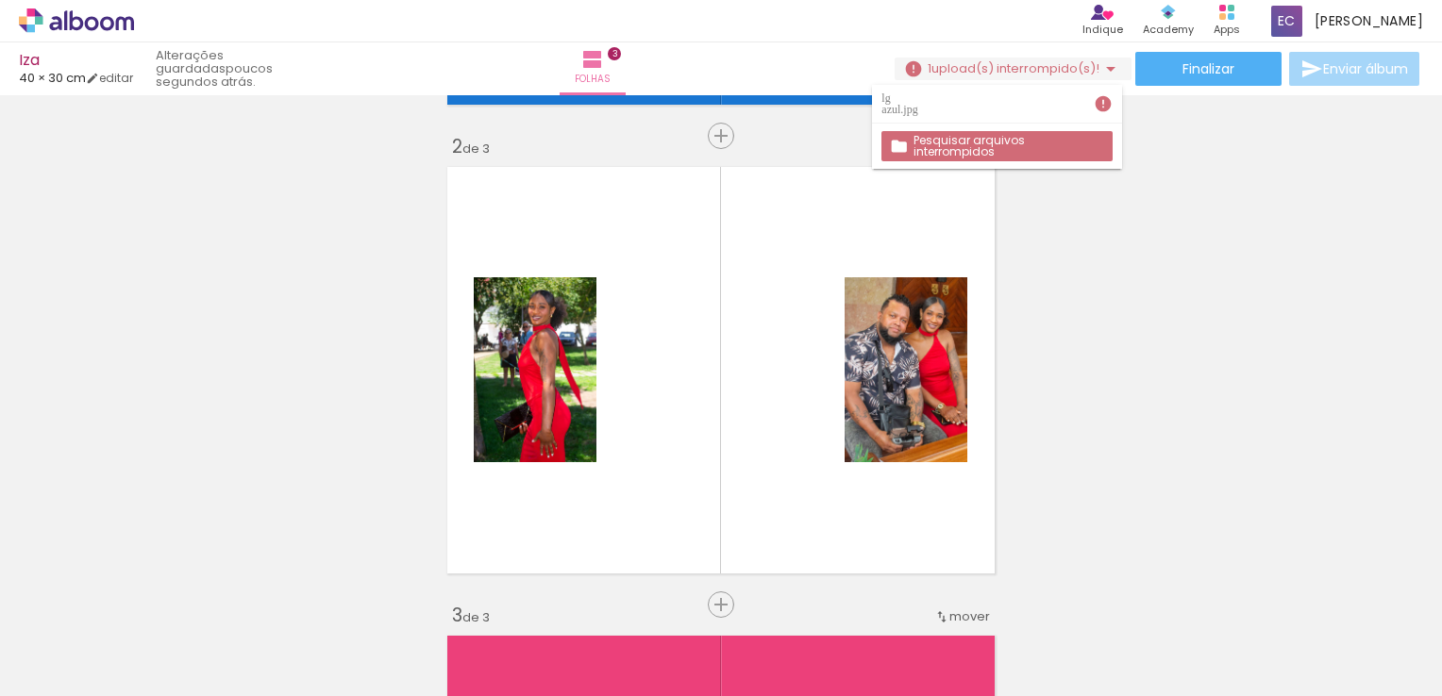
click at [1106, 97] on iron-icon at bounding box center [1103, 103] width 19 height 19
click at [0, 0] on slot "Pesquisar arquivos interrompidos" at bounding box center [0, 0] width 0 height 0
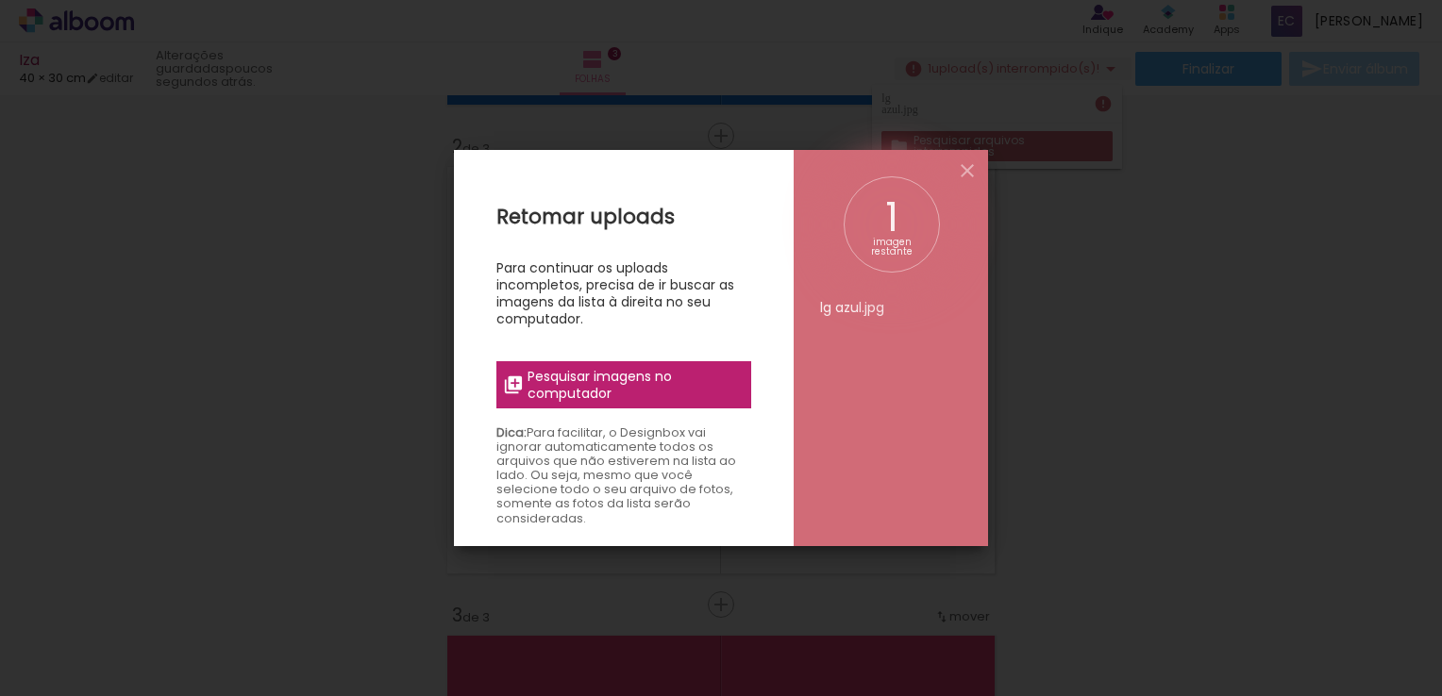
click at [888, 305] on li "lg azul.jpg" at bounding box center [891, 307] width 142 height 17
click at [620, 386] on span "Pesquisar imagens no computador" at bounding box center [633, 385] width 212 height 34
click at [0, 0] on input "file" at bounding box center [0, 0] width 0 height 0
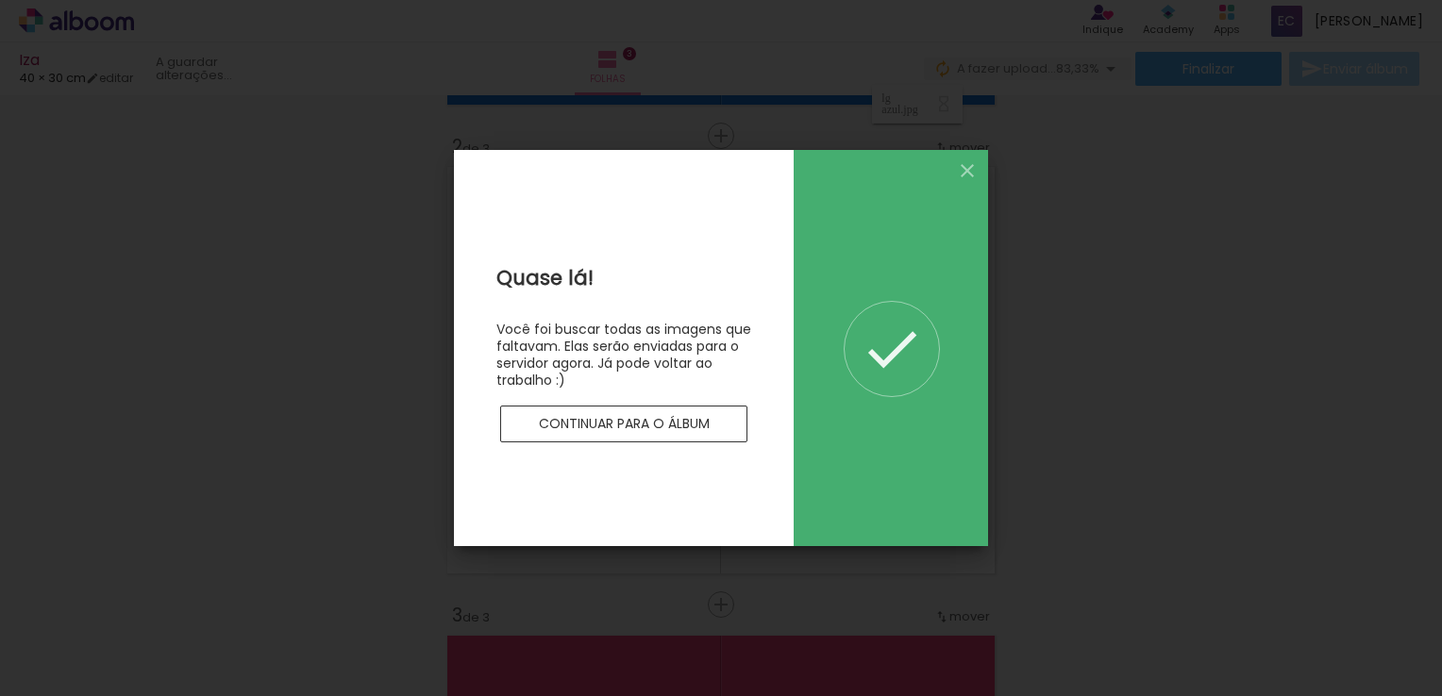
click at [883, 353] on iron-icon at bounding box center [892, 349] width 66 height 66
click at [0, 0] on slot "Continuar para o álbum" at bounding box center [0, 0] width 0 height 0
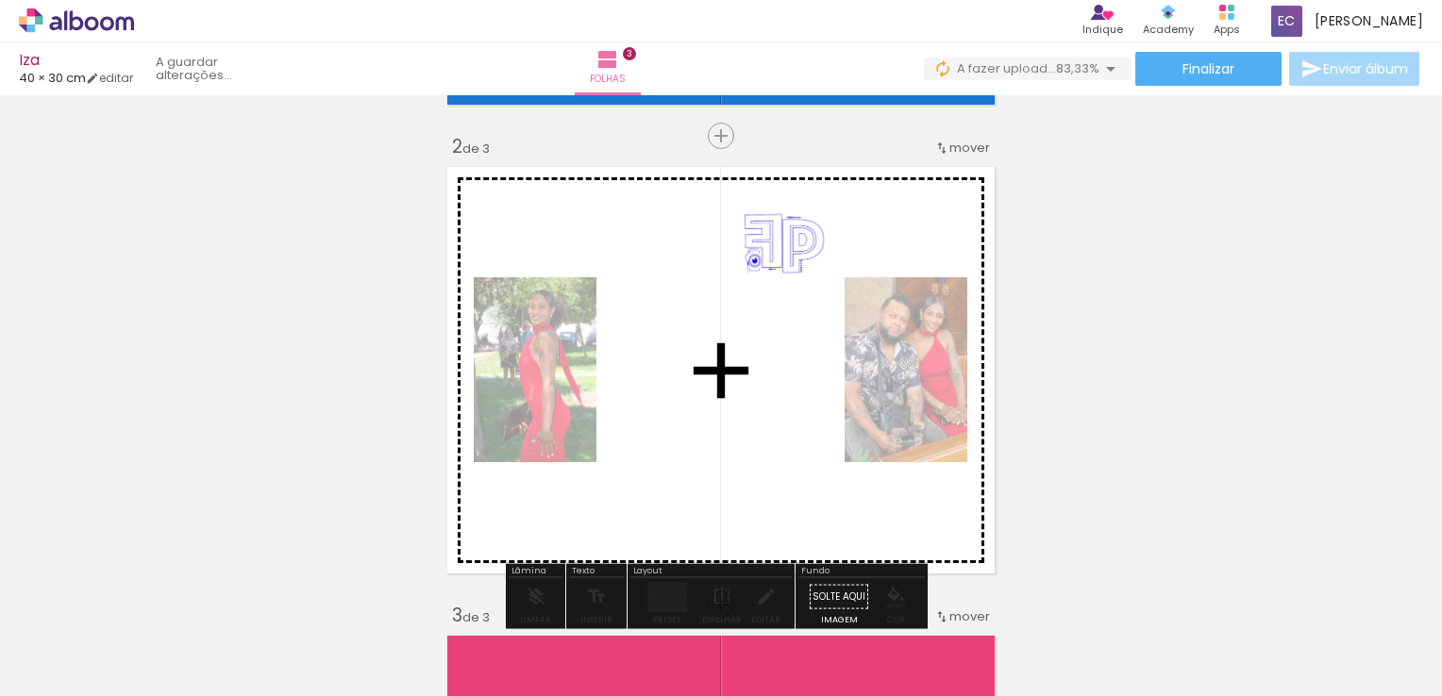
drag, startPoint x: 631, startPoint y: 650, endPoint x: 798, endPoint y: 251, distance: 432.7
click at [798, 251] on quentale-workspace at bounding box center [721, 348] width 1442 height 696
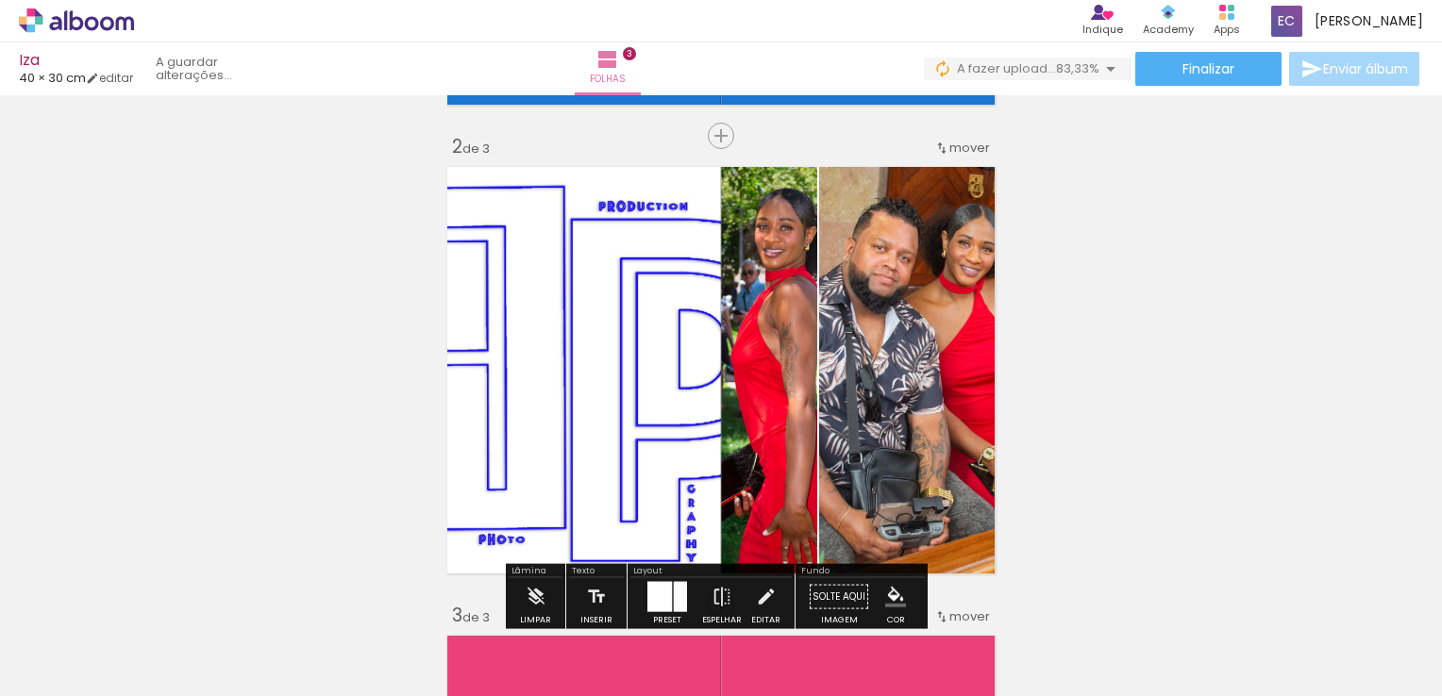
drag, startPoint x: 758, startPoint y: 343, endPoint x: 682, endPoint y: 579, distance: 248.6
click at [683, 579] on quentale-workspace at bounding box center [721, 348] width 1442 height 696
drag, startPoint x: 649, startPoint y: 380, endPoint x: 1050, endPoint y: 373, distance: 401.1
click at [1050, 373] on div "Inserir folha 1 de 3 Inserir folha 2 de 3 Inserir folha 3 de 3 O Designbox prec…" at bounding box center [721, 580] width 1442 height 1877
click at [1045, 351] on div "Inserir folha 1 de 3 Inserir folha 2 de 3 Inserir folha 3 de 3 O Designbox prec…" at bounding box center [721, 580] width 1442 height 1877
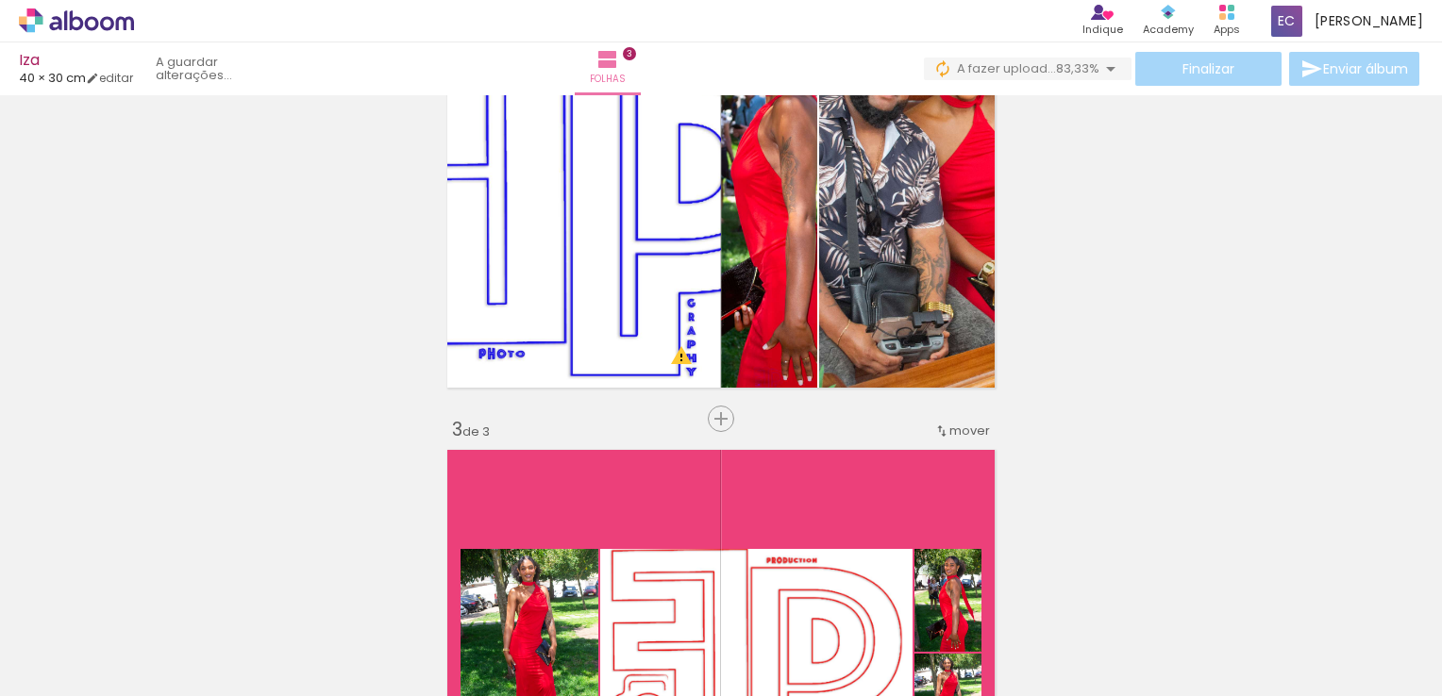
scroll to position [648, 0]
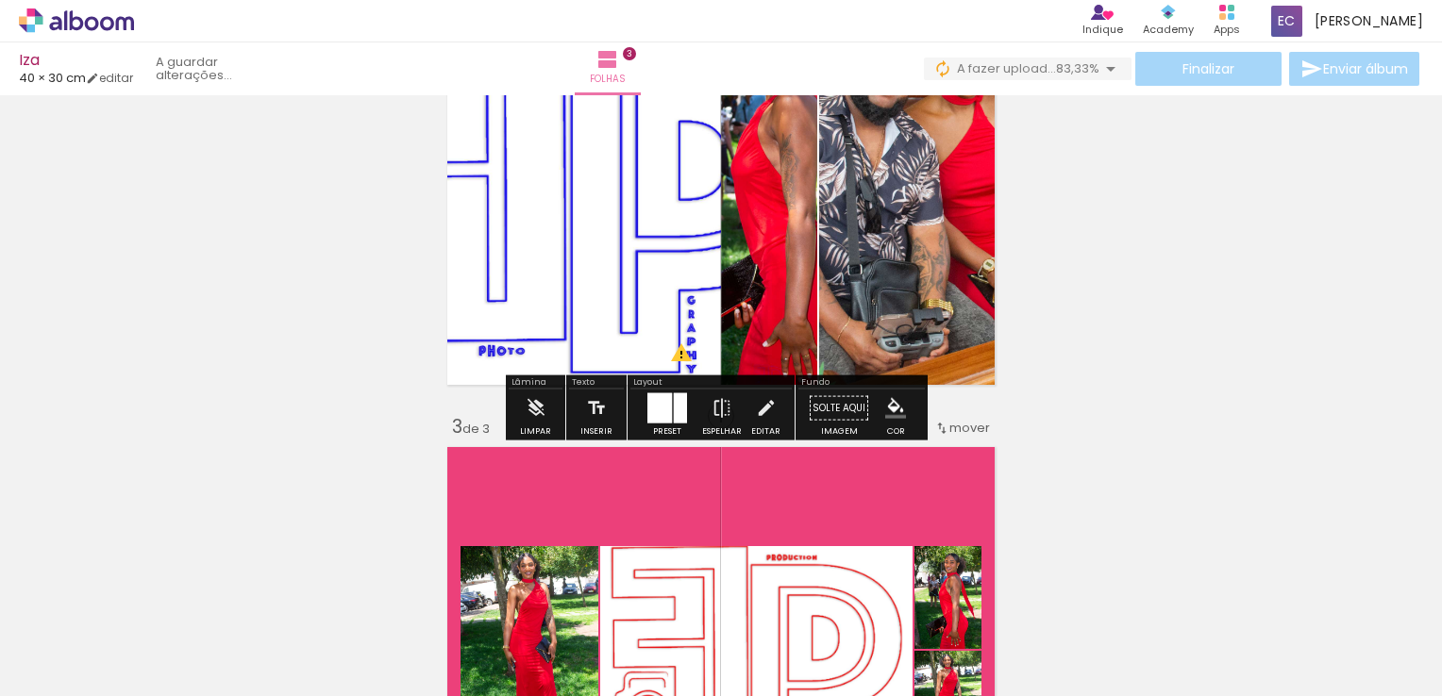
click at [660, 410] on div at bounding box center [657, 408] width 20 height 30
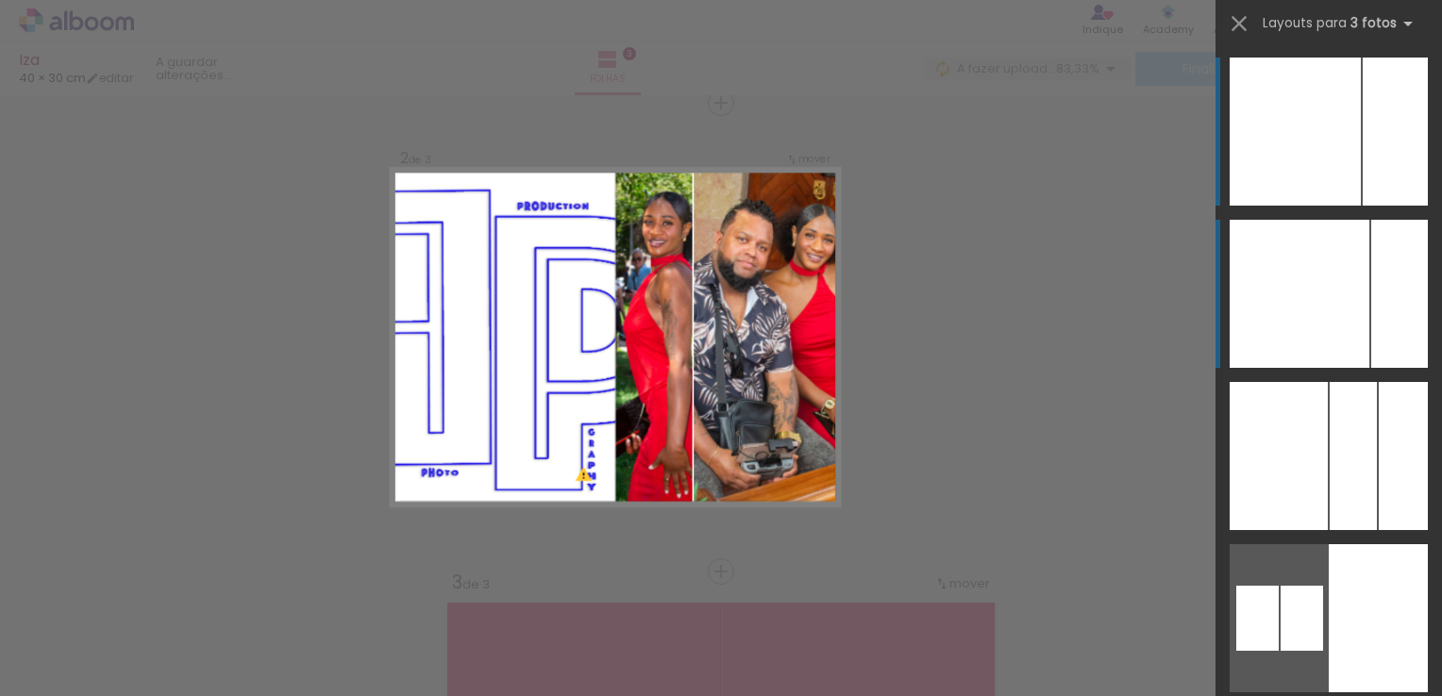
scroll to position [493, 0]
click at [1276, 109] on div at bounding box center [1278, 132] width 99 height 148
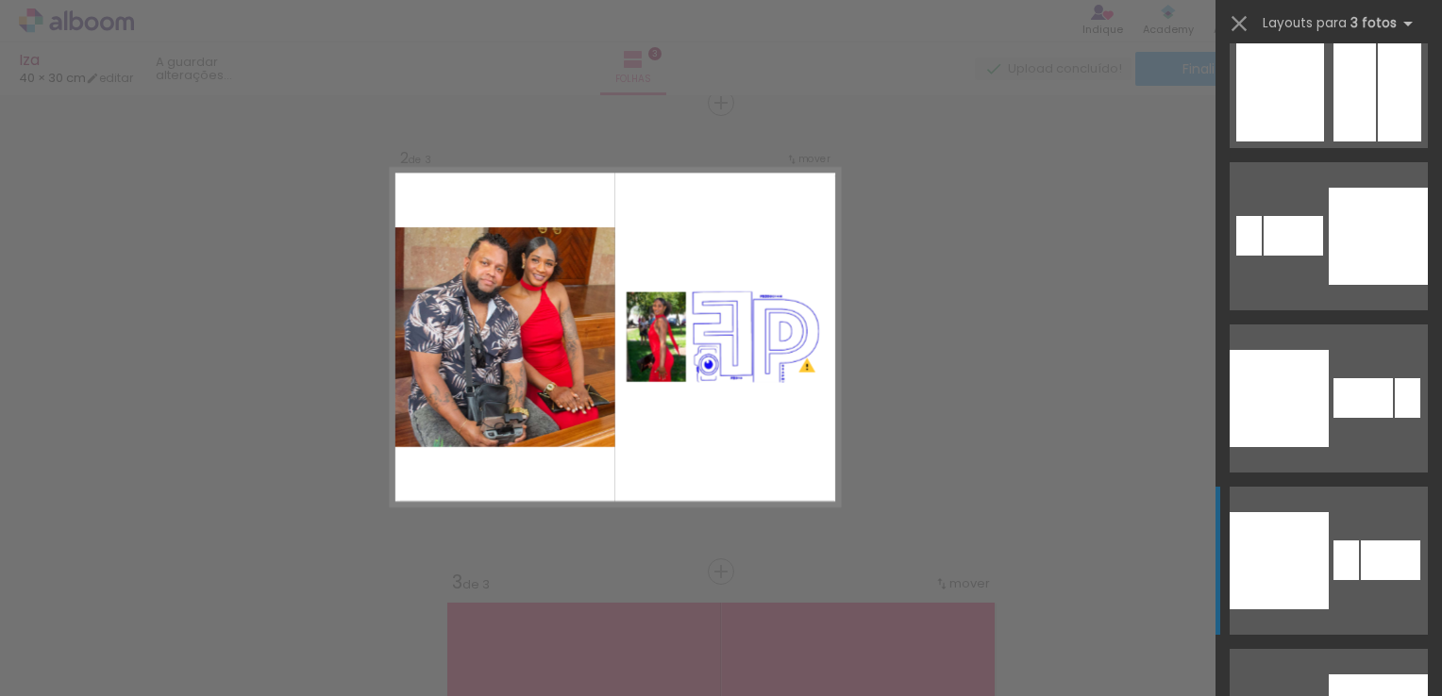
scroll to position [2076, 0]
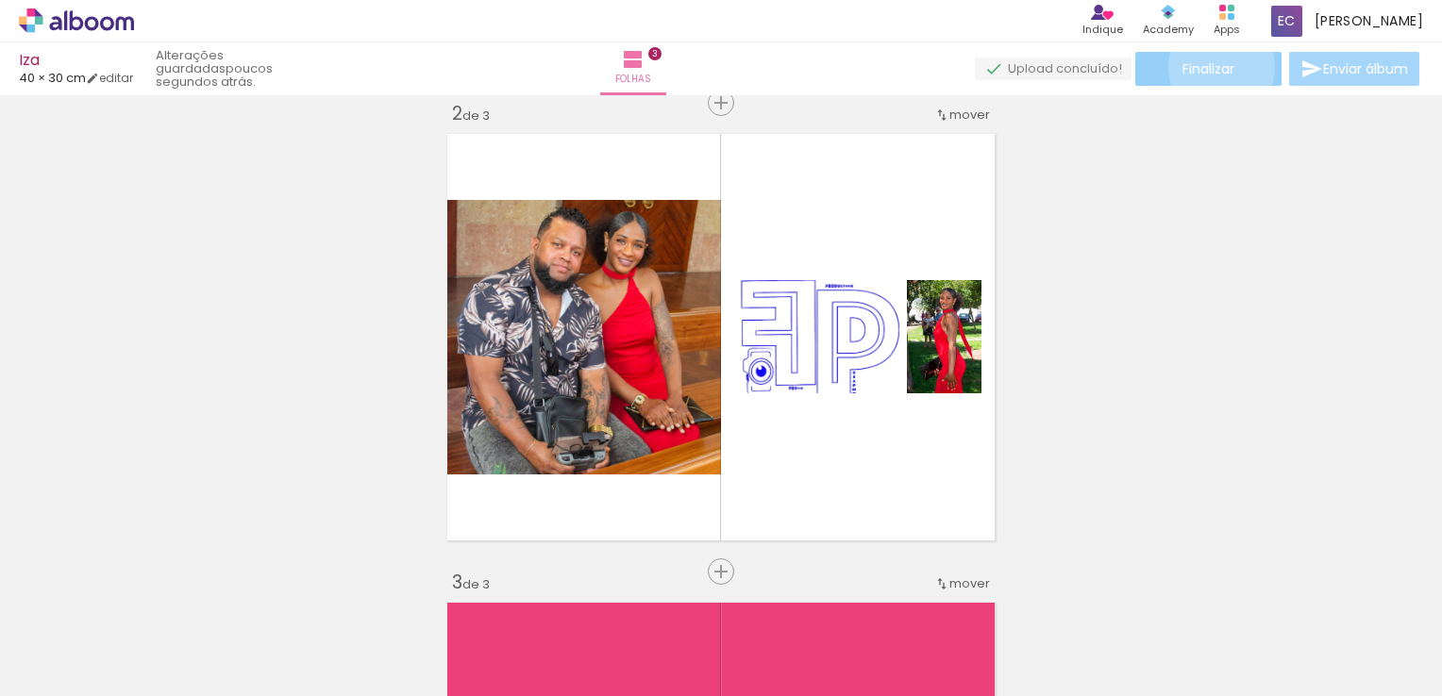
click at [1215, 67] on span "Finalizar" at bounding box center [1208, 68] width 52 height 13
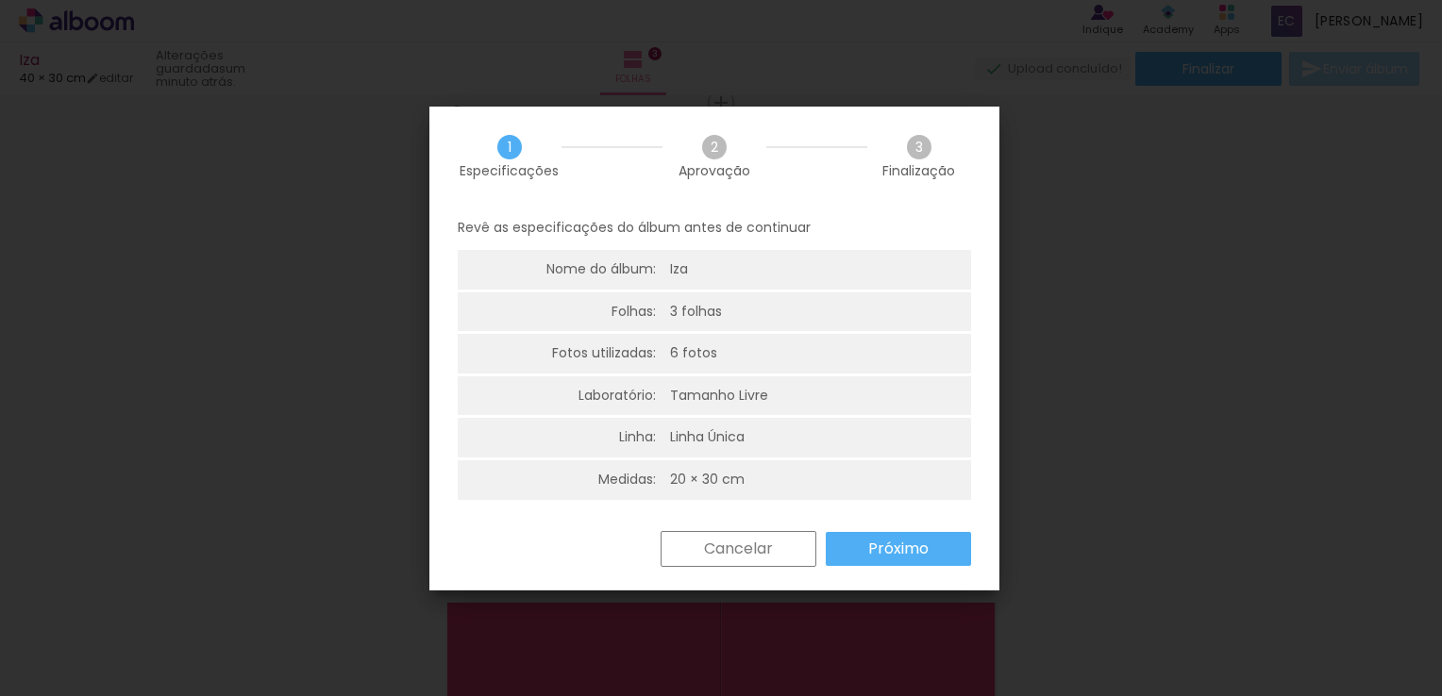
click at [678, 395] on div "Tamanho Livre" at bounding box center [719, 396] width 98 height 19
click at [0, 0] on slot "Próximo" at bounding box center [0, 0] width 0 height 0
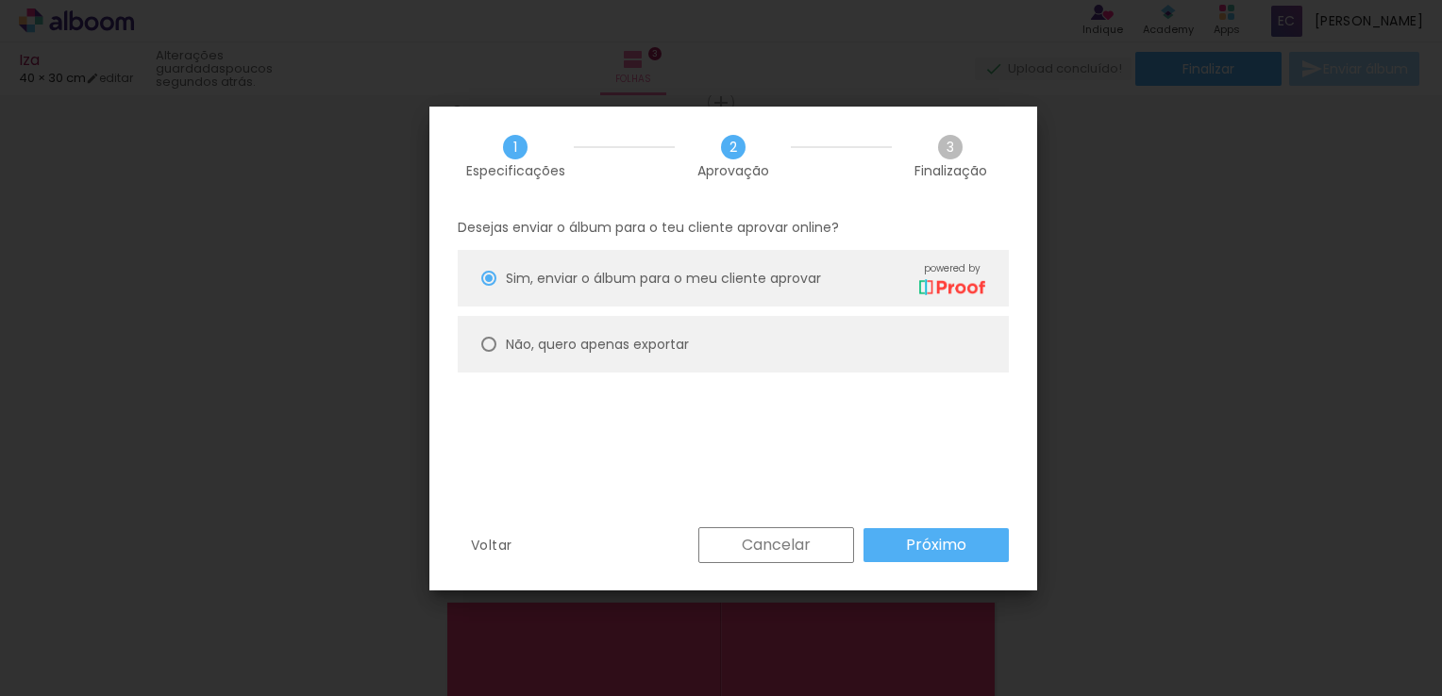
click at [842, 285] on div "Sim, enviar o álbum para o meu cliente aprovar powered by" at bounding box center [745, 277] width 479 height 33
type paper-radio-button "on"
click at [619, 281] on span "Sim, enviar o álbum para o meu cliente aprovar" at bounding box center [663, 279] width 315 height 20
click at [0, 0] on slot "Não, quero apenas exportar" at bounding box center [0, 0] width 0 height 0
type paper-radio-button "on"
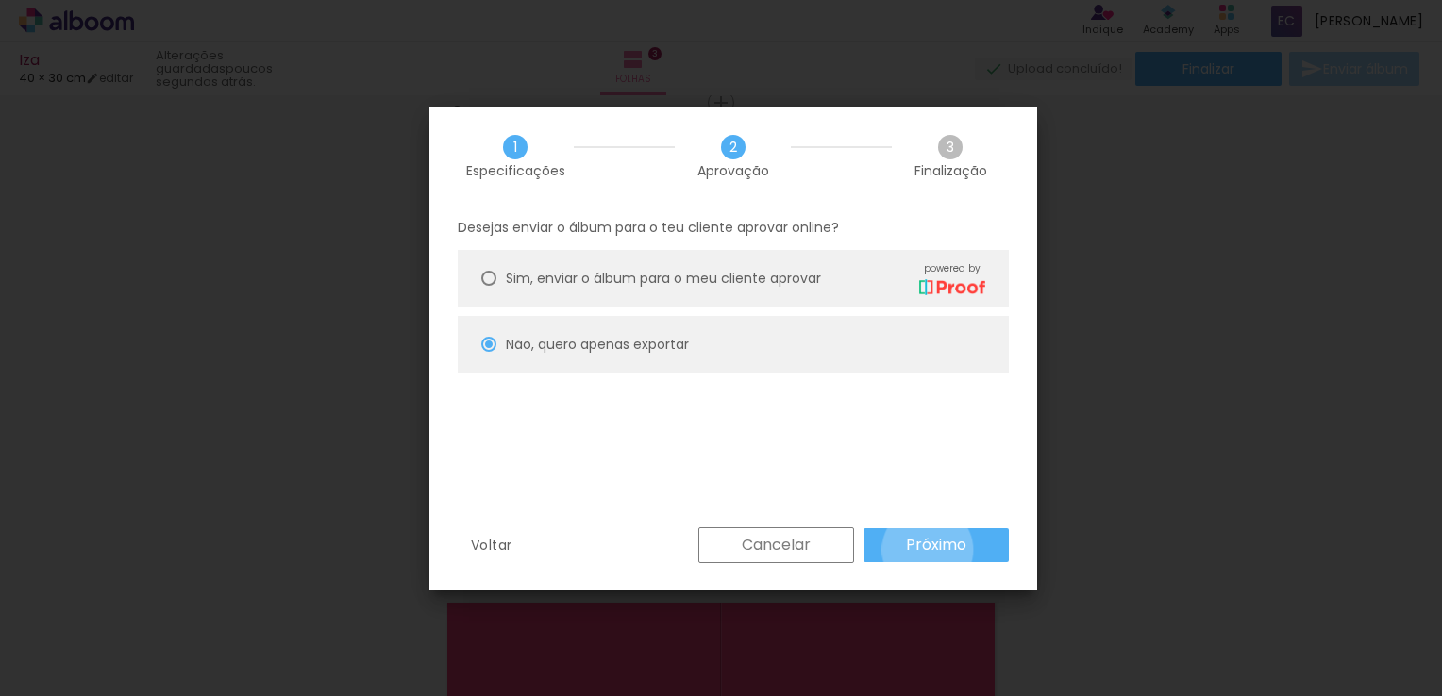
click at [0, 0] on slot "Próximo" at bounding box center [0, 0] width 0 height 0
type input "Alta, 300 DPI"
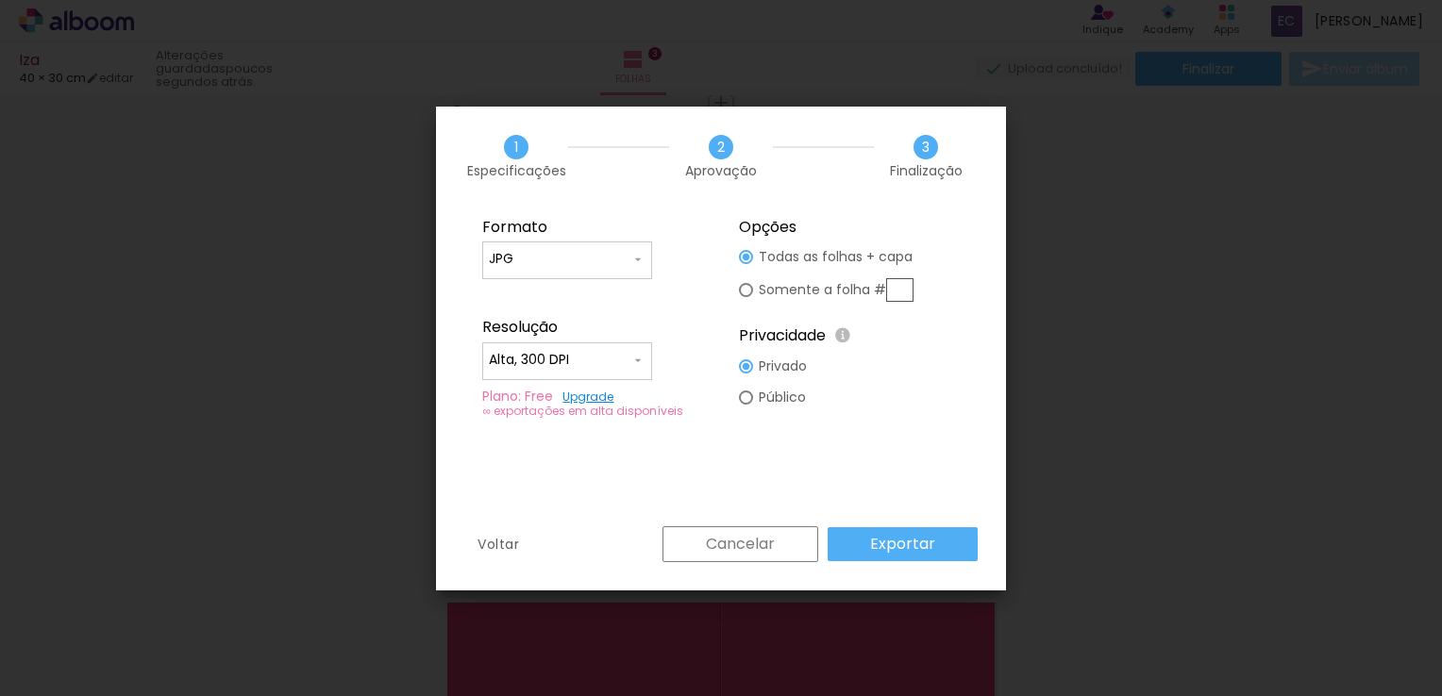
drag, startPoint x: 599, startPoint y: 253, endPoint x: 594, endPoint y: 212, distance: 41.0
click at [594, 212] on fieldset "Formato JPG PDF Resolução Alta, 300 DPI Baixa Plano: Free Upgrade ∞ exportações…" at bounding box center [592, 319] width 253 height 226
click at [736, 401] on fieldset "Opções Todas as folhas + capa Somente a folha # Privacidade Todo o conteúdo on-…" at bounding box center [849, 319] width 253 height 226
click at [739, 264] on div at bounding box center [746, 257] width 14 height 14
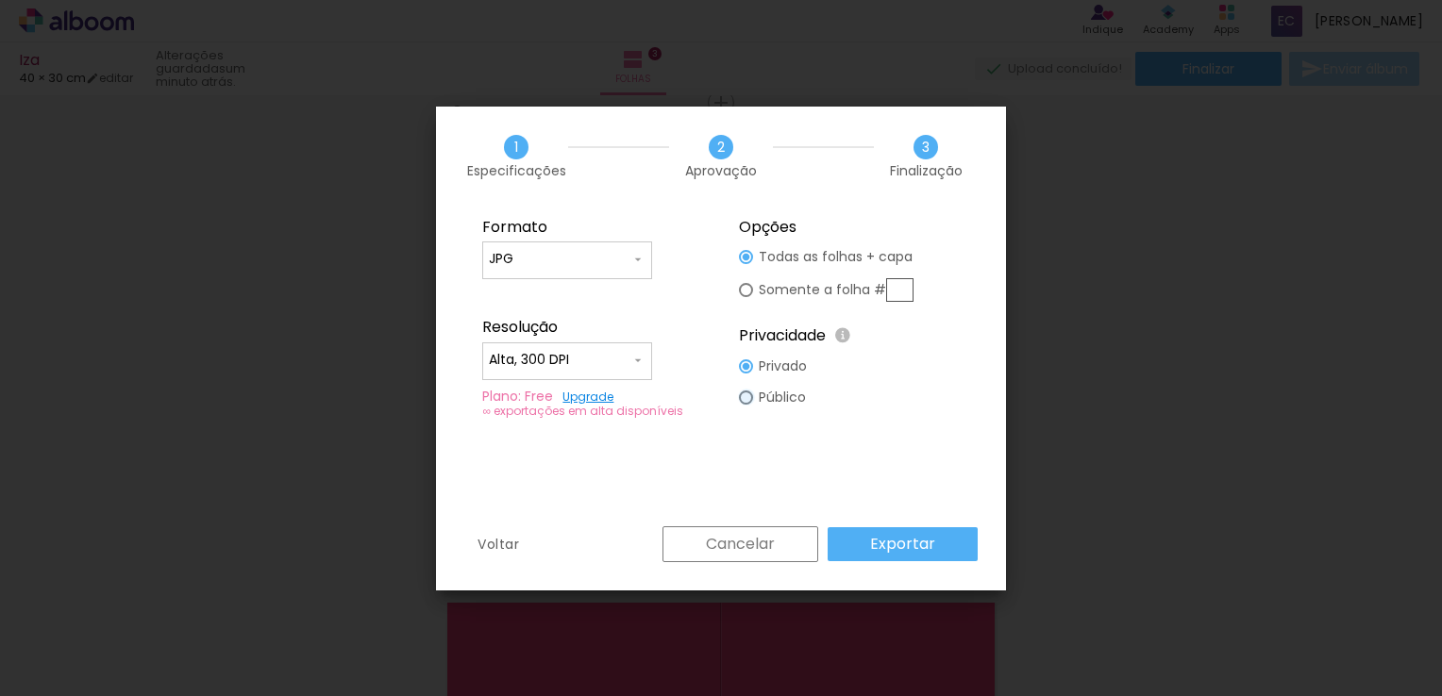
type paper-radio-button "on"
click at [0, 0] on slot "Exportar" at bounding box center [0, 0] width 0 height 0
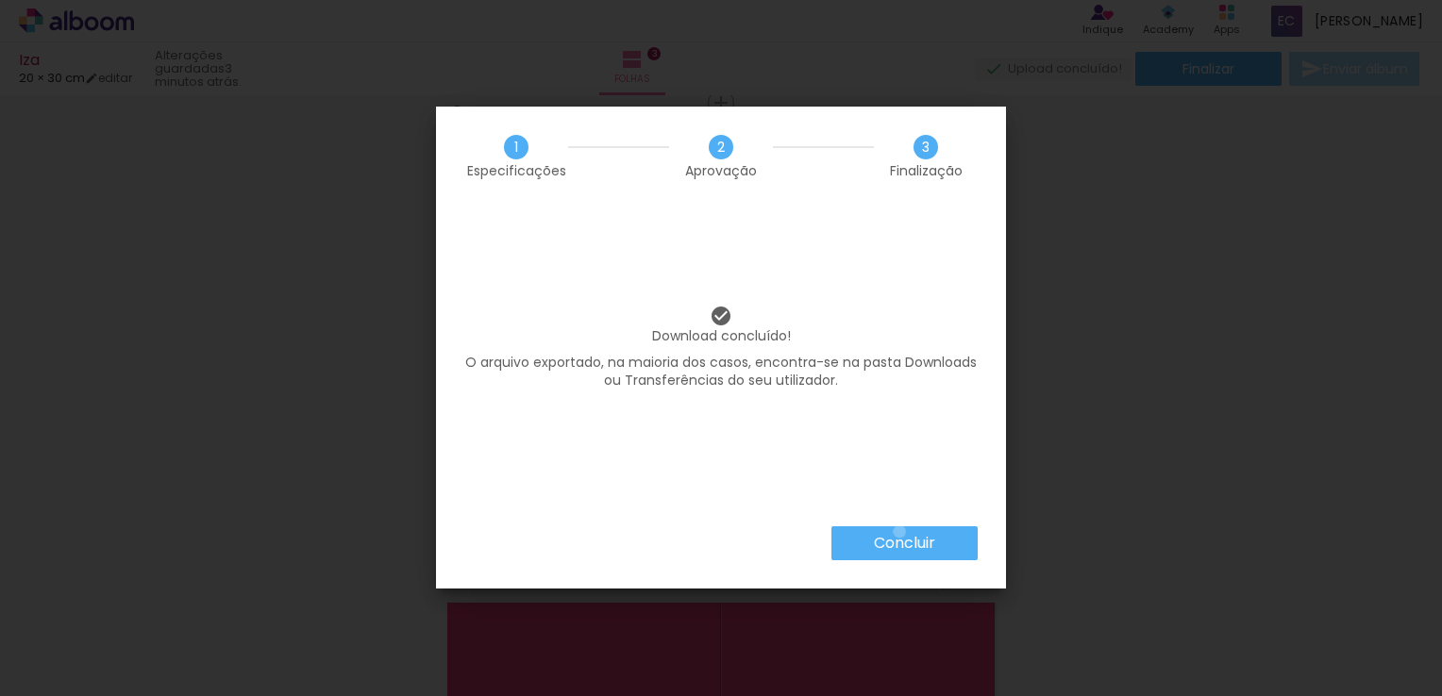
click at [0, 0] on slot "Concluir" at bounding box center [0, 0] width 0 height 0
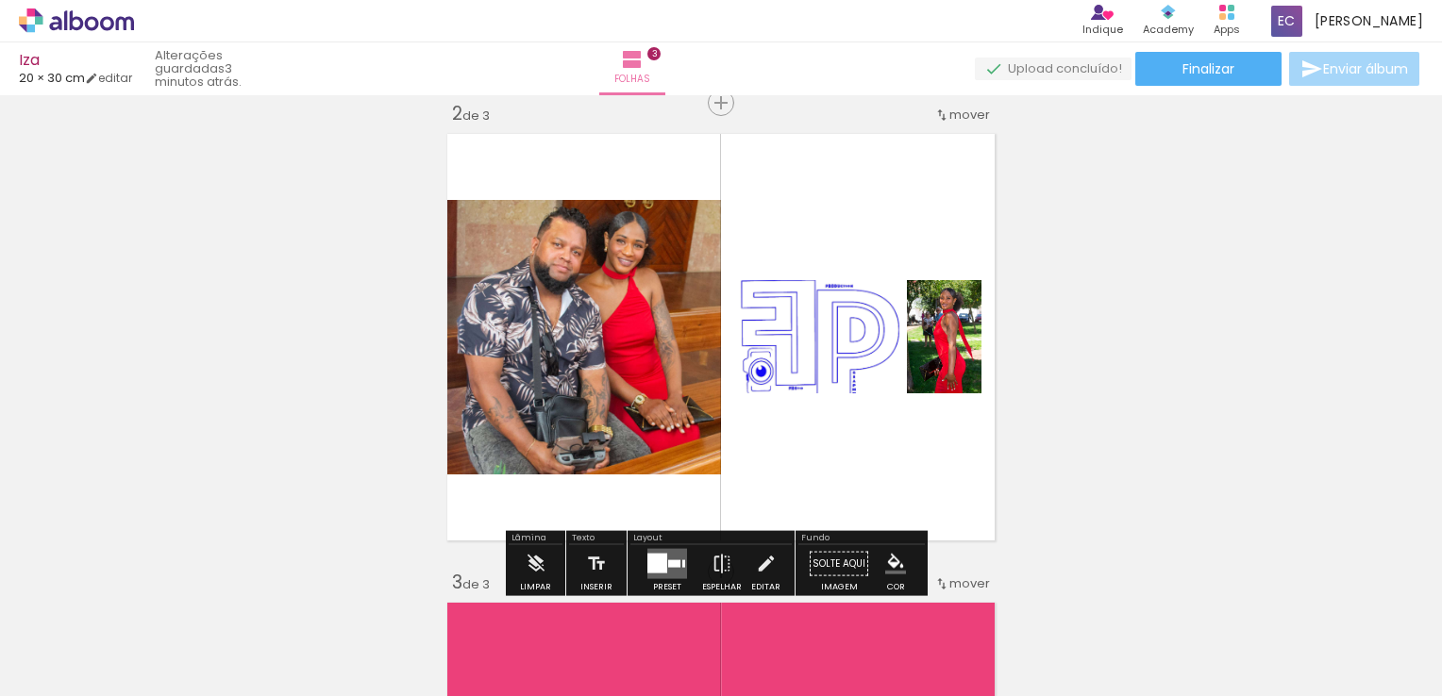
click at [934, 115] on iron-icon at bounding box center [941, 115] width 15 height 15
click at [932, 170] on paper-item "depois da 3" at bounding box center [913, 174] width 143 height 31
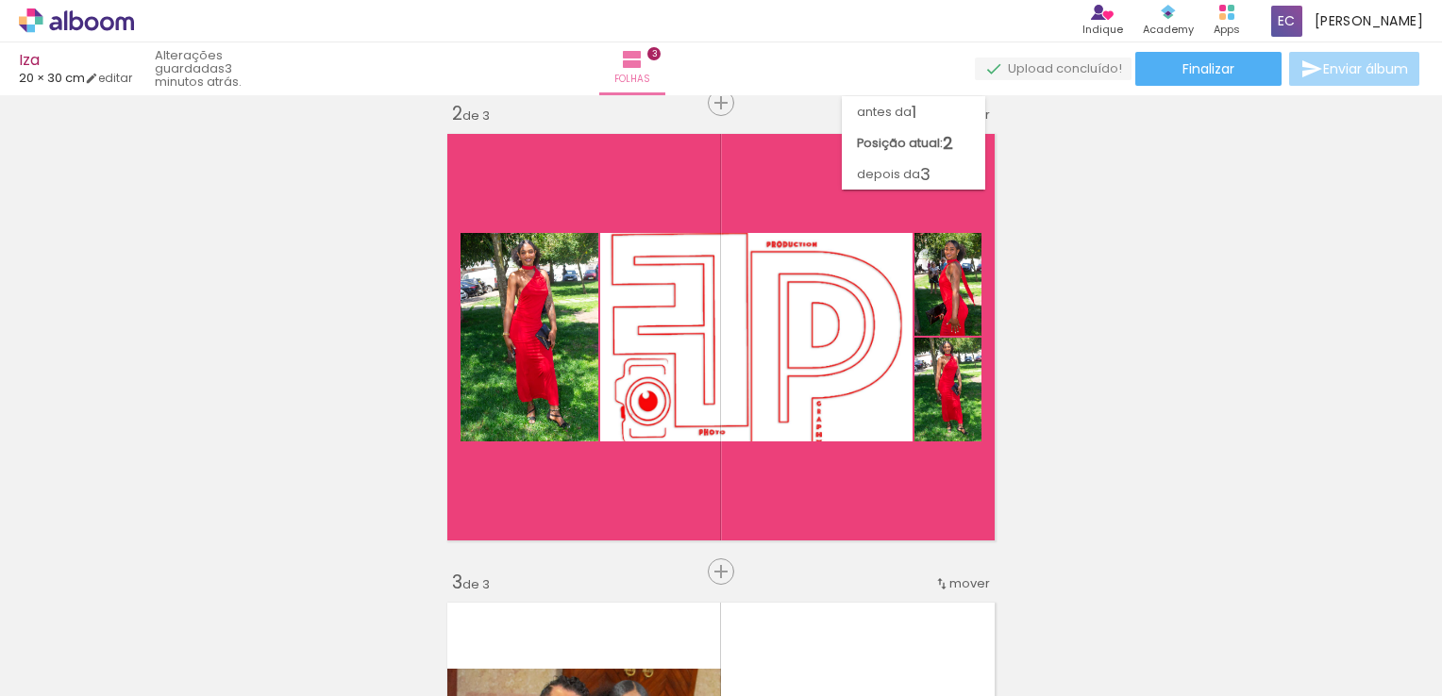
scroll to position [961, 0]
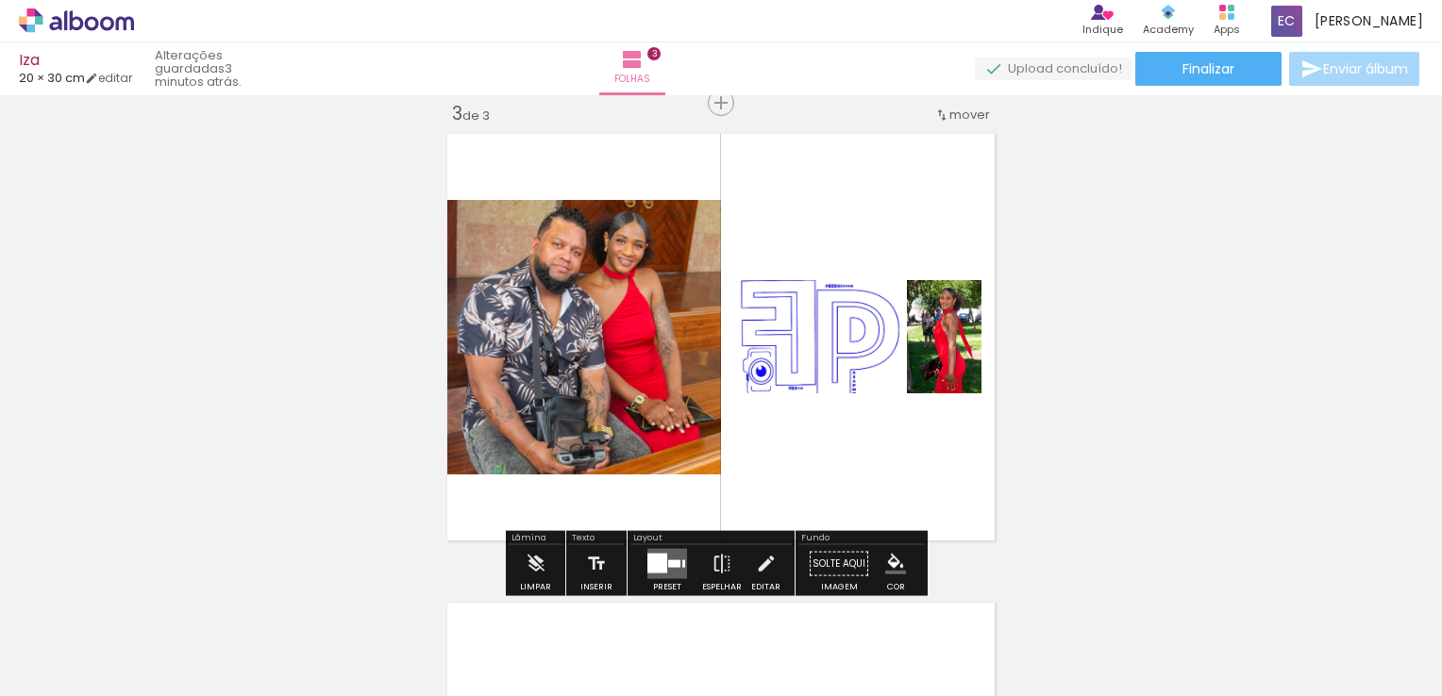
click at [954, 110] on span "mover" at bounding box center [969, 115] width 41 height 18
click at [911, 142] on span "2" at bounding box center [916, 142] width 10 height 31
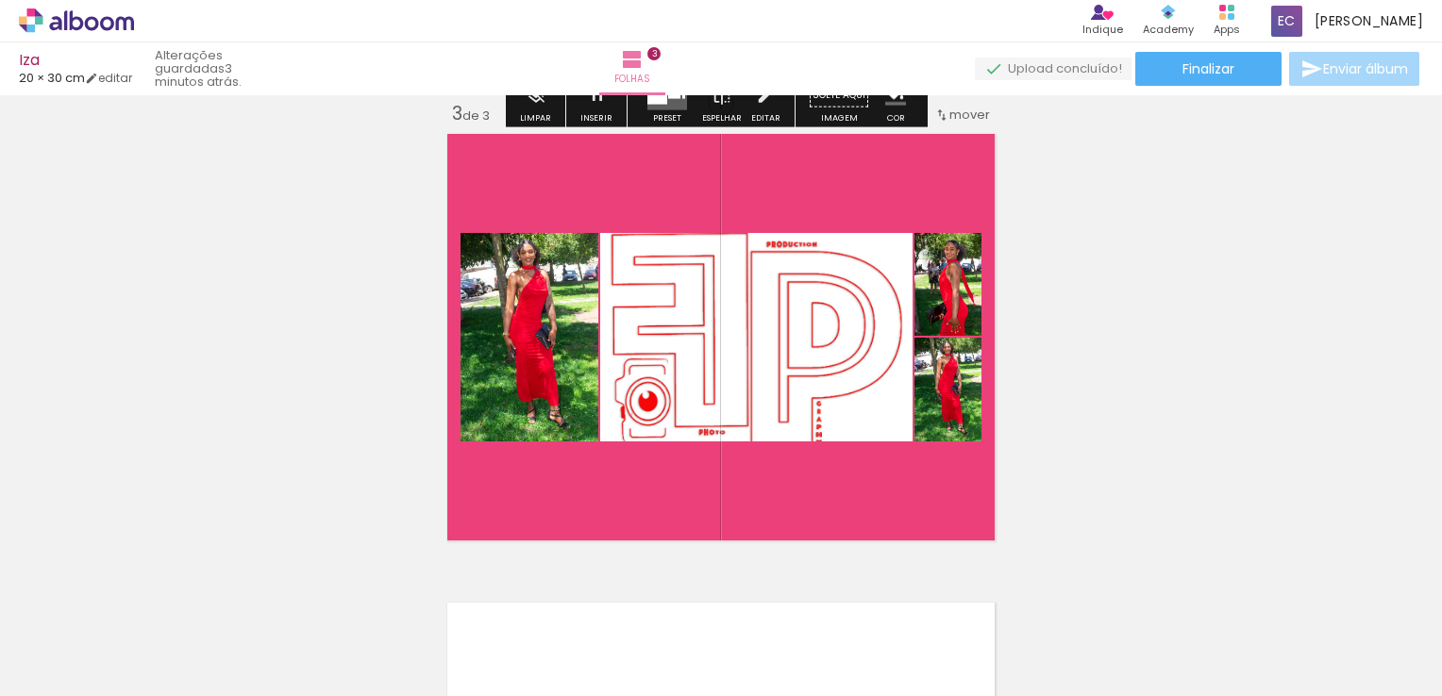
scroll to position [493, 0]
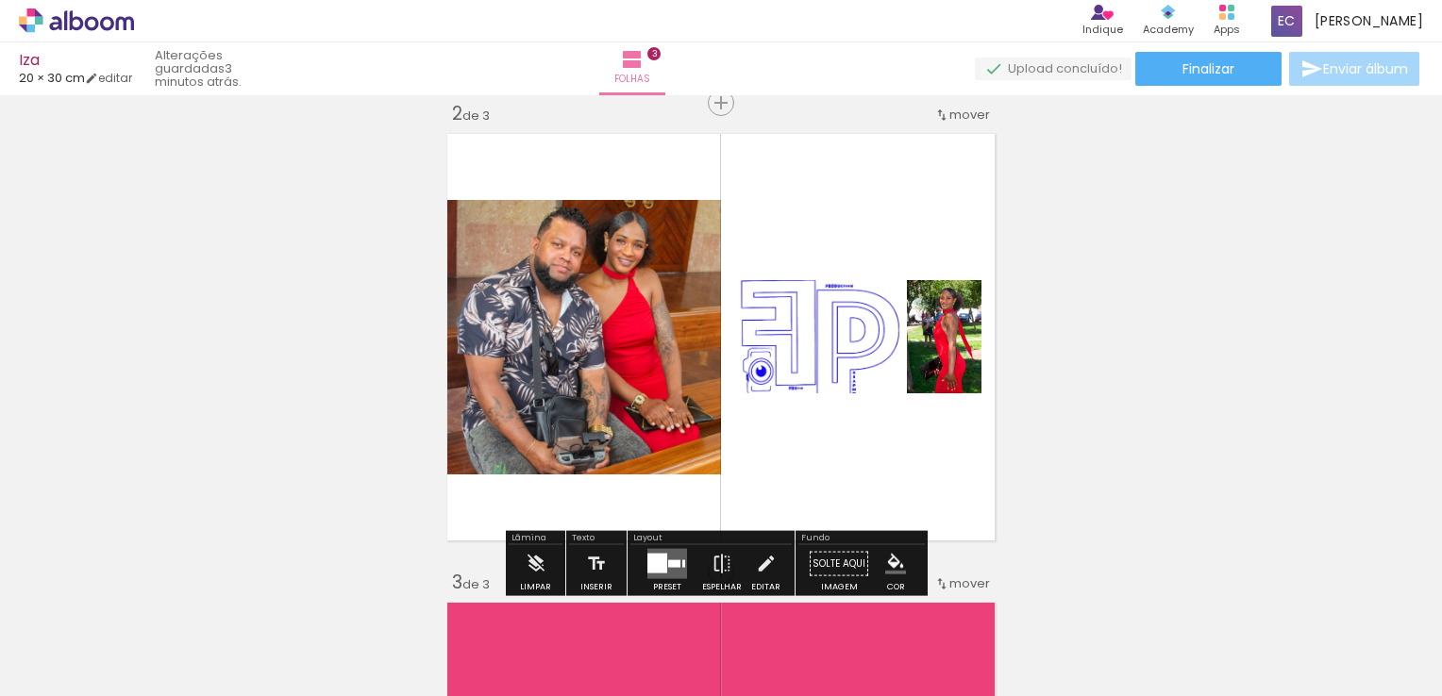
click at [949, 109] on span "mover" at bounding box center [969, 115] width 41 height 18
click at [934, 167] on paper-item "depois da 3" at bounding box center [913, 174] width 143 height 31
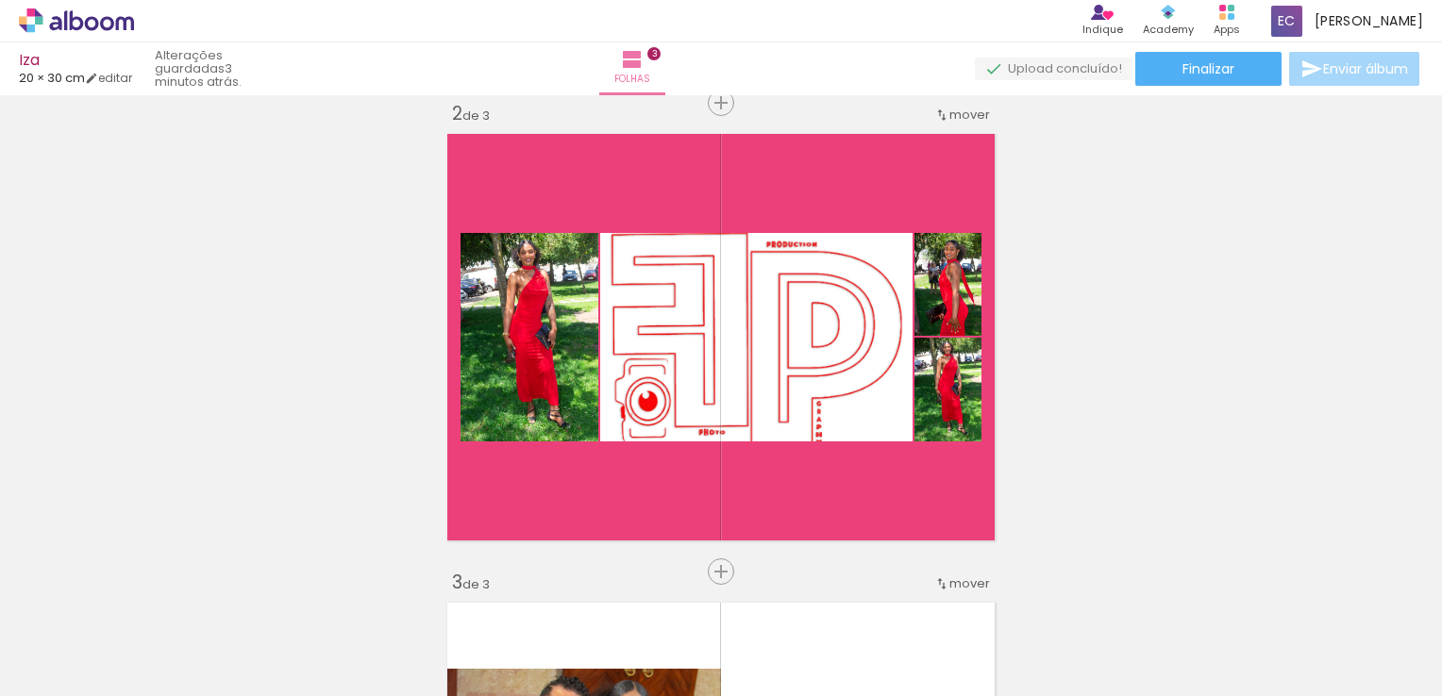
scroll to position [961, 0]
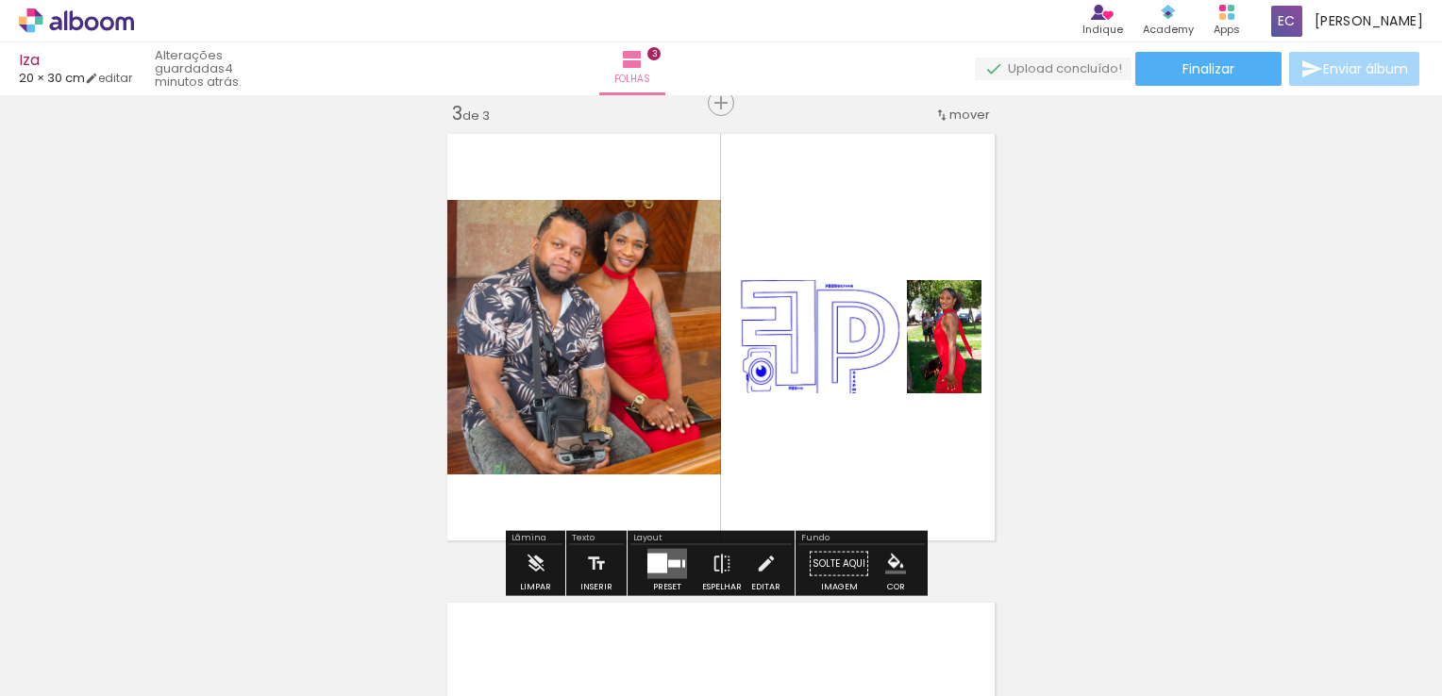
click at [934, 108] on iron-icon at bounding box center [941, 115] width 15 height 15
click at [880, 115] on span "antes da" at bounding box center [884, 111] width 55 height 31
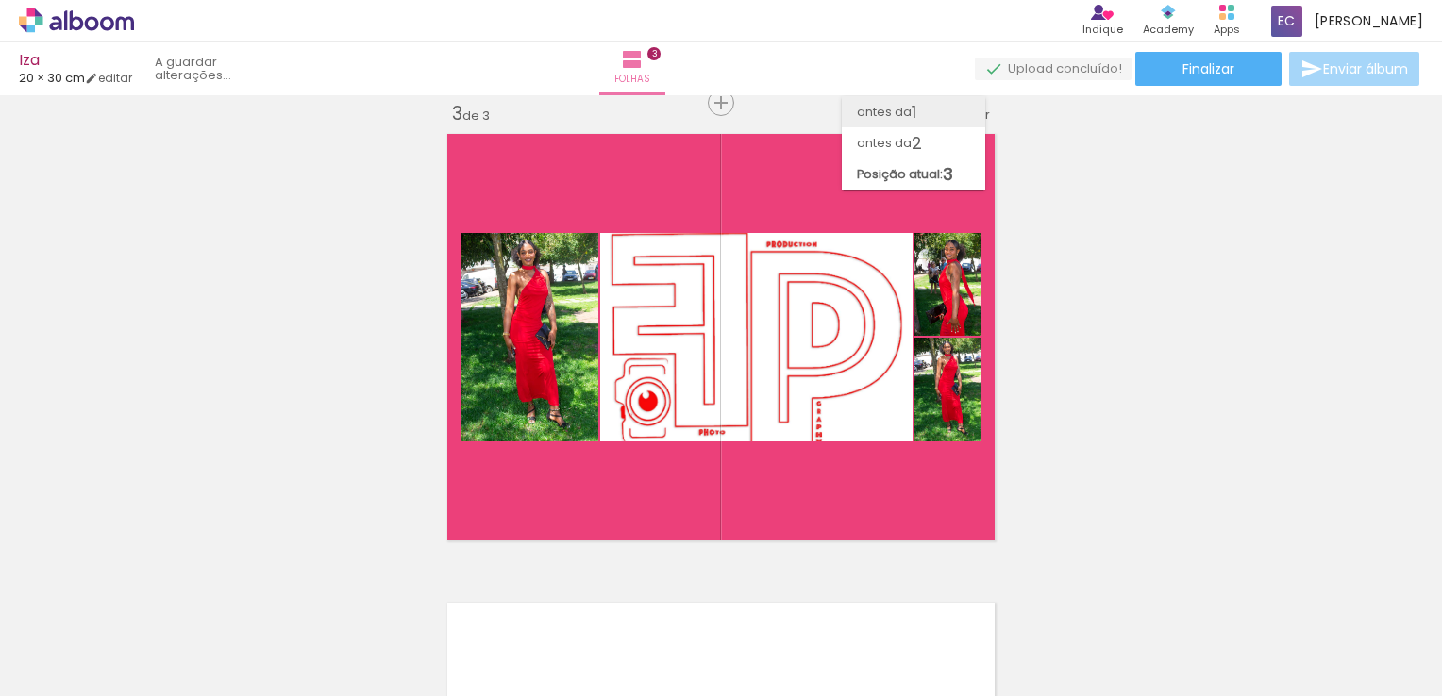
scroll to position [24, 0]
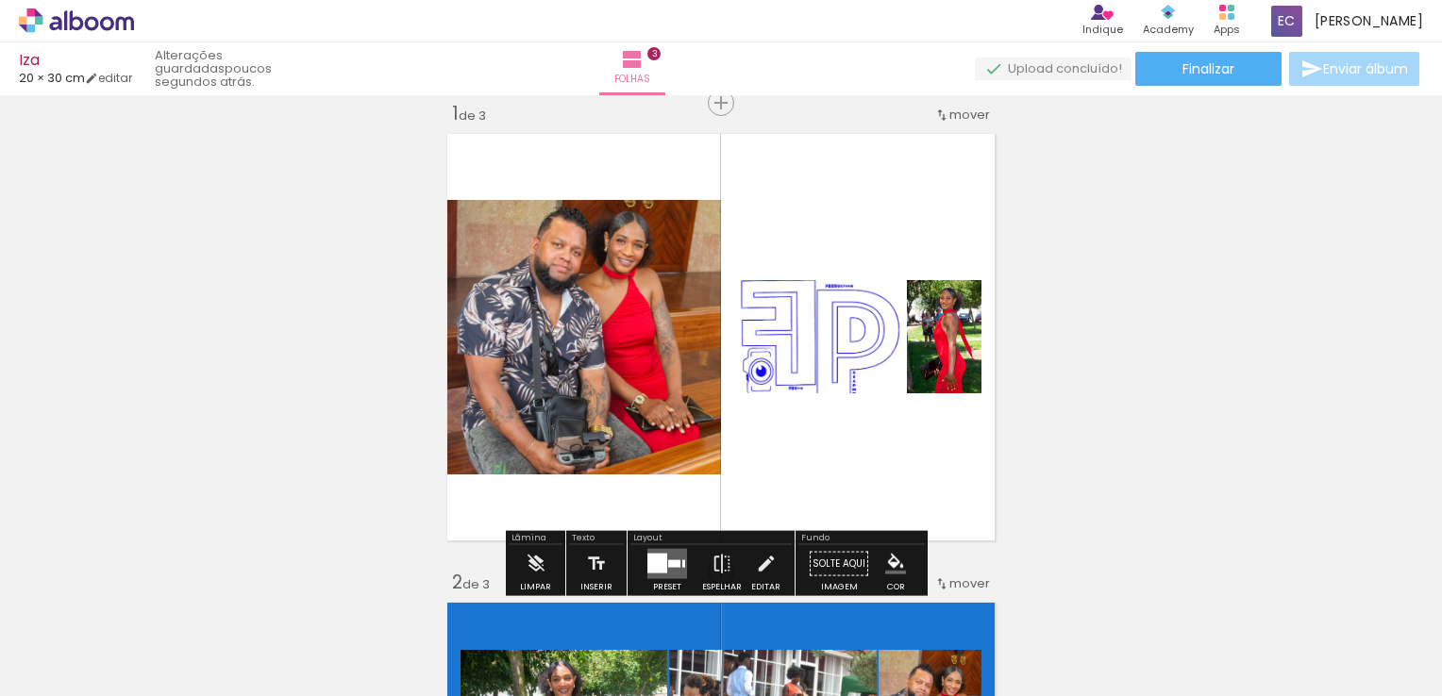
click at [621, 222] on div at bounding box center [632, 219] width 23 height 19
click at [929, 227] on quentale-layouter at bounding box center [721, 337] width 562 height 422
drag, startPoint x: 730, startPoint y: 189, endPoint x: 322, endPoint y: 68, distance: 426.0
click at [0, 0] on slot "2 minutos atrás." at bounding box center [0, 0] width 0 height 0
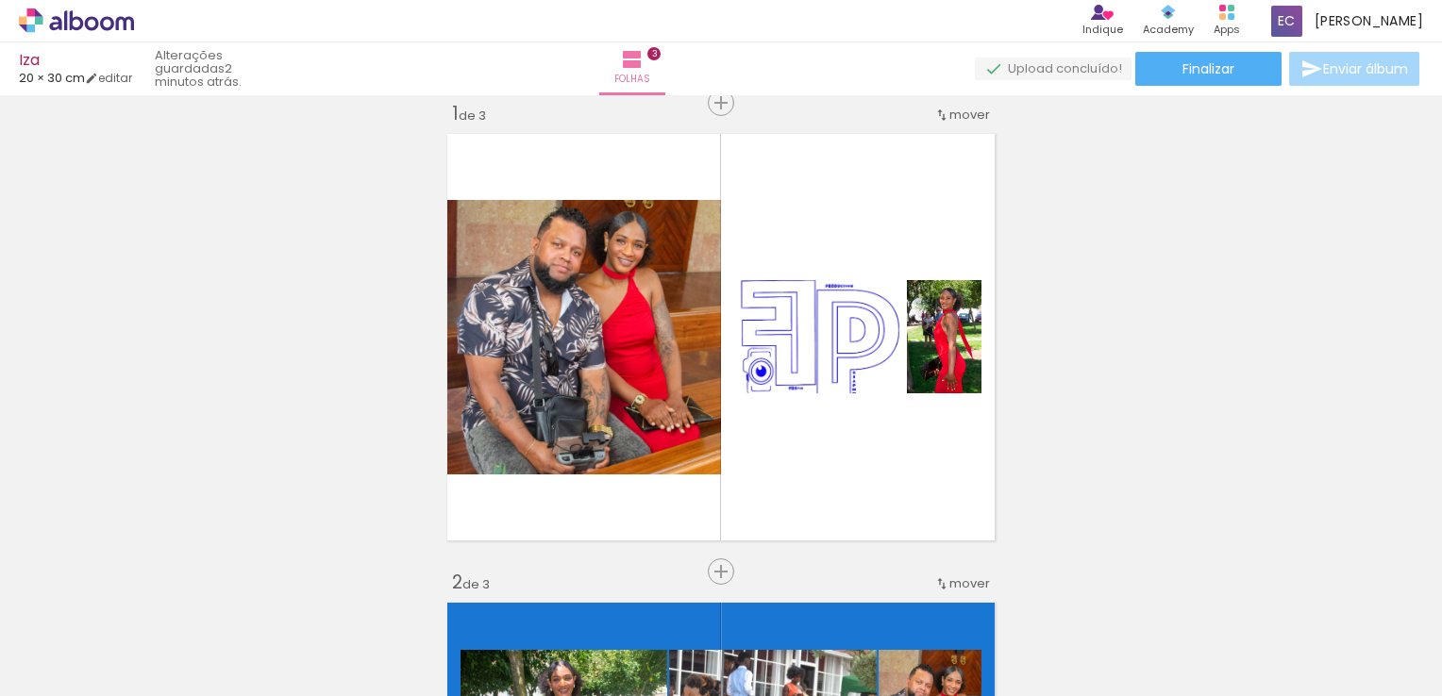
drag, startPoint x: 725, startPoint y: 63, endPoint x: 1155, endPoint y: 236, distance: 463.6
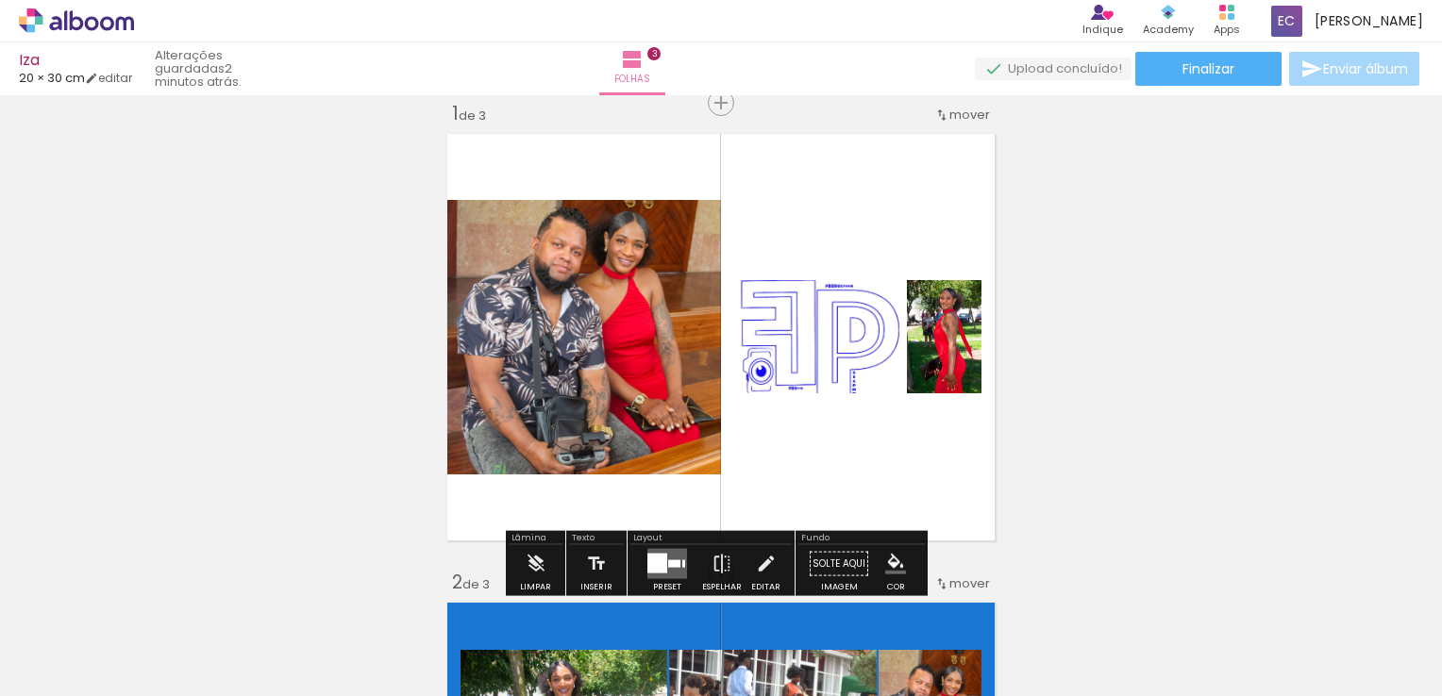
click at [801, 225] on quentale-layouter at bounding box center [721, 337] width 562 height 422
click at [885, 561] on iron-icon "color picker" at bounding box center [895, 564] width 21 height 21
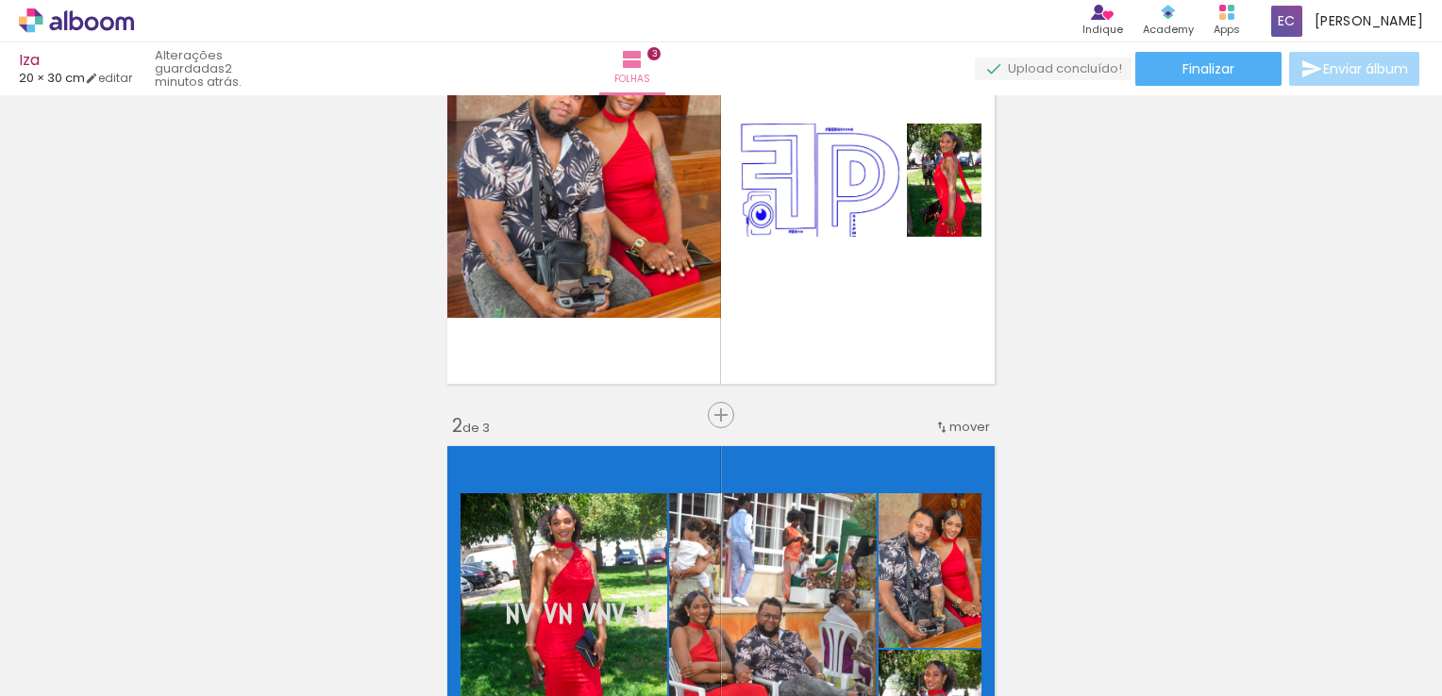
scroll to position [212, 0]
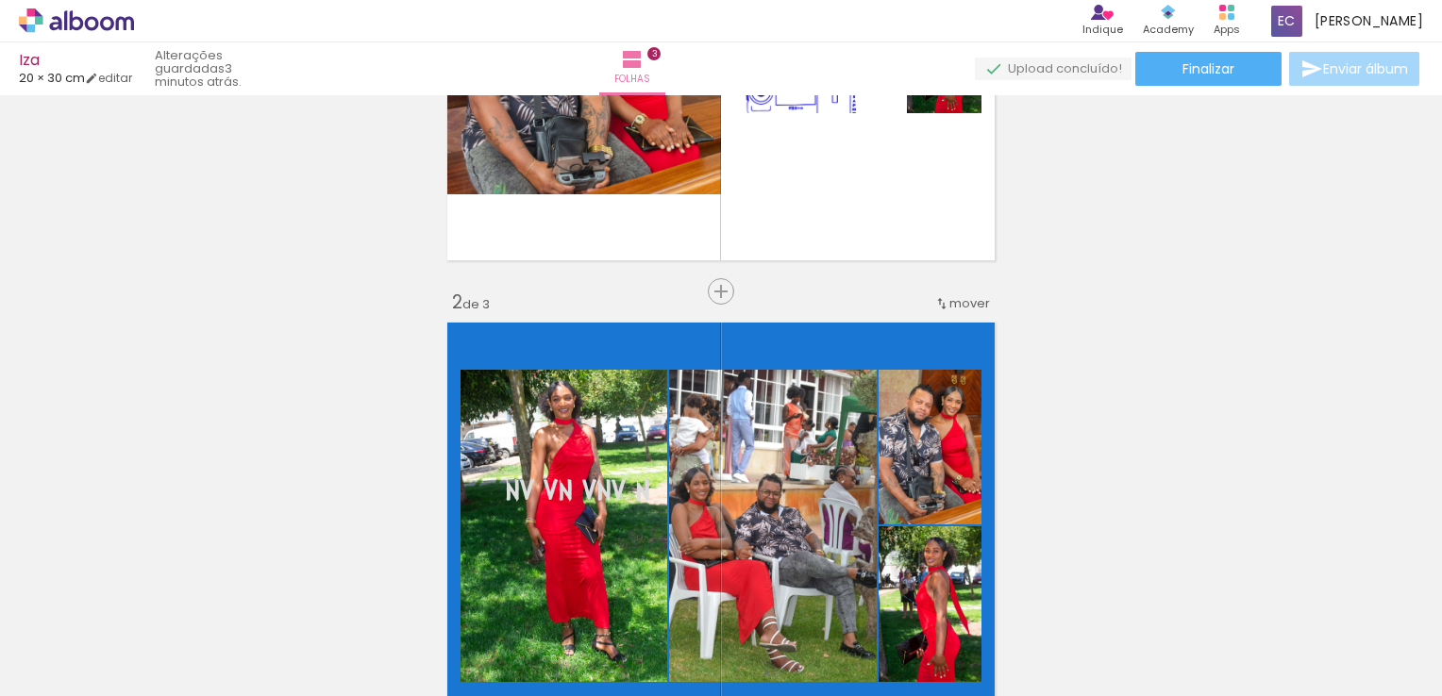
scroll to position [94, 0]
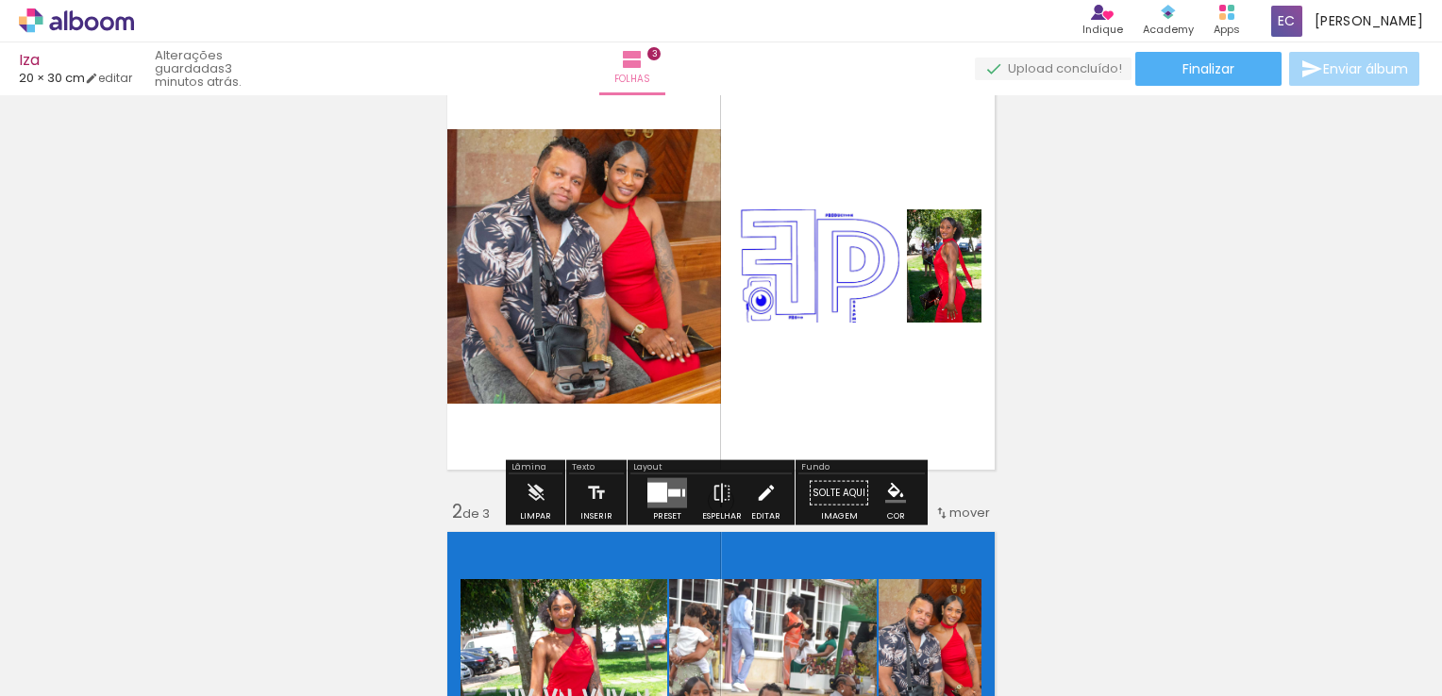
click at [762, 495] on iron-icon at bounding box center [766, 494] width 21 height 38
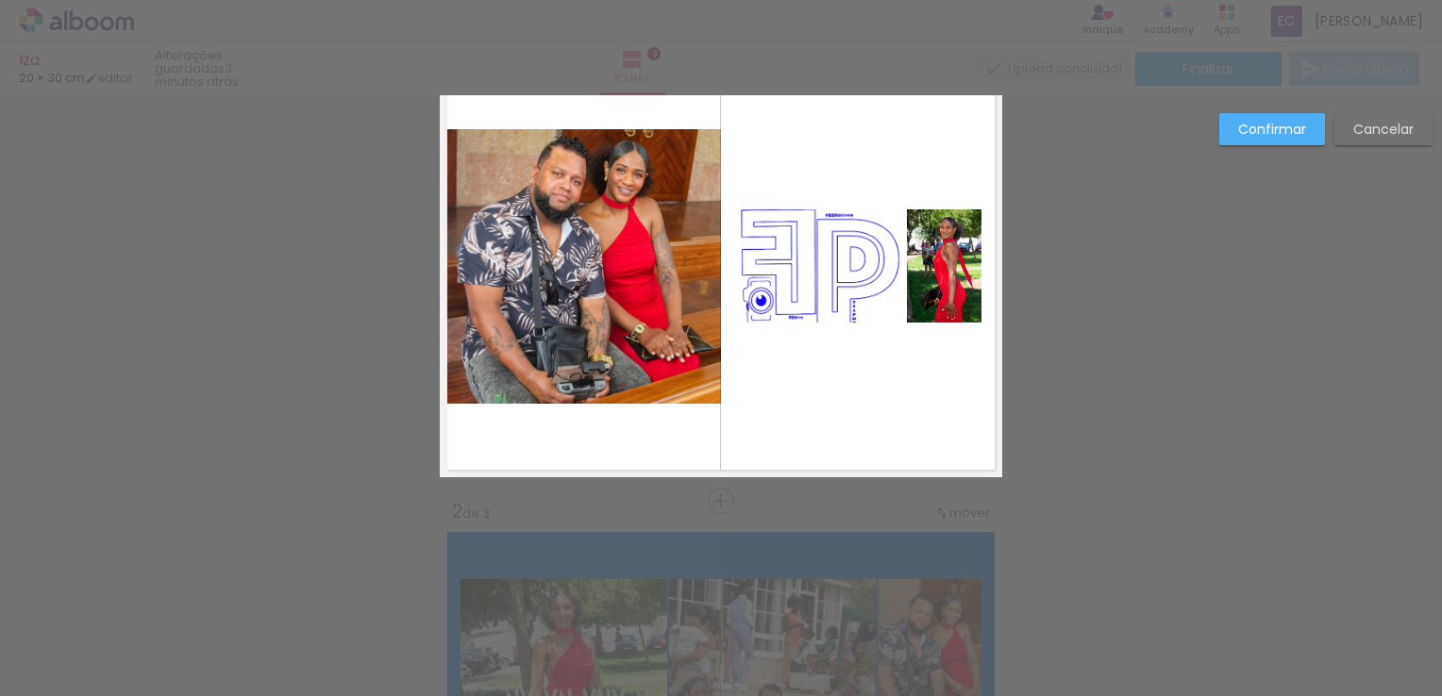
scroll to position [24, 0]
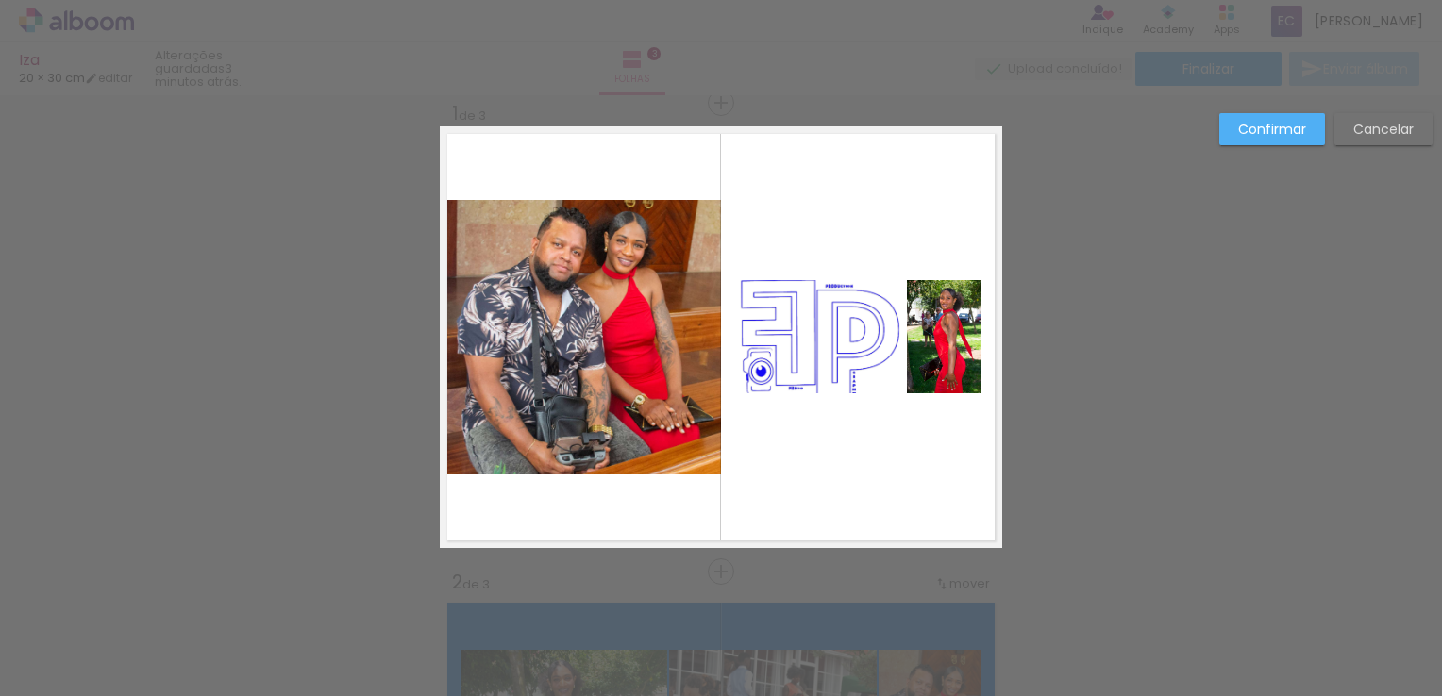
drag, startPoint x: 828, startPoint y: 434, endPoint x: 795, endPoint y: 445, distance: 34.9
click at [795, 445] on quentale-layouter at bounding box center [721, 337] width 562 height 422
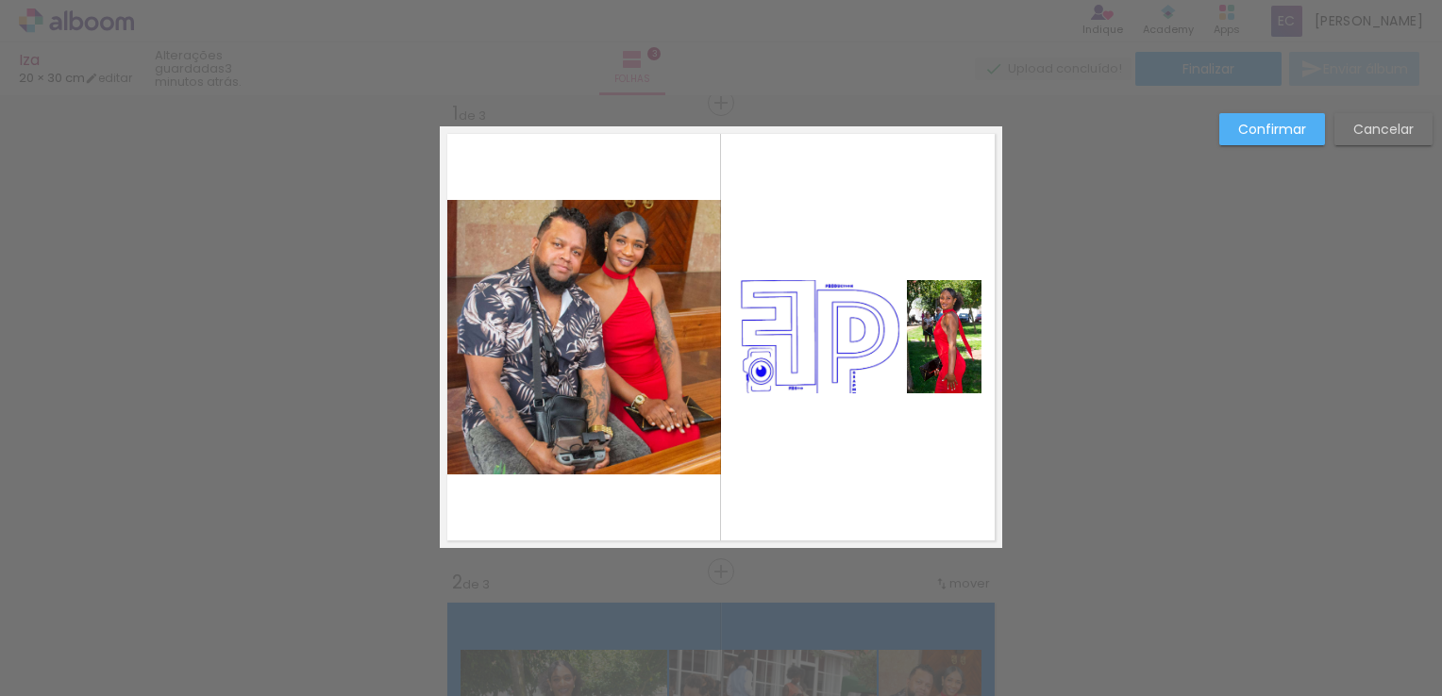
click at [795, 445] on quentale-layouter at bounding box center [721, 337] width 562 height 422
click at [775, 477] on quentale-layouter at bounding box center [721, 337] width 562 height 422
click at [959, 347] on quentale-photo at bounding box center [944, 336] width 75 height 113
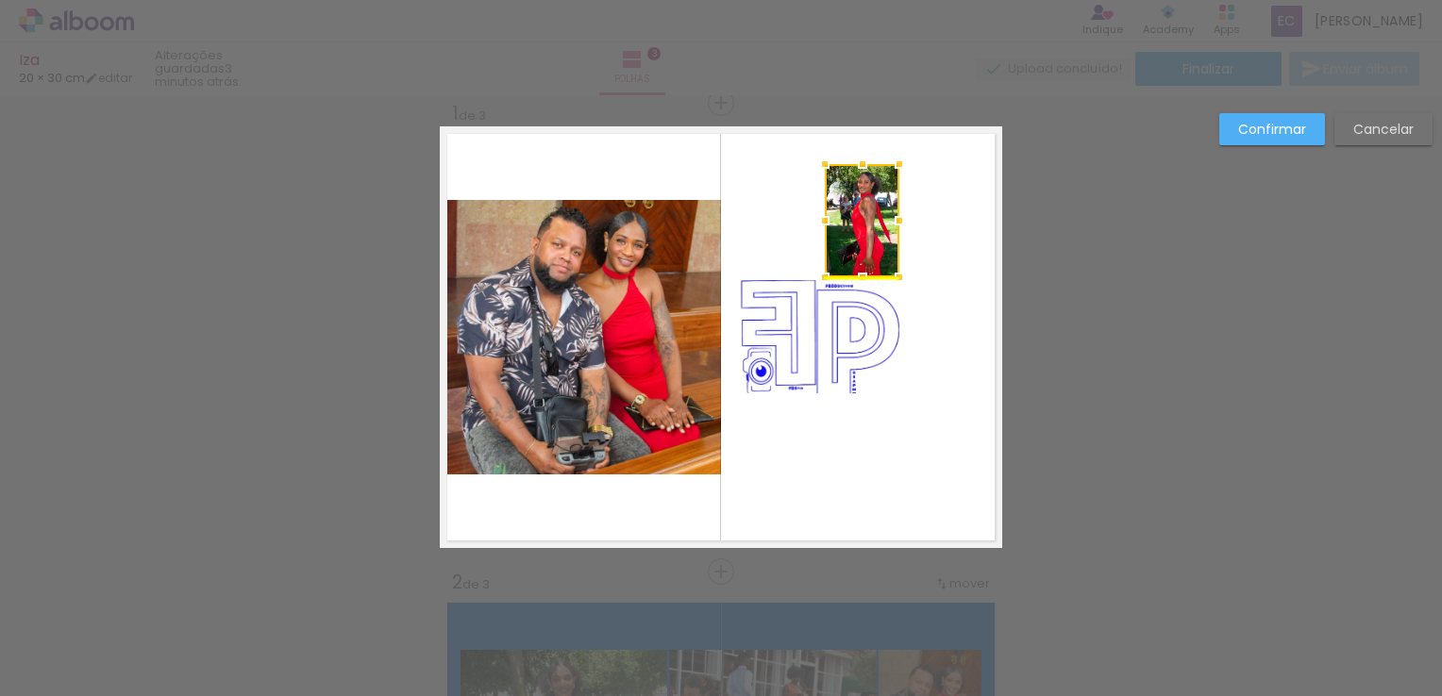
drag, startPoint x: 911, startPoint y: 282, endPoint x: 857, endPoint y: 218, distance: 83.7
click at [861, 222] on div at bounding box center [862, 220] width 75 height 113
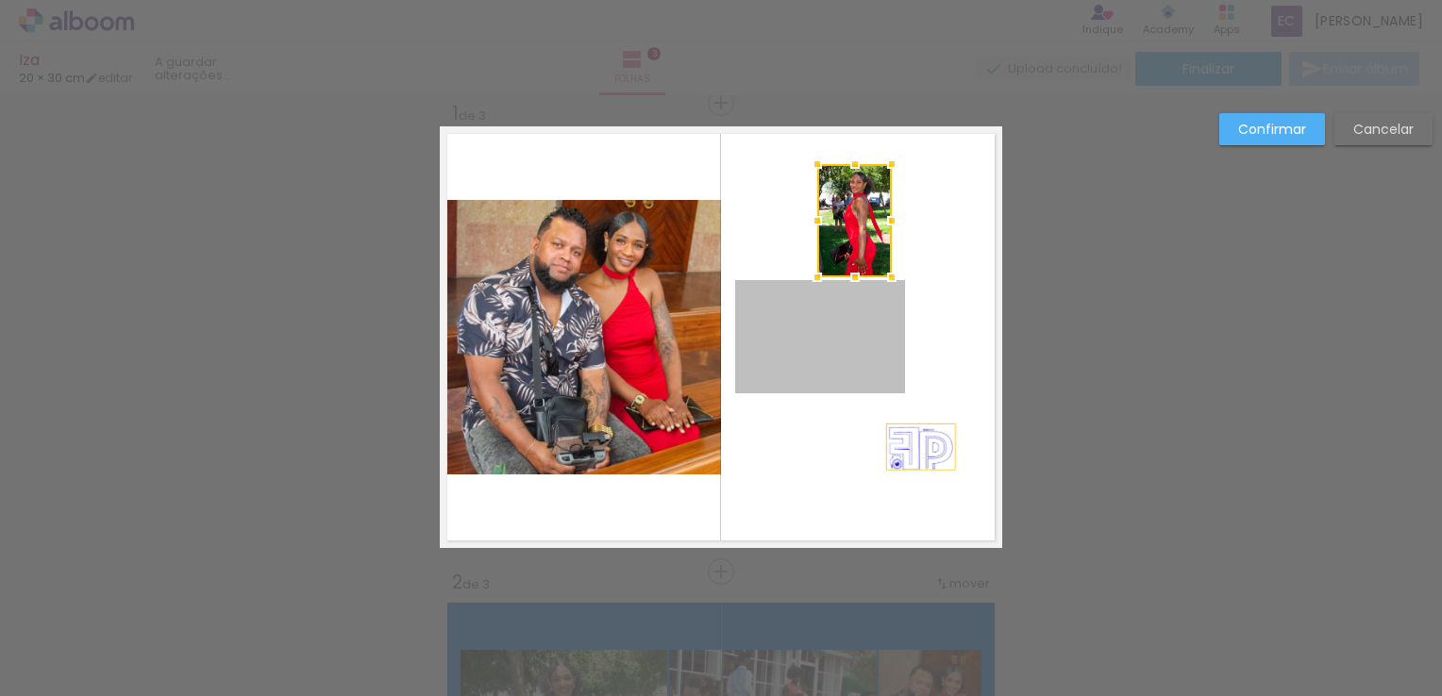
drag, startPoint x: 840, startPoint y: 348, endPoint x: 906, endPoint y: 455, distance: 125.4
click at [906, 455] on quentale-layouter at bounding box center [721, 337] width 562 height 422
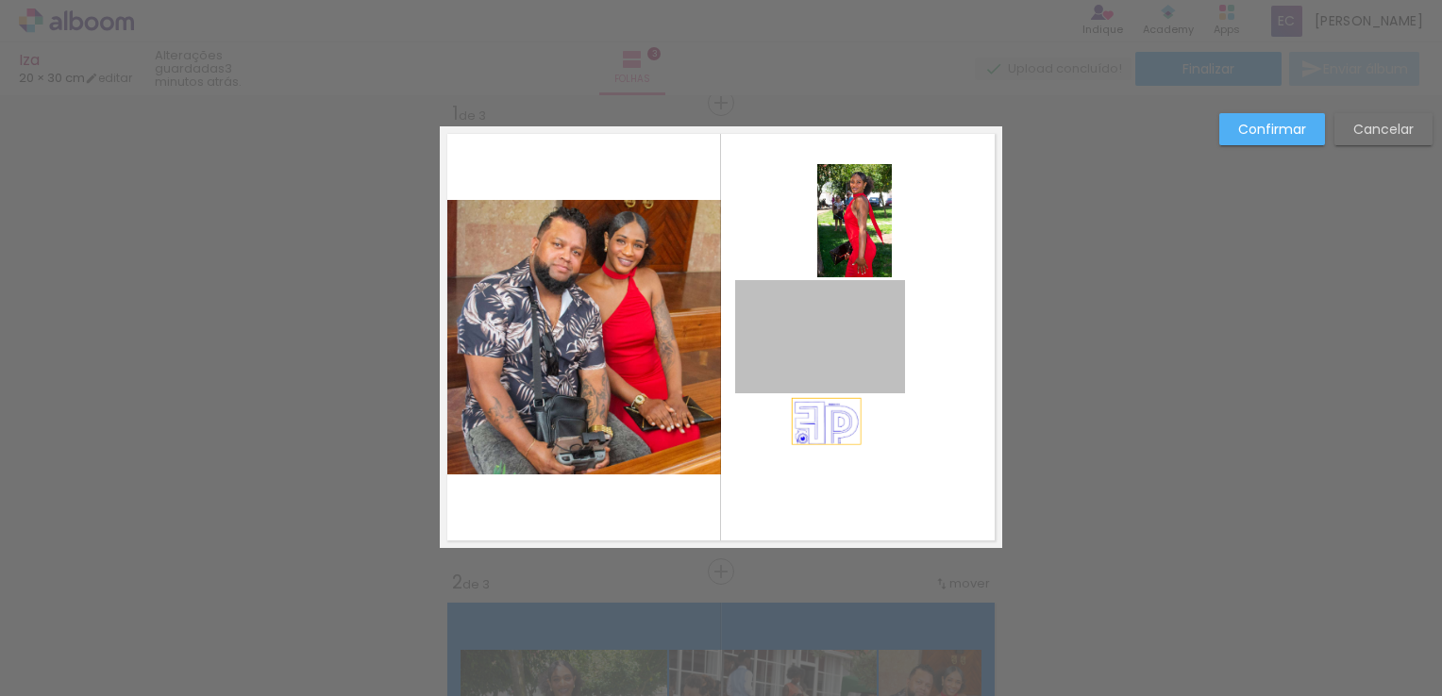
drag, startPoint x: 796, startPoint y: 362, endPoint x: 827, endPoint y: 421, distance: 65.8
click at [822, 421] on quentale-layouter at bounding box center [721, 337] width 562 height 422
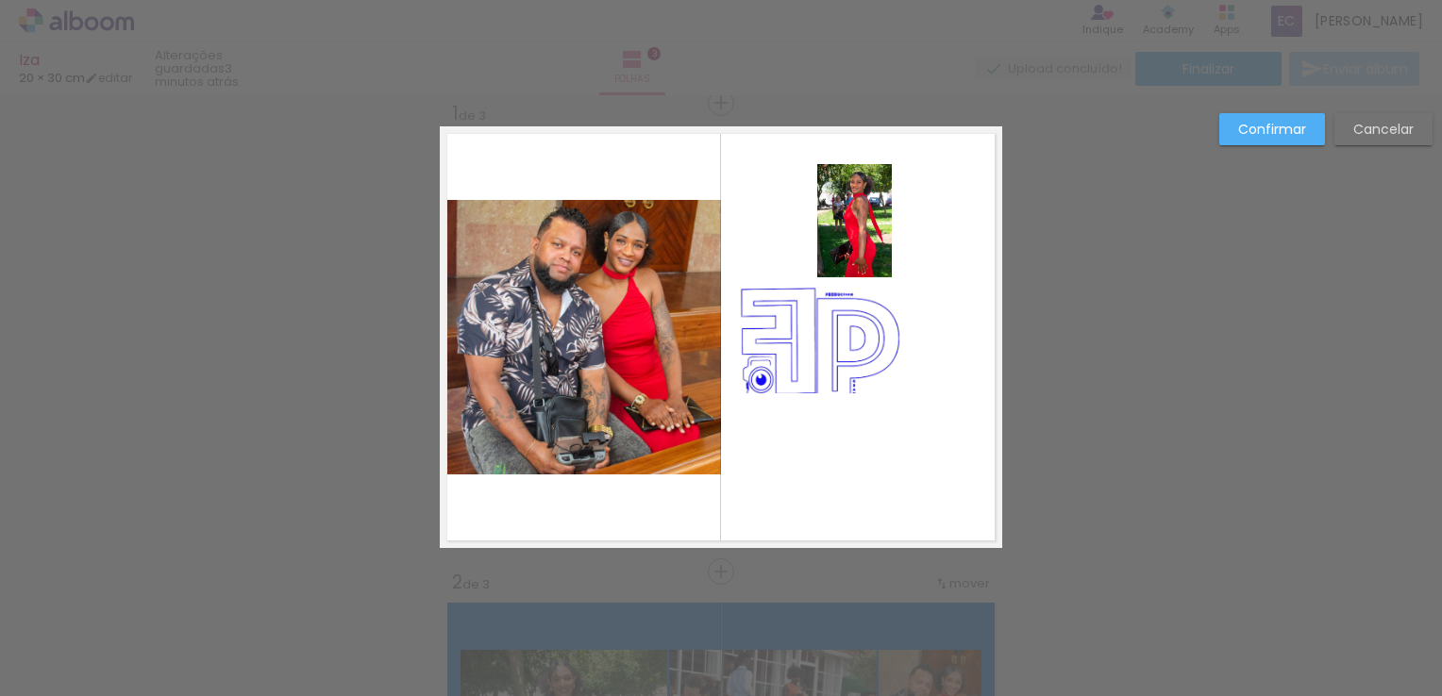
click at [814, 407] on quentale-layouter at bounding box center [721, 337] width 562 height 422
click at [795, 384] on quentale-photo at bounding box center [820, 336] width 170 height 113
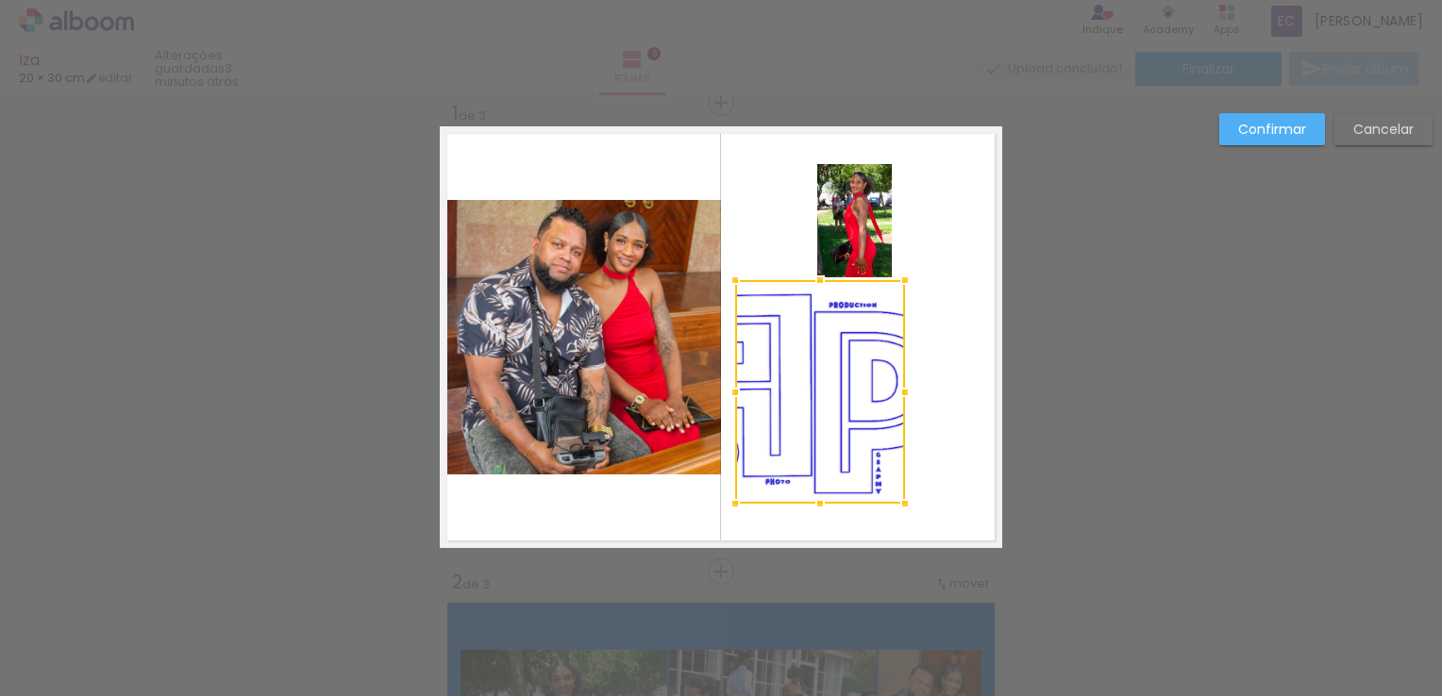
drag, startPoint x: 815, startPoint y: 401, endPoint x: 844, endPoint y: 503, distance: 106.0
click at [844, 515] on album-spread "1 de 3" at bounding box center [721, 337] width 562 height 422
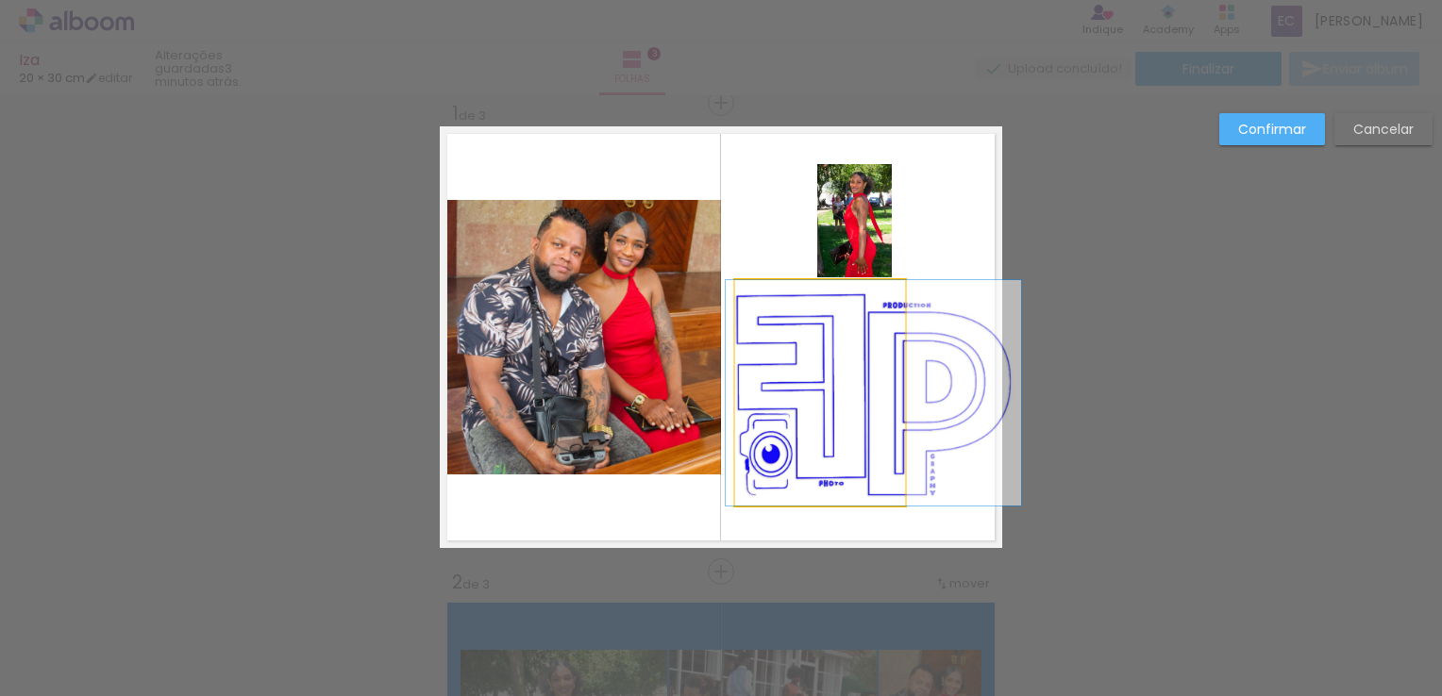
drag, startPoint x: 848, startPoint y: 434, endPoint x: 903, endPoint y: 434, distance: 54.7
click at [903, 434] on quentale-layouter at bounding box center [721, 337] width 562 height 422
click at [883, 418] on quentale-photo at bounding box center [820, 393] width 170 height 226
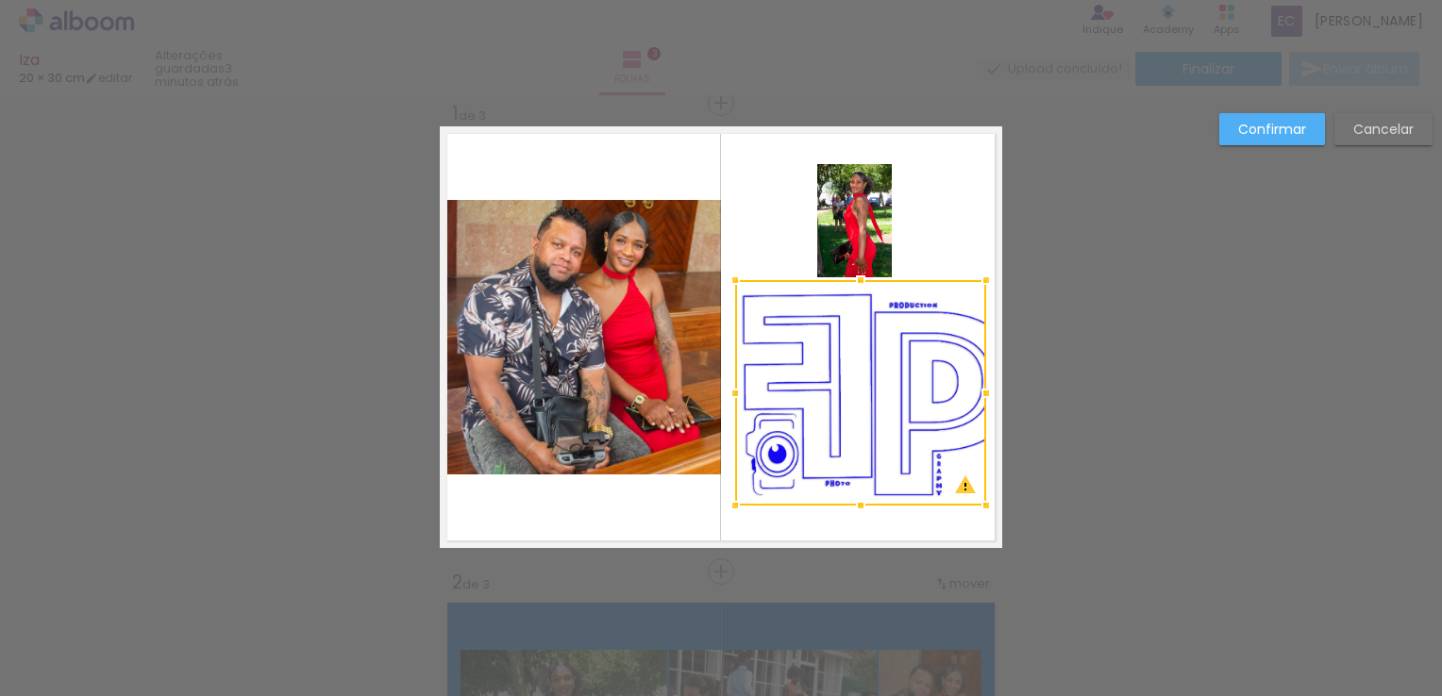
drag, startPoint x: 894, startPoint y: 391, endPoint x: 913, endPoint y: 501, distance: 112.0
click at [975, 389] on div at bounding box center [986, 394] width 38 height 38
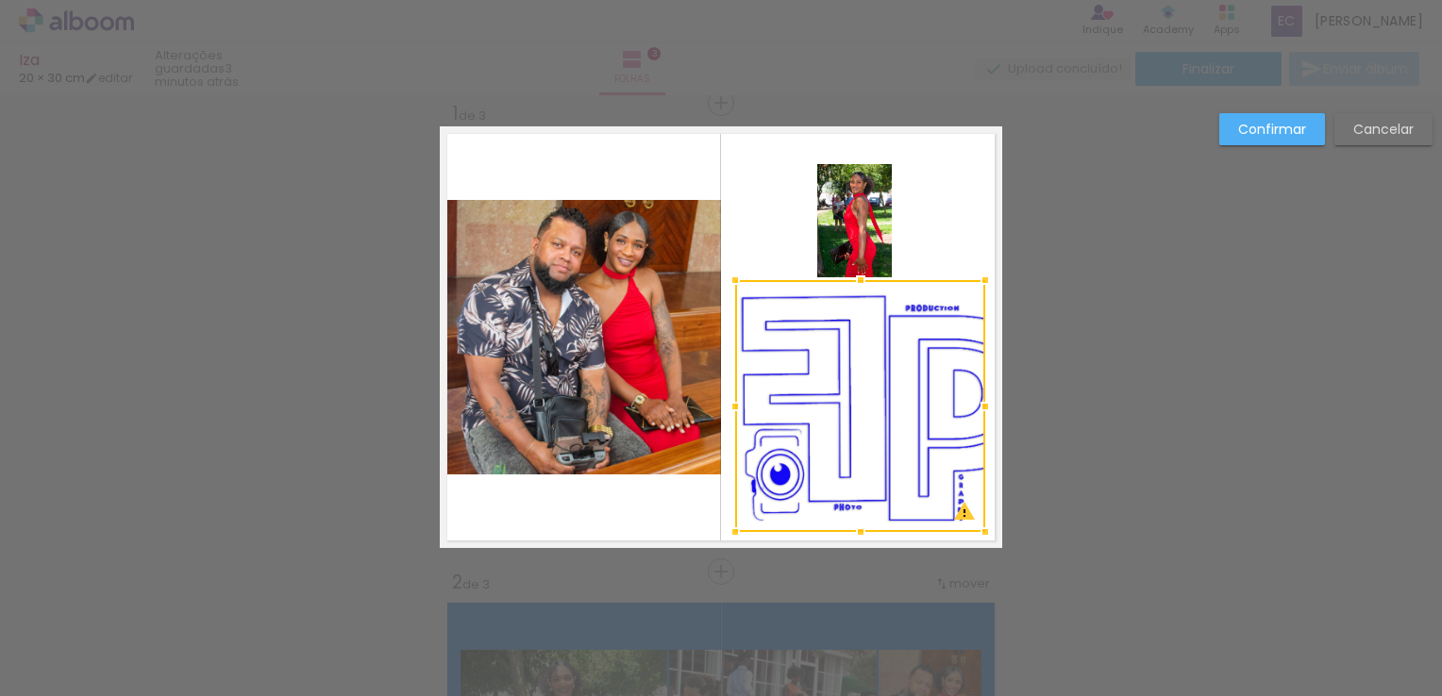
drag, startPoint x: 846, startPoint y: 516, endPoint x: 847, endPoint y: 534, distance: 18.0
click at [847, 534] on div at bounding box center [861, 532] width 38 height 38
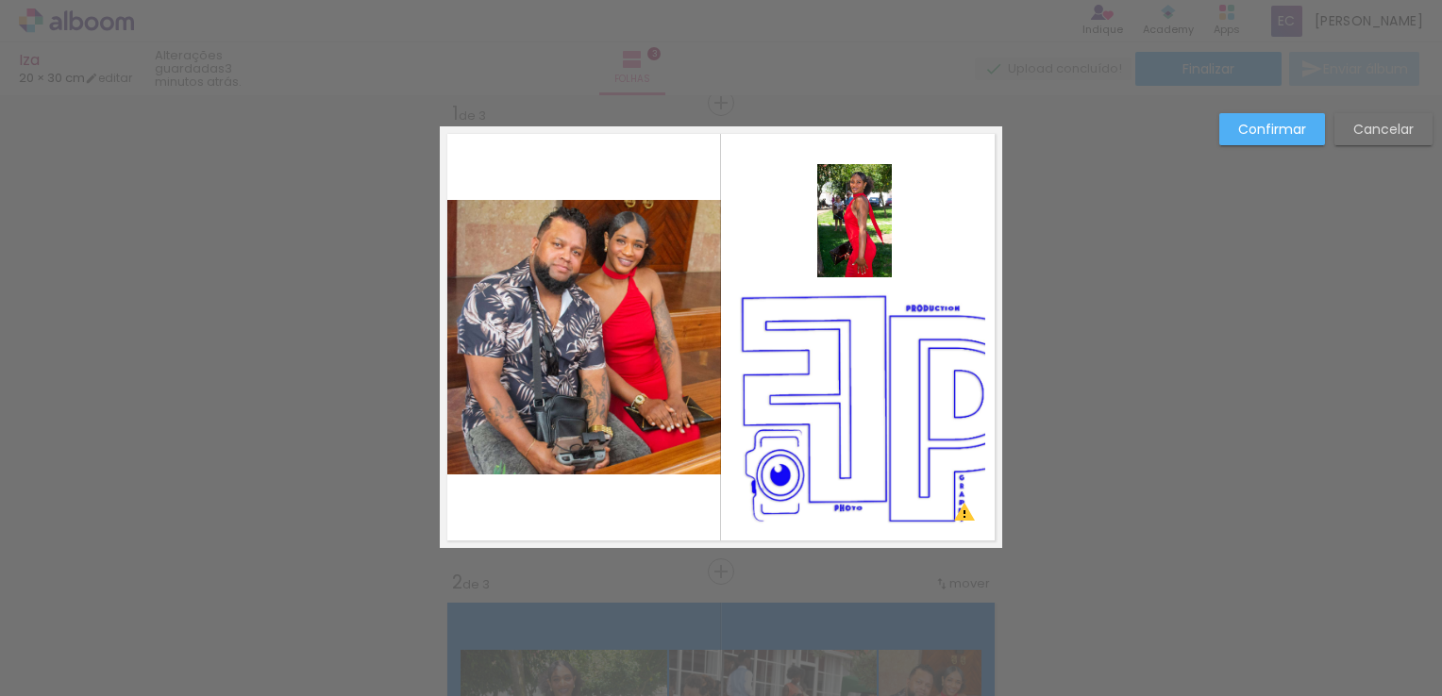
click at [776, 364] on quentale-photo at bounding box center [860, 406] width 250 height 253
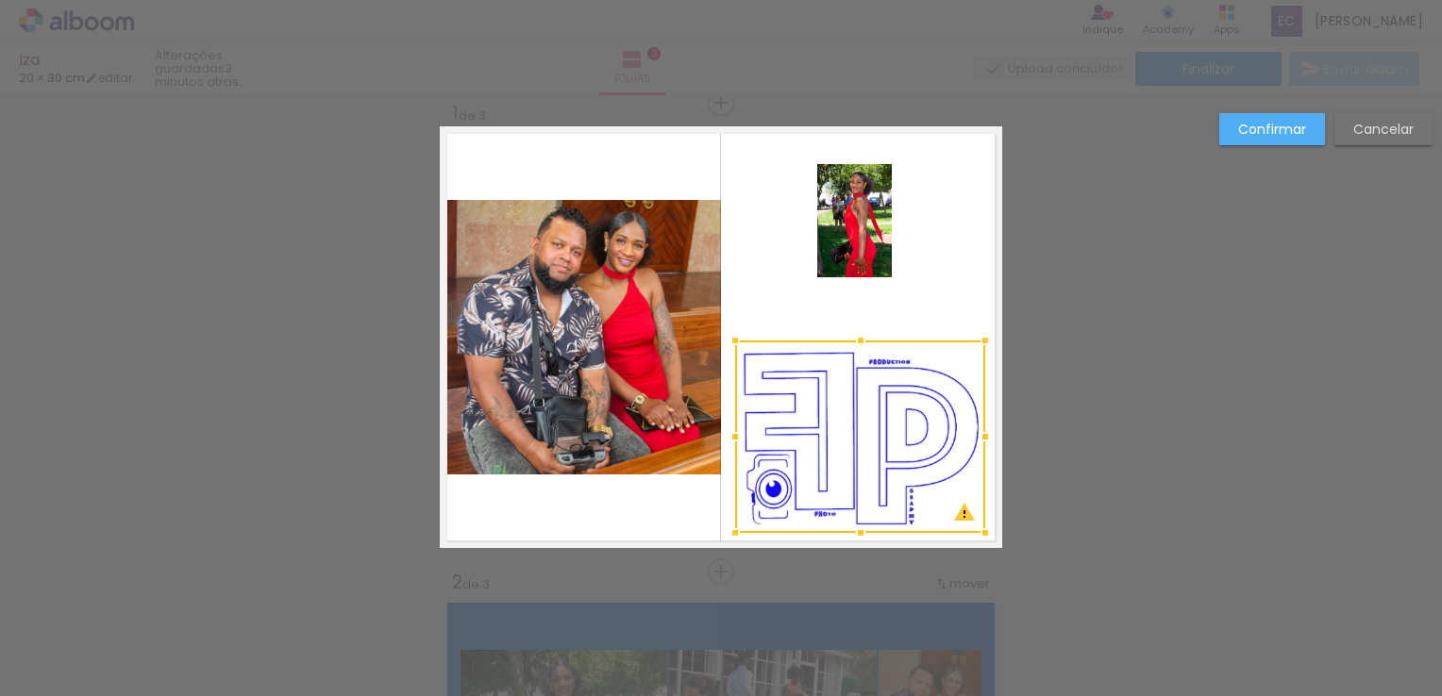
drag, startPoint x: 847, startPoint y: 276, endPoint x: 861, endPoint y: 336, distance: 61.8
click at [861, 336] on div at bounding box center [861, 341] width 38 height 38
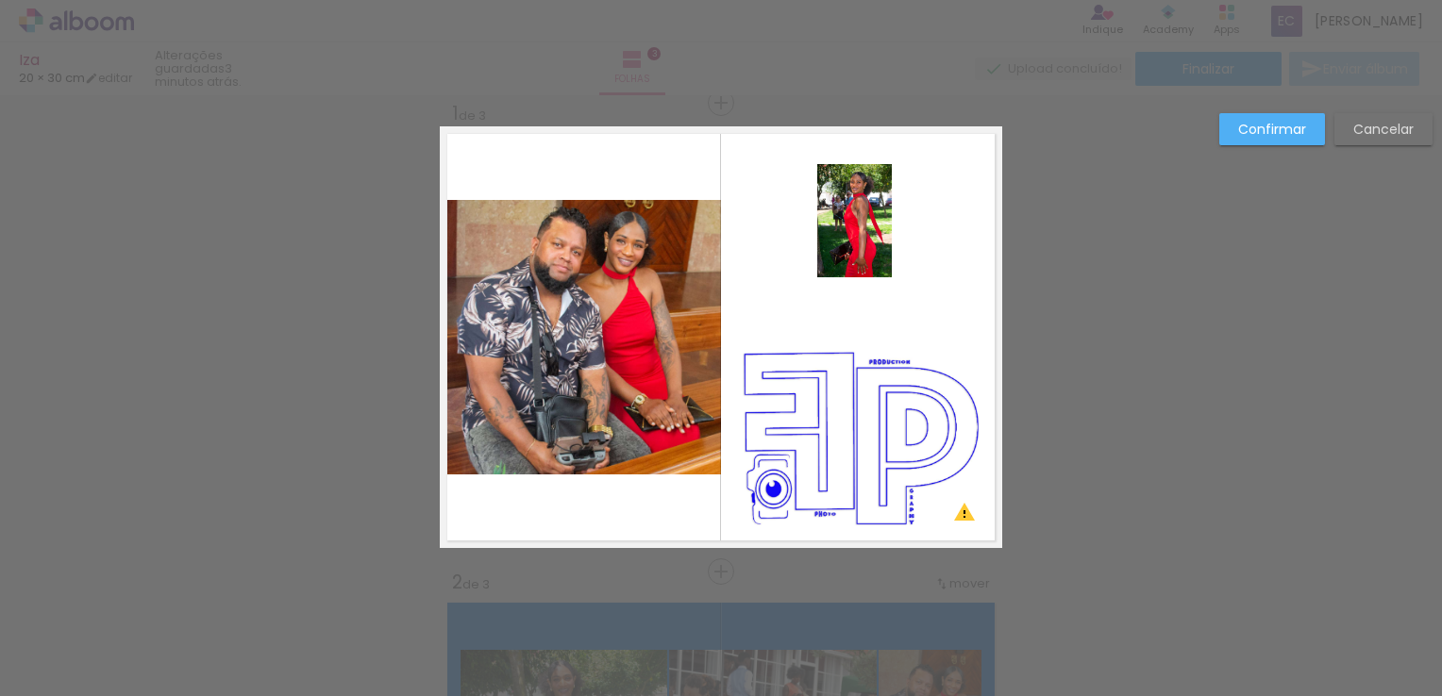
click at [804, 249] on quentale-layouter at bounding box center [721, 337] width 562 height 422
click at [819, 251] on quentale-photo at bounding box center [854, 220] width 75 height 113
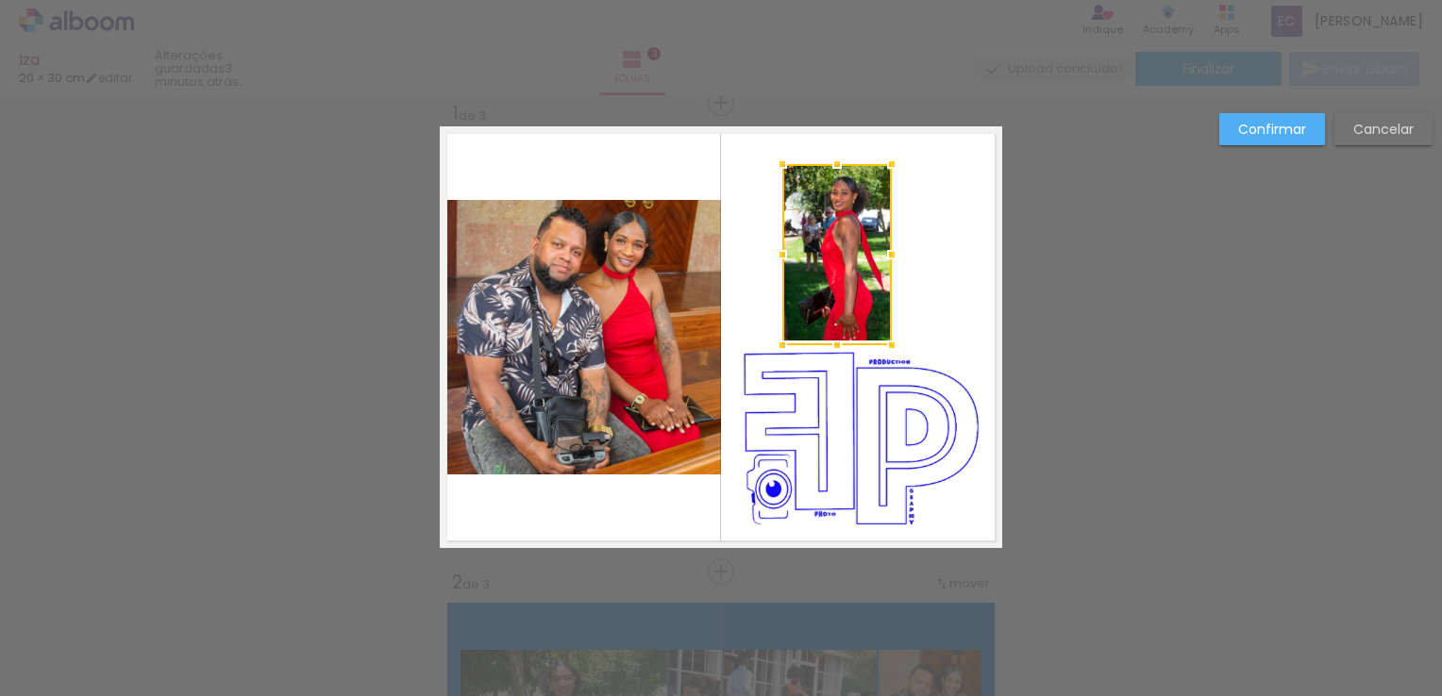
drag, startPoint x: 805, startPoint y: 291, endPoint x: 787, endPoint y: 342, distance: 54.0
click at [777, 349] on div at bounding box center [782, 345] width 38 height 38
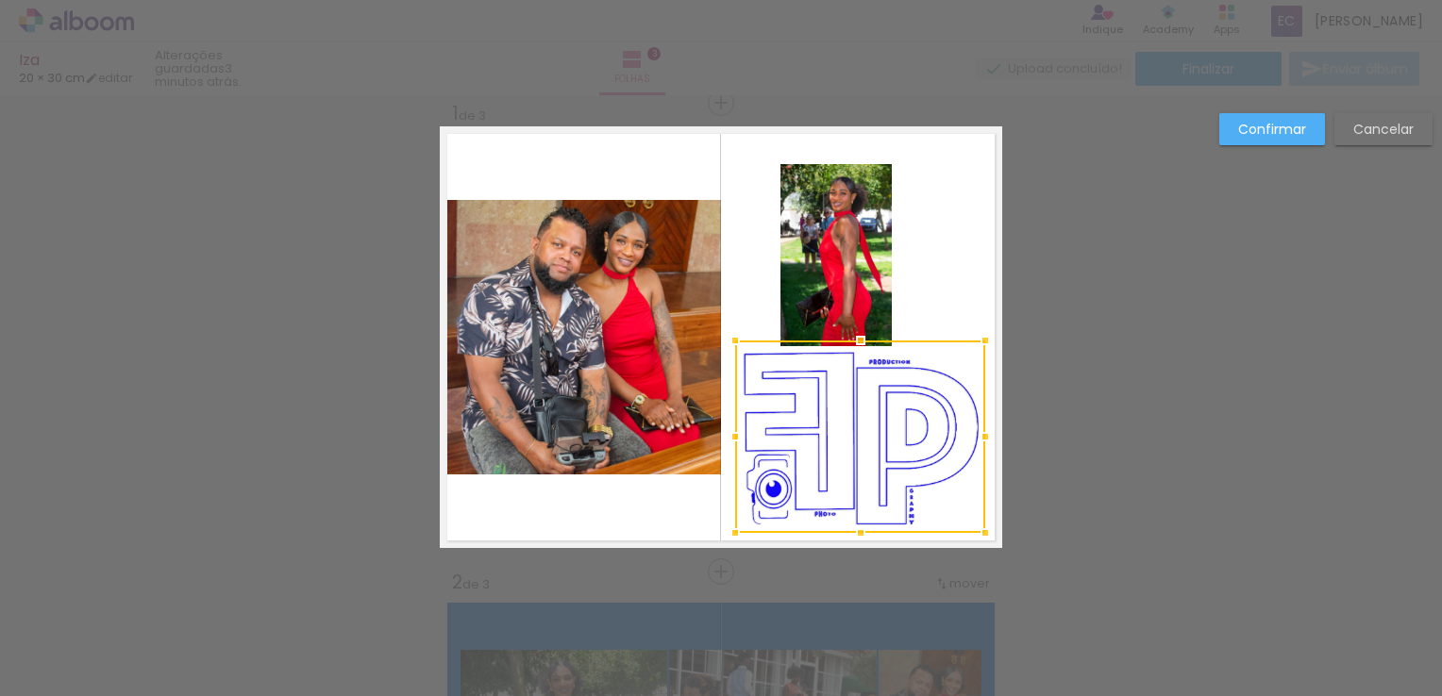
click at [881, 259] on quentale-photo at bounding box center [835, 255] width 111 height 182
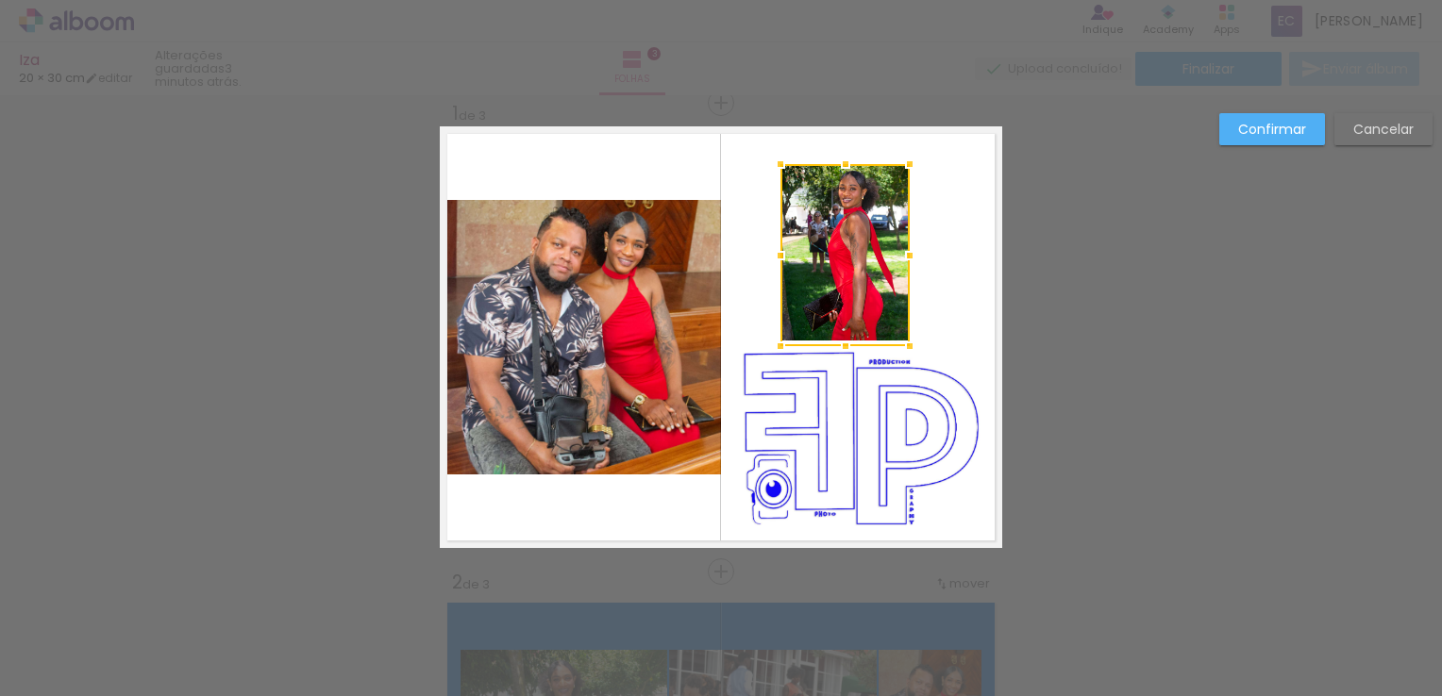
drag, startPoint x: 883, startPoint y: 257, endPoint x: 901, endPoint y: 253, distance: 18.3
click at [901, 253] on div at bounding box center [910, 256] width 38 height 38
click at [0, 0] on slot "Confirmar" at bounding box center [0, 0] width 0 height 0
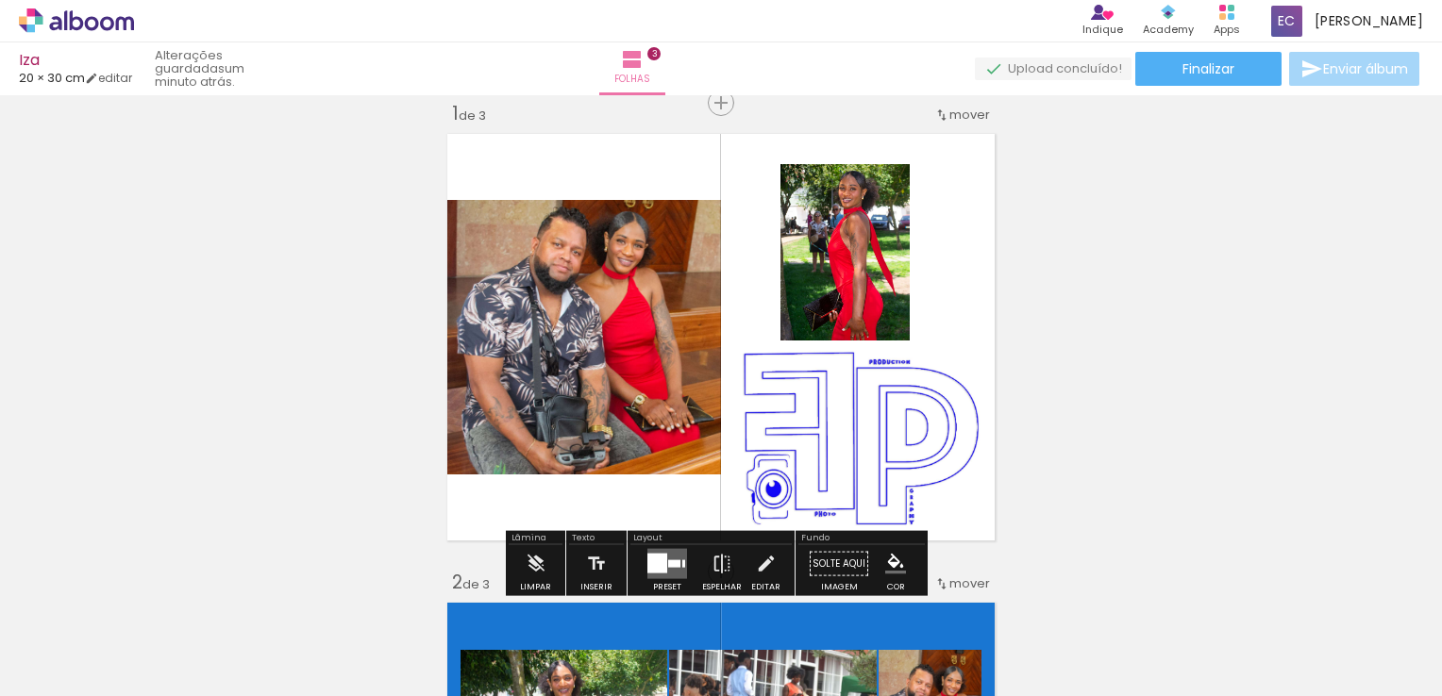
click at [580, 538] on div "Texto" at bounding box center [596, 539] width 55 height 11
click at [584, 534] on div "Texto" at bounding box center [596, 539] width 55 height 11
click at [583, 534] on div "Texto" at bounding box center [596, 539] width 55 height 11
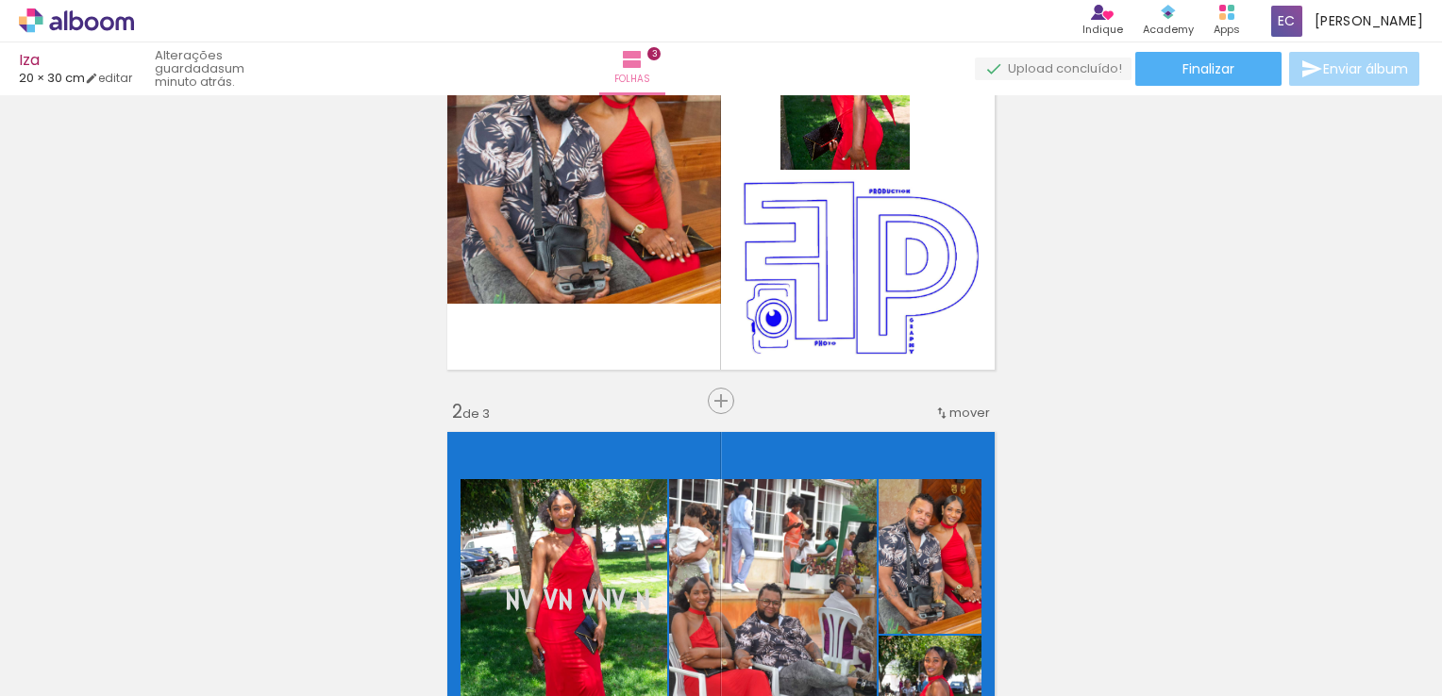
scroll to position [212, 0]
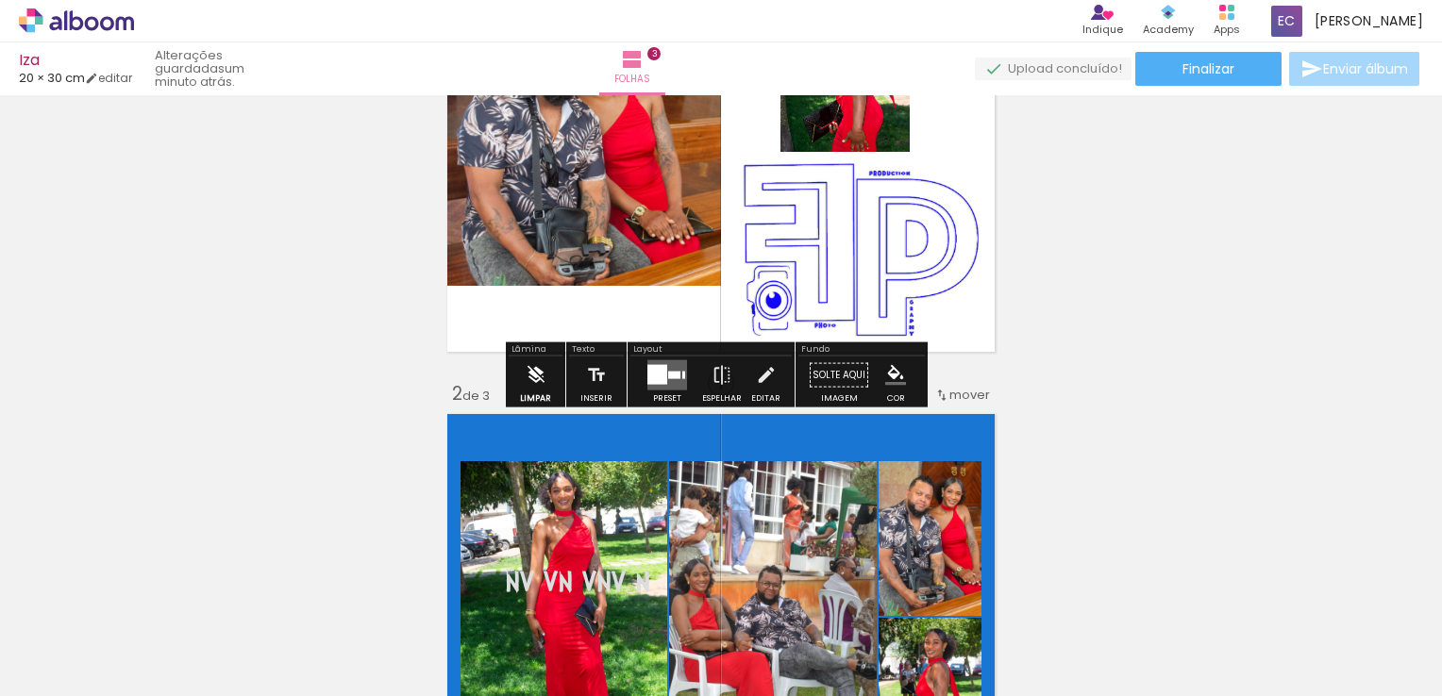
drag, startPoint x: 595, startPoint y: 387, endPoint x: 536, endPoint y: 376, distance: 60.5
drag, startPoint x: 536, startPoint y: 376, endPoint x: 1230, endPoint y: 392, distance: 694.6
click at [606, 326] on quentale-layouter at bounding box center [721, 149] width 562 height 422
drag, startPoint x: 538, startPoint y: 376, endPoint x: 1206, endPoint y: 341, distance: 669.0
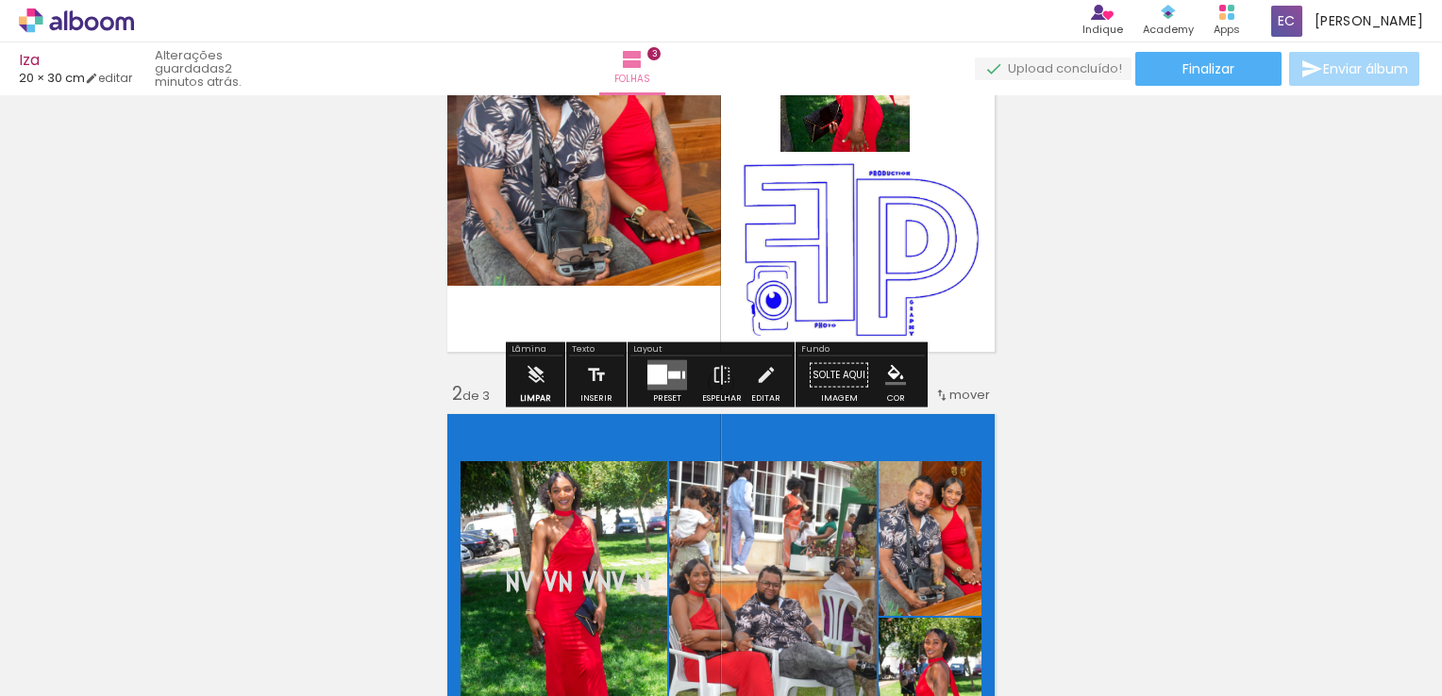
click at [1040, 71] on quentale-upload-monitor at bounding box center [1053, 70] width 157 height 24
click at [1034, 73] on quentale-upload-monitor at bounding box center [1053, 70] width 157 height 24
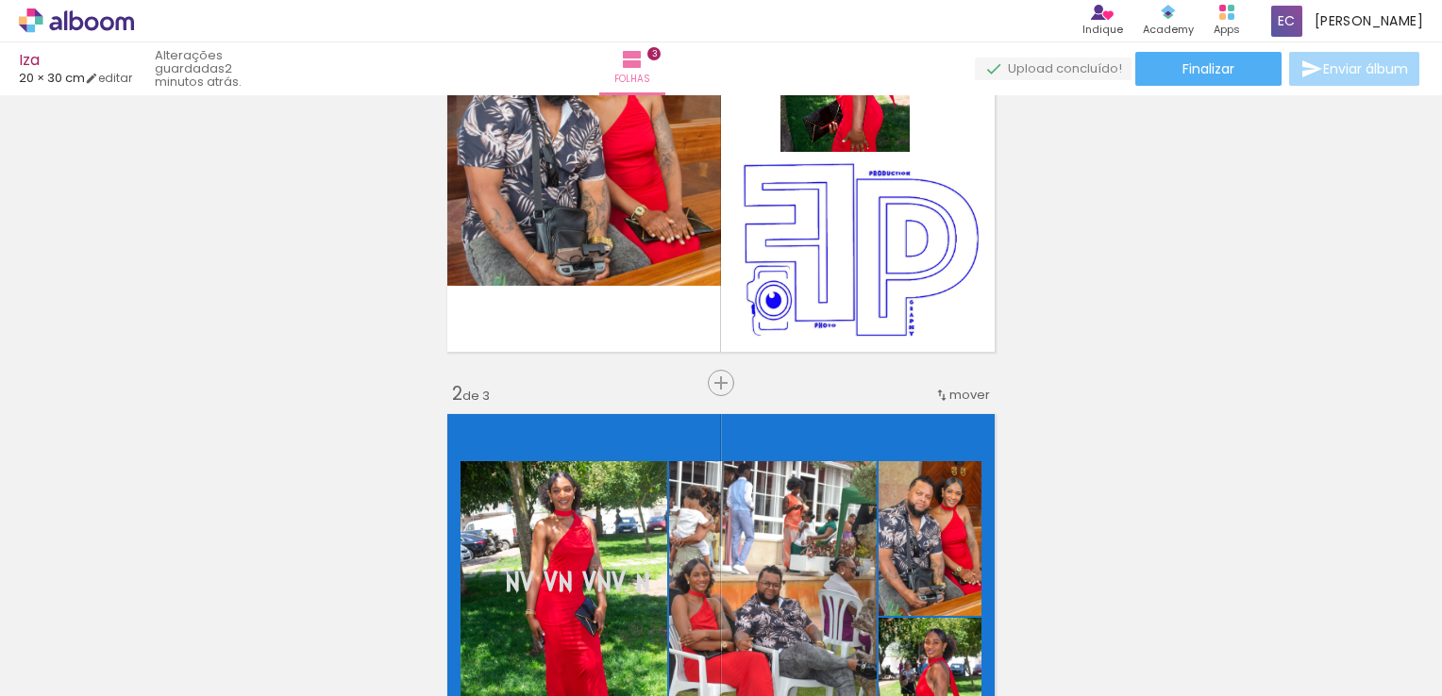
click at [1045, 69] on quentale-upload-monitor at bounding box center [1053, 70] width 157 height 24
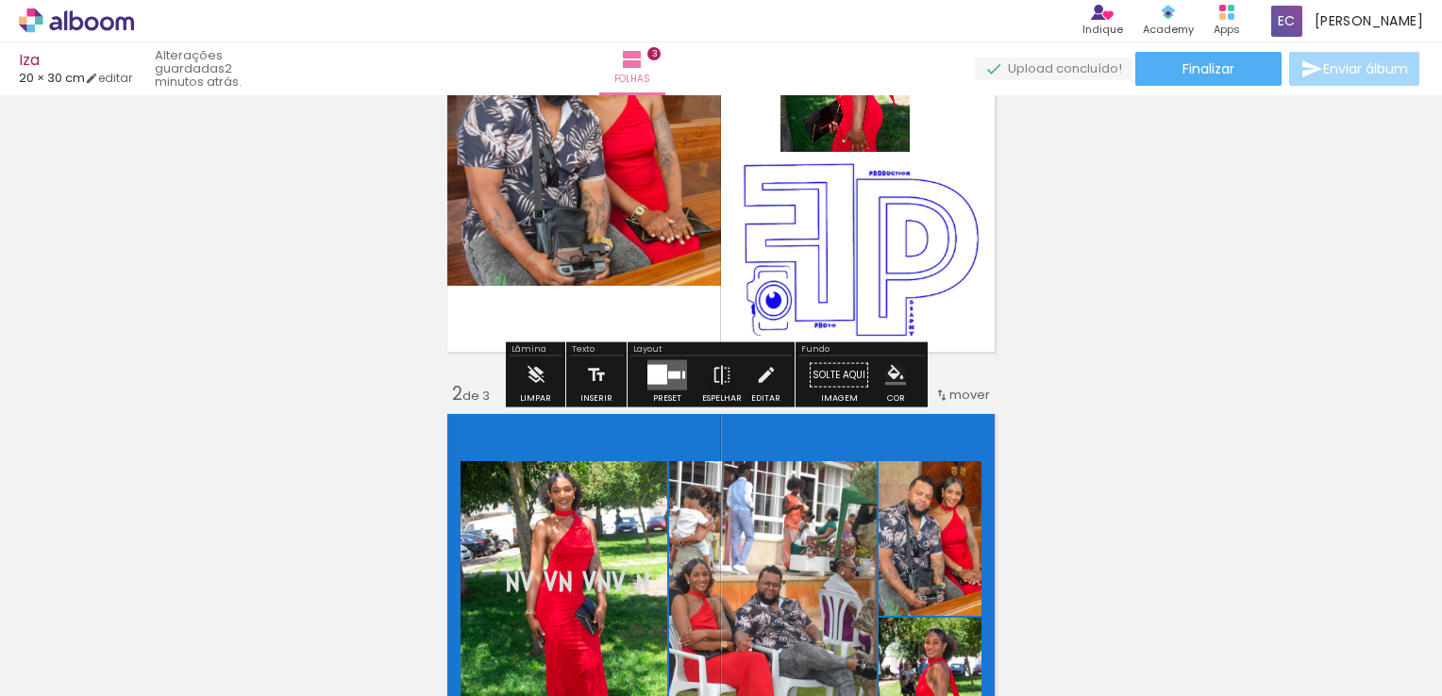
drag, startPoint x: 886, startPoint y: 381, endPoint x: 1068, endPoint y: 386, distance: 182.2
click at [888, 379] on iron-icon "color picker" at bounding box center [895, 375] width 21 height 21
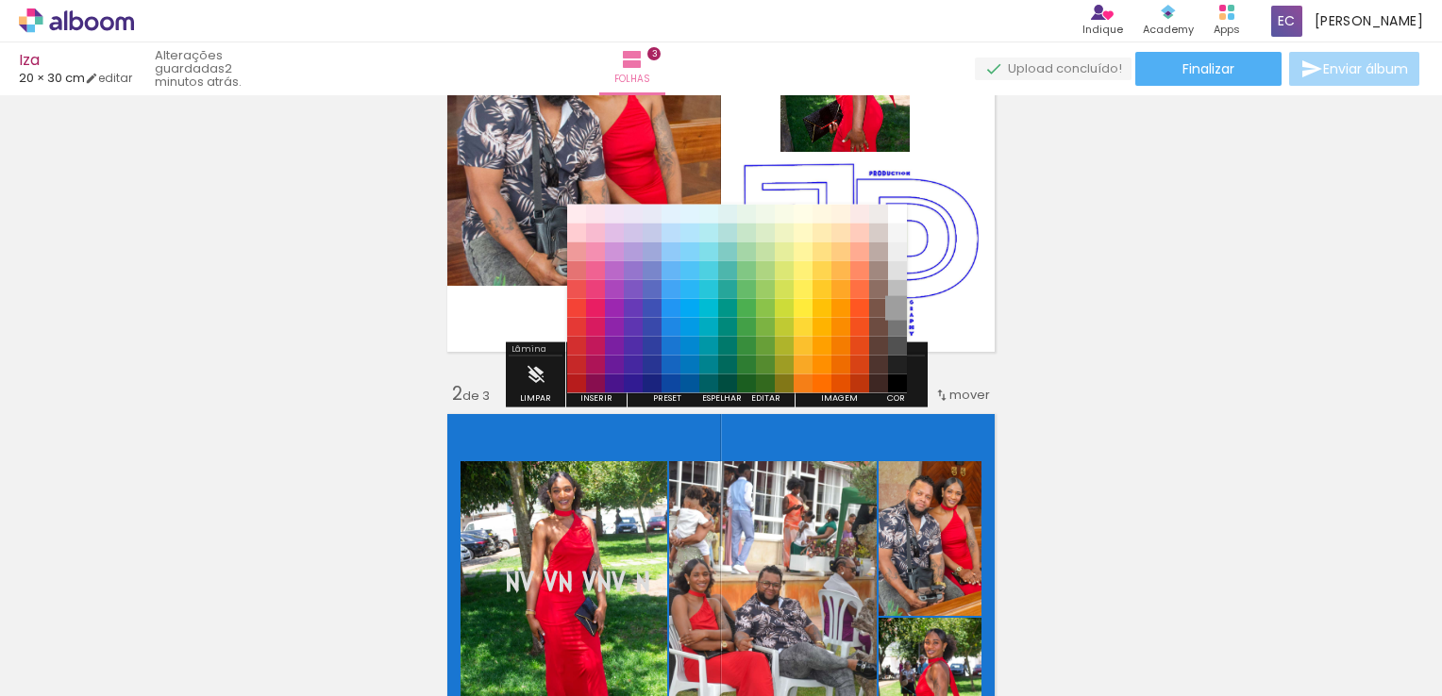
click at [893, 304] on paper-item "#9e9e9e" at bounding box center [897, 307] width 19 height 19
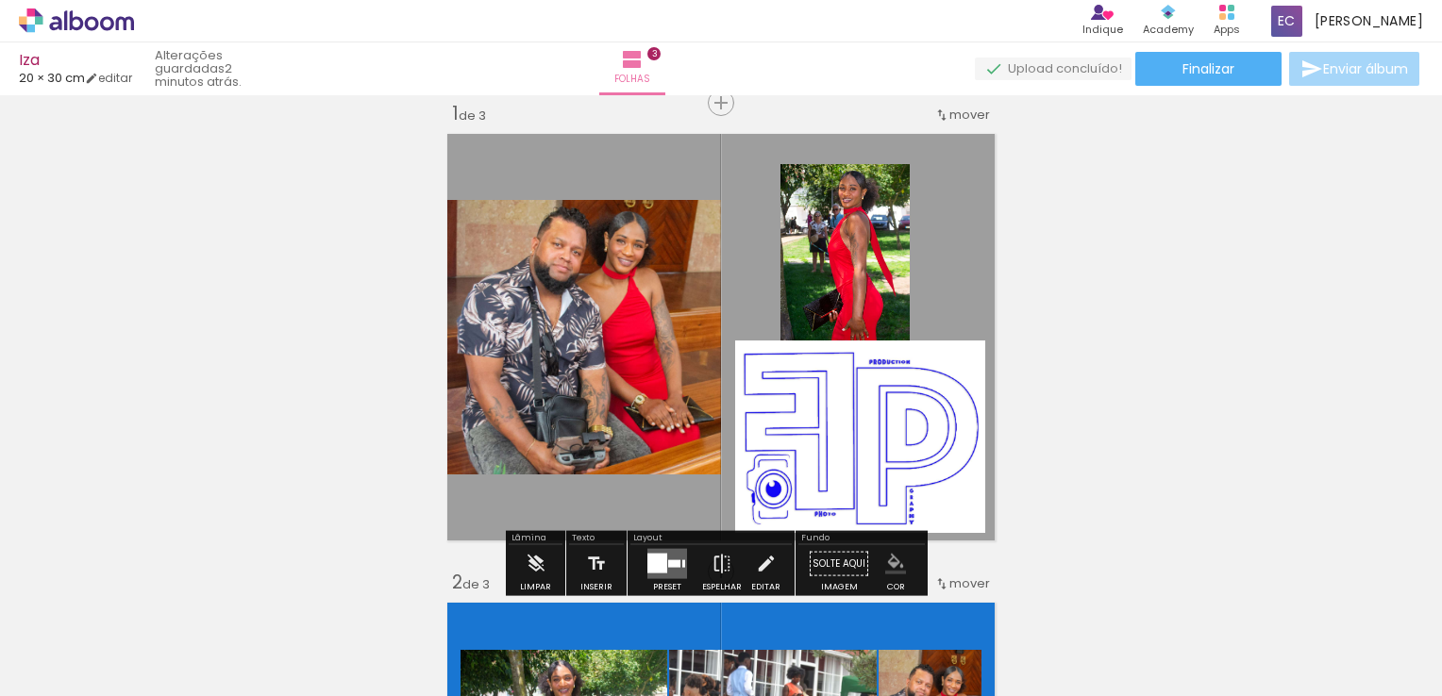
scroll to position [118, 0]
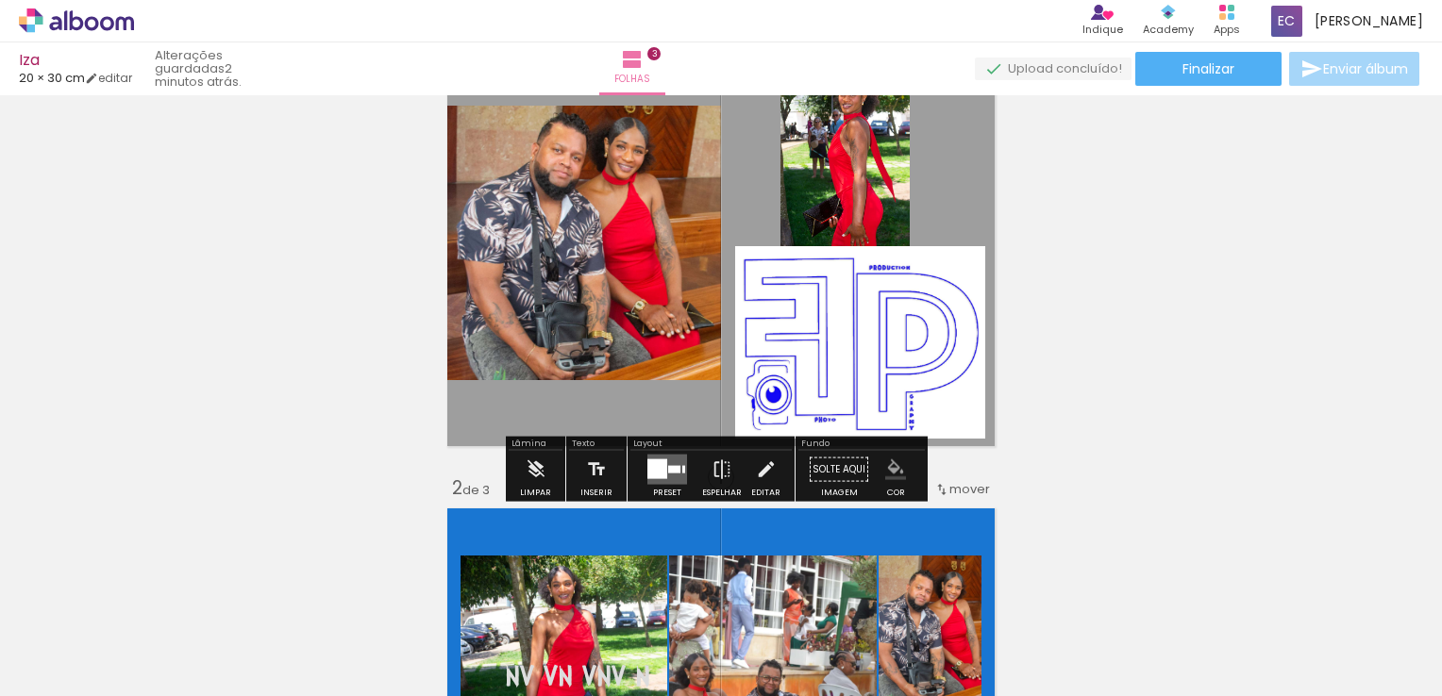
click at [847, 476] on paper-button "Solte aqui Imagem" at bounding box center [839, 475] width 68 height 48
click at [850, 471] on paper-button "Solte aqui Imagem" at bounding box center [839, 475] width 68 height 48
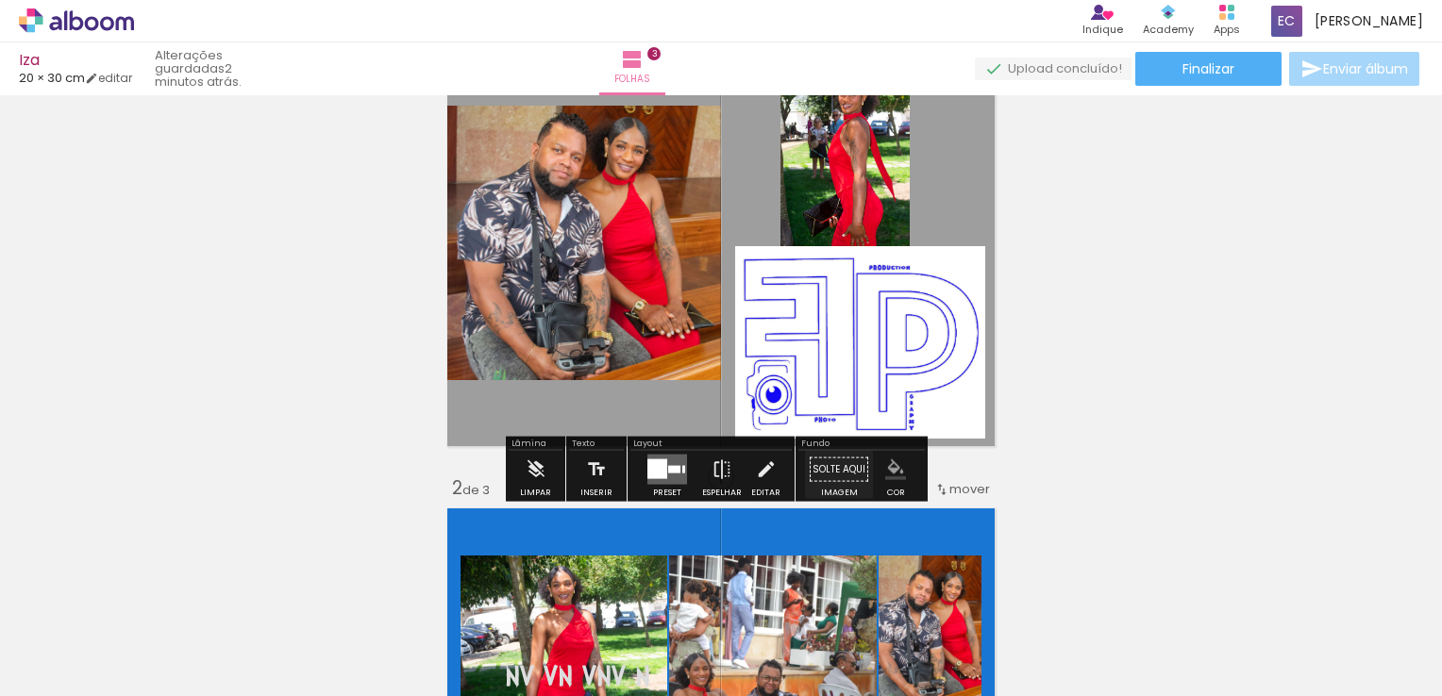
click at [850, 471] on paper-button "Solte aqui Imagem" at bounding box center [839, 475] width 68 height 48
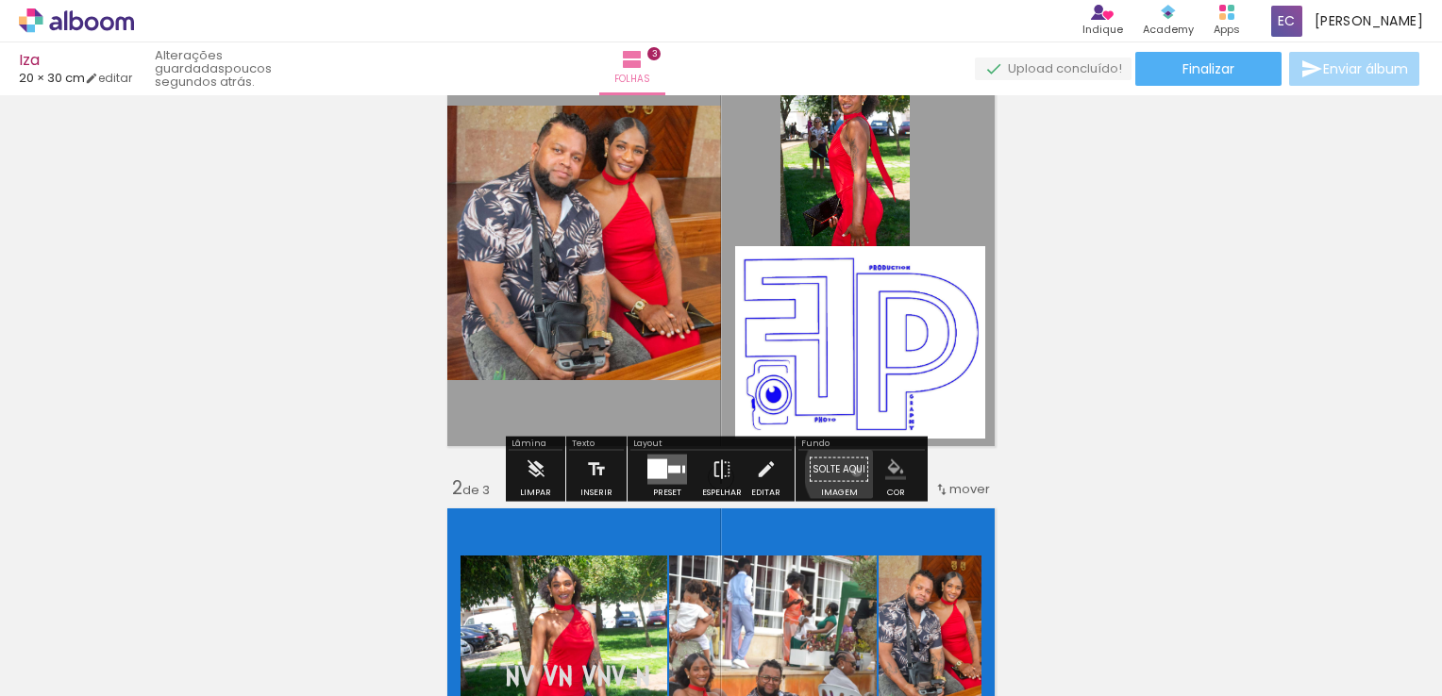
click at [850, 471] on paper-button "Solte aqui Imagem" at bounding box center [839, 475] width 68 height 48
click at [0, 0] on slot "poucos segundos atrás." at bounding box center [0, 0] width 0 height 0
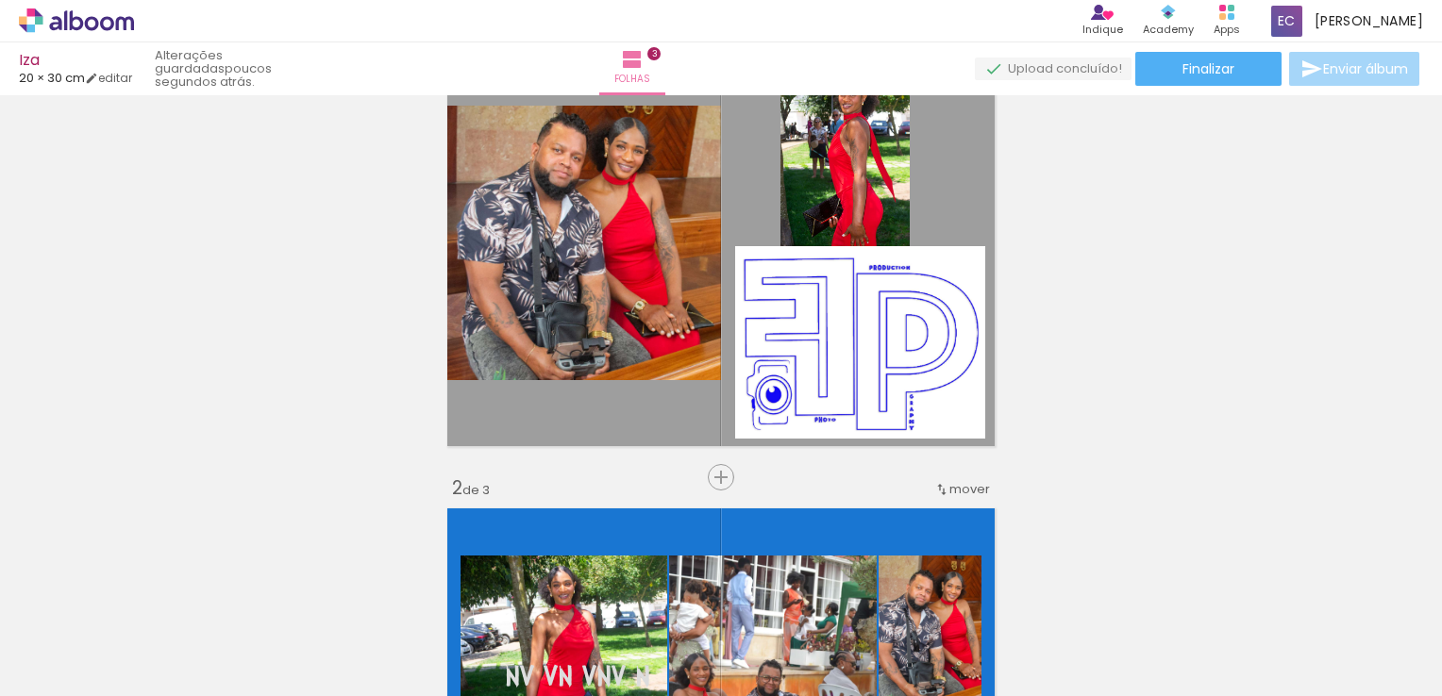
click at [0, 0] on slot "poucos segundos atrás." at bounding box center [0, 0] width 0 height 0
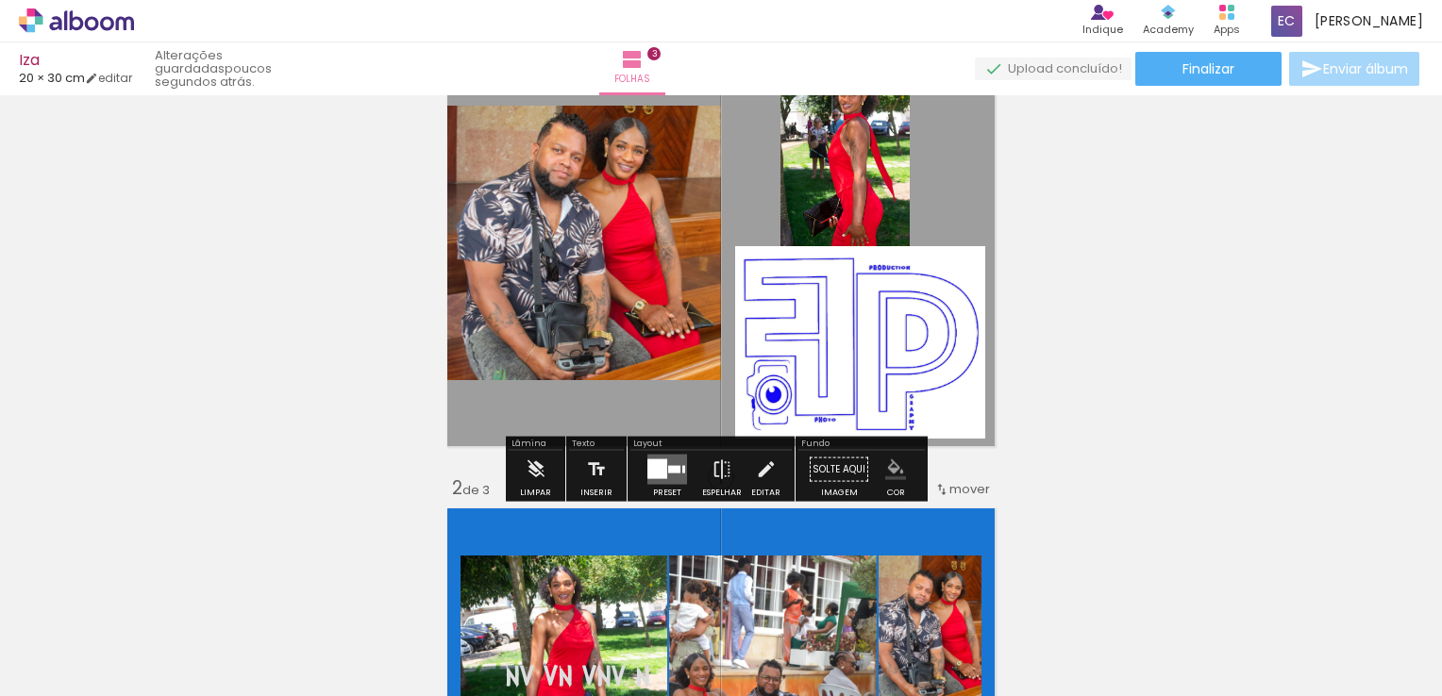
click at [0, 0] on slot "poucos segundos atrás." at bounding box center [0, 0] width 0 height 0
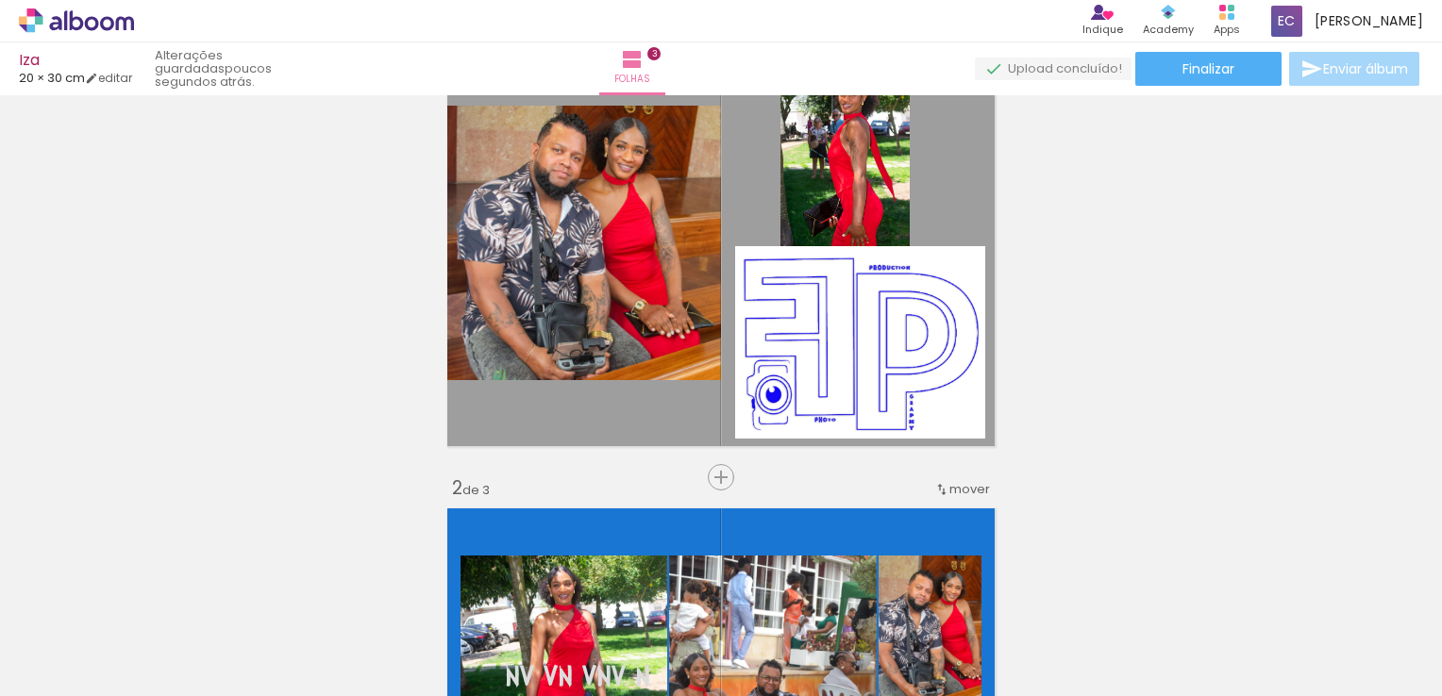
drag, startPoint x: 334, startPoint y: 64, endPoint x: 271, endPoint y: 69, distance: 63.4
click at [271, 69] on quentale-status "poucos segundos atrás." at bounding box center [216, 69] width 149 height 55
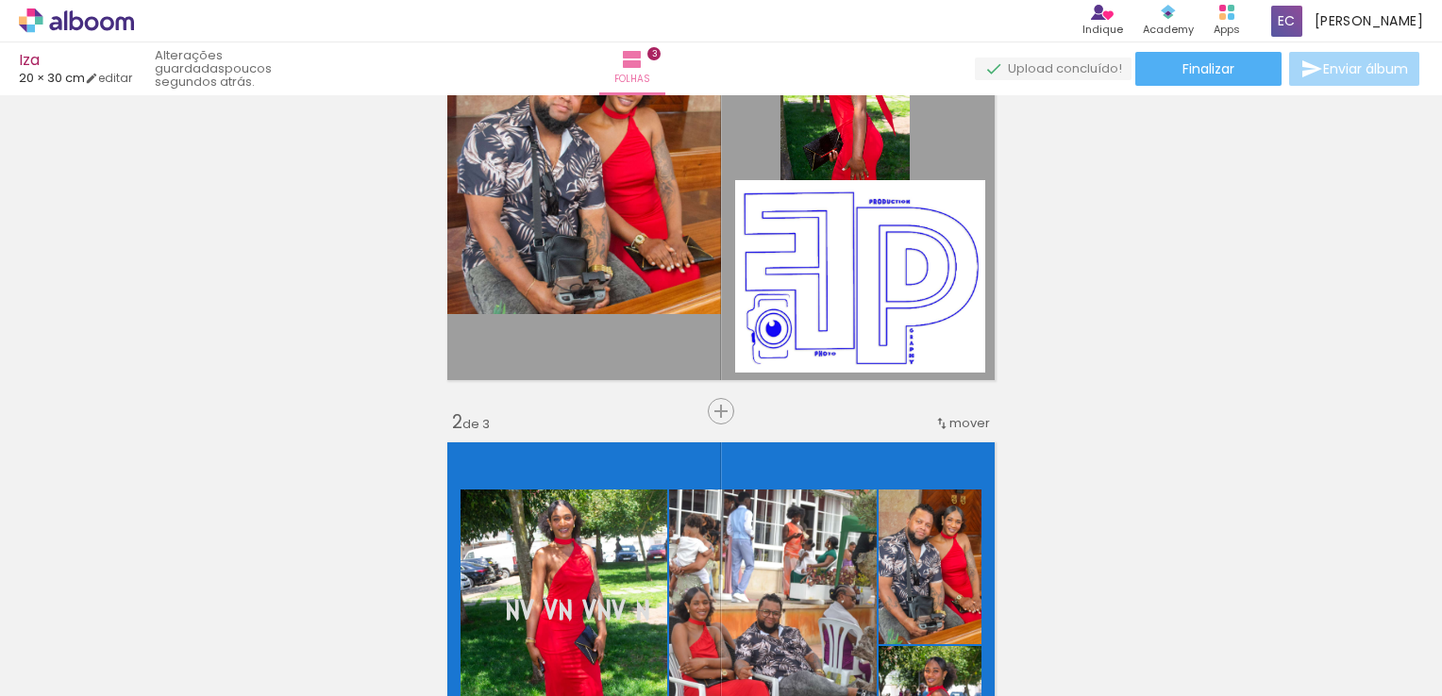
scroll to position [212, 0]
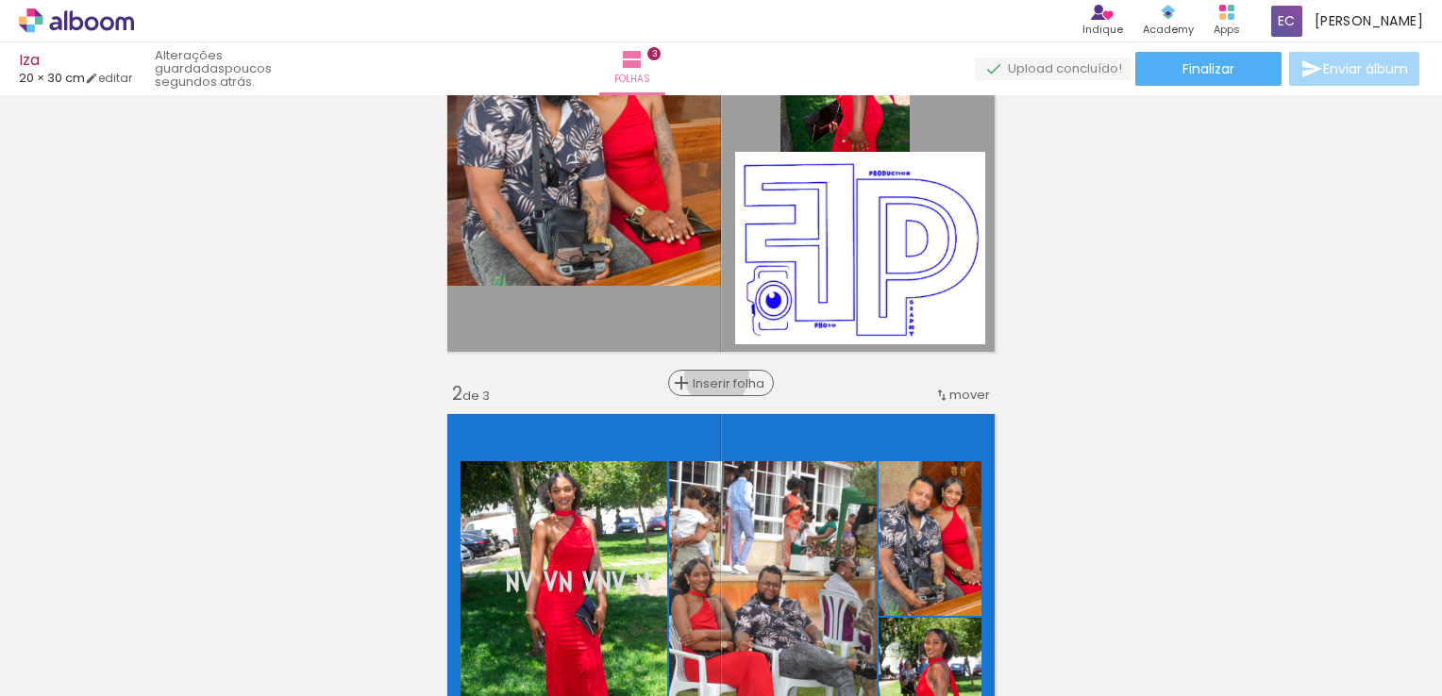
click at [710, 377] on span "Inserir folha" at bounding box center [730, 383] width 74 height 12
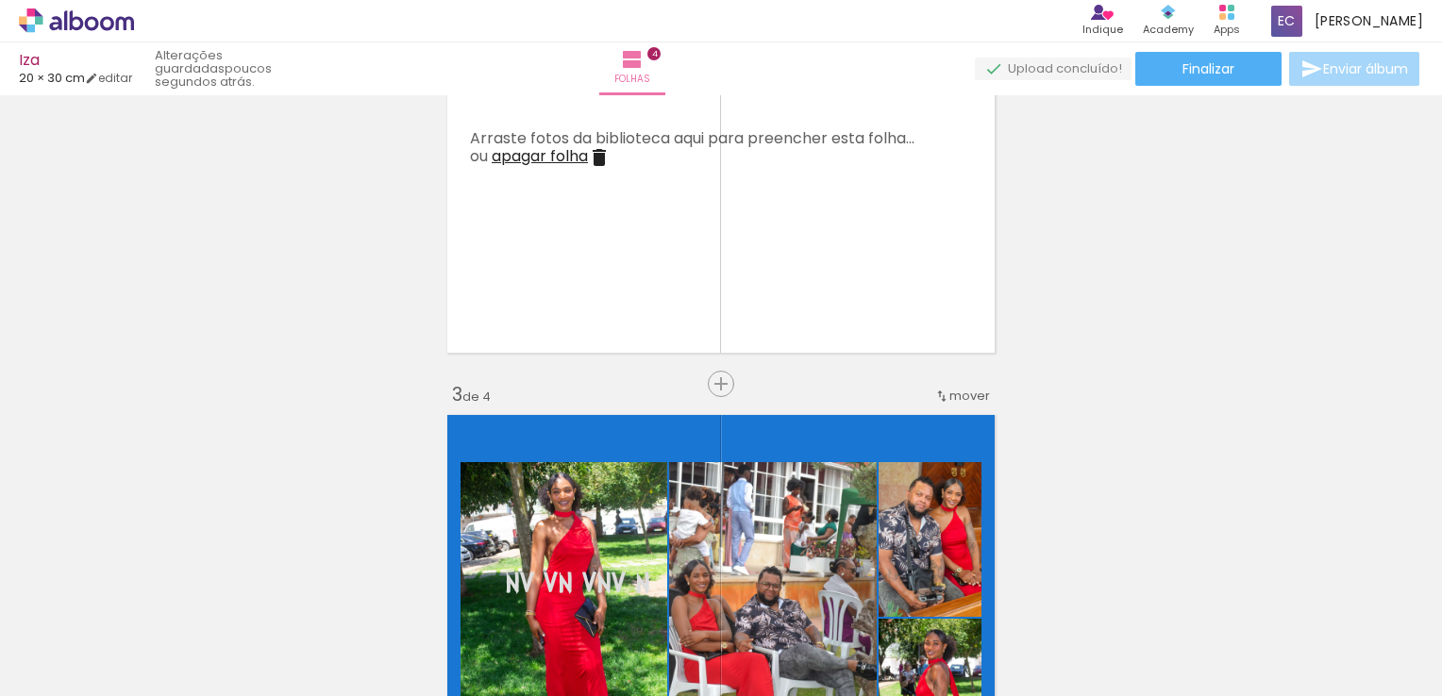
scroll to position [684, 0]
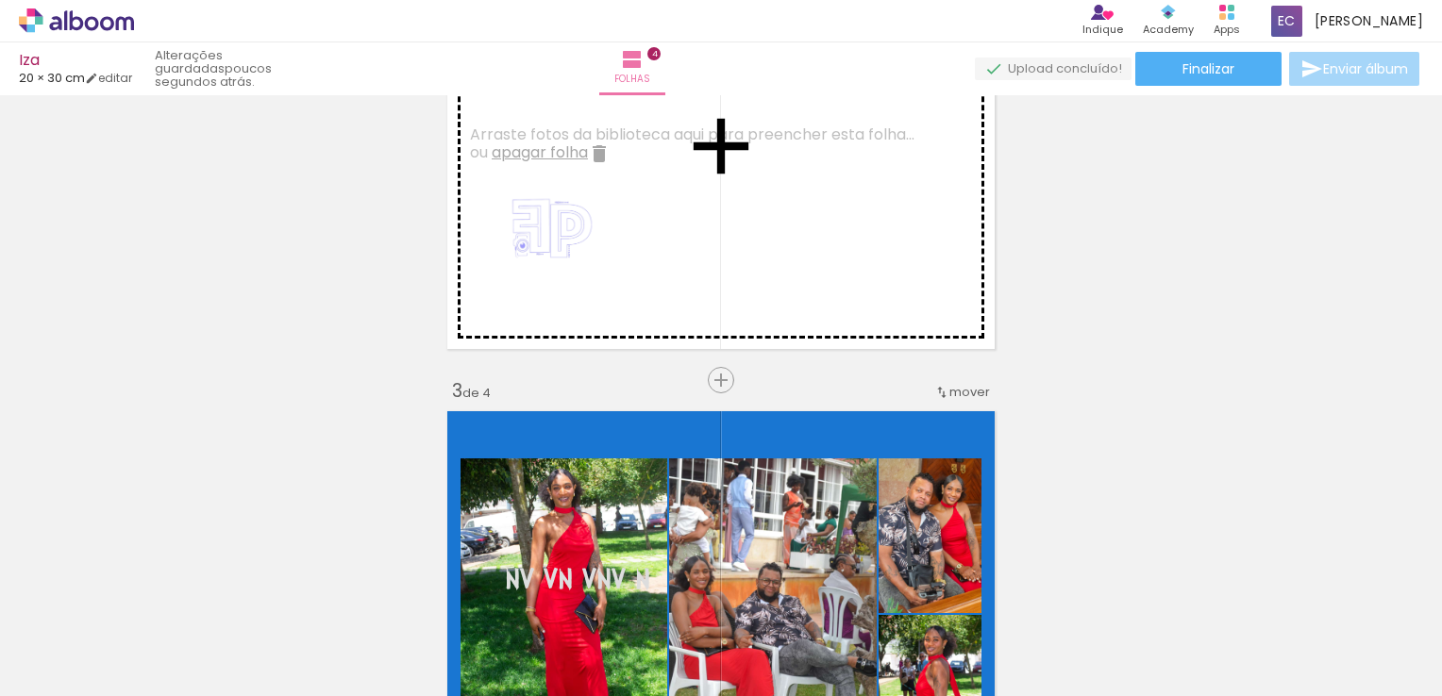
drag, startPoint x: 621, startPoint y: 612, endPoint x: 766, endPoint y: 426, distance: 236.7
click at [565, 251] on quentale-workspace at bounding box center [721, 348] width 1442 height 696
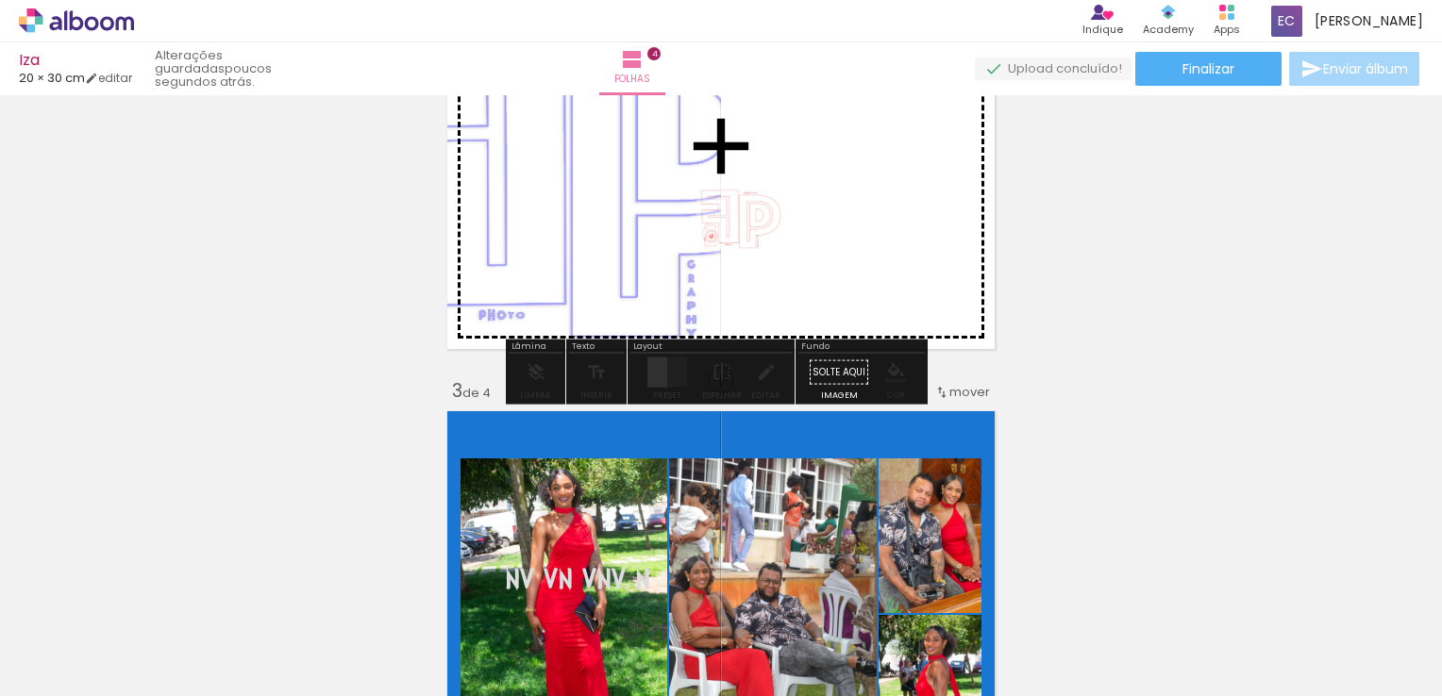
drag, startPoint x: 747, startPoint y: 628, endPoint x: 755, endPoint y: 242, distance: 386.0
click at [755, 242] on quentale-workspace at bounding box center [721, 348] width 1442 height 696
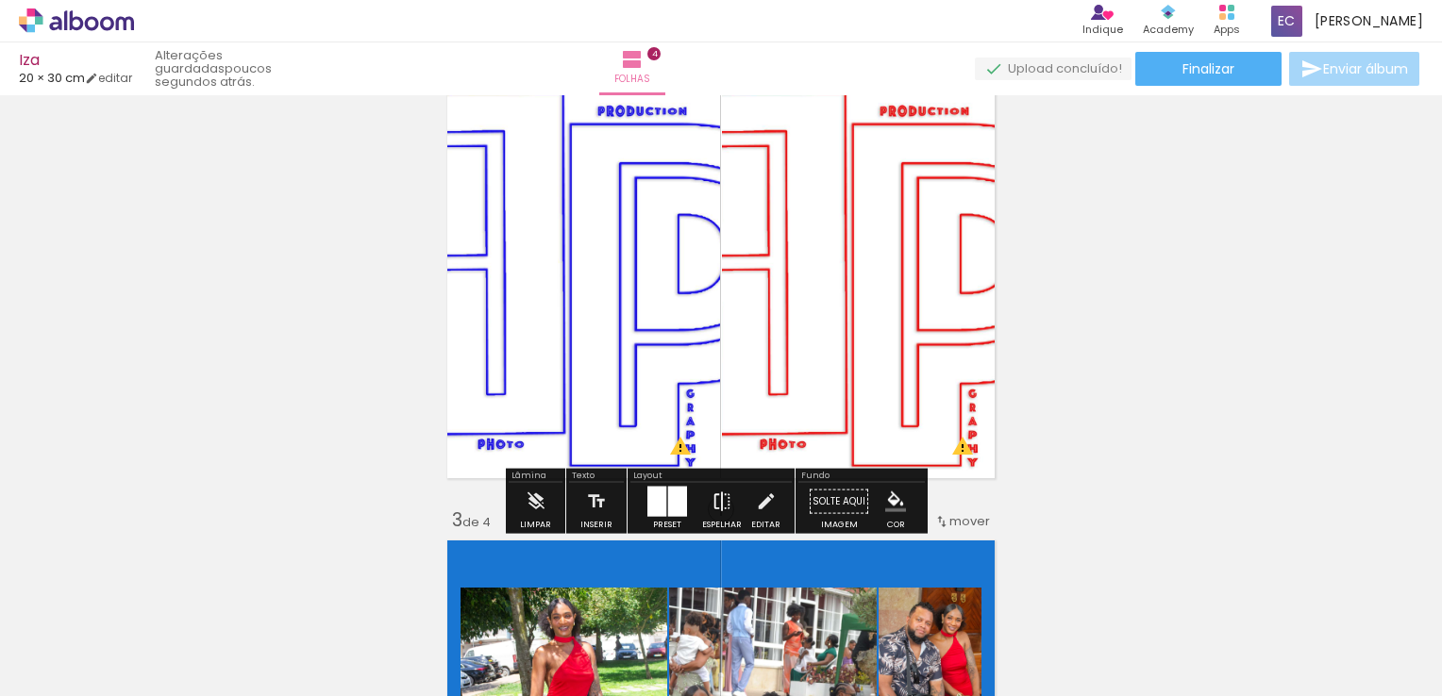
scroll to position [495, 0]
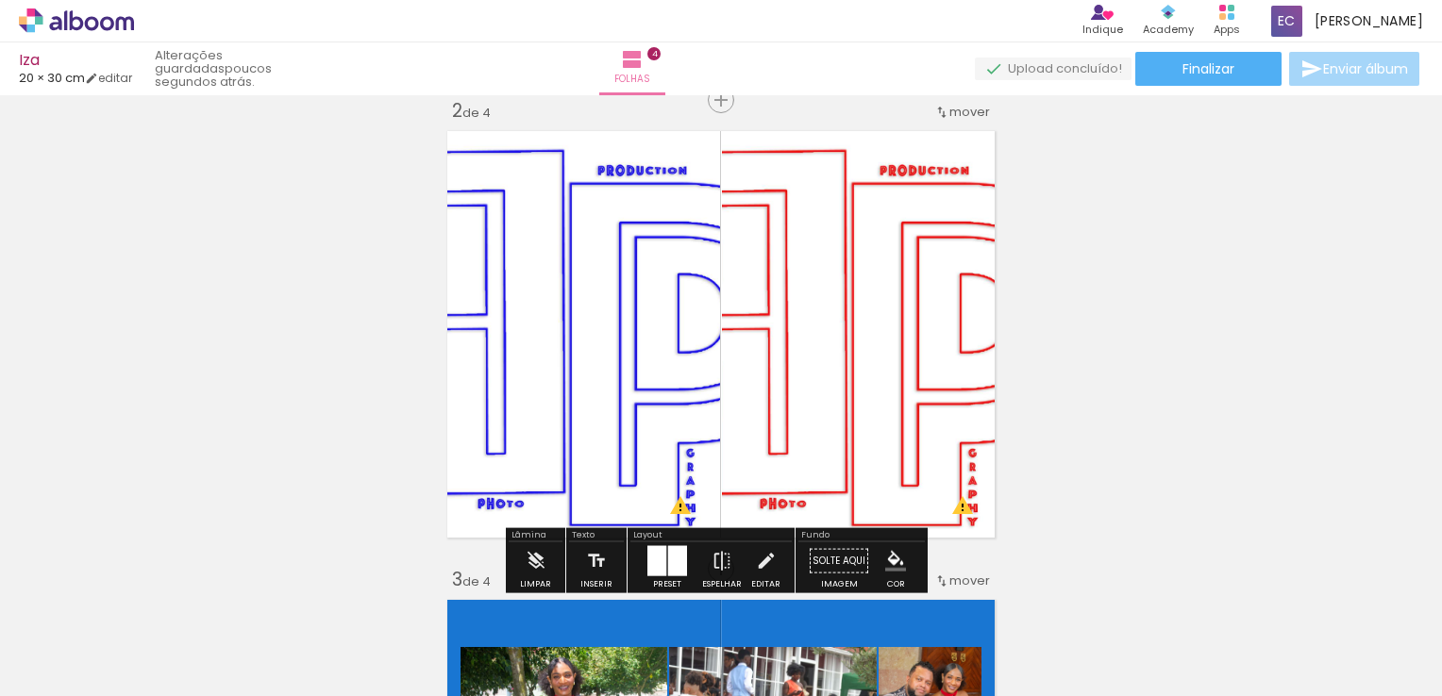
click at [668, 560] on div at bounding box center [677, 561] width 19 height 30
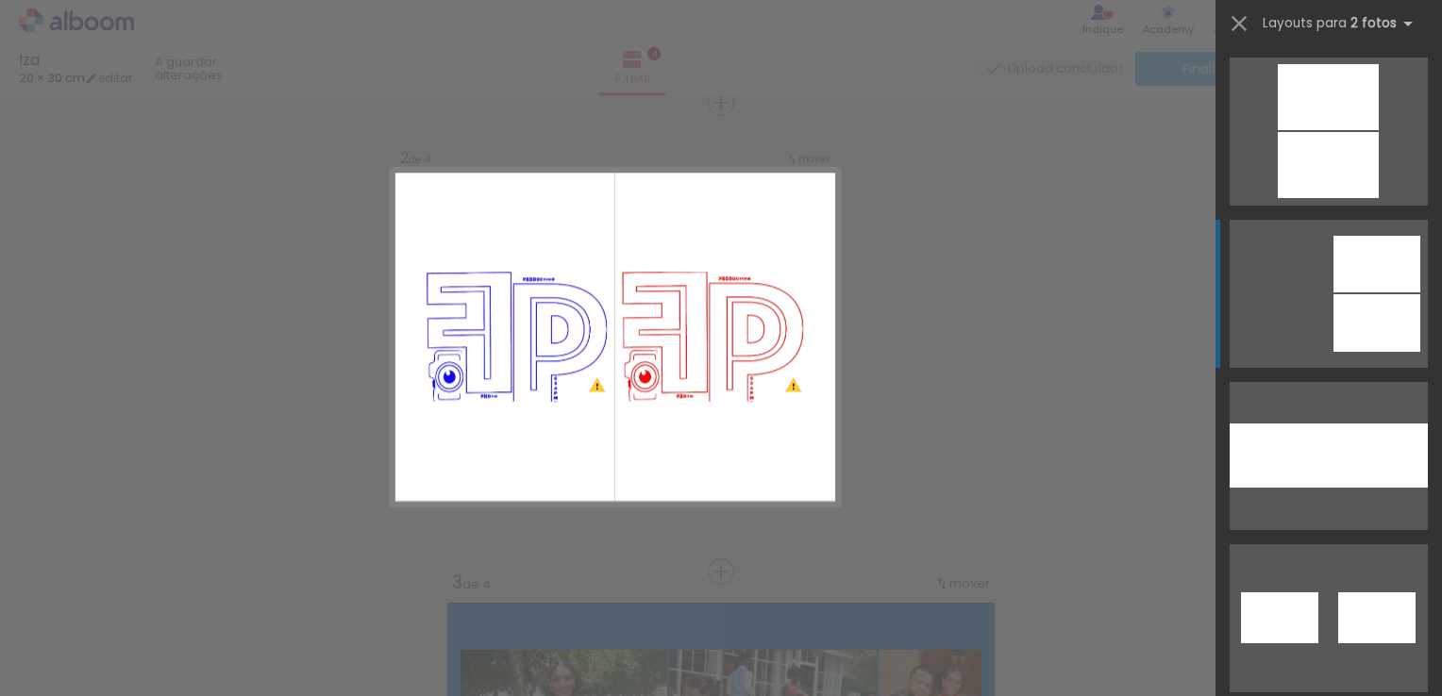
scroll to position [3208, 0]
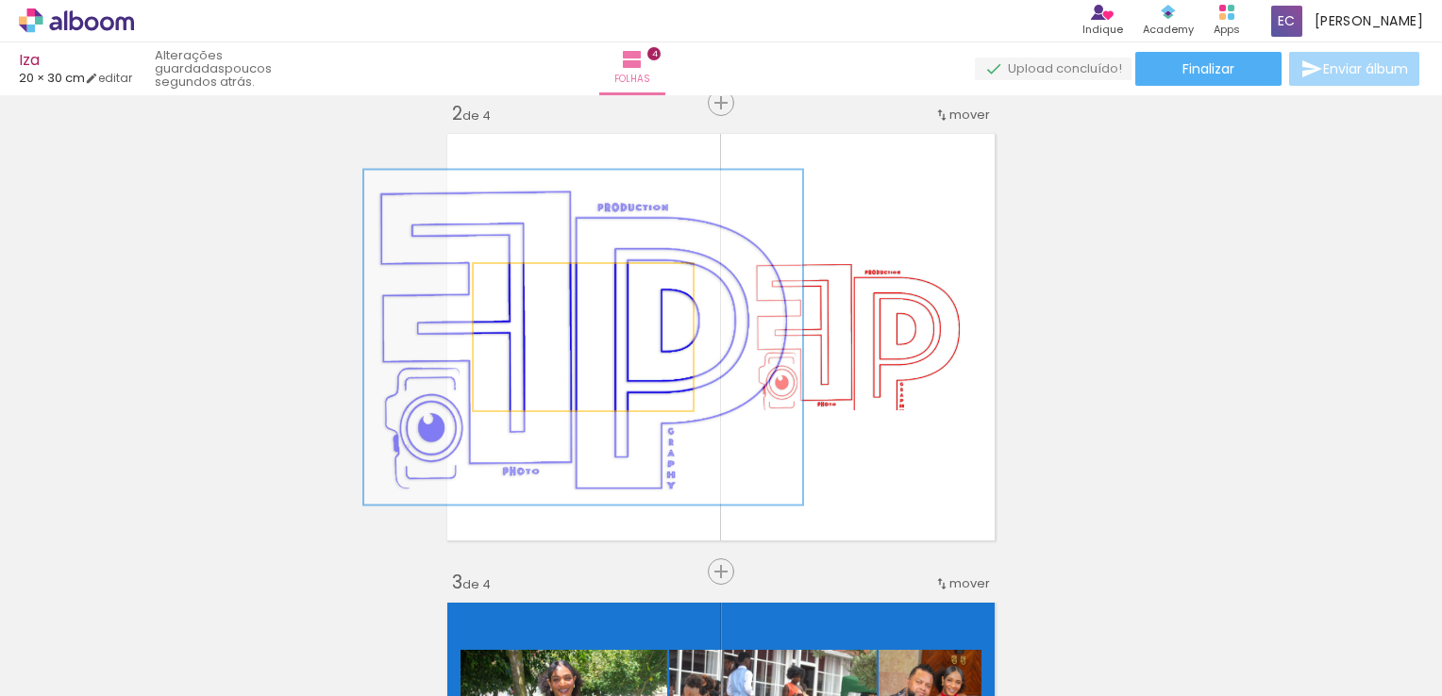
drag, startPoint x: 510, startPoint y: 284, endPoint x: 589, endPoint y: 281, distance: 79.3
click at [589, 281] on div at bounding box center [583, 284] width 30 height 30
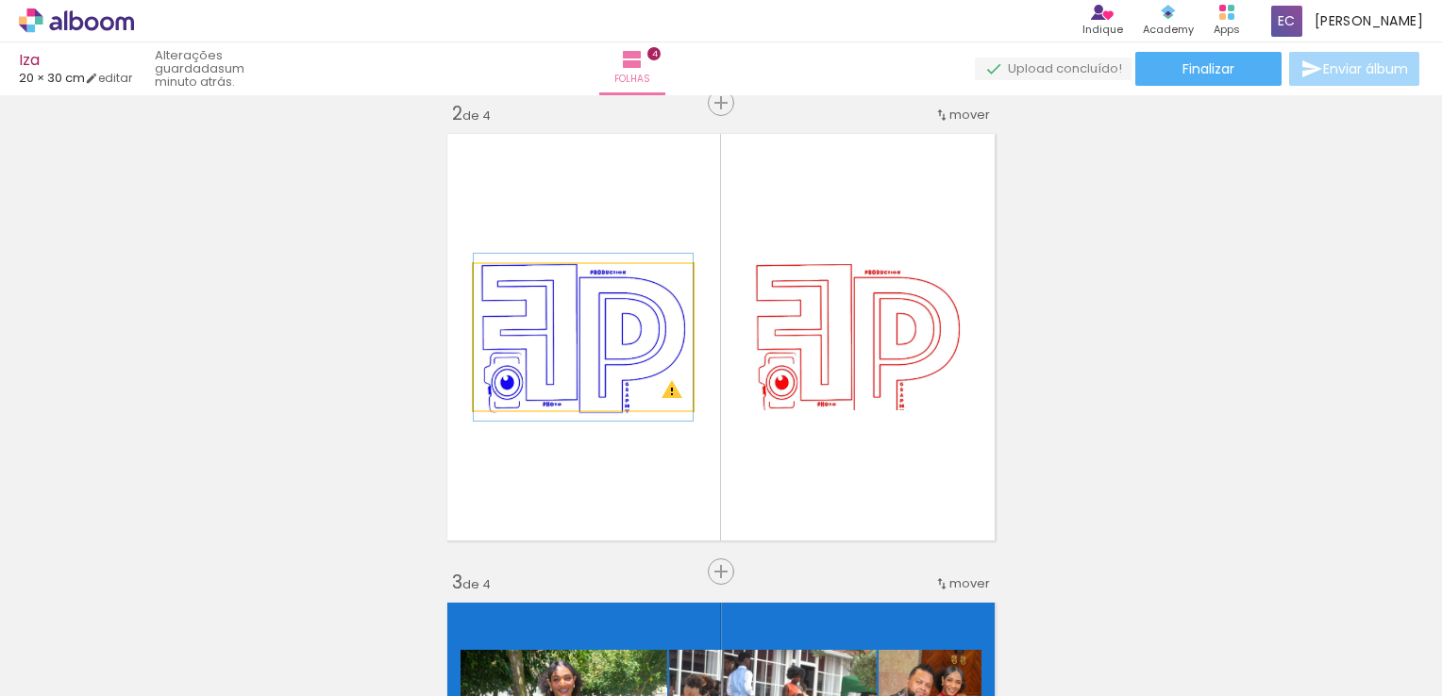
drag, startPoint x: 577, startPoint y: 282, endPoint x: 448, endPoint y: 303, distance: 130.9
type paper-slider "100"
click at [447, 303] on quentale-layouter at bounding box center [721, 337] width 562 height 422
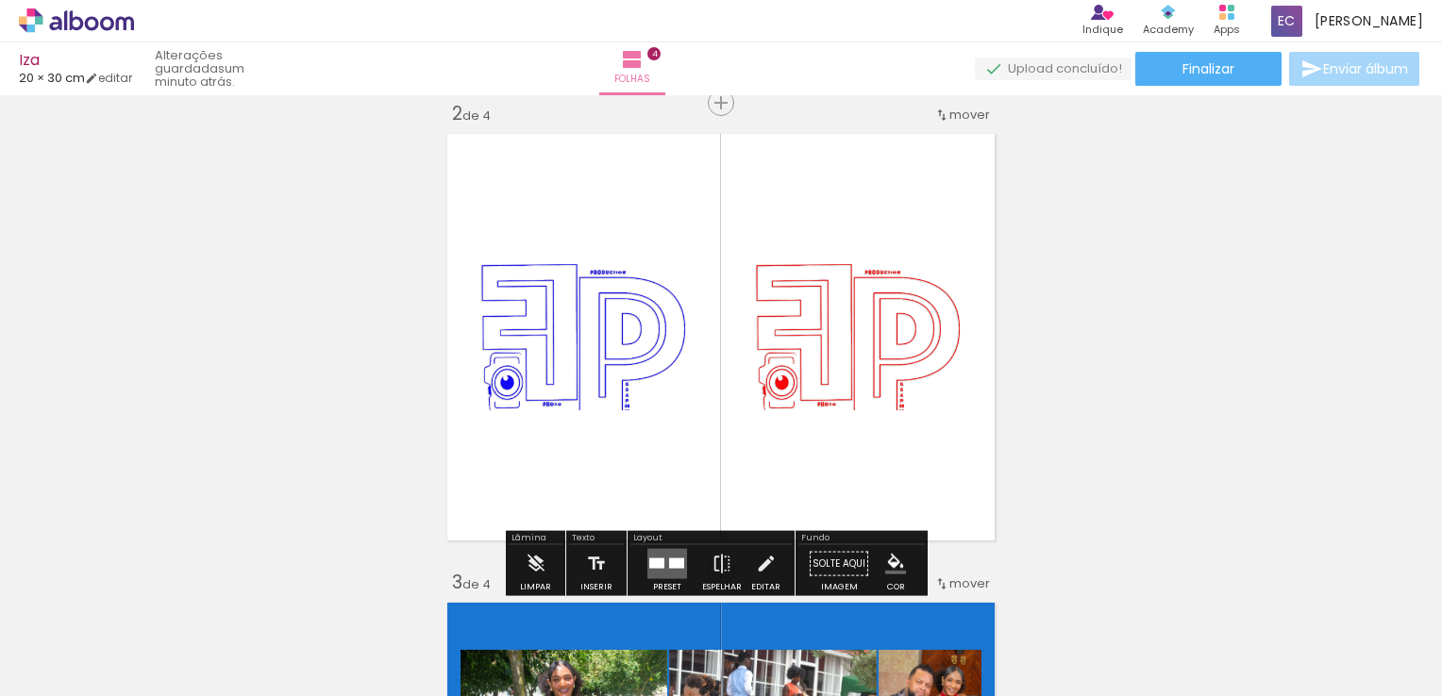
click at [0, 0] on slot "P&B" at bounding box center [0, 0] width 0 height 0
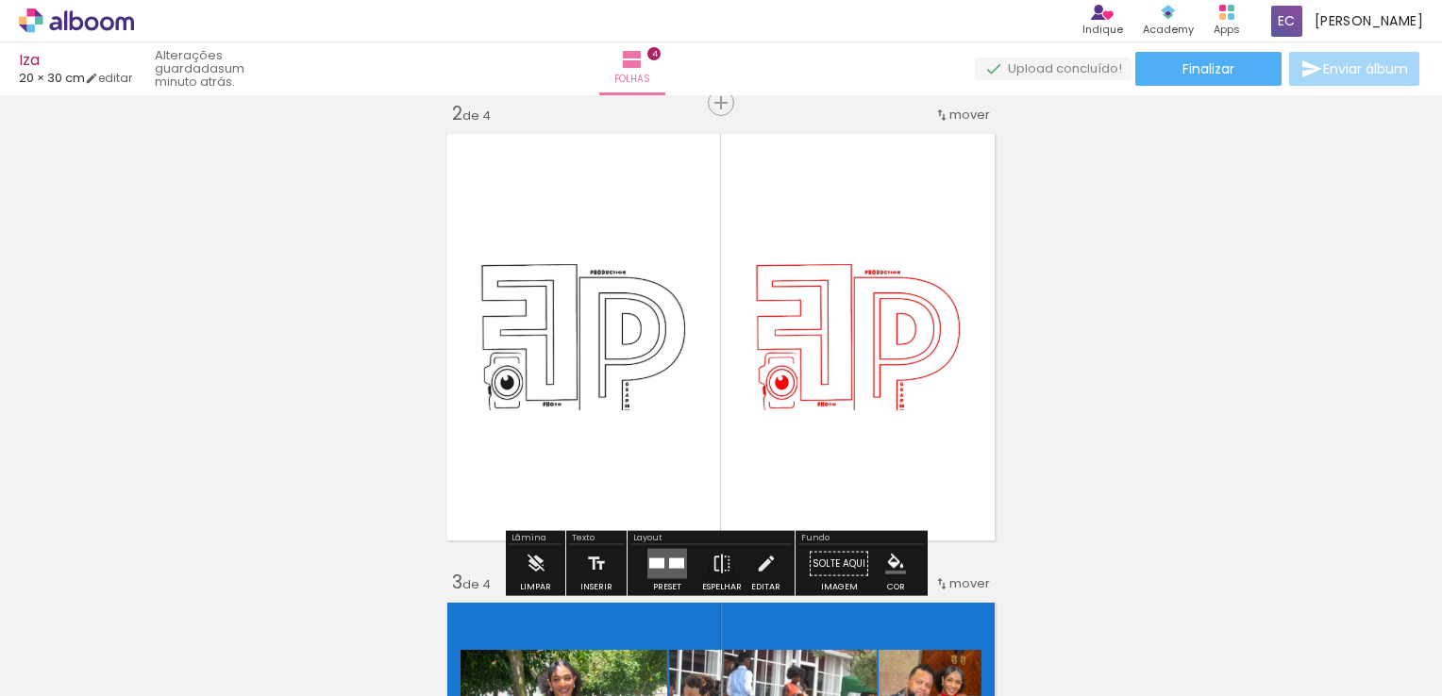
click at [660, 314] on span at bounding box center [666, 315] width 19 height 4
click at [664, 314] on span at bounding box center [666, 315] width 19 height 4
click at [660, 348] on paper-item at bounding box center [666, 354] width 34 height 13
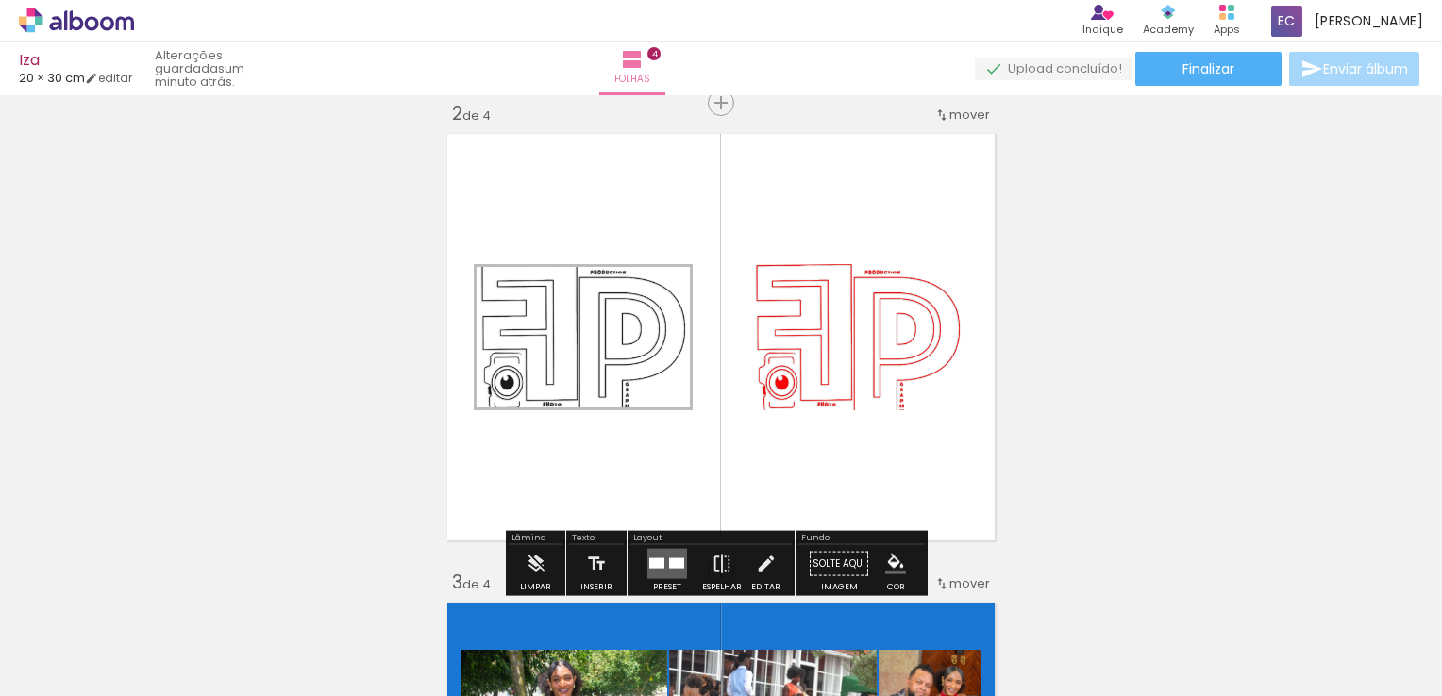
click at [660, 349] on paper-item at bounding box center [666, 354] width 34 height 13
click at [929, 289] on div at bounding box center [940, 284] width 23 height 19
click at [938, 382] on paper-item at bounding box center [941, 381] width 34 height 13
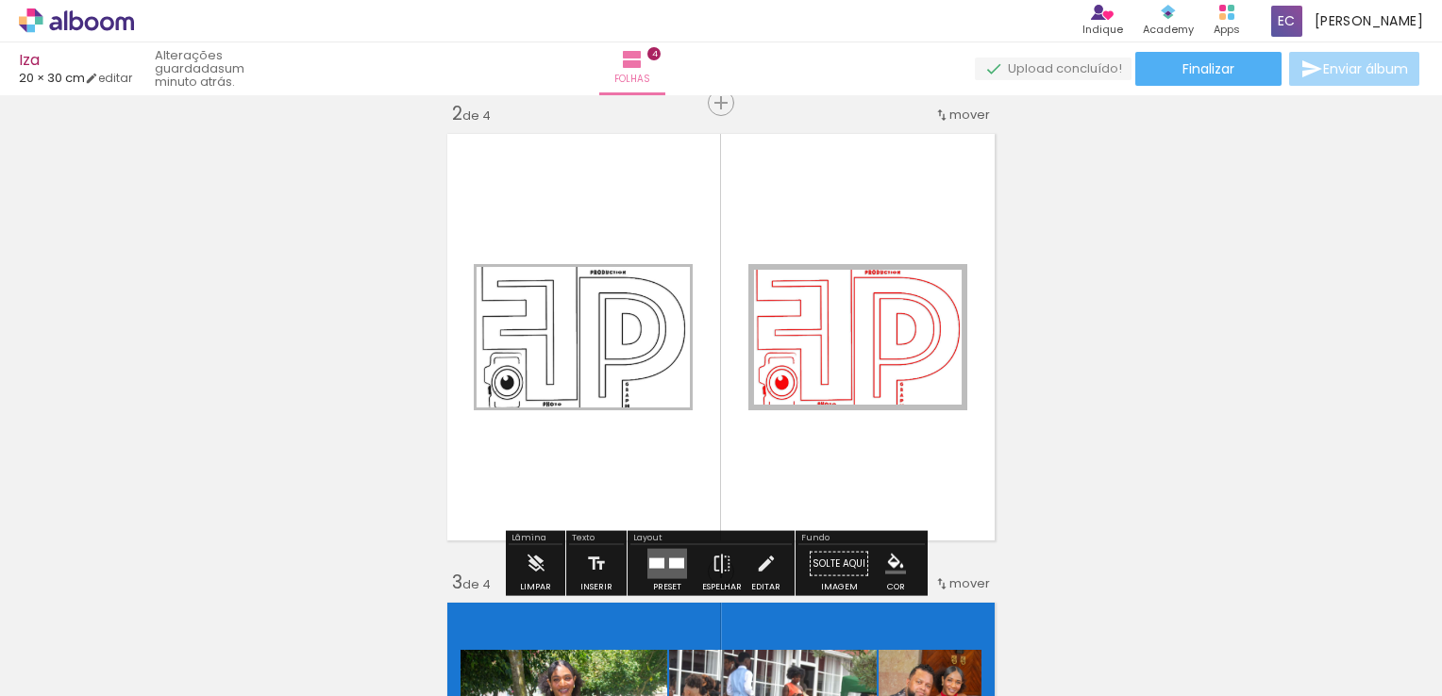
click at [936, 380] on paper-item at bounding box center [941, 381] width 34 height 13
click at [798, 241] on quentale-layouter at bounding box center [721, 337] width 562 height 422
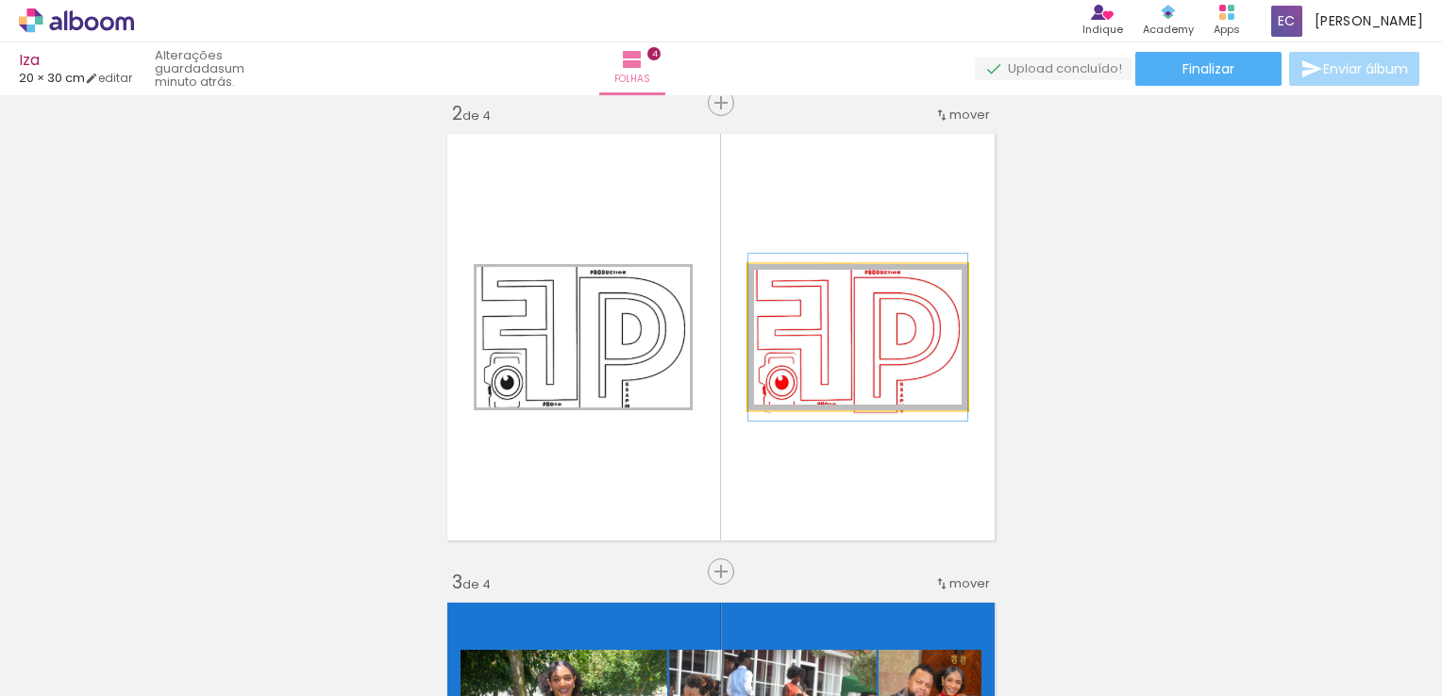
click at [858, 348] on quentale-photo at bounding box center [857, 337] width 219 height 146
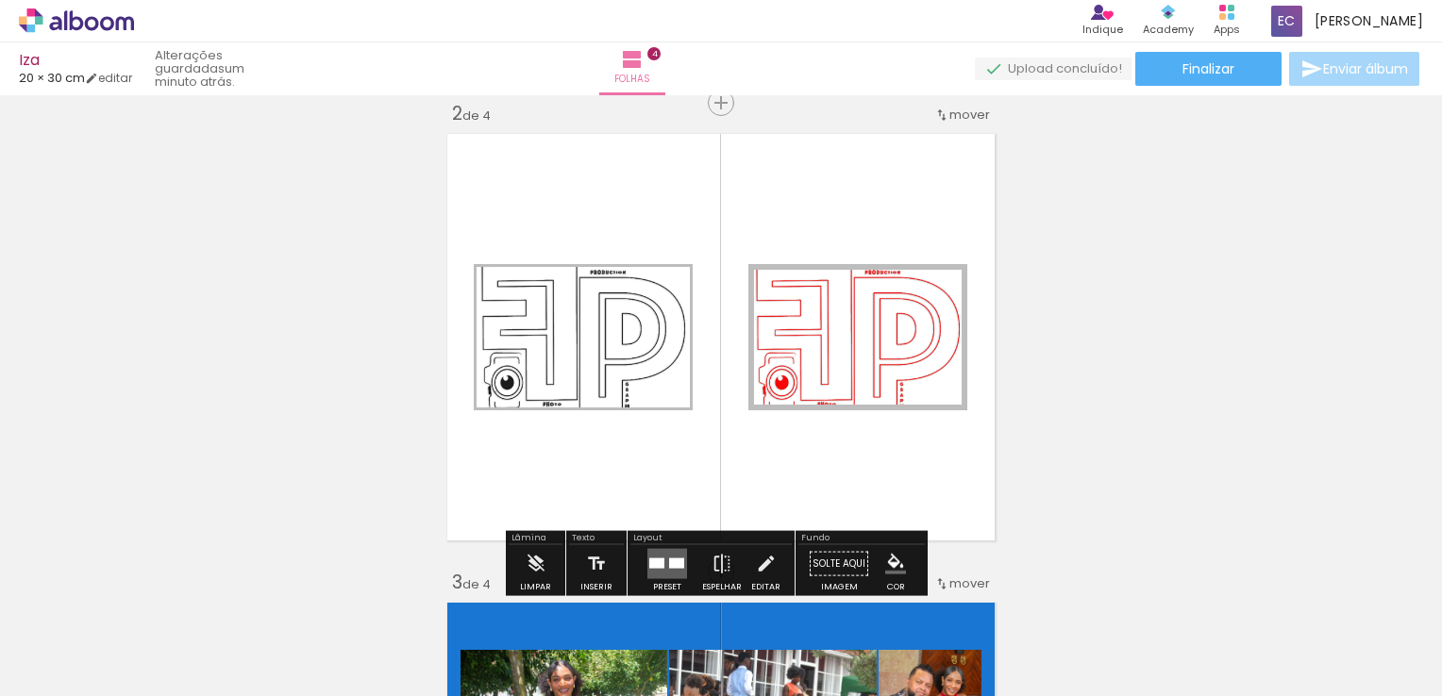
click at [855, 215] on quentale-layouter at bounding box center [721, 337] width 562 height 422
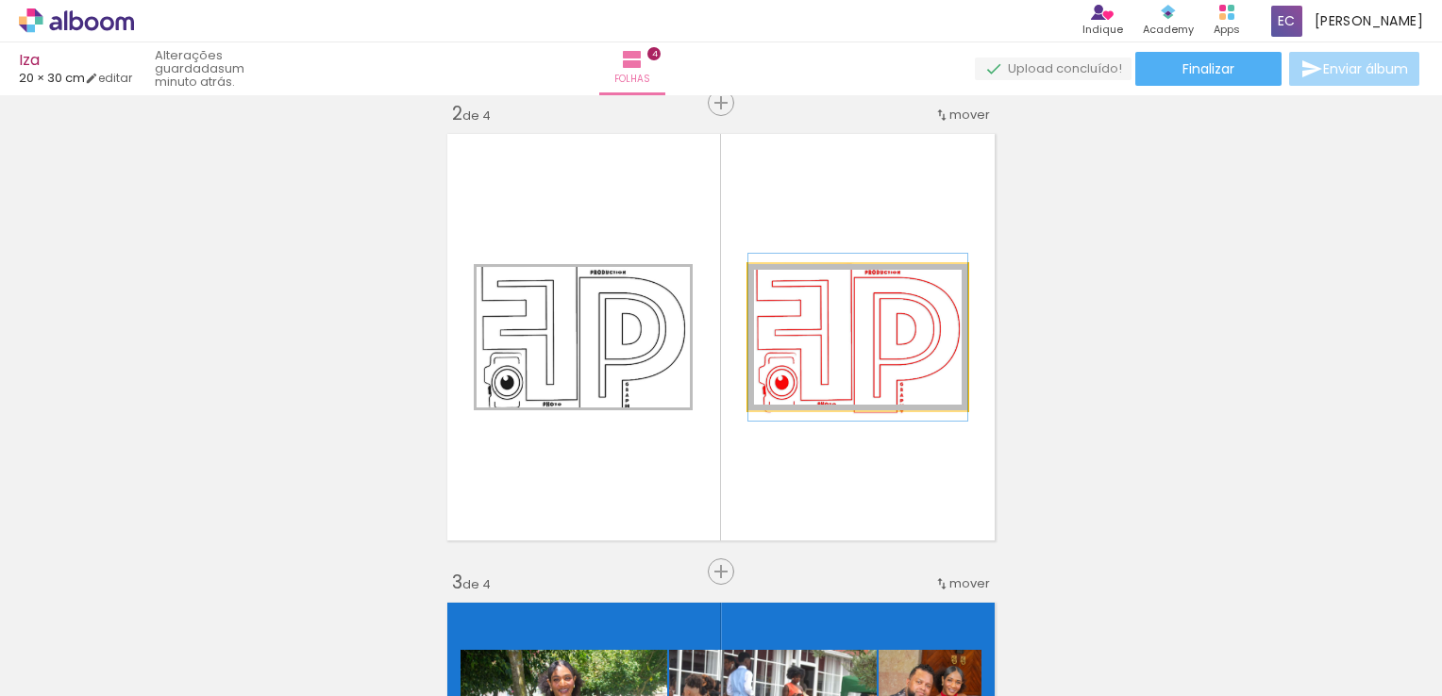
click at [830, 360] on quentale-photo at bounding box center [857, 337] width 219 height 146
drag, startPoint x: 883, startPoint y: 364, endPoint x: 895, endPoint y: 312, distance: 53.3
click at [895, 312] on quentale-photo at bounding box center [857, 337] width 219 height 146
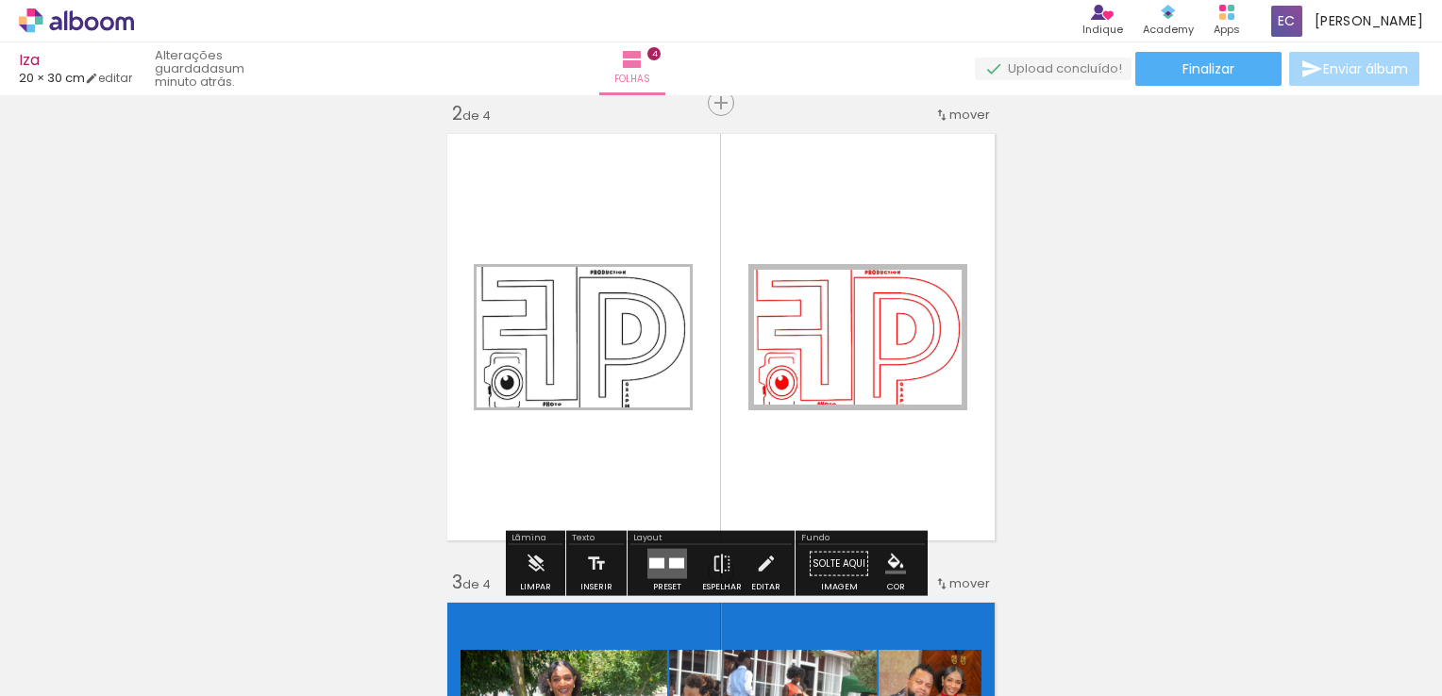
click at [677, 285] on div at bounding box center [666, 284] width 23 height 19
click at [0, 0] on span at bounding box center [0, 0] width 0 height 0
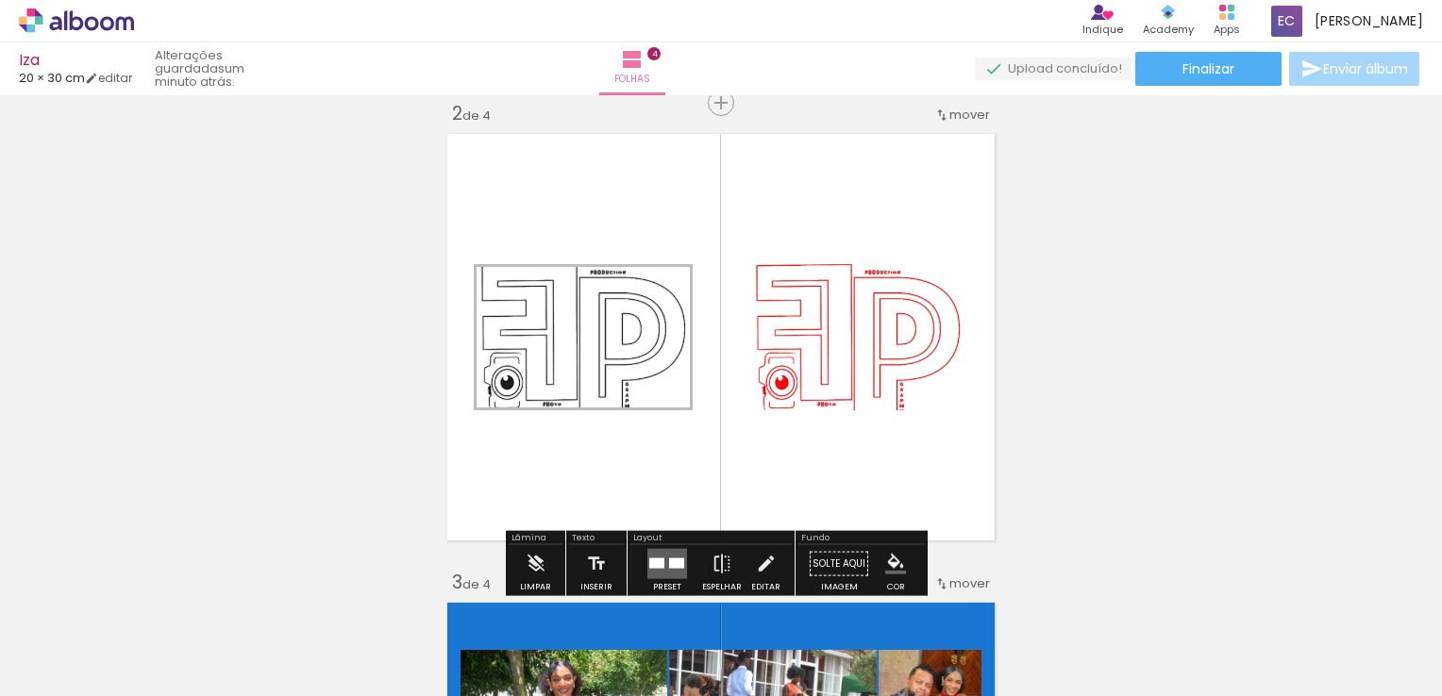
click at [929, 281] on div at bounding box center [940, 284] width 23 height 19
click at [931, 343] on paper-item at bounding box center [941, 341] width 34 height 13
click at [0, 0] on span at bounding box center [0, 0] width 0 height 0
click at [929, 281] on div at bounding box center [940, 284] width 23 height 19
click at [933, 380] on paper-item at bounding box center [941, 381] width 34 height 13
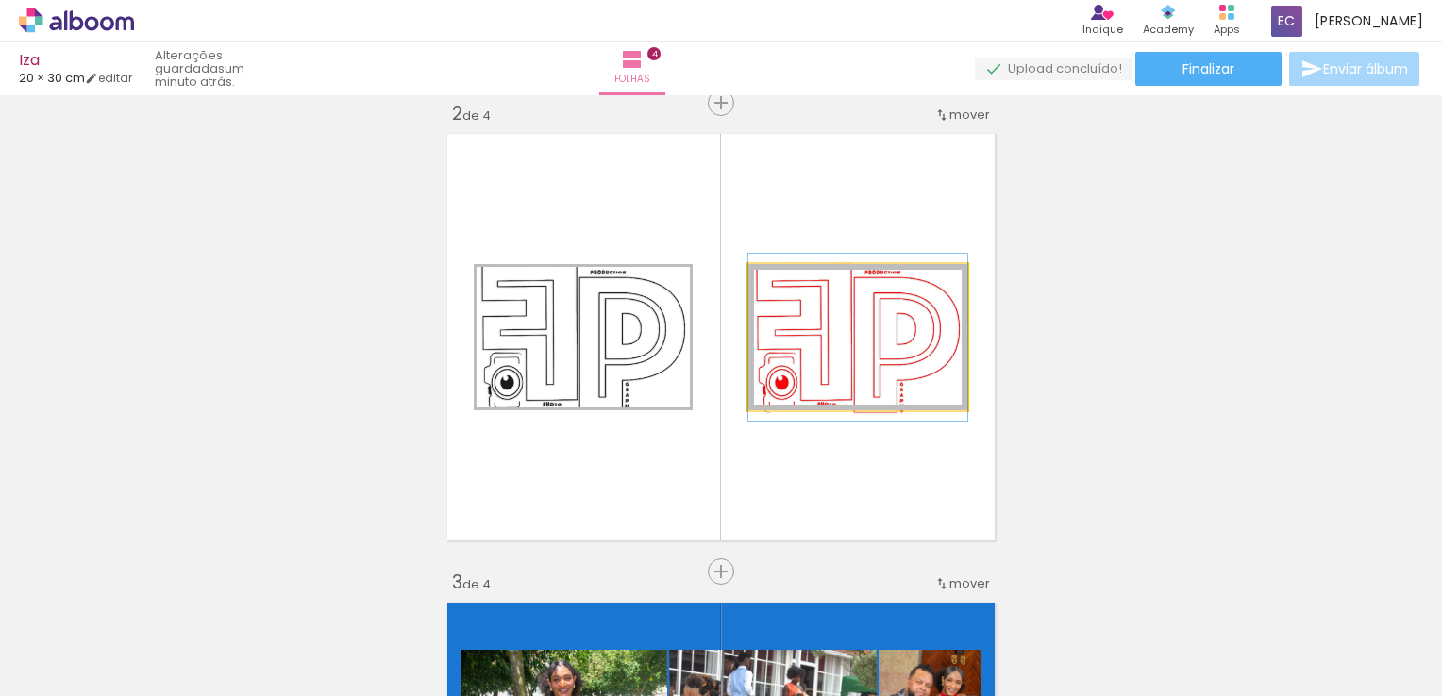
drag, startPoint x: 785, startPoint y: 282, endPoint x: 768, endPoint y: 281, distance: 17.0
type paper-slider "100"
click at [768, 281] on div at bounding box center [819, 284] width 131 height 28
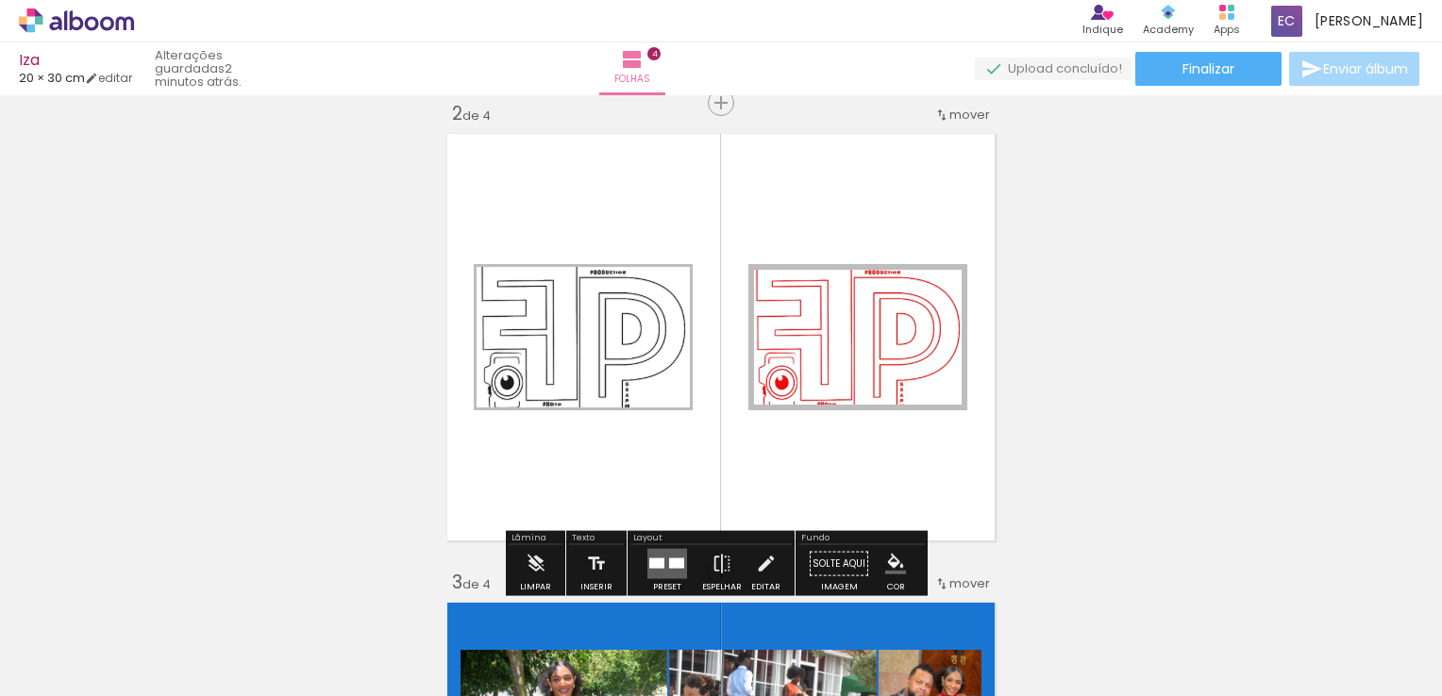
click at [0, 0] on paper-item at bounding box center [0, 0] width 0 height 0
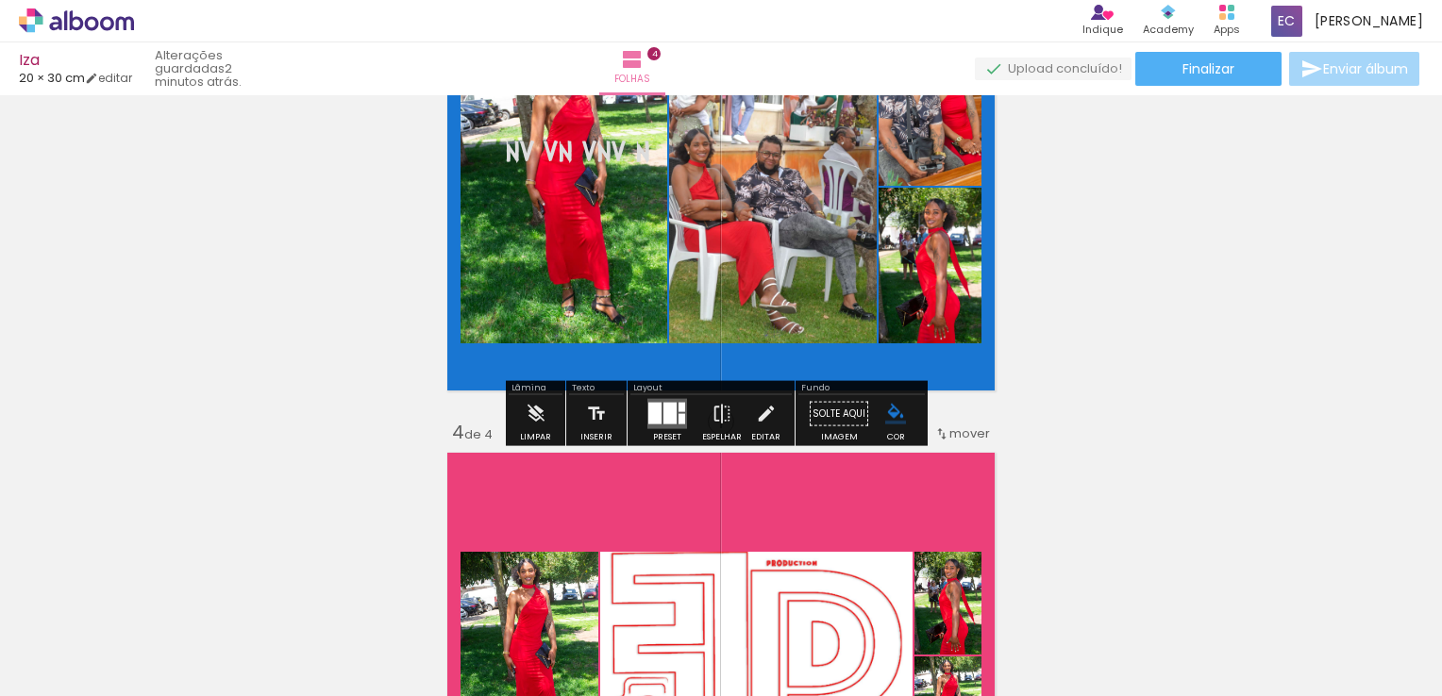
scroll to position [1153, 0]
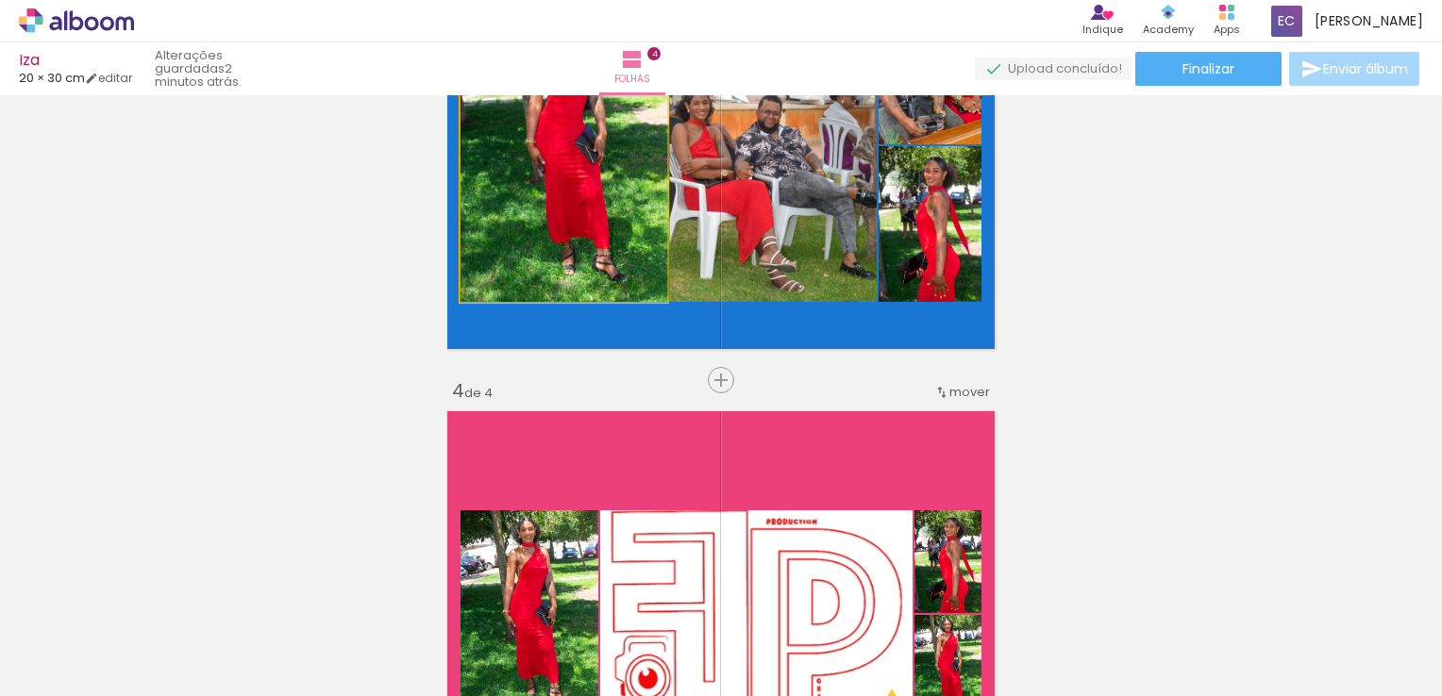
click at [610, 274] on quentale-photo at bounding box center [563, 146] width 207 height 312
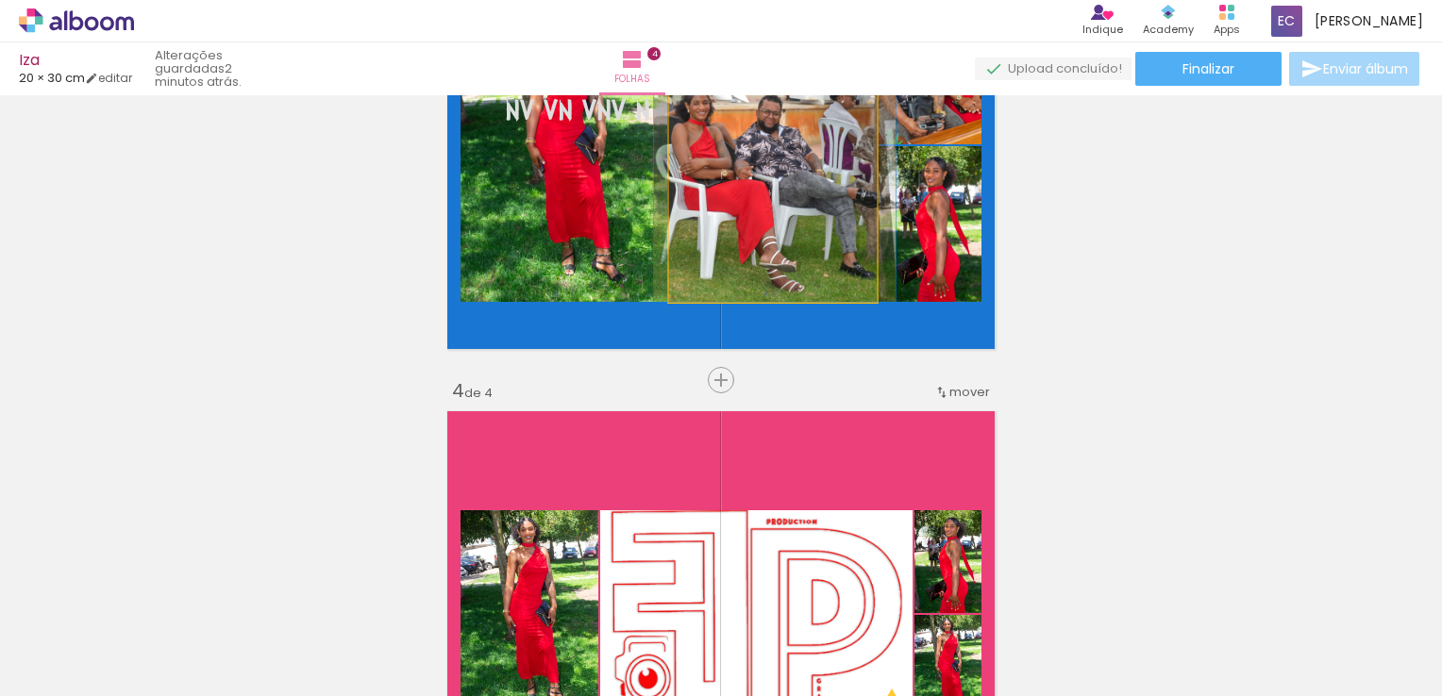
click at [785, 255] on quentale-photo at bounding box center [773, 146] width 208 height 312
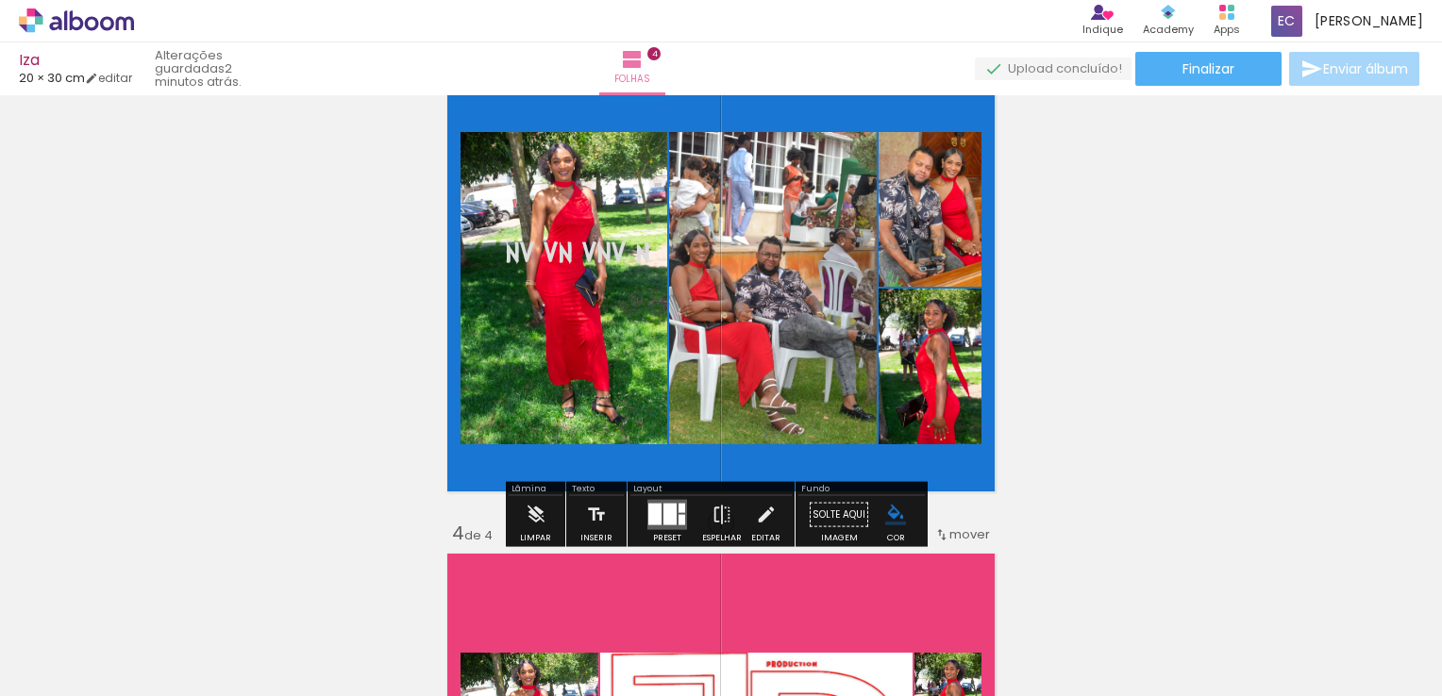
scroll to position [964, 0]
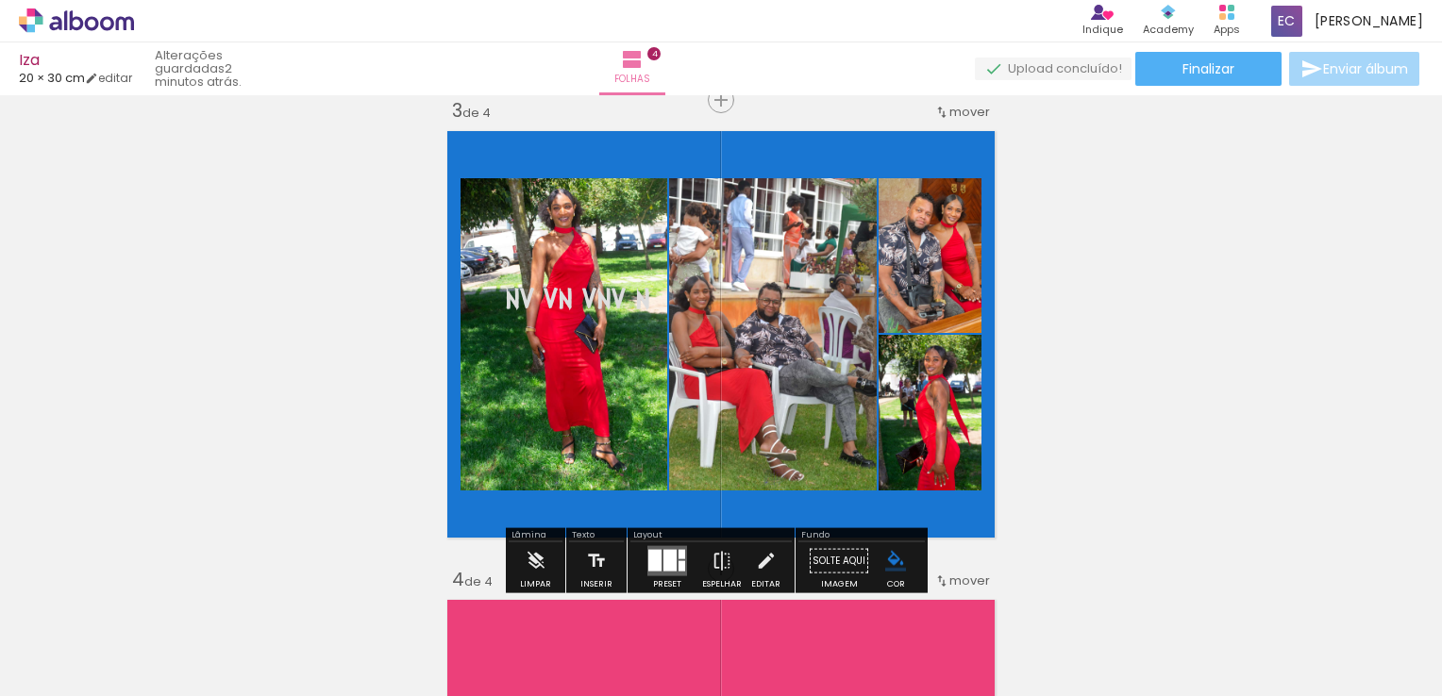
click at [851, 226] on paper-item at bounding box center [861, 229] width 34 height 13
click at [852, 226] on paper-item at bounding box center [861, 229] width 34 height 13
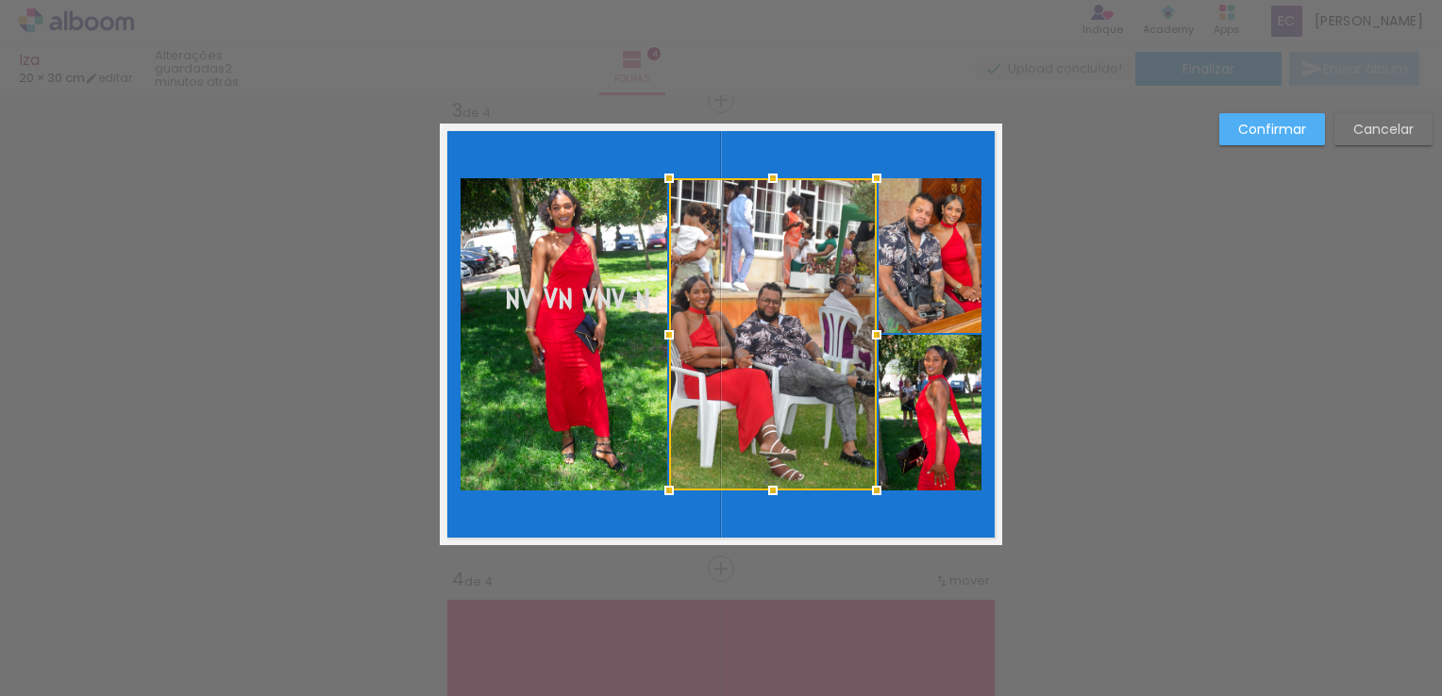
scroll to position [961, 0]
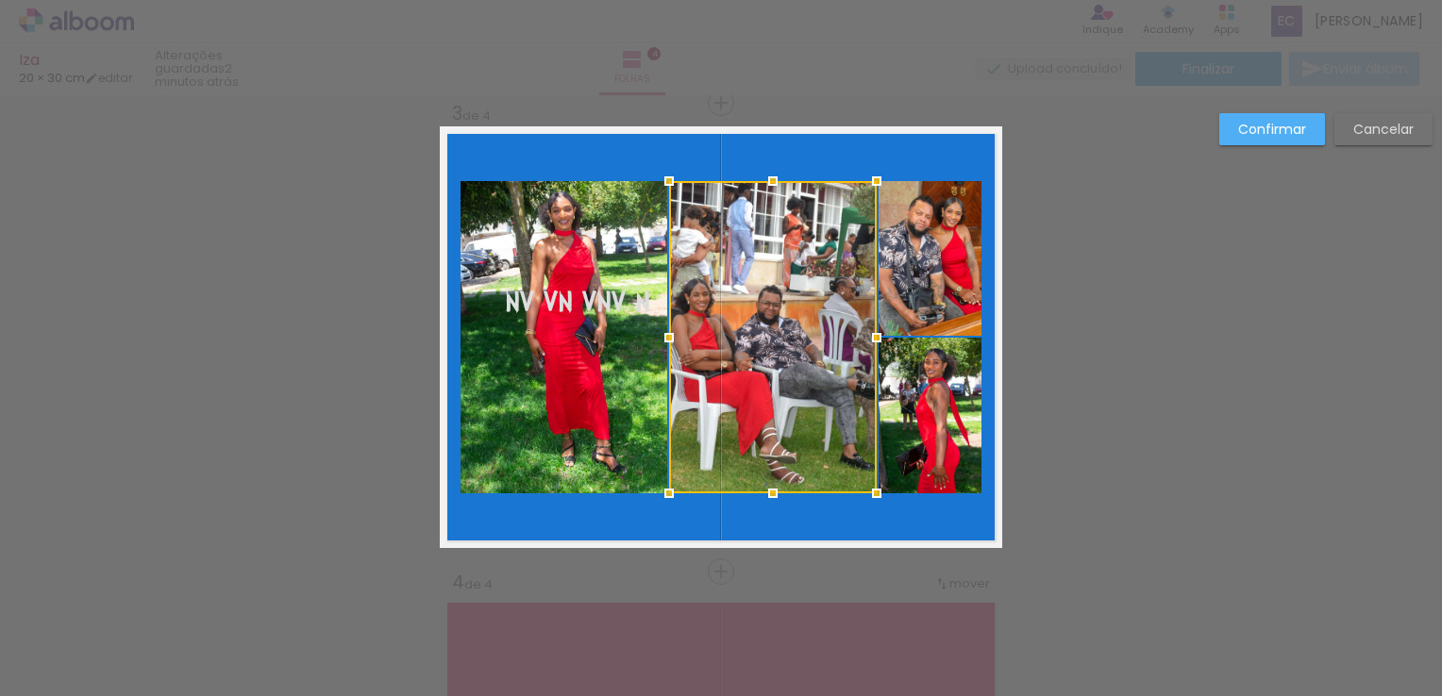
click at [785, 293] on div at bounding box center [773, 337] width 208 height 312
click at [909, 169] on quentale-layouter at bounding box center [721, 337] width 562 height 422
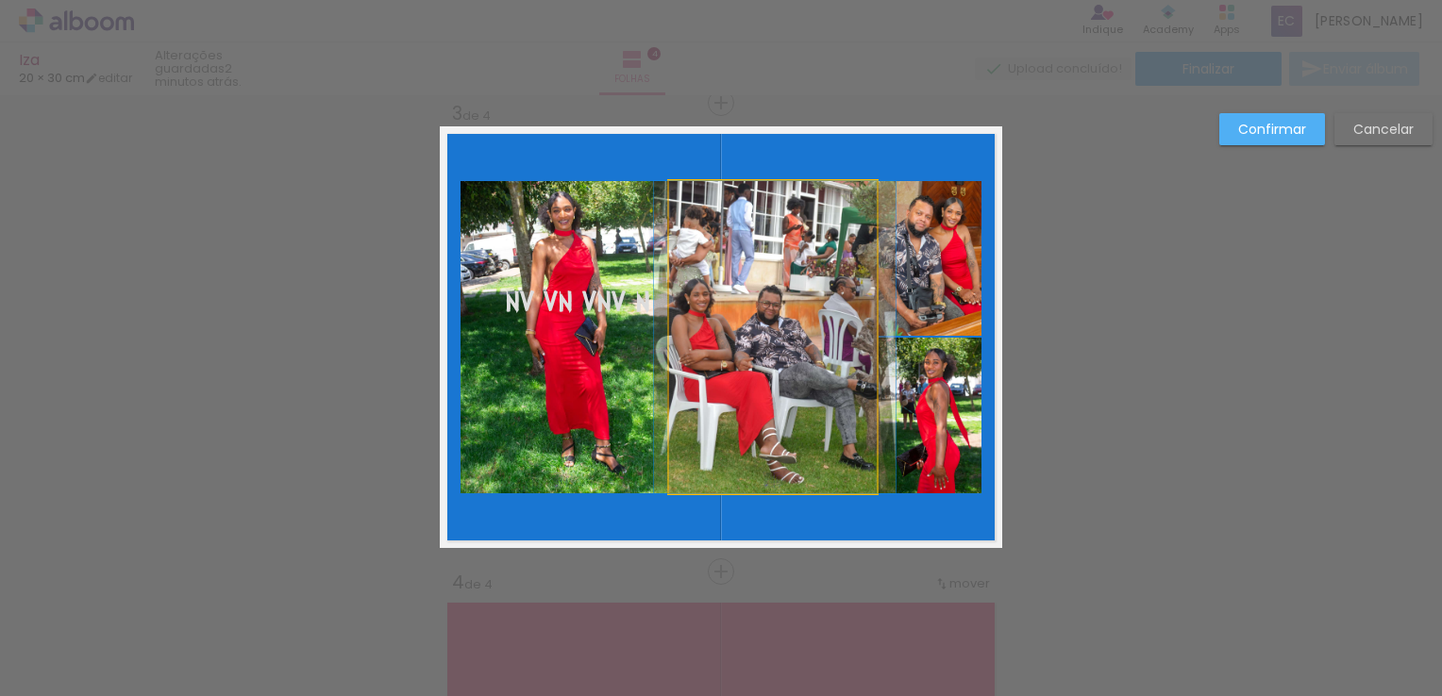
click at [810, 326] on quentale-photo at bounding box center [773, 337] width 208 height 312
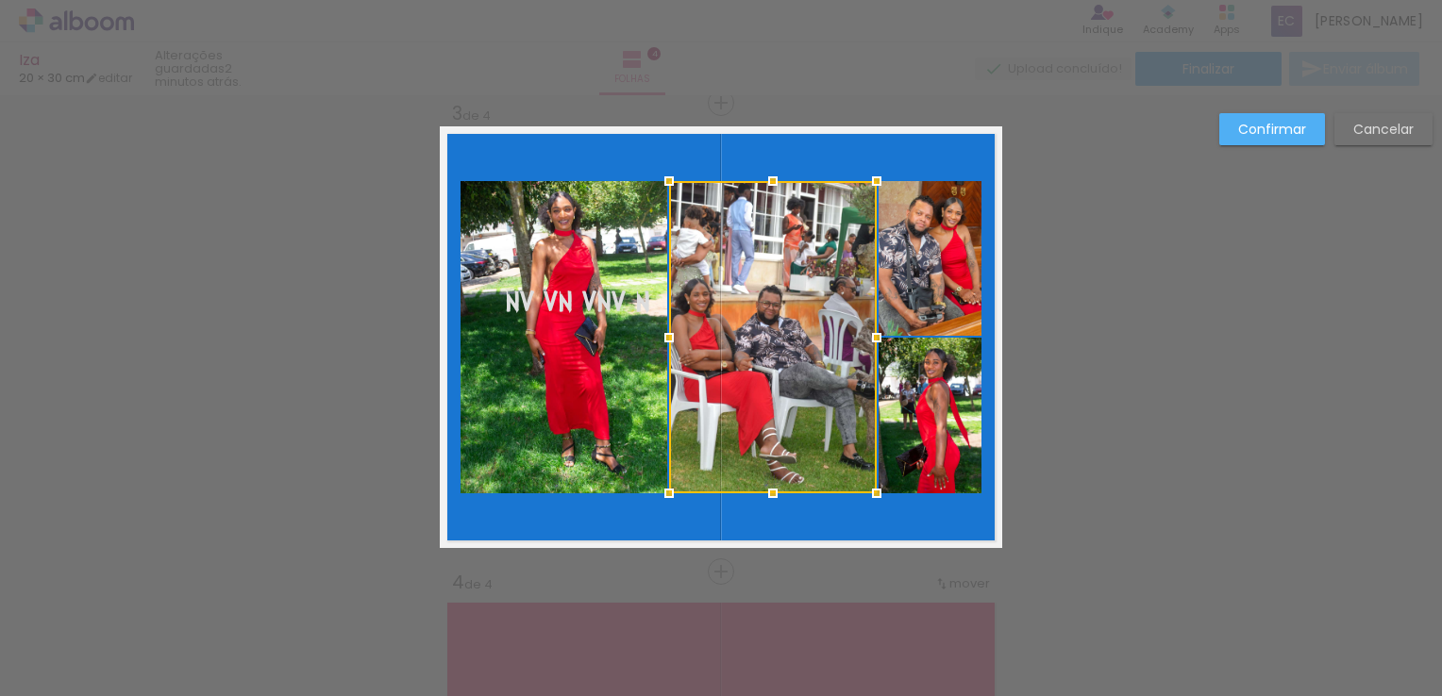
drag, startPoint x: 810, startPoint y: 326, endPoint x: 828, endPoint y: 234, distance: 94.4
click at [808, 263] on div at bounding box center [773, 337] width 208 height 312
click at [850, 175] on quentale-layouter at bounding box center [721, 337] width 562 height 422
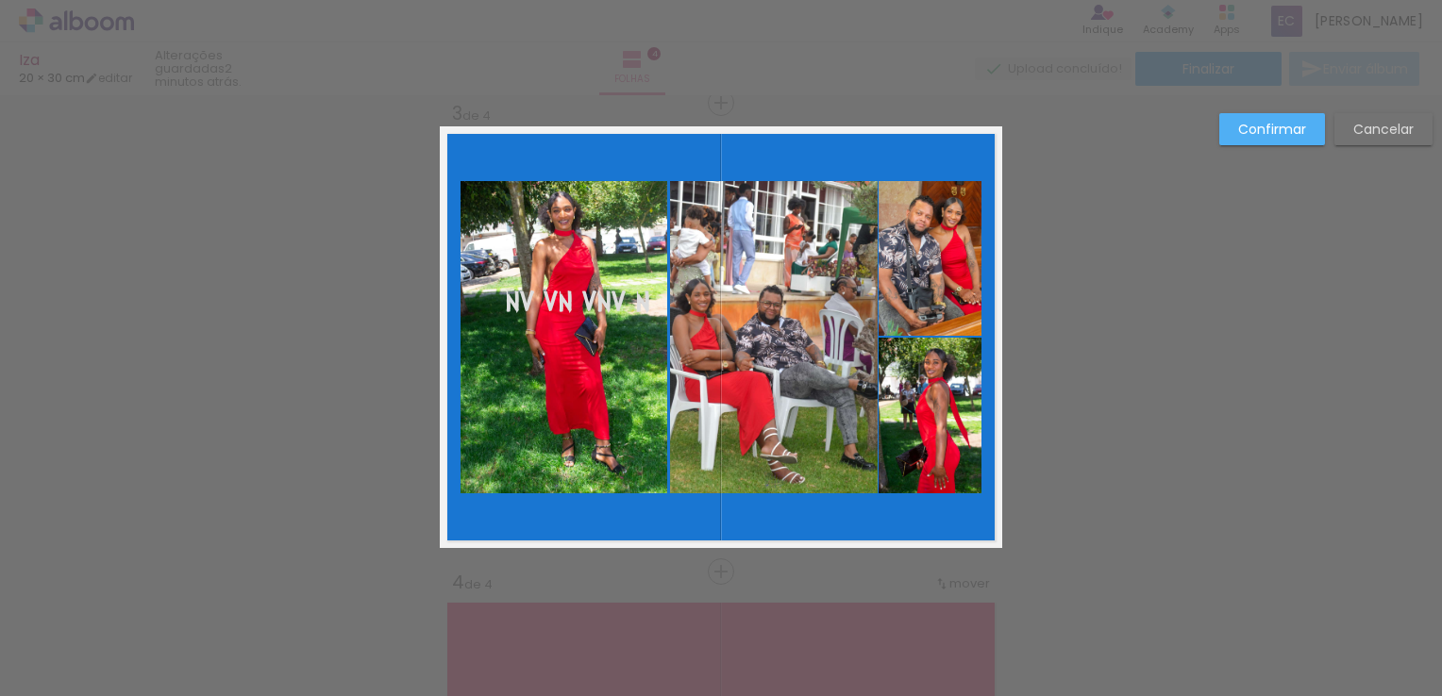
click at [820, 260] on quentale-photo at bounding box center [774, 337] width 208 height 312
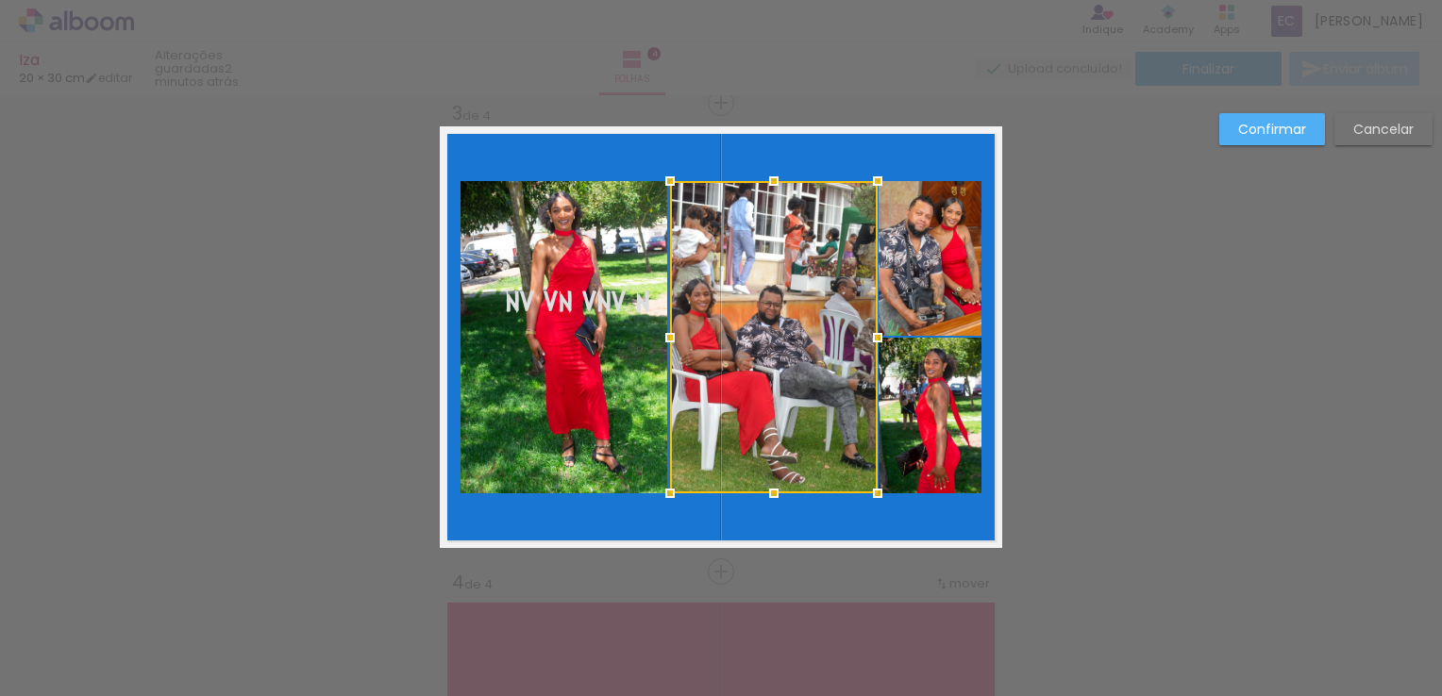
click at [830, 160] on quentale-layouter at bounding box center [721, 337] width 562 height 422
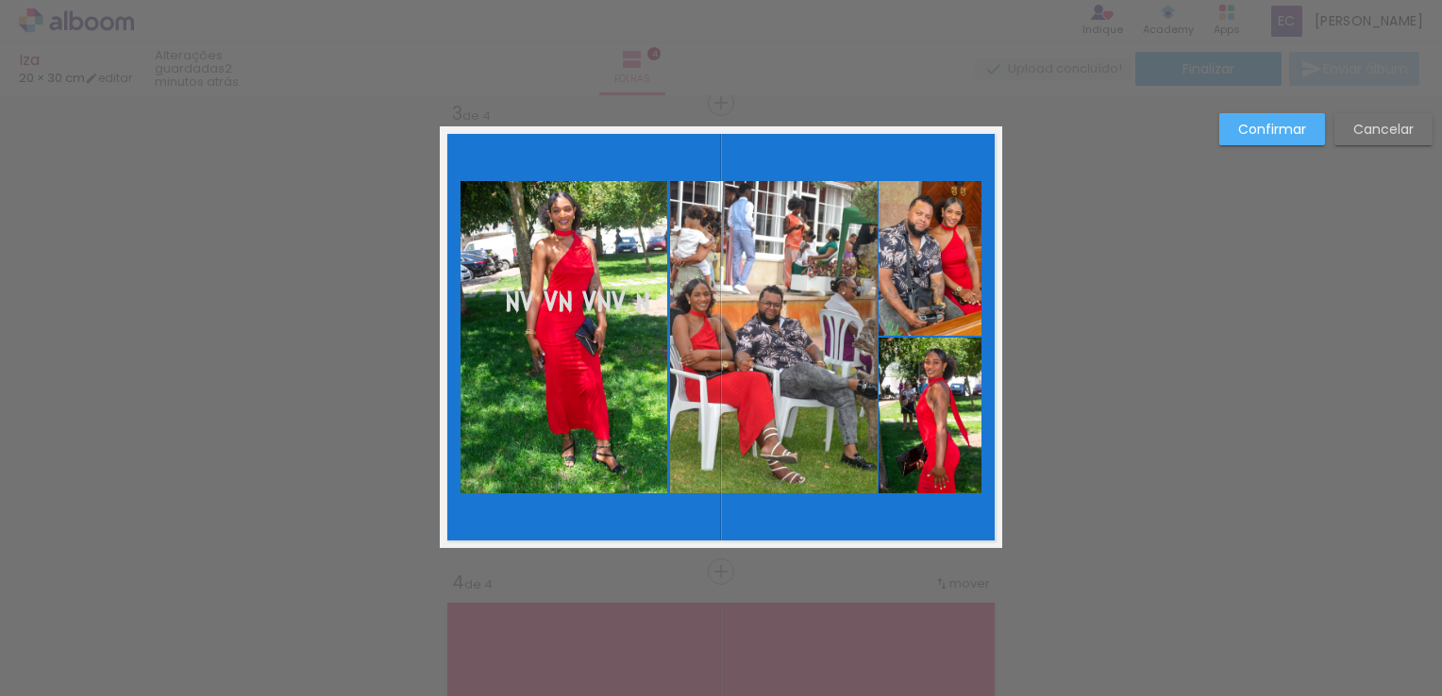
click at [899, 248] on quentale-photo at bounding box center [929, 258] width 103 height 155
click at [0, 0] on slot "Confirmar" at bounding box center [0, 0] width 0 height 0
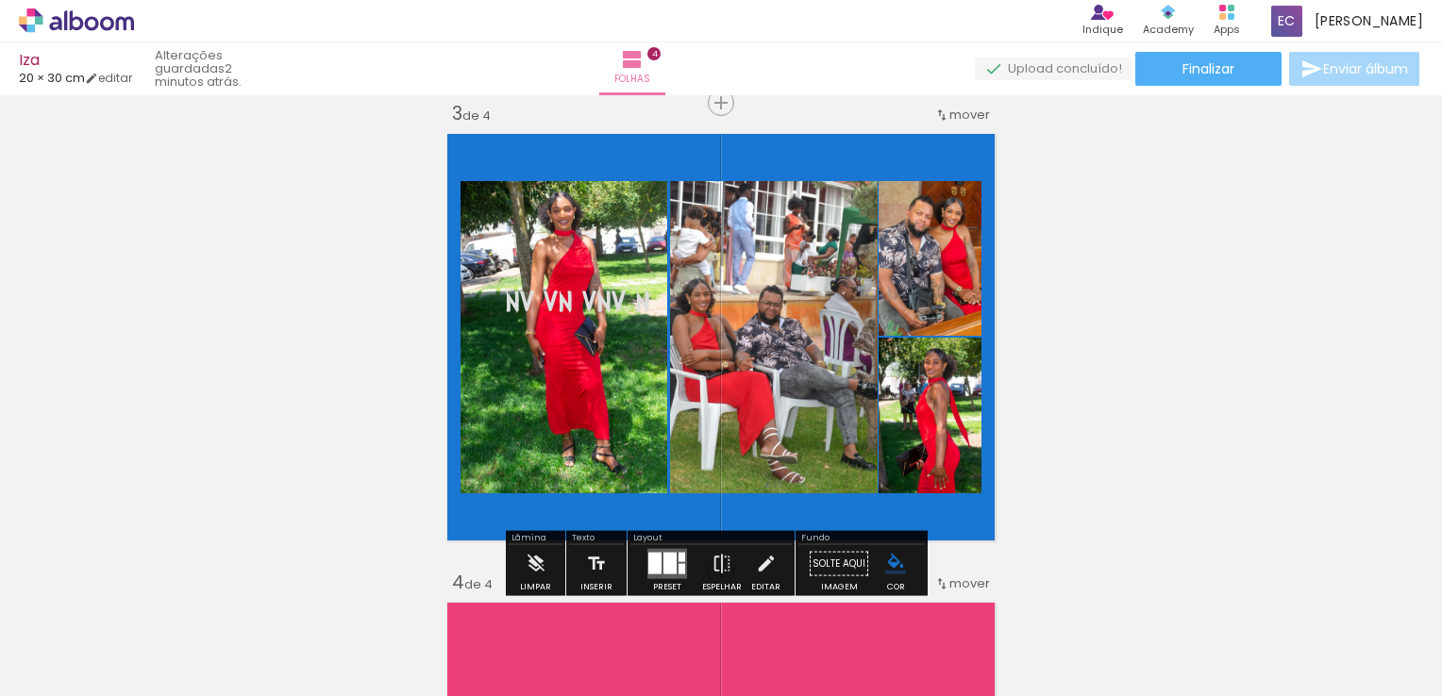
click at [664, 210] on div at bounding box center [653, 201] width 23 height 19
click at [0, 0] on paper-item at bounding box center [0, 0] width 0 height 0
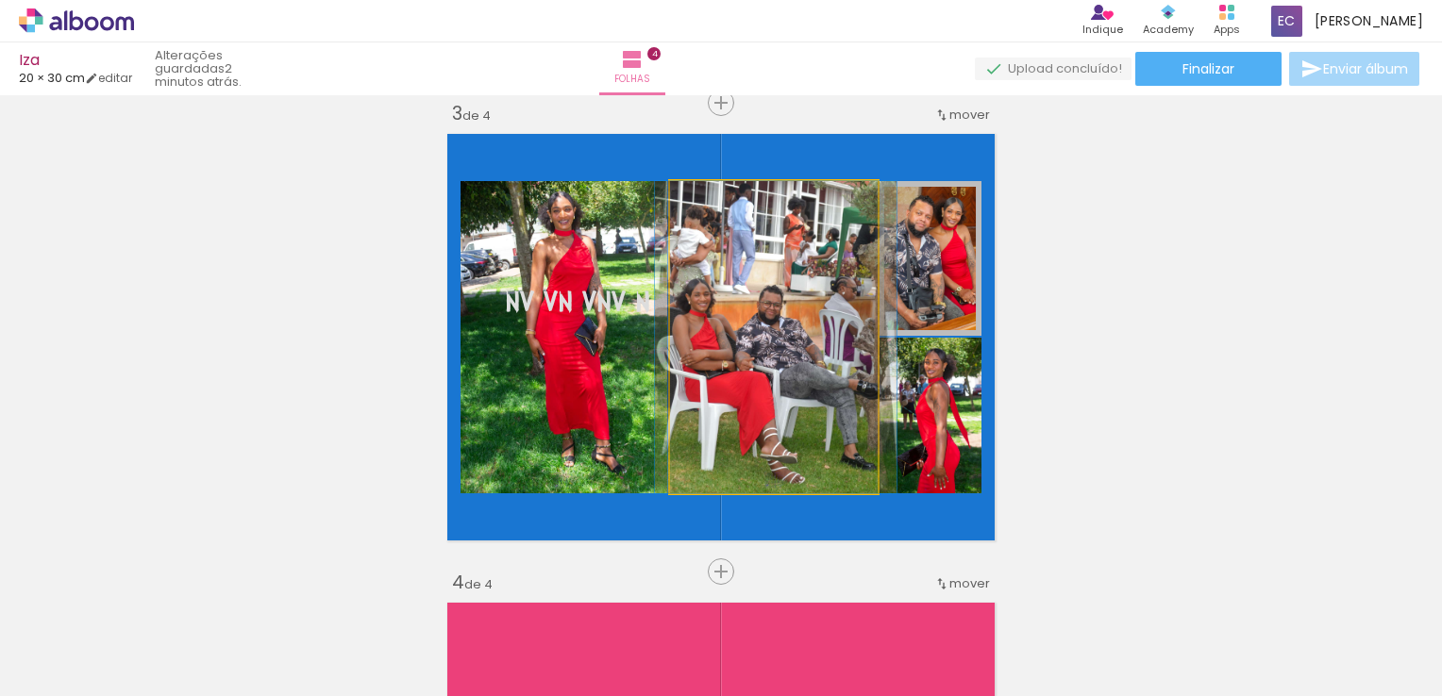
click at [828, 296] on quentale-photo at bounding box center [774, 337] width 208 height 312
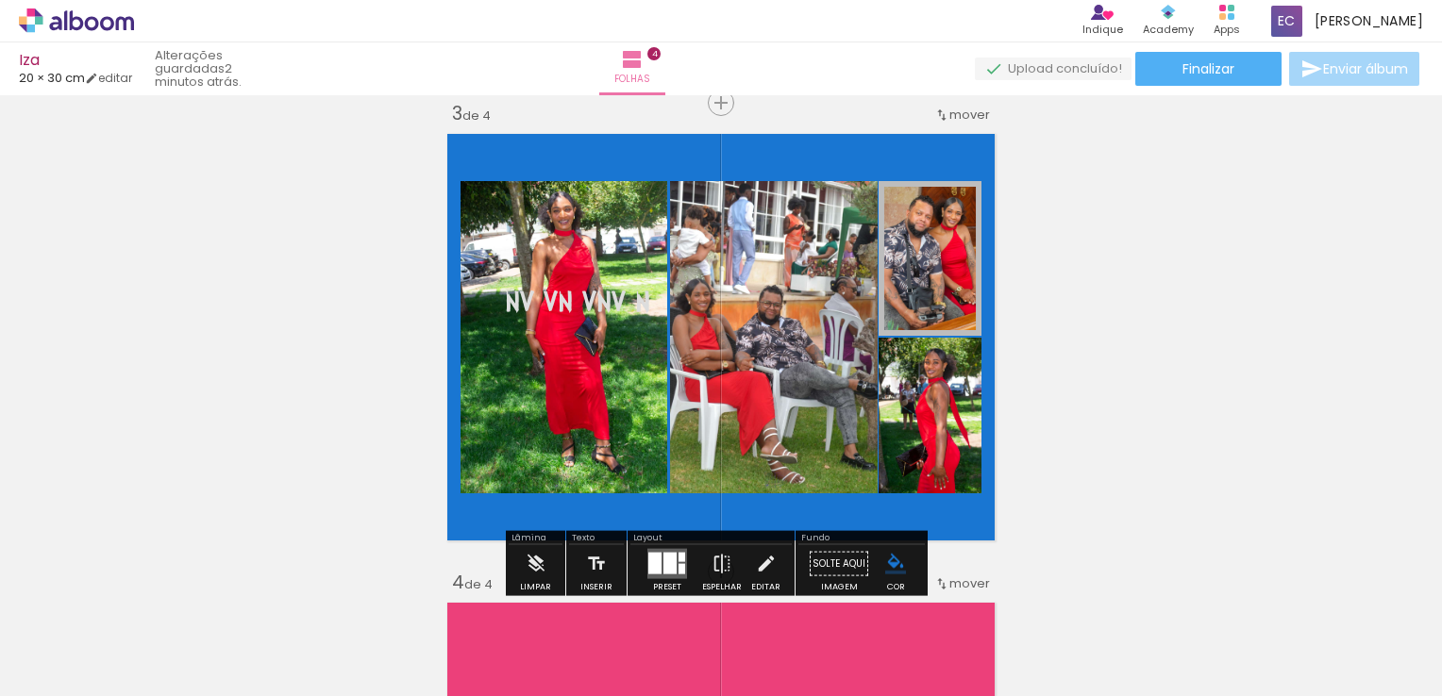
click at [855, 295] on paper-item at bounding box center [862, 298] width 34 height 13
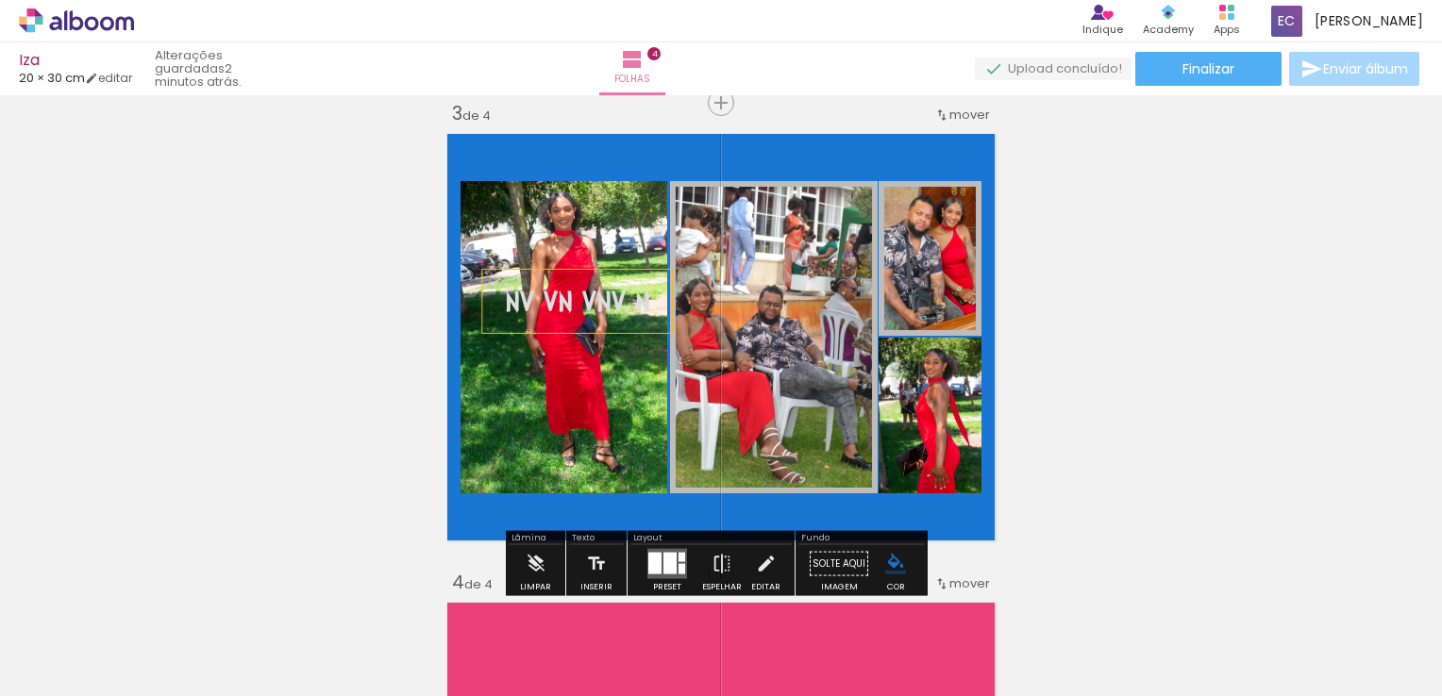
click at [521, 317] on p "nv vn vnv n" at bounding box center [576, 301] width 161 height 41
click at [532, 358] on quentale-layouter at bounding box center [721, 337] width 562 height 422
click at [590, 312] on span "nv vn vnv n" at bounding box center [577, 300] width 145 height 35
click at [585, 376] on quentale-layouter at bounding box center [721, 337] width 562 height 422
click at [653, 301] on paper-item at bounding box center [653, 298] width 34 height 13
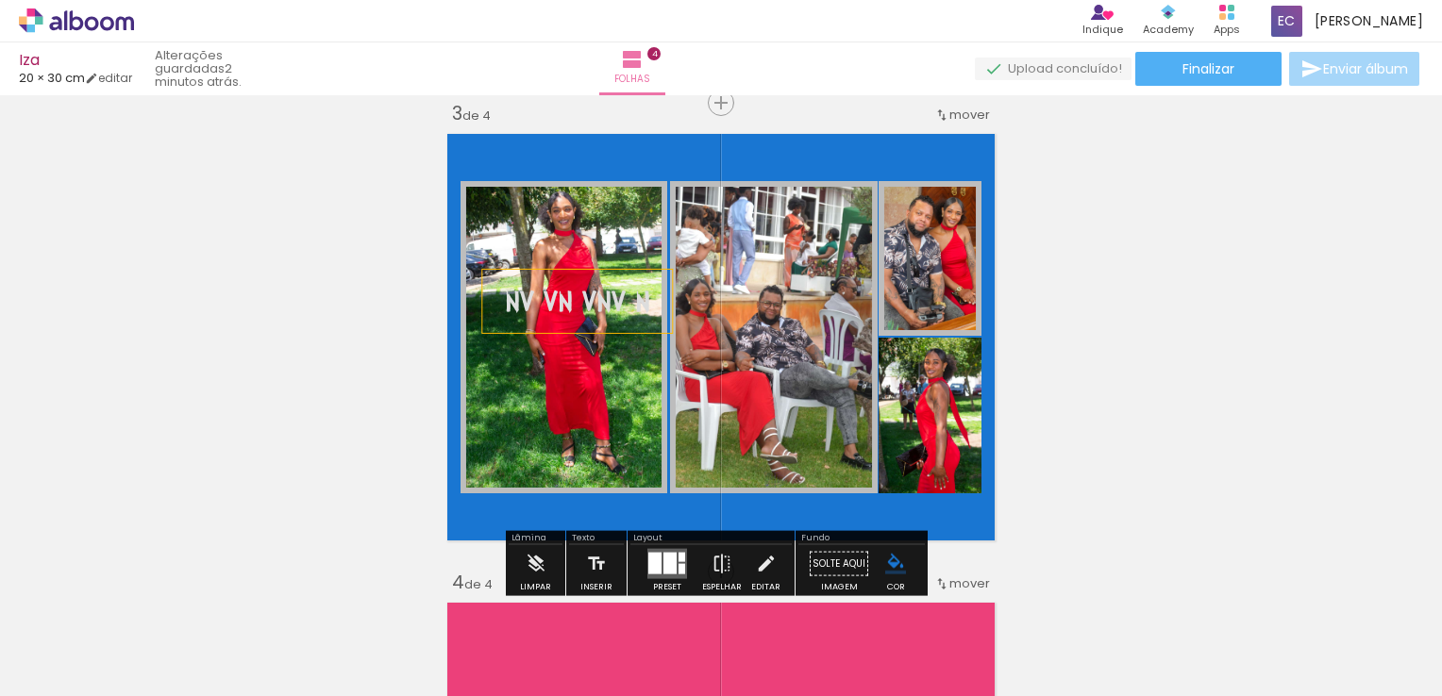
click at [906, 435] on quentale-photo at bounding box center [929, 416] width 103 height 156
click at [940, 469] on paper-item at bounding box center [939, 470] width 34 height 13
click at [1163, 370] on div "Inserir folha 1 de 4 Inserir folha 2 de 4 Inserir folha 3 de 4 Inserir folha 4 …" at bounding box center [721, 313] width 1442 height 2346
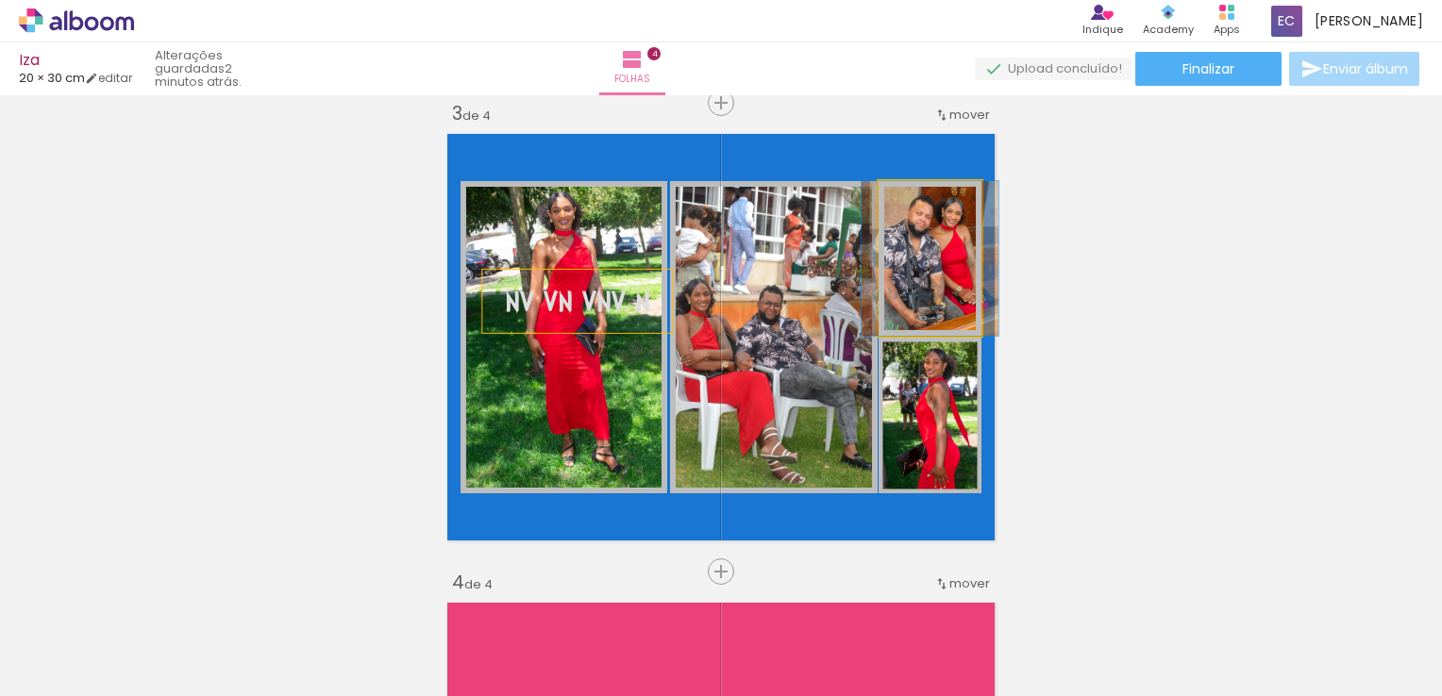
drag, startPoint x: 905, startPoint y: 201, endPoint x: 868, endPoint y: 225, distance: 43.7
type paper-slider "100"
click at [878, 225] on quentale-photo at bounding box center [929, 258] width 103 height 155
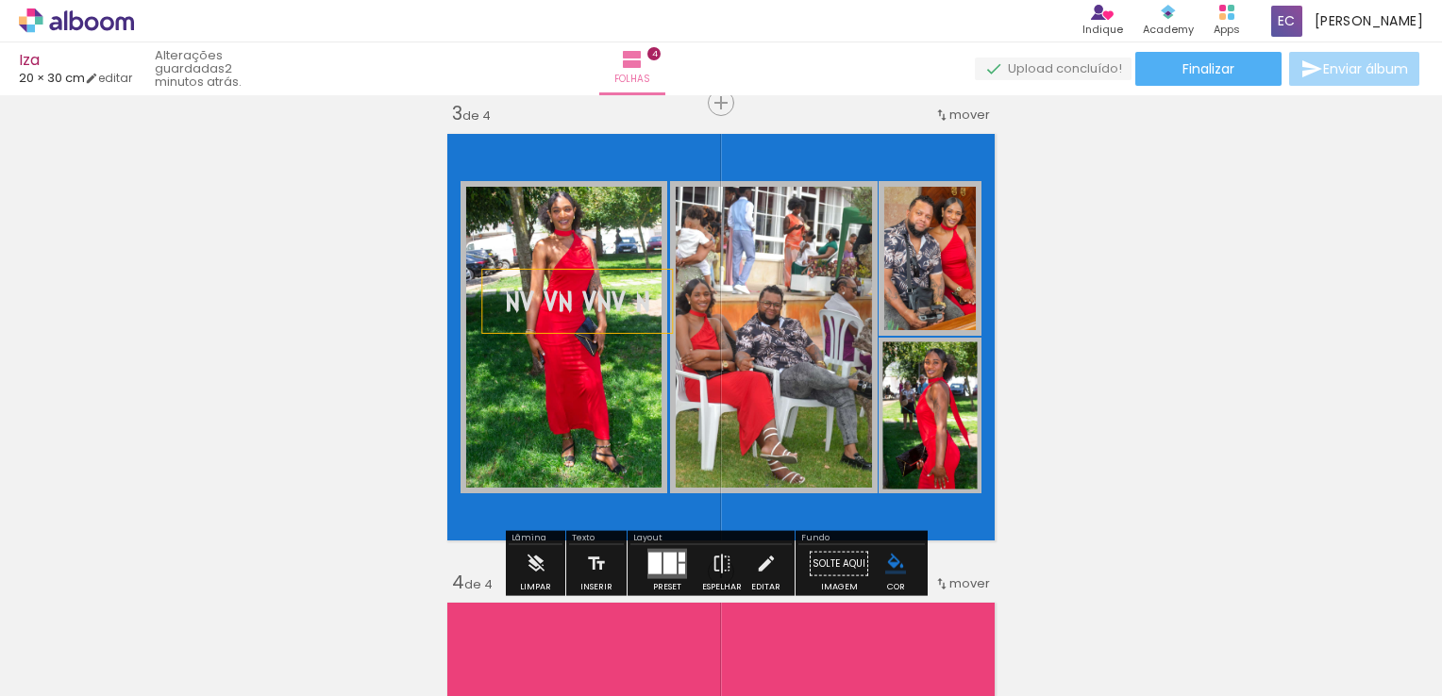
click at [0, 0] on slot "P&B" at bounding box center [0, 0] width 0 height 0
click at [654, 557] on div at bounding box center [654, 564] width 13 height 22
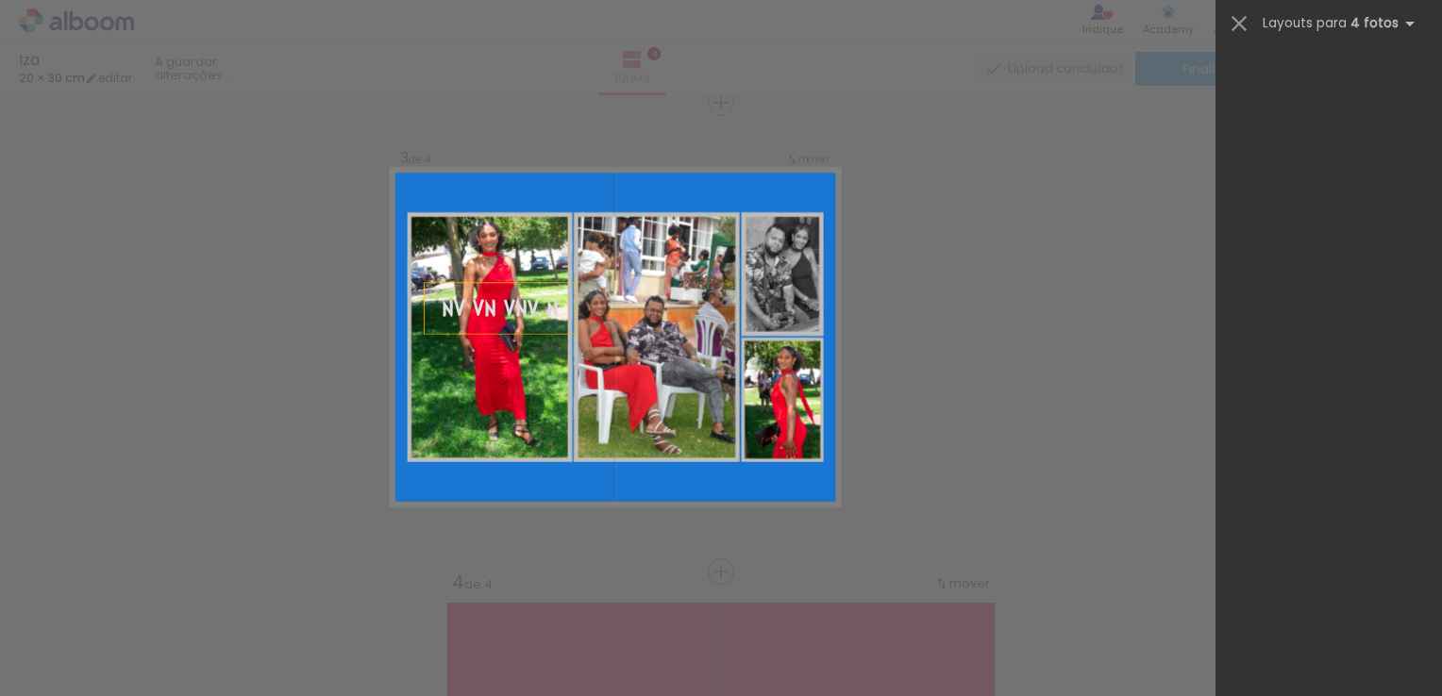
scroll to position [649, 0]
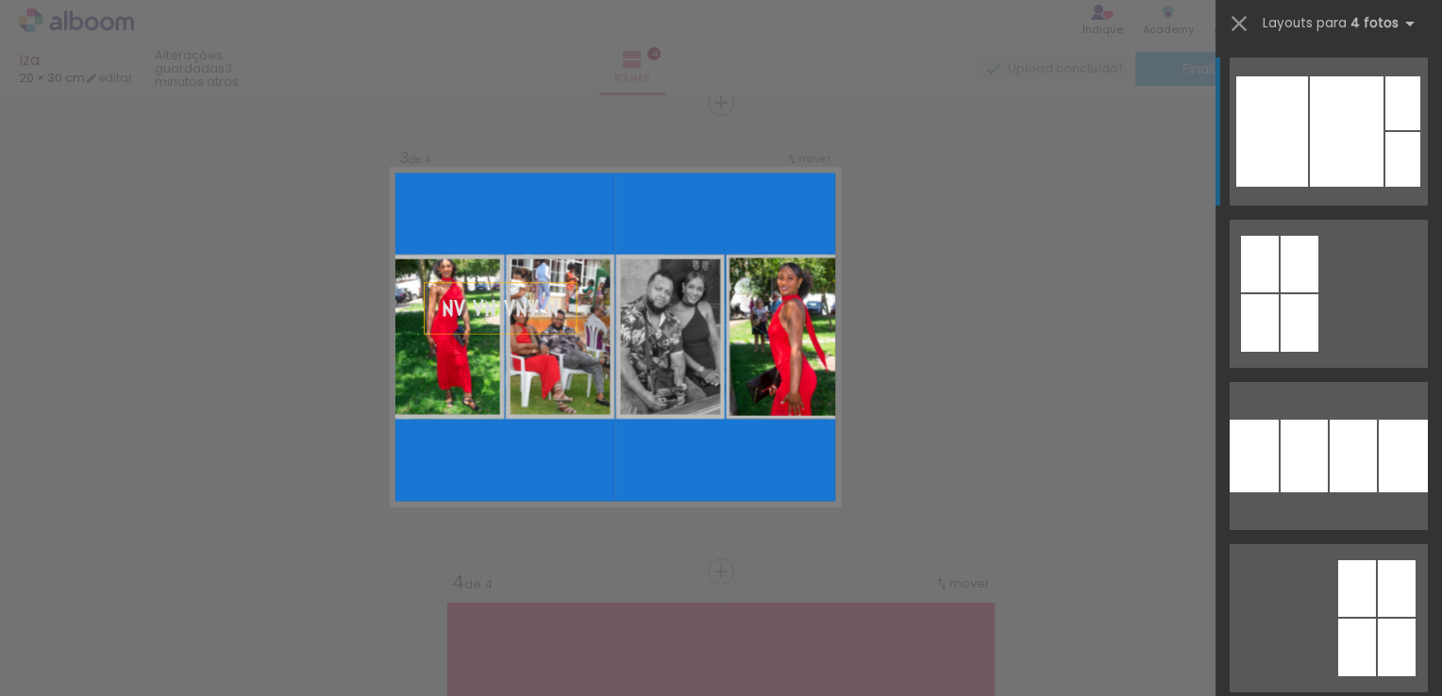
drag, startPoint x: 1279, startPoint y: 460, endPoint x: 1139, endPoint y: 490, distance: 143.8
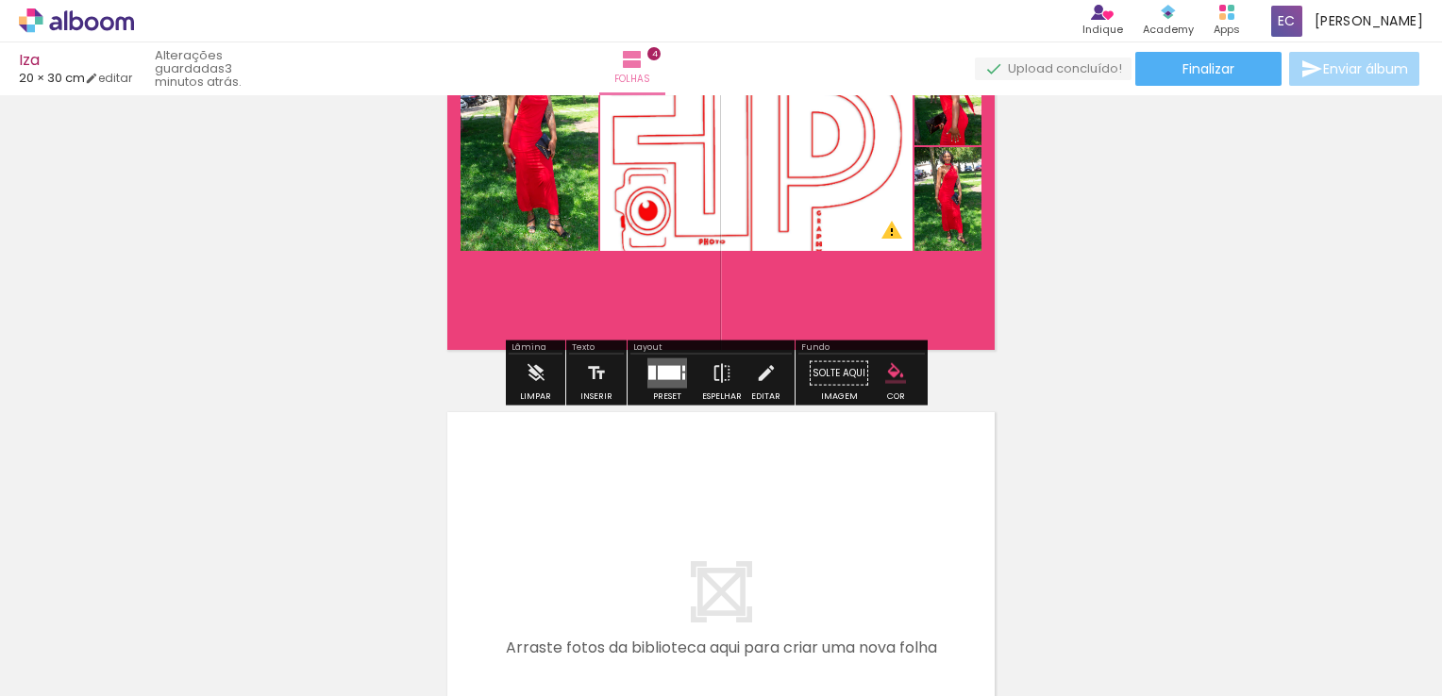
scroll to position [1622, 0]
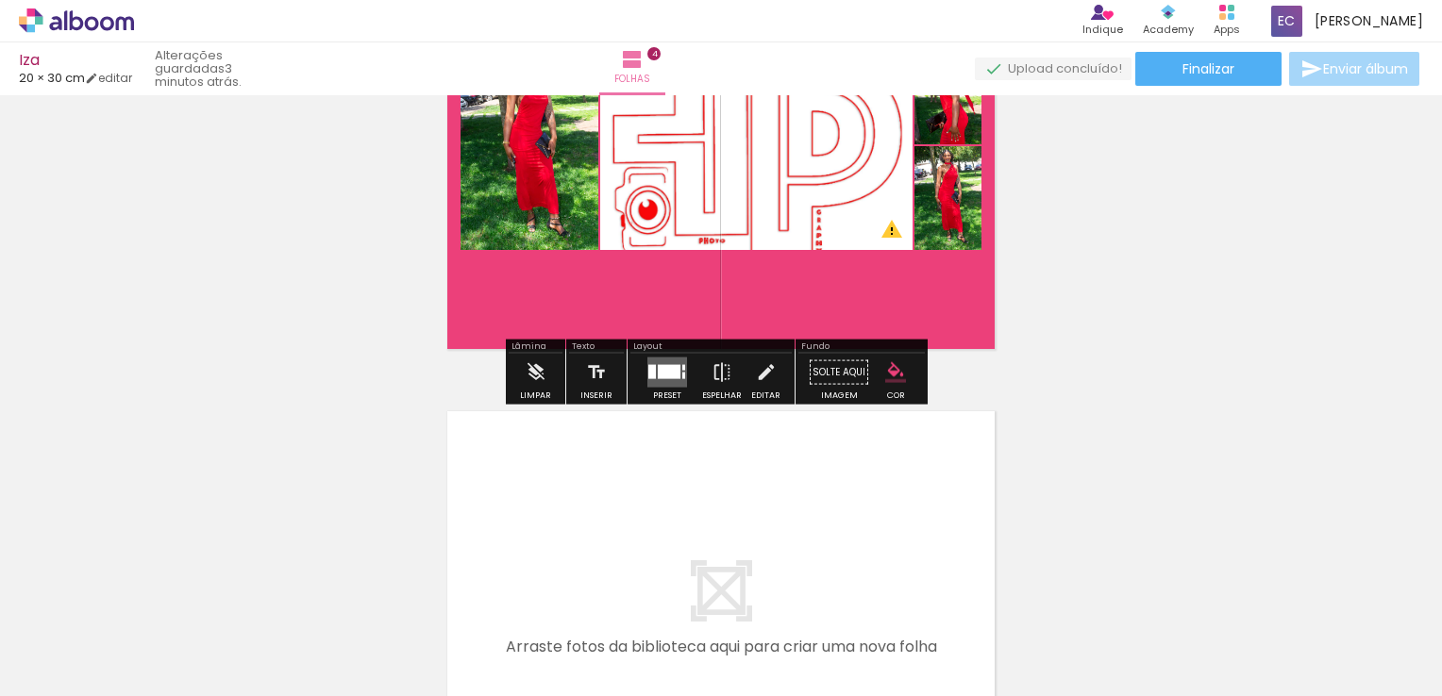
click at [694, 176] on quentale-photo at bounding box center [756, 146] width 312 height 209
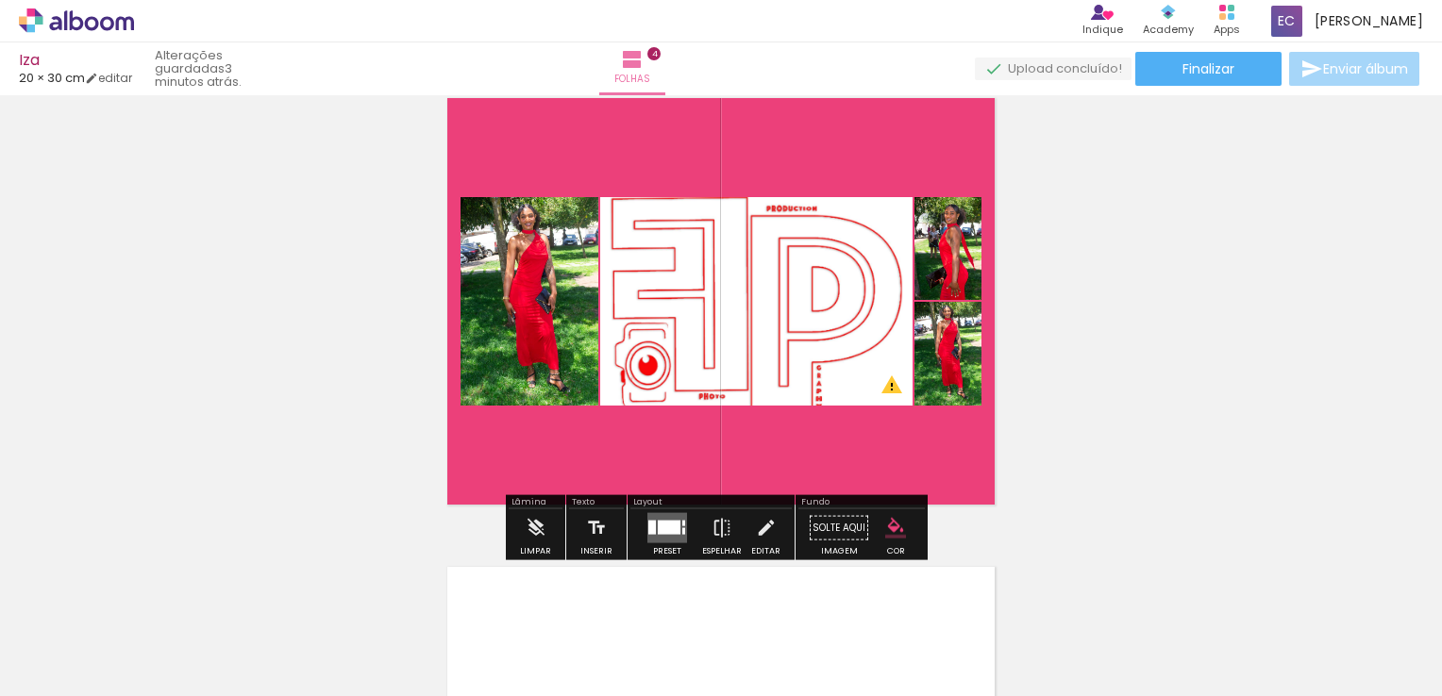
scroll to position [1433, 0]
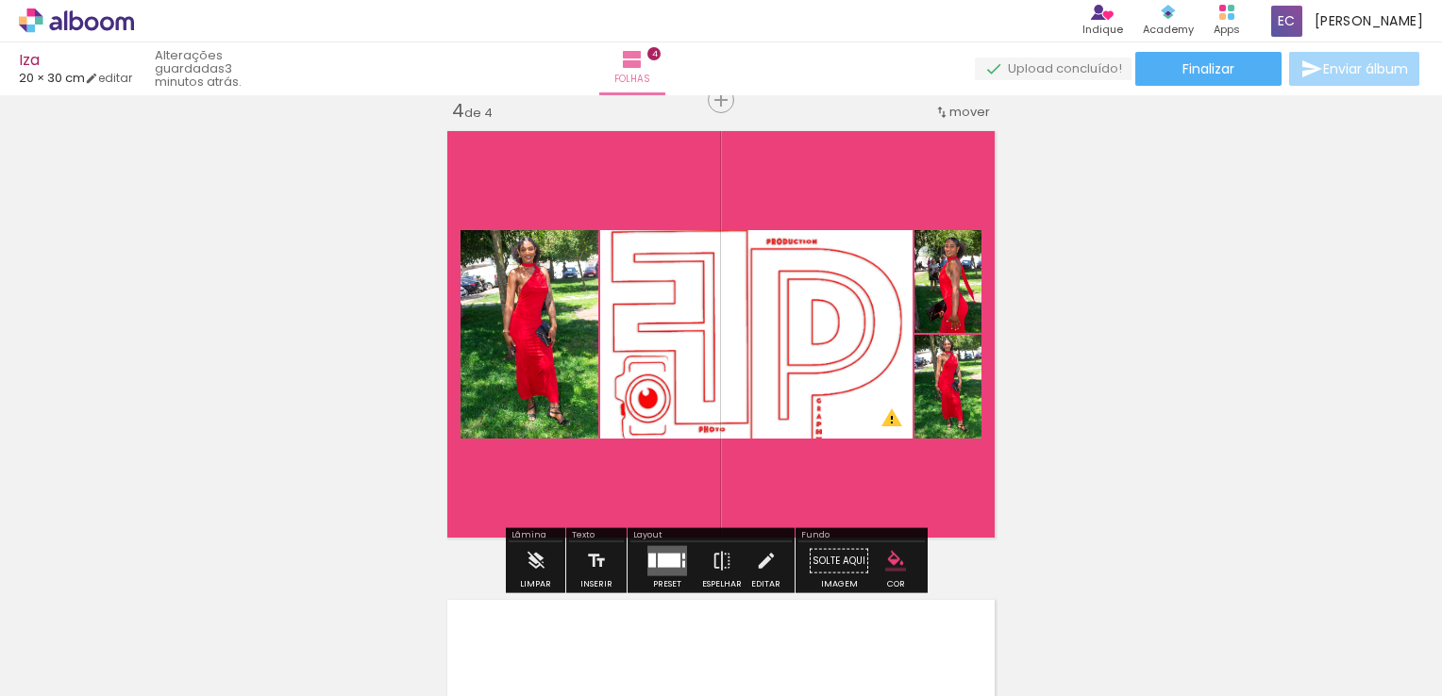
click at [776, 264] on div "Largura Cor" at bounding box center [793, 250] width 34 height 28
click at [794, 293] on paper-item at bounding box center [793, 294] width 34 height 13
click at [789, 320] on paper-item at bounding box center [793, 320] width 34 height 13
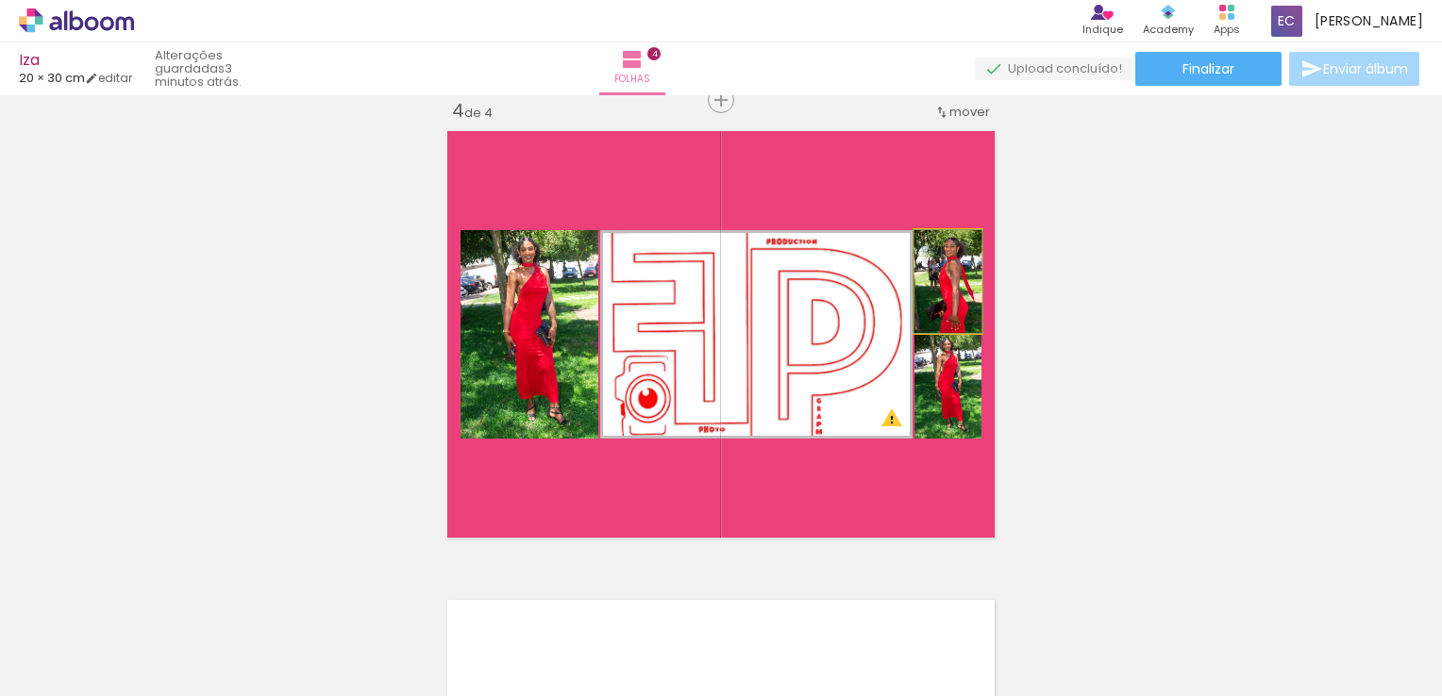
click at [943, 323] on quentale-photo at bounding box center [947, 281] width 67 height 103
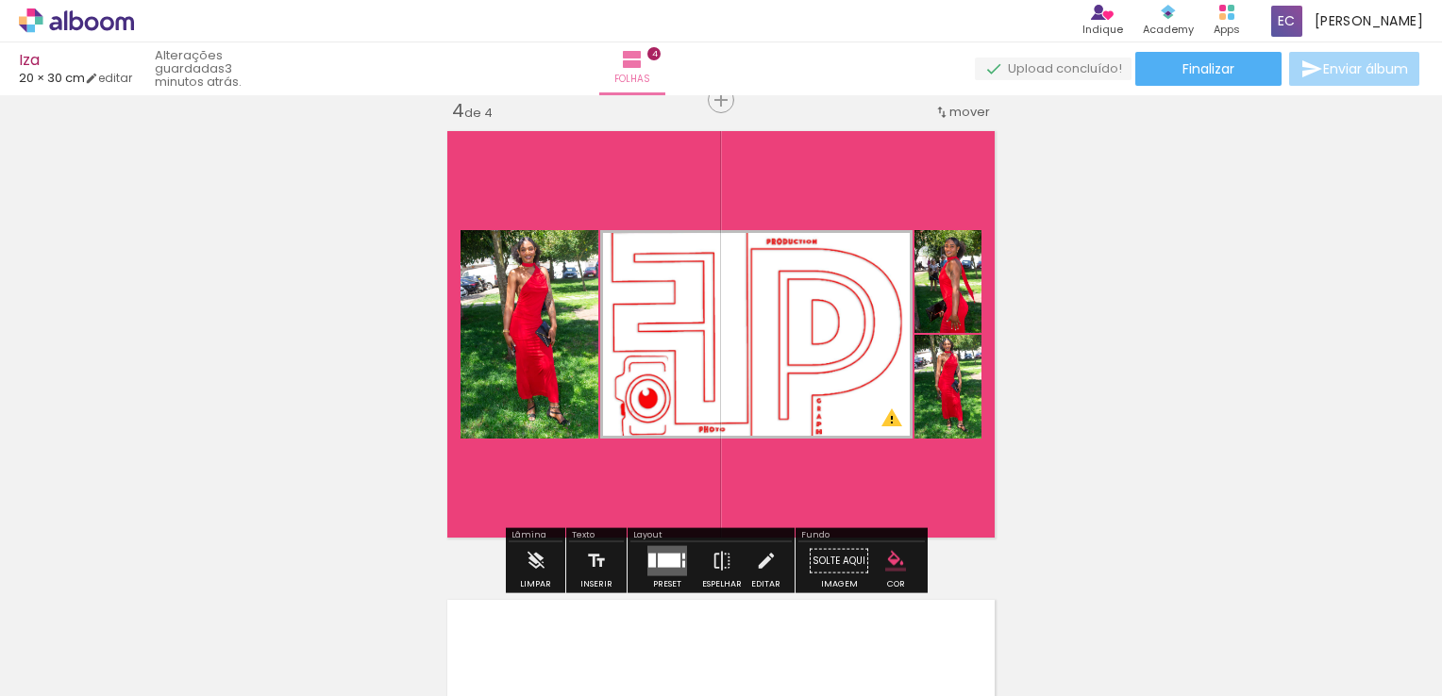
click at [532, 289] on div at bounding box center [521, 279] width 23 height 19
click at [0, 0] on paper-item at bounding box center [0, 0] width 0 height 0
click at [532, 289] on div at bounding box center [521, 279] width 23 height 19
click at [0, 0] on paper-item at bounding box center [0, 0] width 0 height 0
click at [672, 387] on quentale-photo at bounding box center [756, 334] width 312 height 209
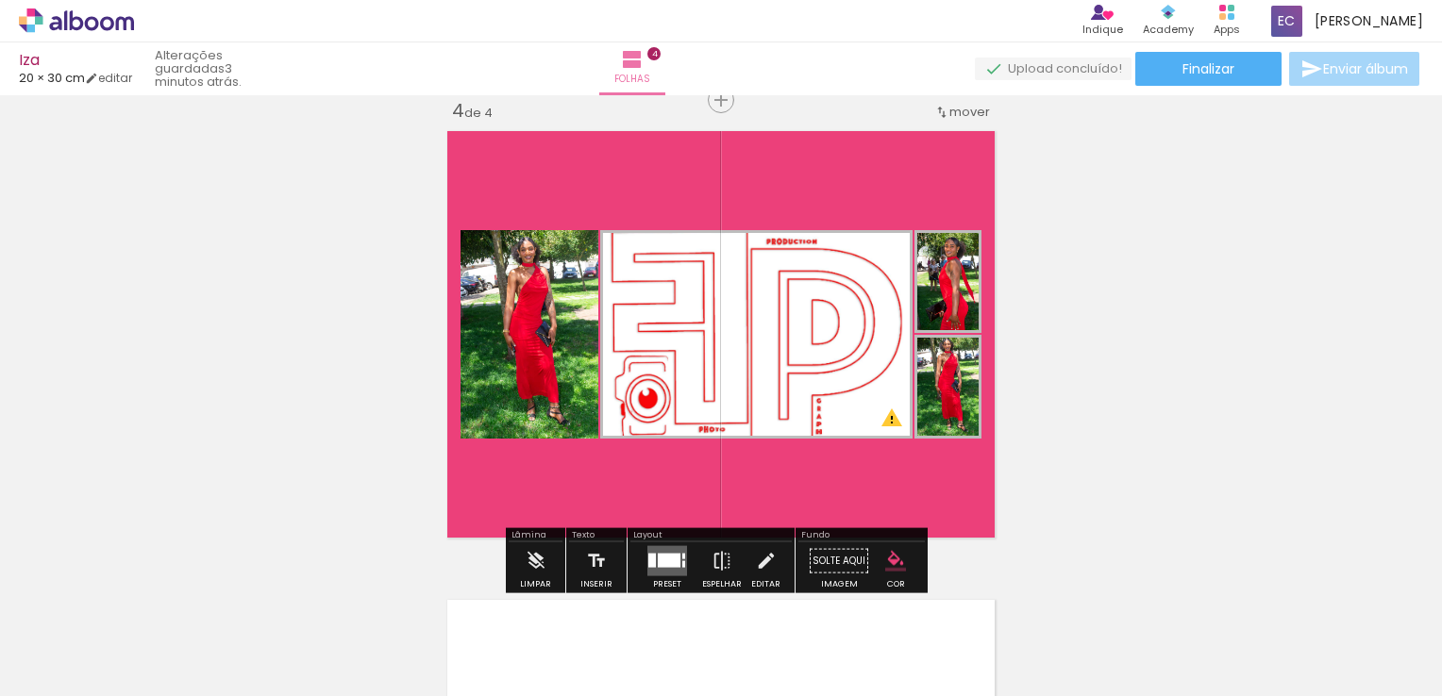
click at [786, 281] on span at bounding box center [792, 281] width 19 height 4
click at [693, 188] on quentale-layouter at bounding box center [721, 335] width 562 height 422
click at [892, 556] on iron-icon "color picker" at bounding box center [895, 561] width 21 height 21
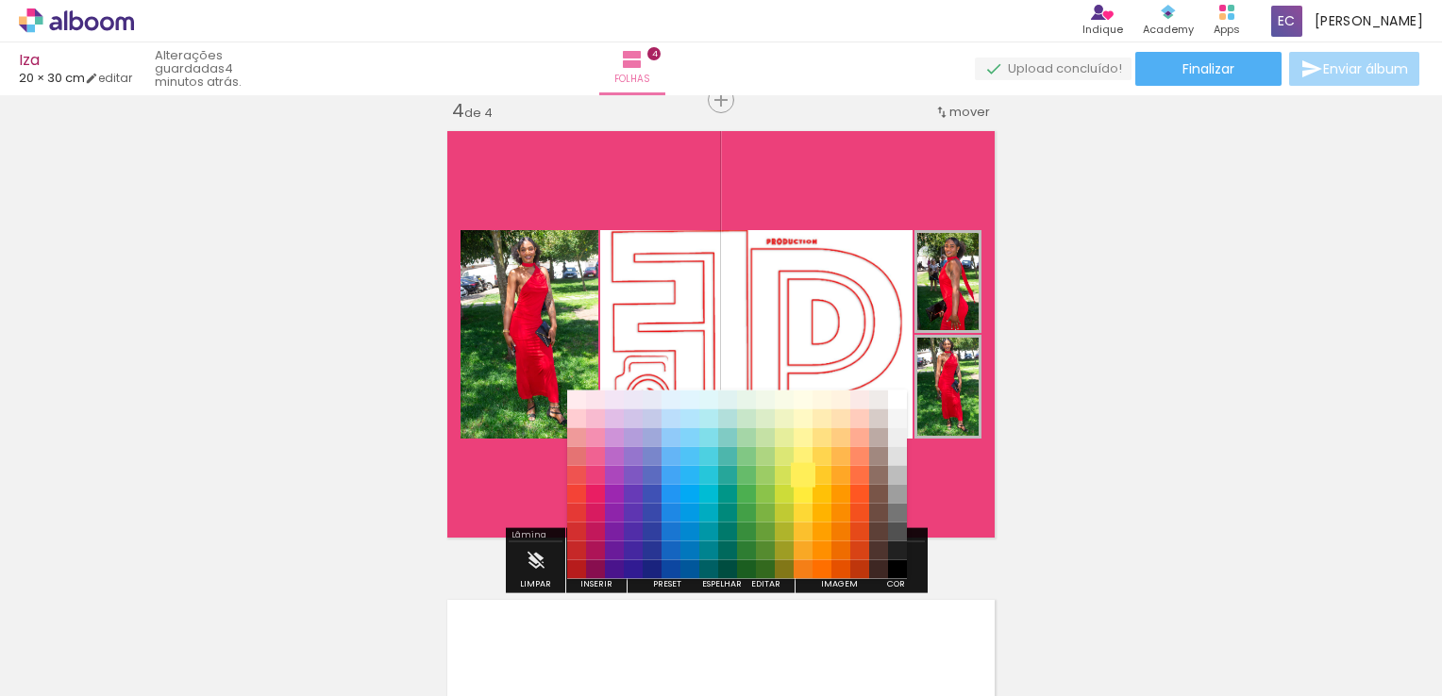
click at [800, 471] on paper-item "#ffee58" at bounding box center [803, 474] width 19 height 19
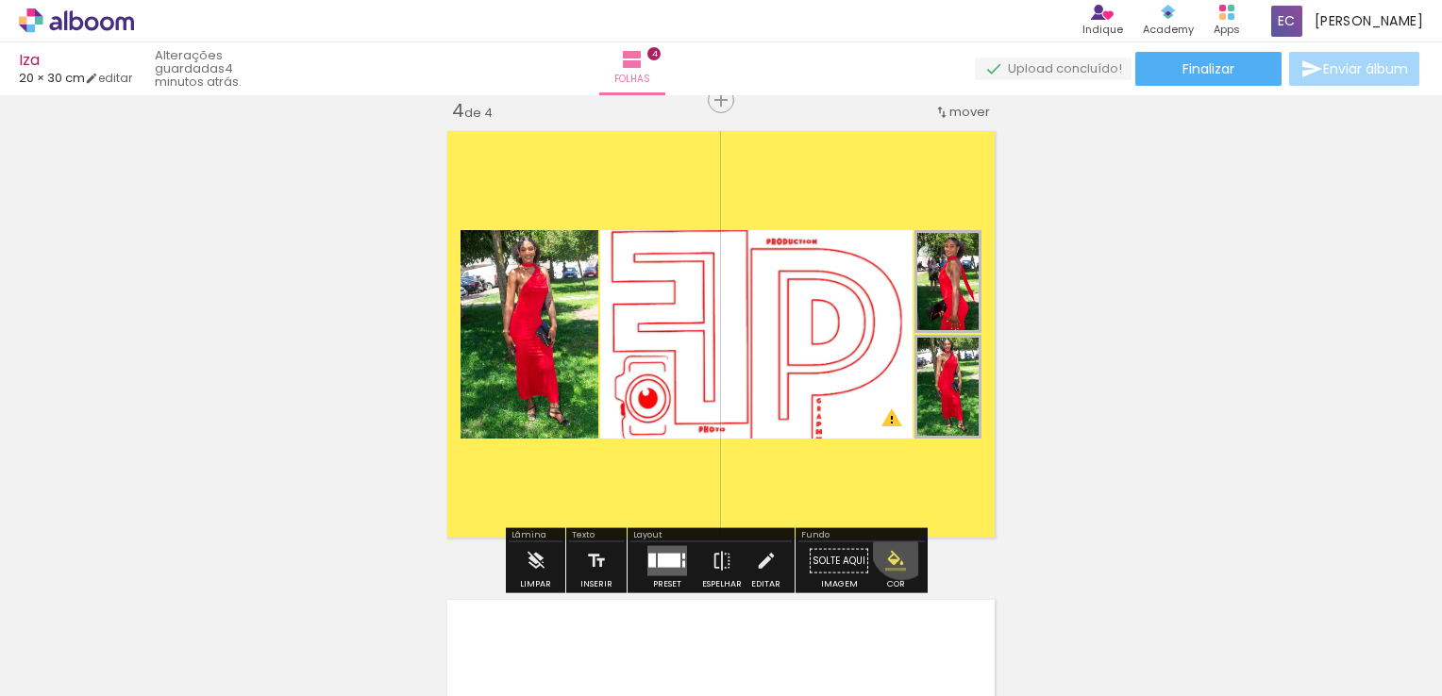
click at [894, 551] on iron-icon "color picker" at bounding box center [895, 561] width 21 height 21
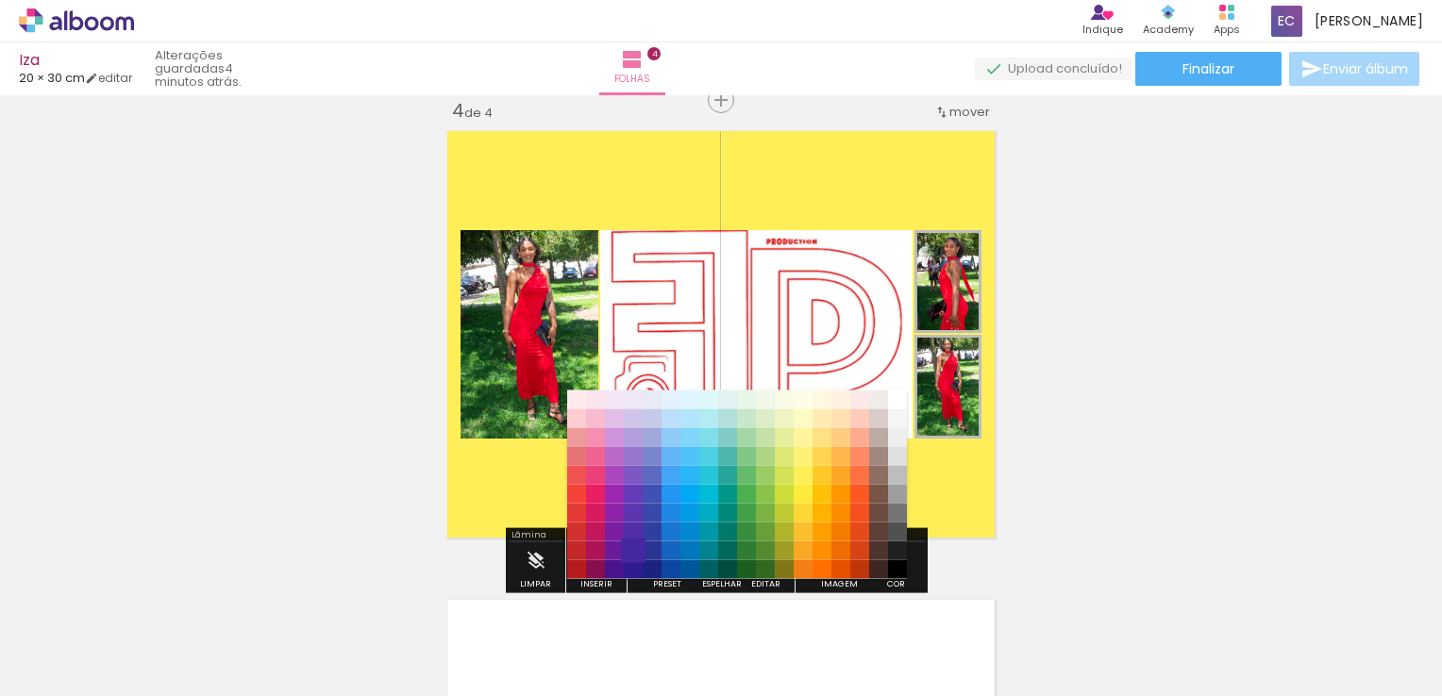
click at [627, 560] on paper-item "#4527a0" at bounding box center [633, 550] width 19 height 19
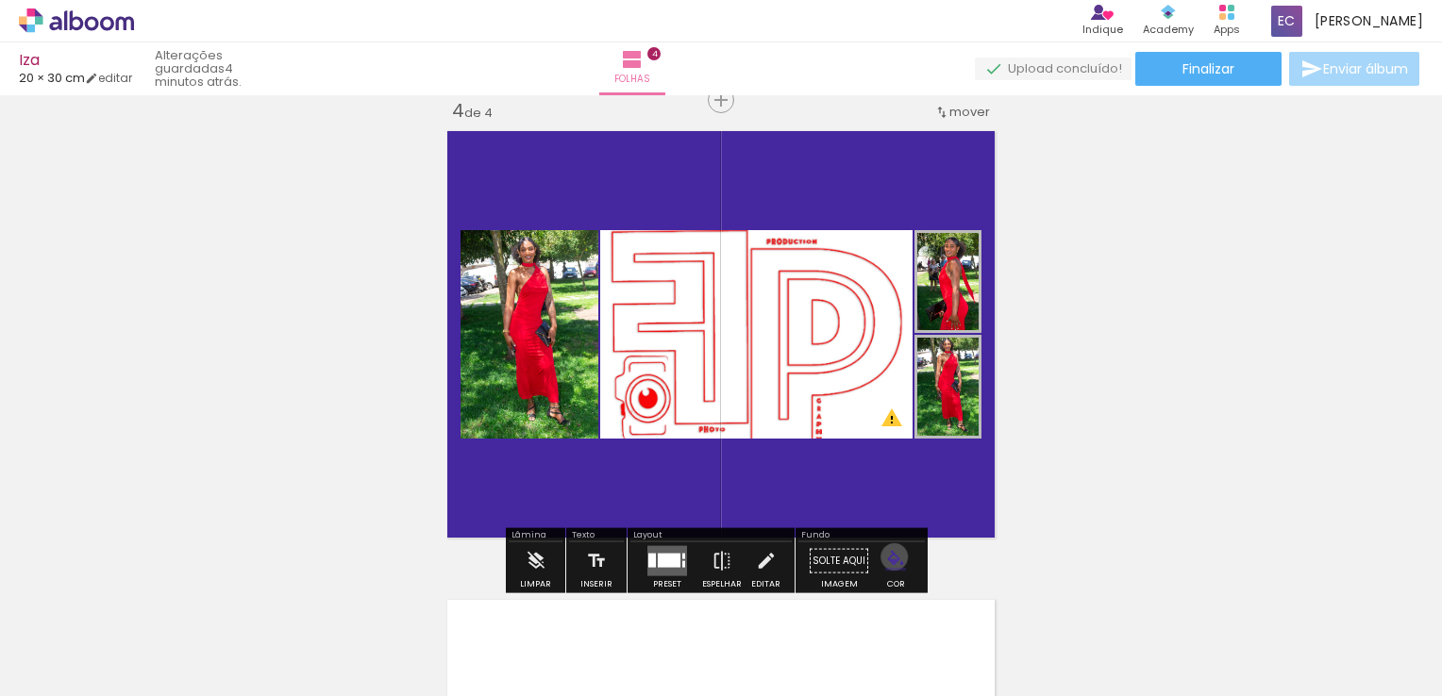
click at [887, 557] on iron-icon "color picker" at bounding box center [895, 561] width 21 height 21
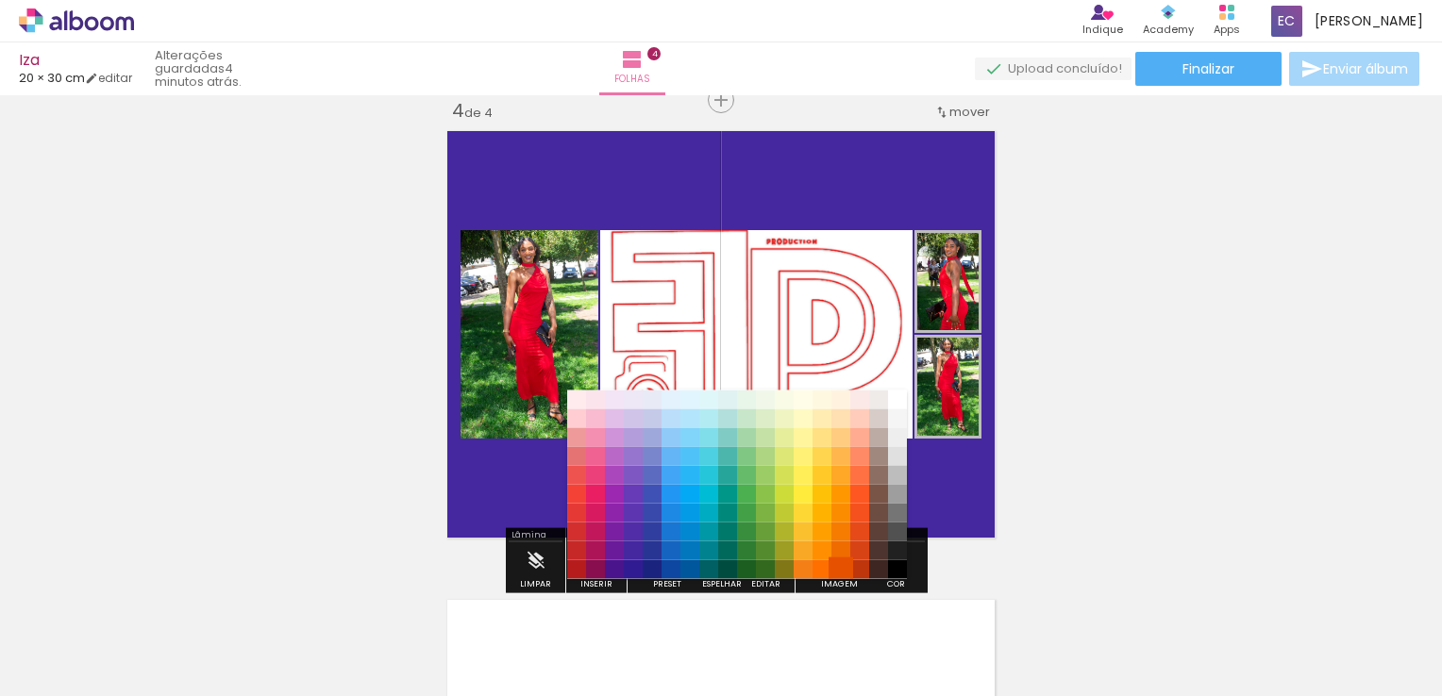
click at [842, 566] on paper-item "#e65100" at bounding box center [840, 569] width 19 height 19
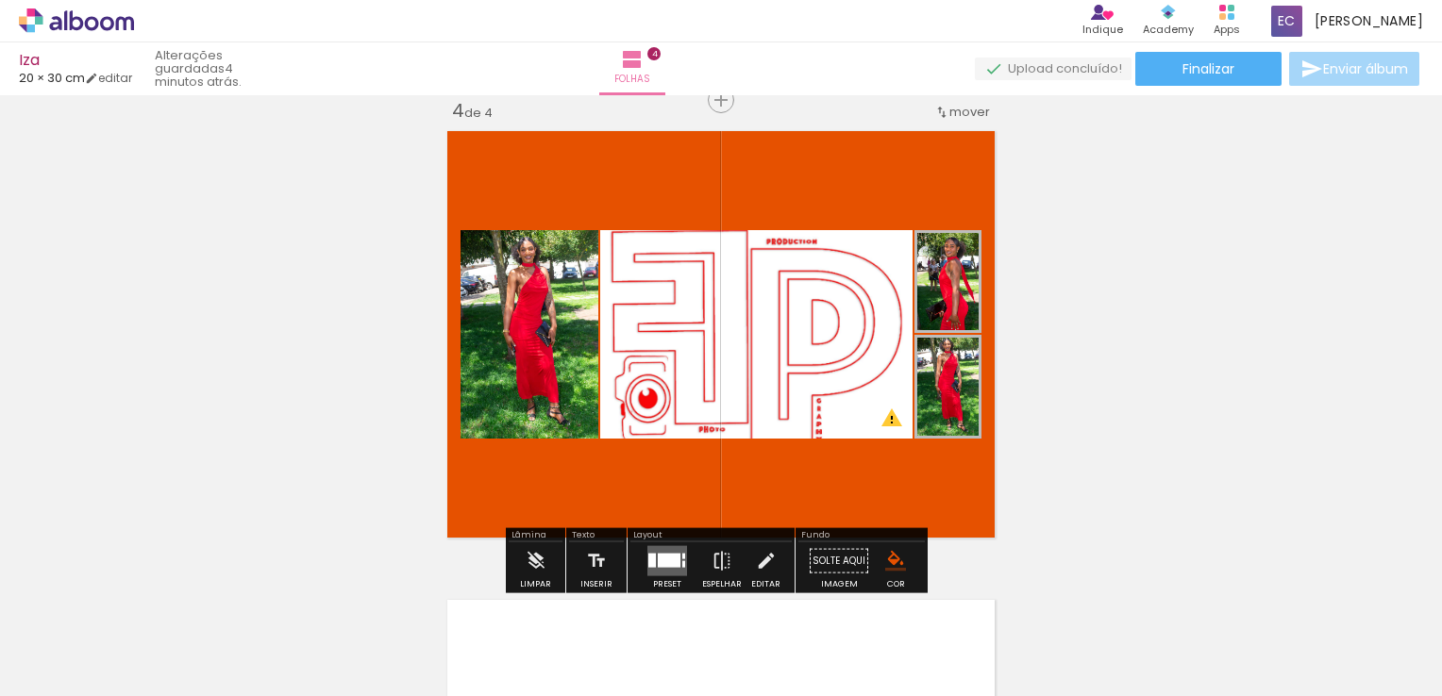
click at [878, 556] on paper-menu-button "#ffebee #ffcdd2 #ef9a9a #e57373 #ef5350 #f44336 #e53935 #d32f2f #c62828 #b71c1c…" at bounding box center [896, 561] width 36 height 36
click at [885, 553] on iron-icon "color picker" at bounding box center [895, 561] width 21 height 21
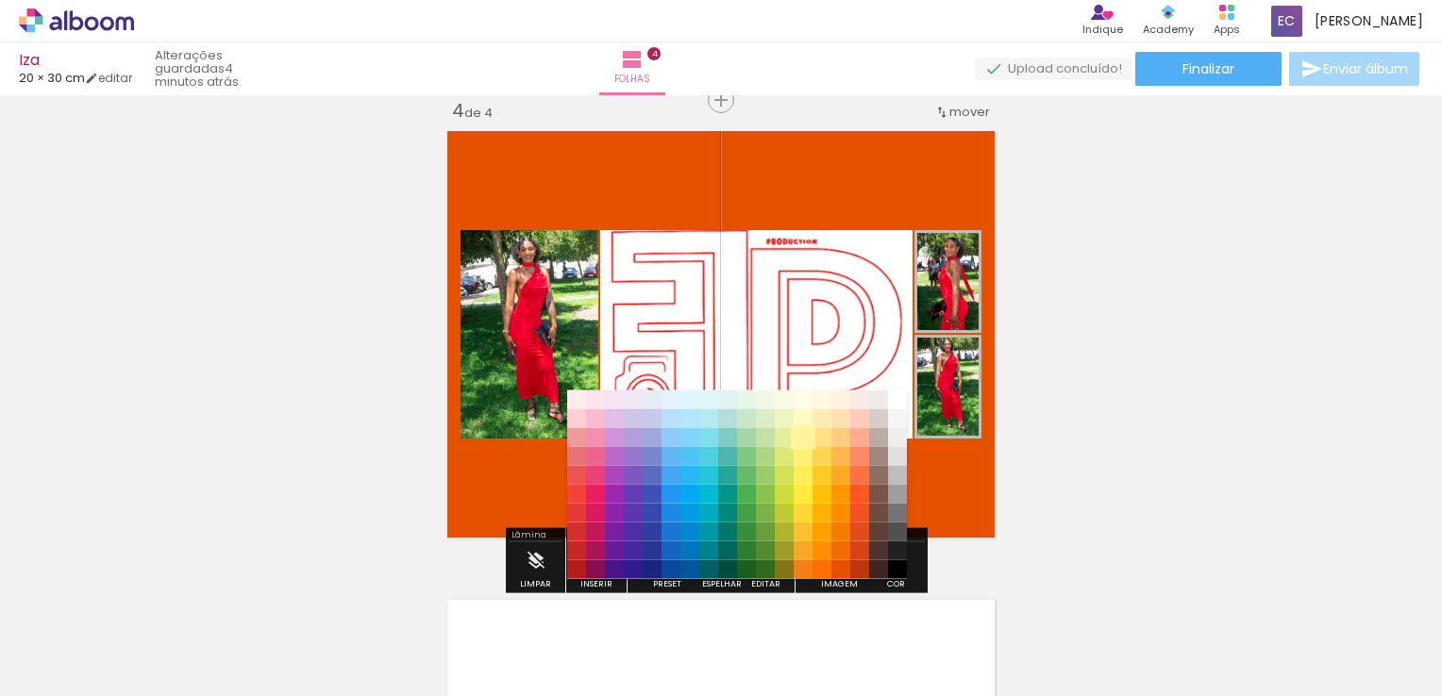
click at [801, 436] on paper-item "#fff59d" at bounding box center [803, 436] width 19 height 19
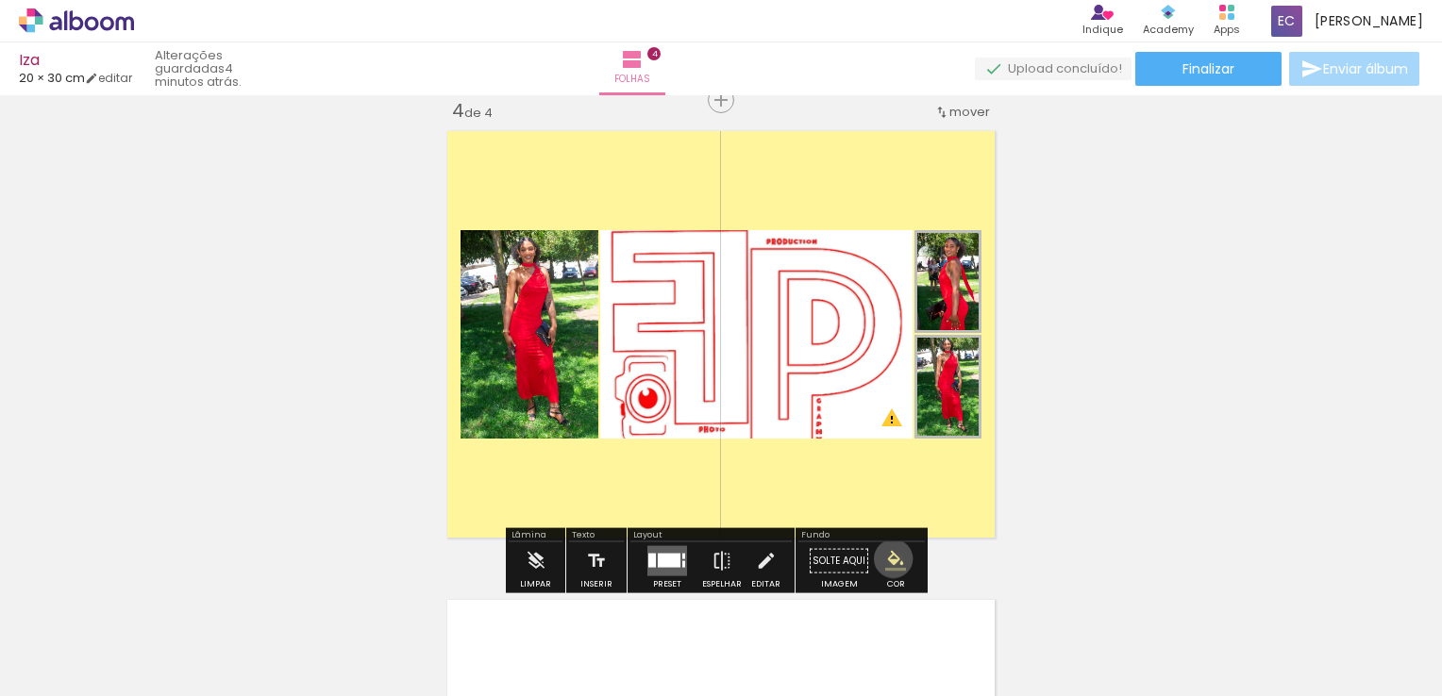
click at [886, 559] on iron-icon "color picker" at bounding box center [895, 561] width 21 height 21
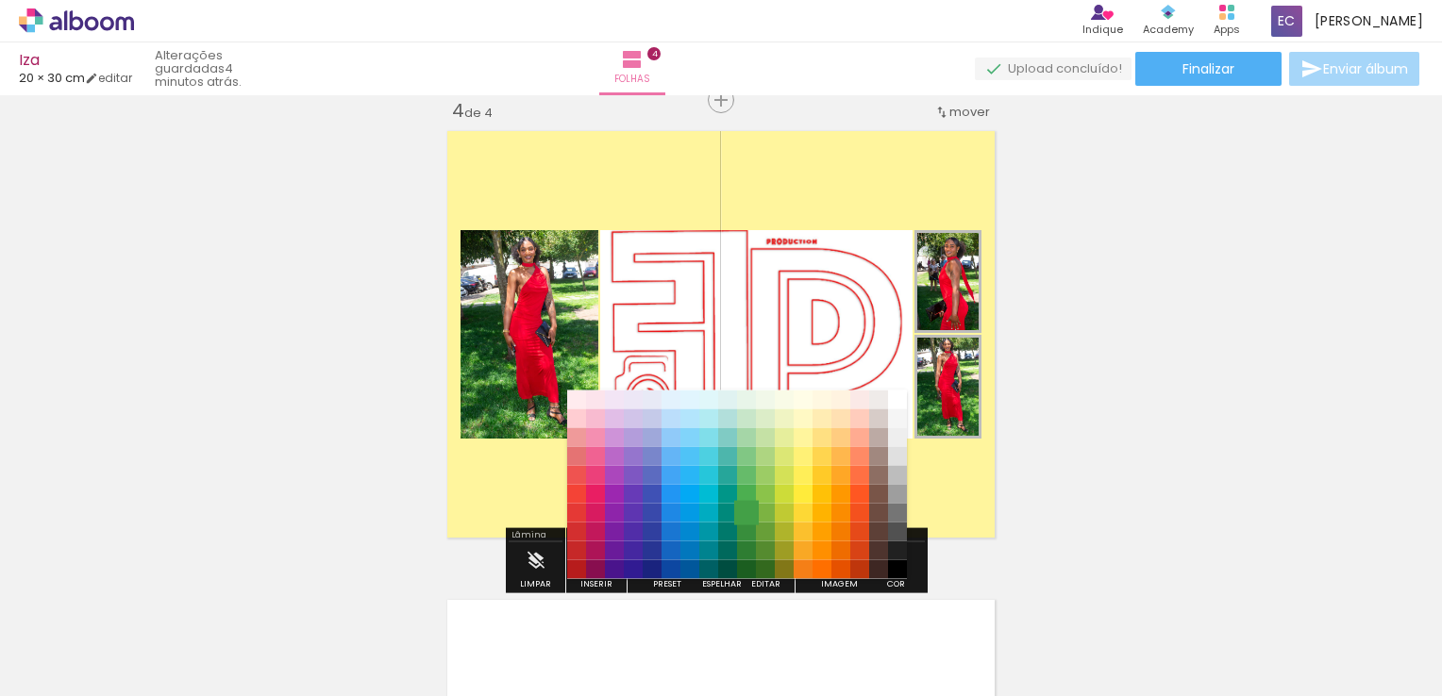
click at [750, 510] on paper-item "#43a047" at bounding box center [746, 512] width 19 height 19
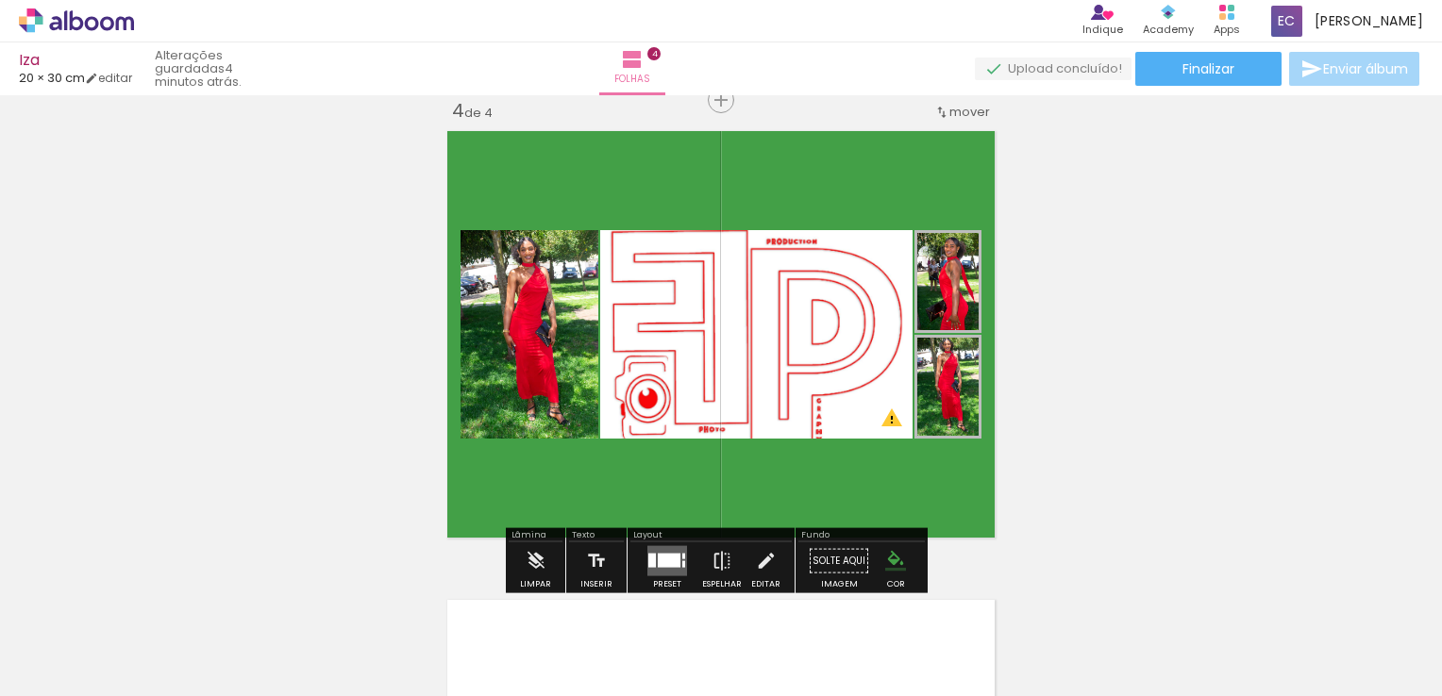
click at [1191, 74] on span "Finalizar" at bounding box center [1208, 68] width 52 height 13
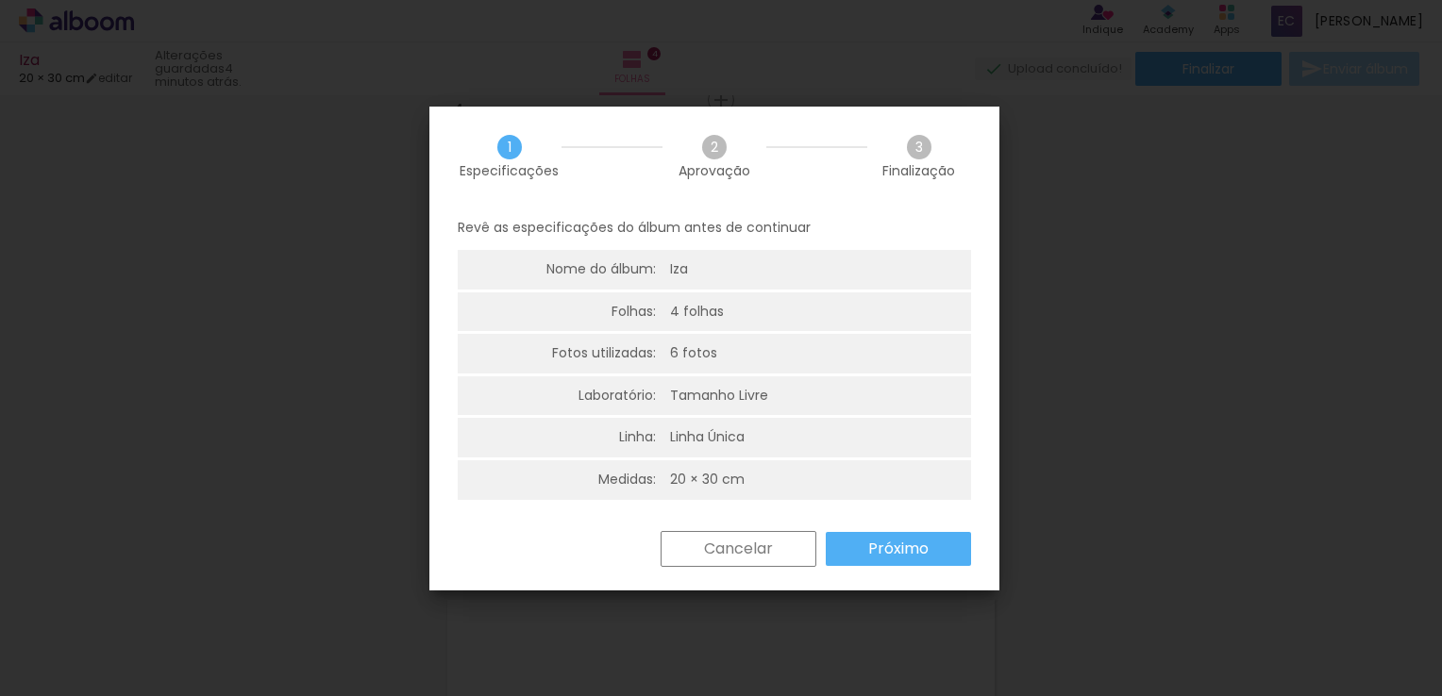
click at [698, 264] on div "Iza" at bounding box center [764, 269] width 189 height 19
click at [0, 0] on slot "Próximo" at bounding box center [0, 0] width 0 height 0
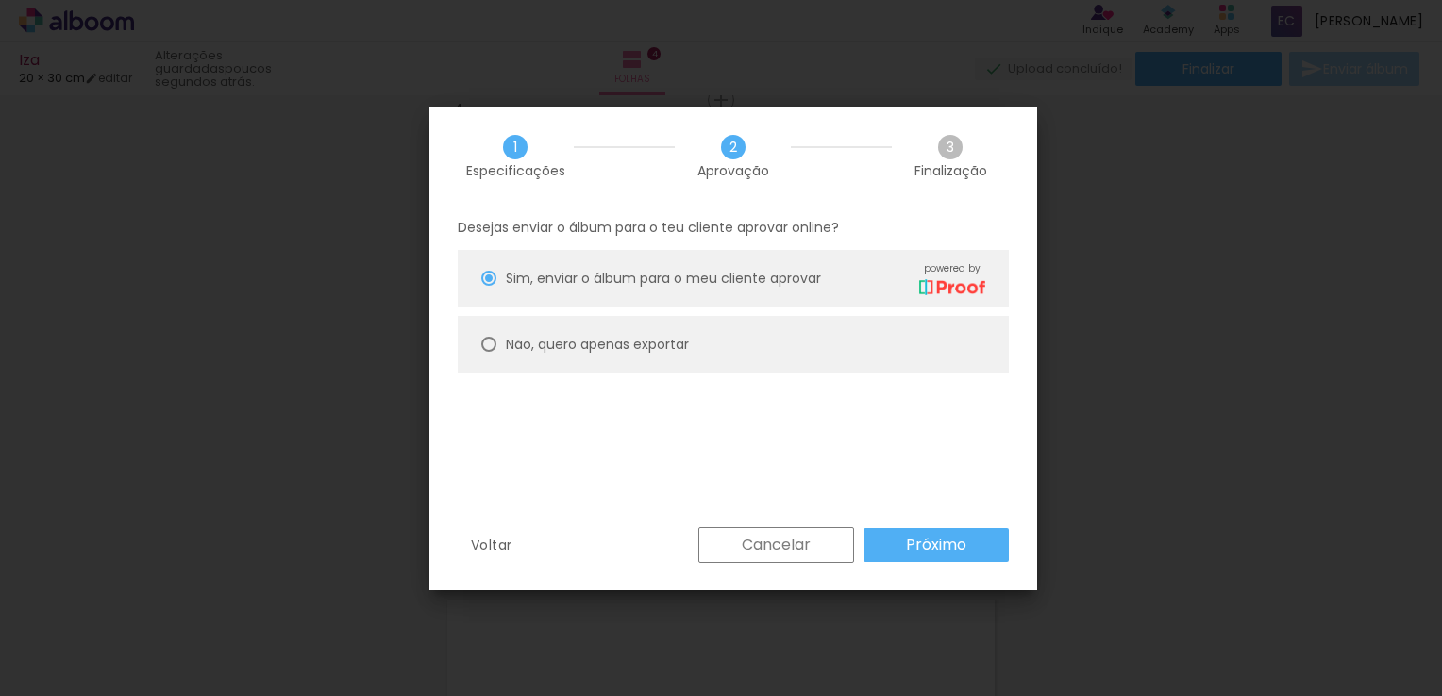
click at [653, 294] on div "Não, quero apenas exportar" at bounding box center [745, 277] width 479 height 33
type paper-radio-button "on"
click at [808, 214] on div "Desejas enviar o álbum para o teu cliente aprovar online? [PERSON_NAME], enviar…" at bounding box center [733, 367] width 608 height 323
click at [0, 0] on slot "Próximo" at bounding box center [0, 0] width 0 height 0
type input "Alta, 300 DPI"
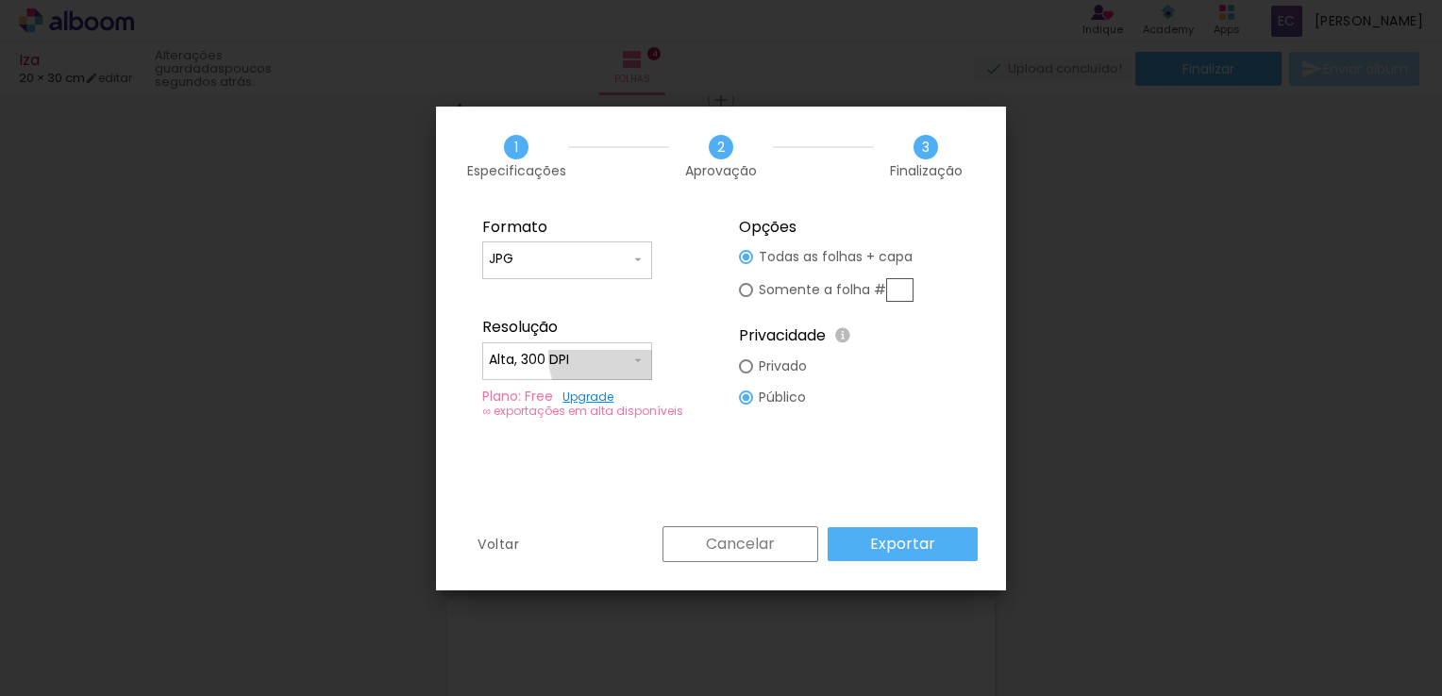
click at [631, 353] on iron-icon at bounding box center [637, 360] width 15 height 15
click at [633, 364] on paper-item "Alta, 300 DPI" at bounding box center [567, 358] width 170 height 38
click at [625, 256] on input "JPG" at bounding box center [560, 259] width 142 height 19
click at [596, 303] on paper-item "PDF" at bounding box center [567, 295] width 170 height 38
type input "PDF"
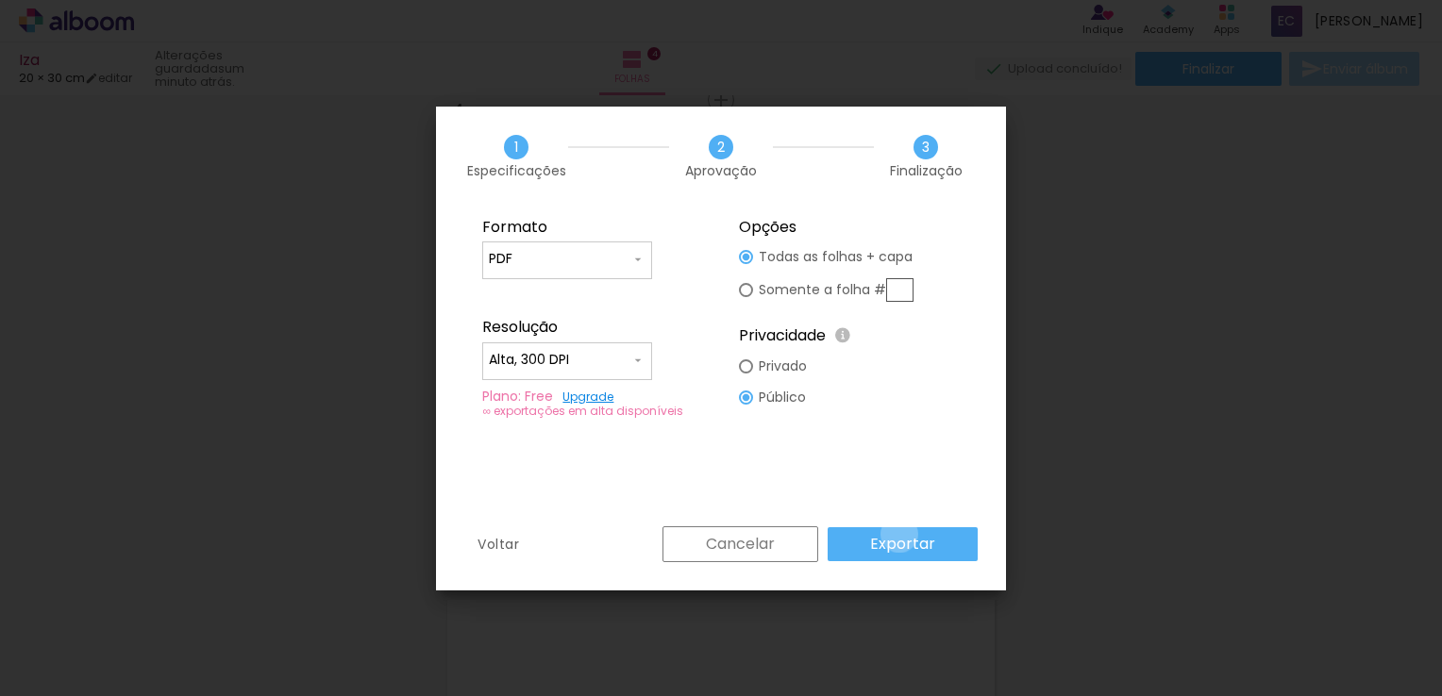
click at [0, 0] on slot "Exportar" at bounding box center [0, 0] width 0 height 0
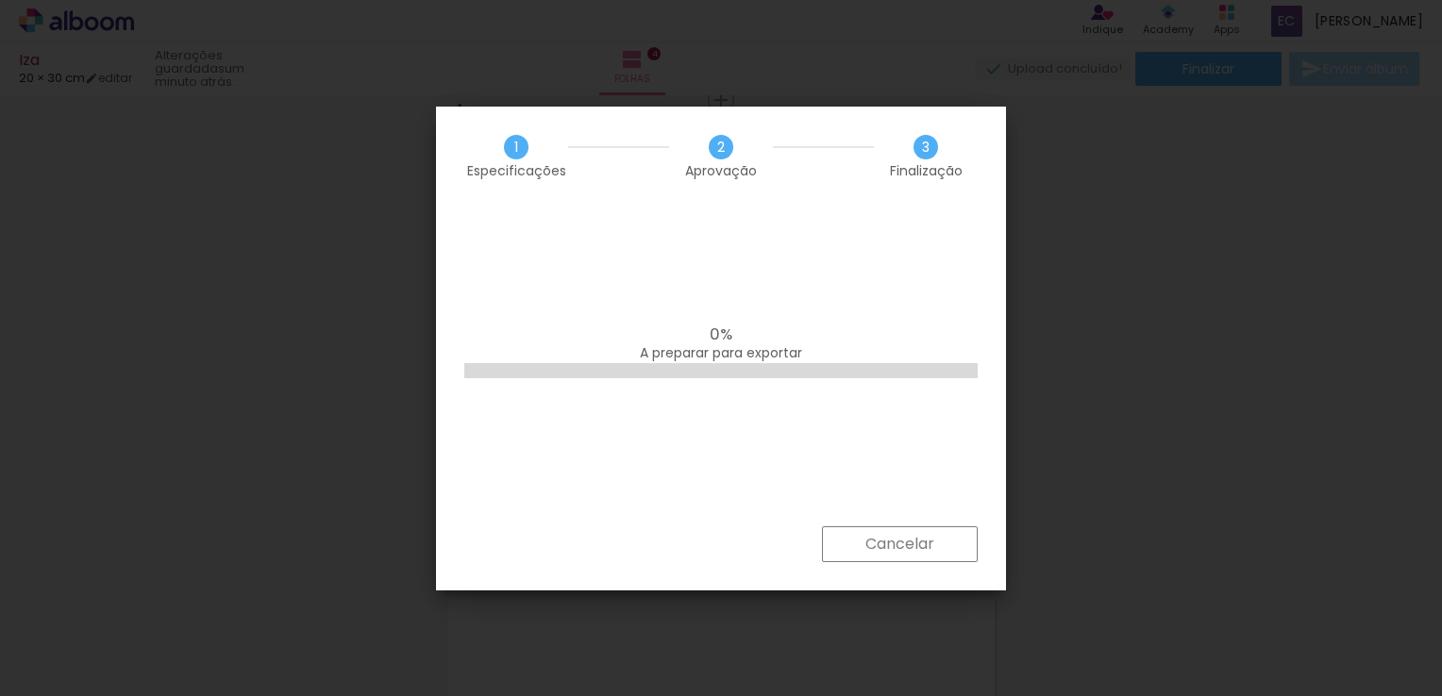
click at [1019, 309] on iron-overlay-backdrop at bounding box center [721, 348] width 1442 height 696
click at [1046, 489] on iron-overlay-backdrop at bounding box center [721, 348] width 1442 height 696
